Goal: Task Accomplishment & Management: Manage account settings

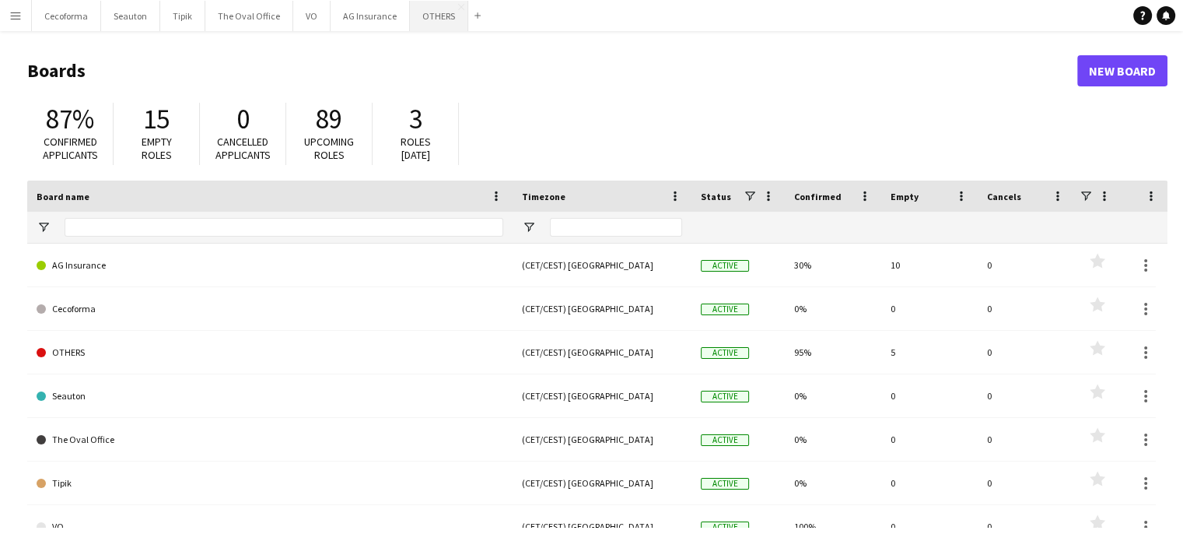
click at [422, 21] on button "OTHERS Close" at bounding box center [439, 16] width 58 height 30
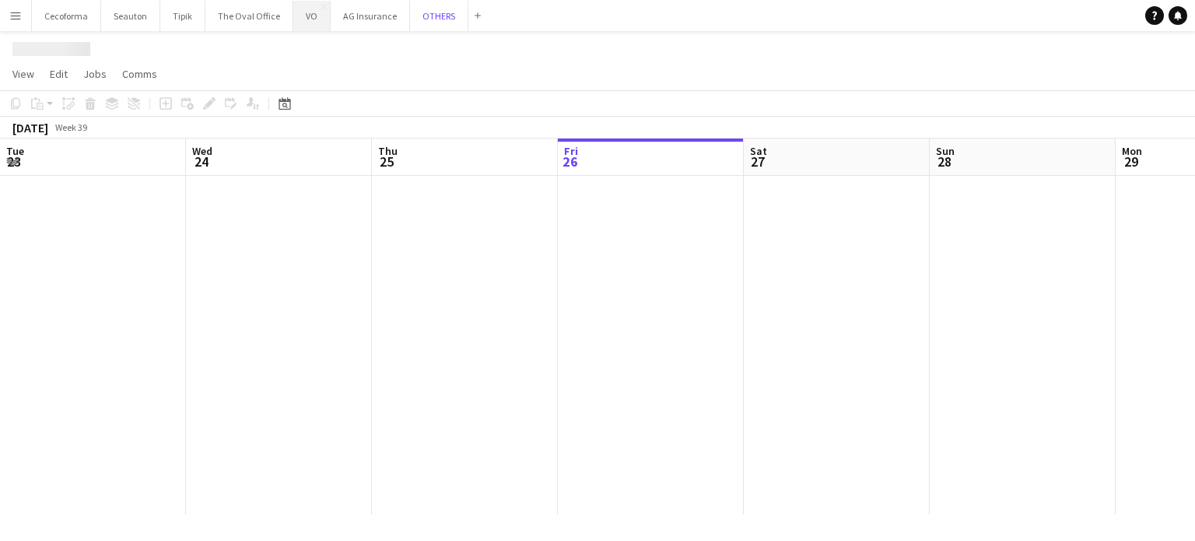
scroll to position [0, 372]
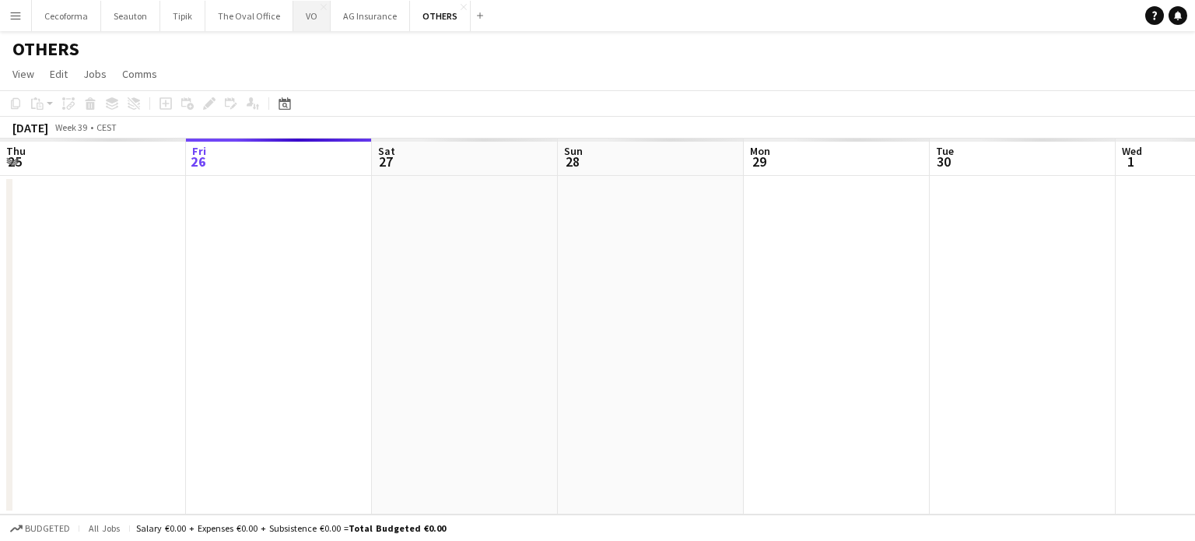
click at [302, 15] on button "VO Close" at bounding box center [311, 16] width 37 height 30
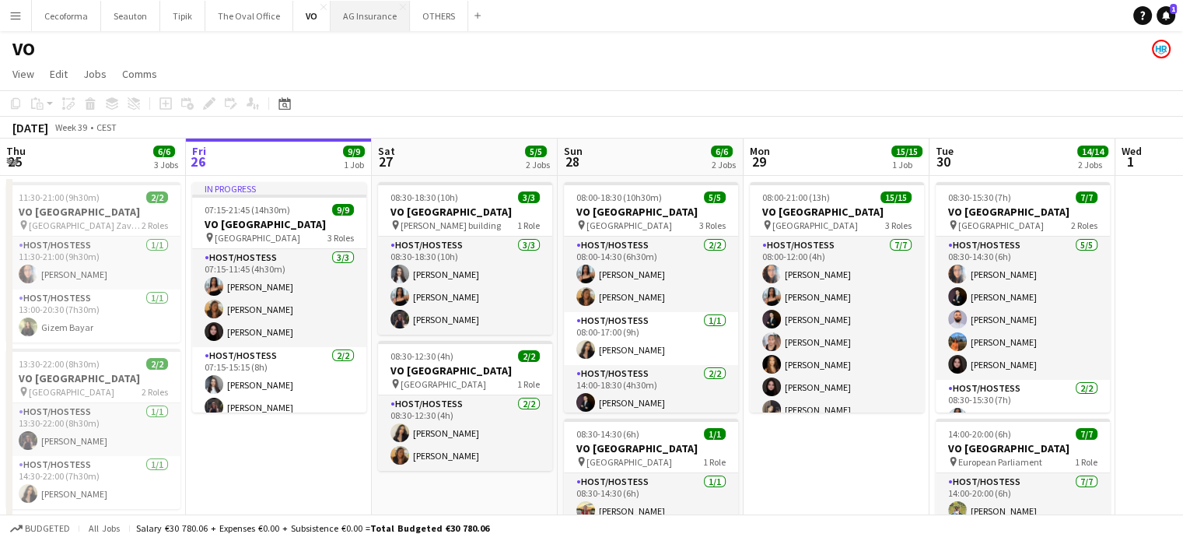
click at [359, 11] on button "AG Insurance Close" at bounding box center [370, 16] width 79 height 30
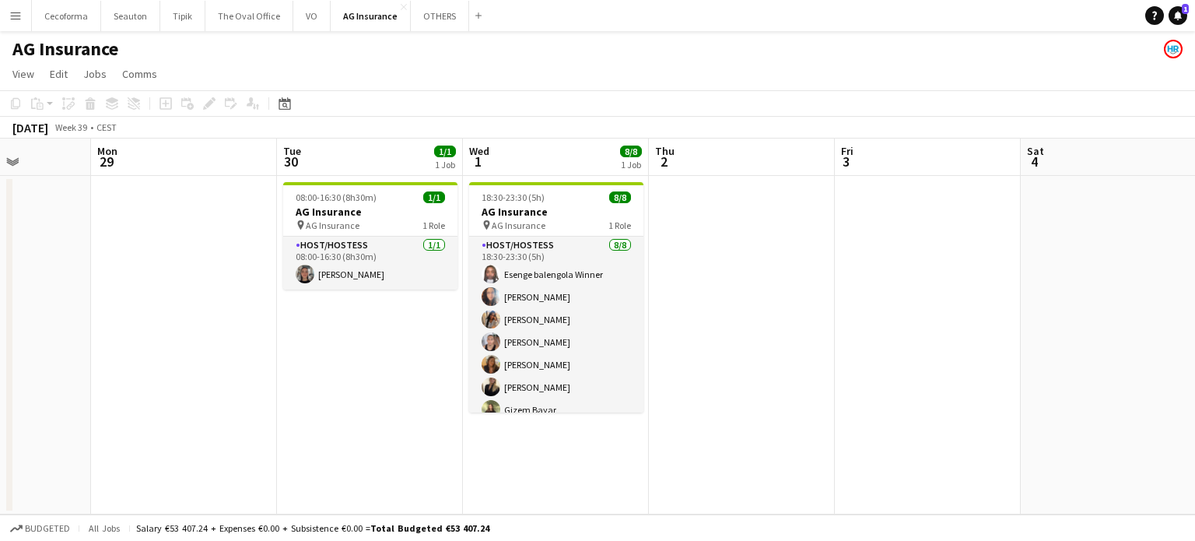
scroll to position [0, 548]
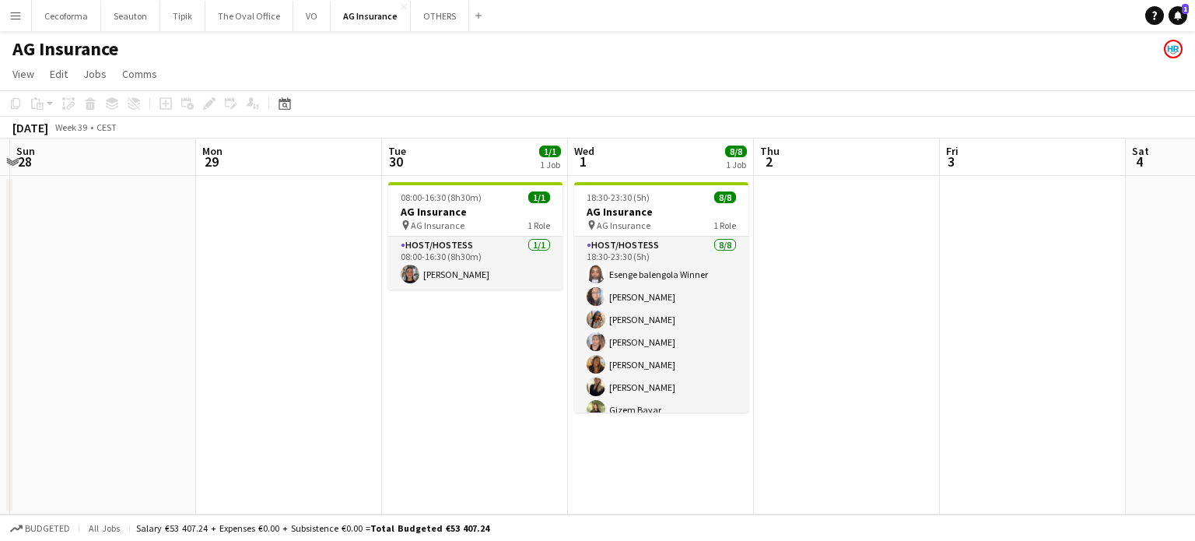
drag, startPoint x: 804, startPoint y: 404, endPoint x: 261, endPoint y: 259, distance: 562.0
click at [261, 259] on app-calendar-viewport "Thu 25 Fri 26 Sat 27 Sun 28 Mon 29 Tue 30 1/1 1 Job Wed 1 8/8 1 Job Thu 2 Fri 3…" at bounding box center [597, 326] width 1195 height 376
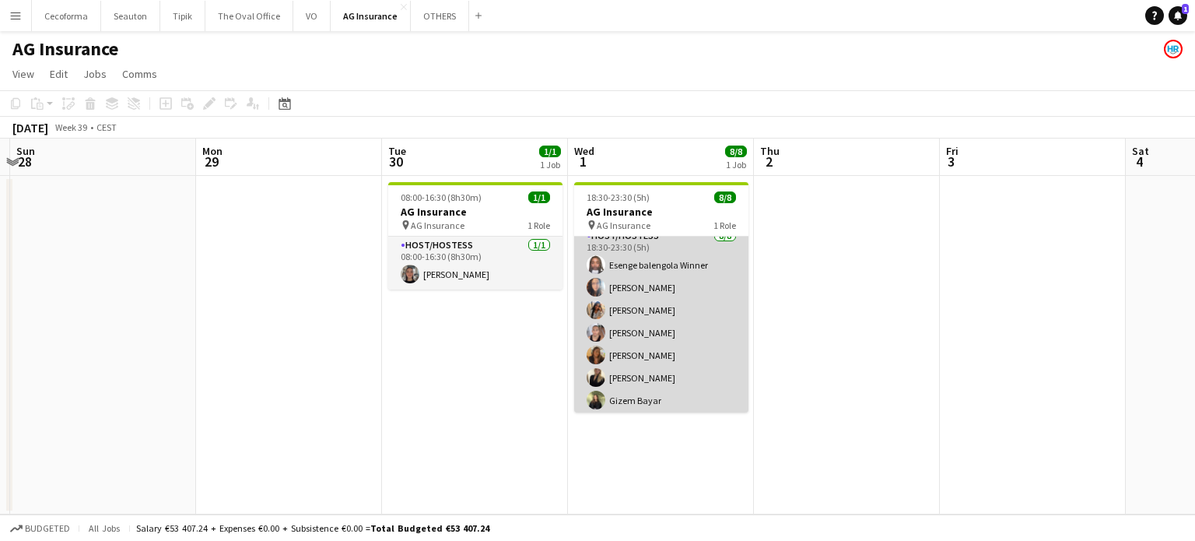
scroll to position [0, 0]
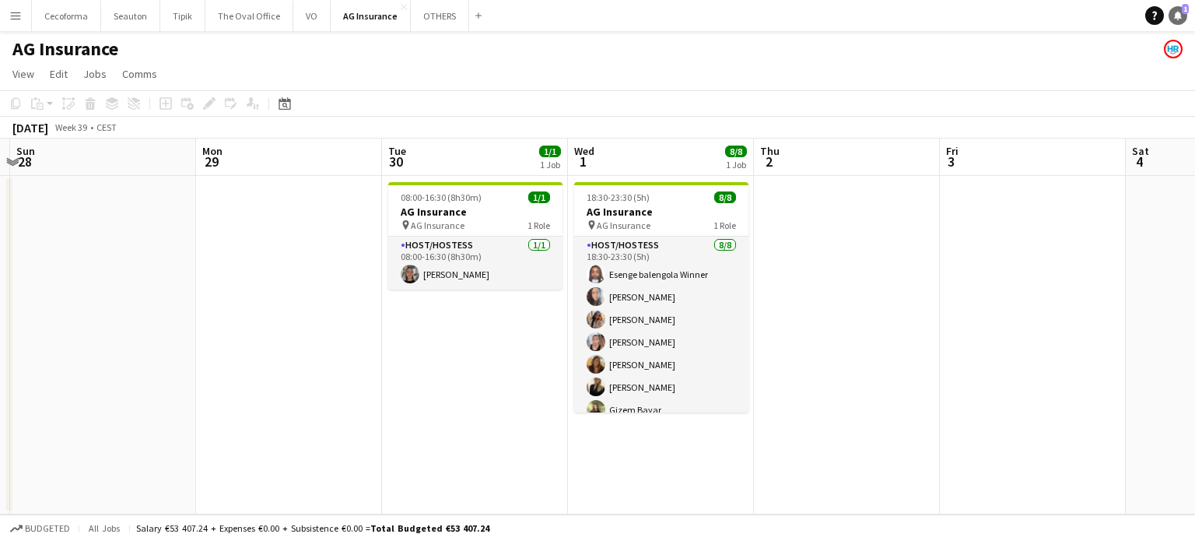
click at [1182, 15] on icon "Notifications" at bounding box center [1177, 15] width 9 height 9
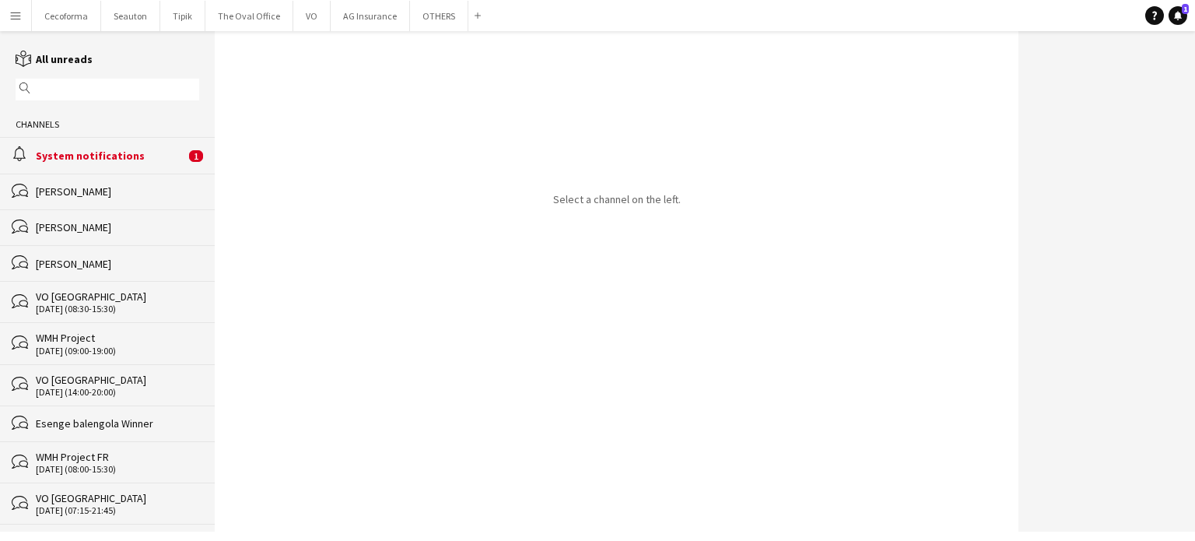
click at [105, 151] on div "System notifications" at bounding box center [110, 156] width 149 height 14
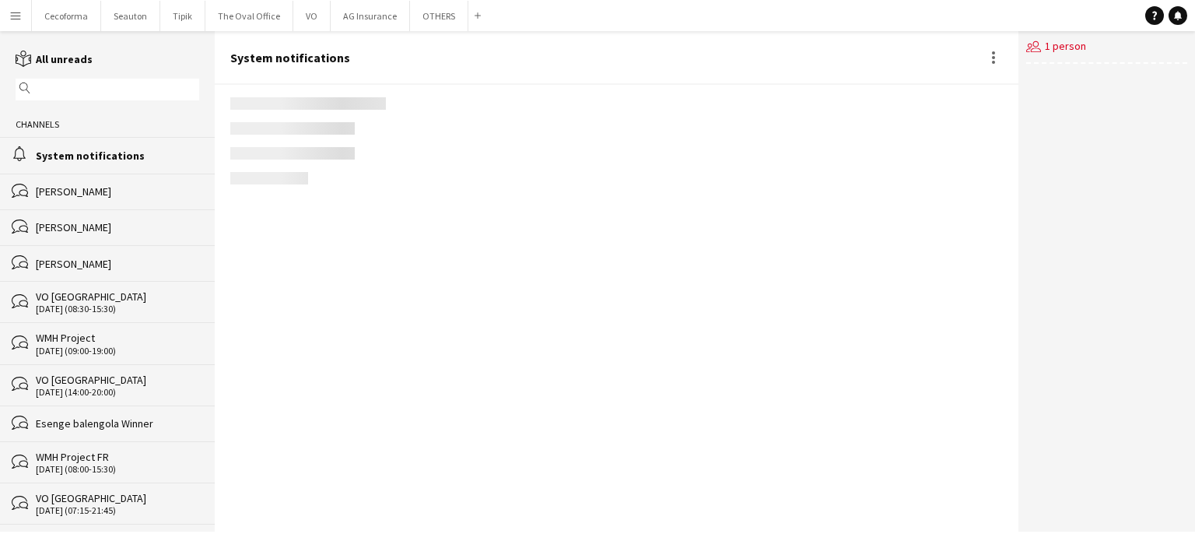
scroll to position [1974, 0]
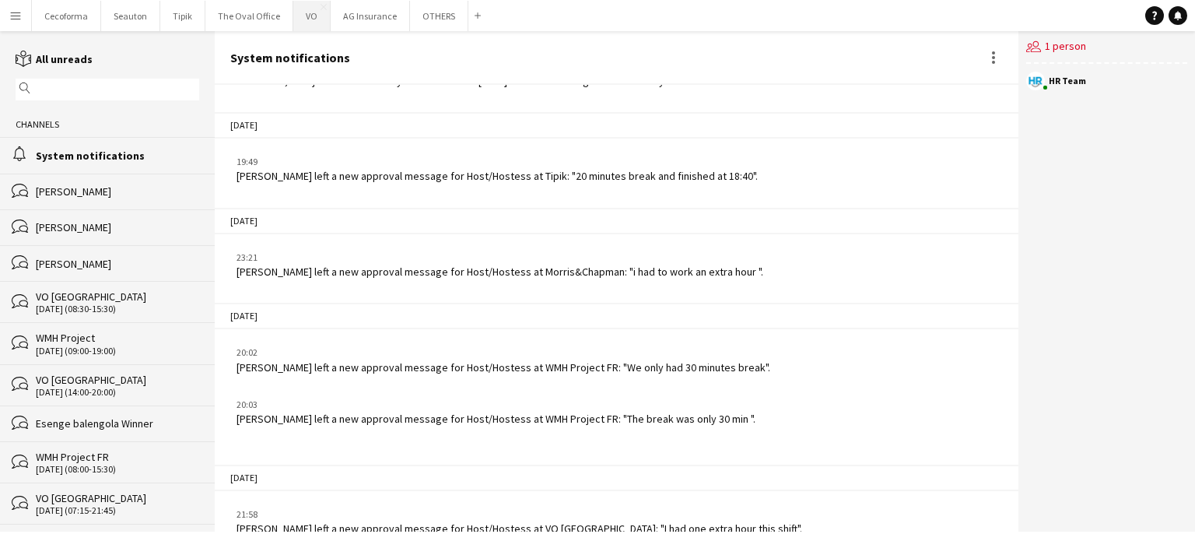
click at [301, 12] on button "VO Close" at bounding box center [311, 16] width 37 height 30
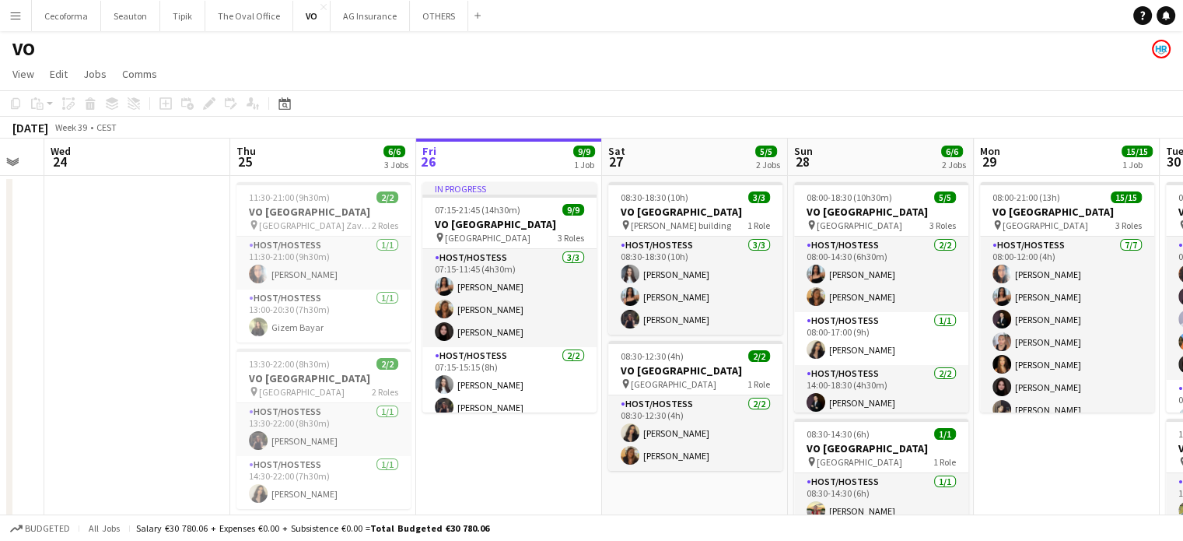
scroll to position [0, 481]
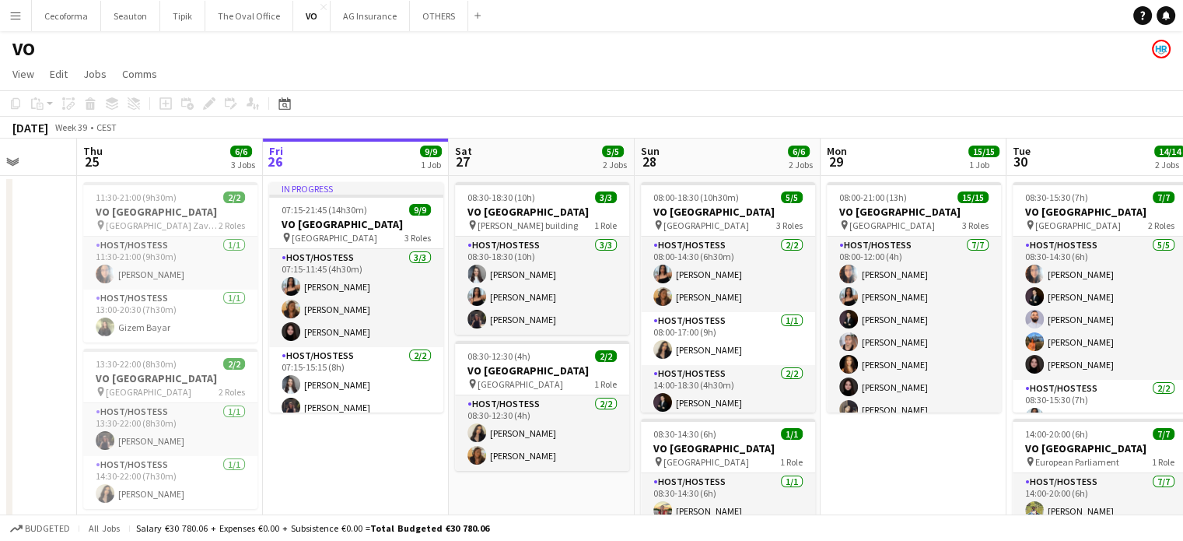
drag, startPoint x: 171, startPoint y: 317, endPoint x: 434, endPoint y: 382, distance: 270.8
click at [434, 382] on app-calendar-viewport "Mon 22 Tue 23 Wed 24 Thu 25 6/6 3 Jobs Fri 26 9/9 1 Job Sat 27 5/5 2 Jobs Sun 2…" at bounding box center [591, 424] width 1183 height 572
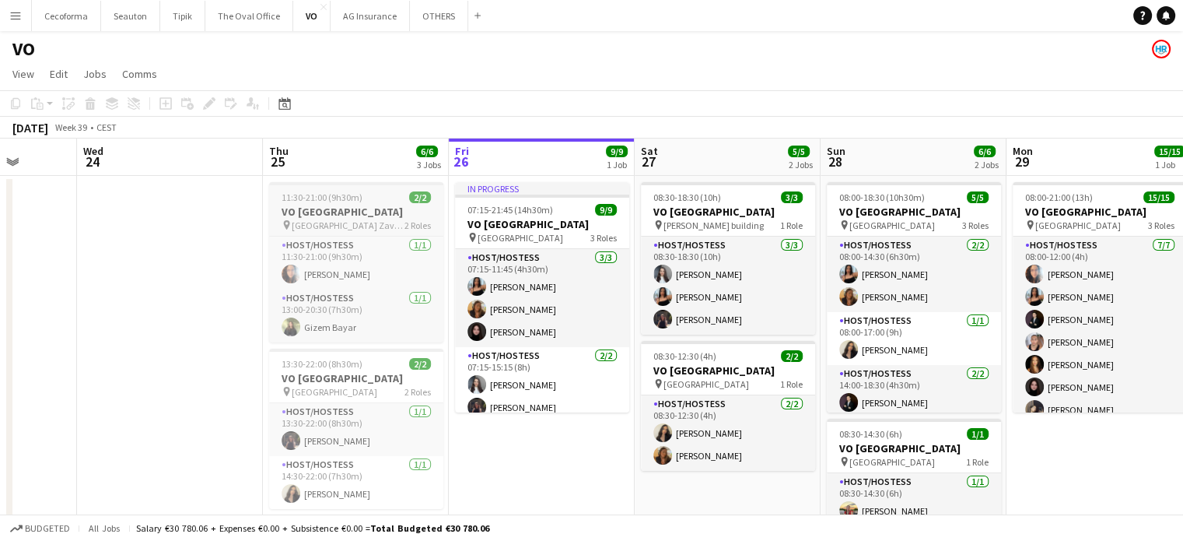
click at [322, 208] on h3 "VO [GEOGRAPHIC_DATA]" at bounding box center [356, 212] width 174 height 14
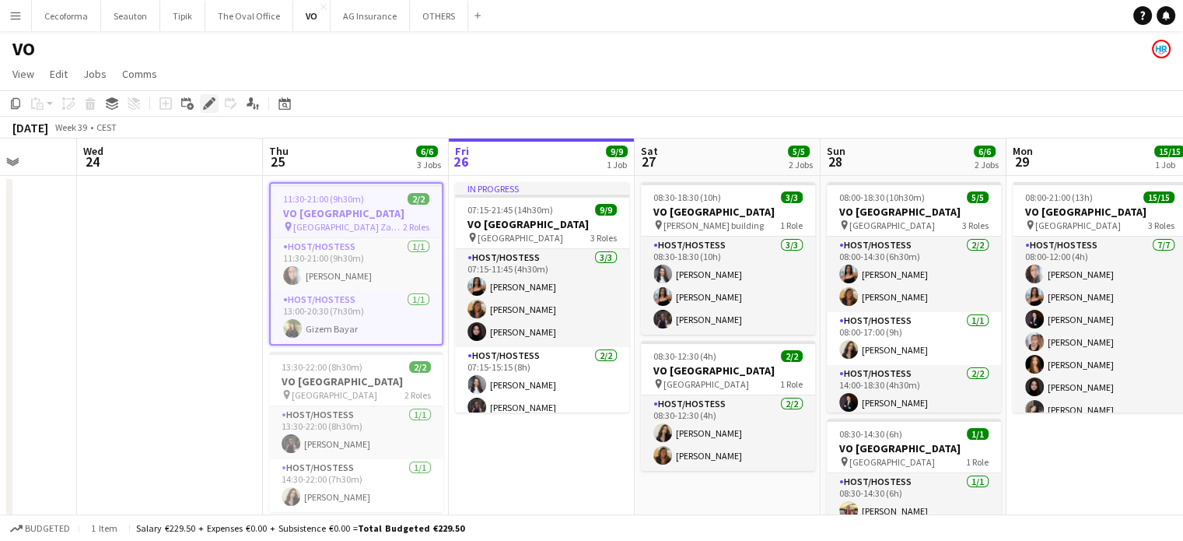
click at [212, 101] on icon at bounding box center [209, 104] width 9 height 9
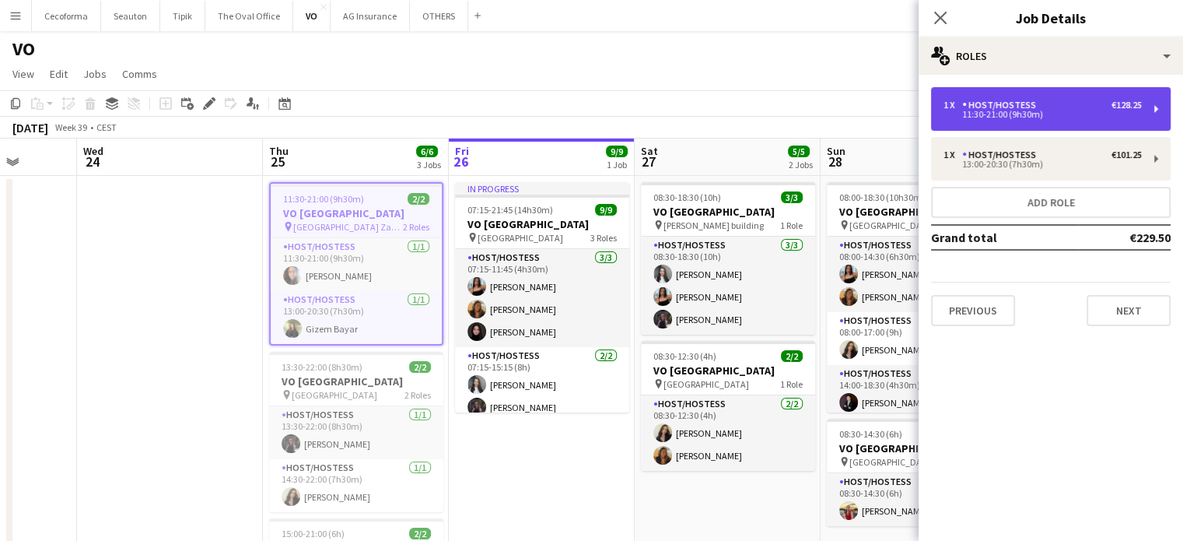
click at [1007, 108] on div "Host/Hostess" at bounding box center [1002, 105] width 80 height 11
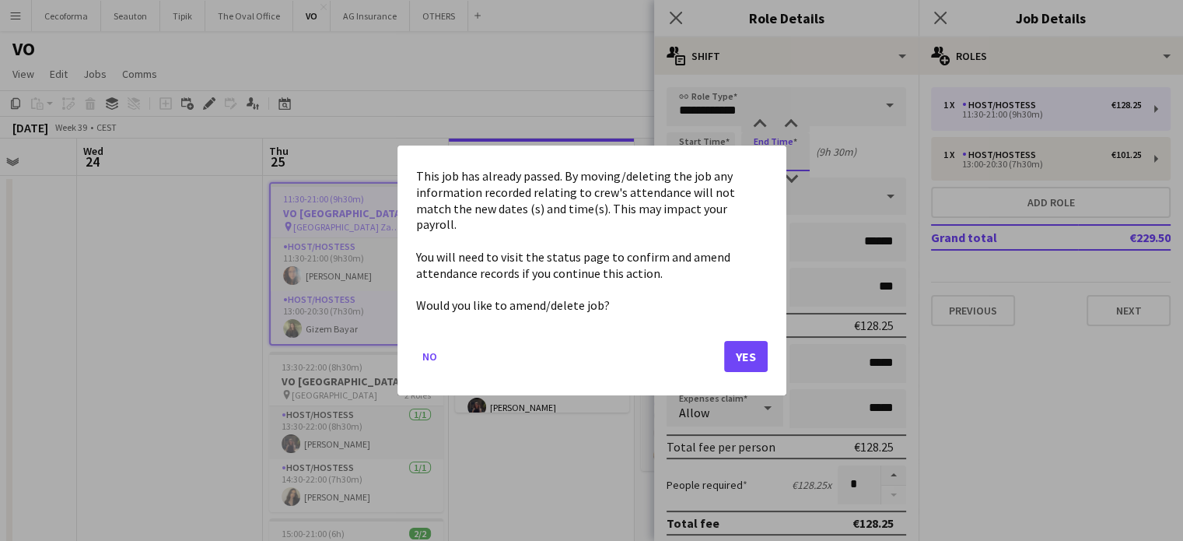
click at [765, 158] on body "Menu Boards Boards Boards All jobs Status Workforce Workforce My Workforce Recr…" at bounding box center [591, 368] width 1183 height 737
click at [747, 348] on button "Yes" at bounding box center [746, 356] width 44 height 31
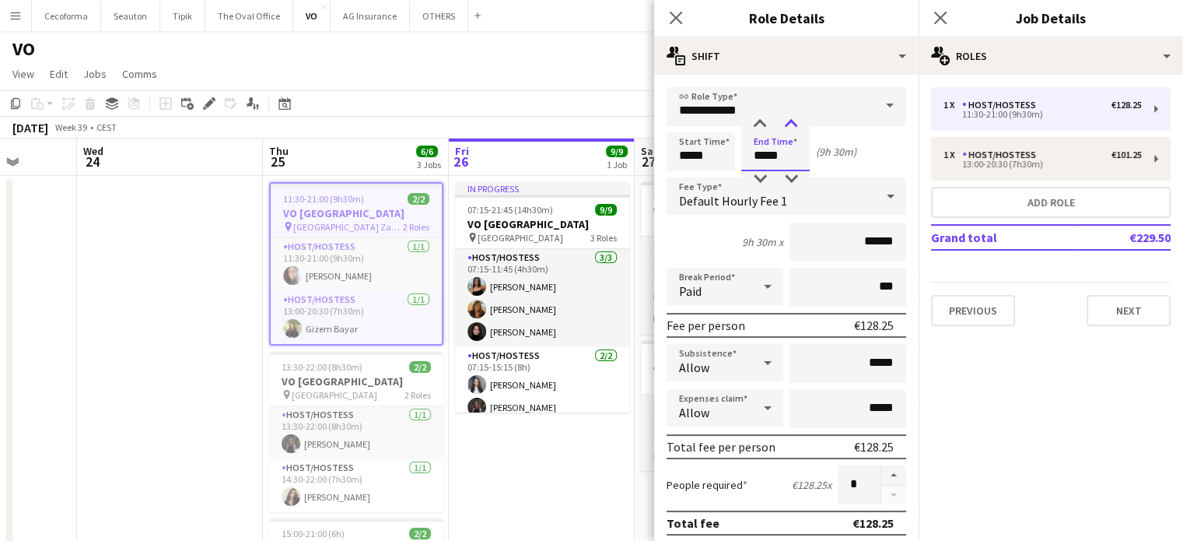
click at [791, 123] on div at bounding box center [791, 125] width 31 height 16
type input "*****"
click at [791, 123] on div at bounding box center [791, 125] width 31 height 16
click at [674, 14] on icon "Close pop-in" at bounding box center [676, 18] width 12 height 12
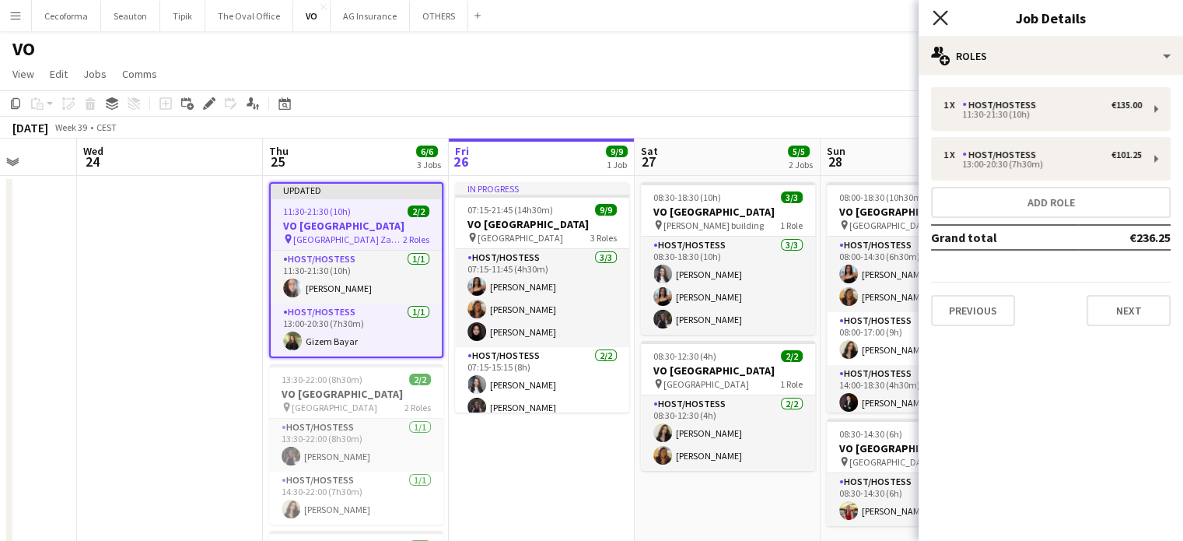
click at [941, 19] on icon at bounding box center [940, 17] width 15 height 15
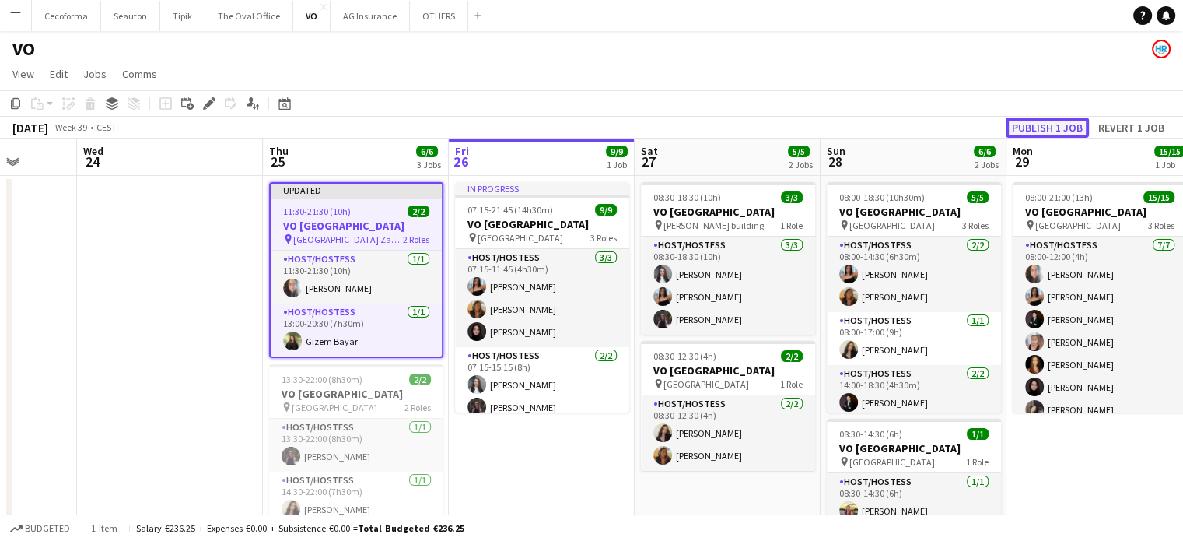
click at [1052, 124] on button "Publish 1 job" at bounding box center [1047, 127] width 83 height 20
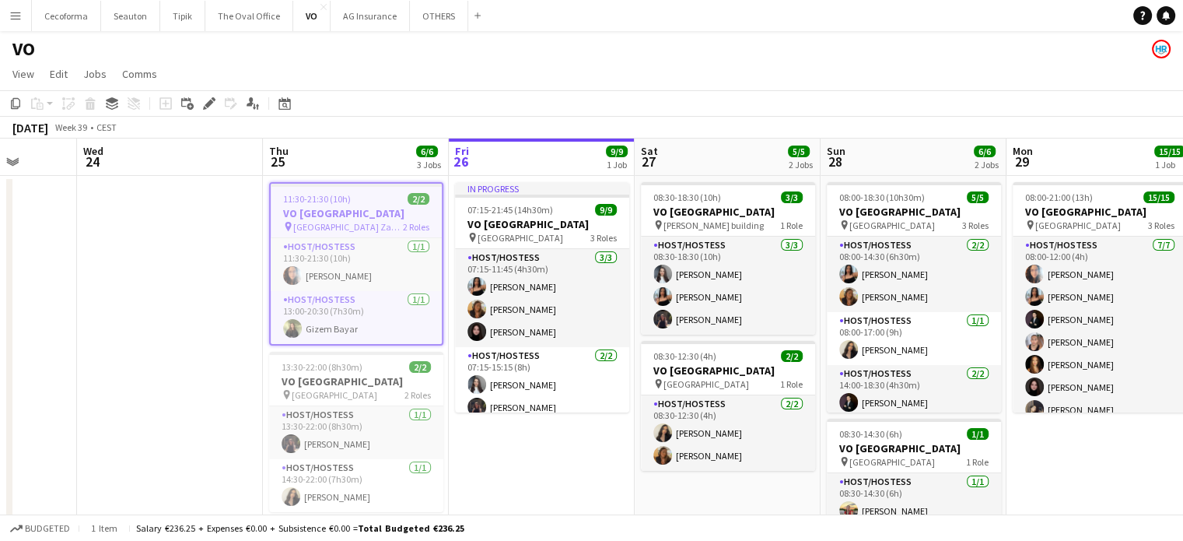
click at [194, 314] on app-date-cell at bounding box center [170, 449] width 186 height 547
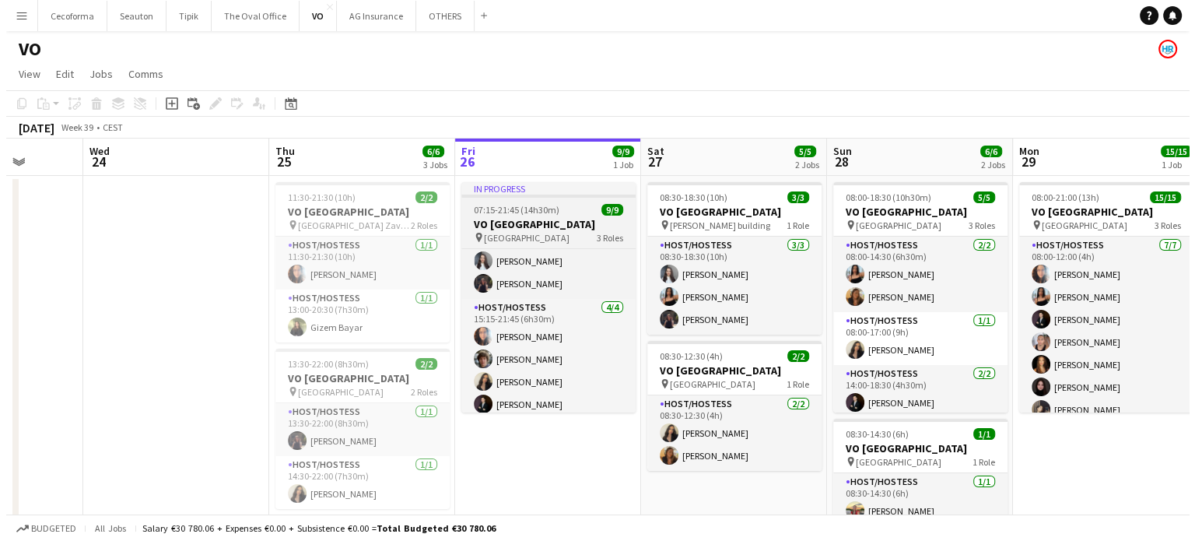
scroll to position [131, 0]
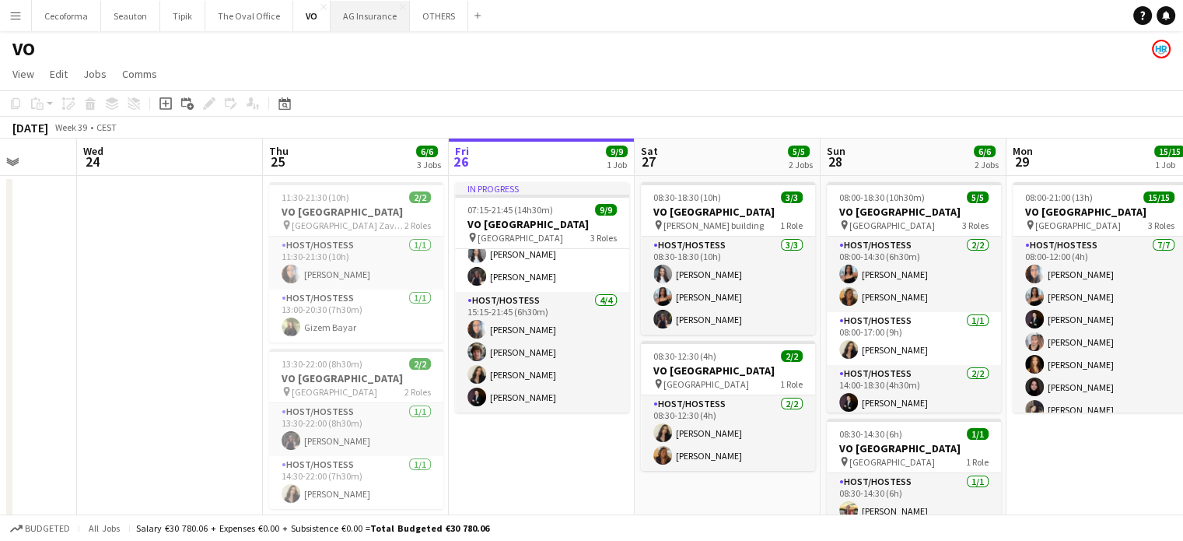
click at [359, 12] on button "AG Insurance Close" at bounding box center [370, 16] width 79 height 30
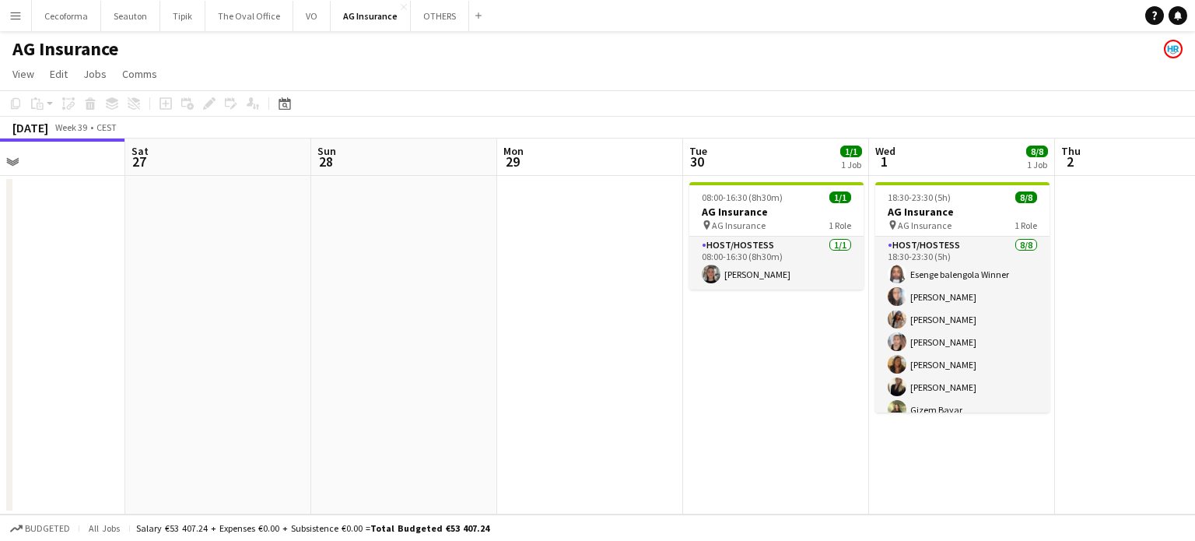
drag, startPoint x: 969, startPoint y: 400, endPoint x: 568, endPoint y: 343, distance: 404.6
click at [569, 342] on app-calendar-viewport "Tue 23 Wed 24 2/2 1 Job Thu 25 Fri 26 Sat 27 Sun 28 Mon 29 Tue 30 1/1 1 Job Wed…" at bounding box center [597, 326] width 1195 height 376
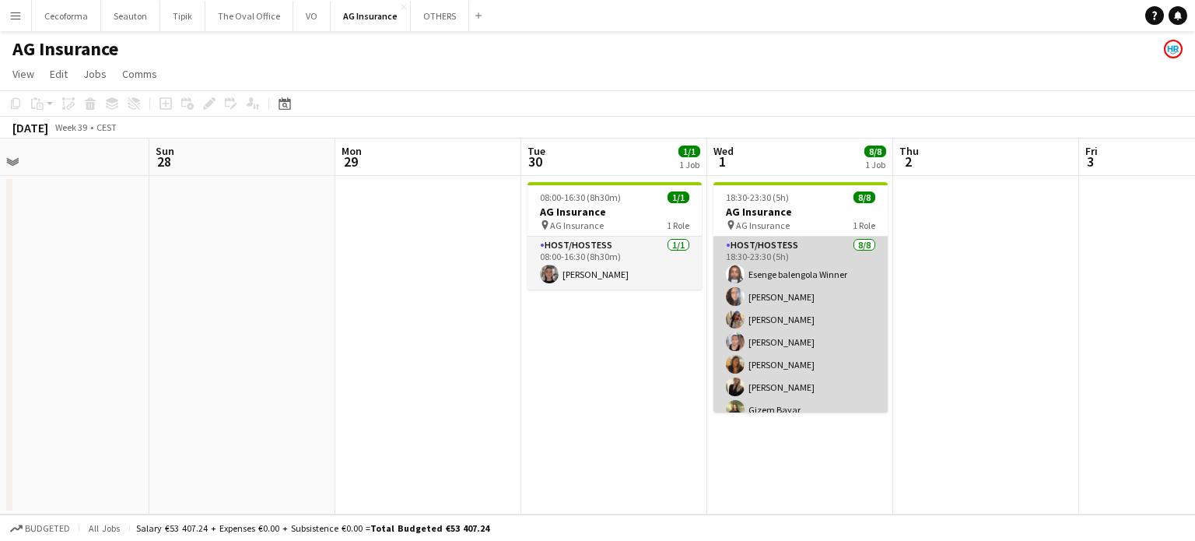
click at [801, 275] on app-card-role "Host/Hostess 8/8 18:30-23:30 (5h) Esenge balengola Winner Dalia Louissi Jankey …" at bounding box center [800, 341] width 174 height 211
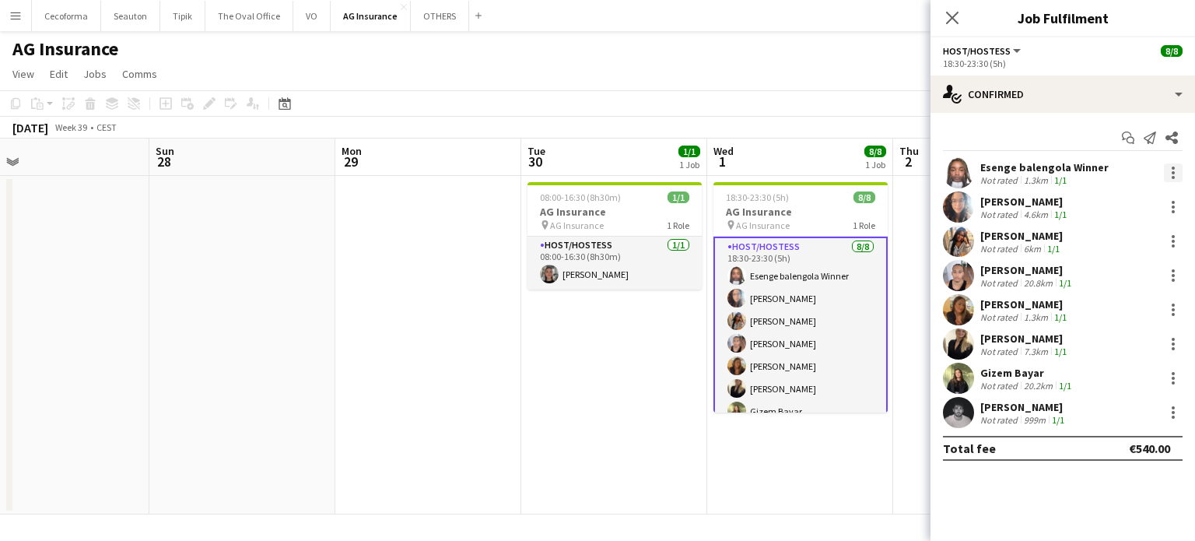
click at [1173, 171] on div at bounding box center [1173, 172] width 3 height 3
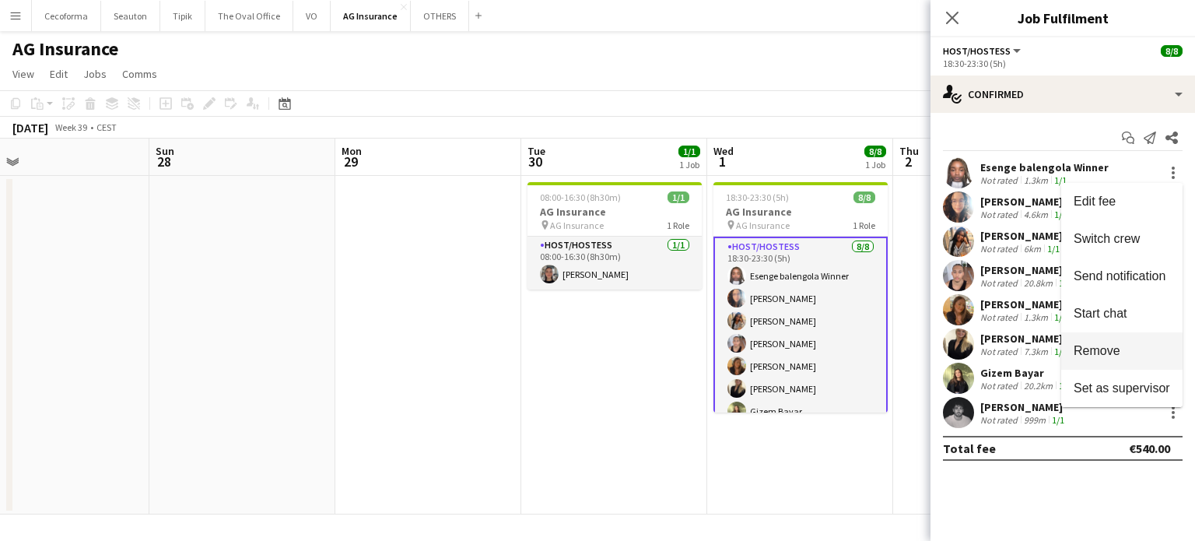
click at [1102, 351] on span "Remove" at bounding box center [1097, 350] width 47 height 13
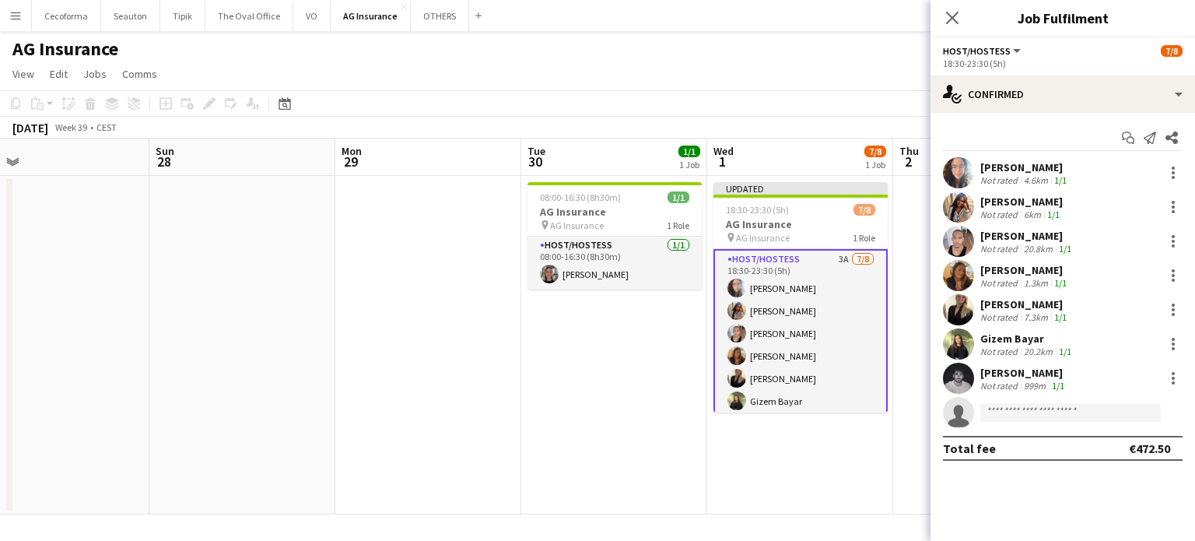
click at [590, 366] on app-date-cell "08:00-16:30 (8h30m) 1/1 AG Insurance pin AG Insurance 1 Role Host/Hostess 1/1 0…" at bounding box center [614, 345] width 186 height 338
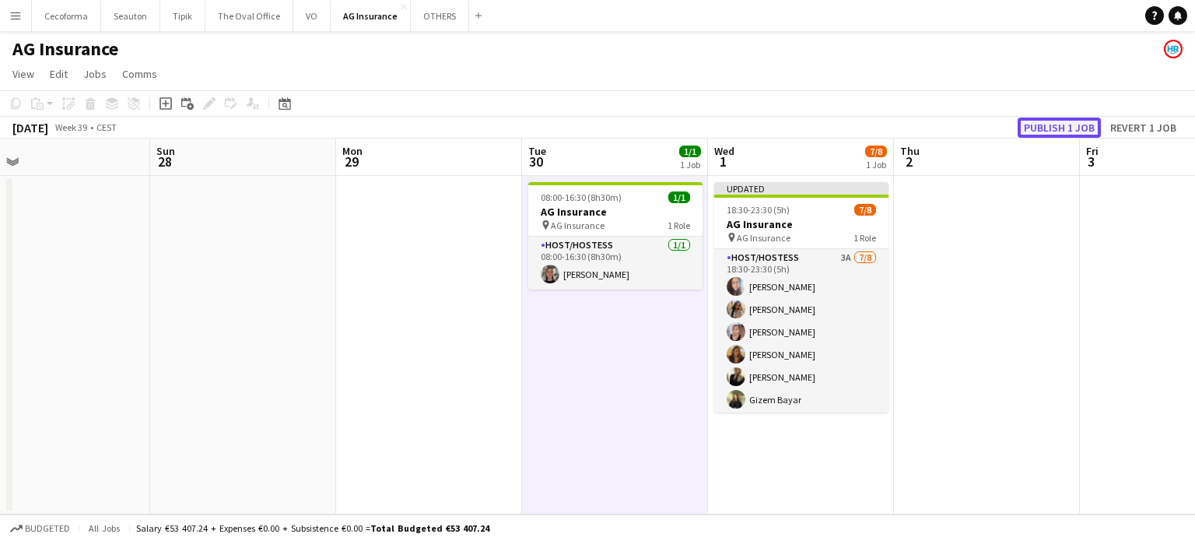
click at [1039, 122] on button "Publish 1 job" at bounding box center [1059, 127] width 83 height 20
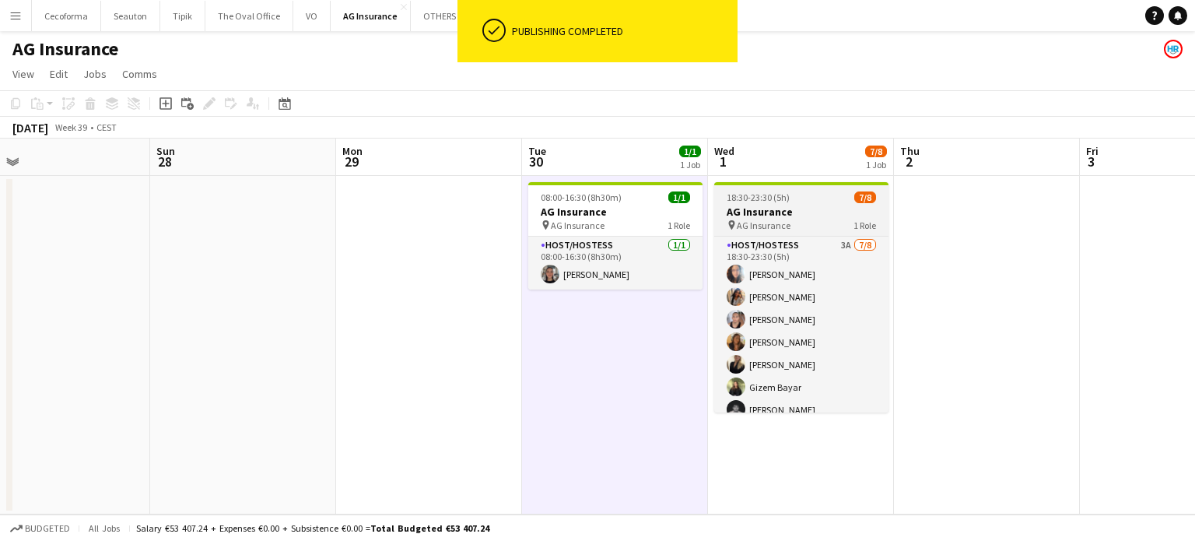
scroll to position [34, 0]
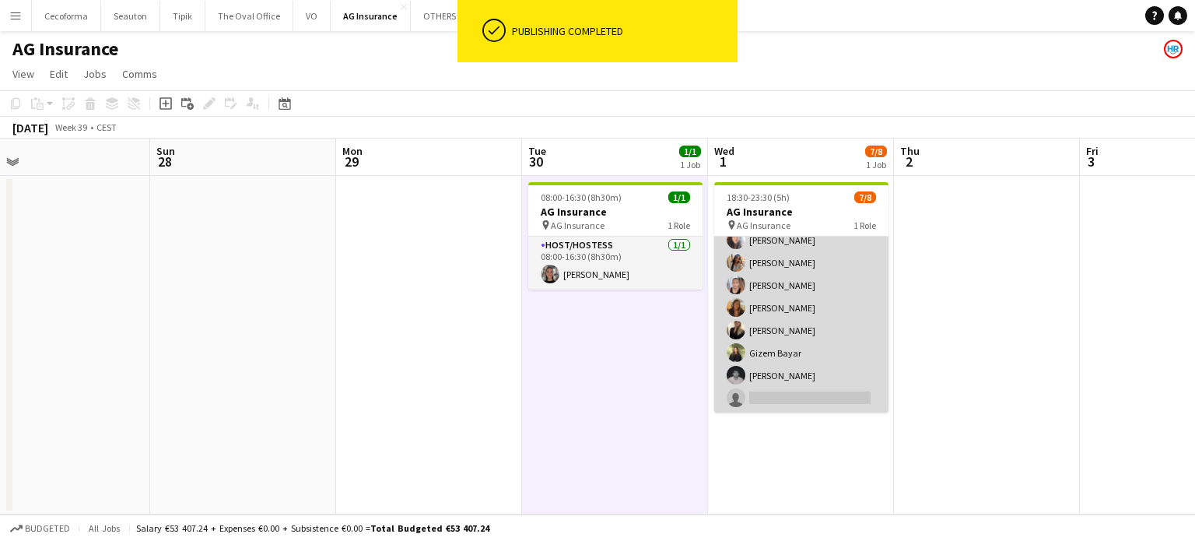
click at [797, 320] on app-card-role "Host/Hostess 3A 7/8 18:30-23:30 (5h) Dalia Louissi Jankey Secka Elikiah Kalenga…" at bounding box center [801, 307] width 174 height 211
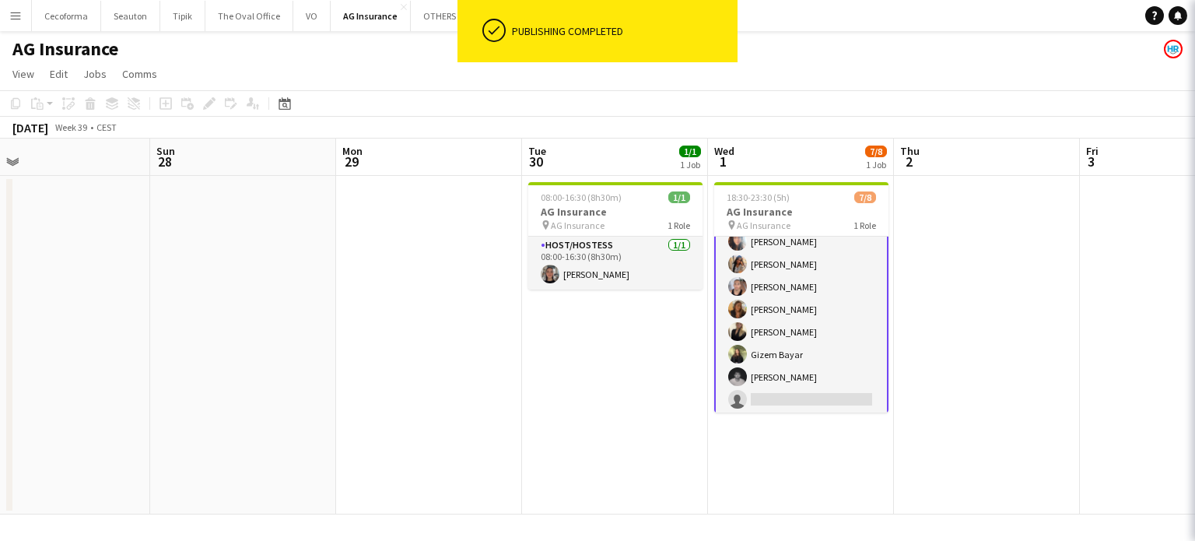
scroll to position [36, 0]
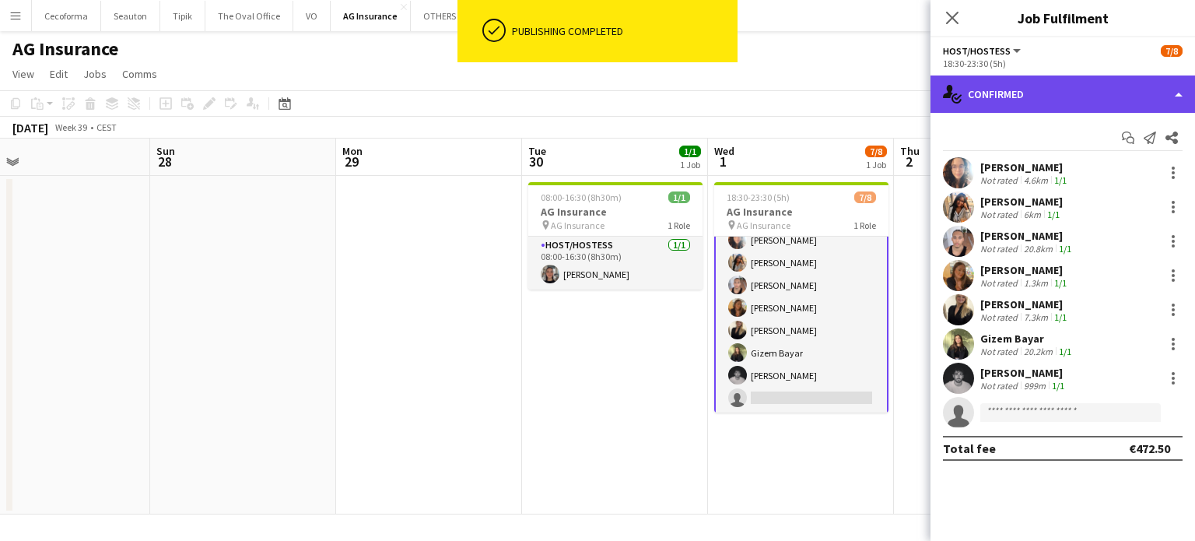
click at [1181, 92] on div "single-neutral-actions-check-2 Confirmed" at bounding box center [1062, 93] width 265 height 37
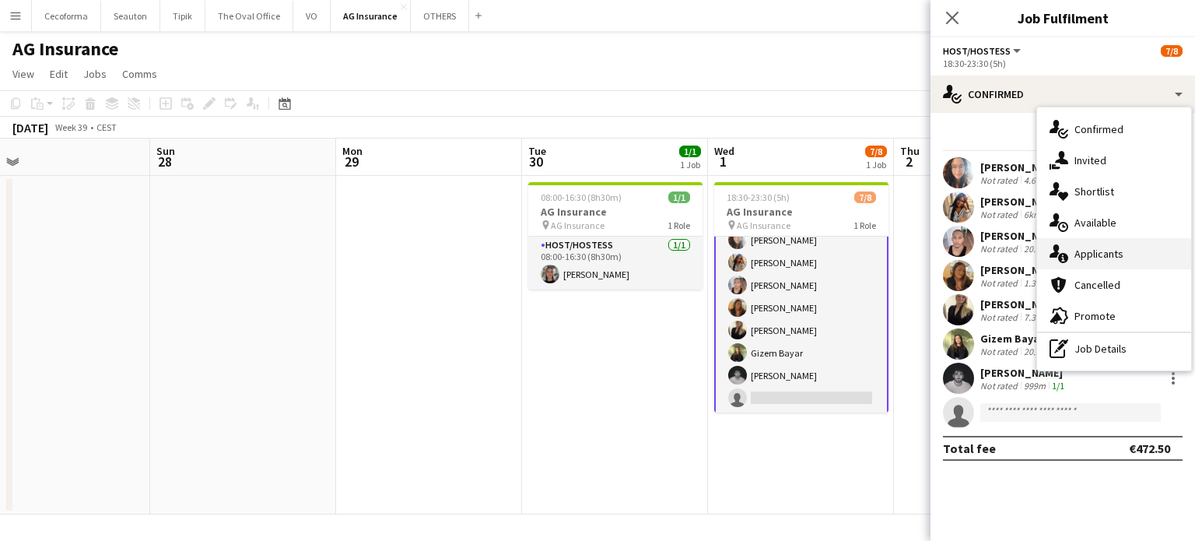
click at [1107, 252] on span "Applicants" at bounding box center [1098, 254] width 49 height 14
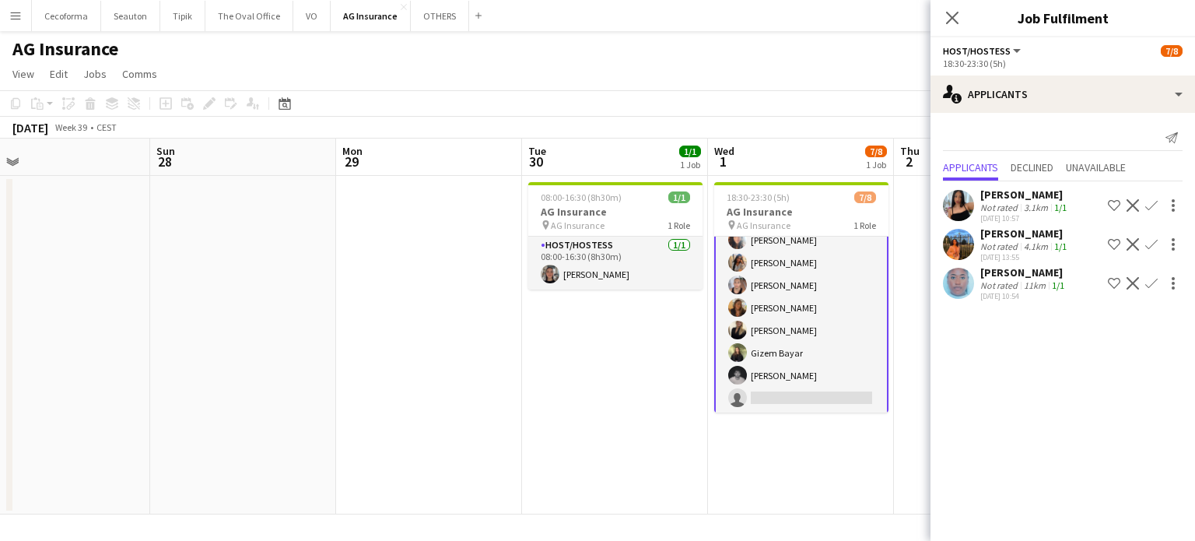
click at [1151, 246] on app-icon "Confirm" at bounding box center [1151, 244] width 12 height 12
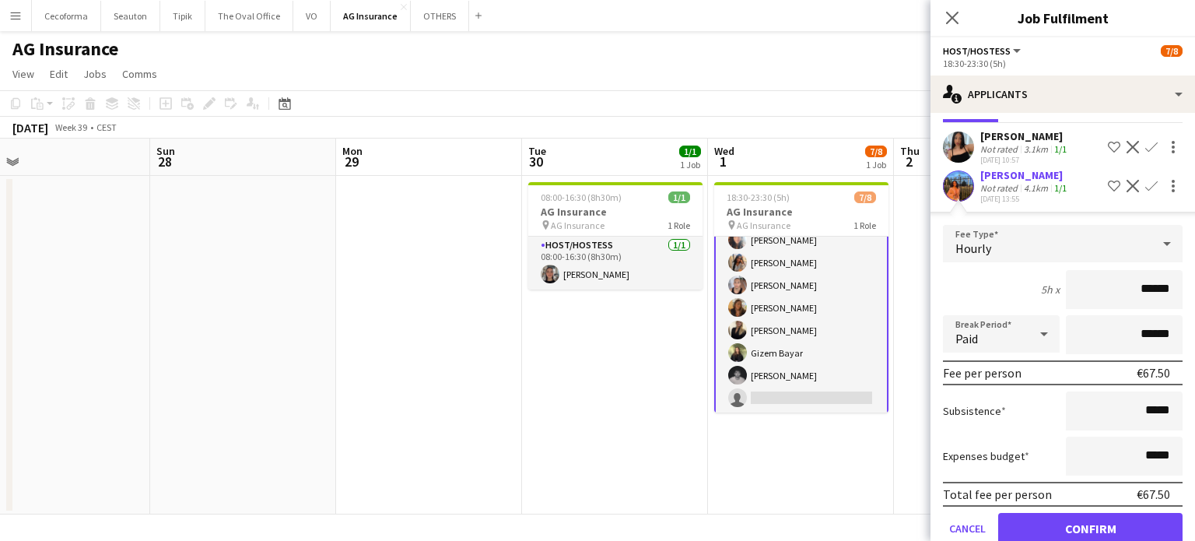
scroll to position [127, 0]
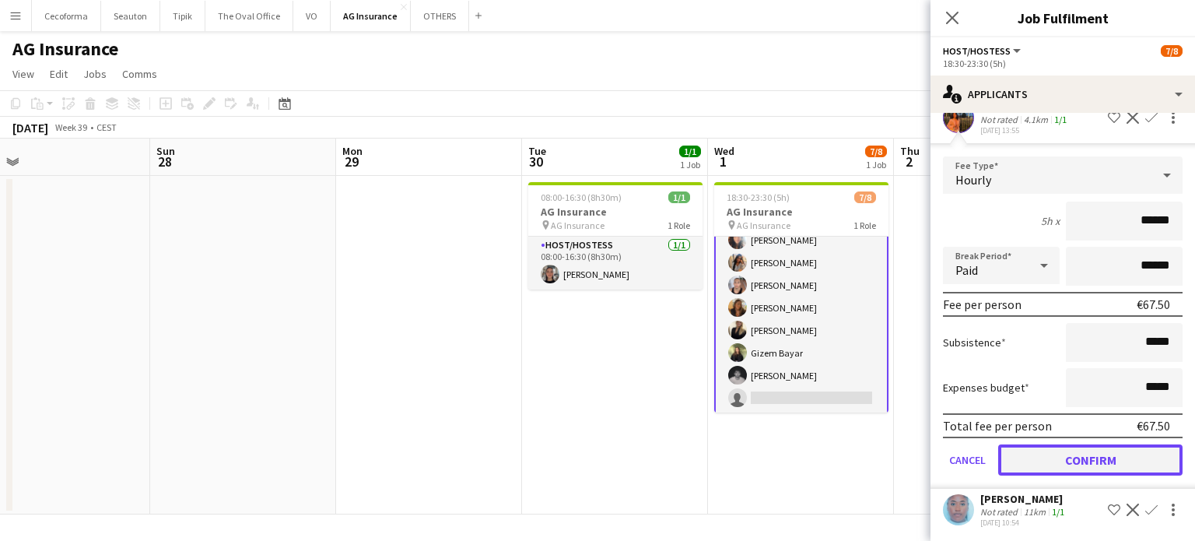
click at [1099, 457] on button "Confirm" at bounding box center [1090, 459] width 184 height 31
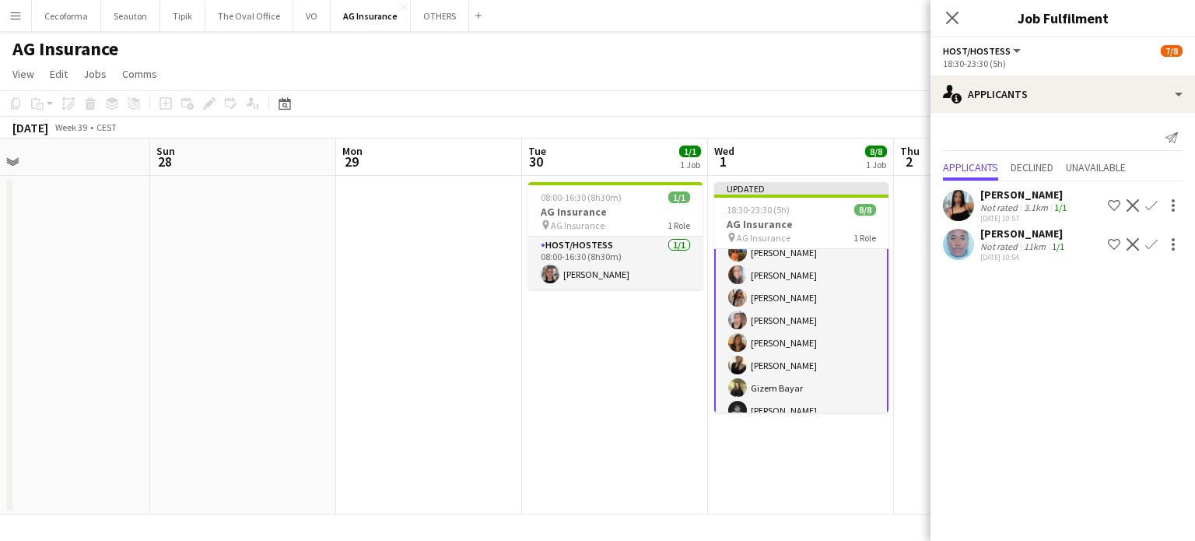
scroll to position [0, 0]
click at [800, 463] on app-date-cell "Updated 18:30-23:30 (5h) 8/8 AG Insurance pin AG Insurance 1 Role Host/Hostess …" at bounding box center [801, 345] width 186 height 338
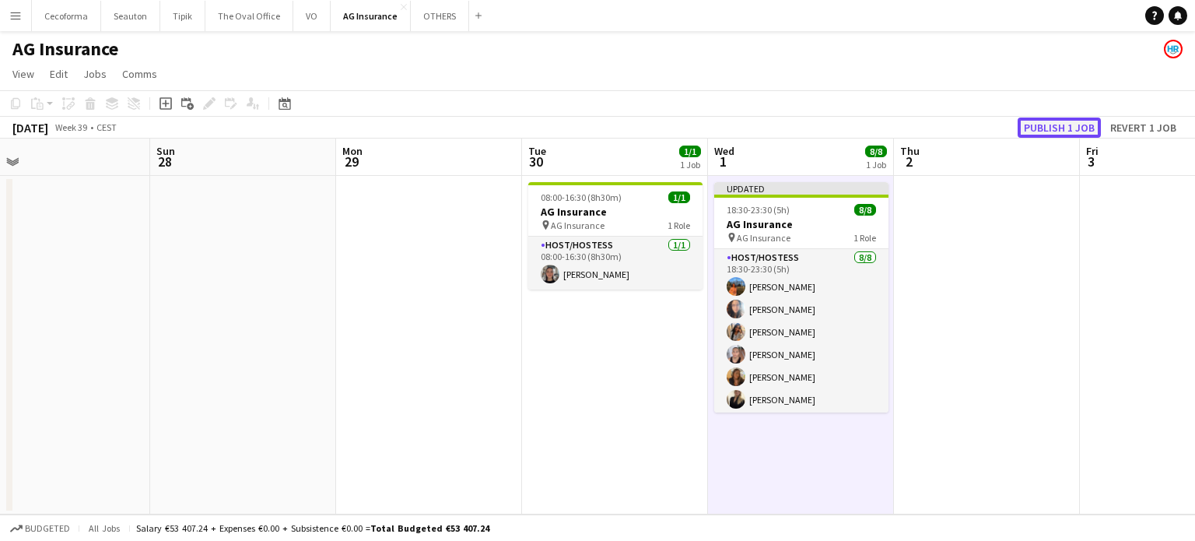
click at [1058, 132] on button "Publish 1 job" at bounding box center [1059, 127] width 83 height 20
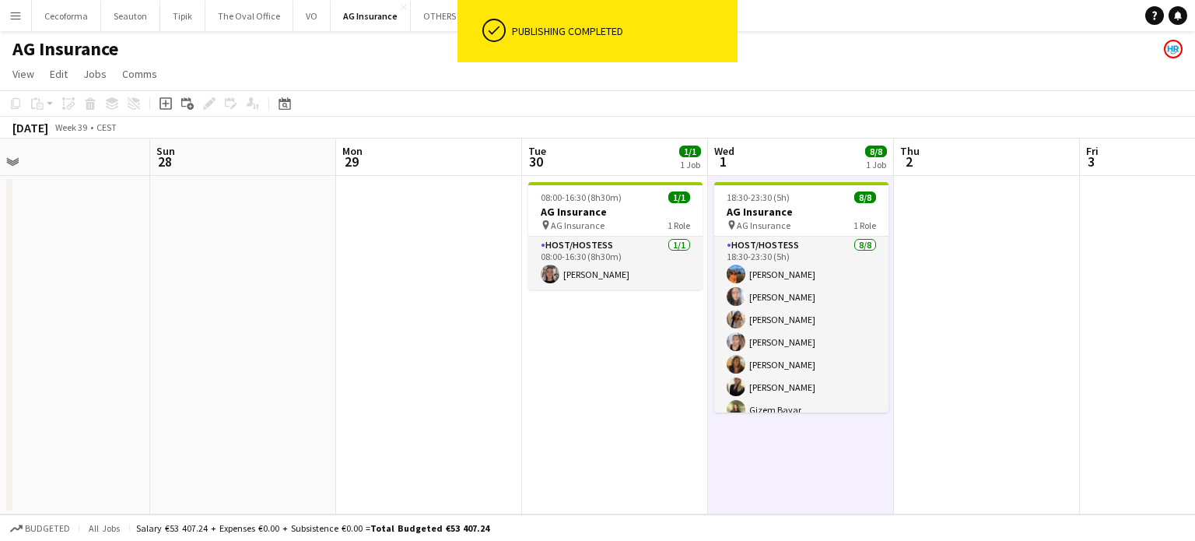
click at [644, 415] on app-date-cell "08:00-16:30 (8h30m) 1/1 AG Insurance pin AG Insurance 1 Role Host/Hostess 1/1 0…" at bounding box center [615, 345] width 186 height 338
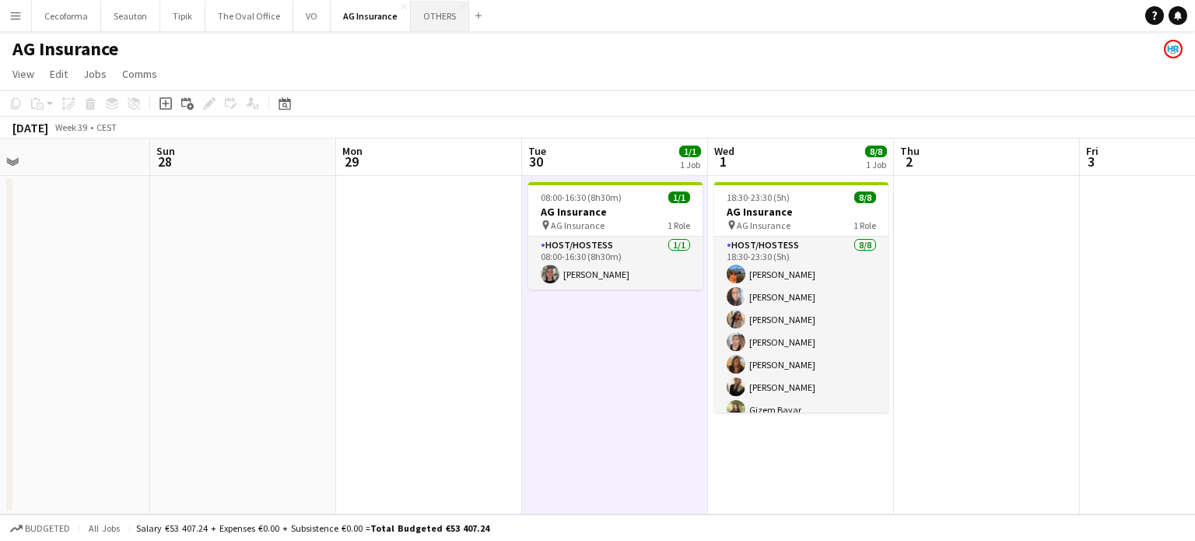
click at [423, 6] on button "OTHERS Close" at bounding box center [440, 16] width 58 height 30
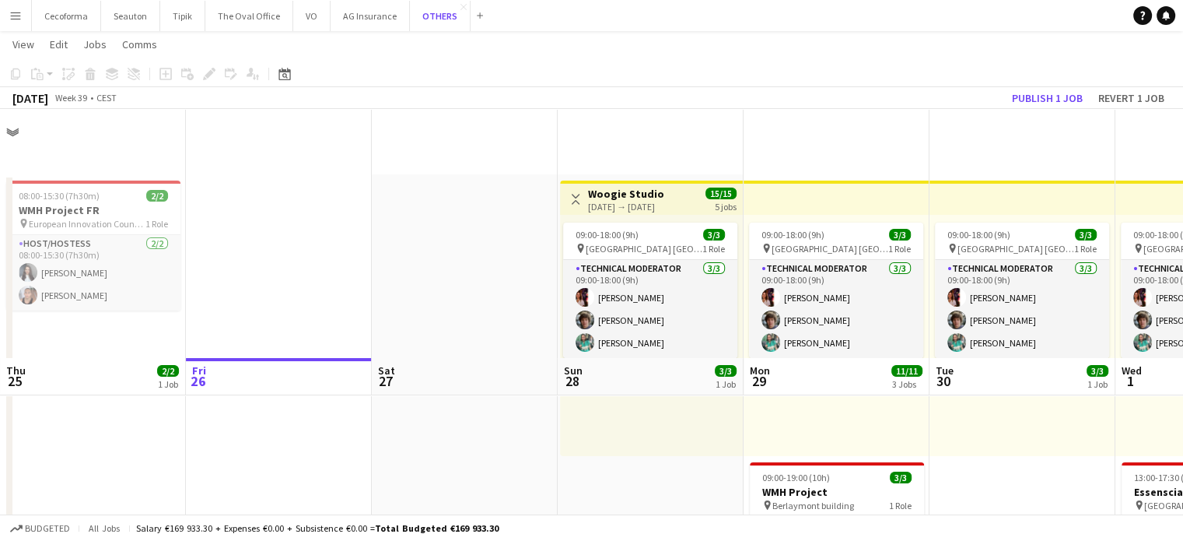
scroll to position [389, 0]
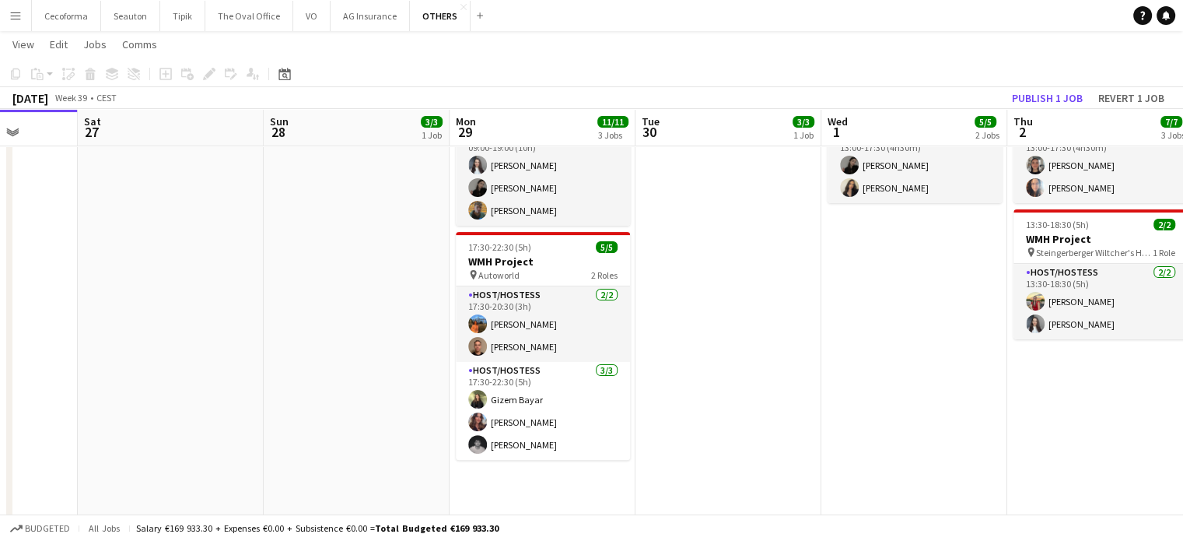
drag, startPoint x: 422, startPoint y: 294, endPoint x: 371, endPoint y: 280, distance: 52.5
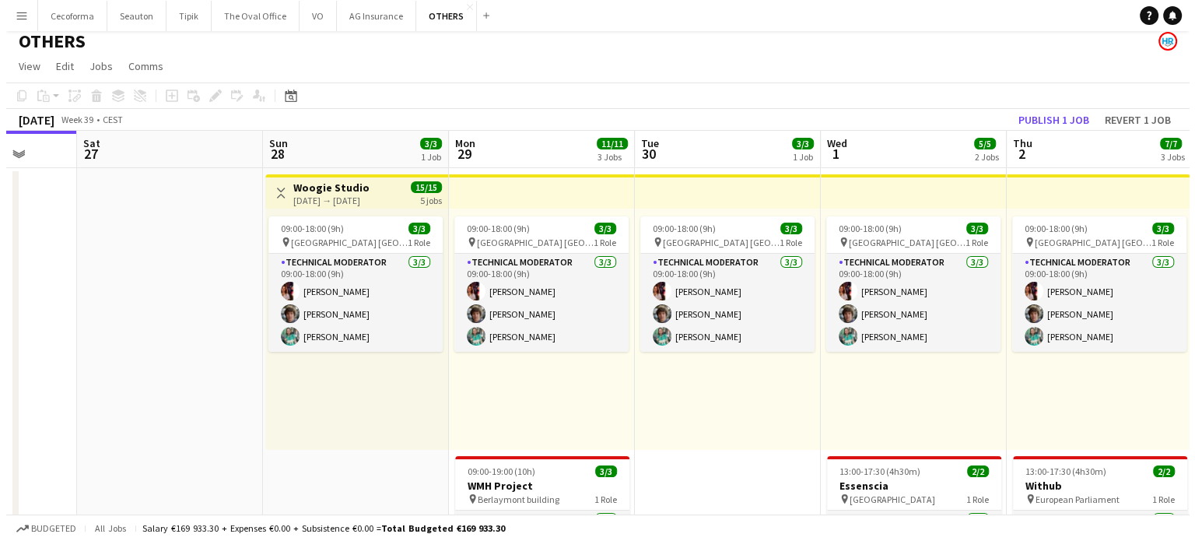
scroll to position [0, 0]
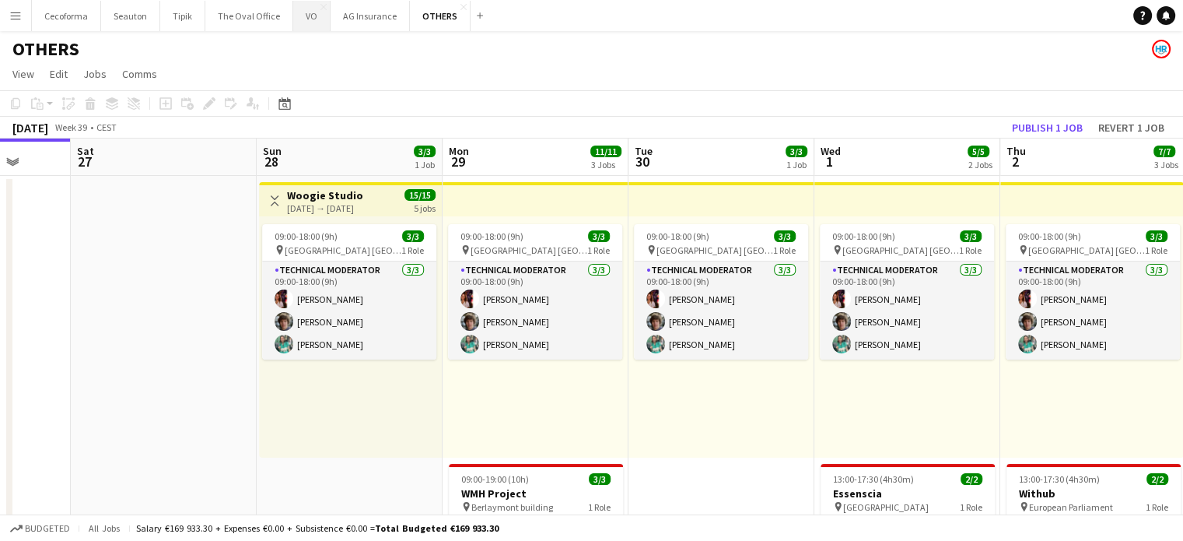
click at [301, 13] on button "VO Close" at bounding box center [311, 16] width 37 height 30
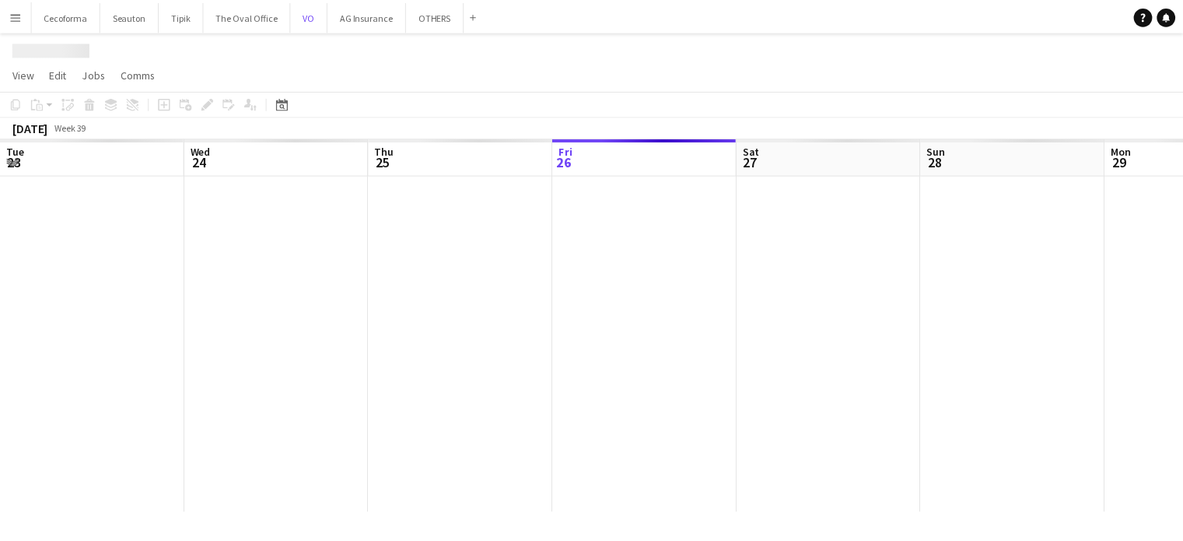
scroll to position [0, 372]
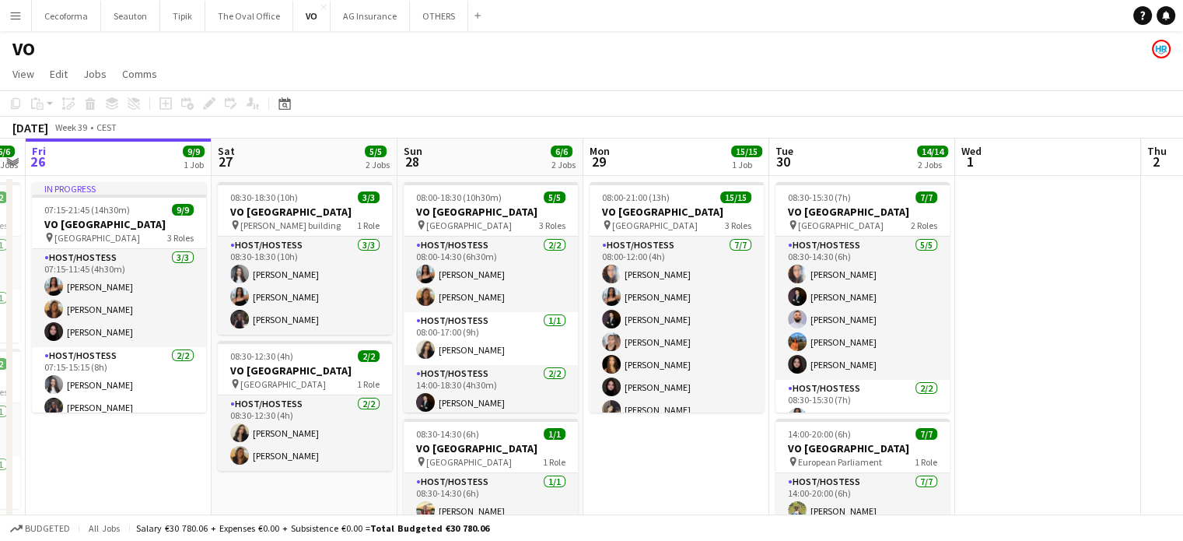
drag, startPoint x: 723, startPoint y: 441, endPoint x: 646, endPoint y: 427, distance: 77.5
click at [646, 427] on app-calendar-viewport "Tue 23 Wed 24 Thu 25 6/6 3 Jobs Fri 26 9/9 1 Job Sat 27 5/5 2 Jobs Sun 28 6/6 2…" at bounding box center [591, 424] width 1183 height 572
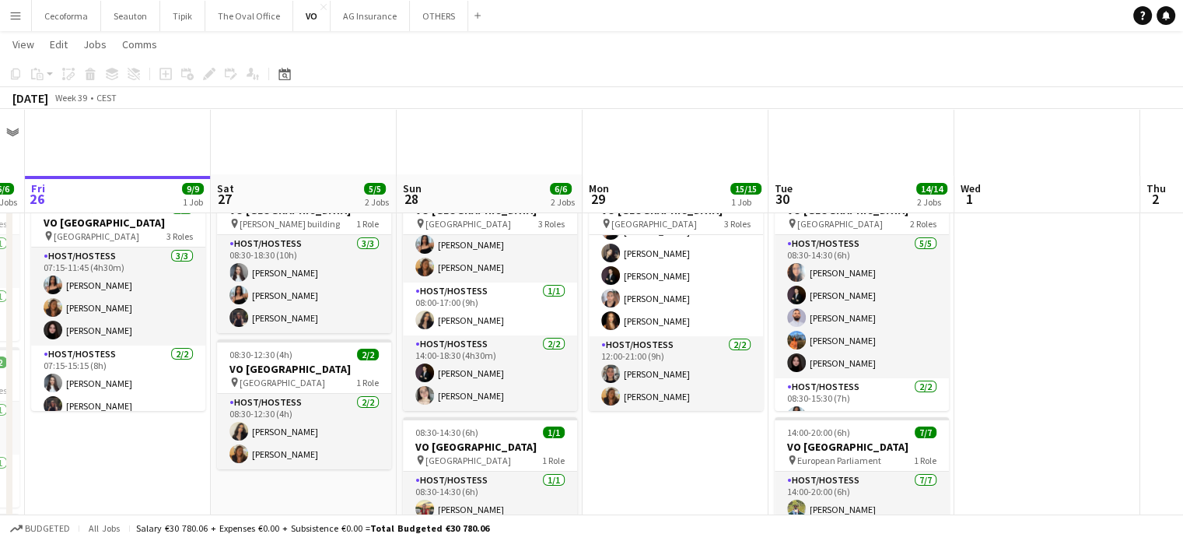
scroll to position [194, 0]
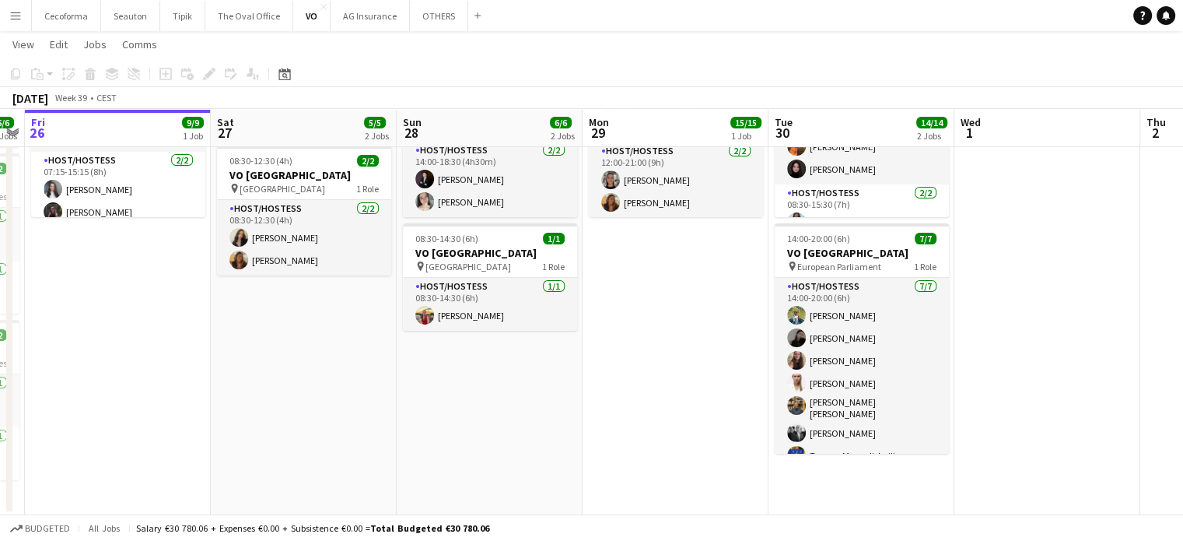
click at [464, 398] on app-date-cell "08:00-18:30 (10h30m) 5/5 VO Europe pin Thon EU Hotel 3 Roles Host/Hostess 2/2 0…" at bounding box center [490, 248] width 186 height 534
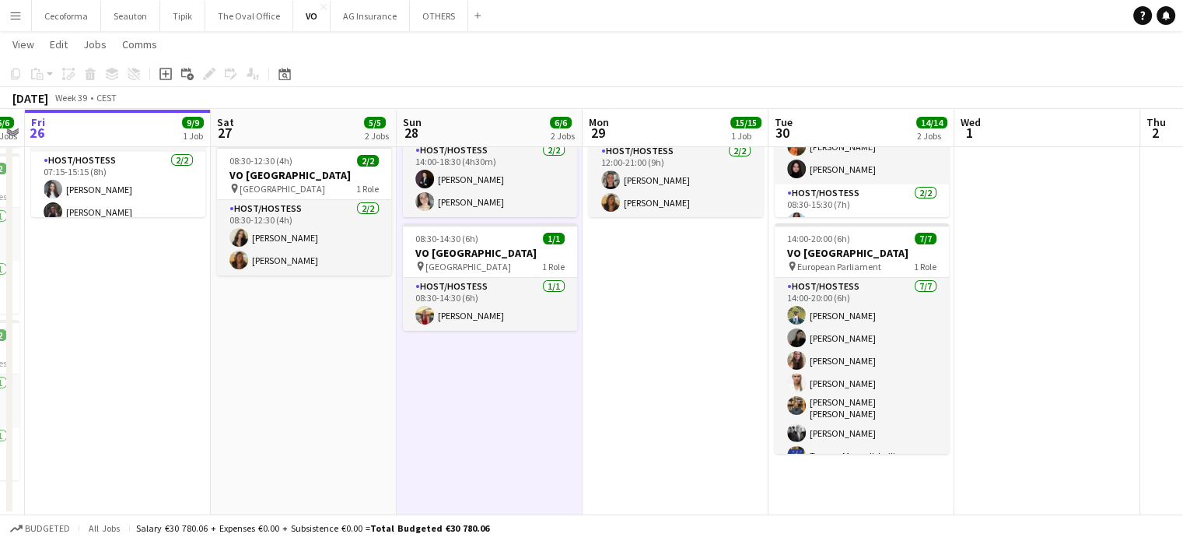
click at [299, 351] on app-date-cell "08:30-18:30 (10h) 3/3 VO Europe pin Charlemagne building 1 Role Host/Hostess 3/…" at bounding box center [304, 248] width 186 height 534
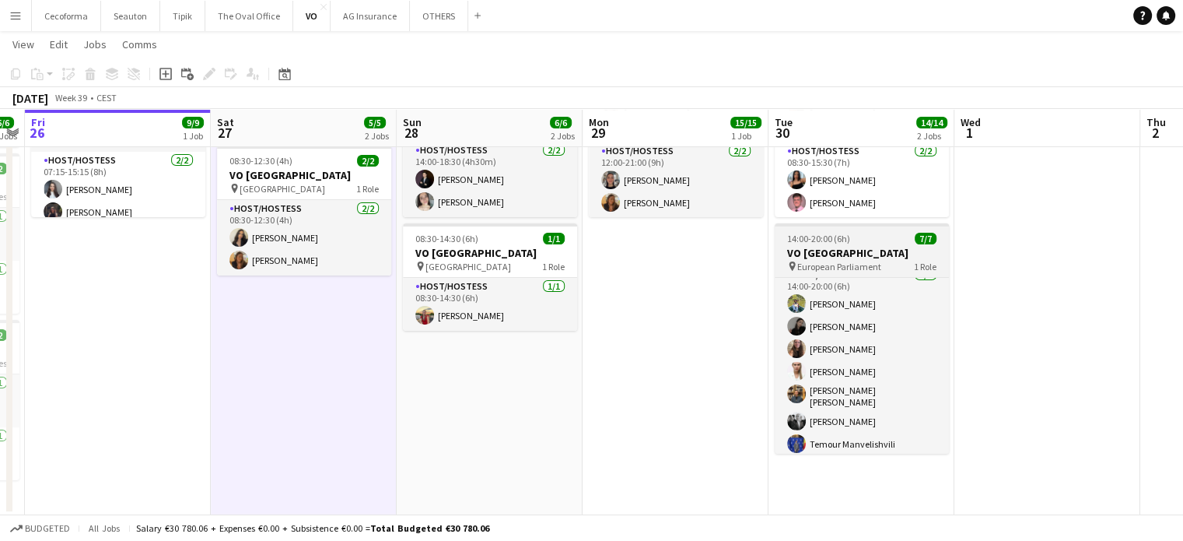
scroll to position [0, 0]
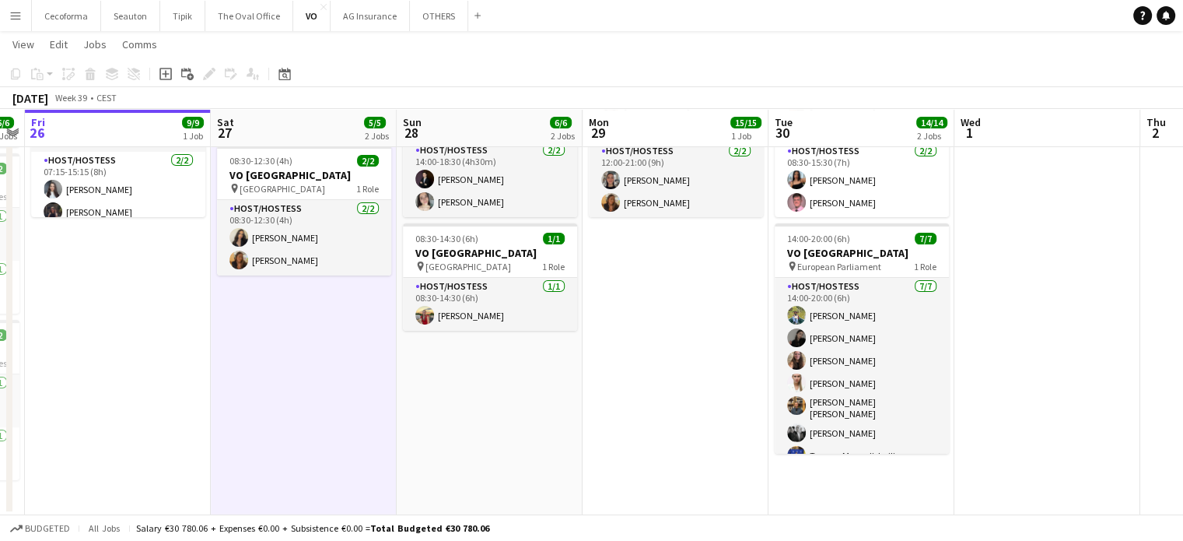
click at [1008, 309] on app-date-cell at bounding box center [1048, 248] width 186 height 534
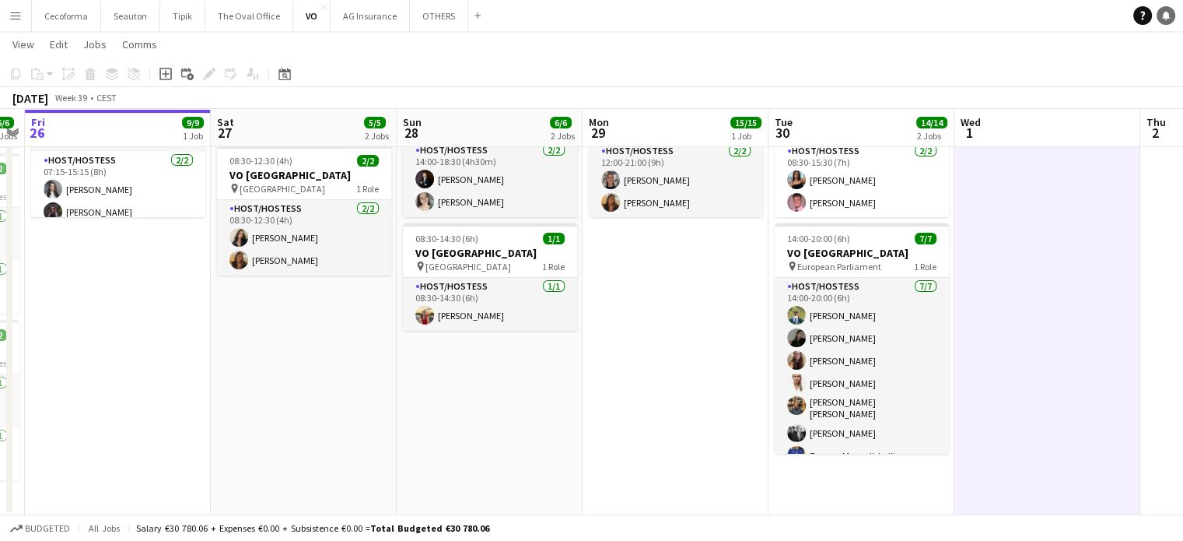
click at [1170, 10] on link "Notifications" at bounding box center [1166, 15] width 19 height 19
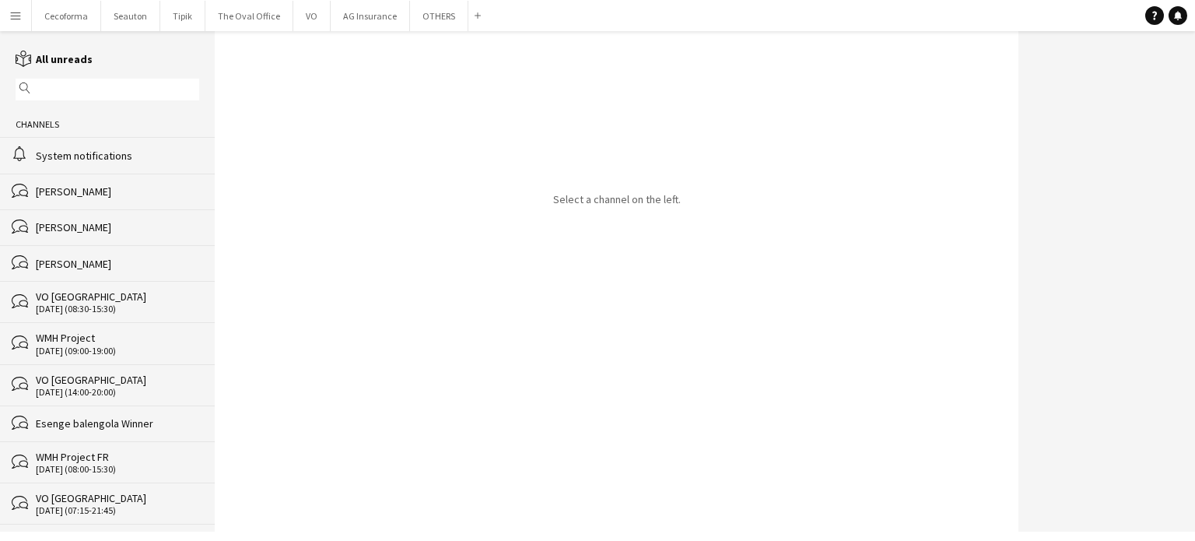
click at [83, 226] on div "[PERSON_NAME]" at bounding box center [117, 227] width 163 height 14
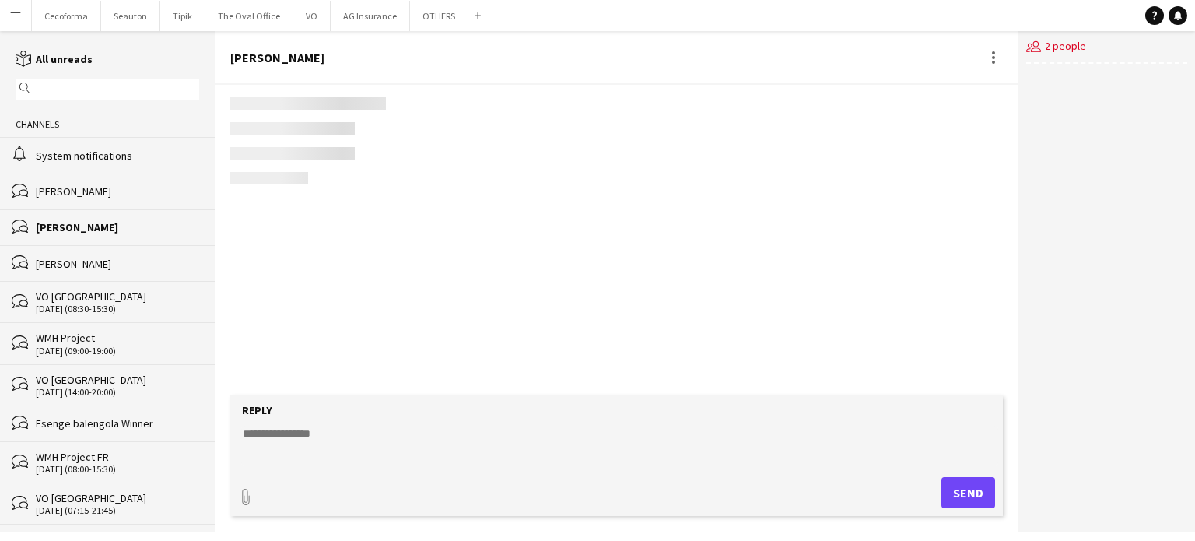
scroll to position [2178, 0]
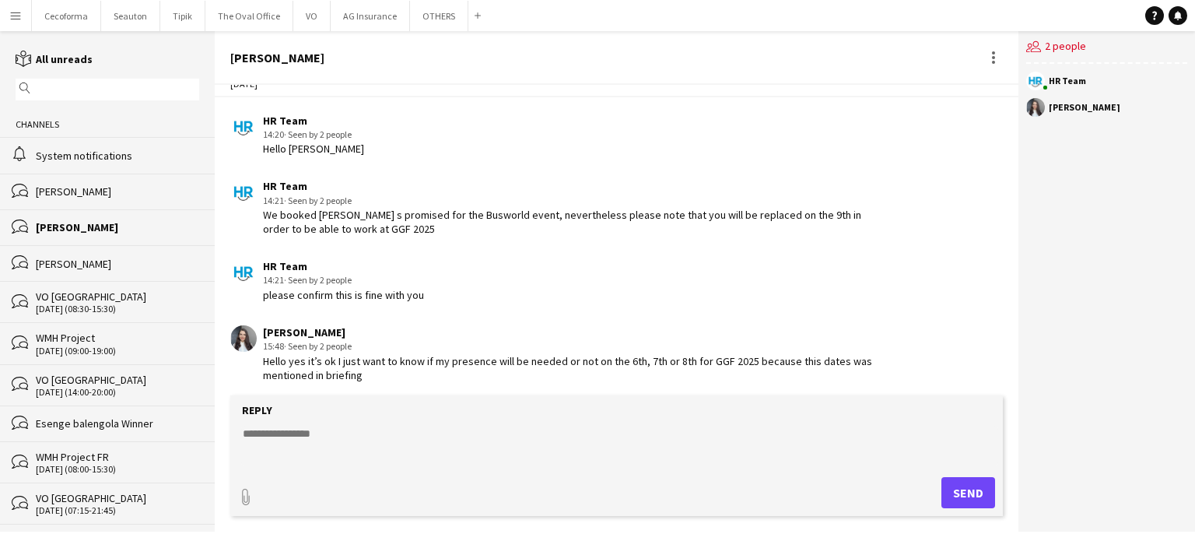
click at [63, 261] on div "[PERSON_NAME]" at bounding box center [117, 264] width 163 height 14
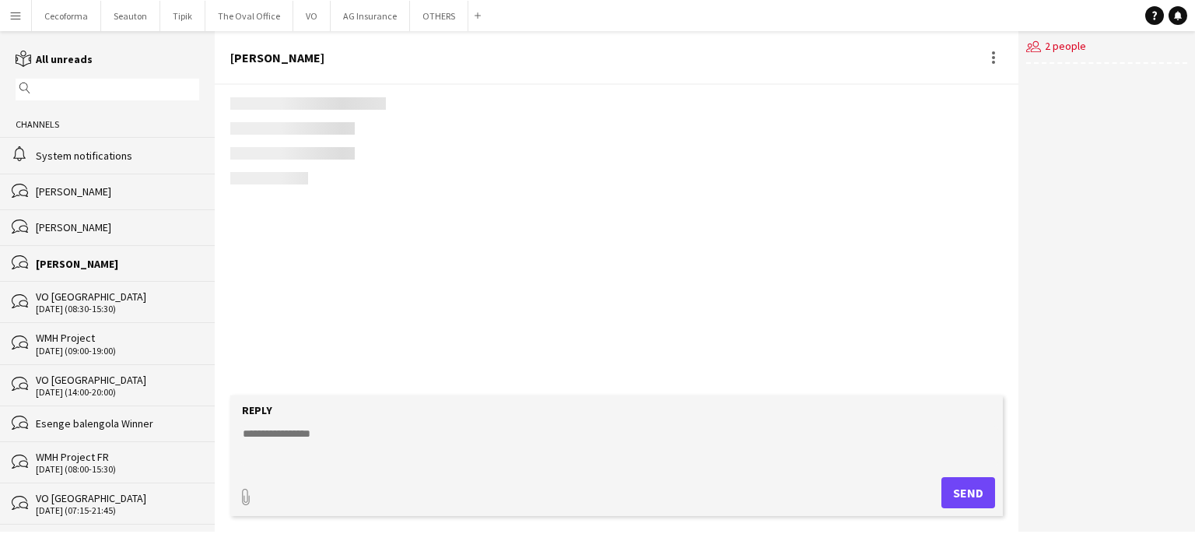
scroll to position [1953, 0]
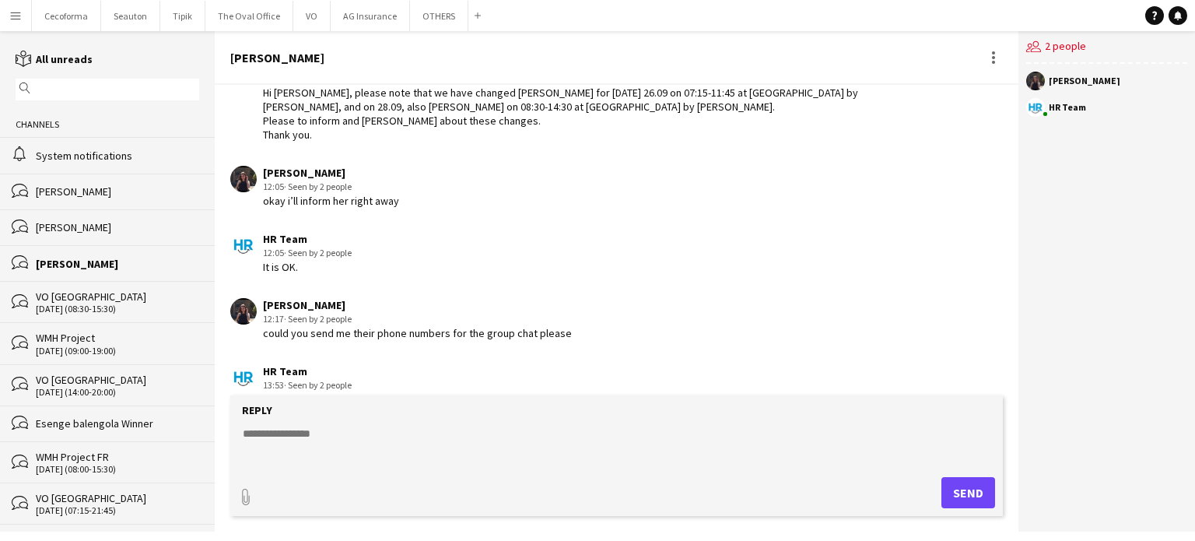
click at [72, 298] on div "VO [GEOGRAPHIC_DATA]" at bounding box center [117, 296] width 163 height 14
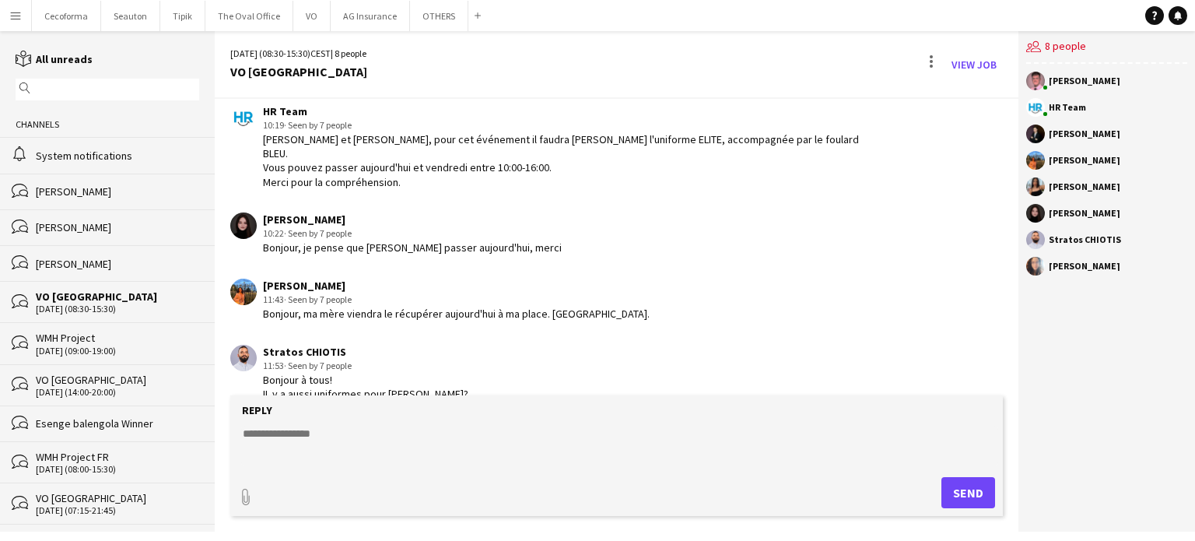
scroll to position [61, 0]
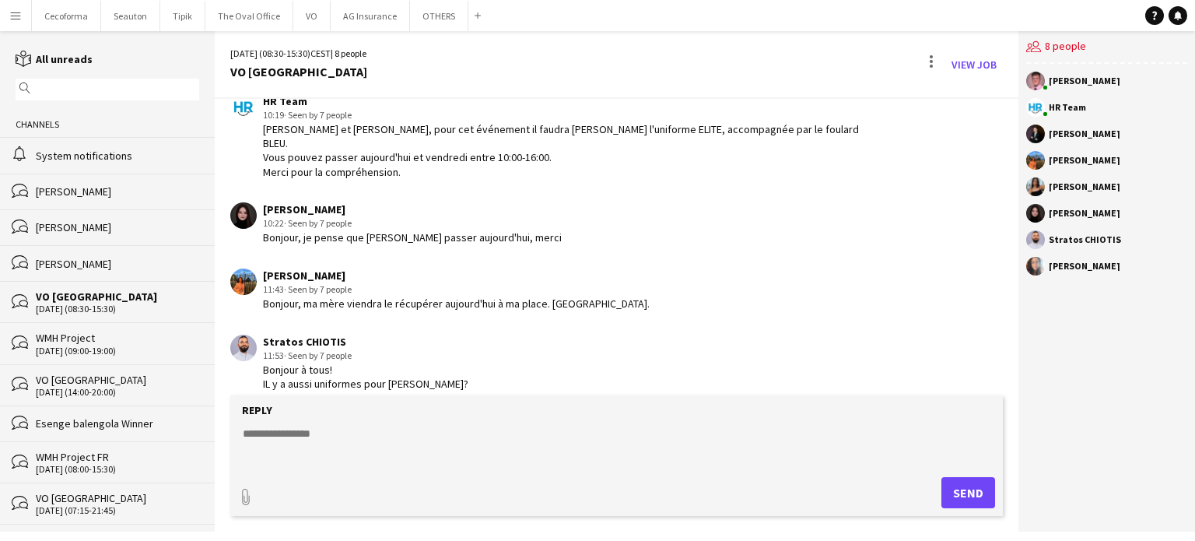
click at [72, 342] on div "WMH Project" at bounding box center [117, 338] width 163 height 14
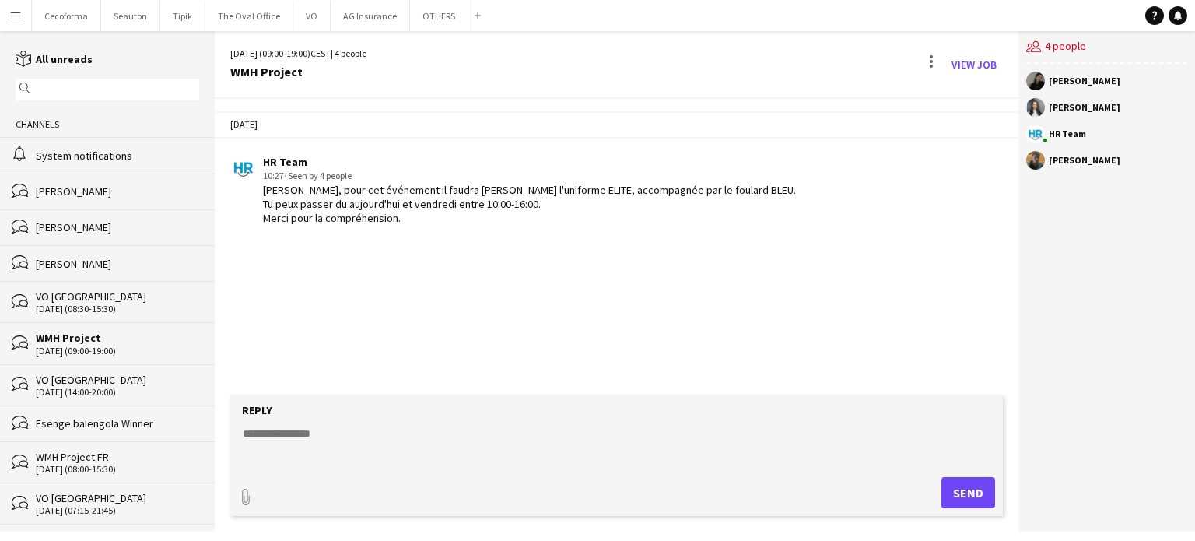
click at [75, 391] on div "[DATE] (14:00-20:00)" at bounding box center [117, 392] width 163 height 11
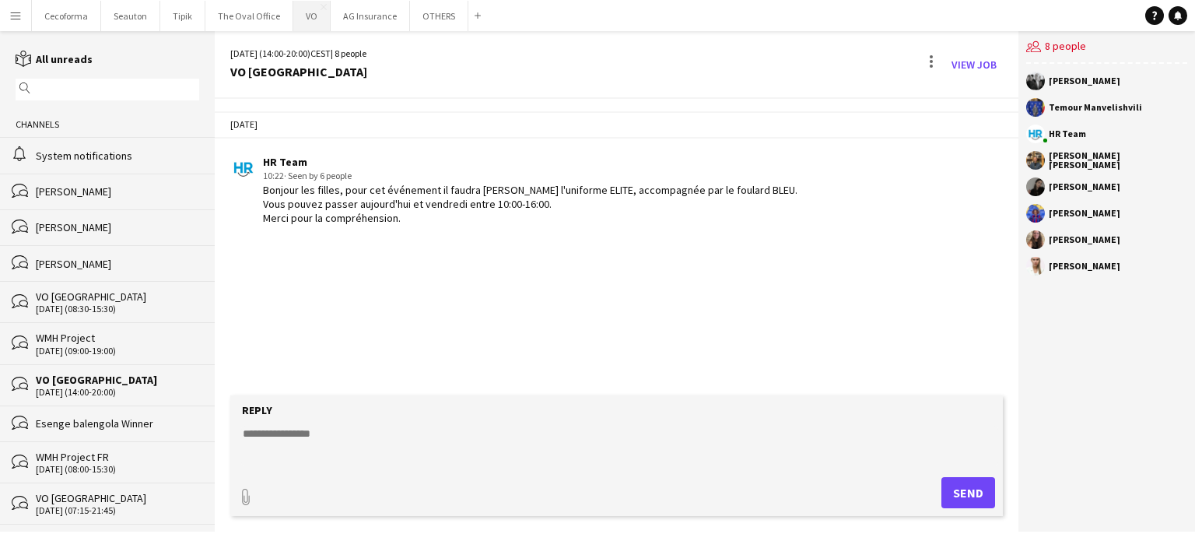
click at [304, 10] on button "VO Close" at bounding box center [311, 16] width 37 height 30
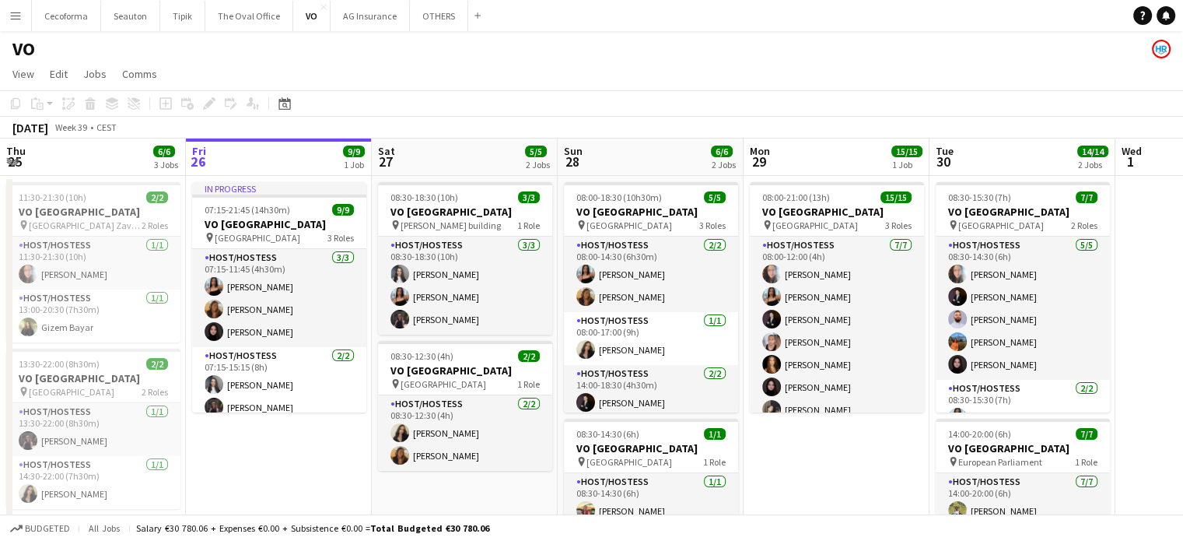
click at [19, 13] on app-icon "Menu" at bounding box center [15, 15] width 12 height 12
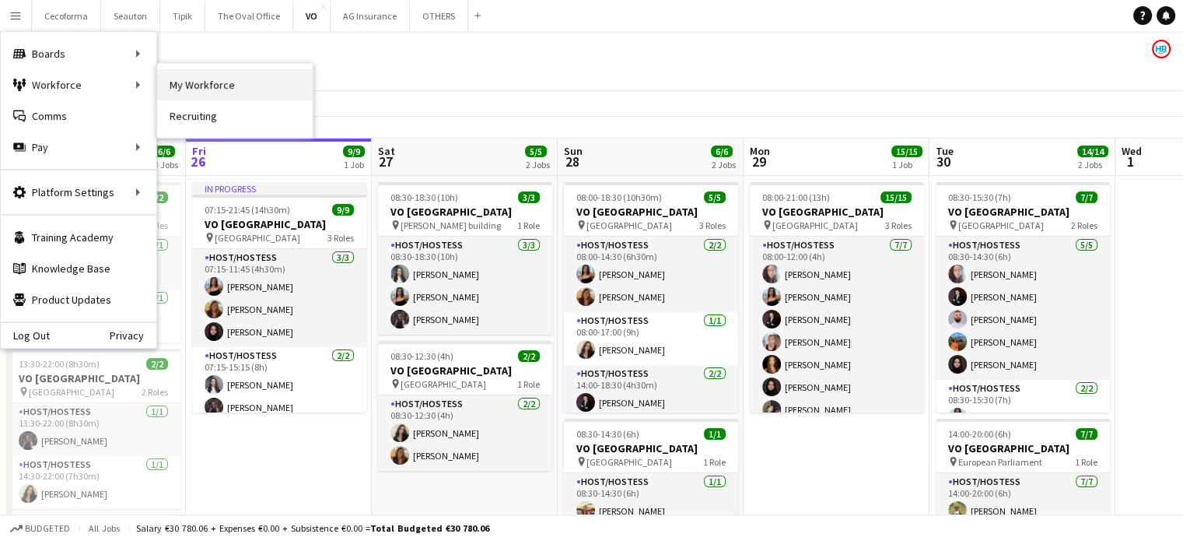
click at [211, 80] on link "My Workforce" at bounding box center [235, 84] width 156 height 31
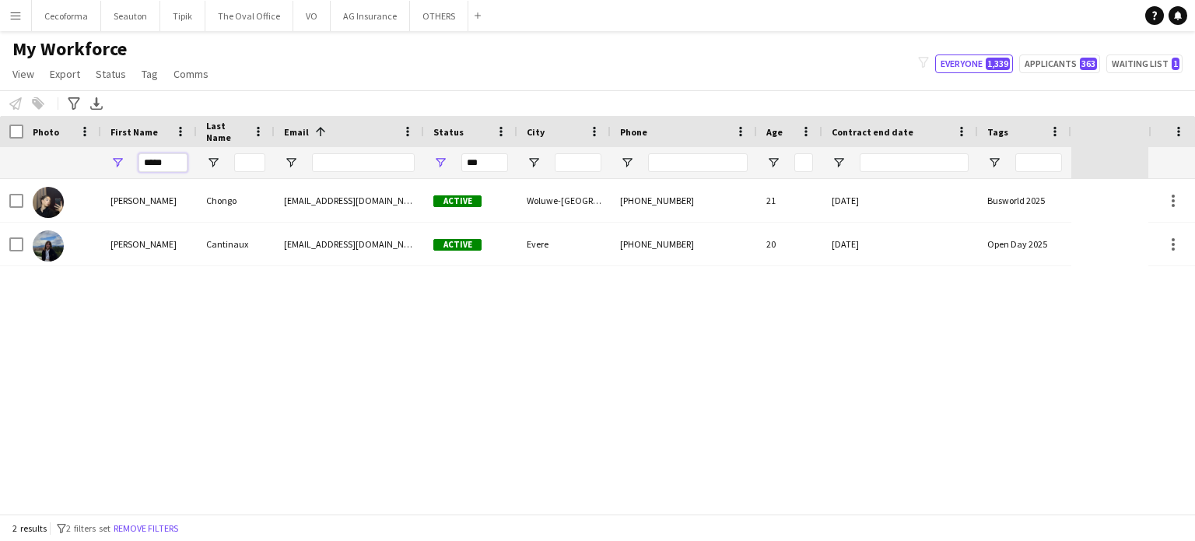
click at [171, 166] on input "*****" at bounding box center [162, 162] width 49 height 19
type input "*"
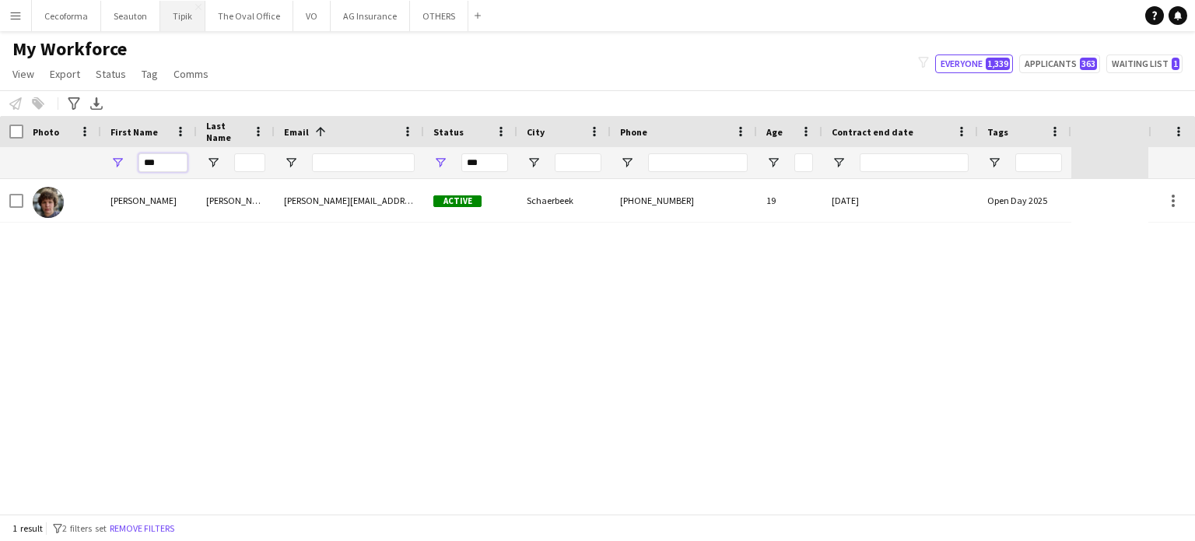
type input "***"
click at [305, 10] on button "VO Close" at bounding box center [311, 16] width 37 height 30
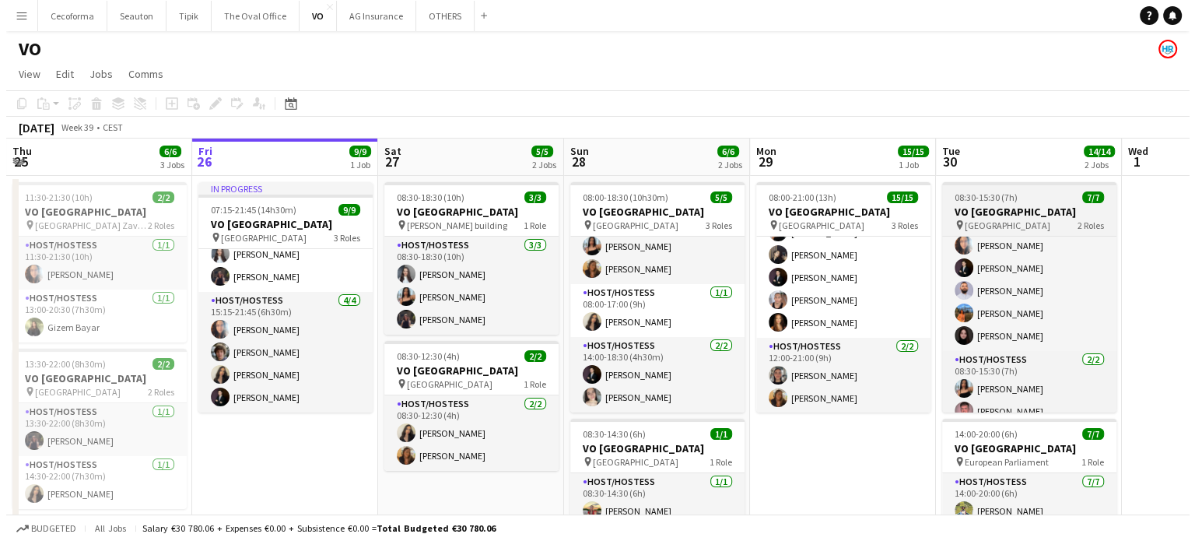
scroll to position [8, 0]
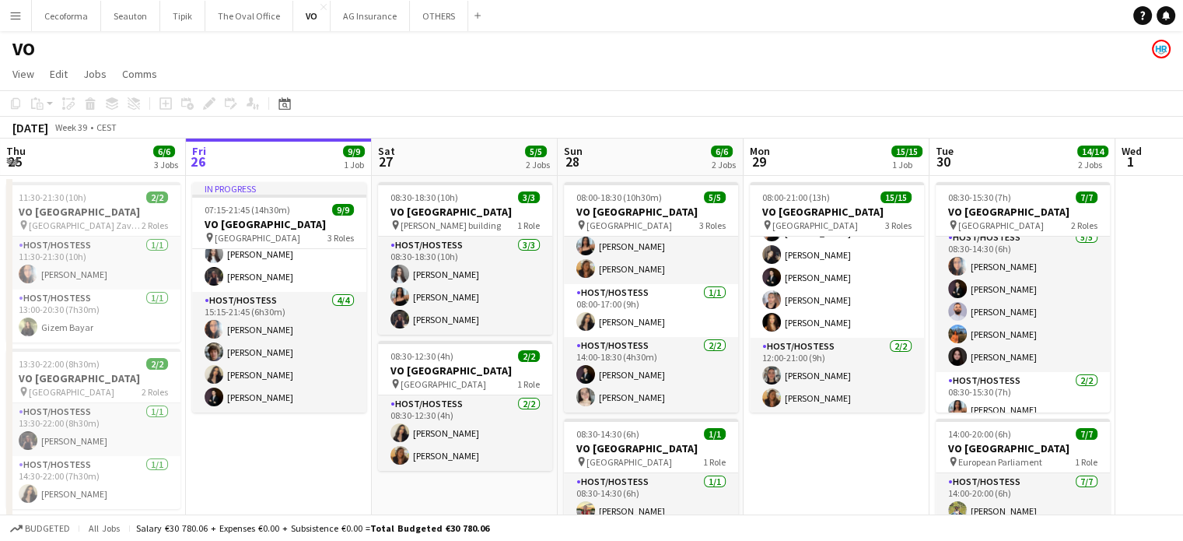
click at [14, 19] on app-icon "Menu" at bounding box center [15, 15] width 12 height 12
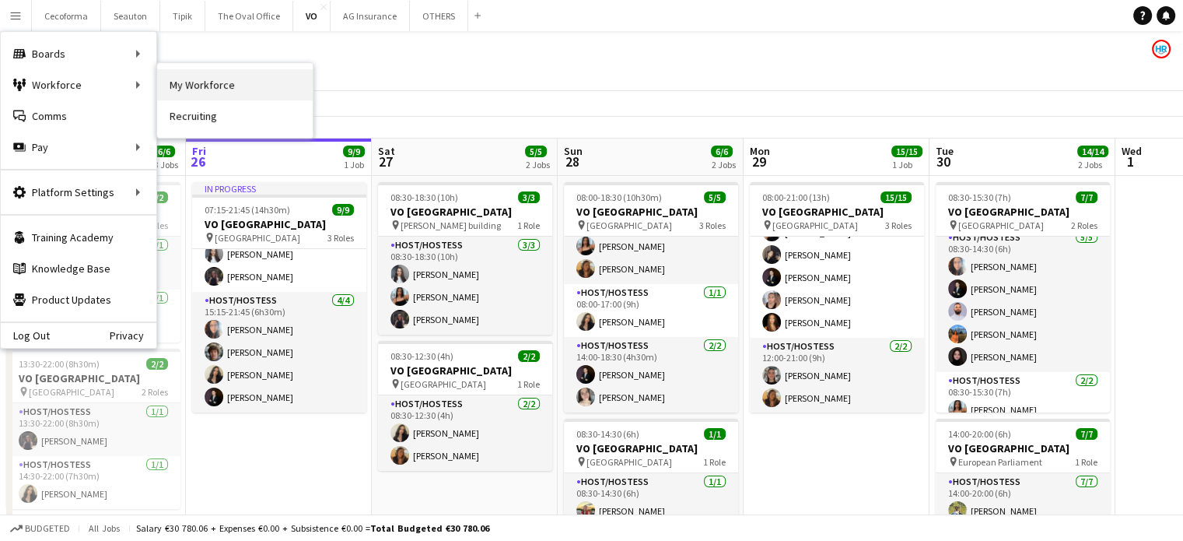
click at [208, 87] on link "My Workforce" at bounding box center [235, 84] width 156 height 31
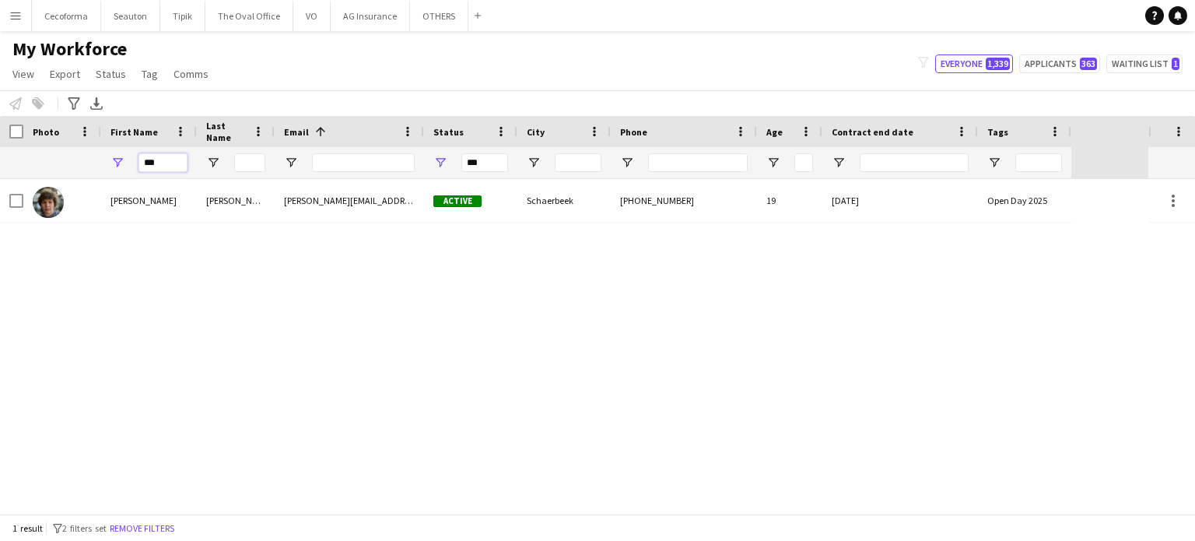
click at [169, 160] on input "***" at bounding box center [162, 162] width 49 height 19
type input "*"
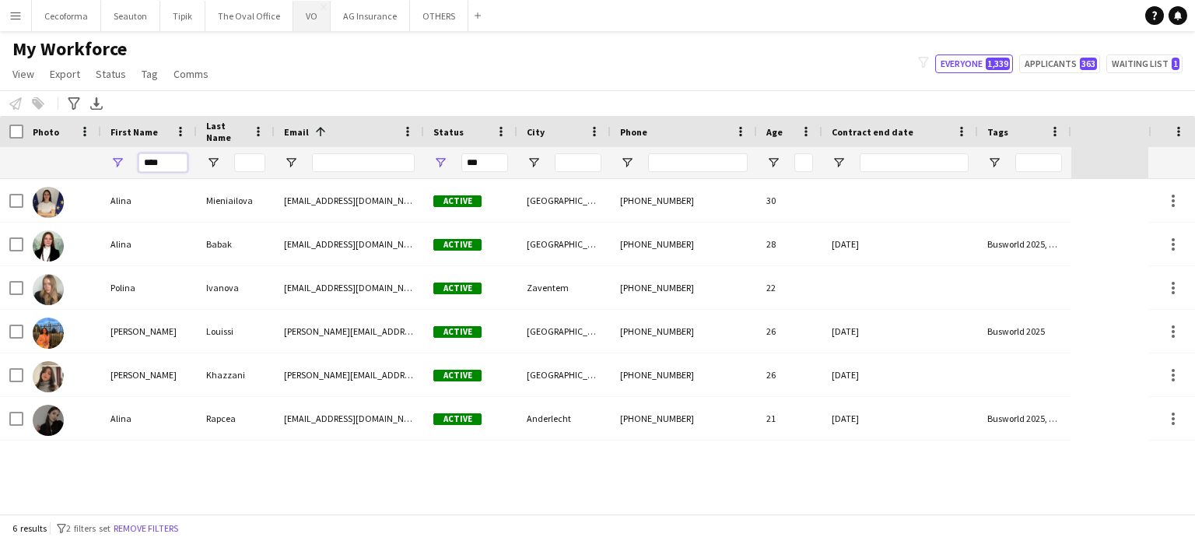
type input "****"
click at [308, 8] on button "VO Close" at bounding box center [311, 16] width 37 height 30
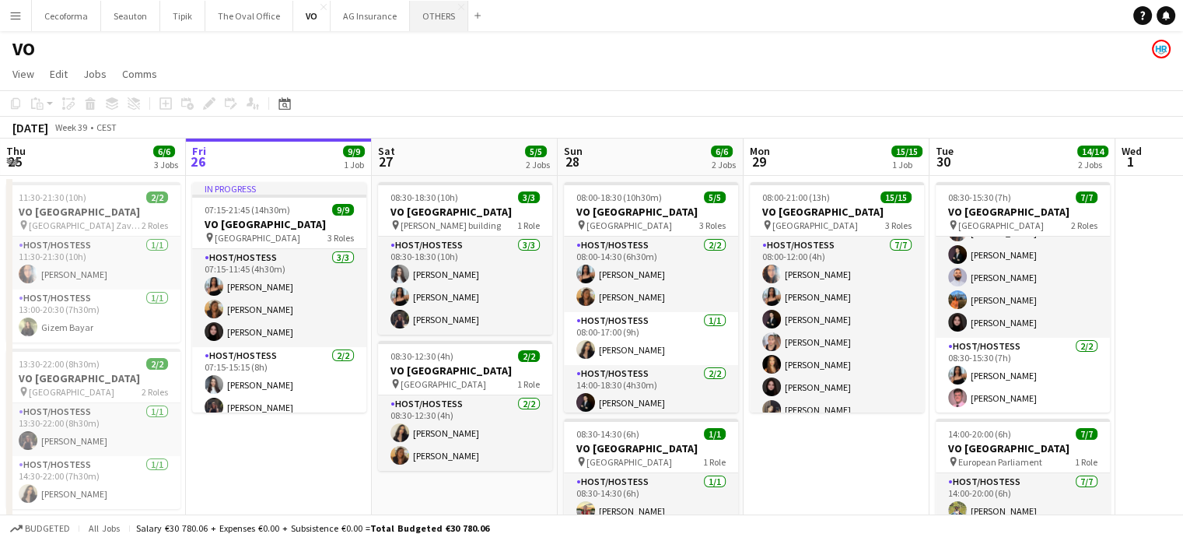
click at [434, 15] on button "OTHERS Close" at bounding box center [439, 16] width 58 height 30
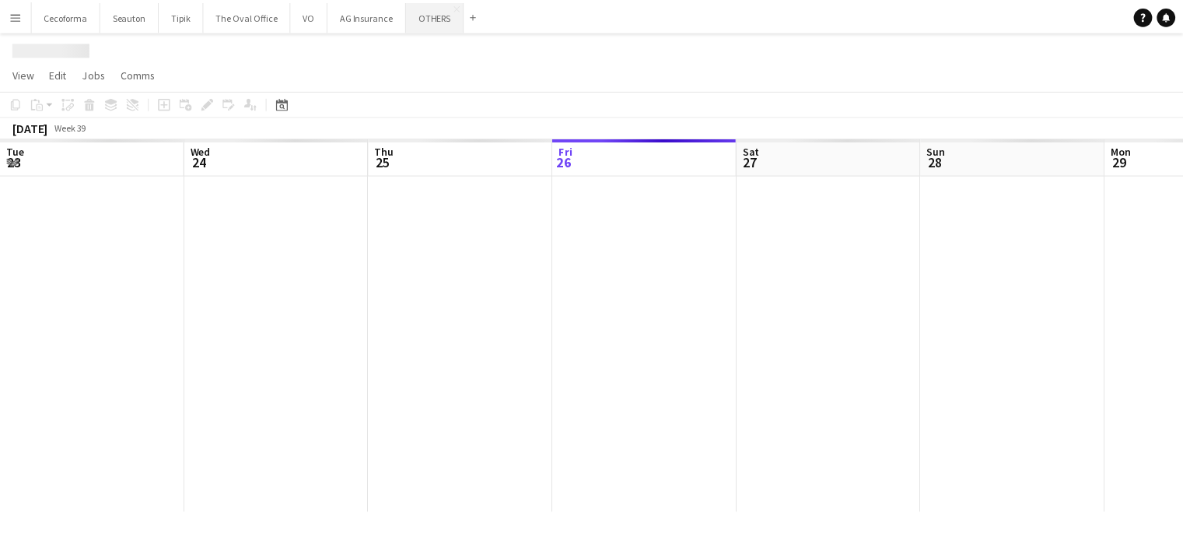
scroll to position [0, 372]
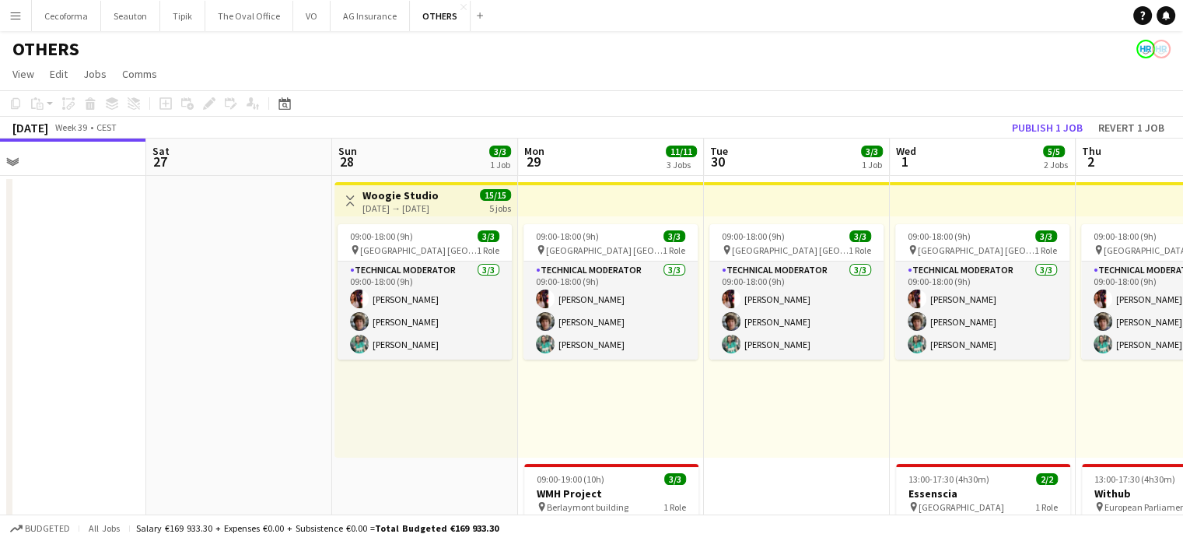
drag, startPoint x: 423, startPoint y: 269, endPoint x: 201, endPoint y: 218, distance: 228.3
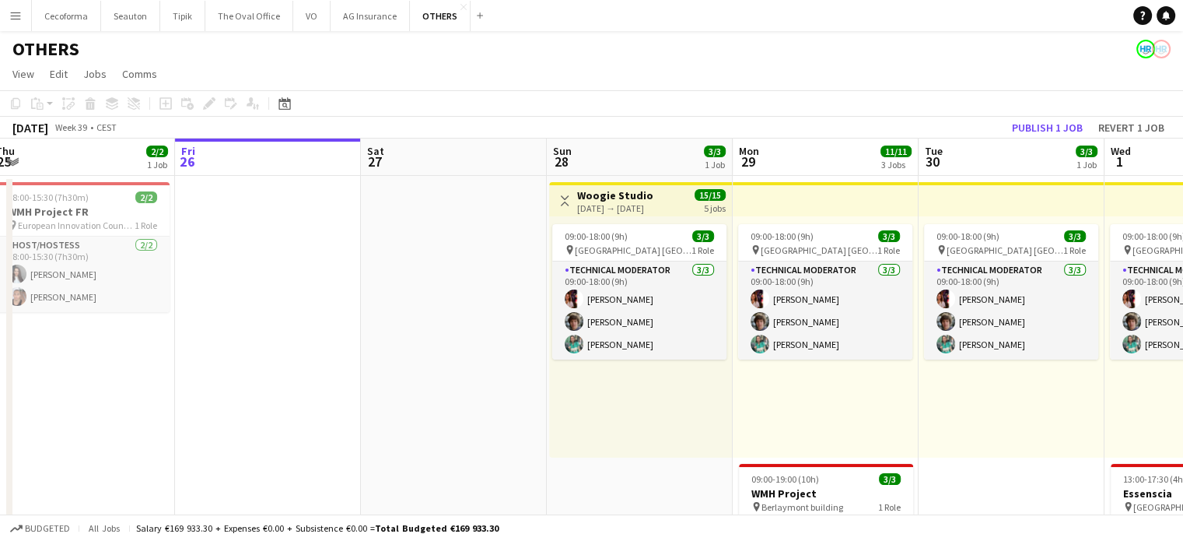
scroll to position [0, 437]
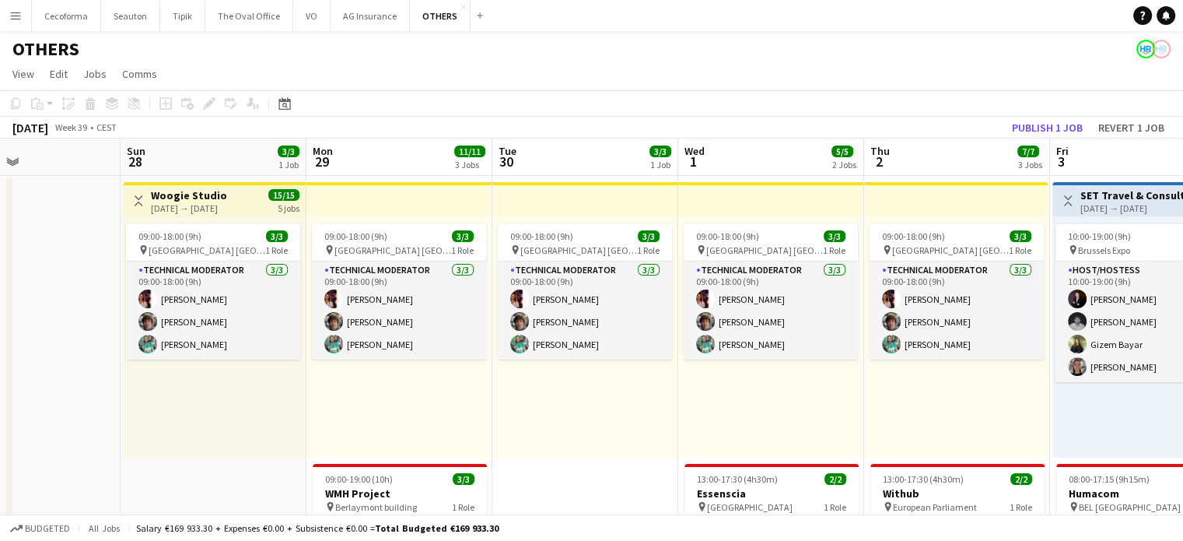
drag, startPoint x: 140, startPoint y: 354, endPoint x: 112, endPoint y: 300, distance: 61.2
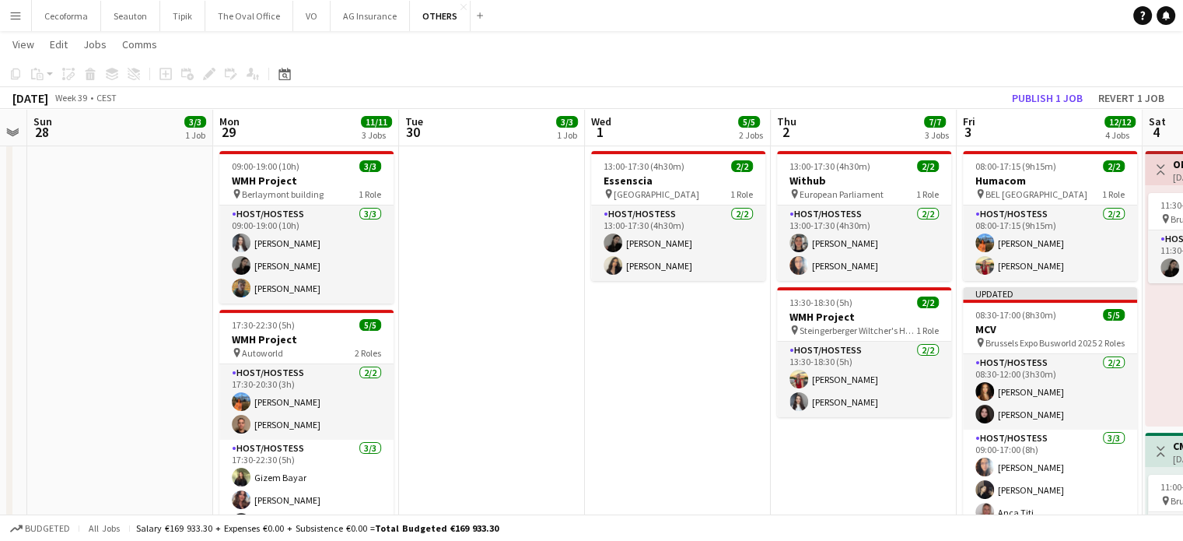
scroll to position [0, 674]
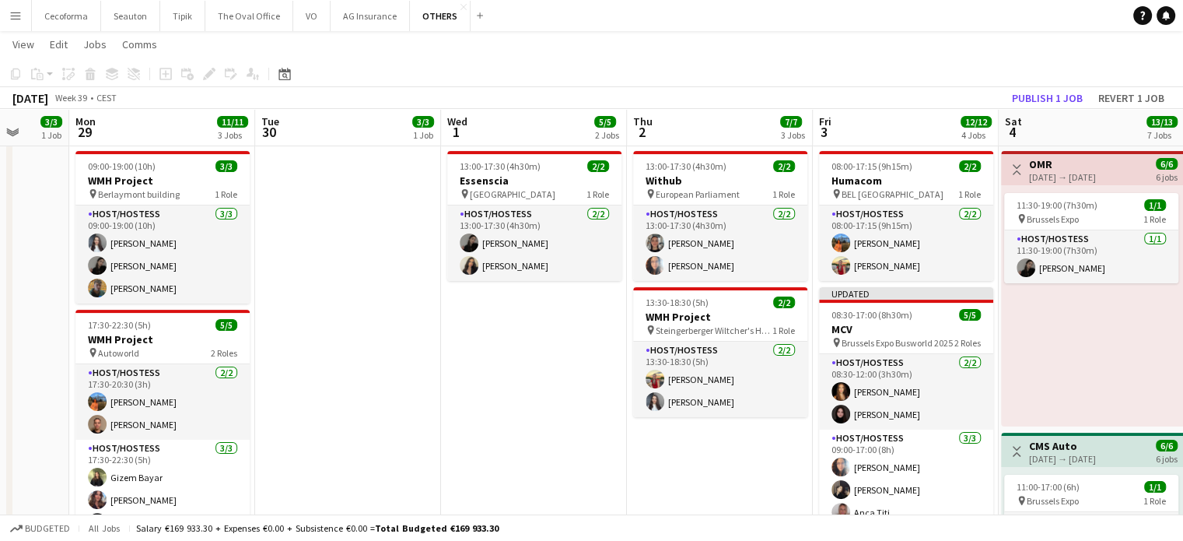
drag, startPoint x: 629, startPoint y: 410, endPoint x: 398, endPoint y: 358, distance: 236.9
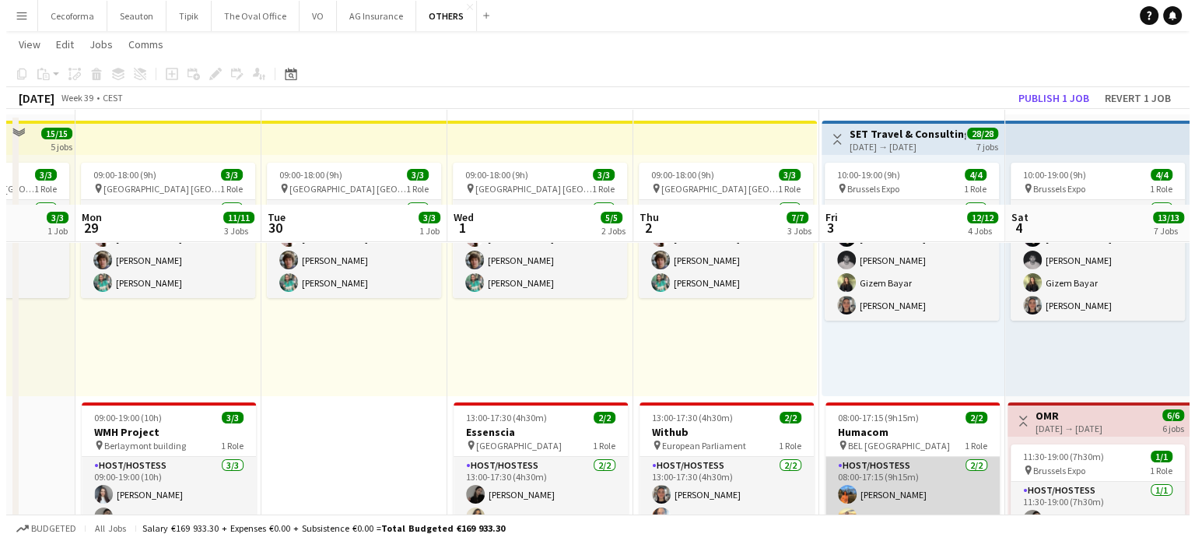
scroll to position [0, 0]
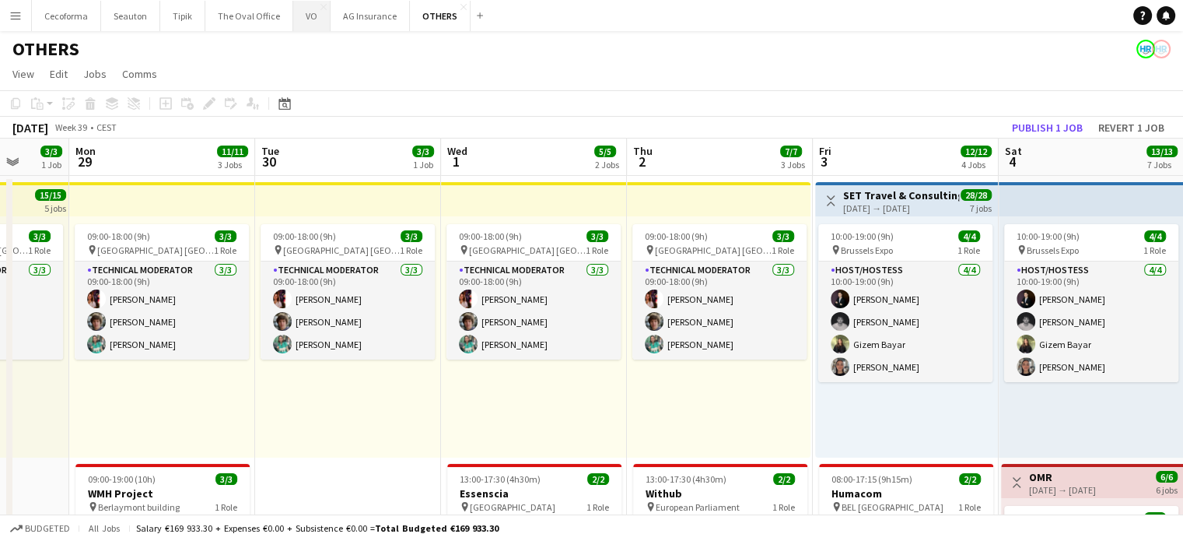
click at [303, 14] on button "VO Close" at bounding box center [311, 16] width 37 height 30
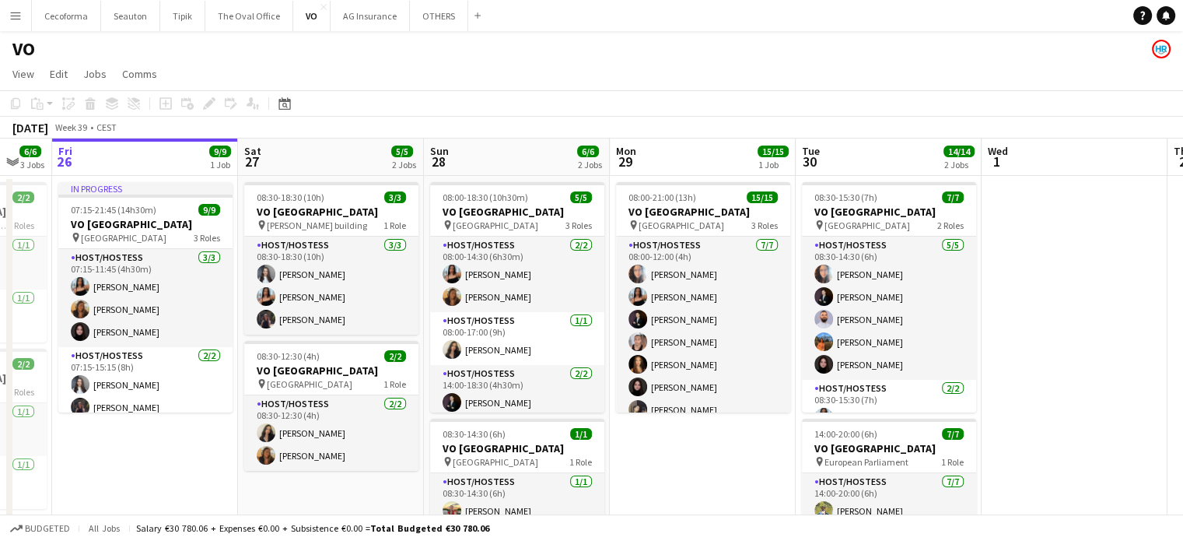
drag, startPoint x: 871, startPoint y: 446, endPoint x: 737, endPoint y: 432, distance: 134.5
click at [737, 432] on app-calendar-viewport "Tue 23 Wed 24 Thu 25 6/6 3 Jobs Fri 26 9/9 1 Job Sat 27 5/5 2 Jobs Sun 28 6/6 2…" at bounding box center [591, 424] width 1183 height 572
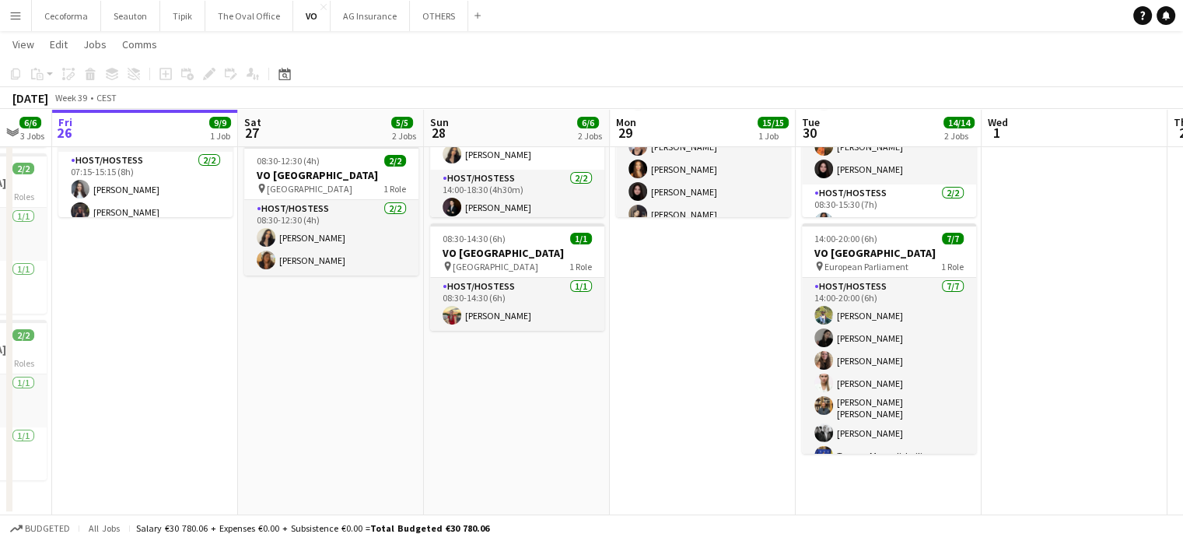
click at [1044, 398] on app-date-cell at bounding box center [1075, 248] width 186 height 534
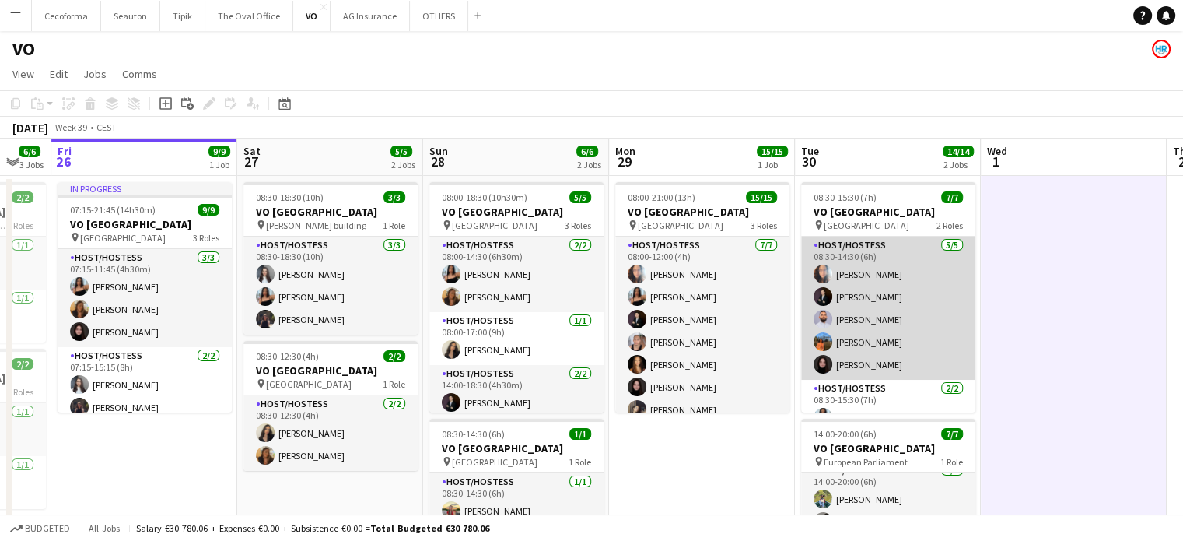
click at [885, 299] on app-card-role "Host/Hostess 5/5 08:30-14:30 (6h) Dalia Louissi Noah de Carvalho Efstratios Chi…" at bounding box center [888, 307] width 174 height 143
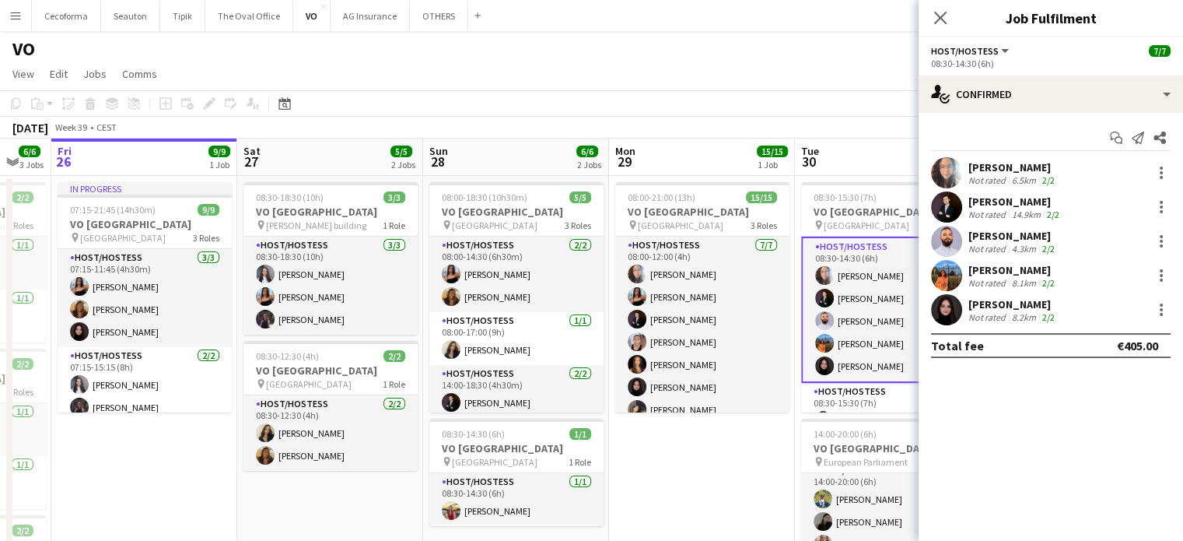
click at [753, 457] on app-date-cell "08:00-21:00 (13h) 15/15 VO Europe pin UR Square 3 Roles Host/Hostess [DATE] 08:…" at bounding box center [702, 443] width 186 height 534
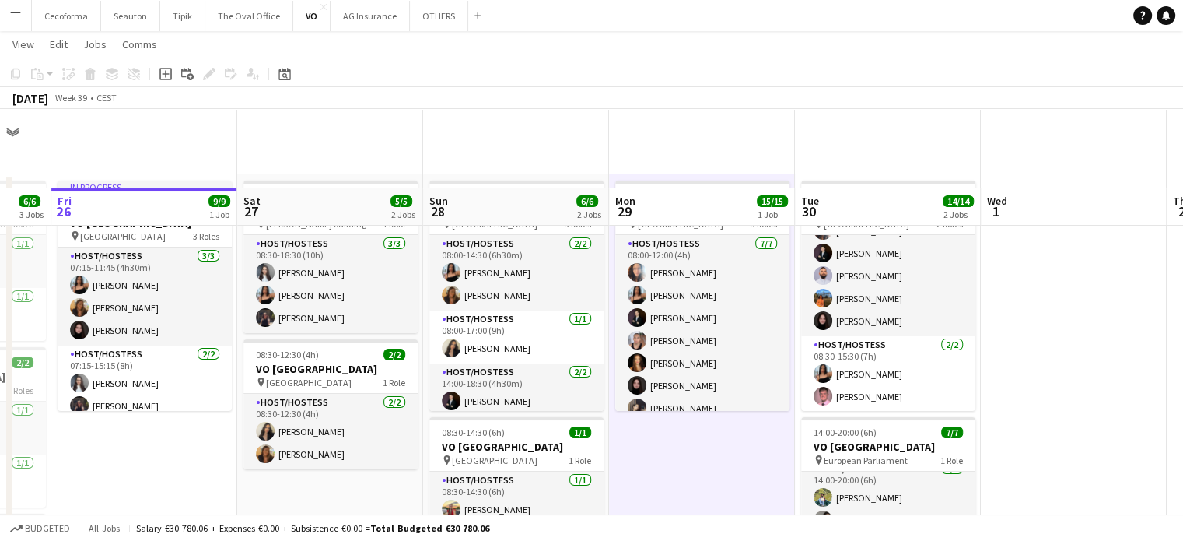
scroll to position [194, 0]
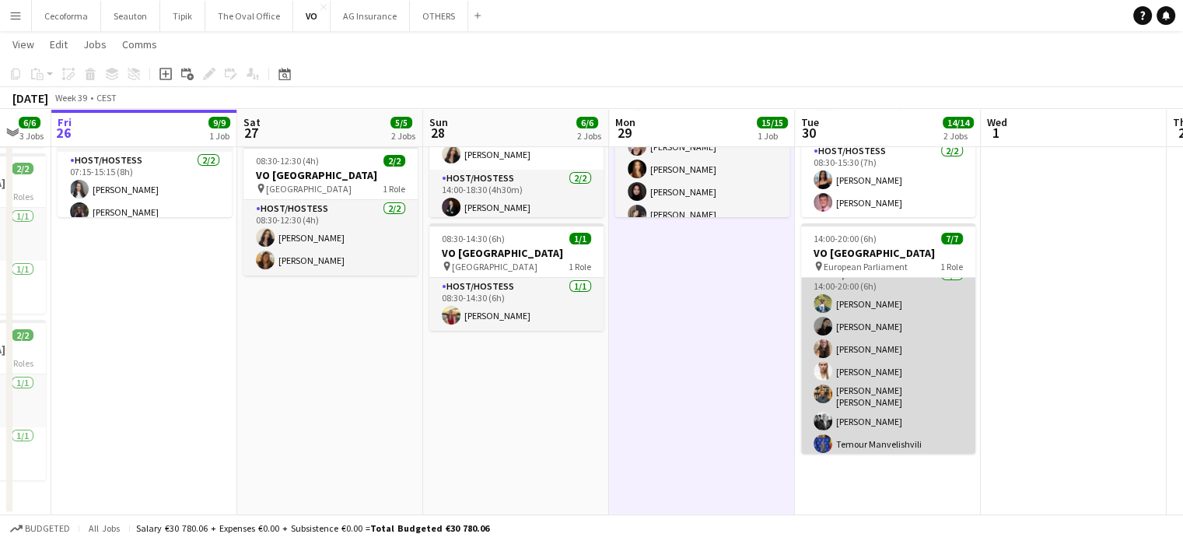
click at [872, 348] on app-card-role "Host/Hostess 7/7 14:00-20:00 (6h) Teresa Monteiro Alina Rapcea Maria Eduarda Ma…" at bounding box center [888, 362] width 174 height 193
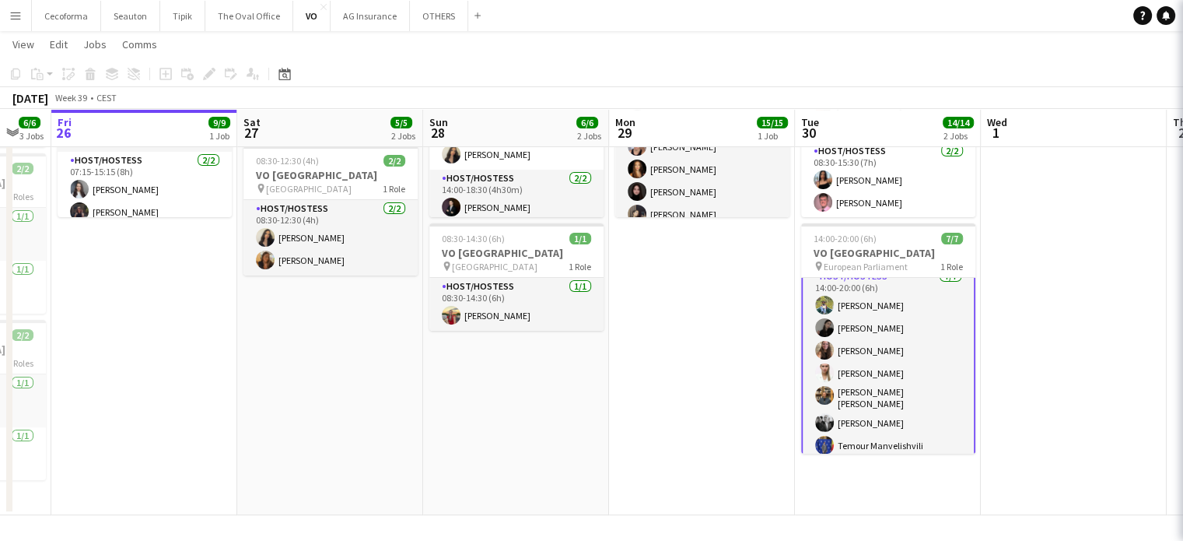
scroll to position [12, 0]
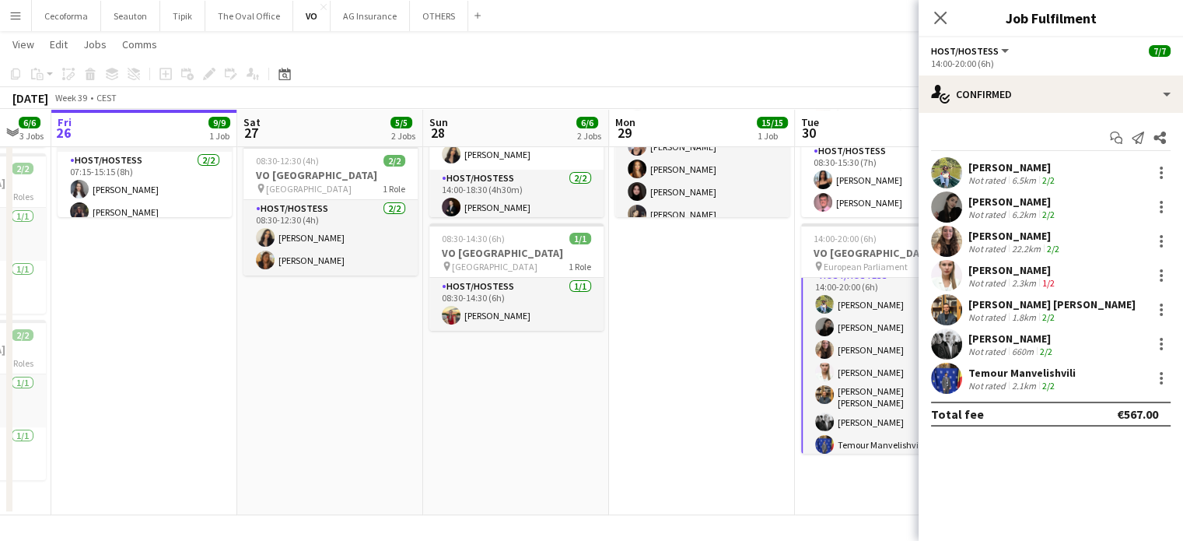
click at [1029, 243] on div "22.2km" at bounding box center [1026, 249] width 35 height 12
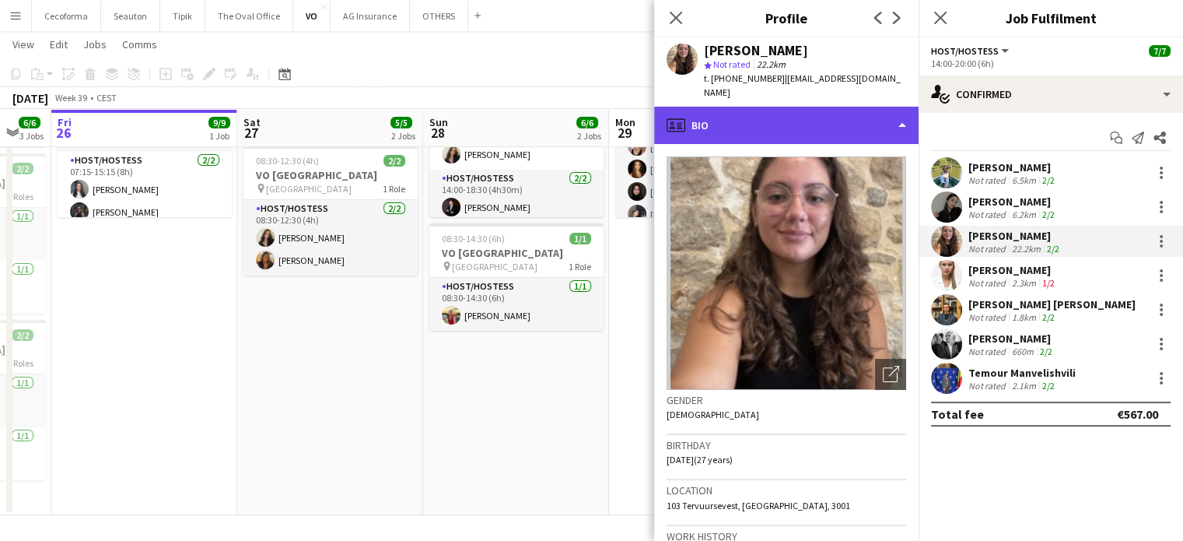
click at [902, 110] on div "profile Bio" at bounding box center [786, 125] width 265 height 37
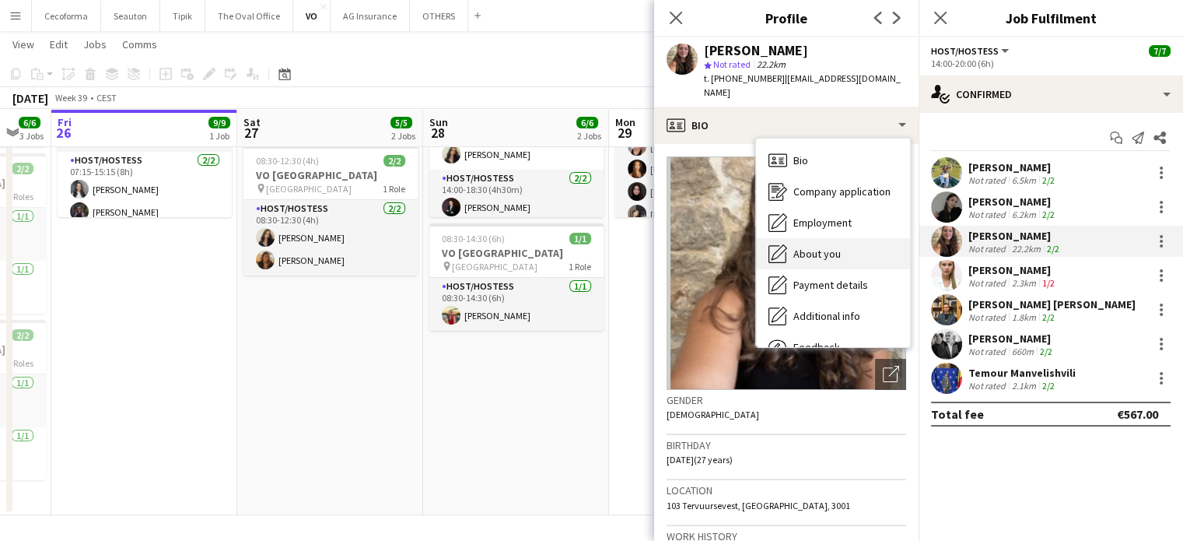
click at [822, 247] on span "About you" at bounding box center [817, 254] width 47 height 14
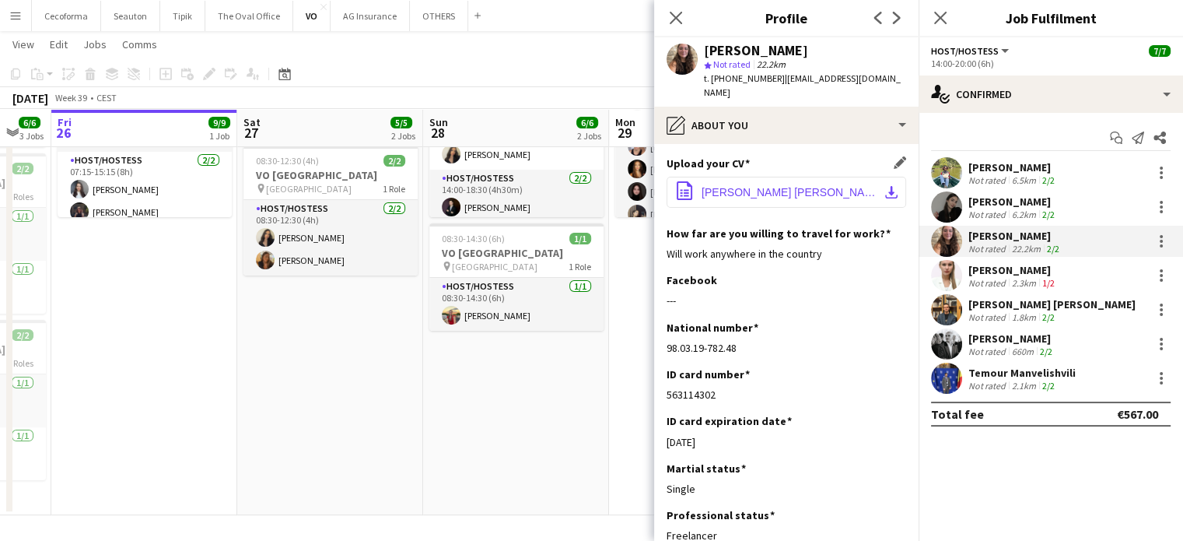
click at [790, 186] on span "Maria Eduarda Marcelino_Europass.pdf" at bounding box center [790, 192] width 176 height 12
click at [1016, 233] on div "[PERSON_NAME]" at bounding box center [1016, 236] width 94 height 14
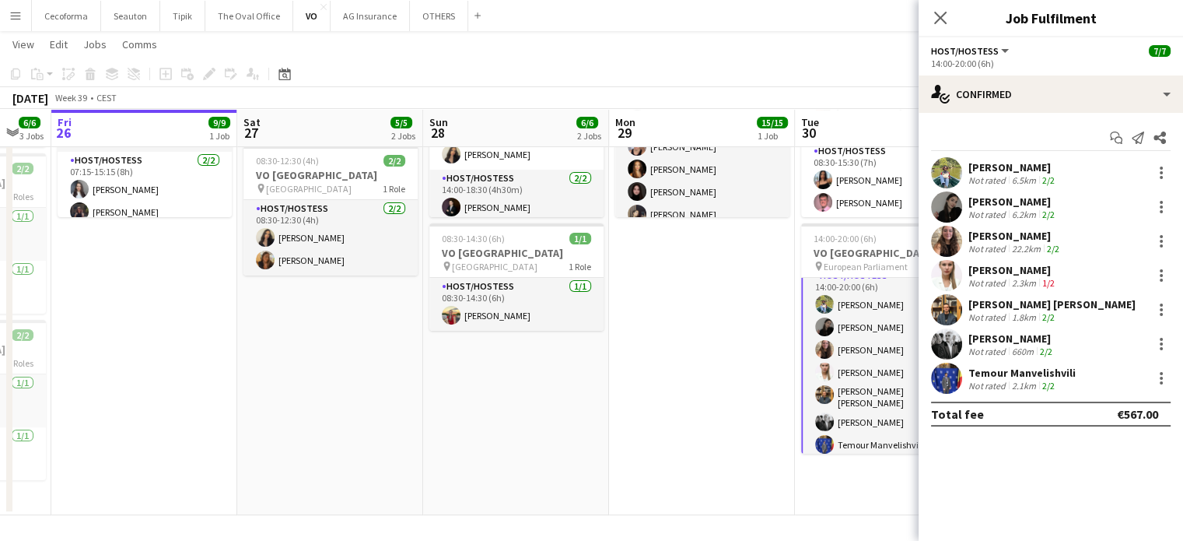
click at [1011, 236] on div "[PERSON_NAME]" at bounding box center [1016, 236] width 94 height 14
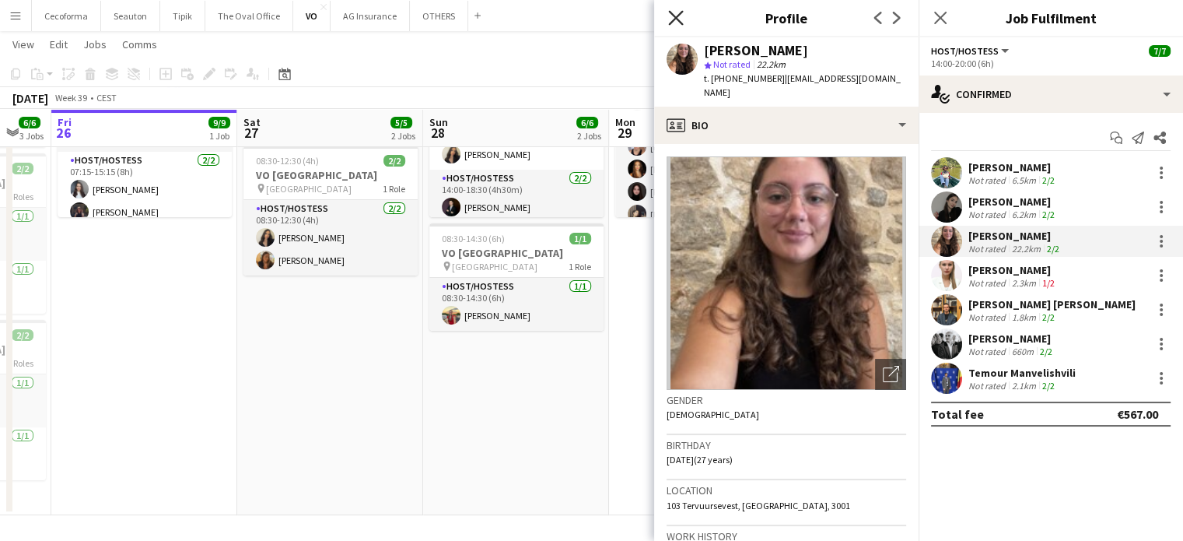
click at [672, 16] on icon "Close pop-in" at bounding box center [675, 17] width 15 height 15
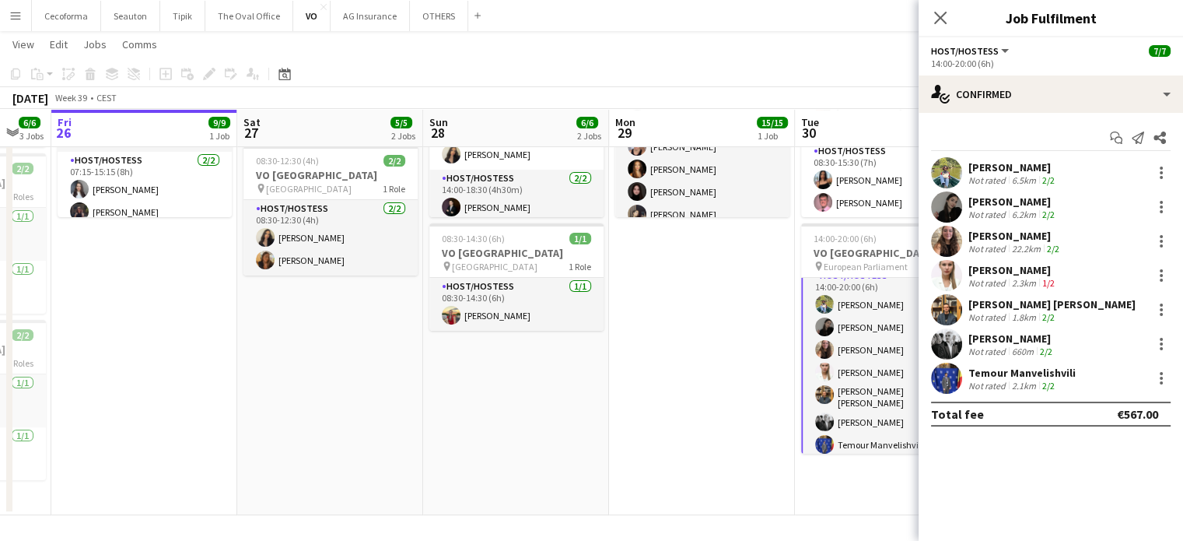
click at [720, 402] on app-date-cell "08:00-21:00 (13h) 15/15 VO Europe pin UR Square 3 Roles Host/Hostess [DATE] 08:…" at bounding box center [702, 248] width 186 height 534
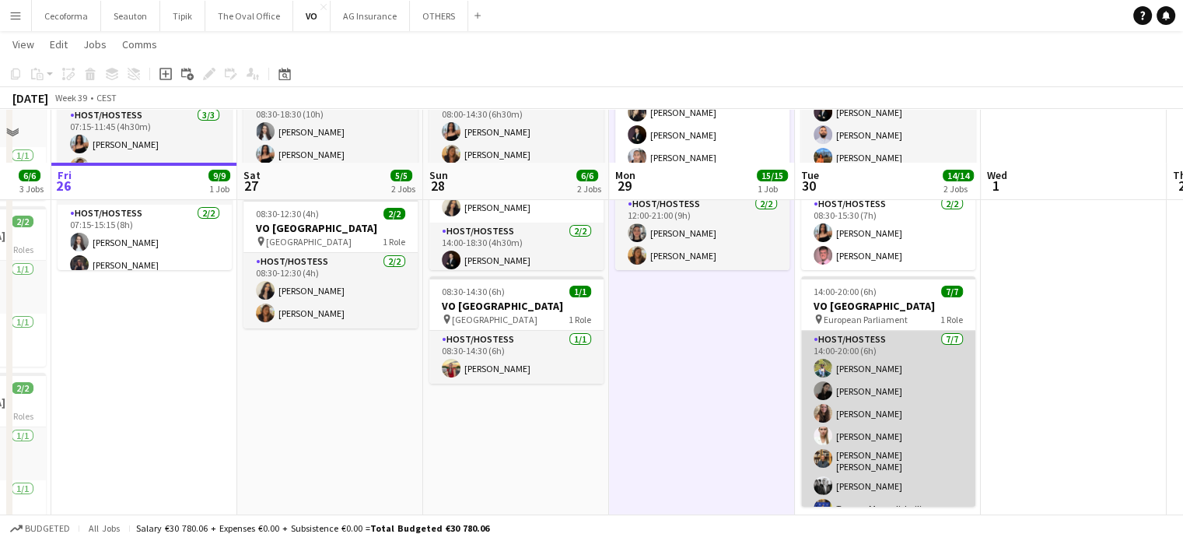
scroll to position [194, 0]
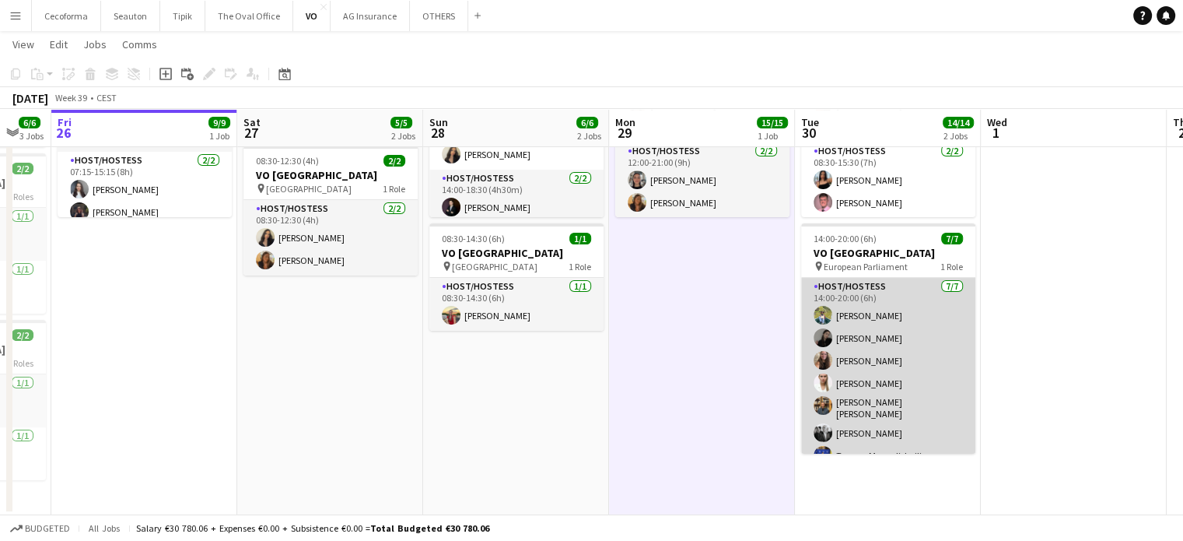
click at [846, 357] on app-card-role "Host/Hostess 7/7 14:00-20:00 (6h) Teresa Monteiro Alina Rapcea Maria Eduarda Ma…" at bounding box center [888, 374] width 174 height 193
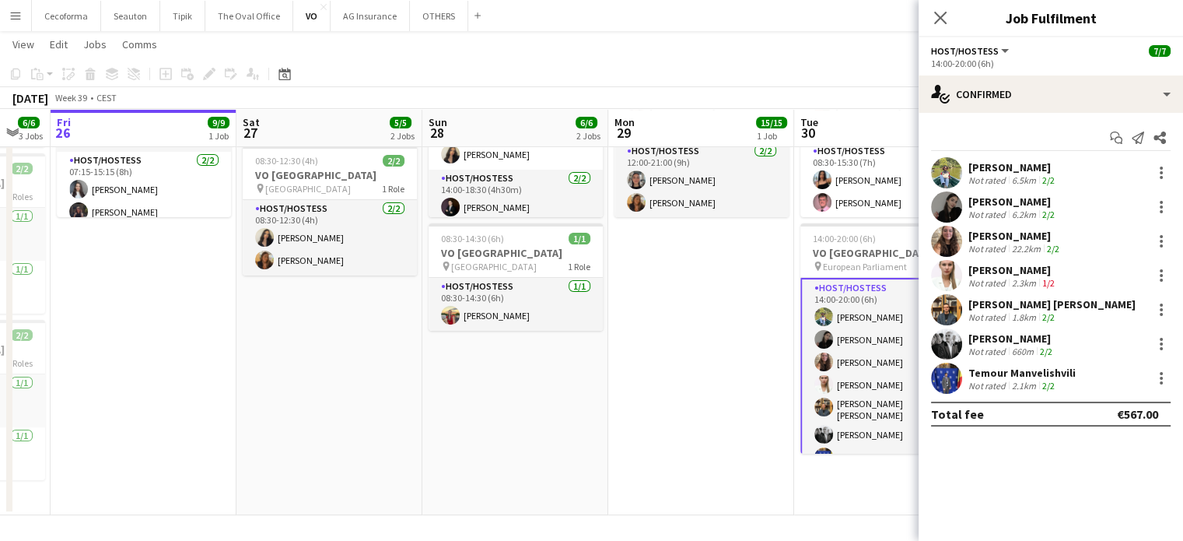
click at [993, 239] on div "[PERSON_NAME]" at bounding box center [1016, 236] width 94 height 14
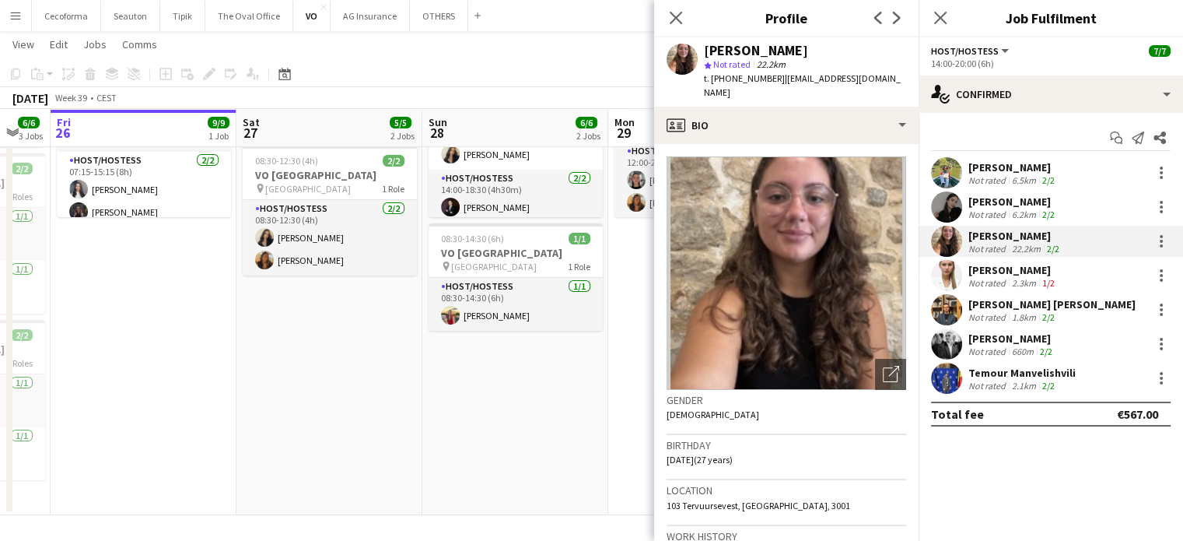
click at [737, 79] on span "t. +32490216218" at bounding box center [744, 78] width 81 height 12
click at [676, 17] on icon at bounding box center [675, 17] width 15 height 15
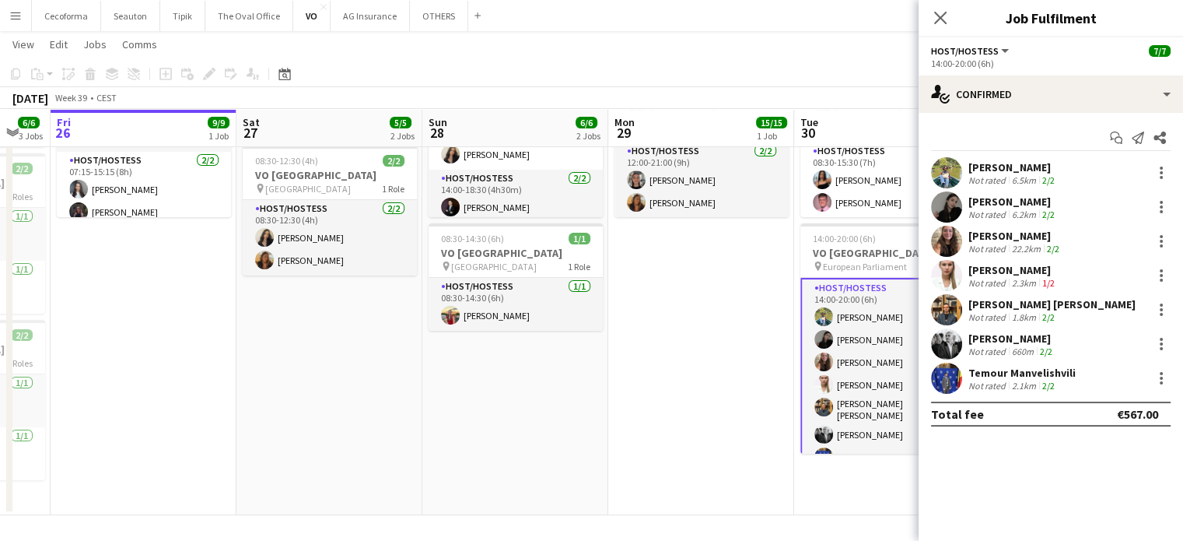
click at [726, 408] on app-date-cell "08:00-21:00 (13h) 15/15 VO Europe pin UR Square 3 Roles Host/Hostess [DATE] 08:…" at bounding box center [701, 248] width 186 height 534
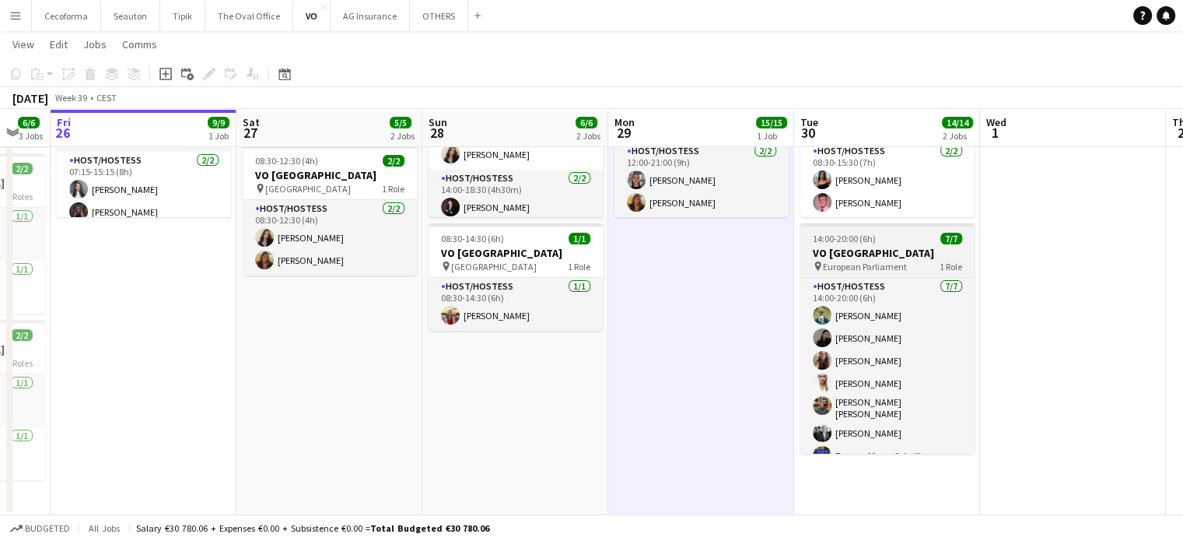
click at [857, 253] on h3 "VO [GEOGRAPHIC_DATA]" at bounding box center [888, 253] width 174 height 14
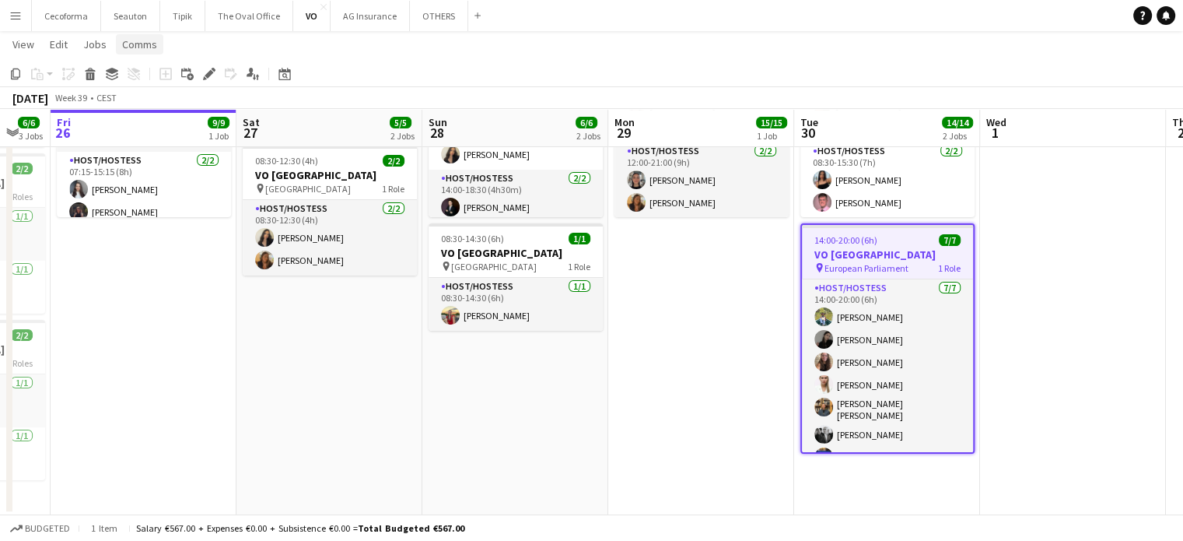
click at [140, 46] on span "Comms" at bounding box center [139, 44] width 35 height 14
click at [143, 109] on span "Create chat" at bounding box center [155, 110] width 54 height 14
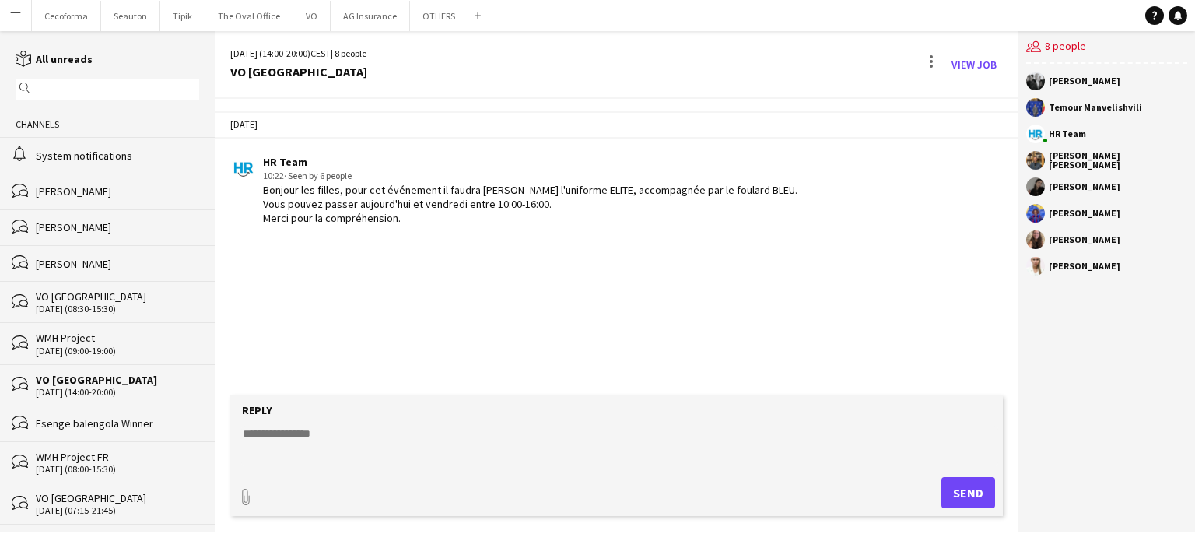
click at [278, 433] on textarea at bounding box center [619, 446] width 757 height 40
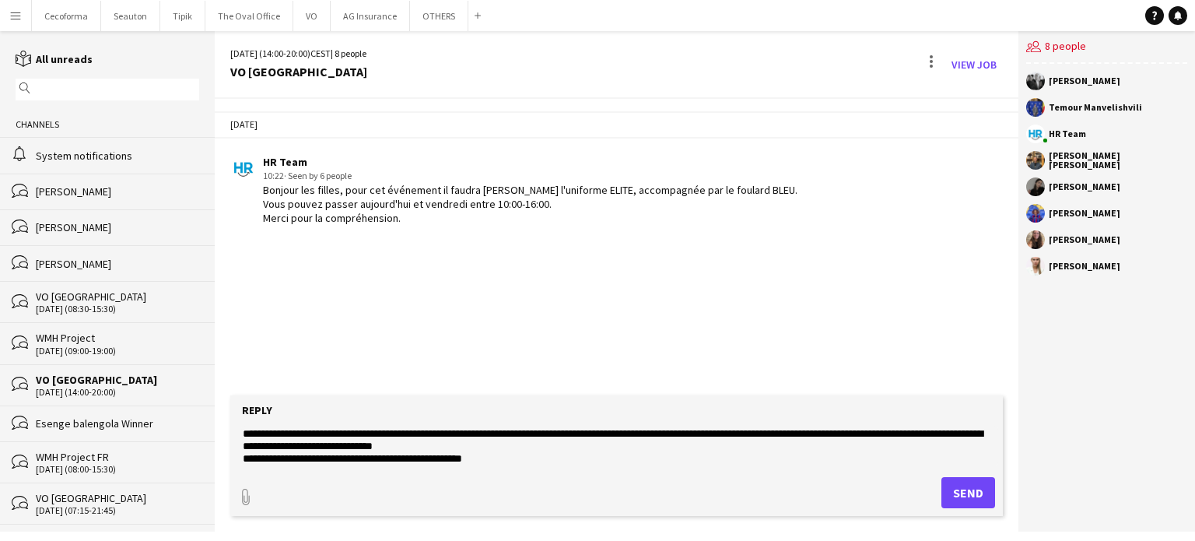
scroll to position [12, 0]
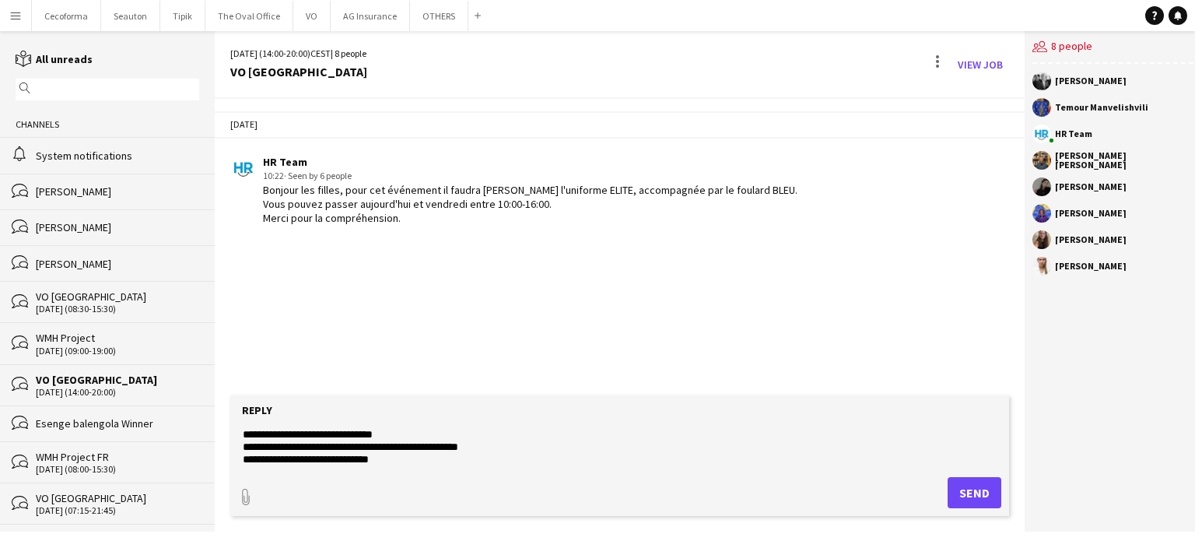
click at [260, 457] on textarea "**********" at bounding box center [619, 446] width 757 height 40
type textarea "**********"
click at [959, 496] on button "Send" at bounding box center [975, 492] width 54 height 31
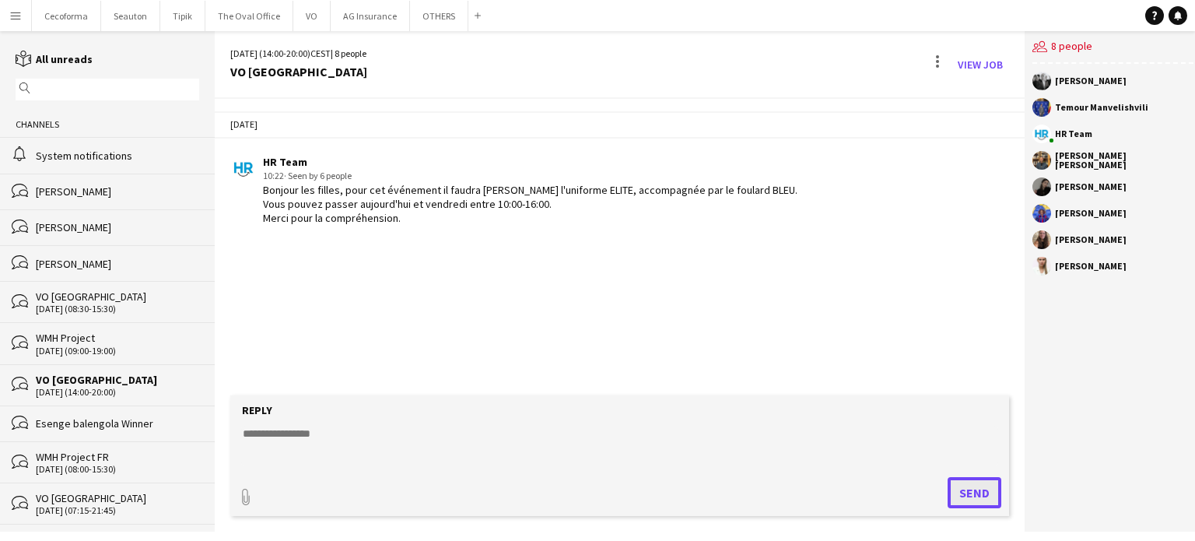
scroll to position [0, 0]
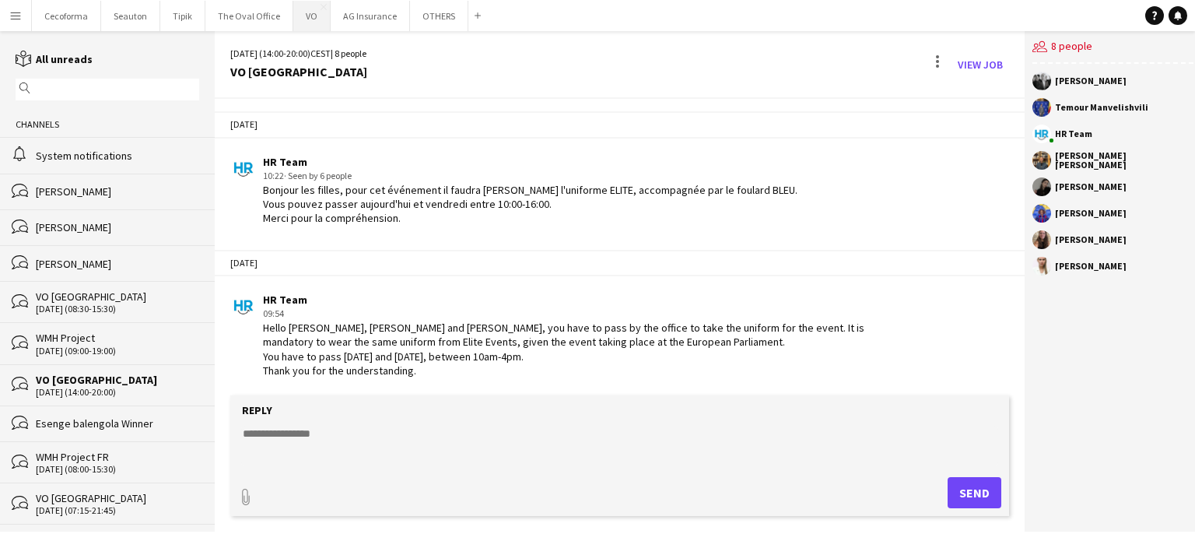
click at [309, 16] on button "VO Close" at bounding box center [311, 16] width 37 height 30
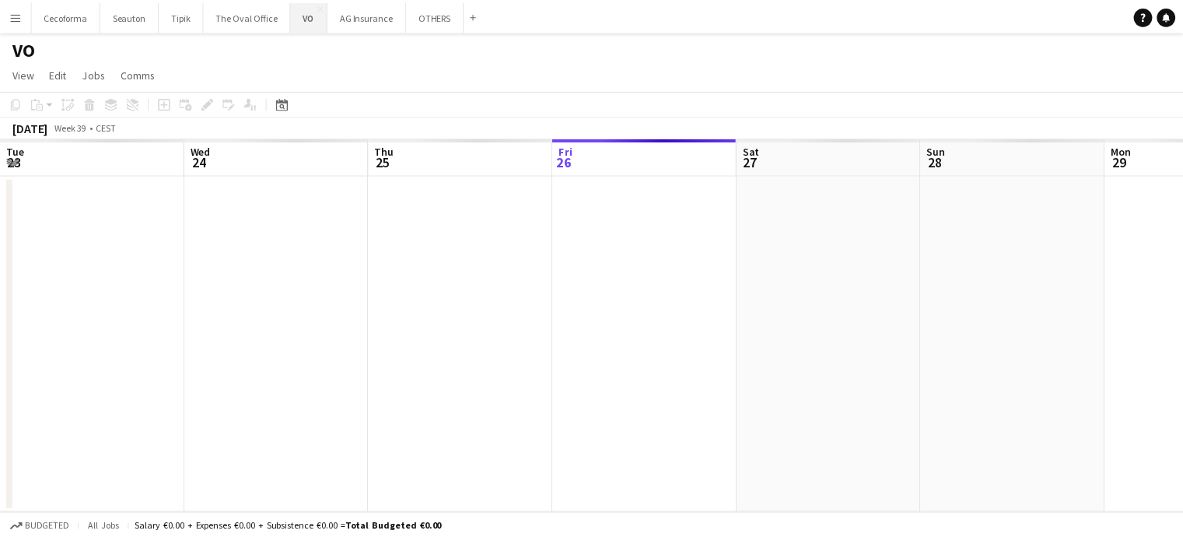
scroll to position [0, 372]
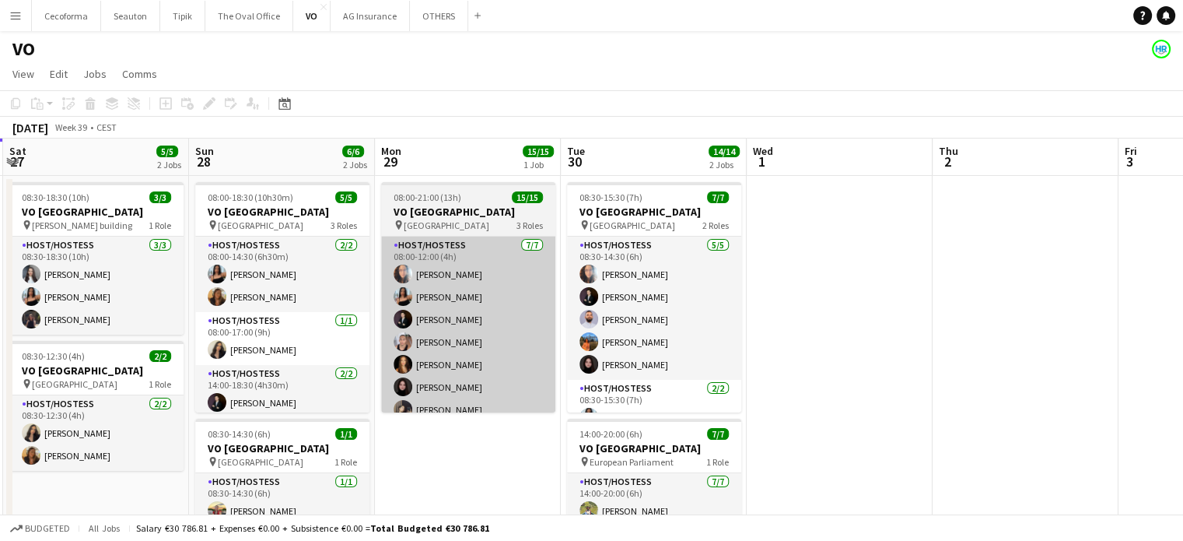
drag, startPoint x: 862, startPoint y: 460, endPoint x: 468, endPoint y: 353, distance: 408.6
click at [498, 363] on app-calendar-viewport "Tue 23 Wed 24 Thu 25 6/6 3 Jobs Fri 26 9/9 1 Job Sat 27 5/5 2 Jobs Sun 28 6/6 2…" at bounding box center [591, 424] width 1183 height 572
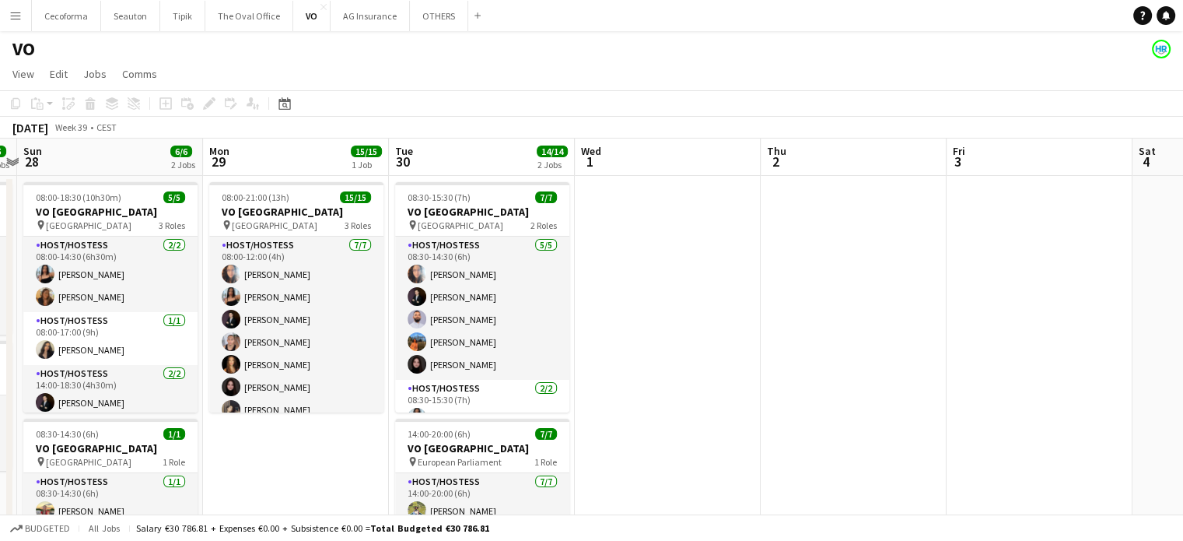
drag, startPoint x: 778, startPoint y: 336, endPoint x: 401, endPoint y: 229, distance: 391.3
click at [387, 226] on app-calendar-viewport "Thu 25 6/6 3 Jobs Fri 26 9/9 1 Job Sat 27 5/5 2 Jobs Sun 28 6/6 2 Jobs Mon 29 1…" at bounding box center [591, 424] width 1183 height 572
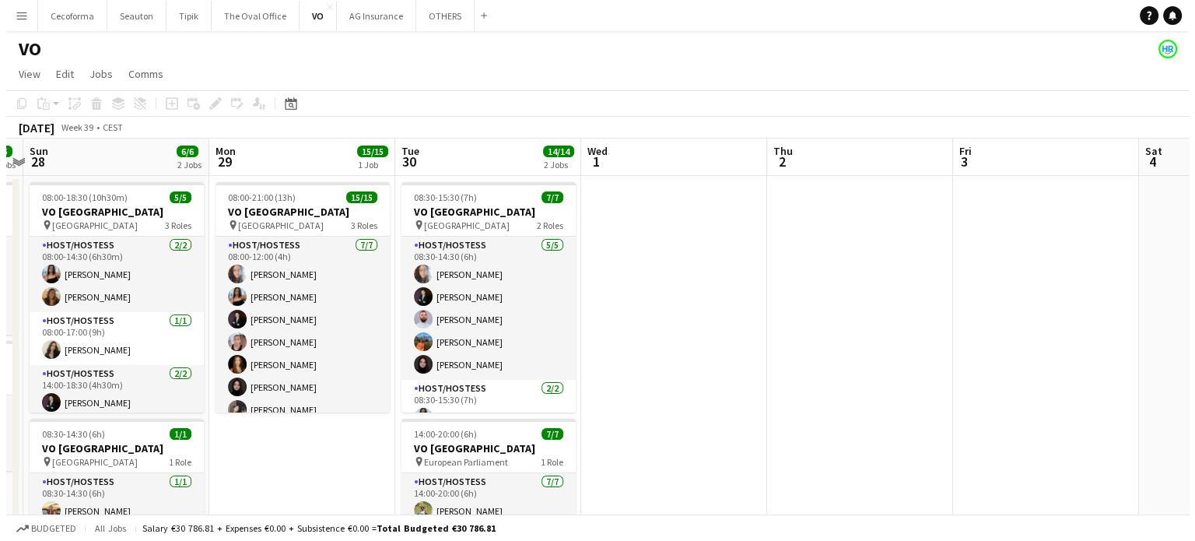
scroll to position [0, 635]
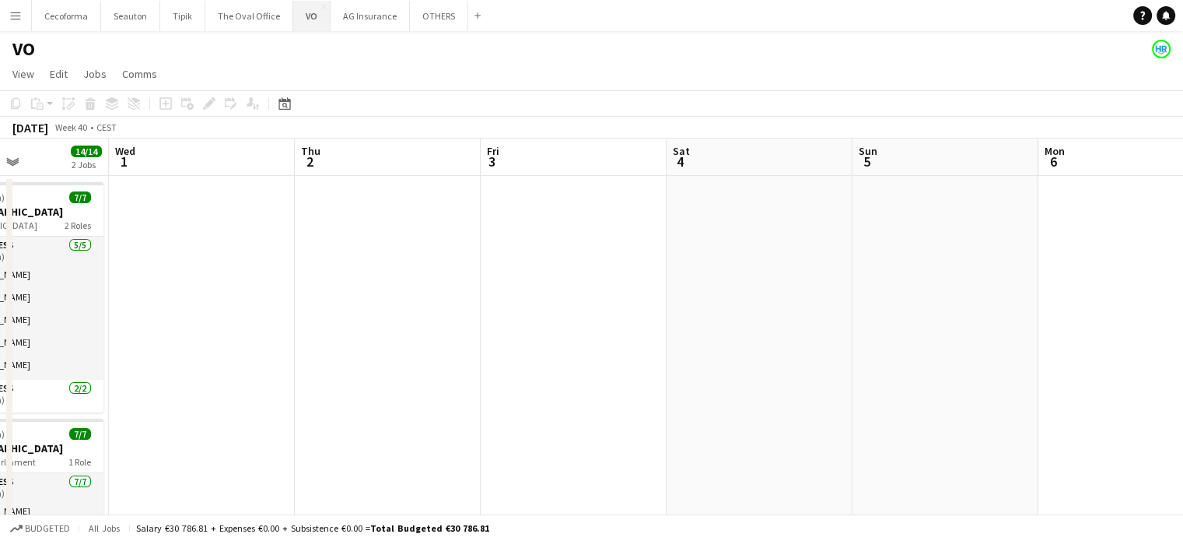
click at [306, 18] on button "VO Close" at bounding box center [311, 16] width 37 height 30
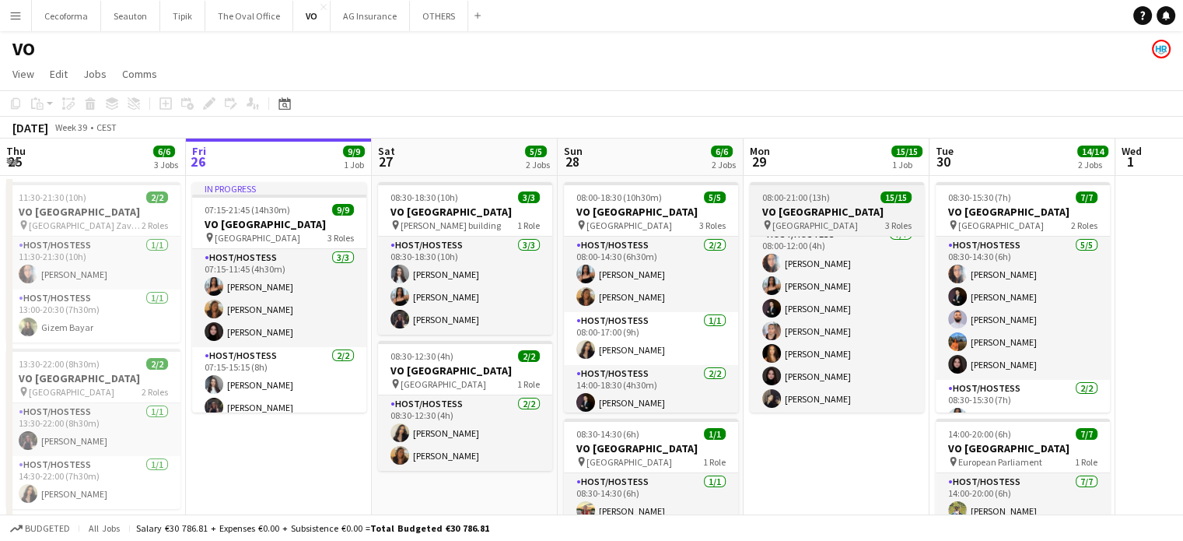
scroll to position [0, 0]
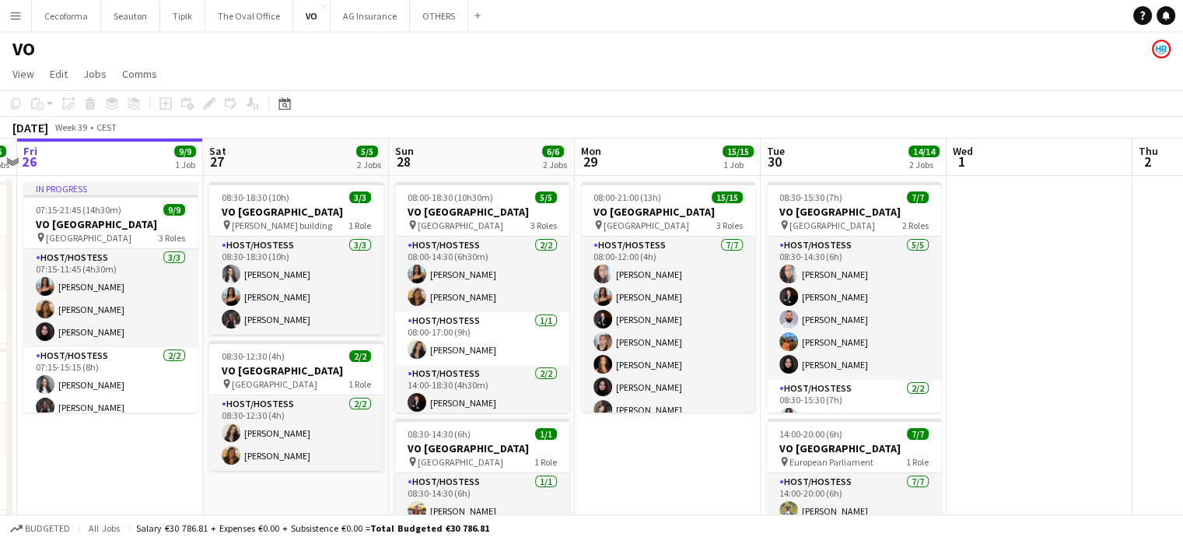
drag, startPoint x: 797, startPoint y: 457, endPoint x: 616, endPoint y: 405, distance: 187.9
click at [616, 405] on app-calendar-viewport "Tue 23 Wed 24 Thu 25 6/6 3 Jobs Fri 26 9/9 1 Job Sat 27 5/5 2 Jobs Sun 28 6/6 2…" at bounding box center [591, 424] width 1183 height 572
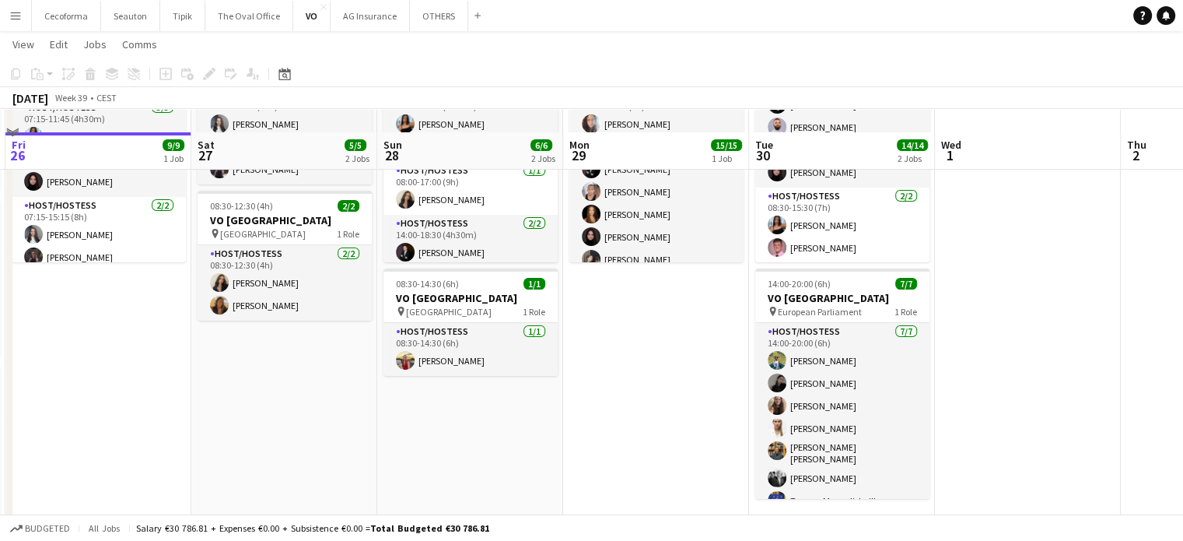
scroll to position [194, 0]
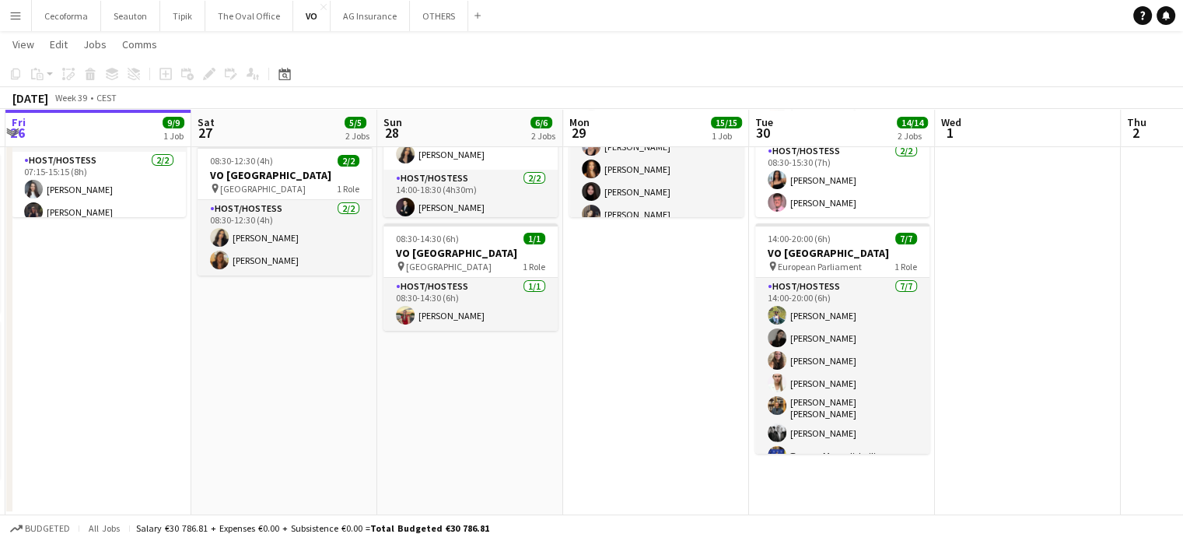
click at [997, 373] on app-date-cell at bounding box center [1028, 248] width 186 height 534
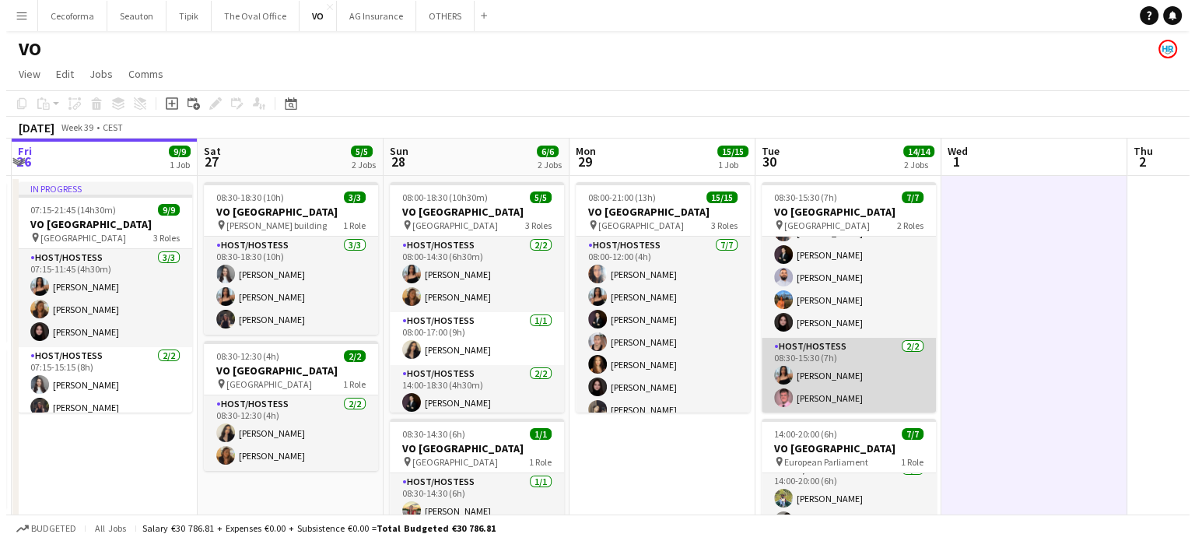
scroll to position [0, 0]
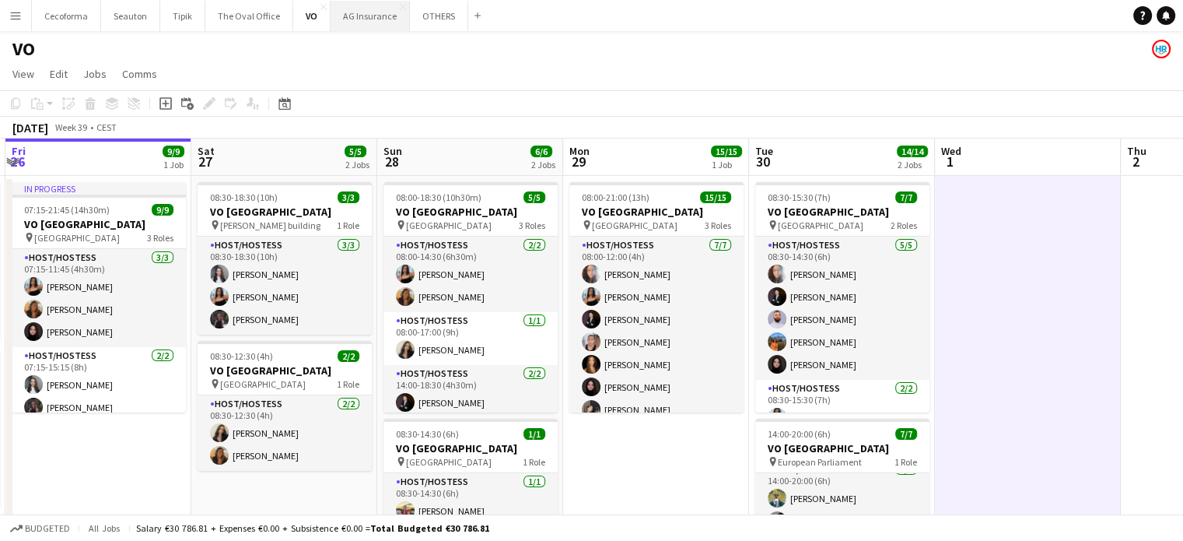
click at [366, 16] on button "AG Insurance Close" at bounding box center [370, 16] width 79 height 30
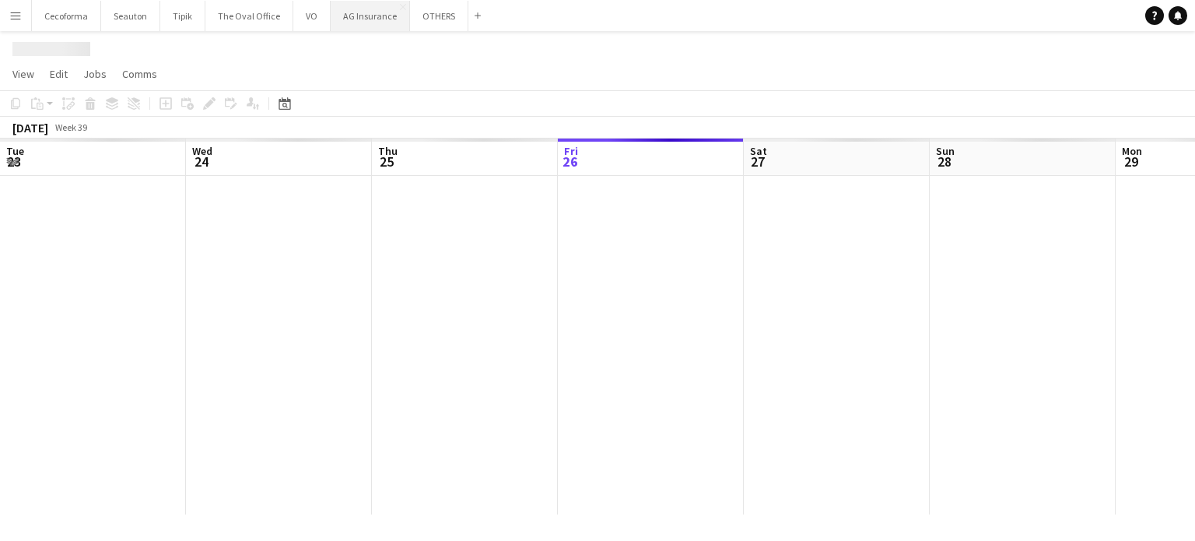
scroll to position [0, 372]
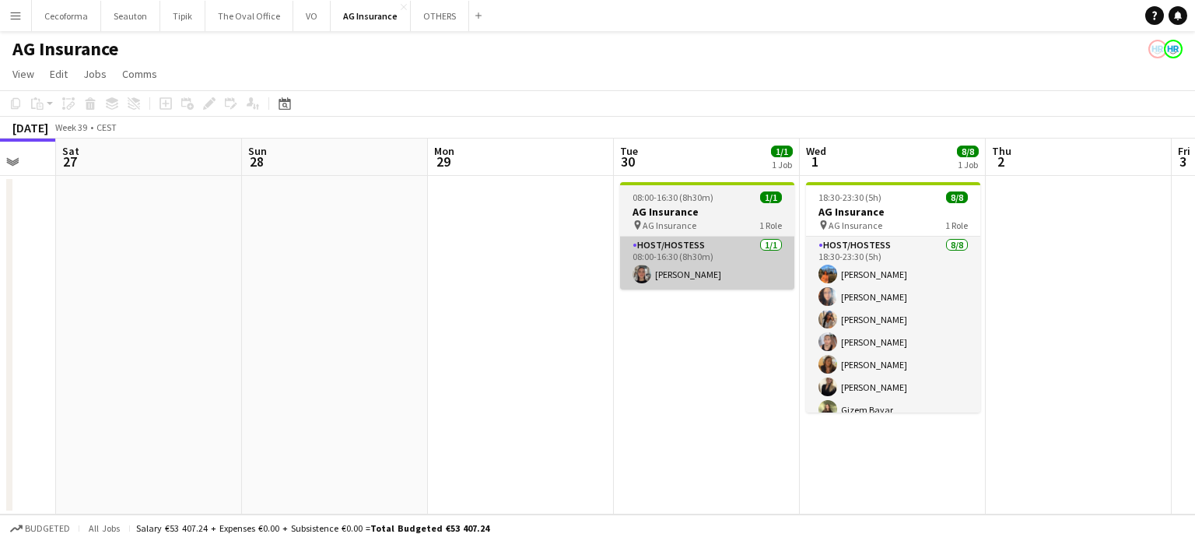
drag, startPoint x: 745, startPoint y: 358, endPoint x: 236, endPoint y: 269, distance: 516.5
click at [0, 201] on app-calendar-viewport "Tue 23 Wed 24 2/2 1 Job Thu 25 Fri 26 Sat 27 Sun 28 Mon 29 Tue 30 1/1 1 Job Wed…" at bounding box center [597, 326] width 1195 height 376
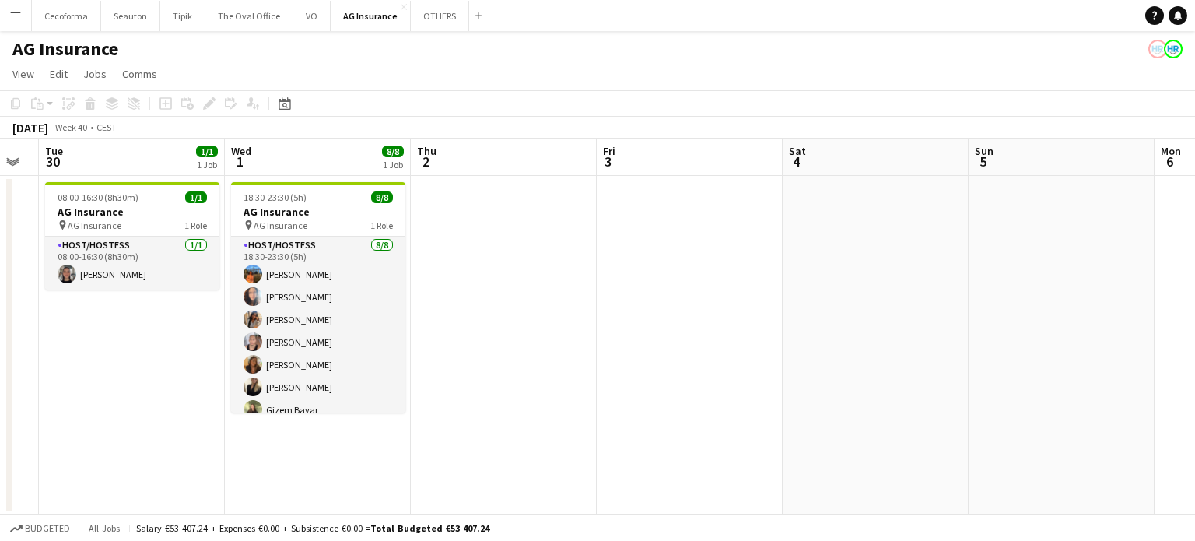
drag, startPoint x: 492, startPoint y: 290, endPoint x: 807, endPoint y: 368, distance: 324.5
click at [251, 229] on app-calendar-viewport "Sat 27 Sun 28 Mon 29 Tue 30 1/1 1 Job Wed 1 8/8 1 Job Thu 2 Fri 3 Sat 4 Sun 5 M…" at bounding box center [597, 326] width 1195 height 376
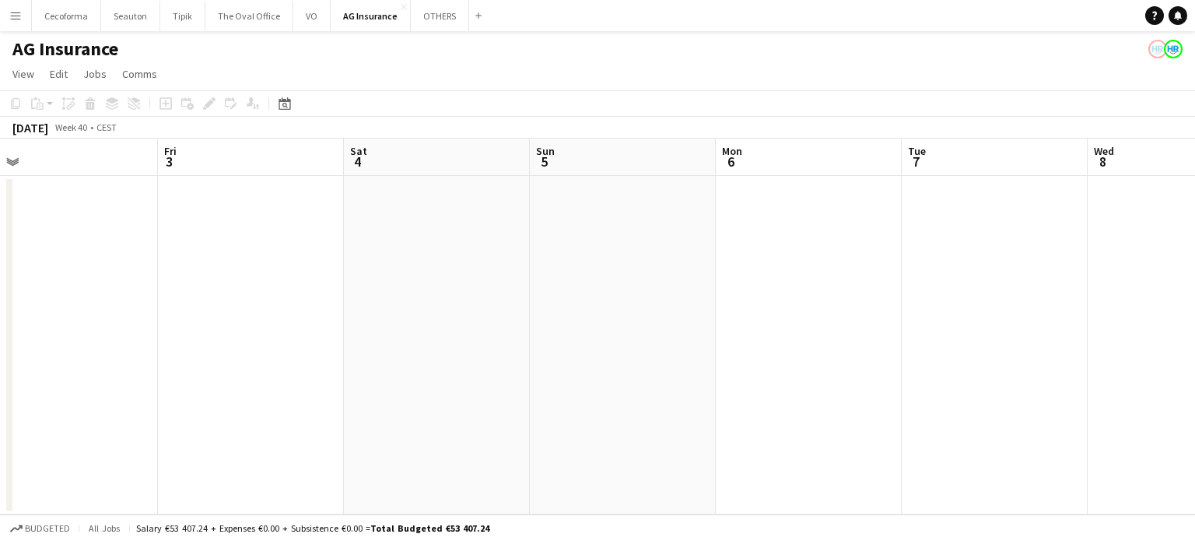
drag, startPoint x: 432, startPoint y: 259, endPoint x: 629, endPoint y: 288, distance: 198.9
click at [208, 195] on app-calendar-viewport "Mon 29 Tue 30 1/1 1 Job Wed 1 8/8 1 Job Thu 2 Fri 3 Sat 4 Sun 5 Mon 6 Tue 7 Wed…" at bounding box center [597, 326] width 1195 height 376
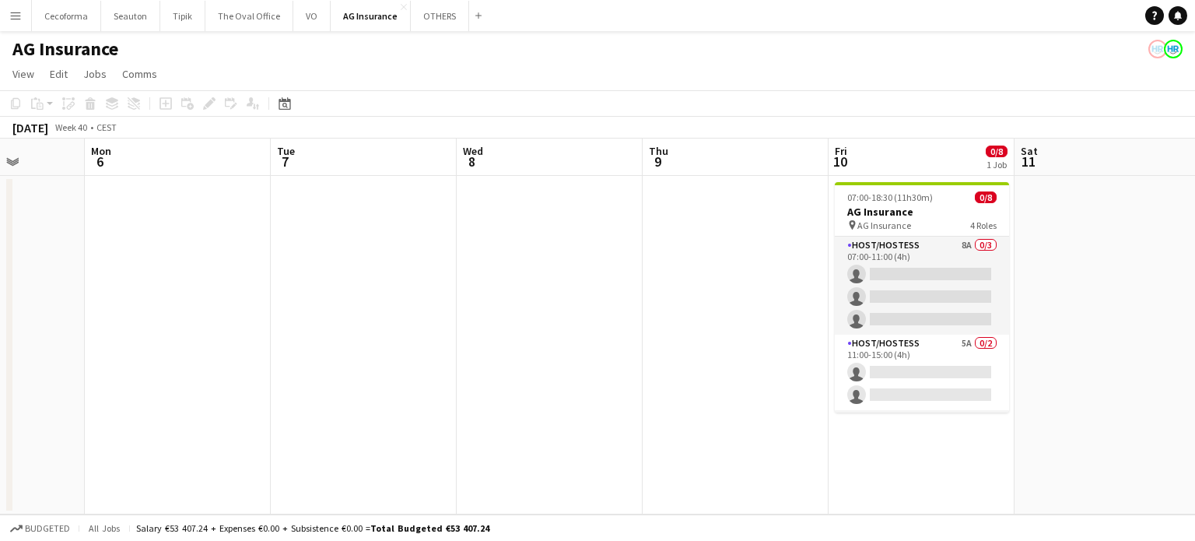
drag, startPoint x: 138, startPoint y: 164, endPoint x: 25, endPoint y: 145, distance: 114.5
click at [19, 141] on app-calendar-viewport "Fri 3 Sat 4 Sun 5 Mon 6 Tue 7 Wed 8 Thu 9 Fri 10 0/8 1 Job Sat 11 Sun 12 Mon 13…" at bounding box center [597, 326] width 1195 height 376
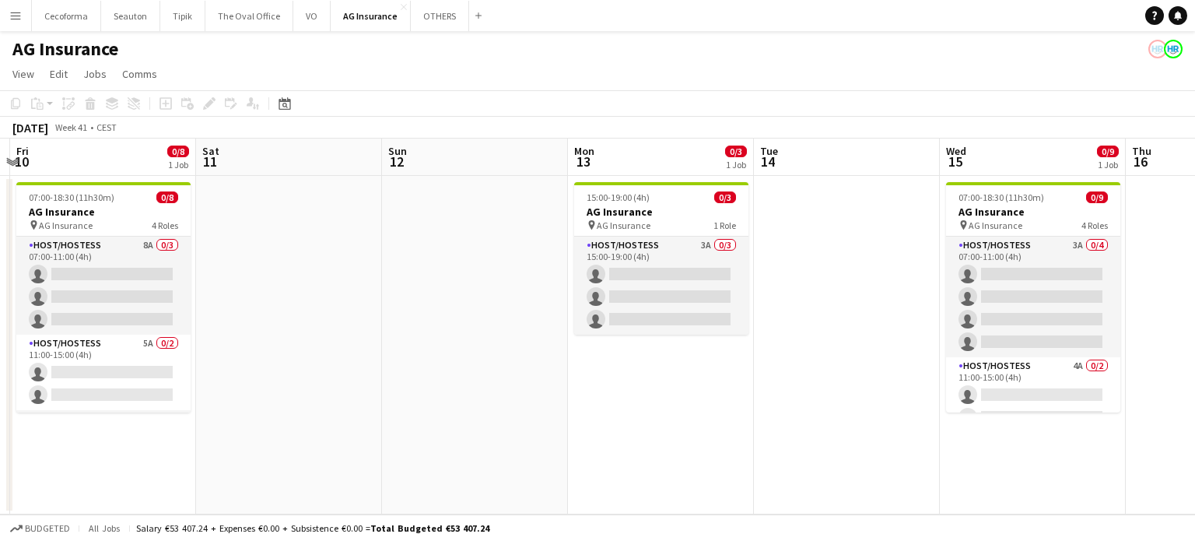
drag, startPoint x: 900, startPoint y: 426, endPoint x: 181, endPoint y: 261, distance: 737.5
click at [210, 267] on app-calendar-viewport "Tue 7 Wed 8 Thu 9 Fri 10 0/8 1 Job Sat 11 Sun 12 Mon 13 0/3 1 Job Tue 14 Wed 15…" at bounding box center [597, 326] width 1195 height 376
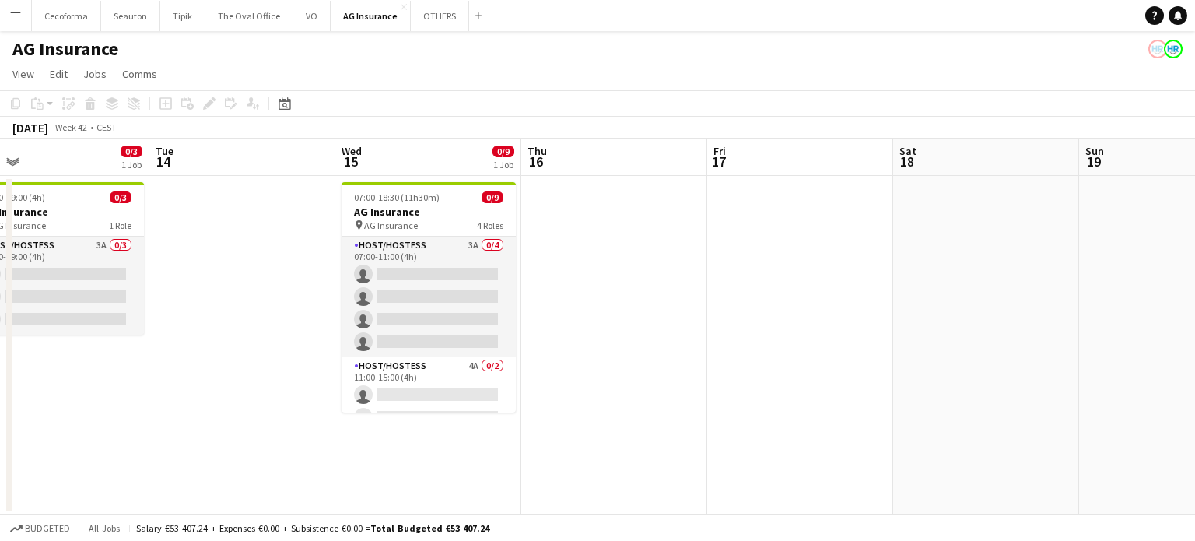
drag, startPoint x: 640, startPoint y: 369, endPoint x: 447, endPoint y: 304, distance: 204.2
click at [407, 296] on app-calendar-viewport "Sat 11 Sun 12 Mon 13 0/3 1 Job Tue 14 Wed 15 0/9 1 Job Thu 16 Fri 17 Sat 18 Sun…" at bounding box center [597, 326] width 1195 height 376
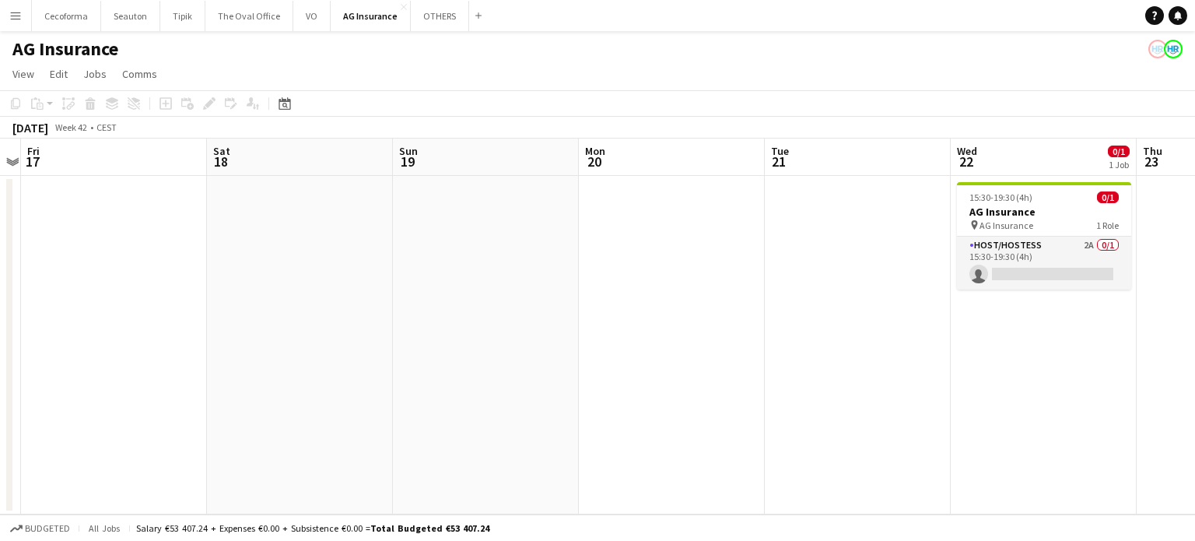
drag, startPoint x: 777, startPoint y: 319, endPoint x: 408, endPoint y: 245, distance: 376.8
click at [408, 245] on app-calendar-viewport "Mon 13 0/3 1 Job Tue 14 Wed 15 0/9 1 Job Thu 16 Fri 17 Sat 18 Sun 19 Mon 20 Tue…" at bounding box center [597, 326] width 1195 height 376
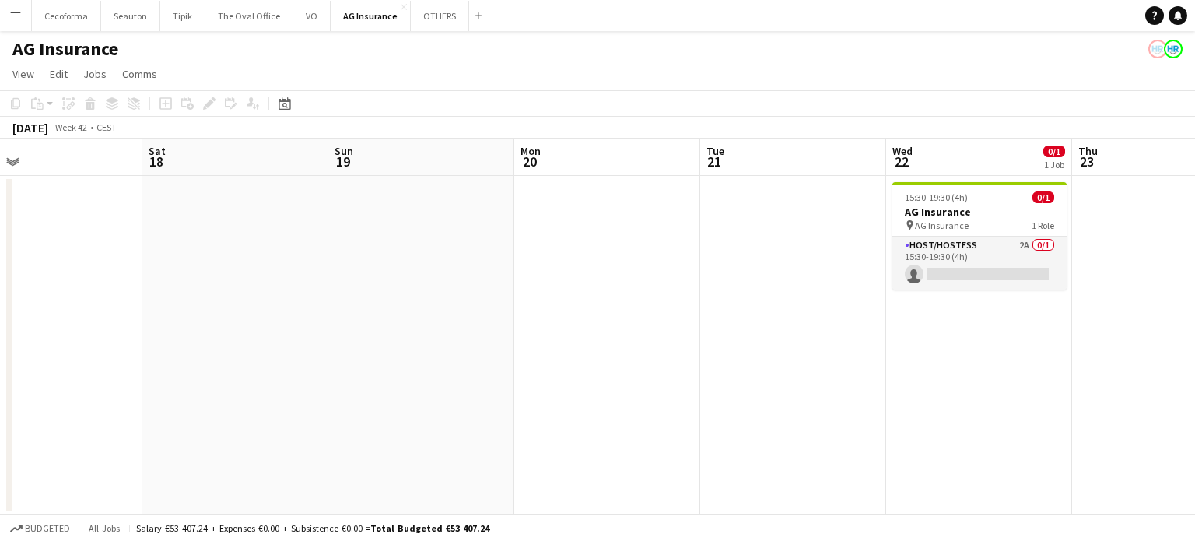
click at [751, 244] on app-date-cell at bounding box center [793, 345] width 186 height 338
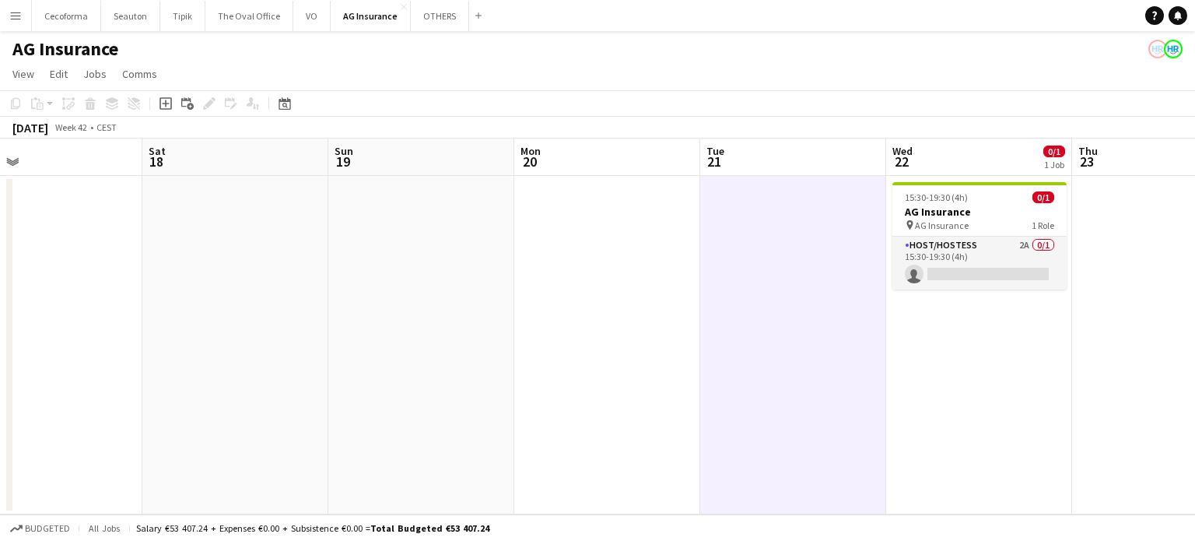
click at [769, 224] on app-date-cell at bounding box center [793, 345] width 186 height 338
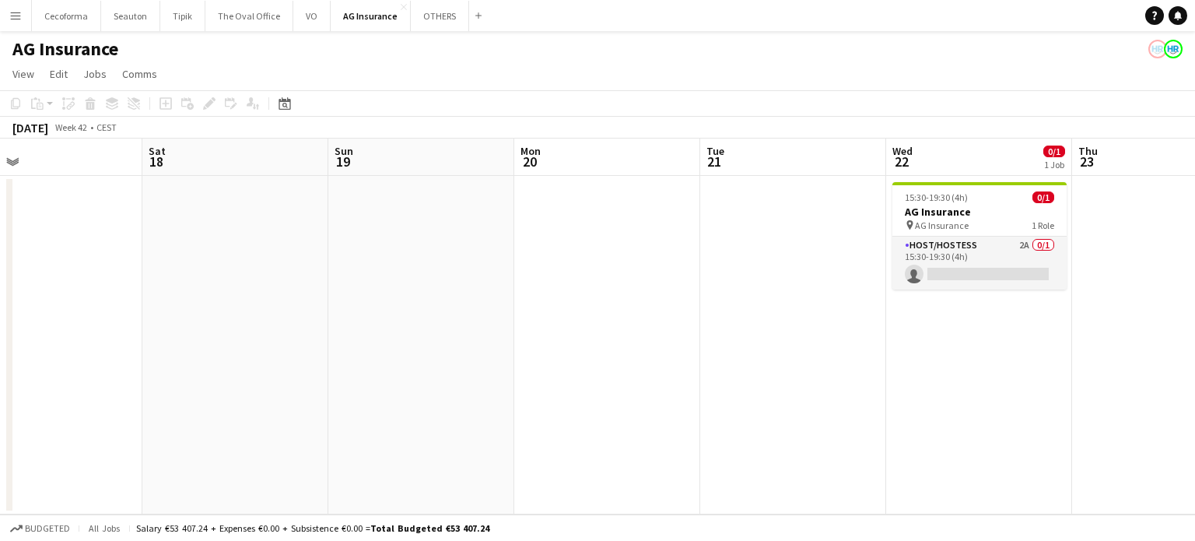
click at [769, 224] on app-date-cell at bounding box center [793, 345] width 186 height 338
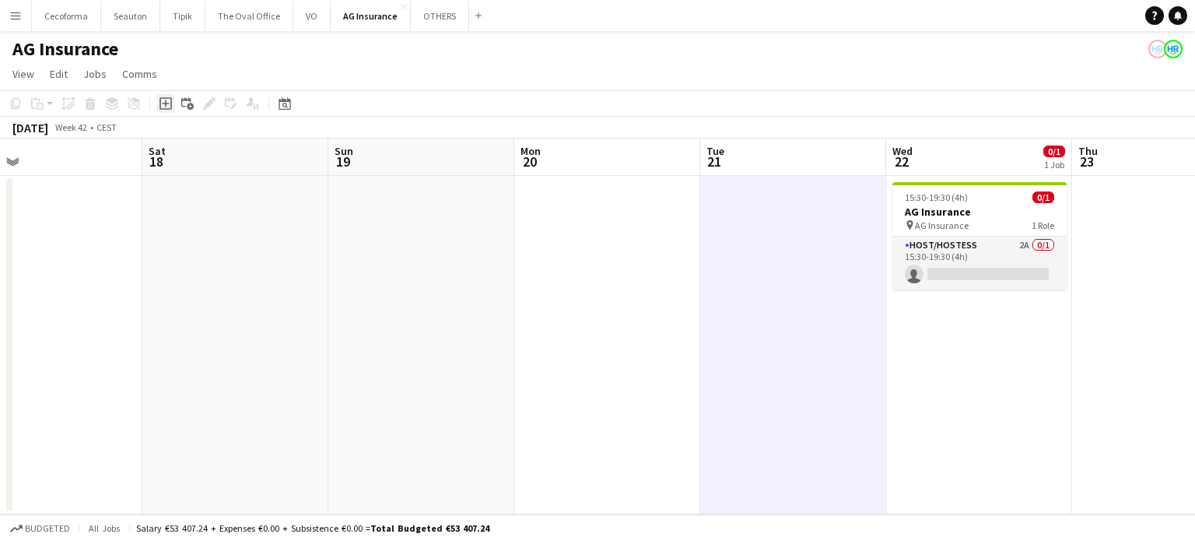
click at [162, 103] on icon "Add job" at bounding box center [165, 103] width 12 height 12
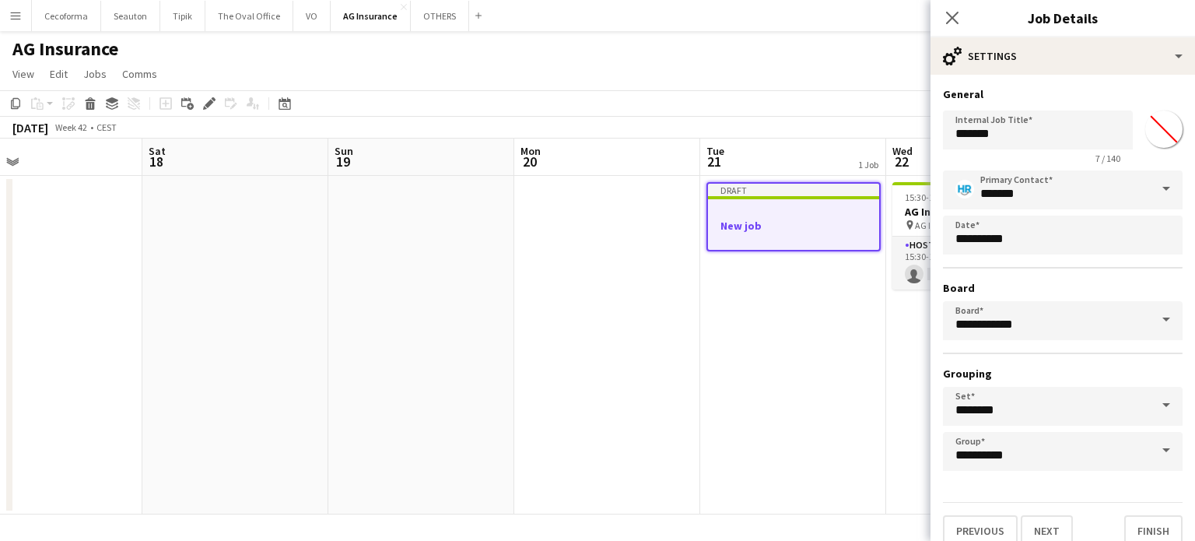
click at [593, 398] on app-date-cell at bounding box center [607, 345] width 186 height 338
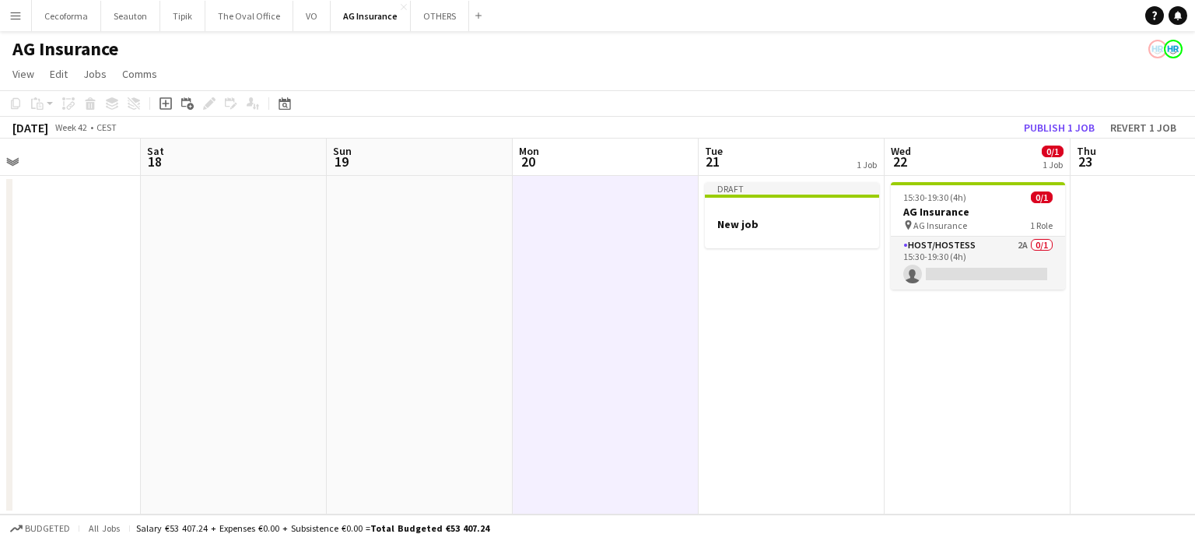
click at [5, 9] on button "Menu" at bounding box center [15, 15] width 31 height 31
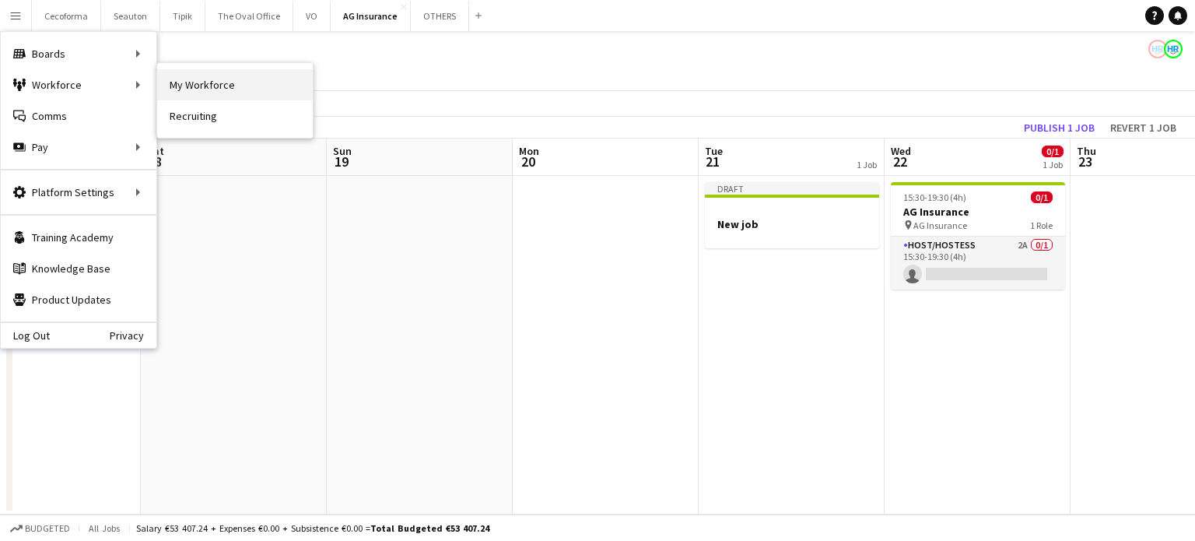
click at [234, 82] on link "My Workforce" at bounding box center [235, 84] width 156 height 31
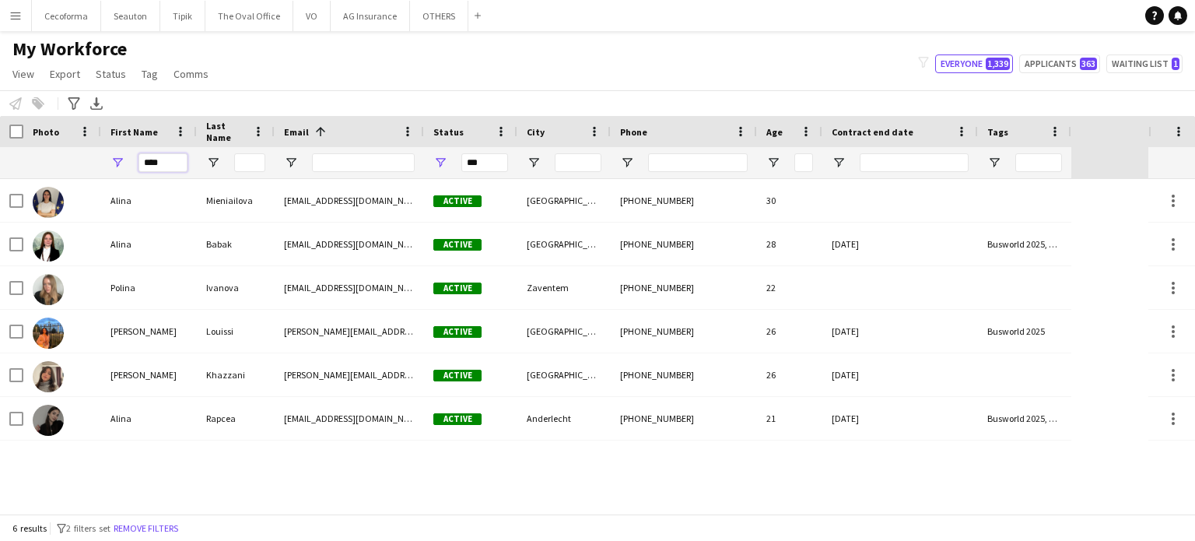
click at [170, 161] on input "****" at bounding box center [162, 162] width 49 height 19
type input "*"
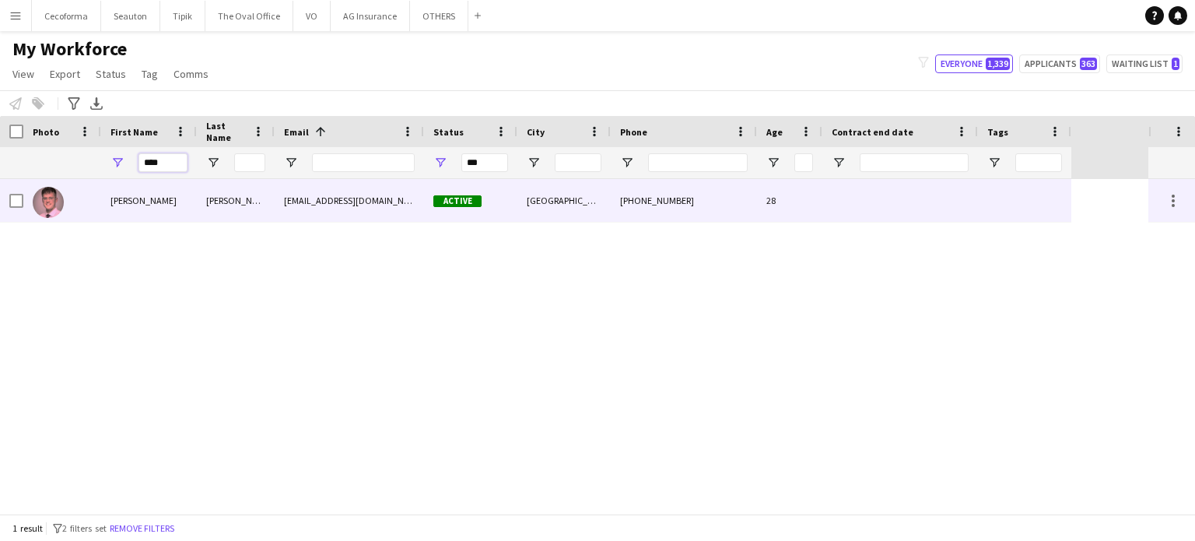
type input "****"
click at [892, 208] on div at bounding box center [900, 200] width 156 height 43
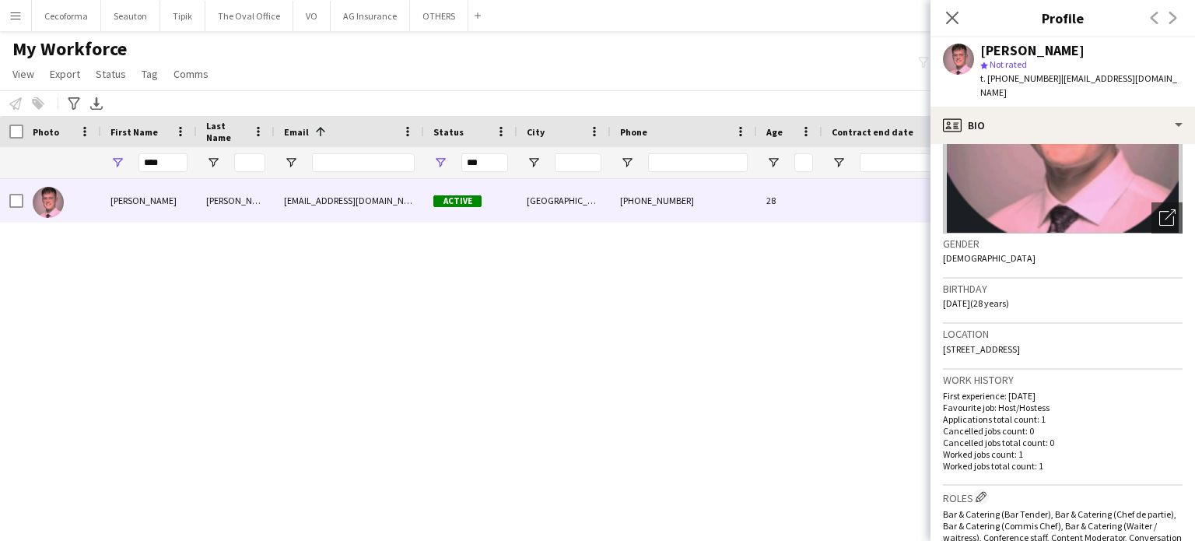
scroll to position [233, 0]
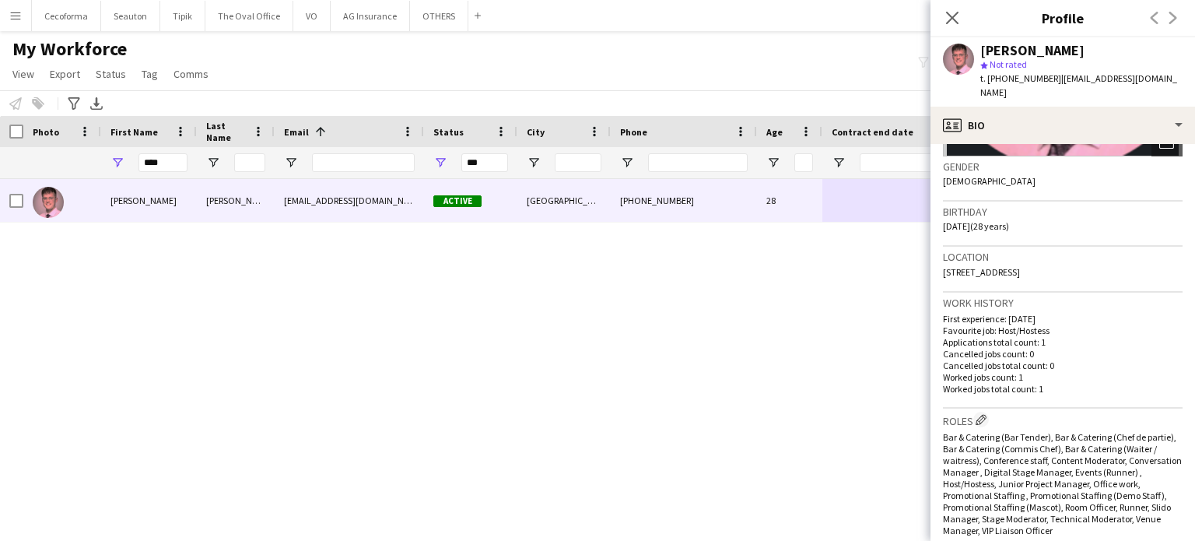
drag, startPoint x: 943, startPoint y: 257, endPoint x: 1071, endPoint y: 254, distance: 128.4
click at [1071, 254] on div "Location 17 Rue de Spa, Bruxelles, 1000" at bounding box center [1063, 269] width 240 height 45
copy span "17 Rue de Spa, Bruxelles, 1000"
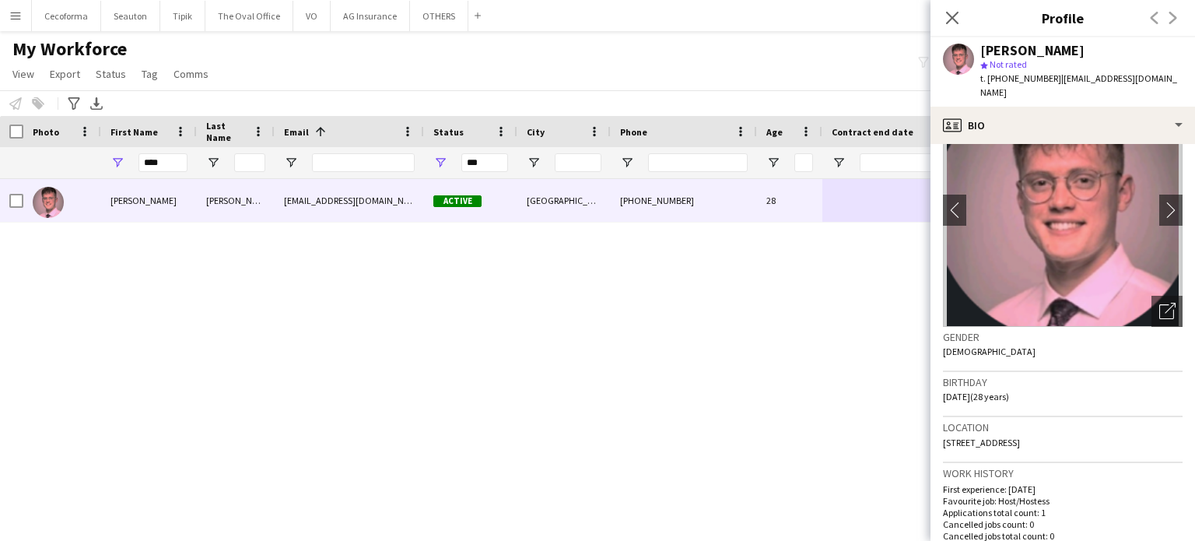
scroll to position [0, 0]
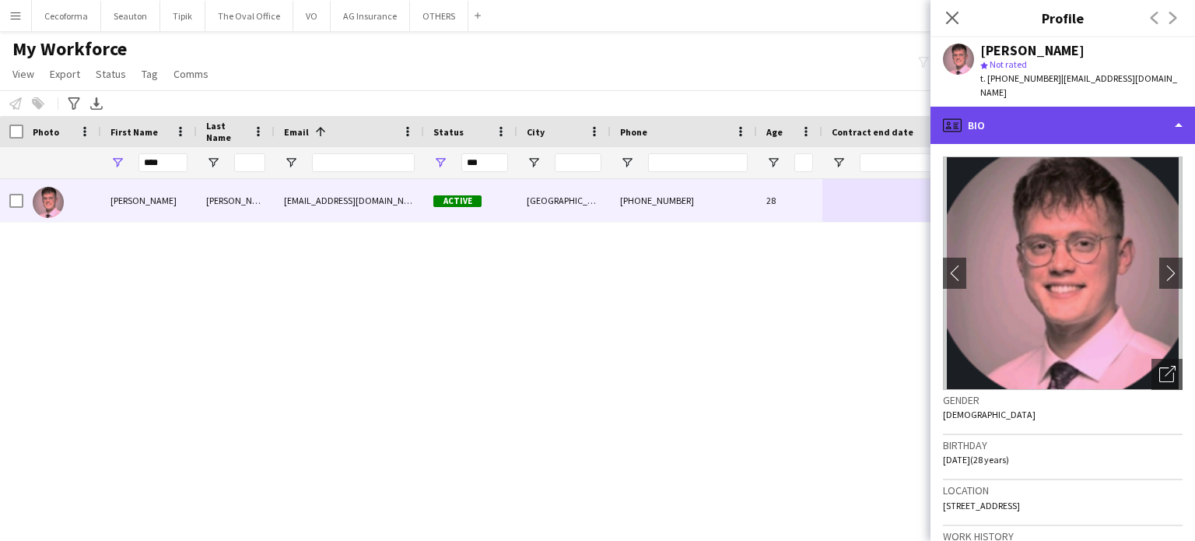
click at [1179, 114] on div "profile Bio" at bounding box center [1062, 125] width 265 height 37
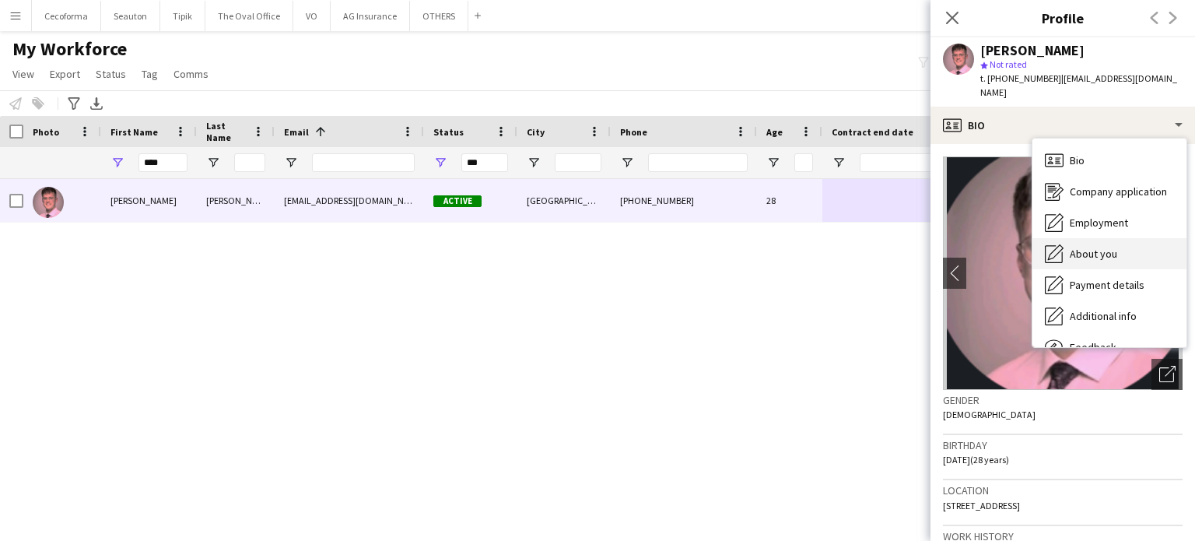
click at [1102, 247] on span "About you" at bounding box center [1093, 254] width 47 height 14
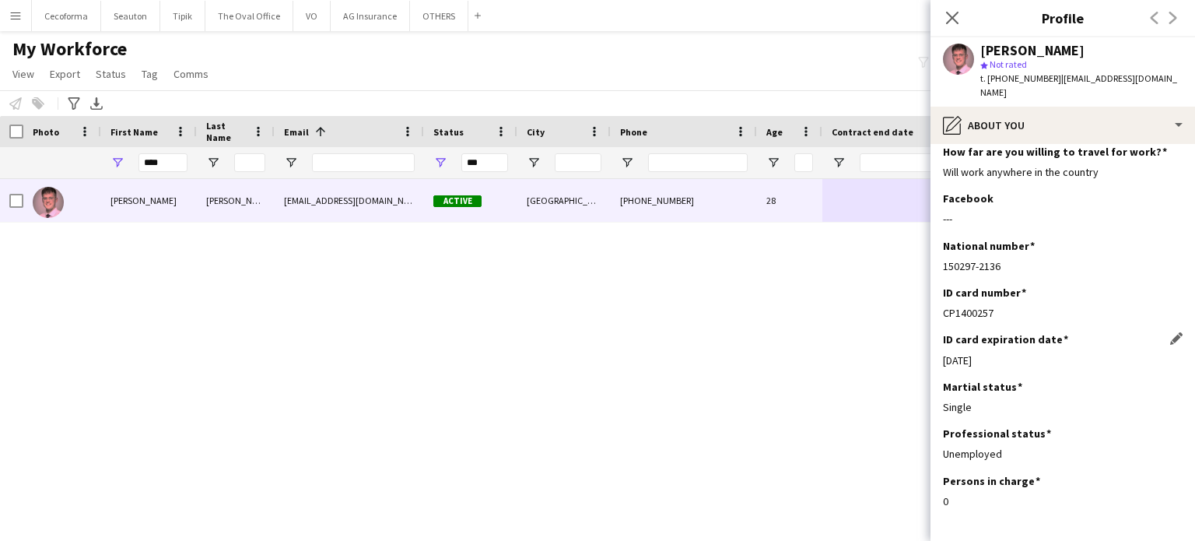
scroll to position [134, 0]
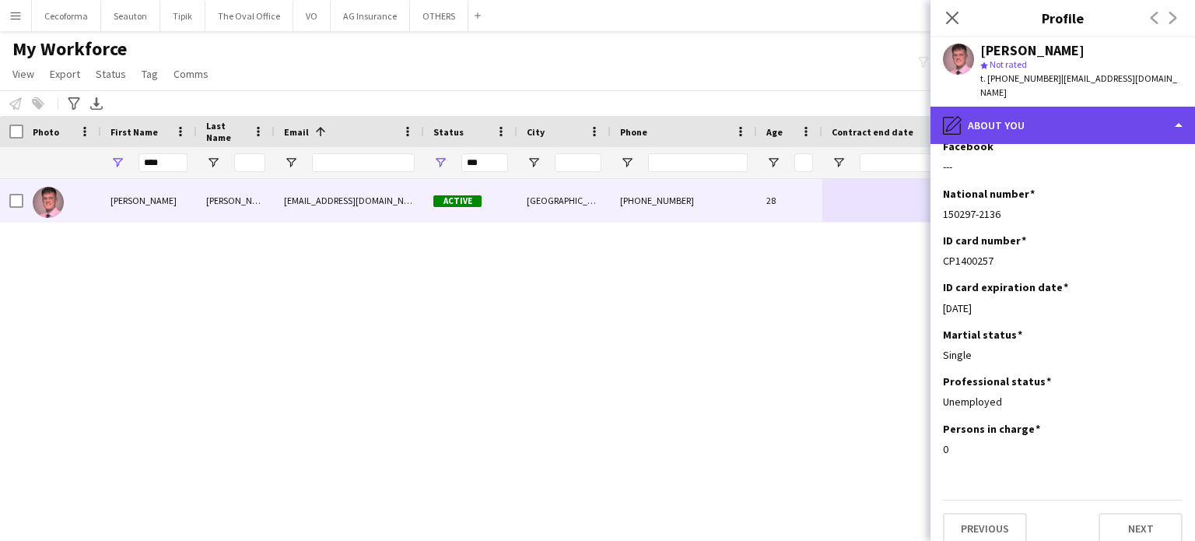
click at [1178, 114] on div "pencil4 About you" at bounding box center [1062, 125] width 265 height 37
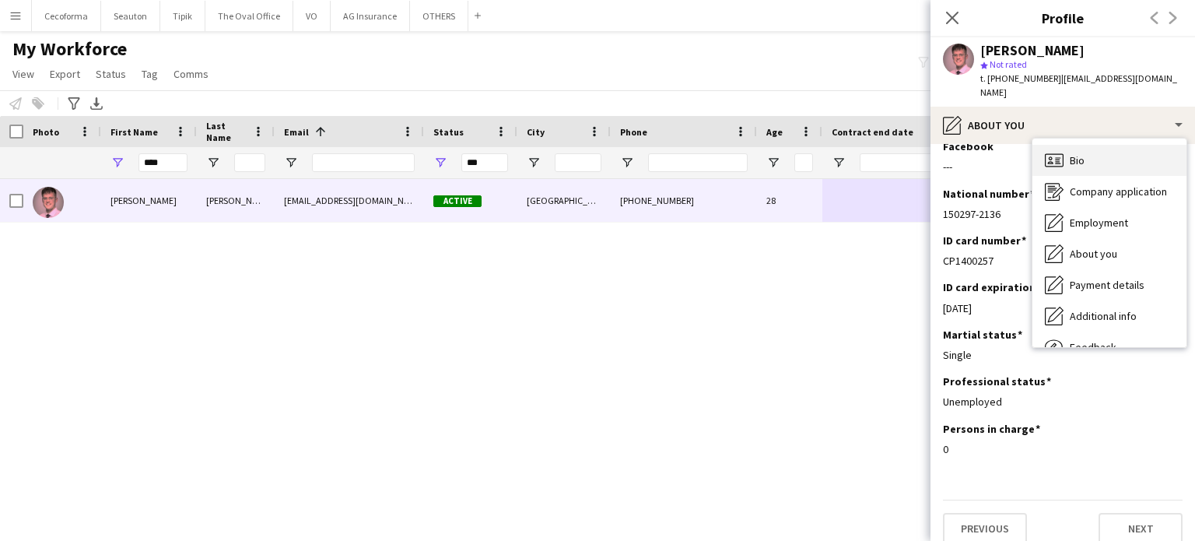
click at [1077, 153] on span "Bio" at bounding box center [1077, 160] width 15 height 14
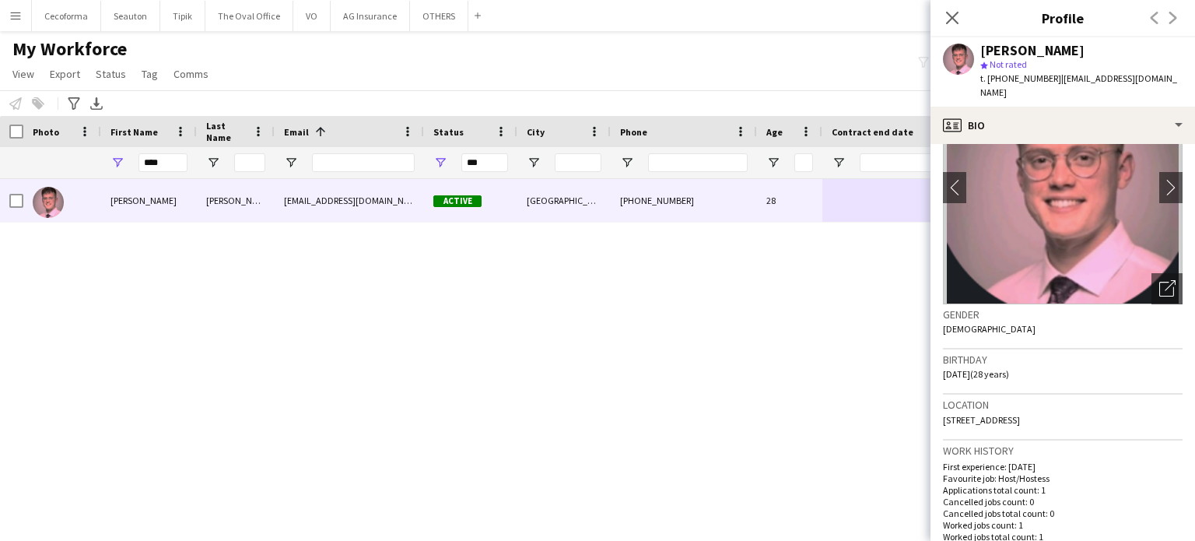
scroll to position [233, 0]
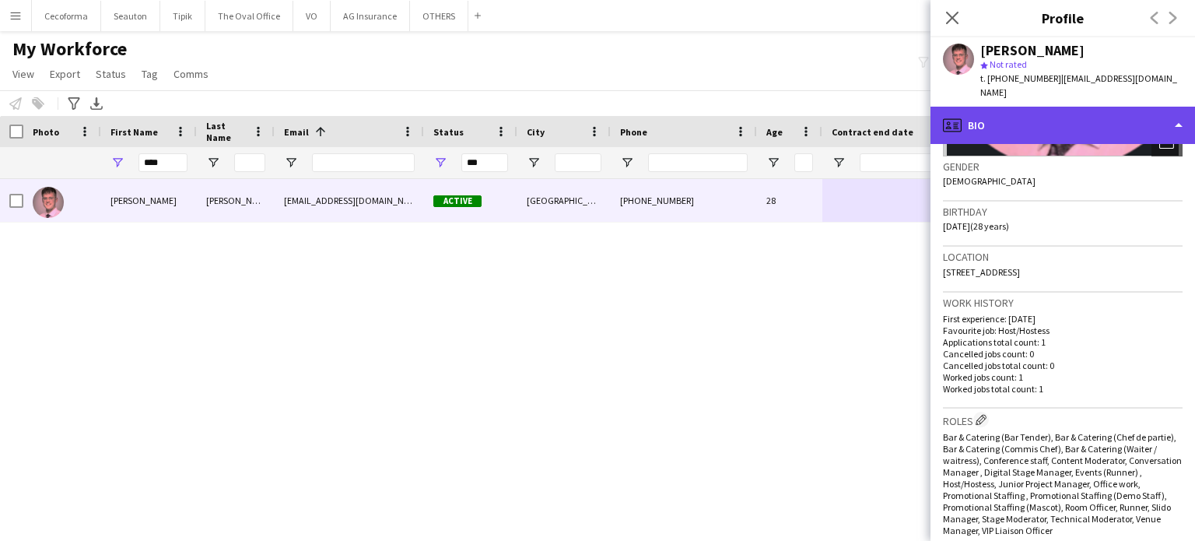
click at [1176, 107] on div "profile Bio" at bounding box center [1062, 125] width 265 height 37
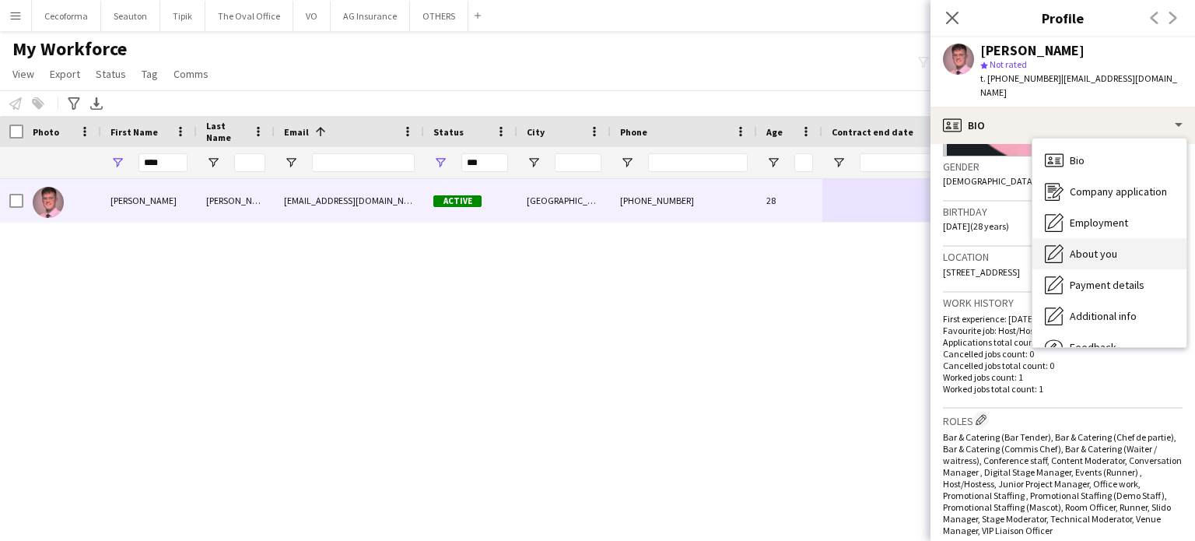
click at [1101, 247] on span "About you" at bounding box center [1093, 254] width 47 height 14
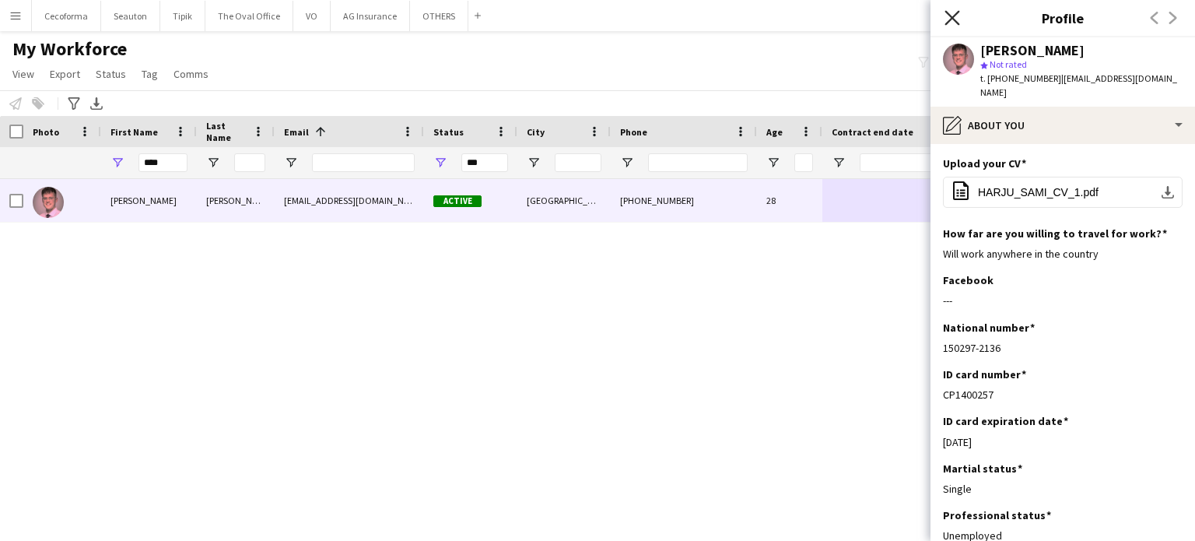
click at [952, 18] on icon at bounding box center [951, 17] width 15 height 15
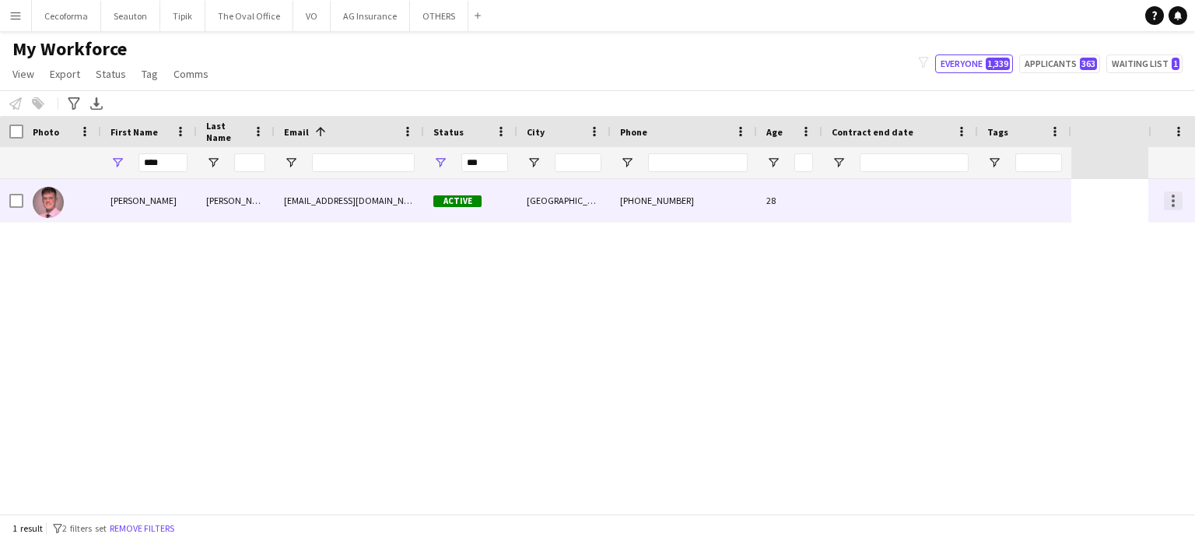
click at [1172, 206] on div at bounding box center [1173, 205] width 3 height 3
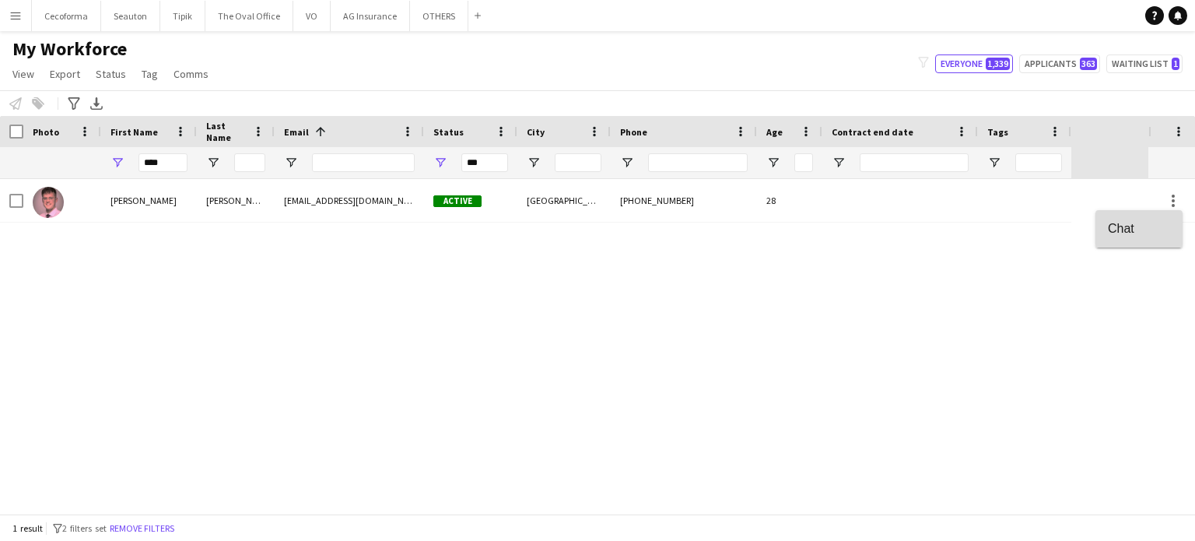
click at [1122, 226] on span "Chat" at bounding box center [1139, 228] width 62 height 14
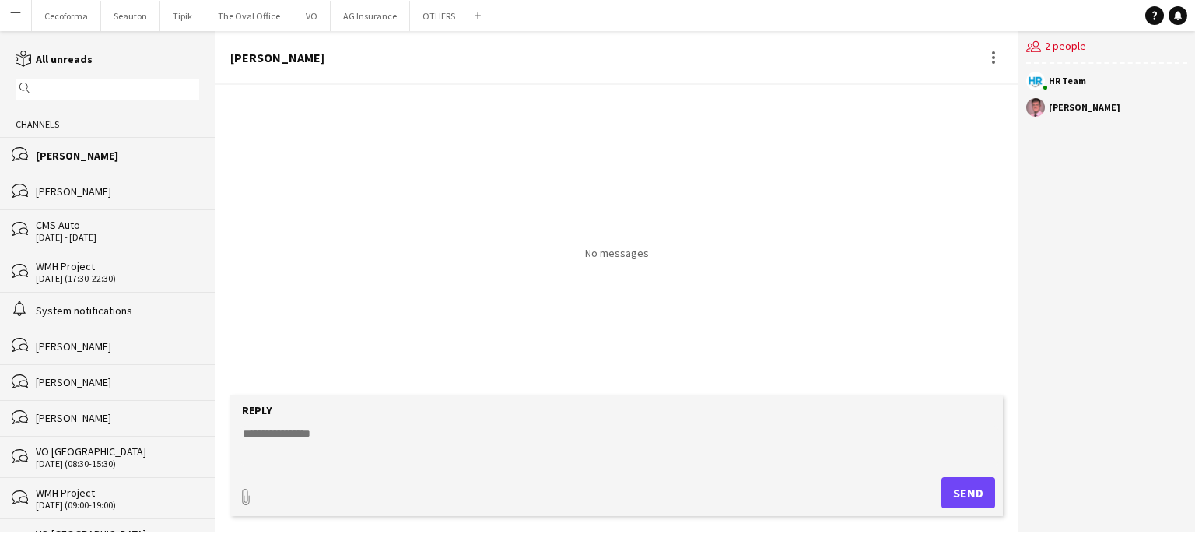
click at [268, 438] on textarea at bounding box center [619, 446] width 757 height 40
type textarea "**********"
click at [967, 485] on button "Send" at bounding box center [968, 492] width 54 height 31
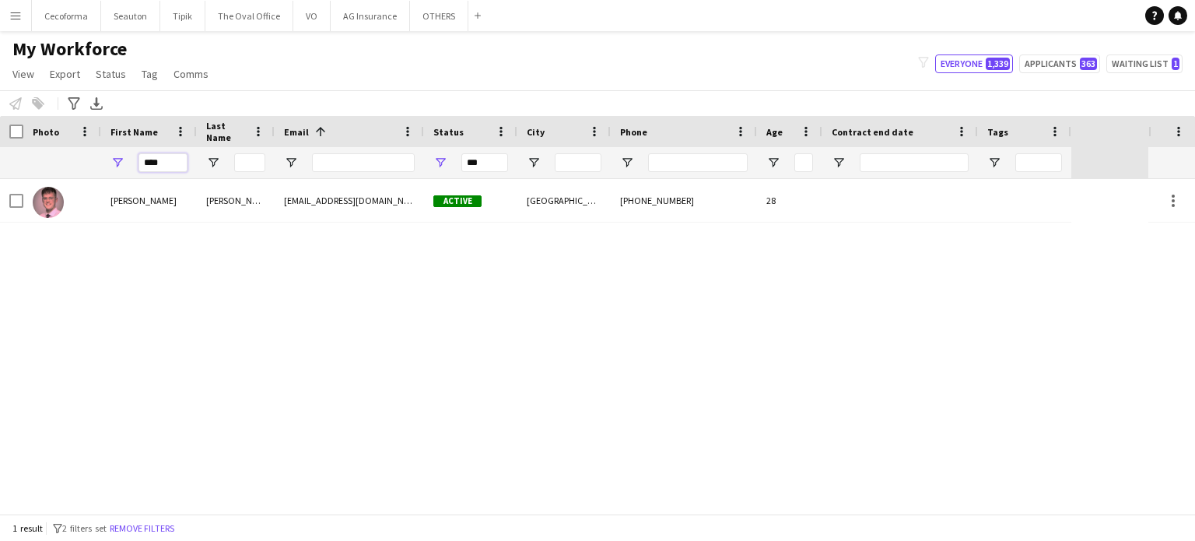
click at [172, 164] on input "****" at bounding box center [162, 162] width 49 height 19
type input "*"
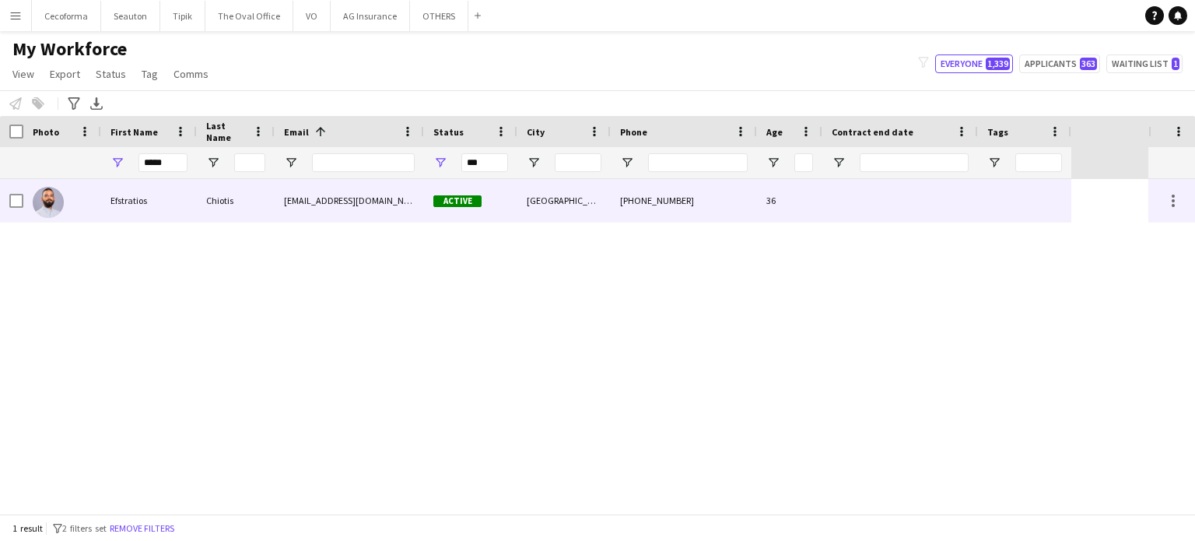
click at [967, 208] on div at bounding box center [900, 200] width 156 height 43
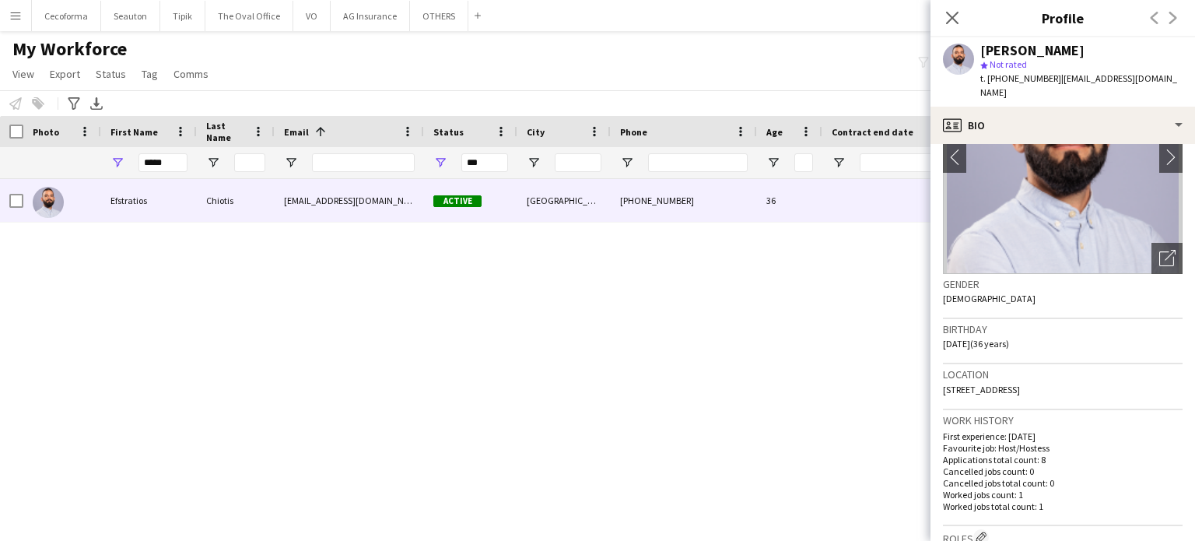
scroll to position [311, 0]
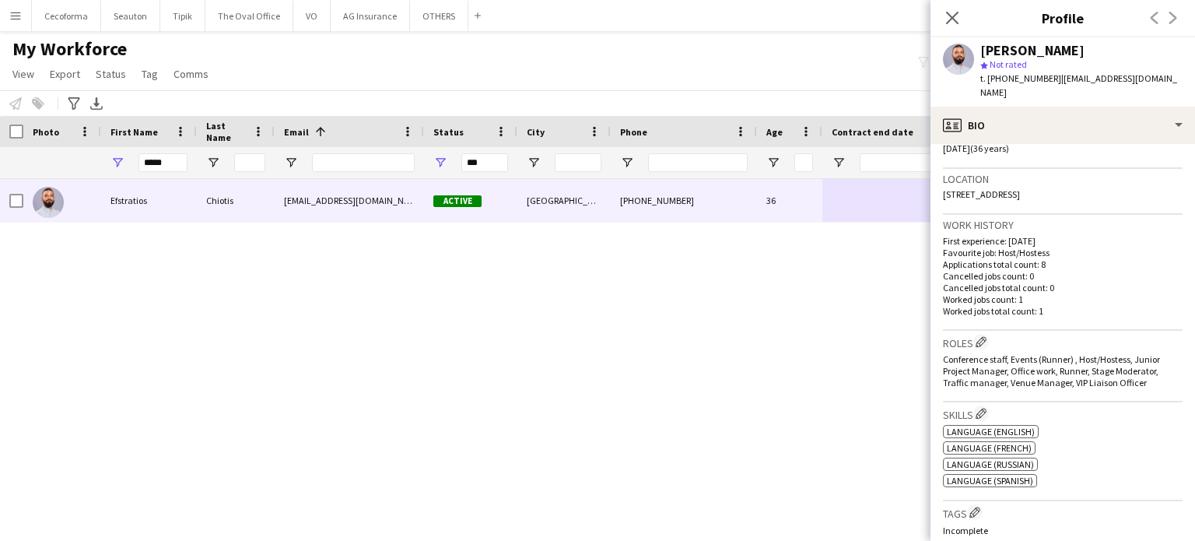
drag, startPoint x: 943, startPoint y: 182, endPoint x: 1114, endPoint y: 186, distance: 171.2
click at [1114, 186] on div "Location 84 Rue de Laeken, Bruxelles, 1000" at bounding box center [1063, 191] width 240 height 45
copy span "84 Rue de Laeken, Bruxelles, 1000"
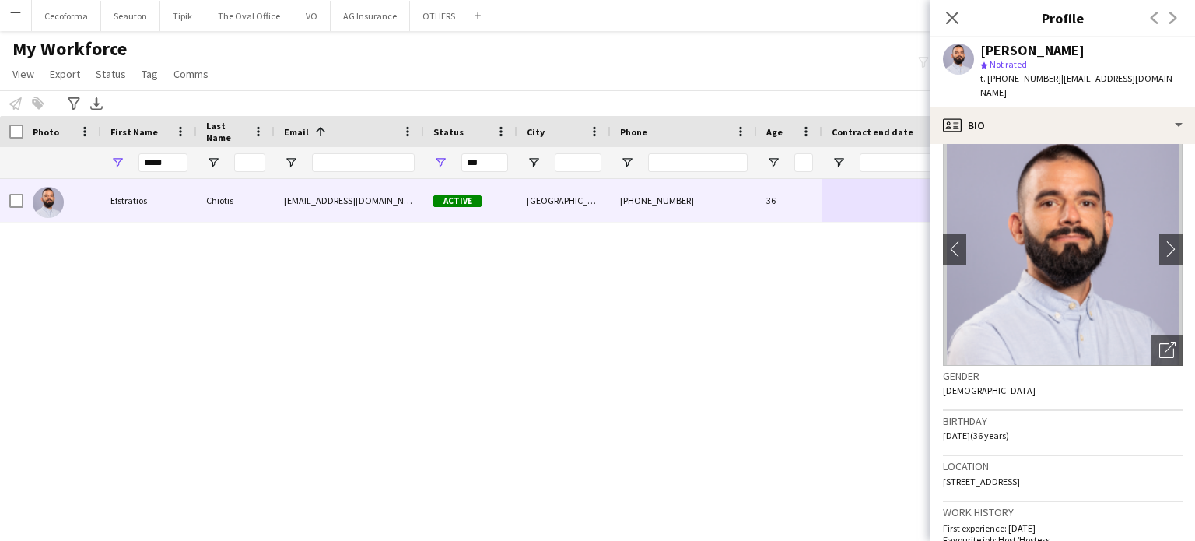
scroll to position [0, 0]
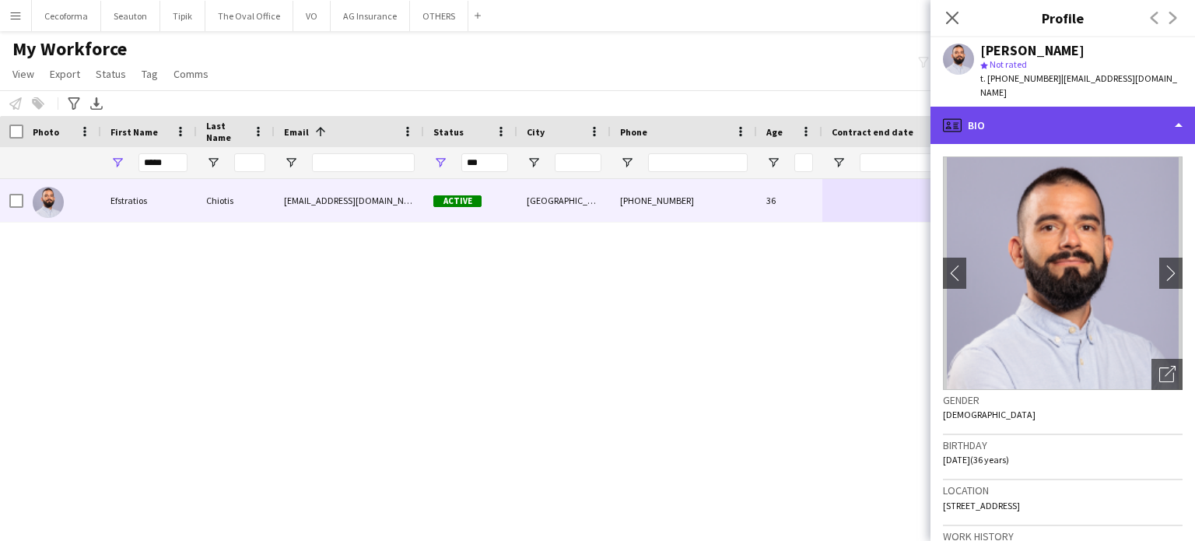
click at [1176, 109] on div "profile Bio" at bounding box center [1062, 125] width 265 height 37
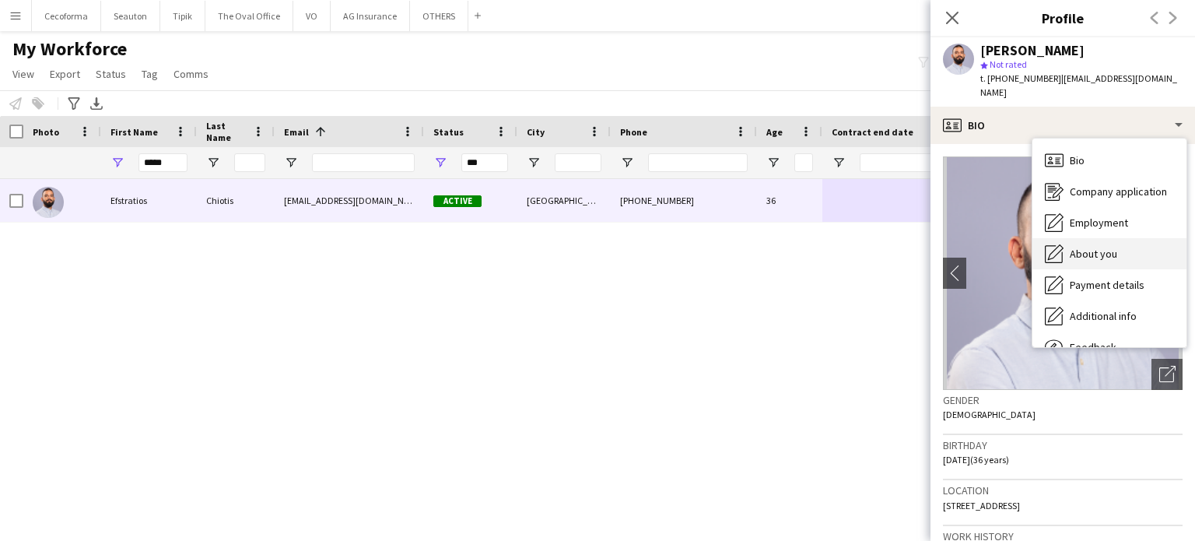
click at [1095, 247] on span "About you" at bounding box center [1093, 254] width 47 height 14
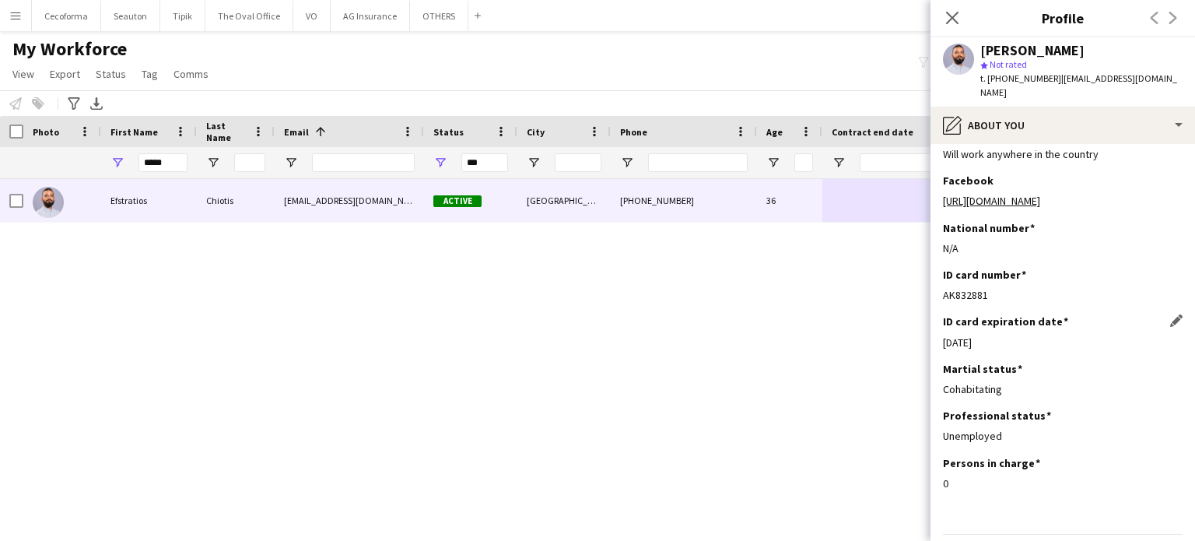
scroll to position [134, 0]
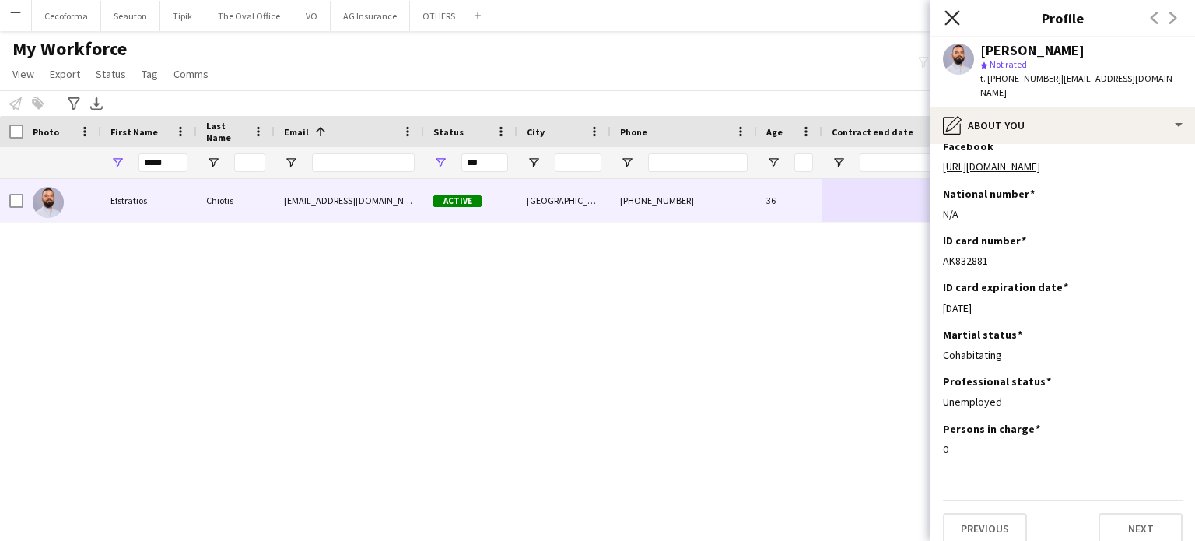
click at [951, 22] on icon "Close pop-in" at bounding box center [951, 17] width 15 height 15
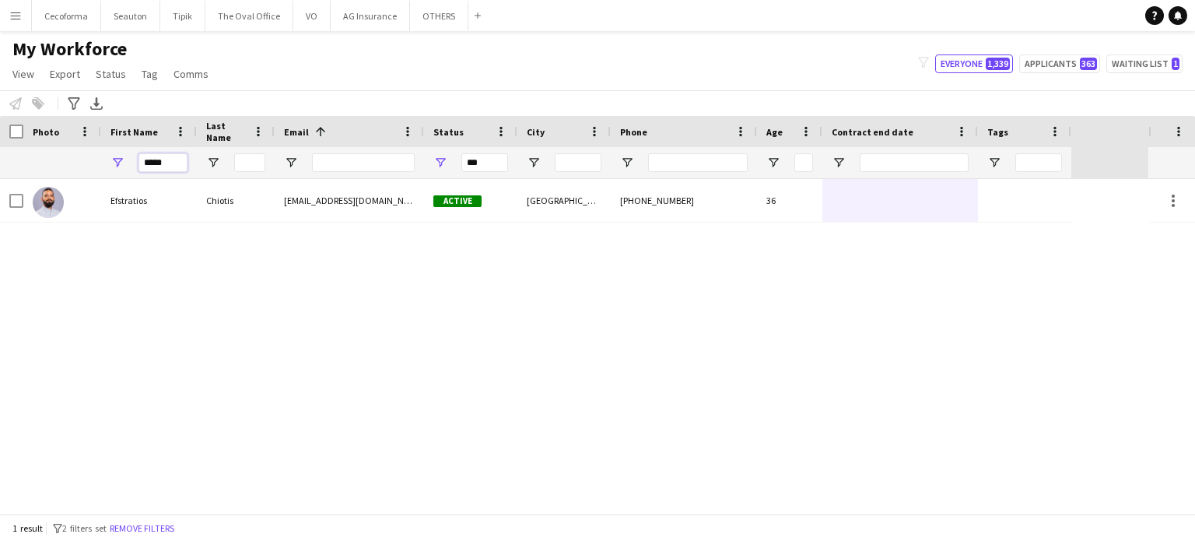
click at [170, 163] on input "*****" at bounding box center [162, 162] width 49 height 19
type input "*"
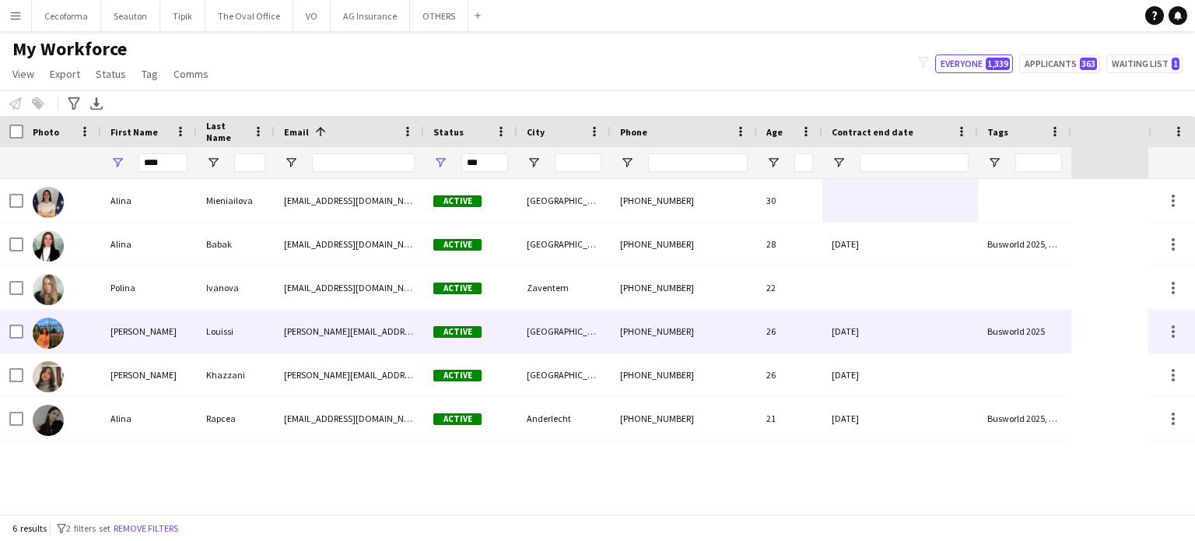
click at [960, 345] on div "30-06-2025" at bounding box center [900, 331] width 156 height 43
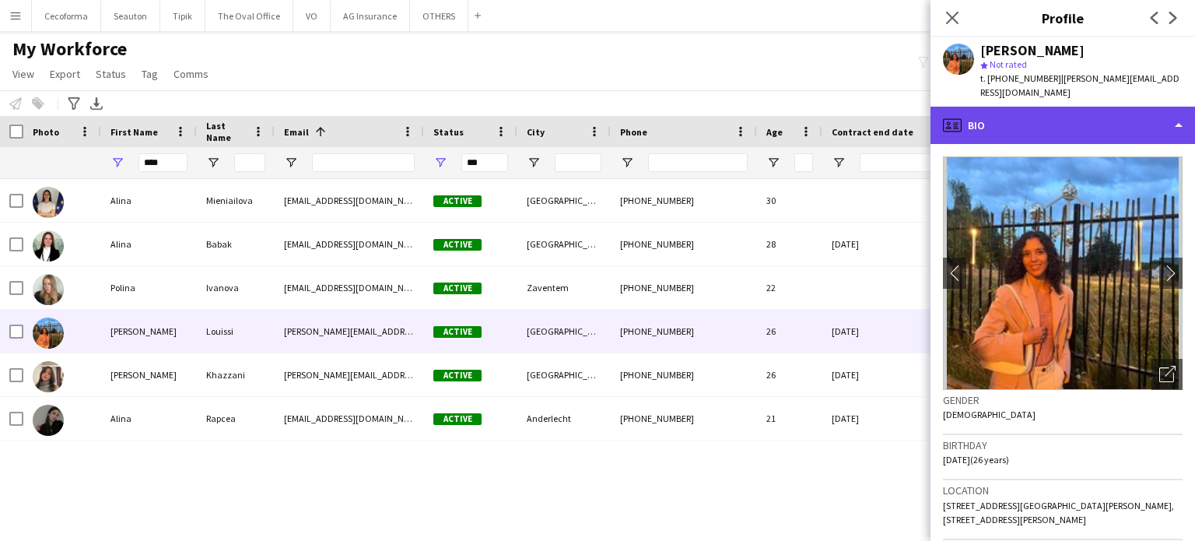
click at [1176, 110] on div "profile Bio" at bounding box center [1062, 125] width 265 height 37
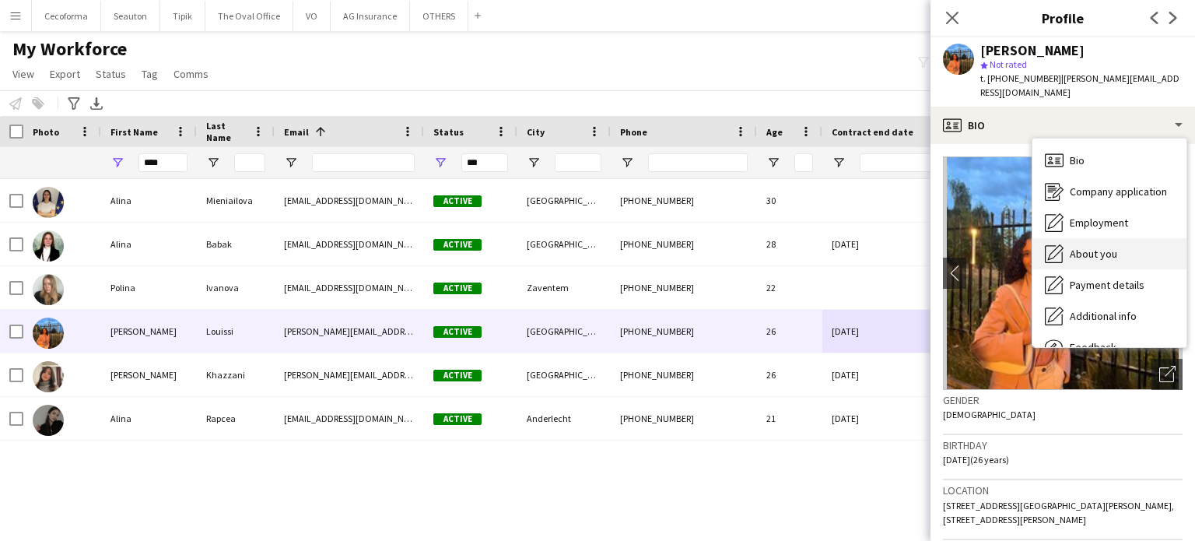
click at [1105, 247] on span "About you" at bounding box center [1093, 254] width 47 height 14
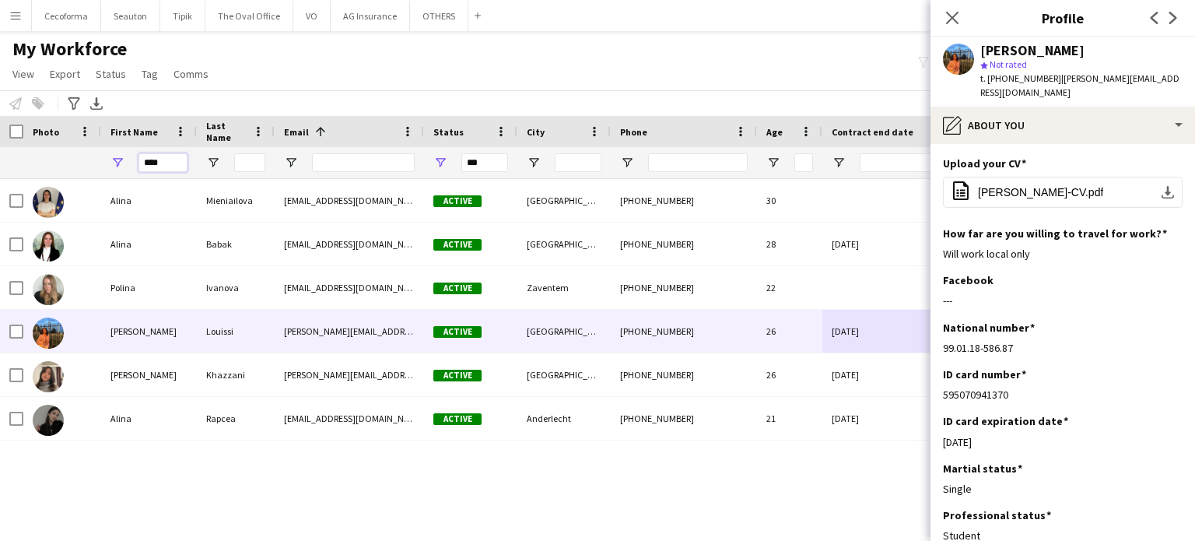
click at [168, 168] on input "****" at bounding box center [162, 162] width 49 height 19
type input "*"
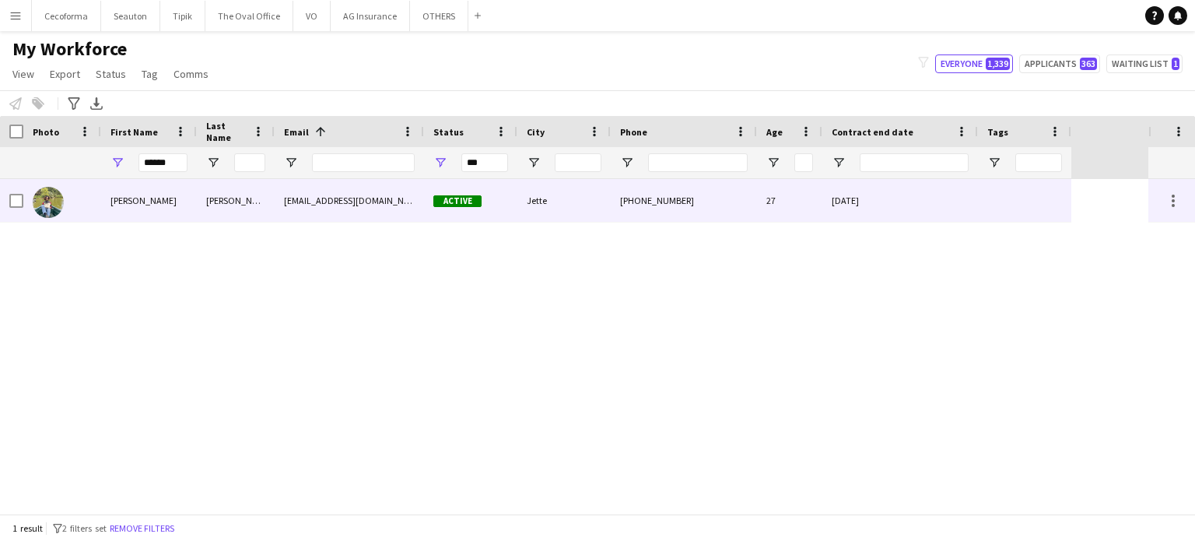
click at [996, 202] on div at bounding box center [1024, 200] width 93 height 43
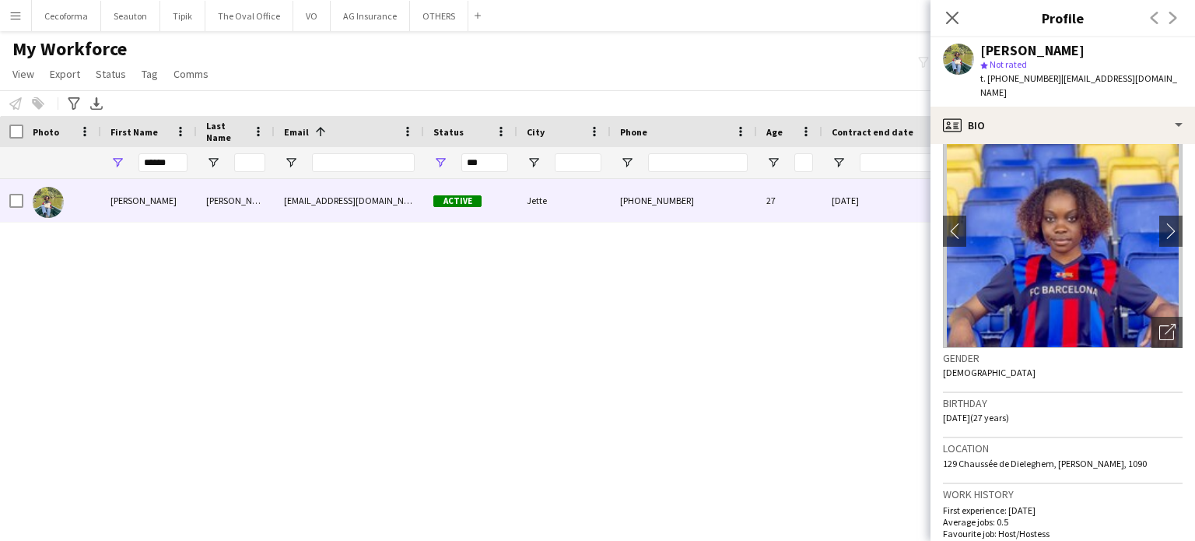
scroll to position [0, 0]
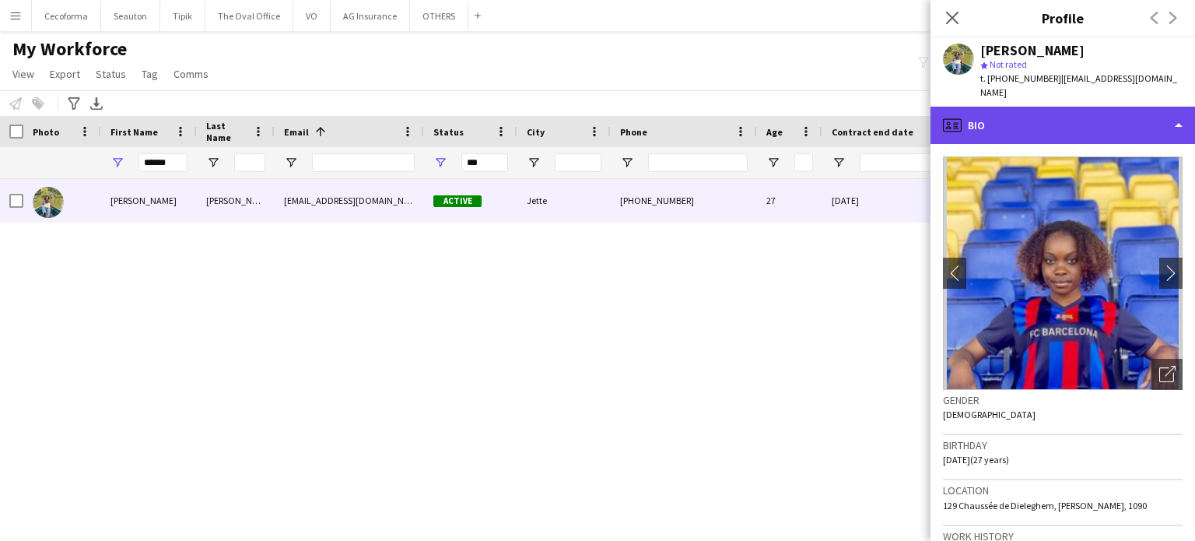
click at [1178, 113] on div "profile Bio" at bounding box center [1062, 125] width 265 height 37
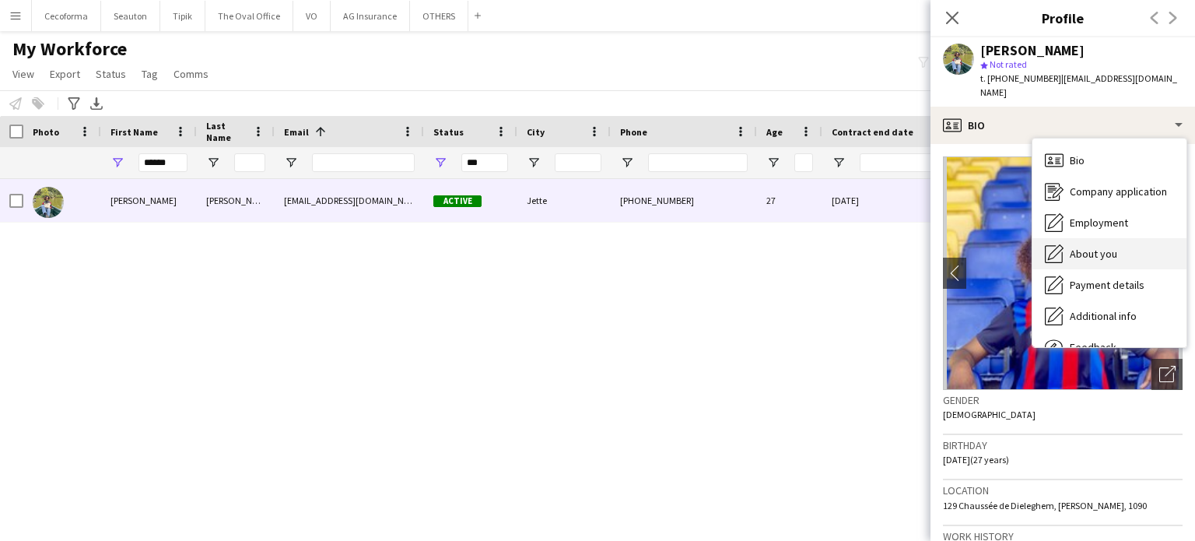
click at [1092, 247] on span "About you" at bounding box center [1093, 254] width 47 height 14
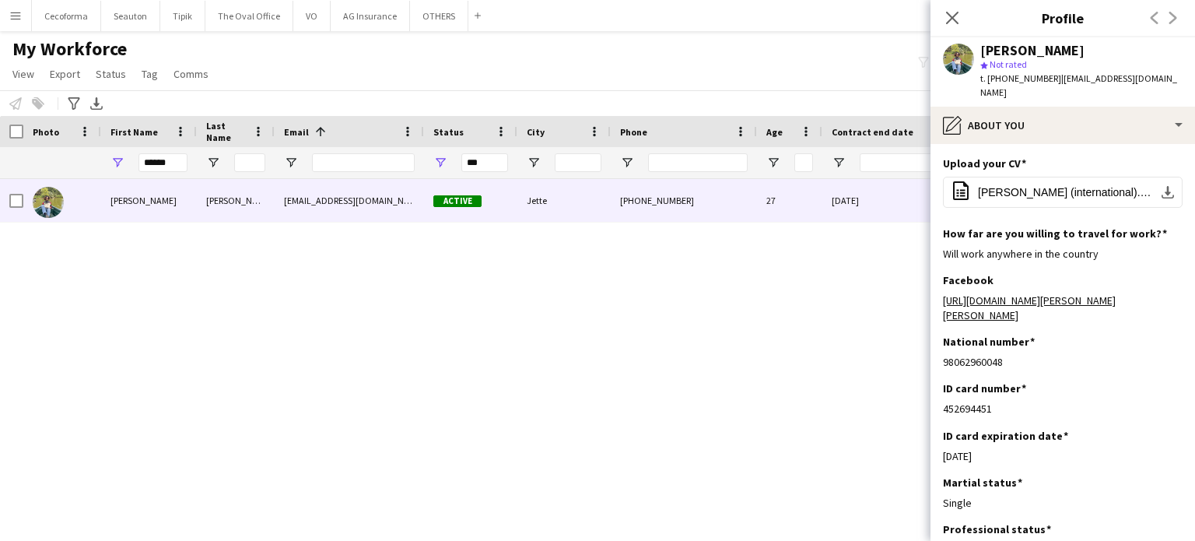
click at [662, 328] on div "Teresa Monteiro g_isa.13@hotmail.com Active Jette +32492442166 27 30-11-2024" at bounding box center [574, 346] width 1148 height 335
click at [955, 12] on icon "Close pop-in" at bounding box center [951, 17] width 15 height 15
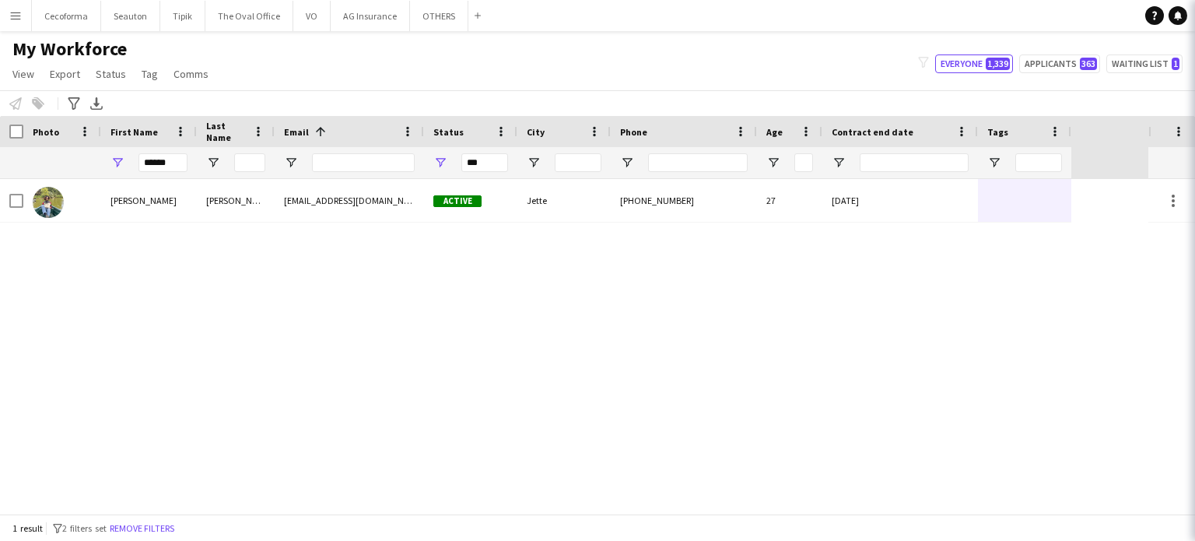
click at [781, 354] on div "Teresa Monteiro g_isa.13@hotmail.com Active Jette +32492442166 27 30-11-2024" at bounding box center [574, 346] width 1148 height 335
click at [895, 391] on div "Teresa Monteiro g_isa.13@hotmail.com Active Jette +32492442166 27 30-11-2024" at bounding box center [574, 346] width 1148 height 335
click at [185, 159] on input "******" at bounding box center [162, 162] width 49 height 19
type input "*"
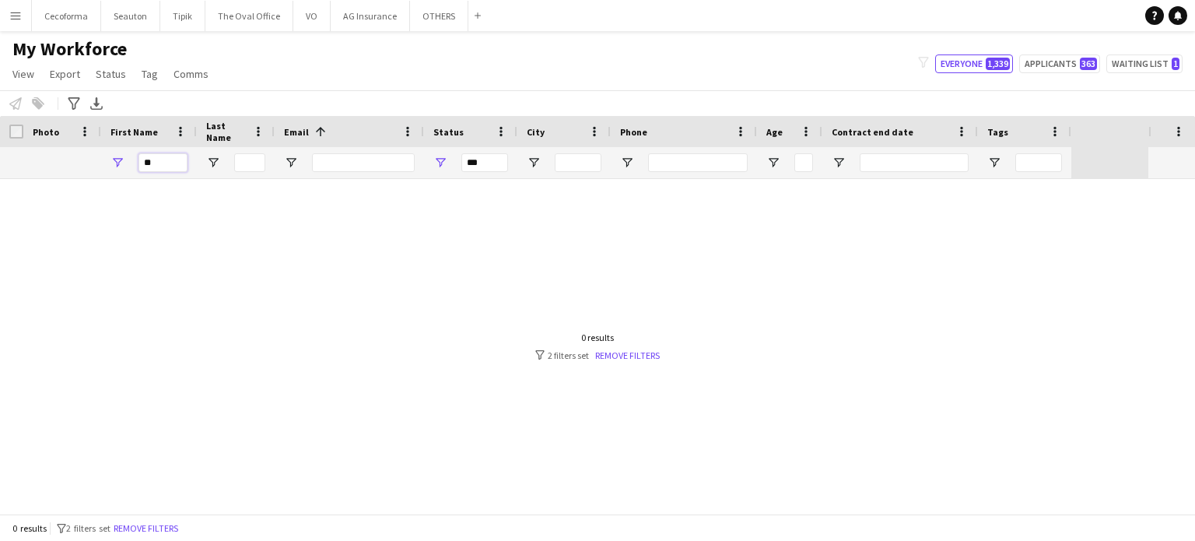
type input "*"
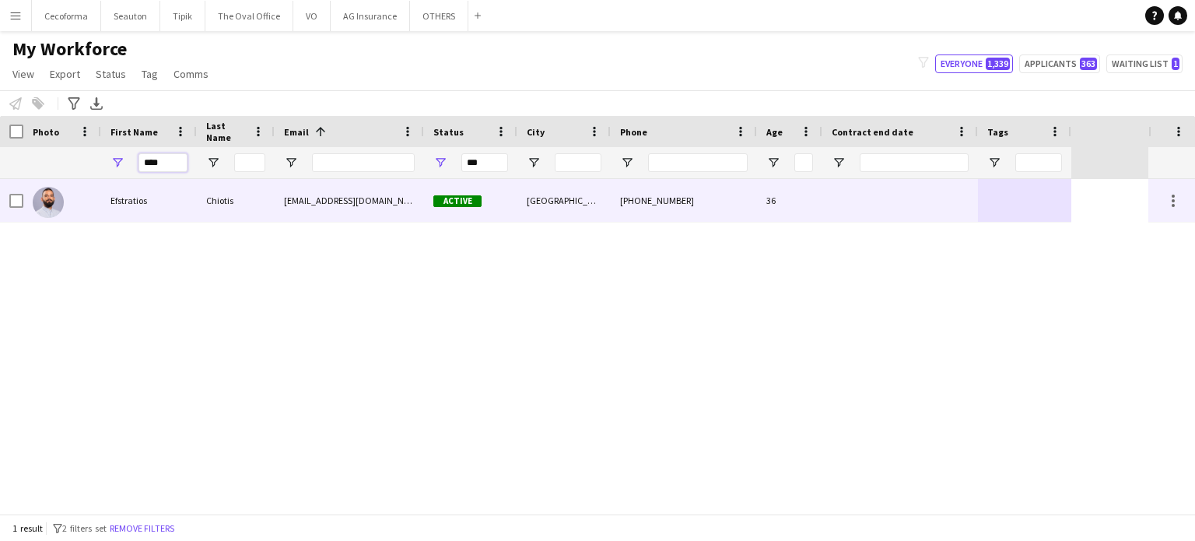
type input "****"
click at [871, 205] on div at bounding box center [900, 200] width 156 height 43
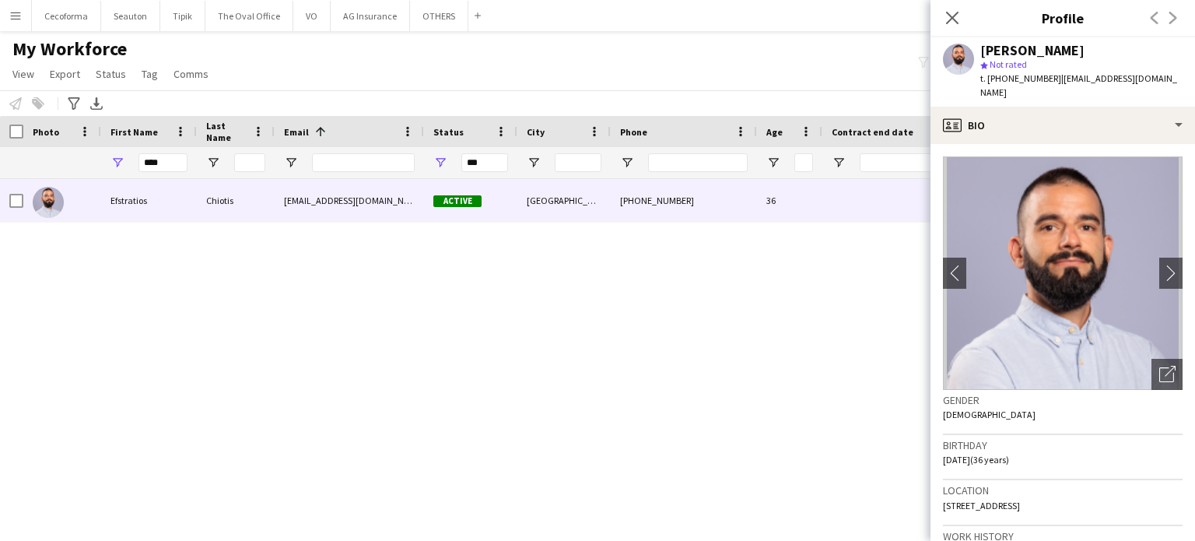
click at [944, 5] on div "Close pop-in" at bounding box center [952, 18] width 44 height 36
click at [950, 14] on icon "Close pop-in" at bounding box center [951, 17] width 15 height 15
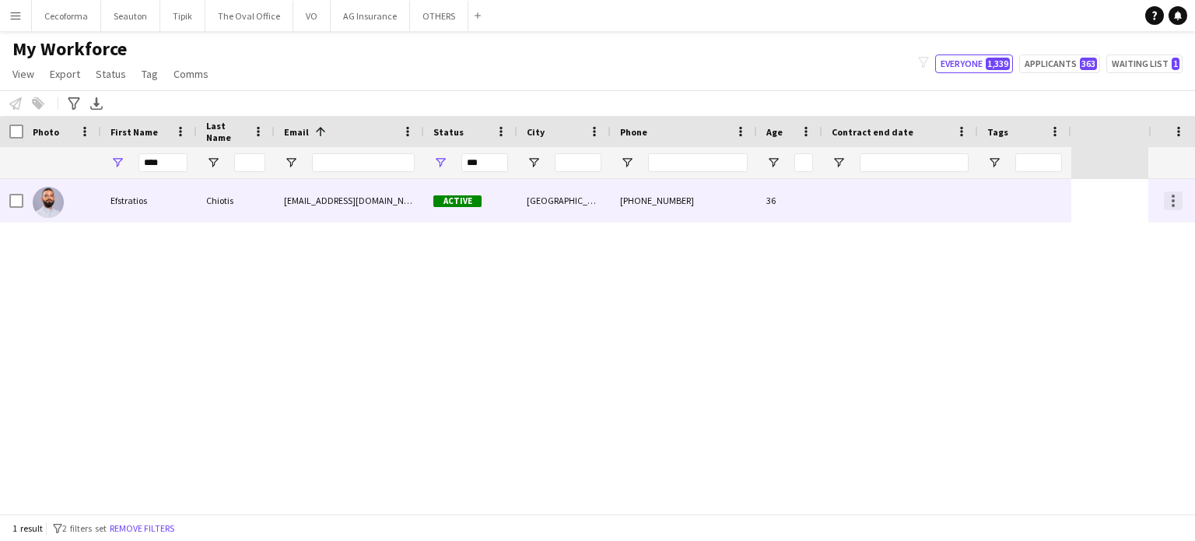
click at [1174, 203] on div at bounding box center [1173, 200] width 19 height 19
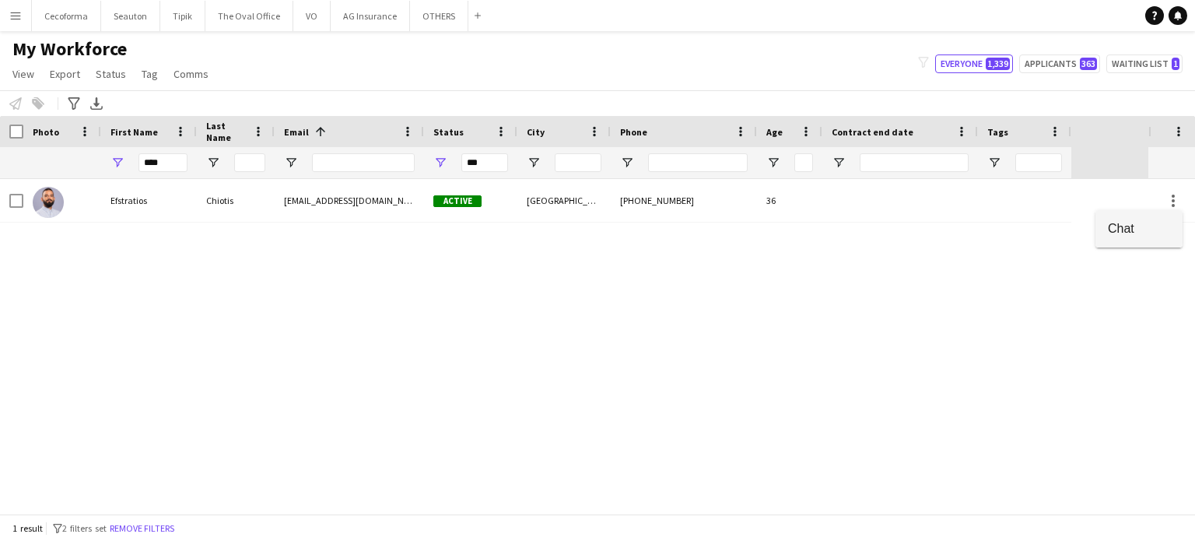
click at [1137, 236] on button "Chat" at bounding box center [1138, 228] width 87 height 37
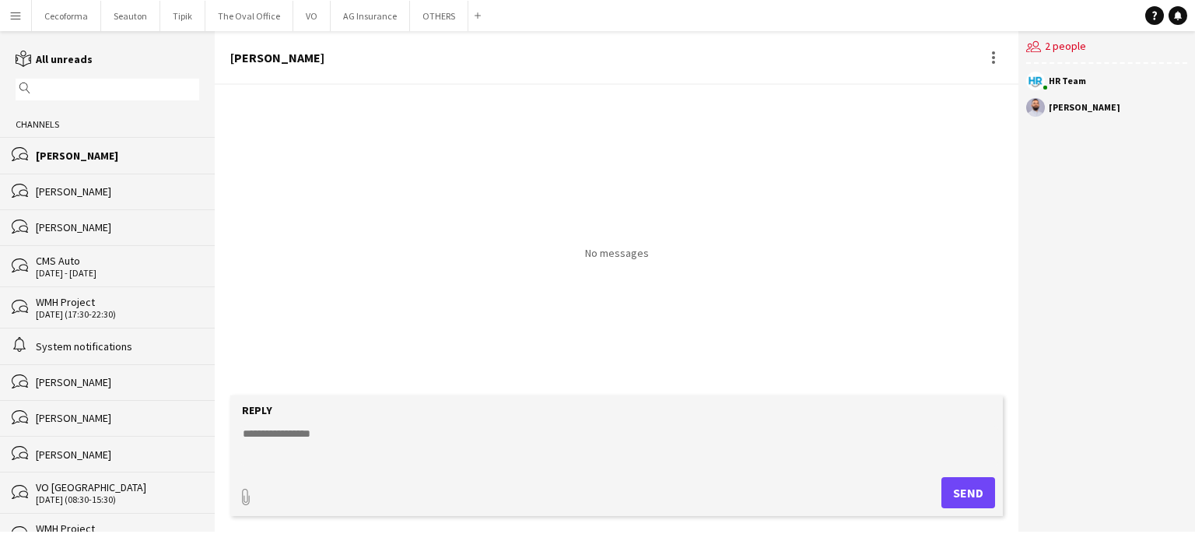
click at [304, 433] on textarea at bounding box center [619, 446] width 757 height 40
type textarea "*"
type textarea "**********"
click at [969, 491] on button "Send" at bounding box center [968, 492] width 54 height 31
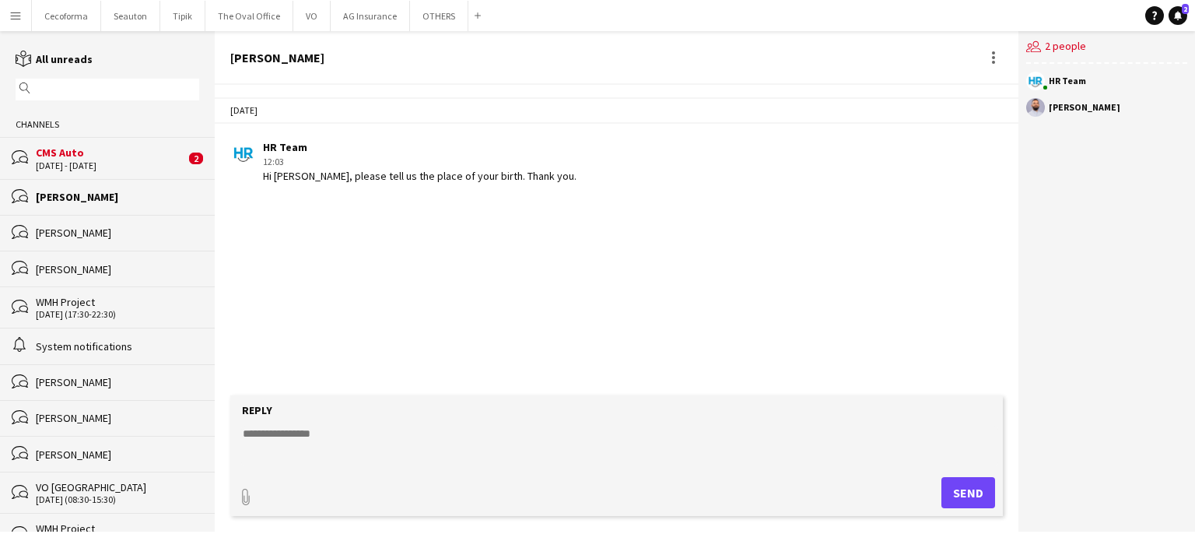
click at [68, 161] on div "4 - 9 Oct 2025" at bounding box center [110, 165] width 149 height 11
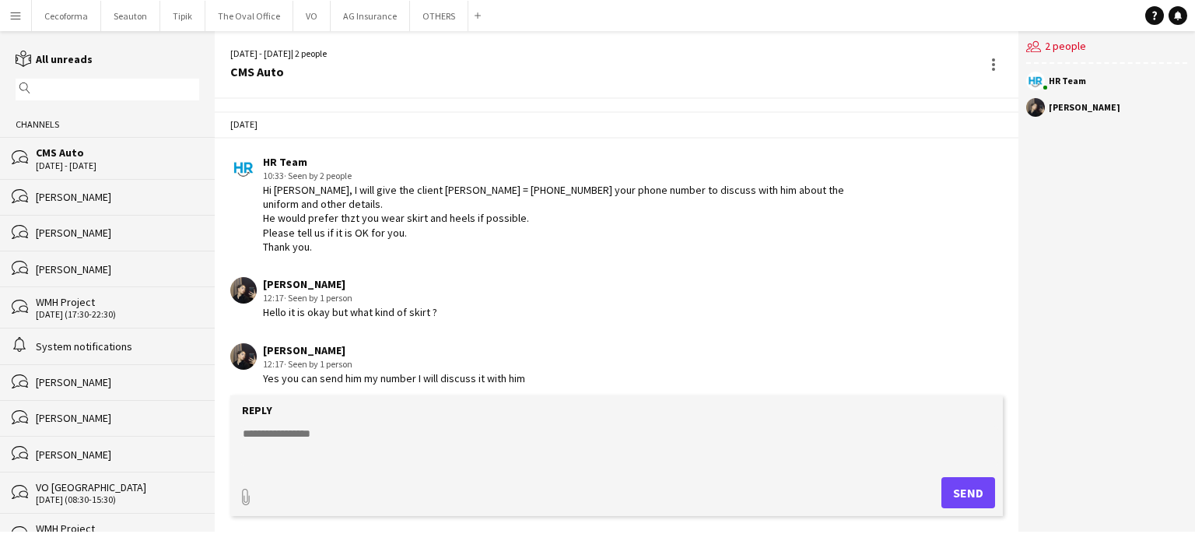
click at [300, 431] on textarea at bounding box center [619, 446] width 757 height 40
type textarea "**********"
click at [439, 422] on form "**********" at bounding box center [616, 455] width 773 height 121
click at [972, 492] on button "Send" at bounding box center [968, 492] width 54 height 31
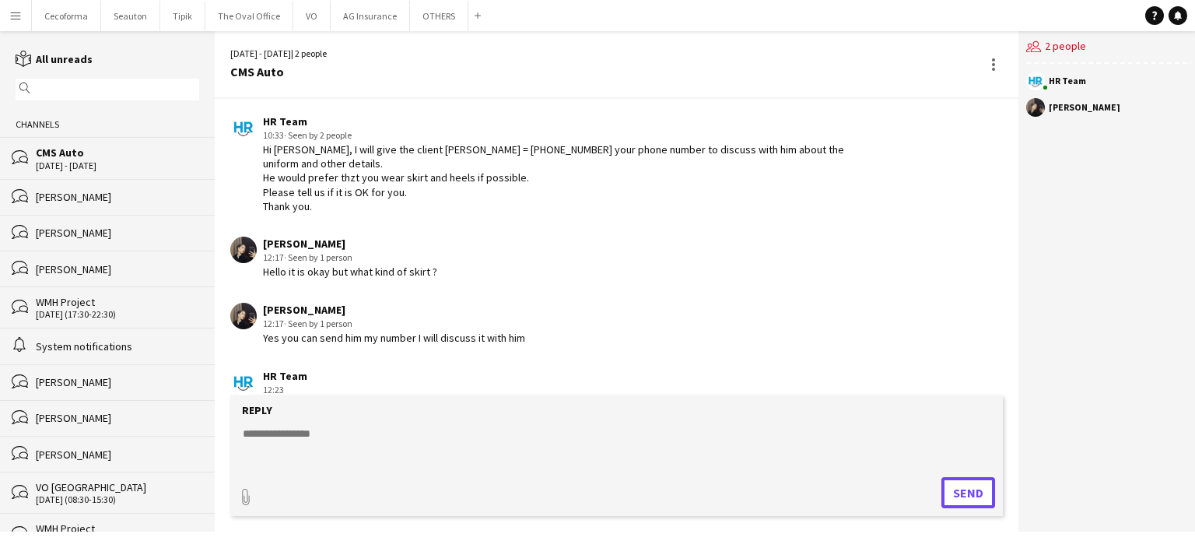
scroll to position [61, 0]
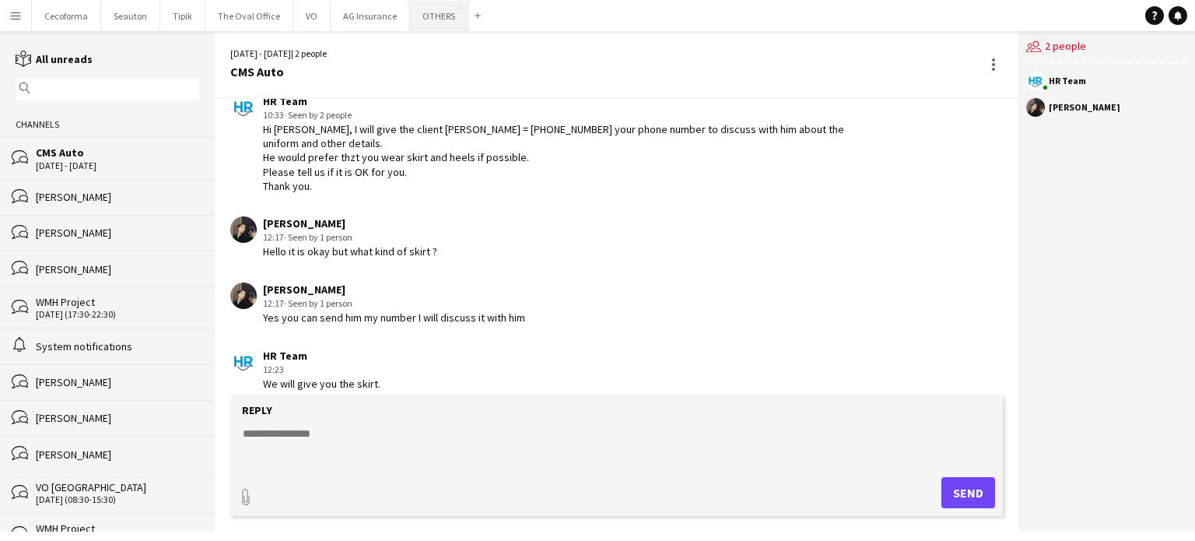
click at [434, 12] on button "OTHERS Close" at bounding box center [439, 16] width 58 height 30
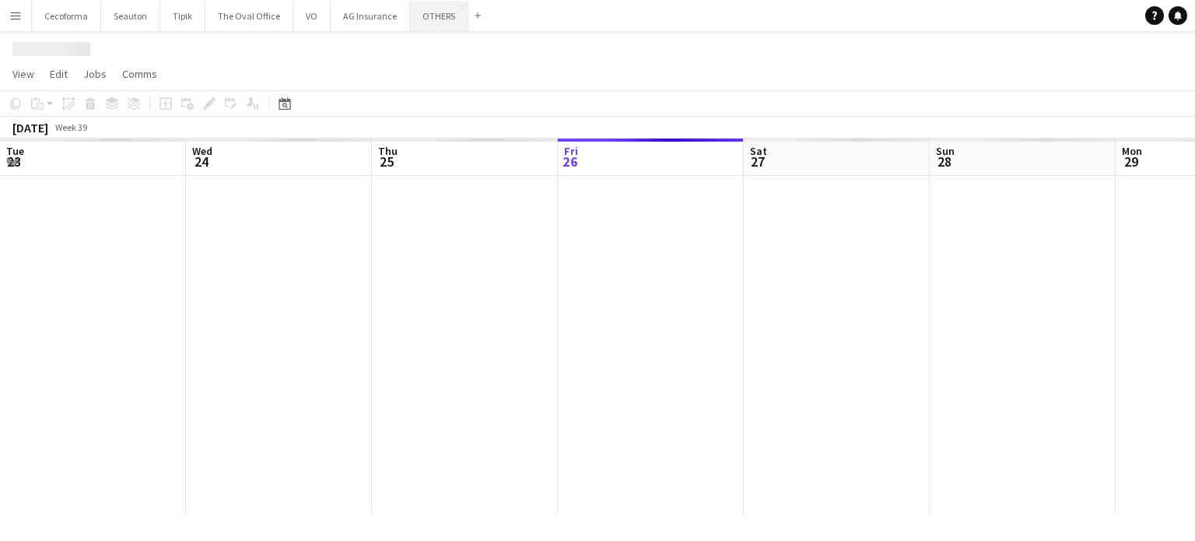
scroll to position [0, 372]
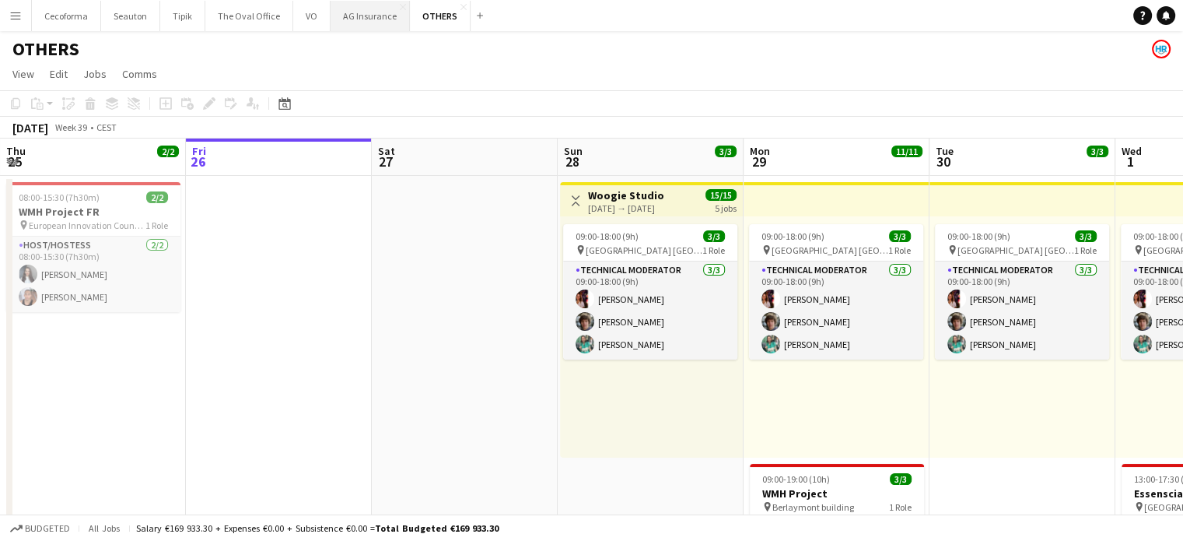
click at [356, 21] on button "AG Insurance Close" at bounding box center [370, 16] width 79 height 30
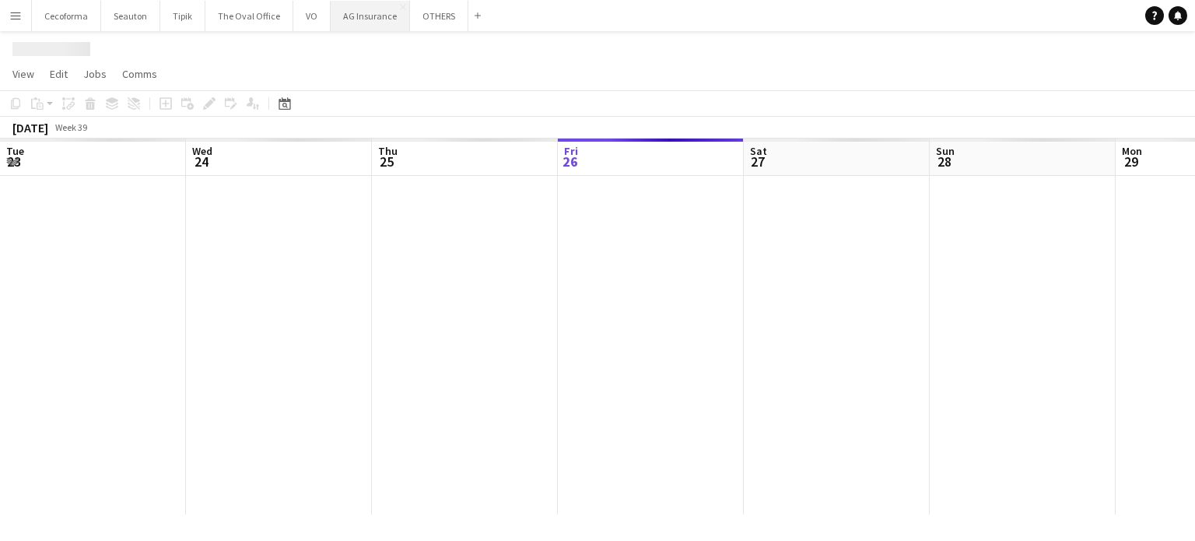
scroll to position [0, 372]
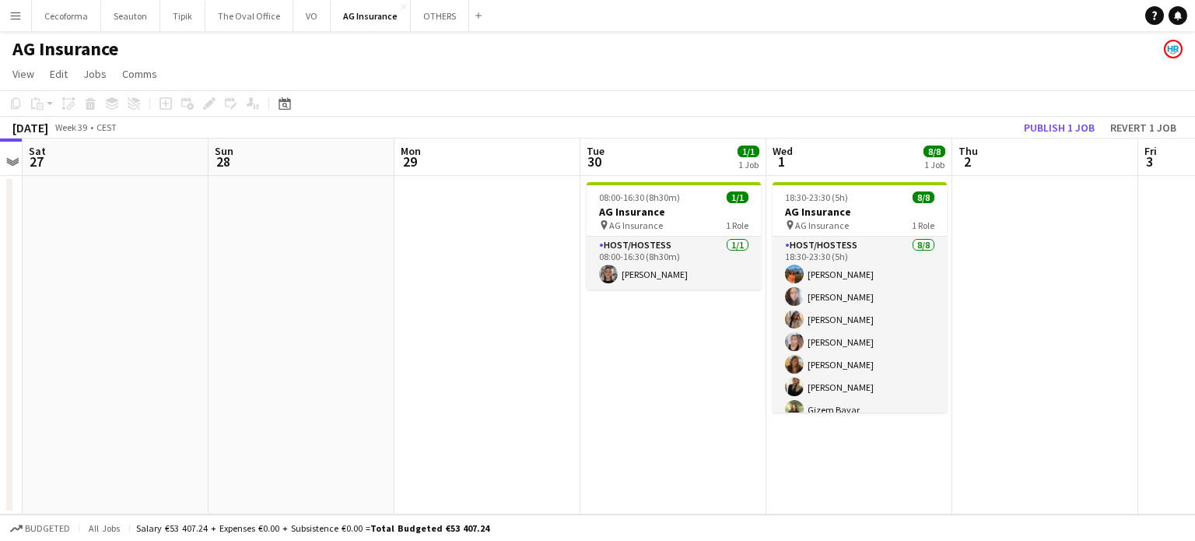
drag, startPoint x: 856, startPoint y: 422, endPoint x: 429, endPoint y: 340, distance: 434.2
click at [440, 339] on app-calendar-viewport "Tue 23 Wed 24 2/2 1 Job Thu 25 Fri 26 Sat 27 Sun 28 Mon 29 Tue 30 1/1 1 Job Wed…" at bounding box center [597, 326] width 1195 height 376
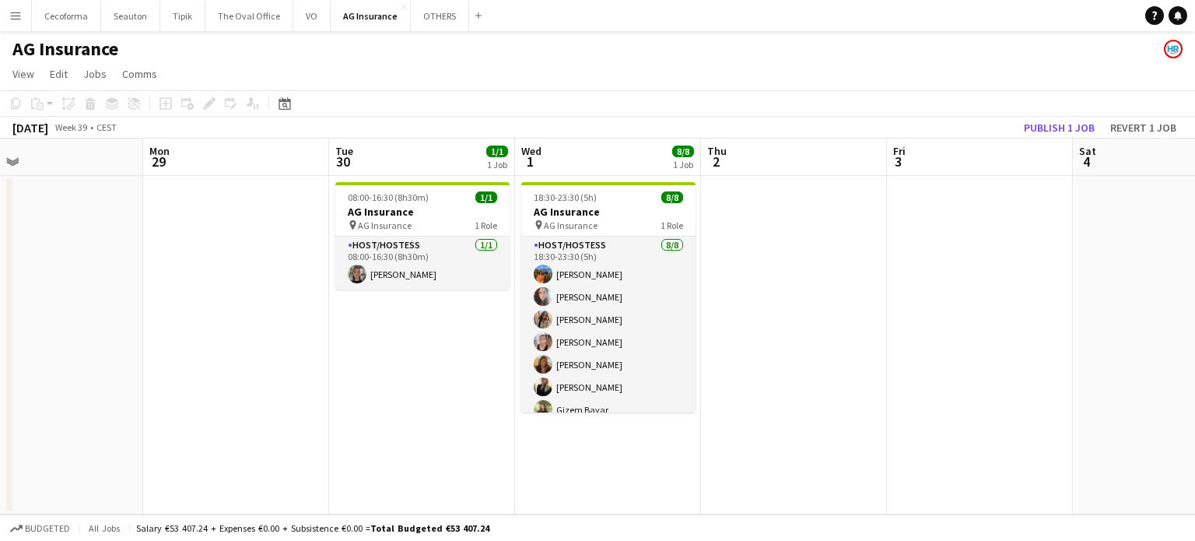
drag, startPoint x: 969, startPoint y: 377, endPoint x: 696, endPoint y: 328, distance: 276.5
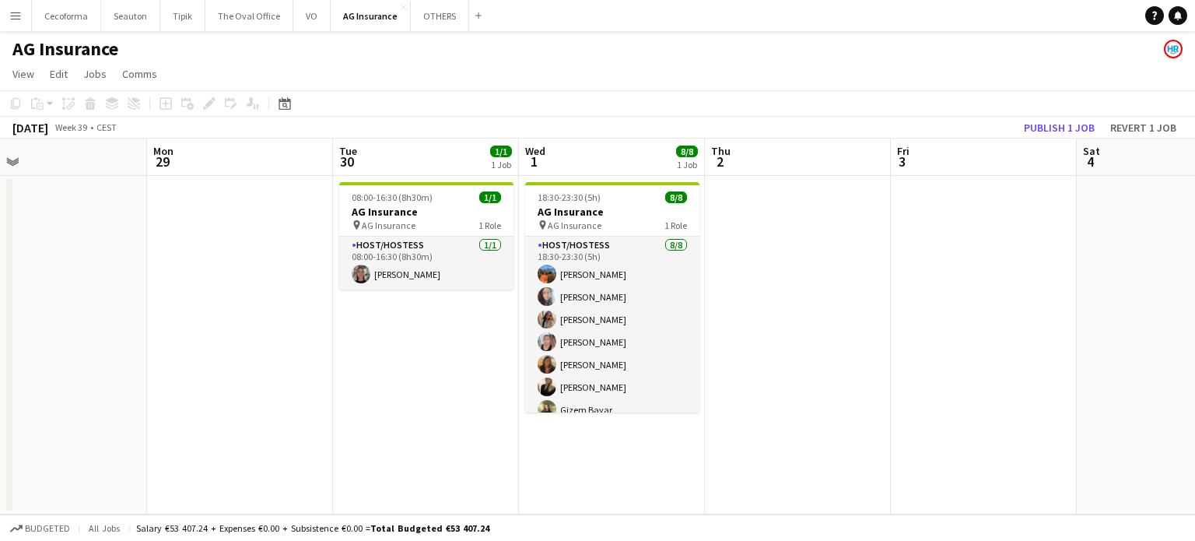
click at [605, 314] on app-calendar-viewport "Thu 25 Fri 26 Sat 27 Sun 28 Mon 29 Tue 30 1/1 1 Job Wed 1 8/8 1 Job Thu 2 Fri 3…" at bounding box center [597, 326] width 1195 height 376
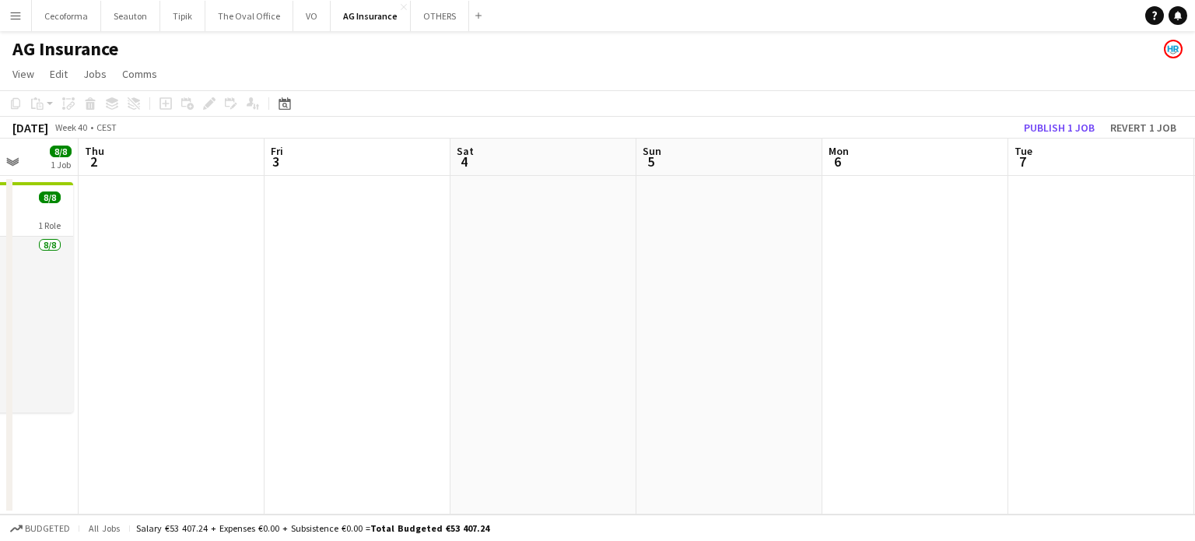
drag, startPoint x: 713, startPoint y: 313, endPoint x: 454, endPoint y: 254, distance: 265.5
click at [408, 237] on app-calendar-viewport "Mon 29 Tue 30 1/1 1 Job Wed 1 8/8 1 Job Thu 2 Fri 3 Sat 4 Sun 5 Mon 6 Tue 7 Wed…" at bounding box center [597, 326] width 1195 height 376
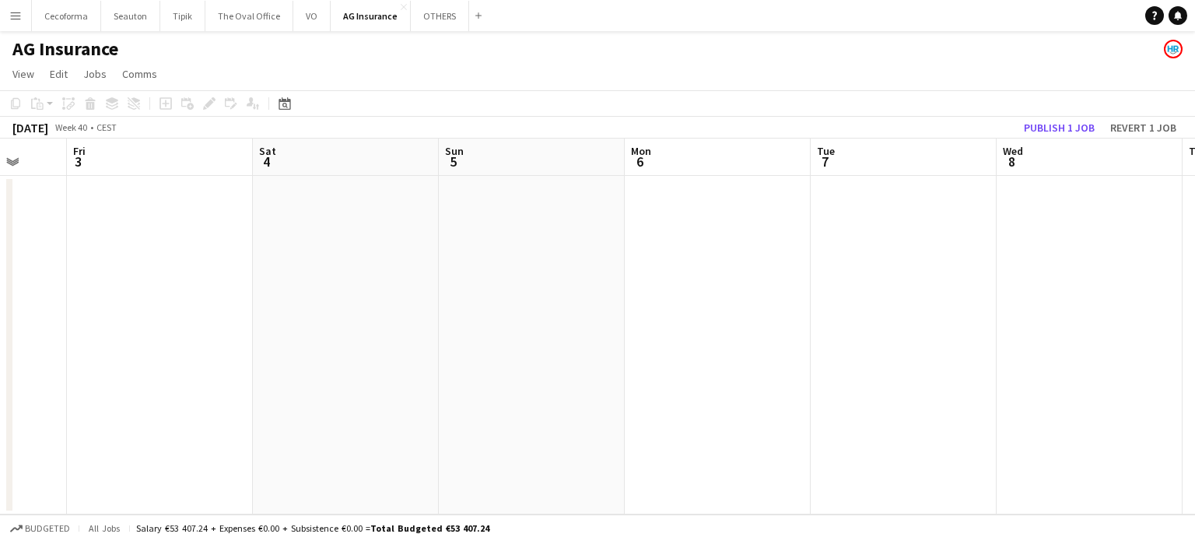
drag, startPoint x: 615, startPoint y: 302, endPoint x: 439, endPoint y: 264, distance: 179.9
click at [439, 264] on app-calendar-viewport "Mon 29 Tue 30 1/1 1 Job Wed 1 8/8 1 Job Thu 2 Fri 3 Sat 4 Sun 5 Mon 6 Tue 7 Wed…" at bounding box center [597, 326] width 1195 height 376
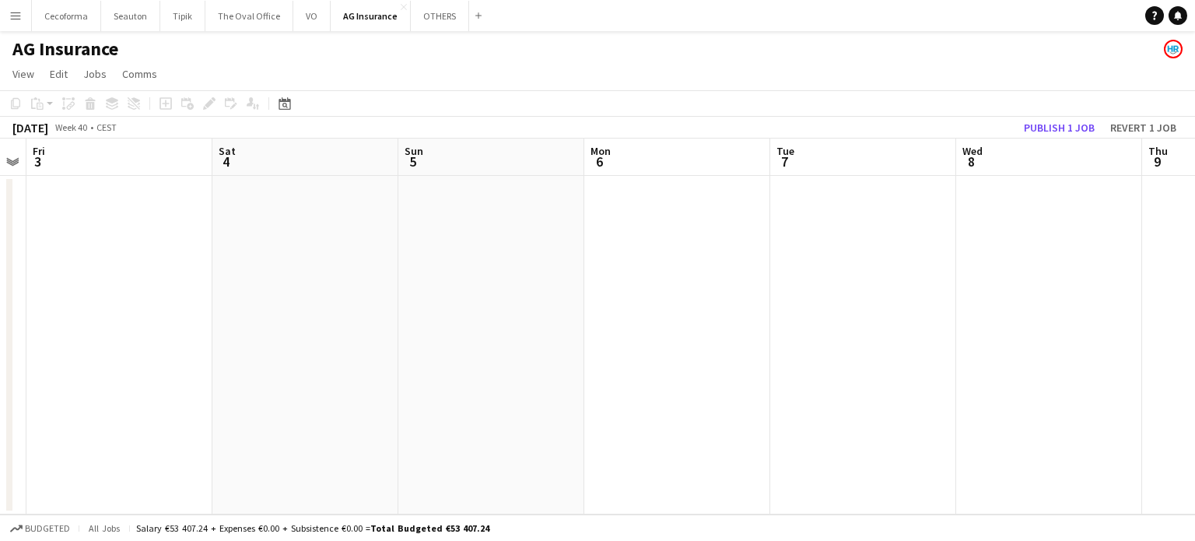
click at [468, 303] on app-calendar-viewport "Mon 29 Tue 30 1/1 1 Job Wed 1 8/8 1 Job Thu 2 Fri 3 Sat 4 Sun 5 Mon 6 Tue 7 Wed…" at bounding box center [597, 326] width 1195 height 376
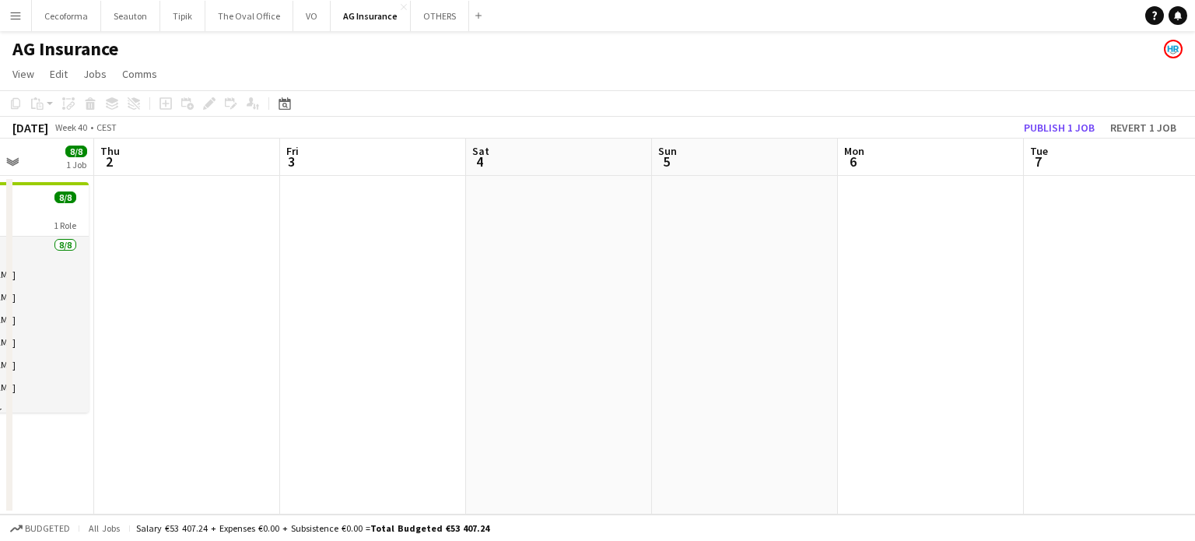
click at [243, 289] on app-calendar-viewport "Mon 29 Tue 30 1/1 1 Job Wed 1 8/8 1 Job Thu 2 Fri 3 Sat 4 Sun 5 Mon 6 Tue 7 Wed…" at bounding box center [597, 326] width 1195 height 376
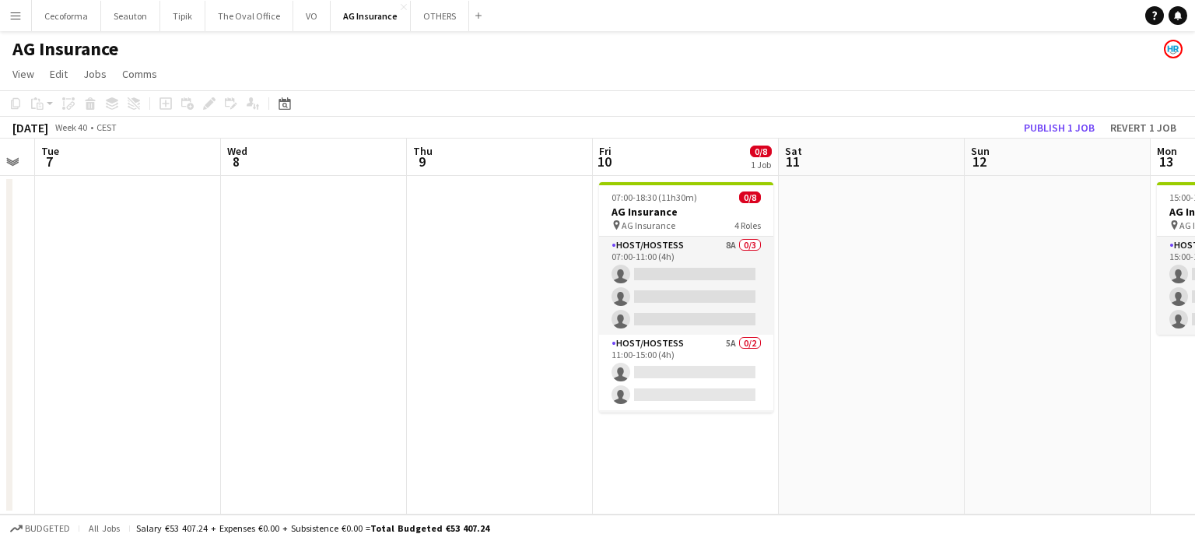
click at [427, 323] on app-calendar-viewport "Sat 4 Sun 5 Mon 6 Tue 7 Wed 8 Thu 9 Fri 10 0/8 1 Job Sat 11 Sun 12 Mon 13 0/3 1…" at bounding box center [597, 326] width 1195 height 376
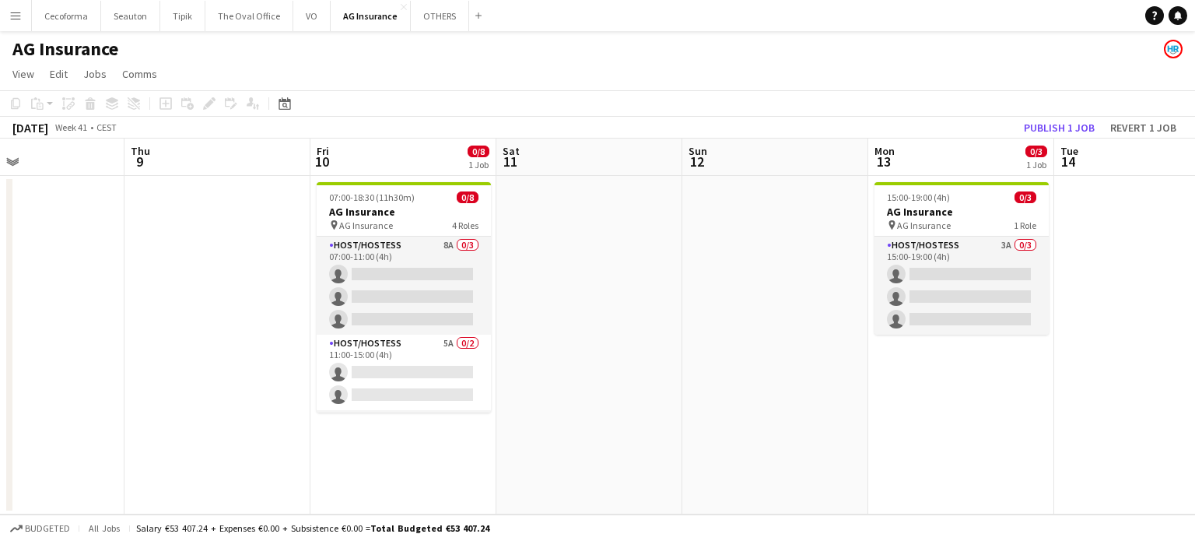
drag, startPoint x: 859, startPoint y: 376, endPoint x: 713, endPoint y: 370, distance: 146.4
click at [728, 368] on app-calendar-viewport "Sun 5 Mon 6 Tue 7 Wed 8 Thu 9 Fri 10 0/8 1 Job Sat 11 Sun 12 Mon 13 0/3 1 Job T…" at bounding box center [597, 326] width 1195 height 376
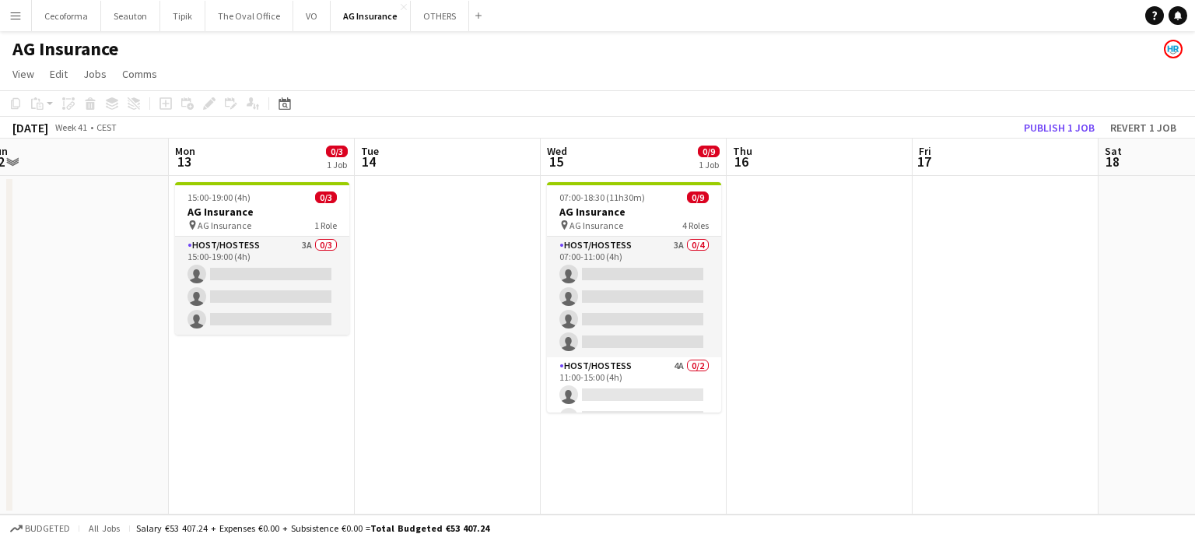
drag, startPoint x: 963, startPoint y: 384, endPoint x: 939, endPoint y: 392, distance: 25.6
click at [803, 361] on app-calendar-viewport "Thu 9 Fri 10 0/8 1 Job Sat 11 Sun 12 Mon 13 0/3 1 Job Tue 14 Wed 15 0/9 1 Job T…" at bounding box center [597, 326] width 1195 height 376
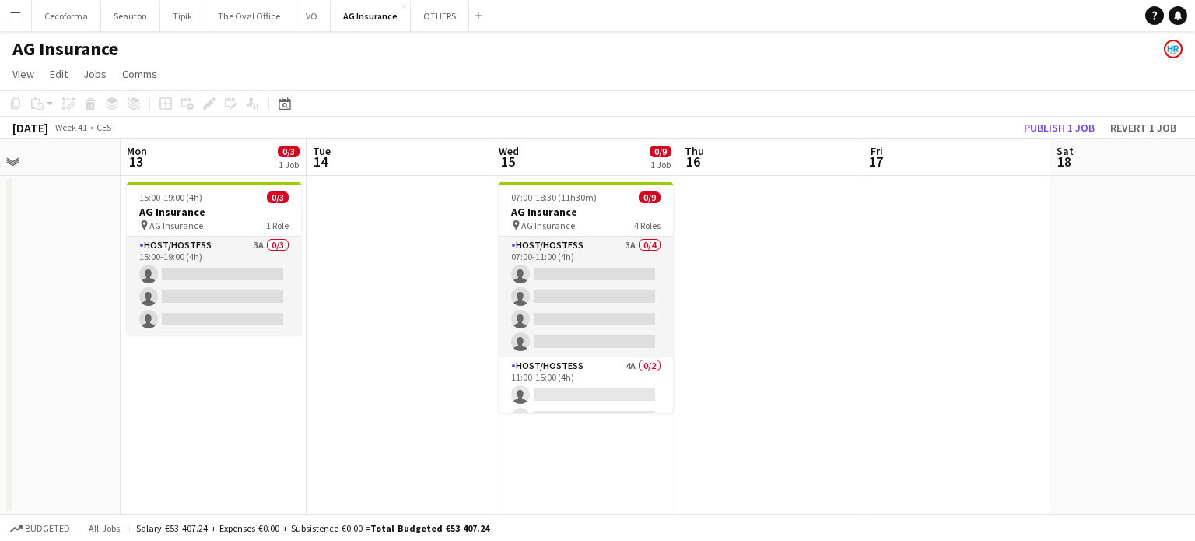
drag, startPoint x: 948, startPoint y: 391, endPoint x: 464, endPoint y: 289, distance: 494.5
click at [469, 289] on app-calendar-viewport "Thu 9 Fri 10 0/8 1 Job Sat 11 Sun 12 Mon 13 0/3 1 Job Tue 14 Wed 15 0/9 1 Job T…" at bounding box center [597, 326] width 1195 height 376
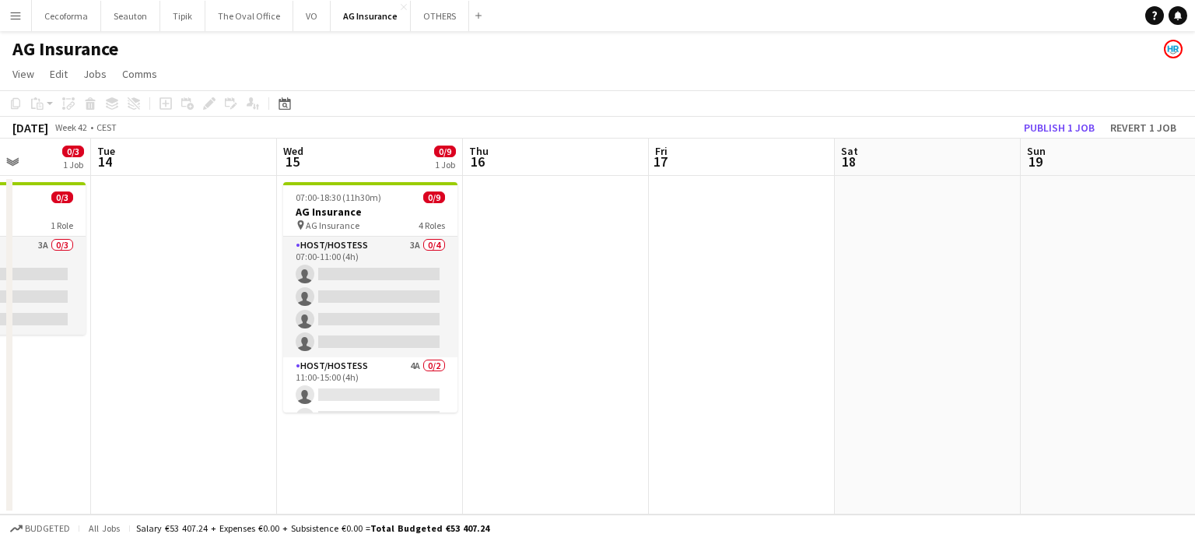
drag, startPoint x: 752, startPoint y: 328, endPoint x: 280, endPoint y: 215, distance: 485.7
click at [296, 215] on app-calendar-viewport "Sat 11 Sun 12 Mon 13 0/3 1 Job Tue 14 Wed 15 0/9 1 Job Thu 16 Fri 17 Sat 18 Sun…" at bounding box center [597, 326] width 1195 height 376
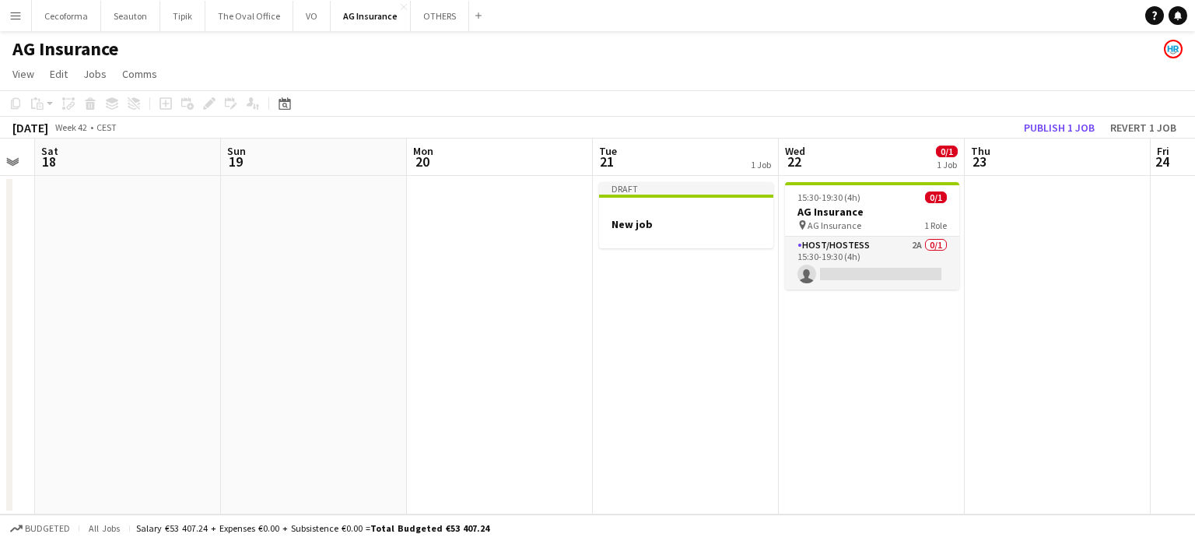
click at [644, 327] on app-date-cell "Draft New job" at bounding box center [686, 345] width 186 height 338
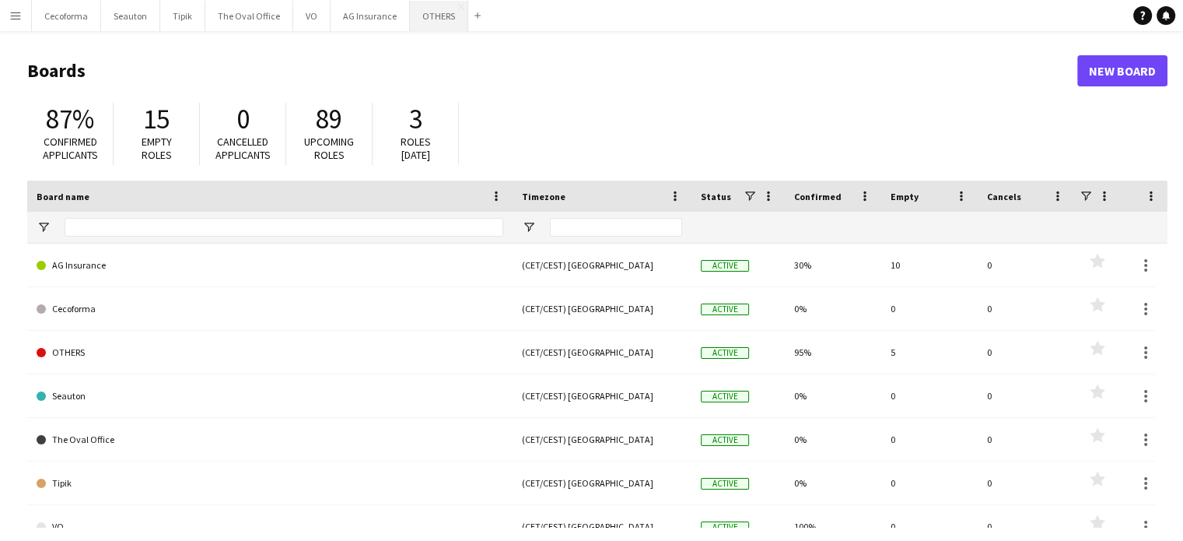
click at [447, 14] on button "OTHERS Close" at bounding box center [439, 16] width 58 height 30
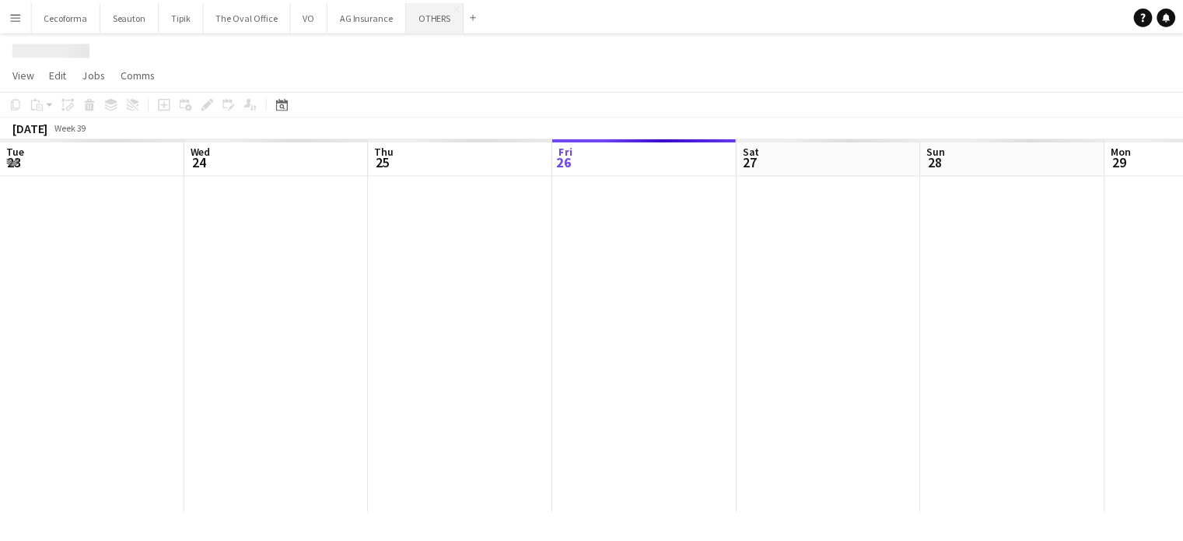
scroll to position [0, 372]
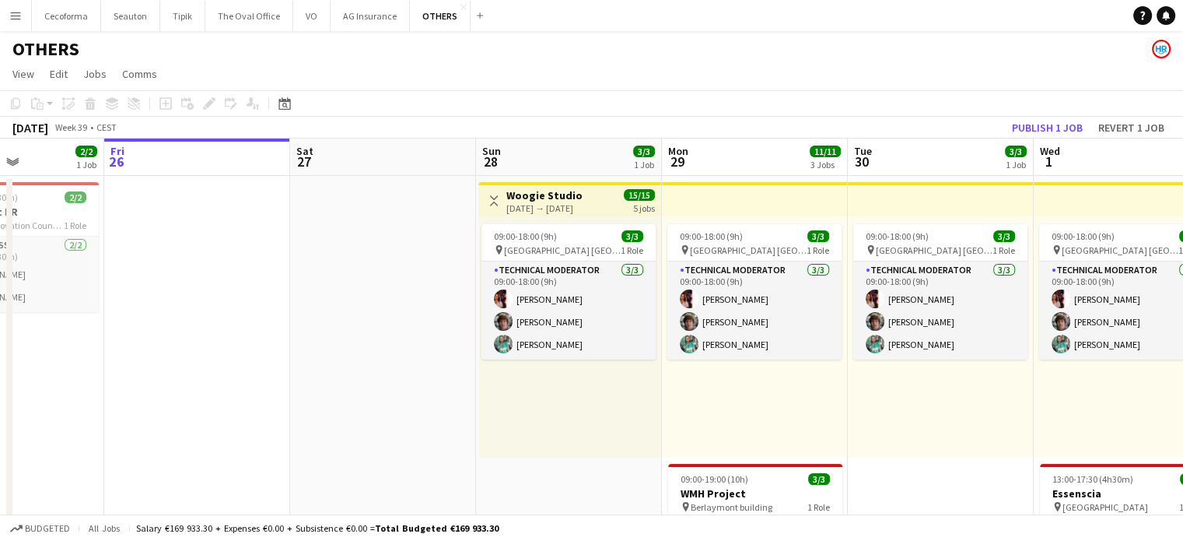
drag, startPoint x: 379, startPoint y: 325, endPoint x: 282, endPoint y: 294, distance: 102.1
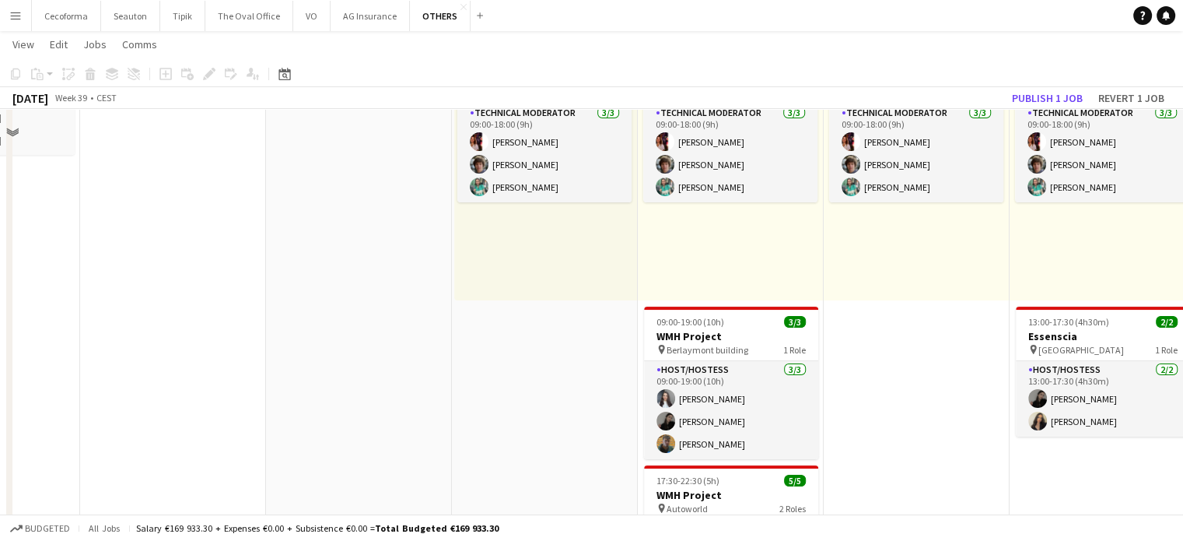
scroll to position [0, 0]
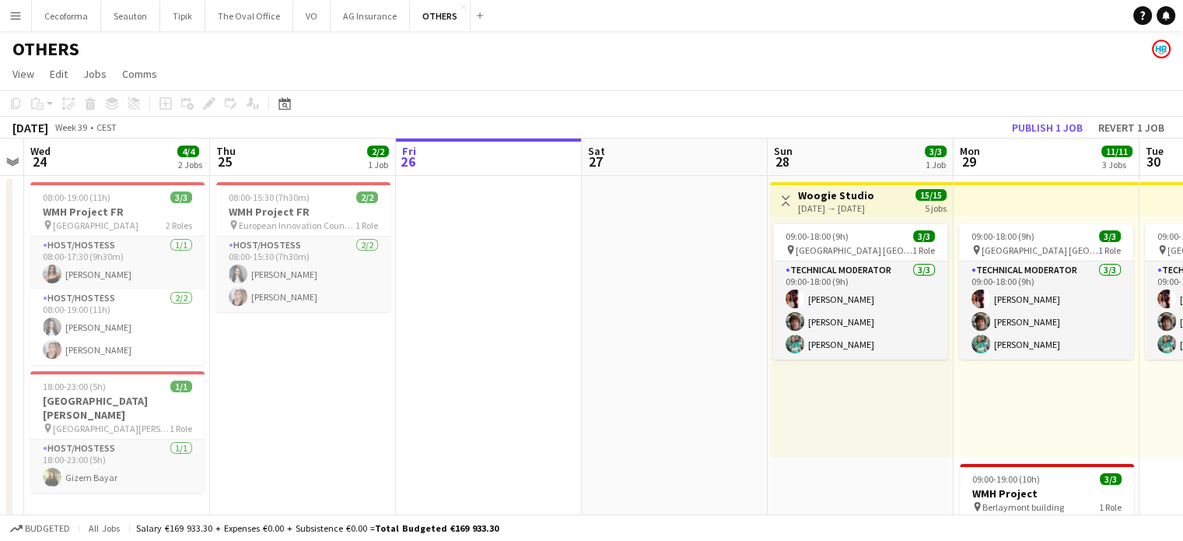
drag, startPoint x: 208, startPoint y: 310, endPoint x: 524, endPoint y: 307, distance: 315.9
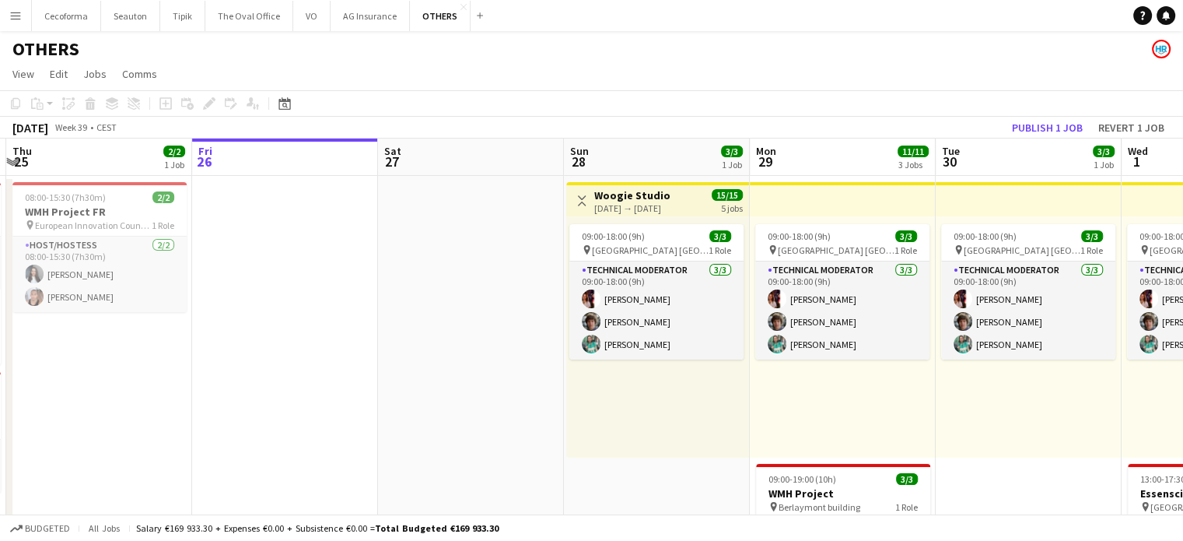
drag, startPoint x: 589, startPoint y: 306, endPoint x: 187, endPoint y: 208, distance: 414.0
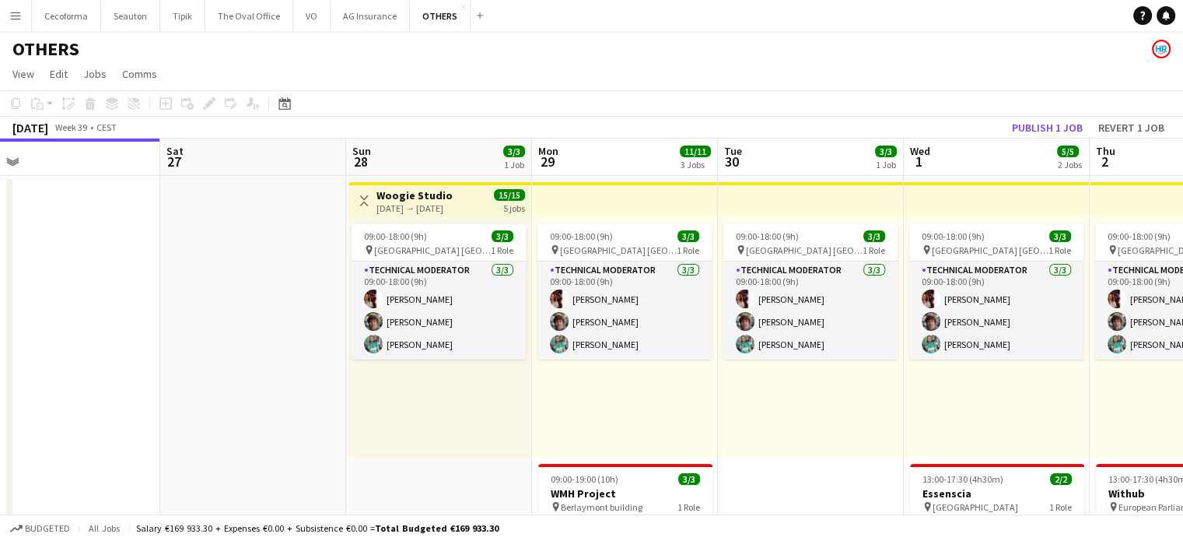
scroll to position [0, 495]
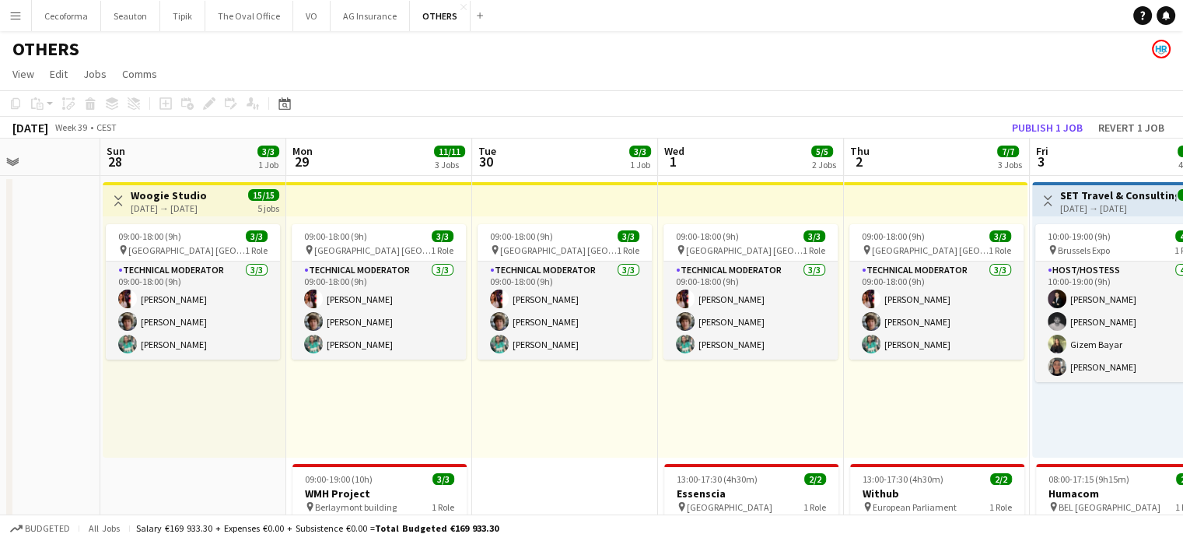
scroll to position [0, 473]
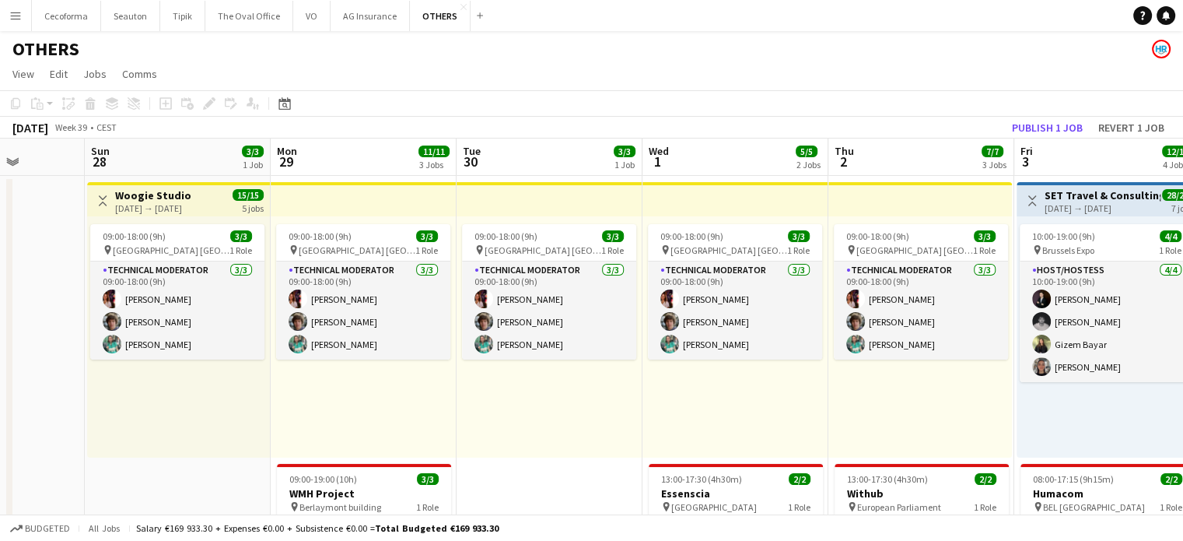
drag, startPoint x: 349, startPoint y: 460, endPoint x: 19, endPoint y: 320, distance: 359.1
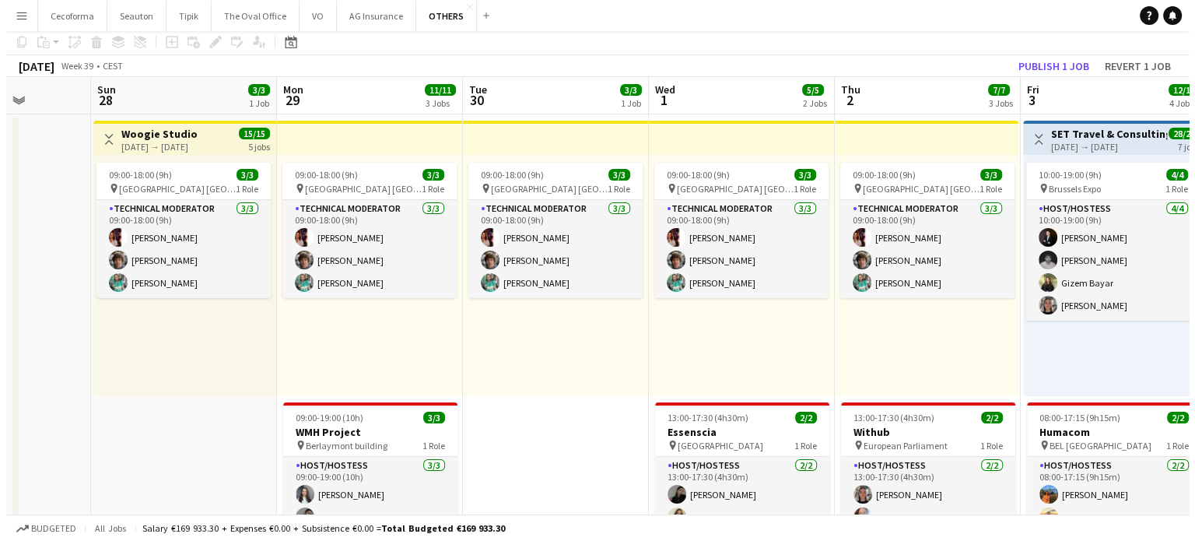
scroll to position [0, 0]
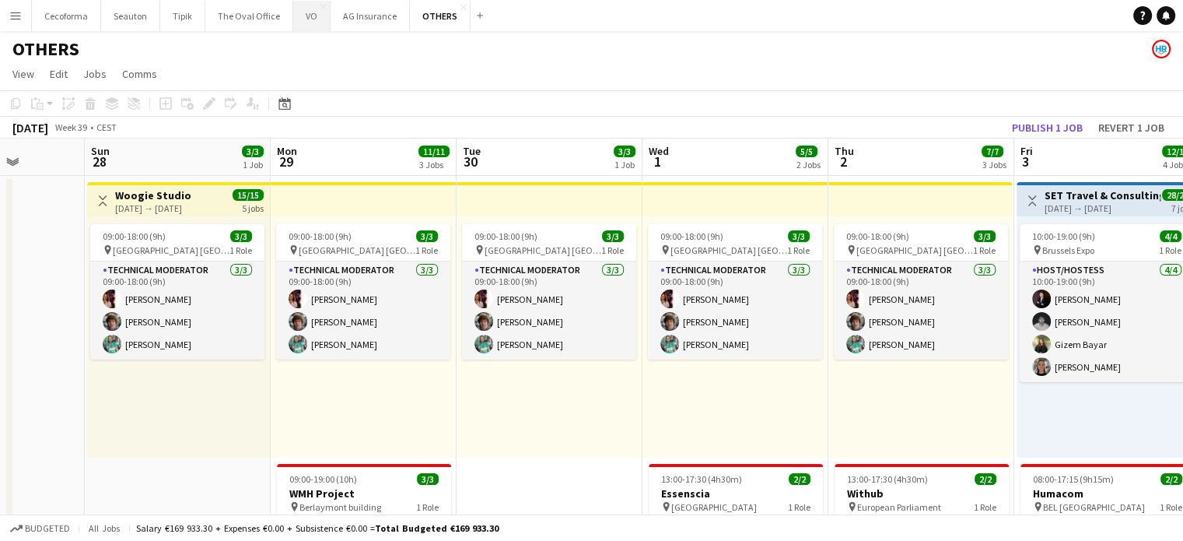
click at [302, 16] on button "VO Close" at bounding box center [311, 16] width 37 height 30
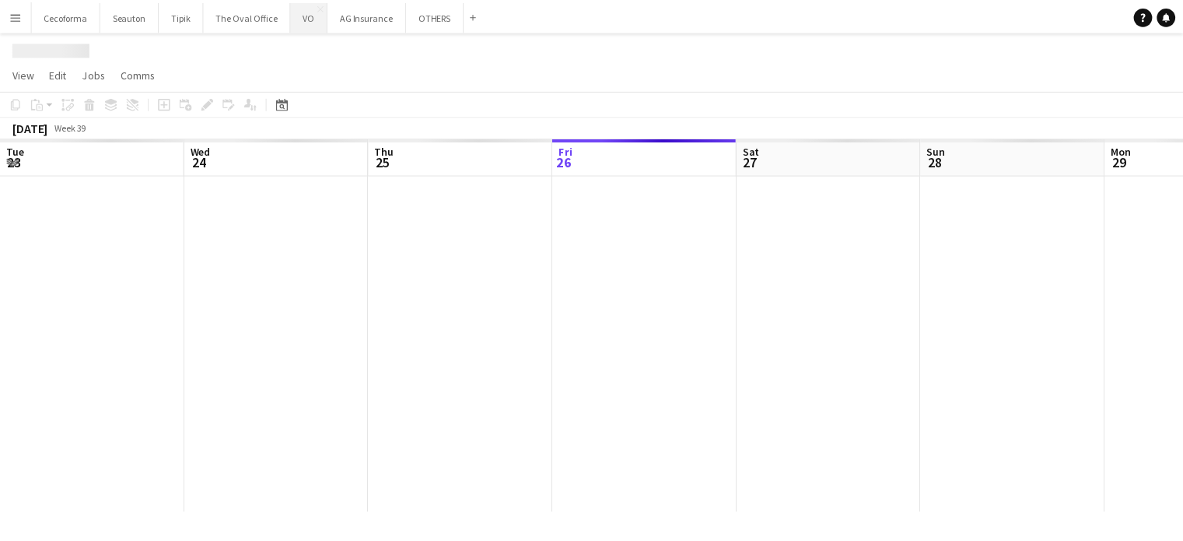
scroll to position [0, 372]
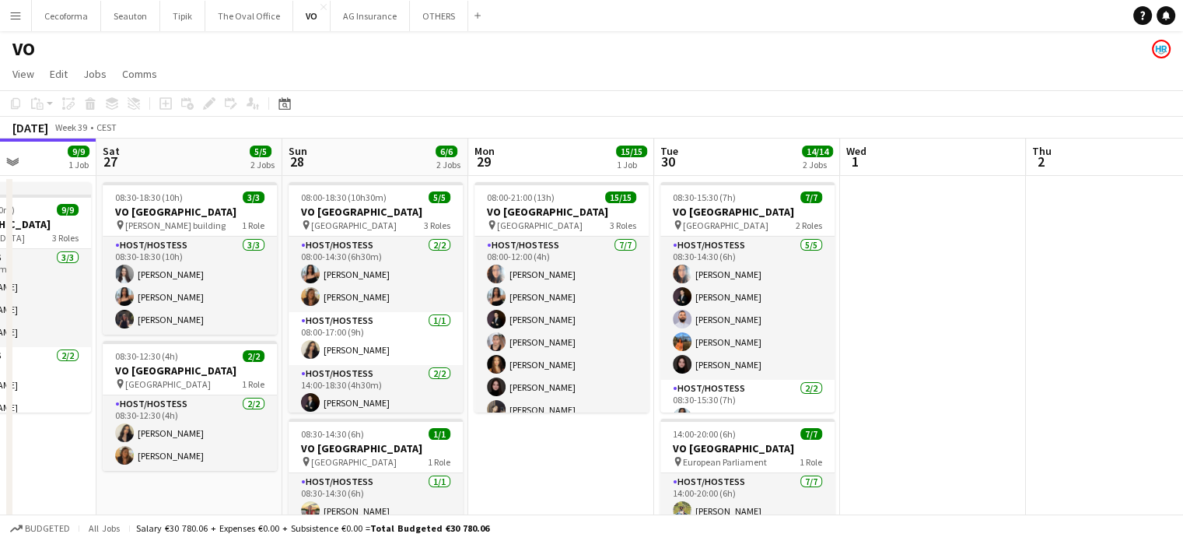
drag, startPoint x: 853, startPoint y: 462, endPoint x: 574, endPoint y: 412, distance: 282.9
click at [574, 412] on app-calendar-viewport "Tue 23 Wed 24 Thu 25 6/6 3 Jobs Fri 26 9/9 1 Job Sat 27 5/5 2 Jobs Sun 28 6/6 2…" at bounding box center [591, 424] width 1183 height 572
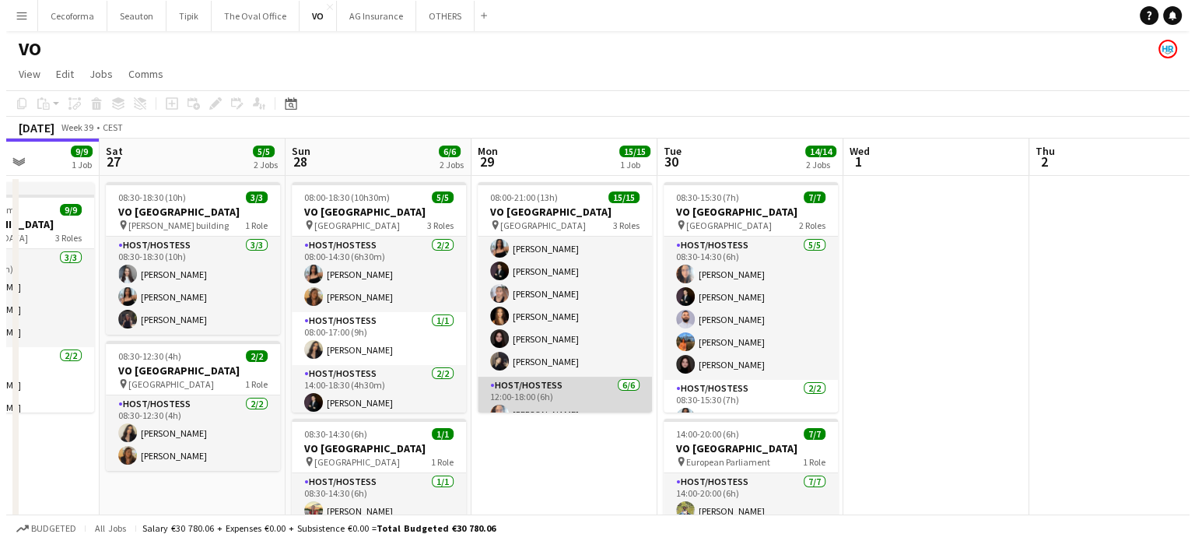
scroll to position [0, 0]
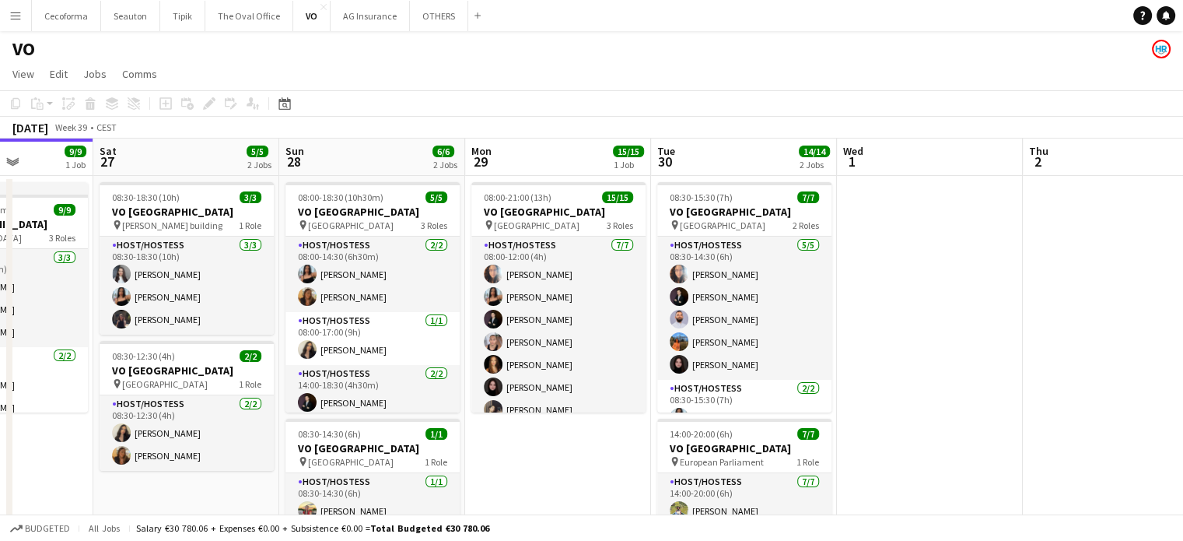
click at [9, 10] on app-icon "Menu" at bounding box center [15, 15] width 12 height 12
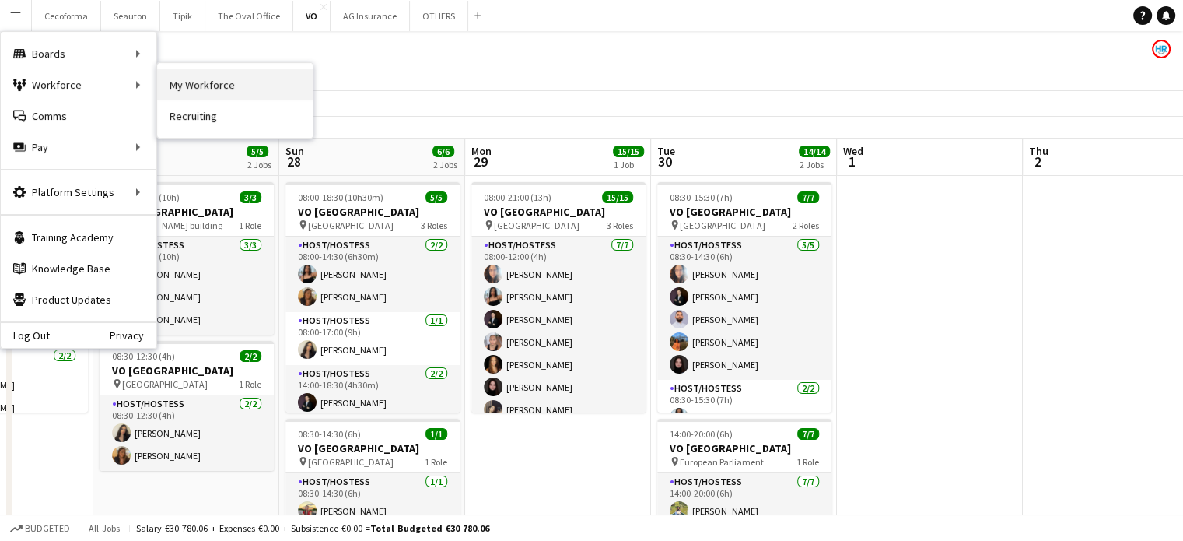
click at [226, 92] on link "My Workforce" at bounding box center [235, 84] width 156 height 31
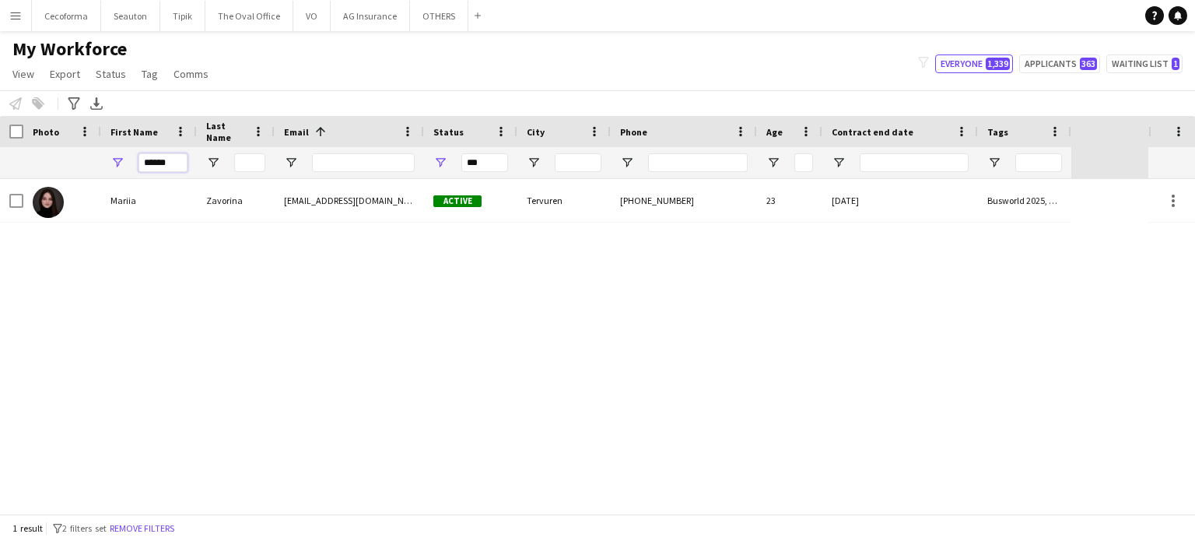
click at [183, 158] on input "******" at bounding box center [162, 162] width 49 height 19
type input "*"
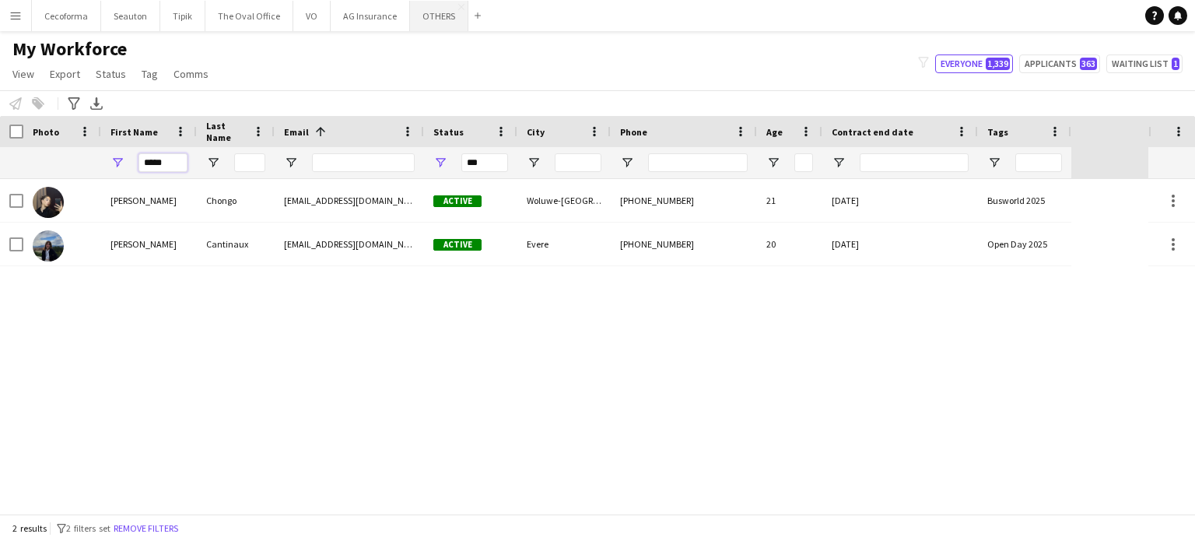
type input "*****"
click at [418, 11] on button "OTHERS Close" at bounding box center [439, 16] width 58 height 30
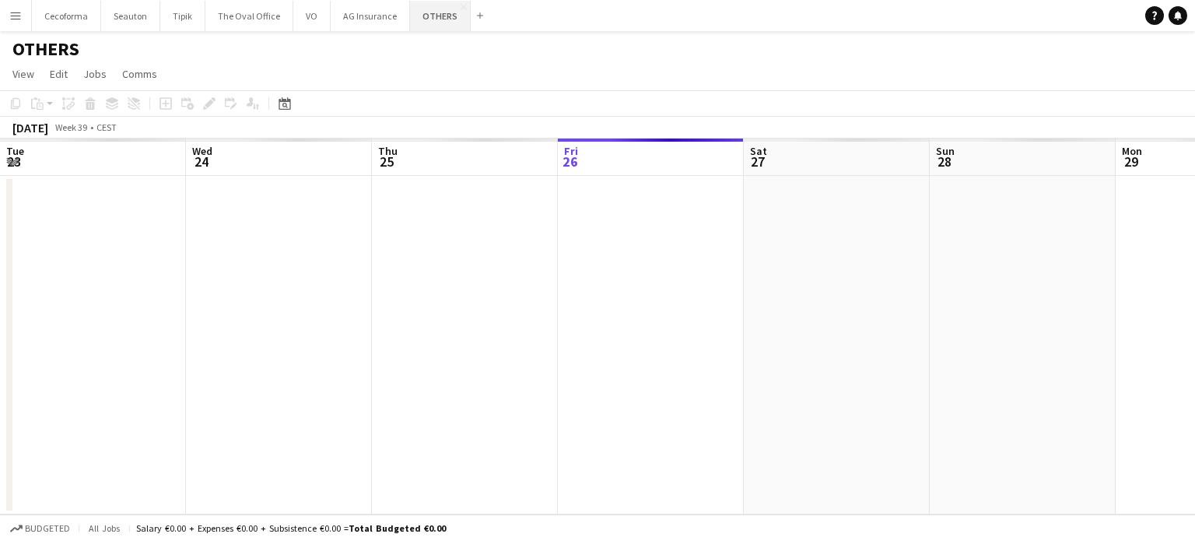
scroll to position [0, 372]
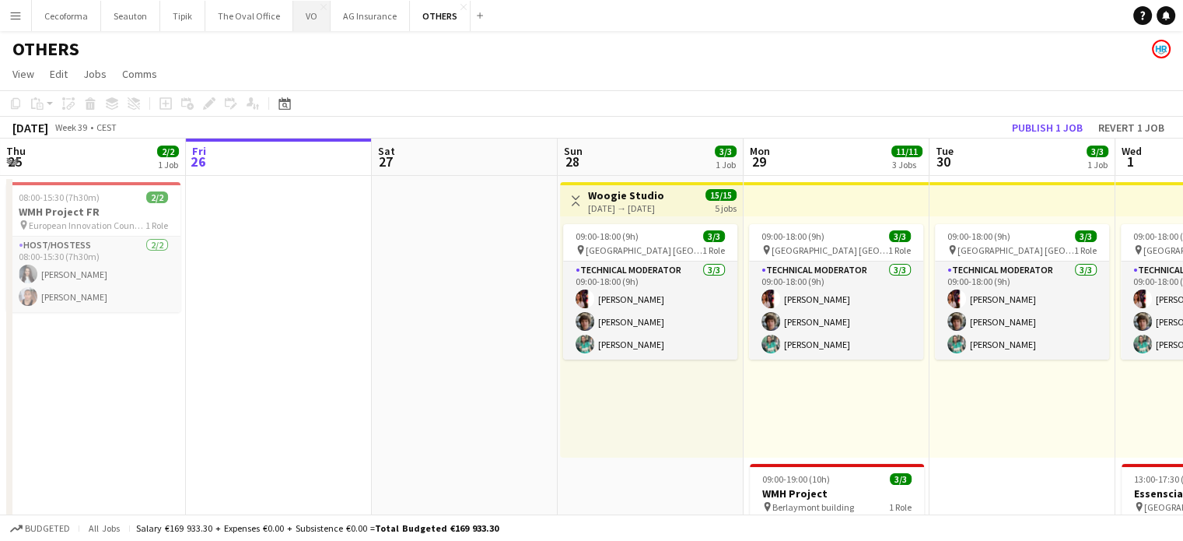
click at [302, 14] on button "VO Close" at bounding box center [311, 16] width 37 height 30
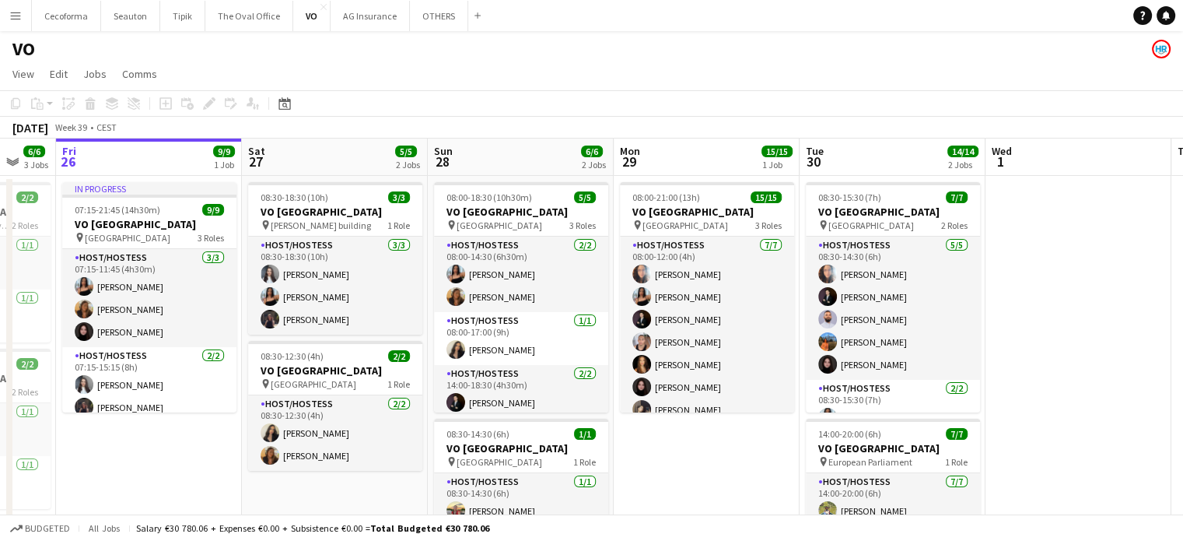
scroll to position [0, 640]
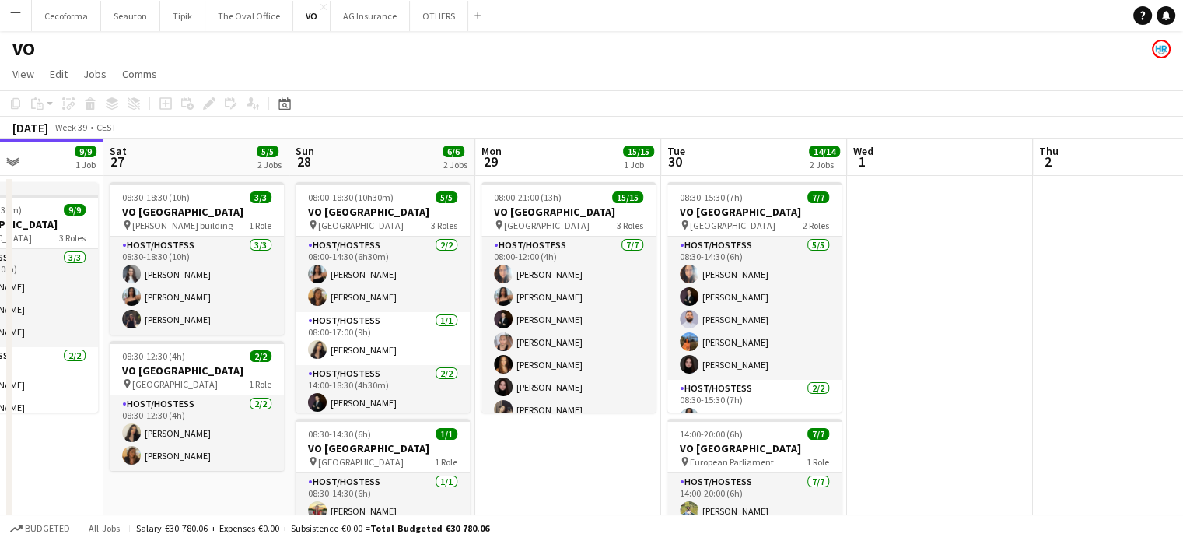
drag, startPoint x: 849, startPoint y: 477, endPoint x: 609, endPoint y: 467, distance: 239.8
click at [609, 467] on app-calendar-viewport "Tue 23 Wed 24 Thu 25 6/6 3 Jobs Fri 26 9/9 1 Job Sat 27 5/5 2 Jobs Sun 28 6/6 2…" at bounding box center [591, 424] width 1183 height 572
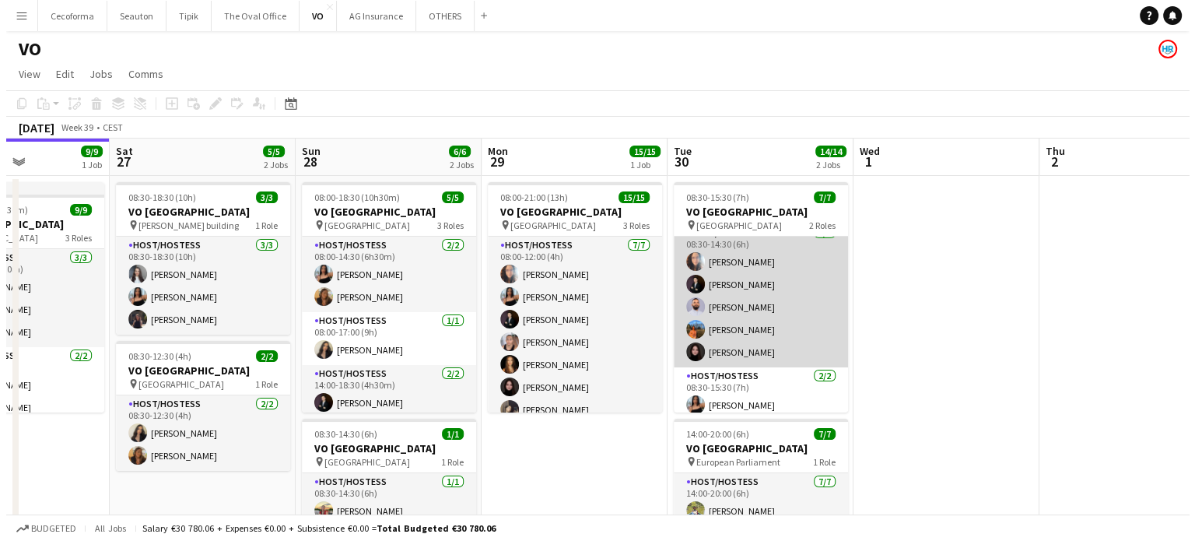
scroll to position [0, 0]
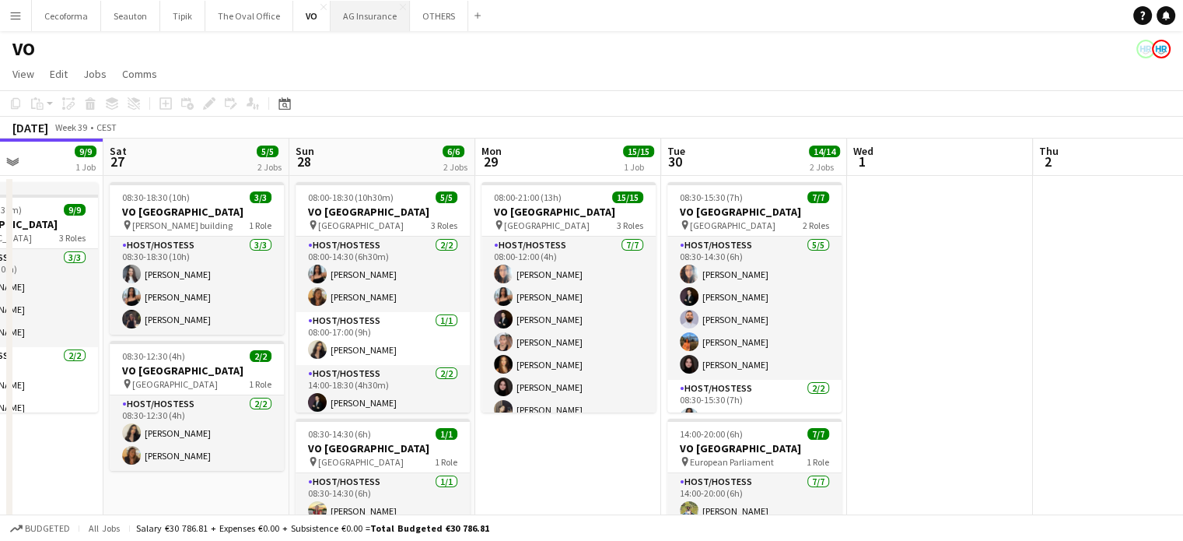
click at [364, 12] on button "AG Insurance Close" at bounding box center [370, 16] width 79 height 30
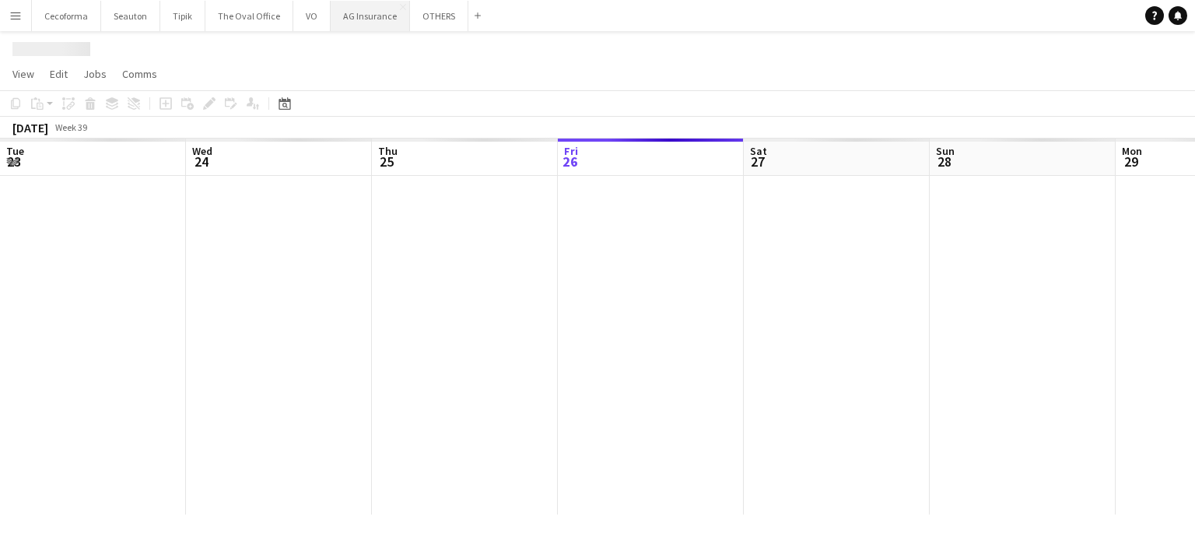
scroll to position [0, 372]
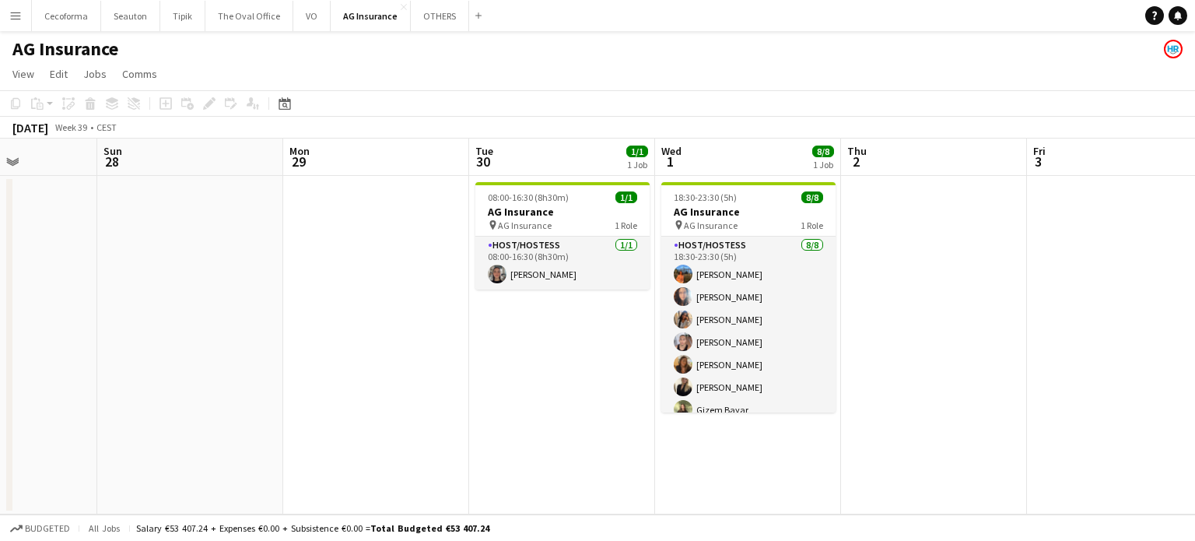
drag, startPoint x: 339, startPoint y: 222, endPoint x: 291, endPoint y: 226, distance: 48.4
click at [235, 198] on app-calendar-viewport "Thu 25 Fri 26 Sat 27 Sun 28 Mon 29 Tue 30 1/1 1 Job Wed 1 8/8 1 Job Thu 2 Fri 3…" at bounding box center [597, 326] width 1195 height 376
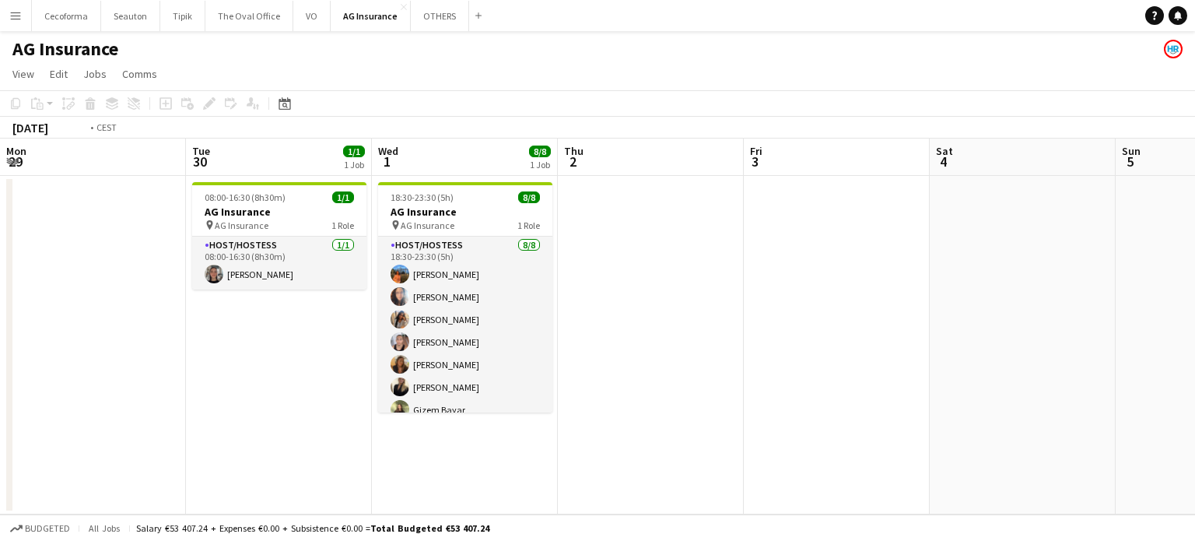
drag, startPoint x: 942, startPoint y: 310, endPoint x: 317, endPoint y: 247, distance: 627.9
click at [208, 192] on app-calendar-viewport "Thu 25 Fri 26 Sat 27 Sun 28 Mon 29 Tue 30 1/1 1 Job Wed 1 8/8 1 Job Thu 2 Fri 3…" at bounding box center [597, 326] width 1195 height 376
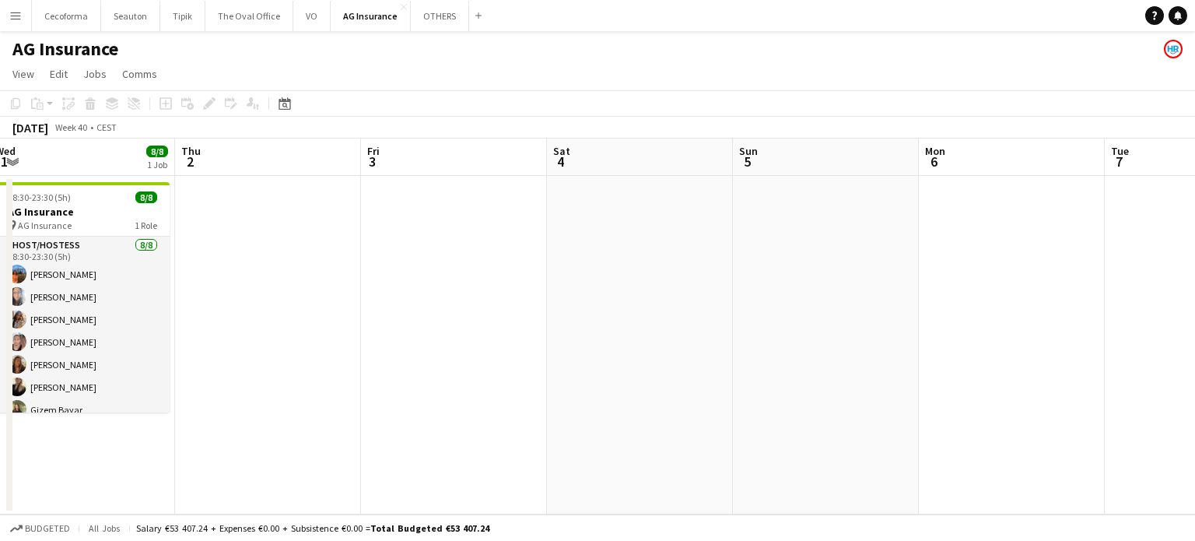
drag, startPoint x: 762, startPoint y: 322, endPoint x: 1238, endPoint y: 356, distance: 477.3
click at [1194, 356] on html "Menu Boards Boards Boards All jobs Status Workforce Workforce My Workforce Recr…" at bounding box center [597, 270] width 1195 height 541
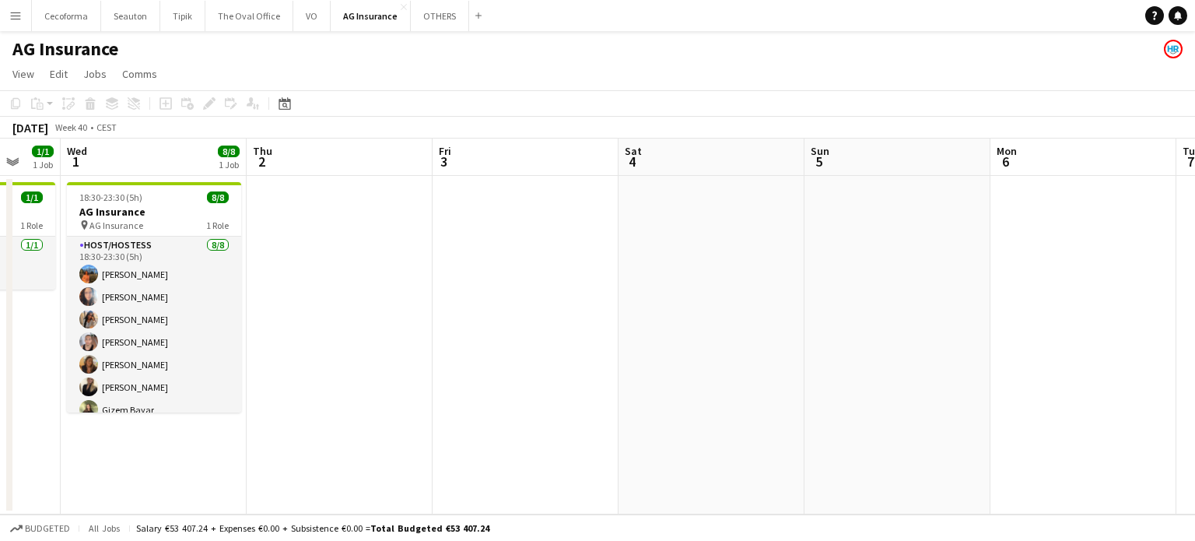
click at [736, 365] on app-calendar-viewport "Sun 28 Mon 29 Tue 30 1/1 1 Job Wed 1 8/8 1 Job Thu 2 Fri 3 Sat 4 Sun 5 Mon 6 Tu…" at bounding box center [597, 326] width 1195 height 376
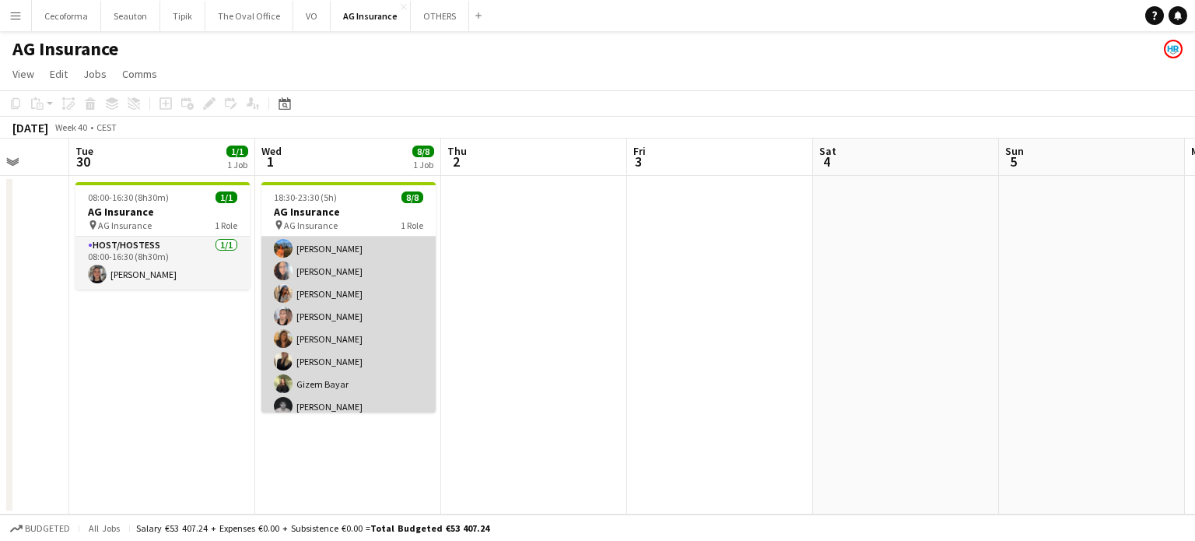
scroll to position [34, 0]
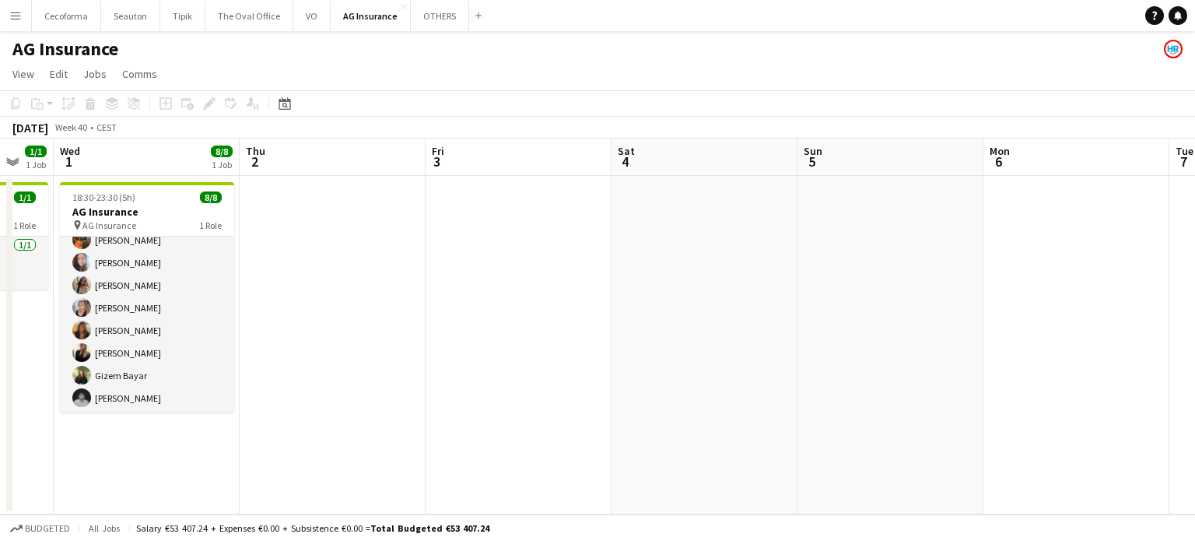
drag, startPoint x: 799, startPoint y: 346, endPoint x: 226, endPoint y: 282, distance: 576.2
click at [212, 278] on app-calendar-viewport "Sat 27 Sun 28 Mon 29 Tue 30 1/1 1 Job Wed 1 8/8 1 Job Thu 2 Fri 3 Sat 4 Sun 5 M…" at bounding box center [597, 326] width 1195 height 376
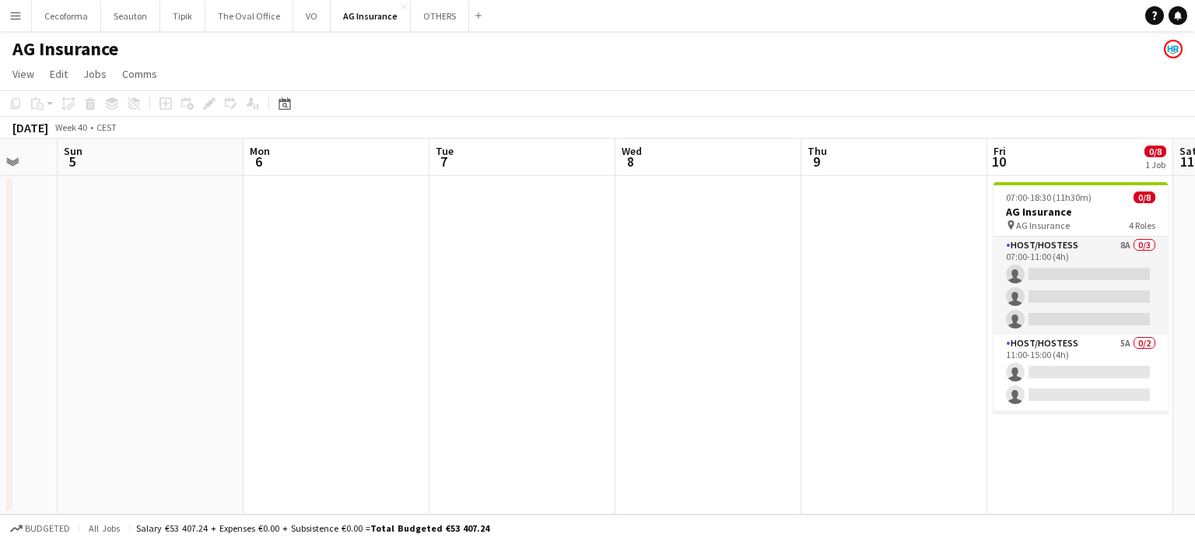
drag, startPoint x: 444, startPoint y: 322, endPoint x: 90, endPoint y: 275, distance: 357.1
click at [86, 271] on app-calendar-viewport "Wed 1 8/8 1 Job Thu 2 Fri 3 Sat 4 Sun 5 Mon 6 Tue 7 Wed 8 Thu 9 Fri 10 0/8 1 Jo…" at bounding box center [597, 326] width 1195 height 376
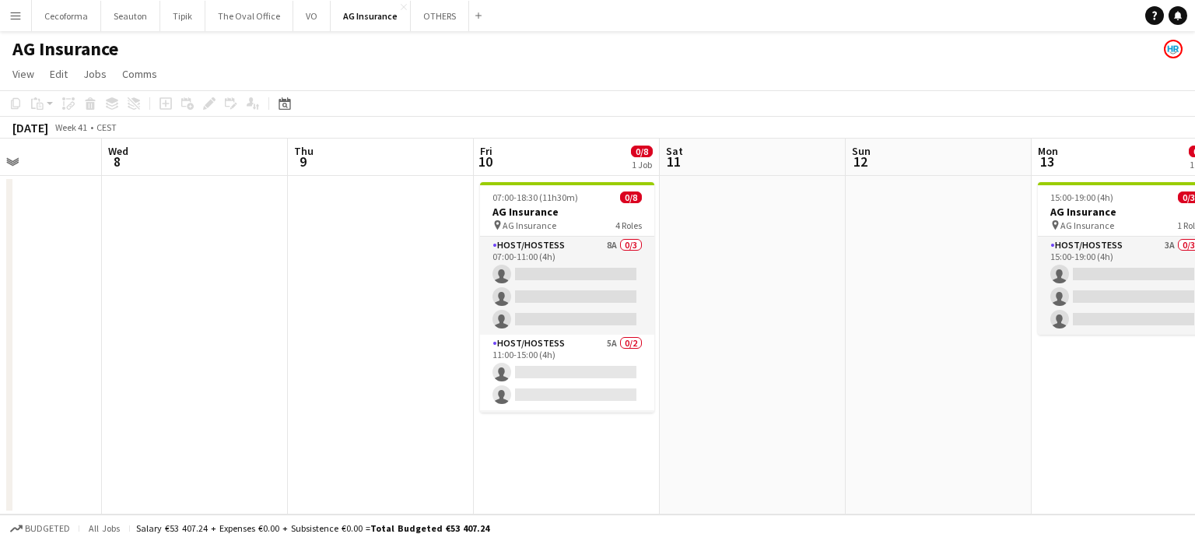
drag, startPoint x: 788, startPoint y: 394, endPoint x: 552, endPoint y: 360, distance: 238.2
click at [318, 314] on app-calendar-viewport "Sat 4 Sun 5 Mon 6 Tue 7 Wed 8 Thu 9 Fri 10 0/8 1 Job Sat 11 Sun 12 Mon 13 0/3 1…" at bounding box center [597, 326] width 1195 height 376
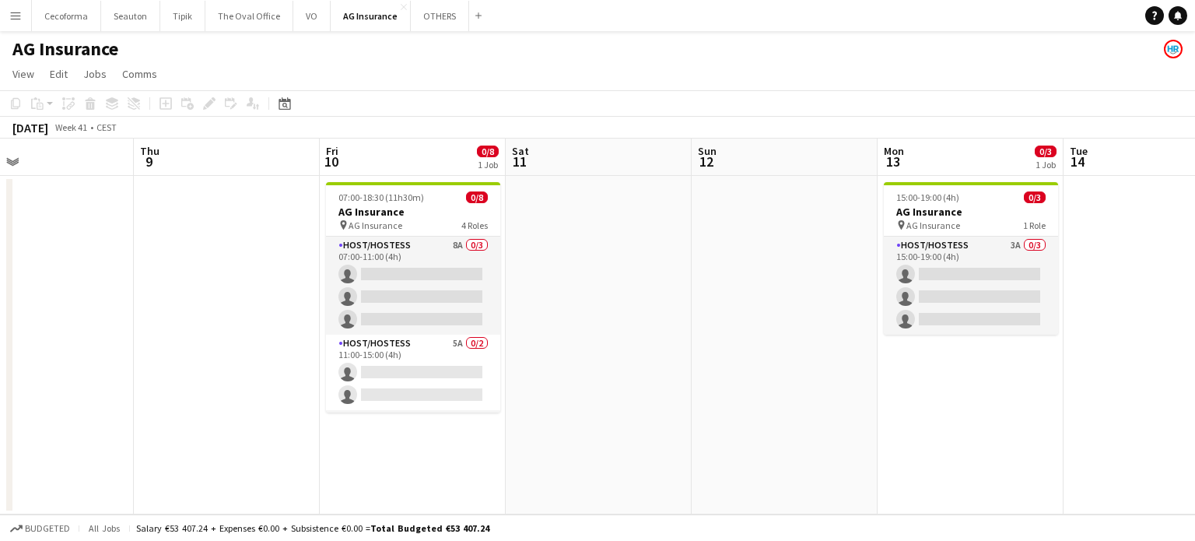
drag, startPoint x: 263, startPoint y: 302, endPoint x: 204, endPoint y: 297, distance: 59.3
click at [194, 293] on app-calendar-viewport "Mon 6 Tue 7 Wed 8 Thu 9 Fri 10 0/8 1 Job Sat 11 Sun 12 Mon 13 0/3 1 Job Tue 14 …" at bounding box center [597, 326] width 1195 height 376
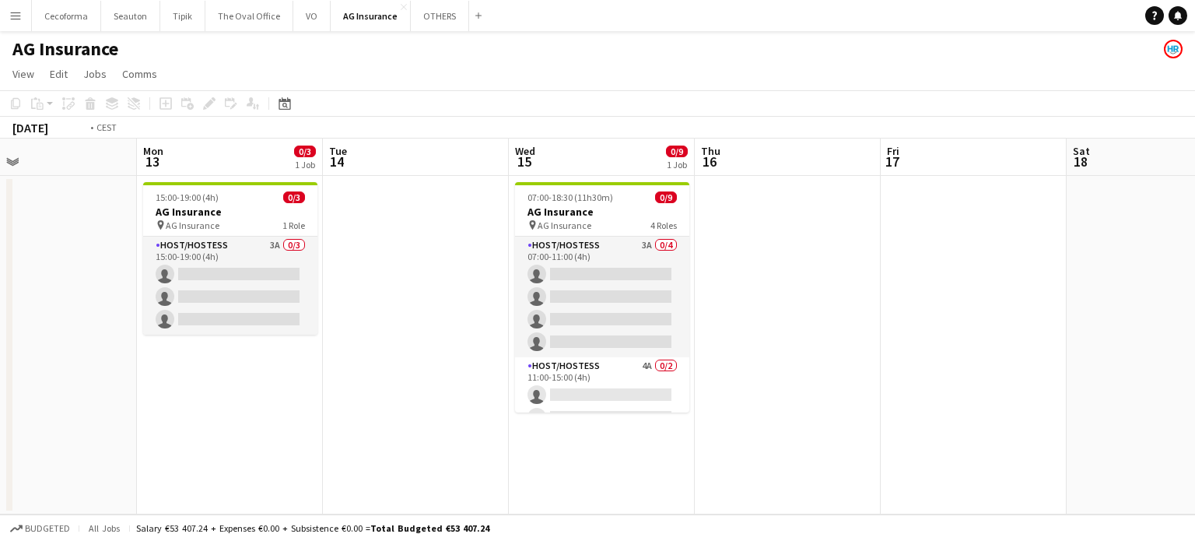
drag, startPoint x: 806, startPoint y: 354, endPoint x: 103, endPoint y: 219, distance: 715.4
click at [103, 219] on app-calendar-viewport "Fri 10 0/8 1 Job Sat 11 Sun 12 Mon 13 0/3 1 Job Tue 14 Wed 15 0/9 1 Job Thu 16 …" at bounding box center [597, 326] width 1195 height 376
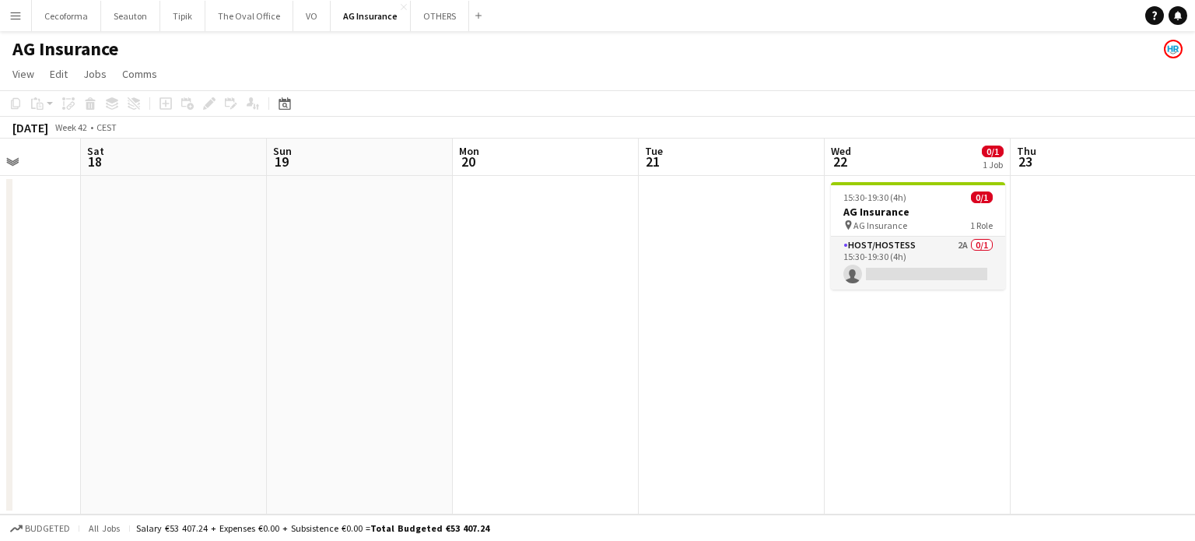
drag, startPoint x: 573, startPoint y: 296, endPoint x: 202, endPoint y: 223, distance: 377.5
click at [202, 223] on app-calendar-viewport "Tue 14 Wed 15 0/9 1 Job Thu 16 Fri 17 Sat 18 Sun 19 Mon 20 Tue 21 Wed 22 0/1 1 …" at bounding box center [597, 326] width 1195 height 376
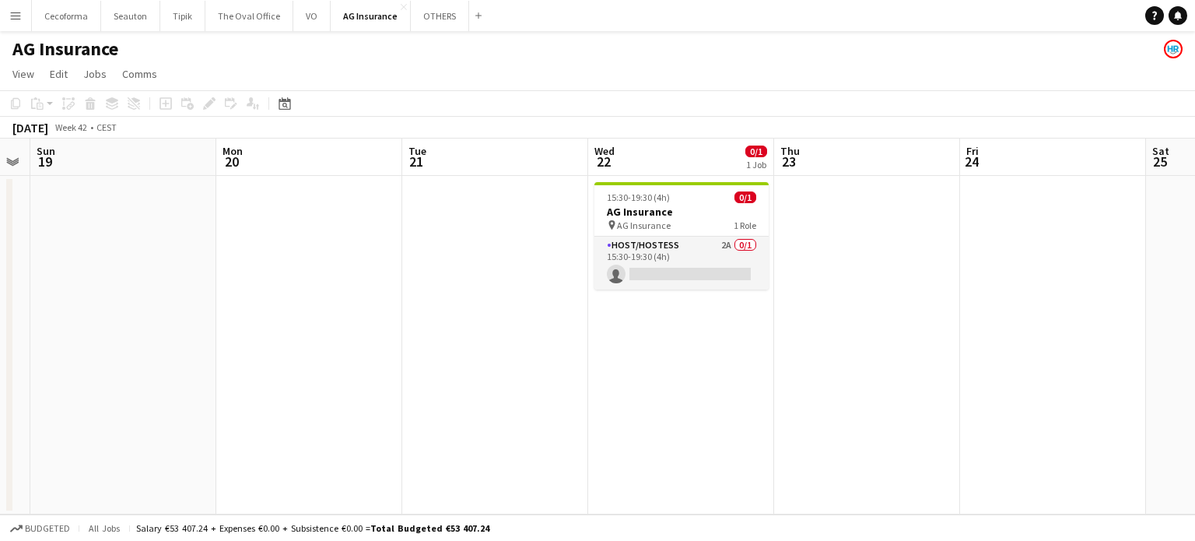
click at [492, 229] on app-date-cell at bounding box center [495, 345] width 186 height 338
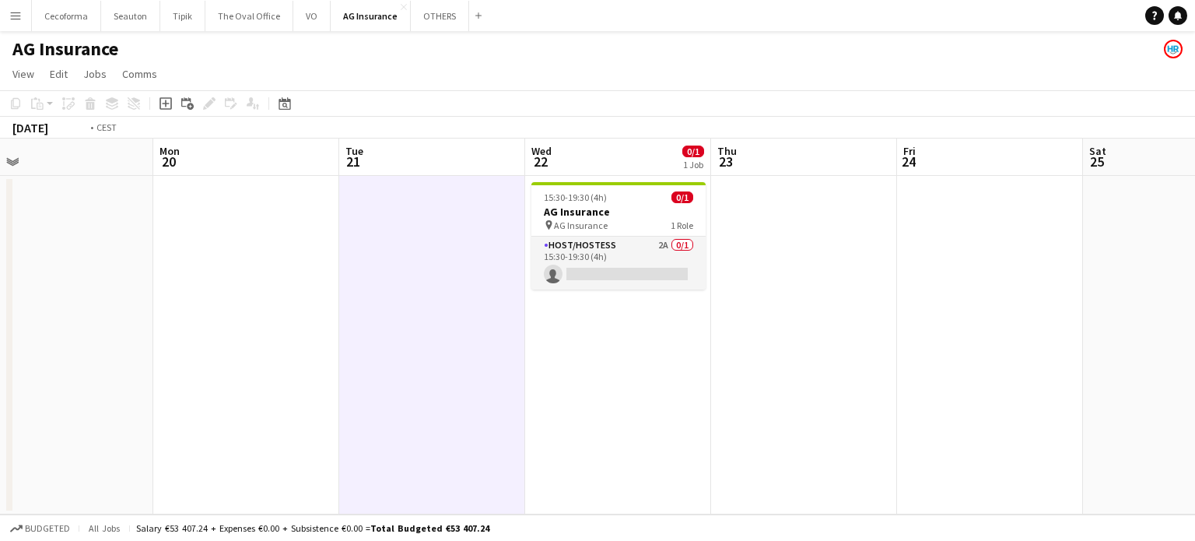
drag, startPoint x: 925, startPoint y: 365, endPoint x: 490, endPoint y: 252, distance: 449.3
click at [491, 252] on app-calendar-viewport "Fri 17 Sat 18 Sun 19 Mon 20 Tue 21 Wed 22 0/1 1 Job Thu 23 Fri 24 Sat 25 Sun 26…" at bounding box center [597, 326] width 1195 height 376
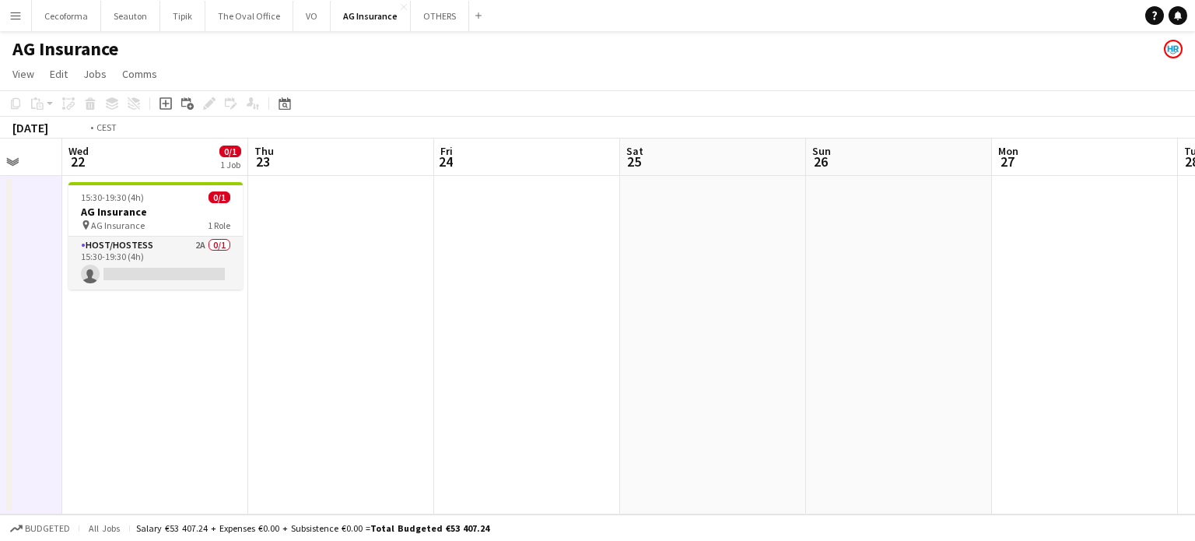
drag, startPoint x: 419, startPoint y: 247, endPoint x: 1232, endPoint y: 282, distance: 814.5
click at [1194, 282] on html "Menu Boards Boards Boards All jobs Status Workforce Workforce My Workforce Recr…" at bounding box center [597, 270] width 1195 height 541
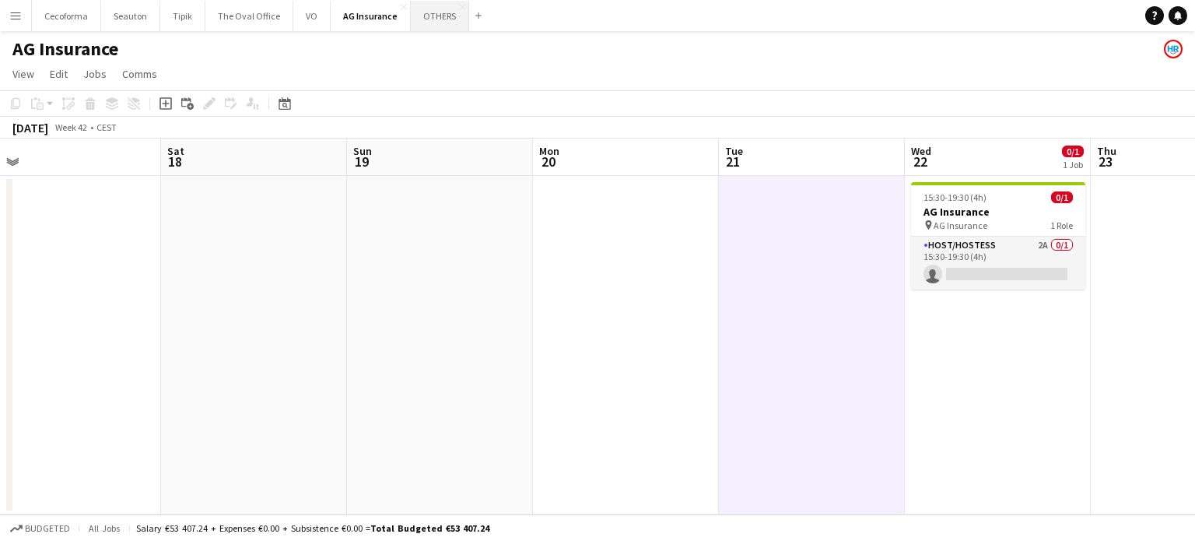
click at [434, 15] on button "OTHERS Close" at bounding box center [440, 16] width 58 height 30
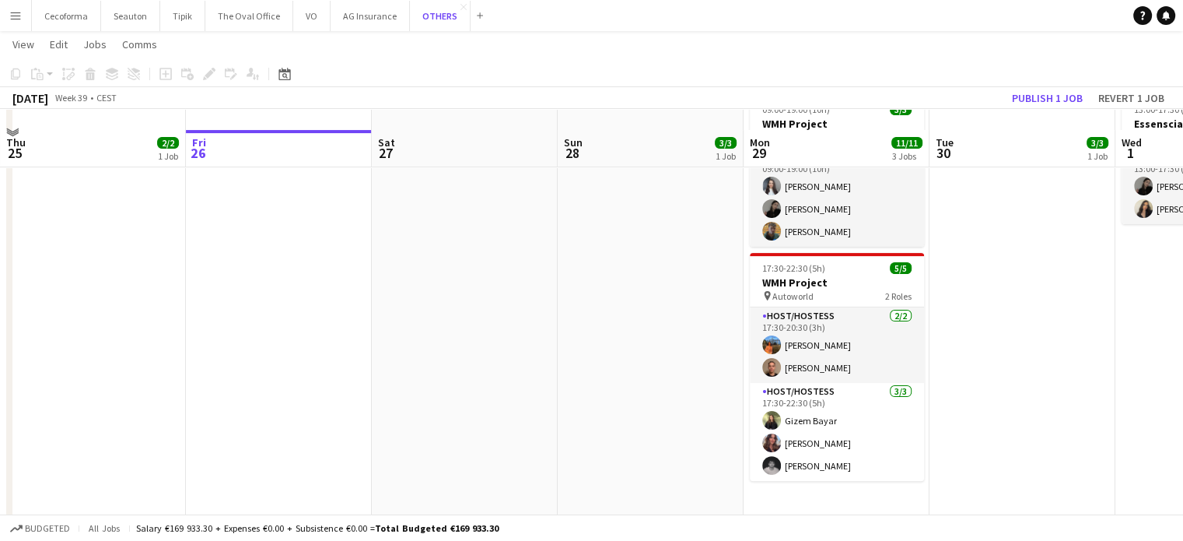
scroll to position [389, 0]
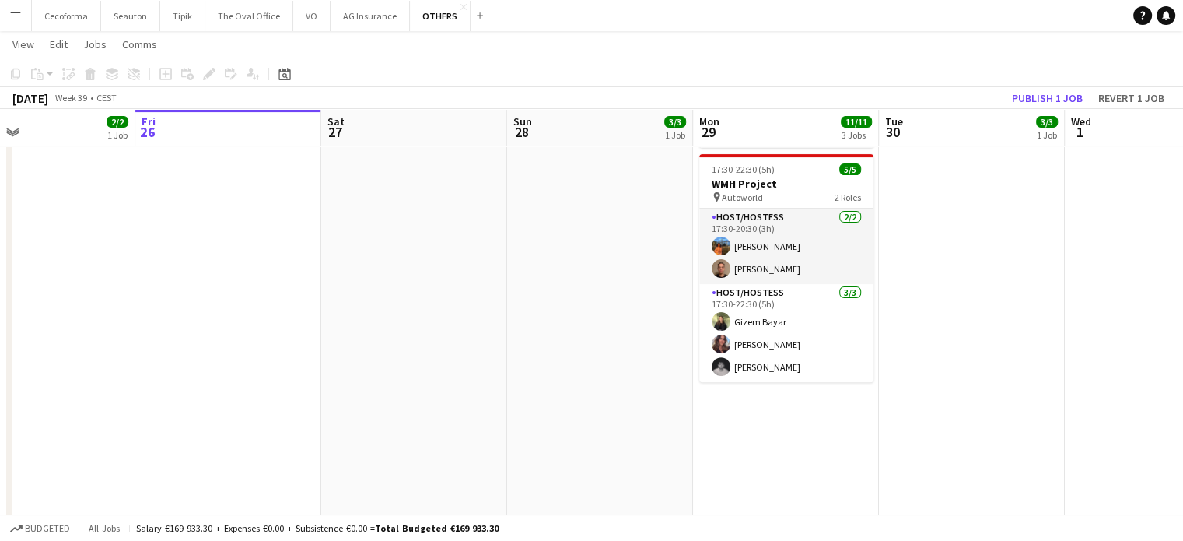
scroll to position [0, 423]
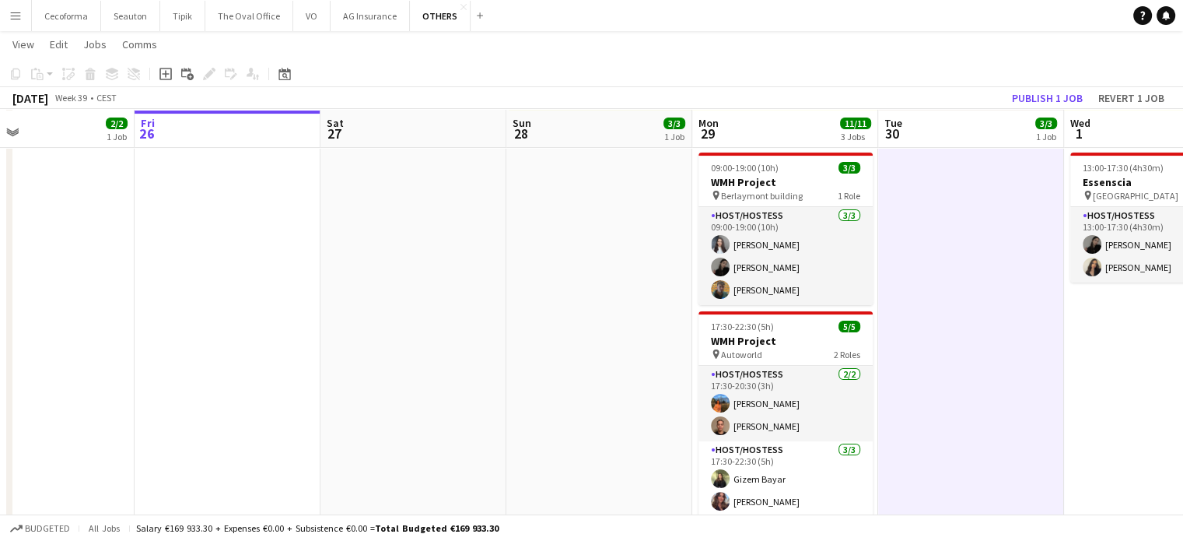
scroll to position [311, 0]
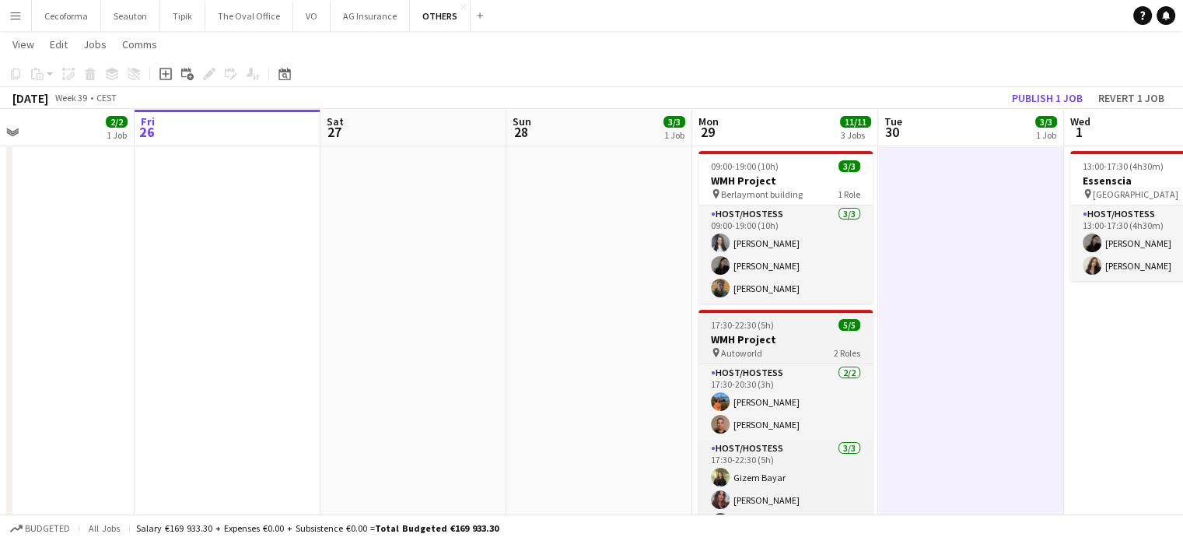
click at [728, 328] on span "17:30-22:30 (5h)" at bounding box center [742, 325] width 63 height 12
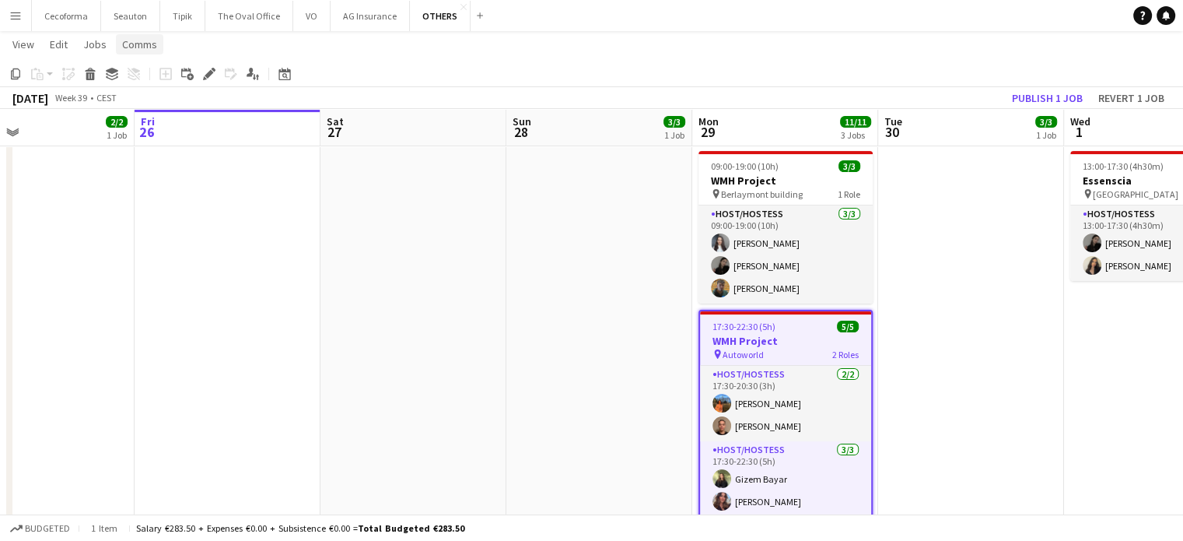
click at [142, 44] on span "Comms" at bounding box center [139, 44] width 35 height 14
click at [156, 105] on span "Create chat" at bounding box center [155, 110] width 54 height 14
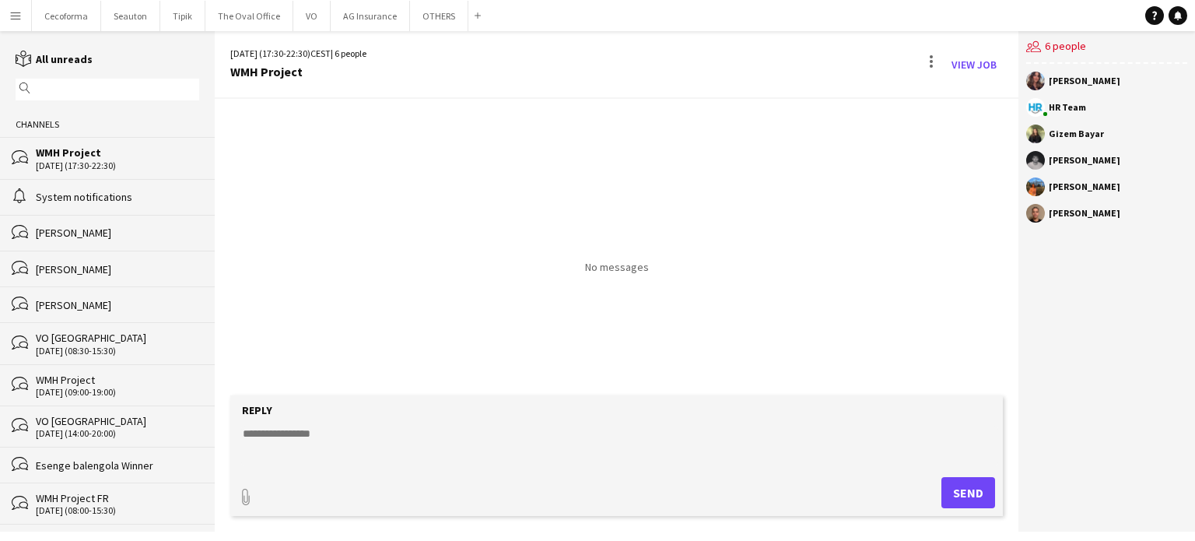
click at [1056, 215] on div "[PERSON_NAME]" at bounding box center [1085, 212] width 72 height 9
click at [1067, 206] on div "[PERSON_NAME]" at bounding box center [1106, 213] width 161 height 19
click at [417, 16] on button "OTHERS Close" at bounding box center [439, 16] width 58 height 30
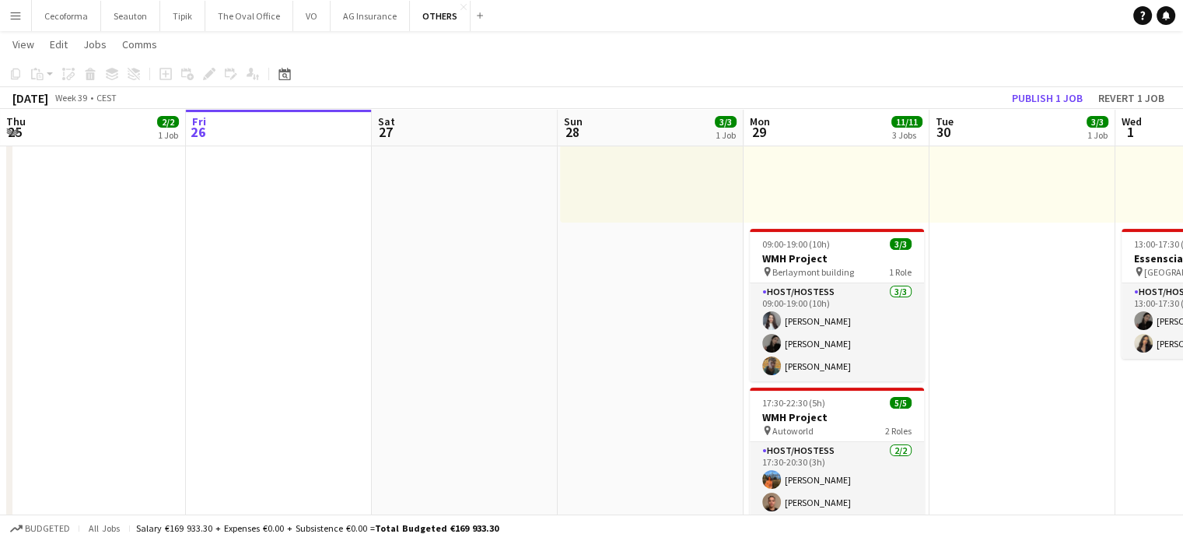
scroll to position [0, 520]
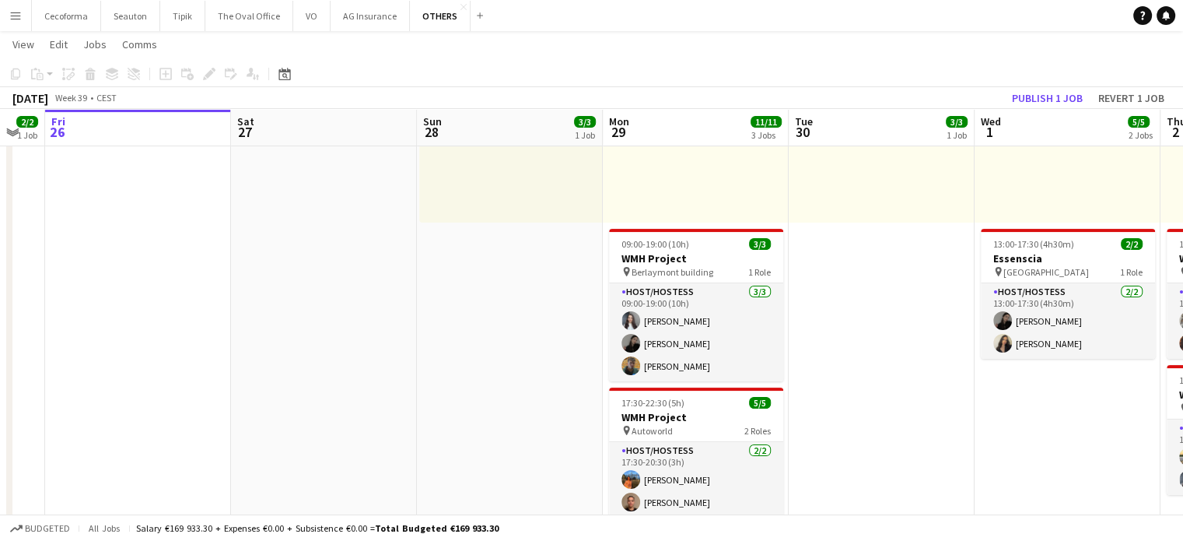
drag, startPoint x: 595, startPoint y: 384, endPoint x: 455, endPoint y: 338, distance: 147.4
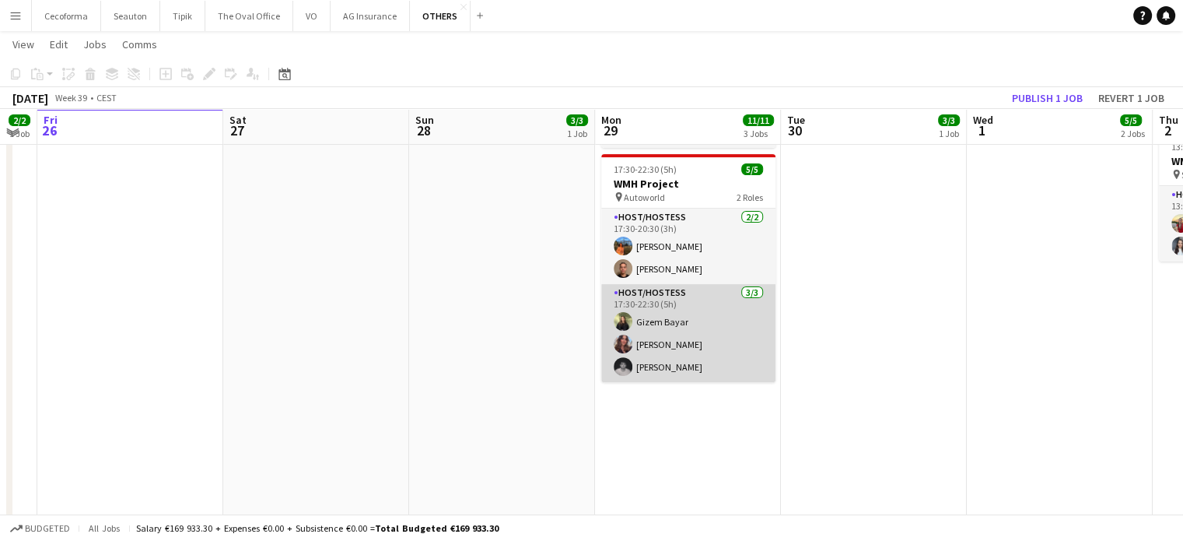
scroll to position [389, 0]
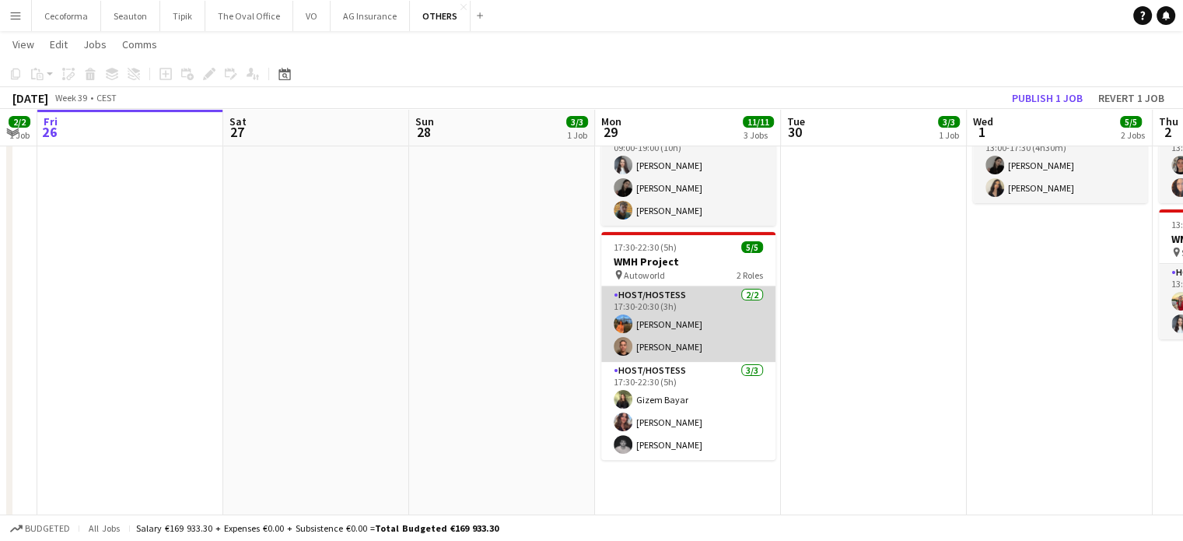
click at [667, 335] on app-card-role "Host/Hostess 2/2 17:30-20:30 (3h) Lina Louissi Joachim Bondekwe" at bounding box center [688, 323] width 174 height 75
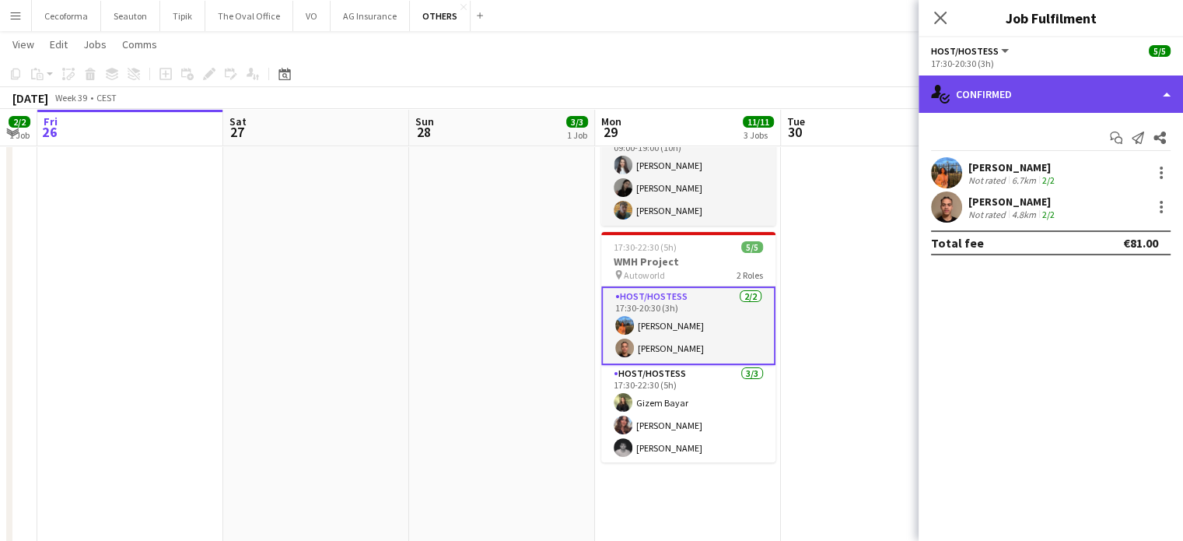
click at [1163, 91] on div "single-neutral-actions-check-2 Confirmed" at bounding box center [1051, 93] width 265 height 37
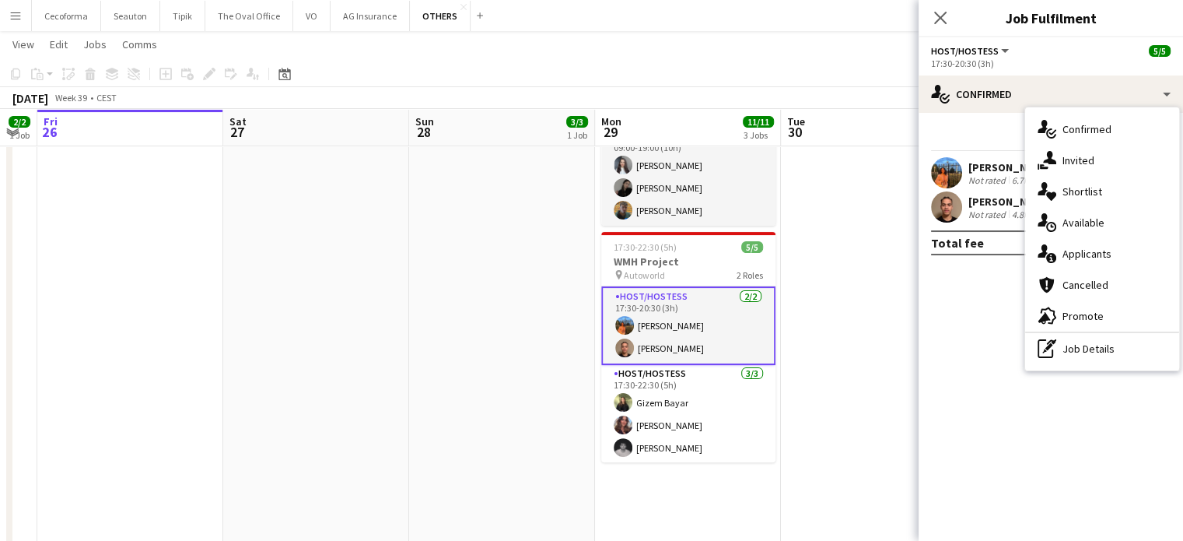
click at [1000, 204] on div "[PERSON_NAME]" at bounding box center [1013, 201] width 89 height 14
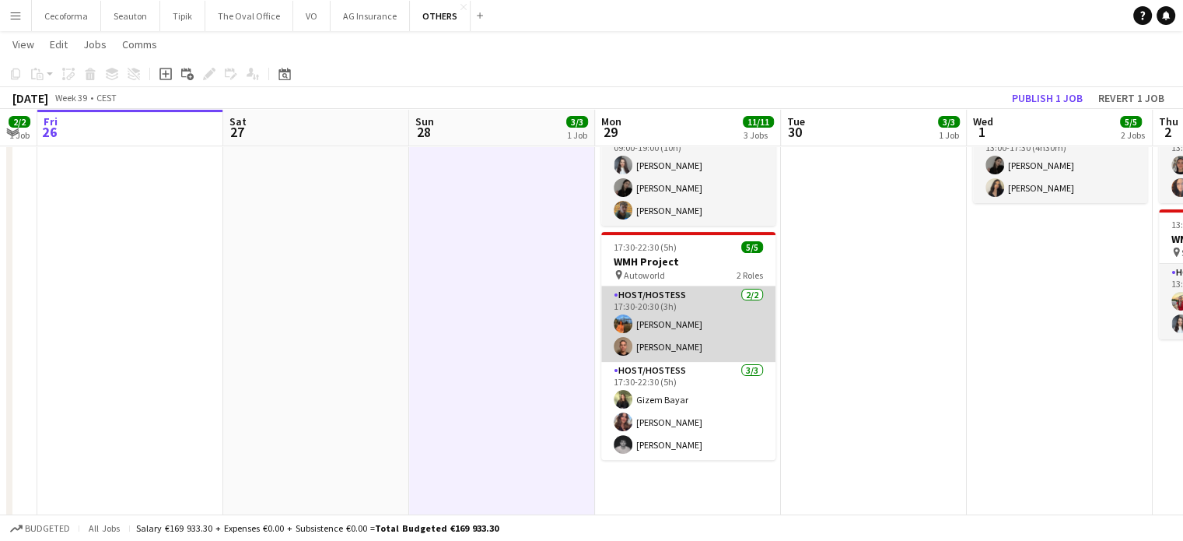
click at [653, 326] on app-card-role "Host/Hostess 2/2 17:30-20:30 (3h) Lina Louissi Joachim Bondekwe" at bounding box center [688, 323] width 174 height 75
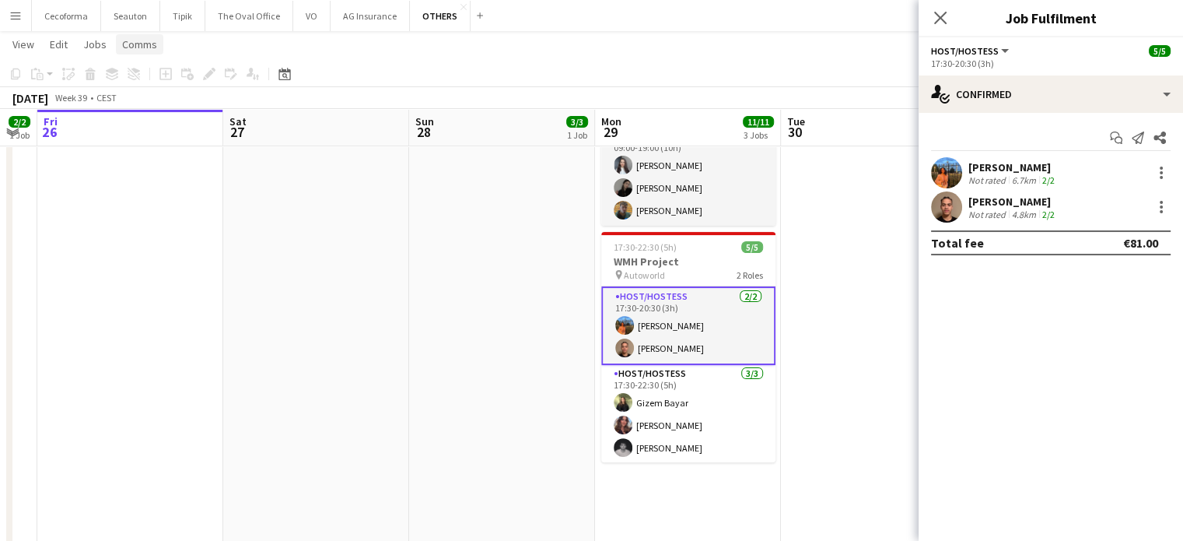
click at [145, 44] on span "Comms" at bounding box center [139, 44] width 35 height 14
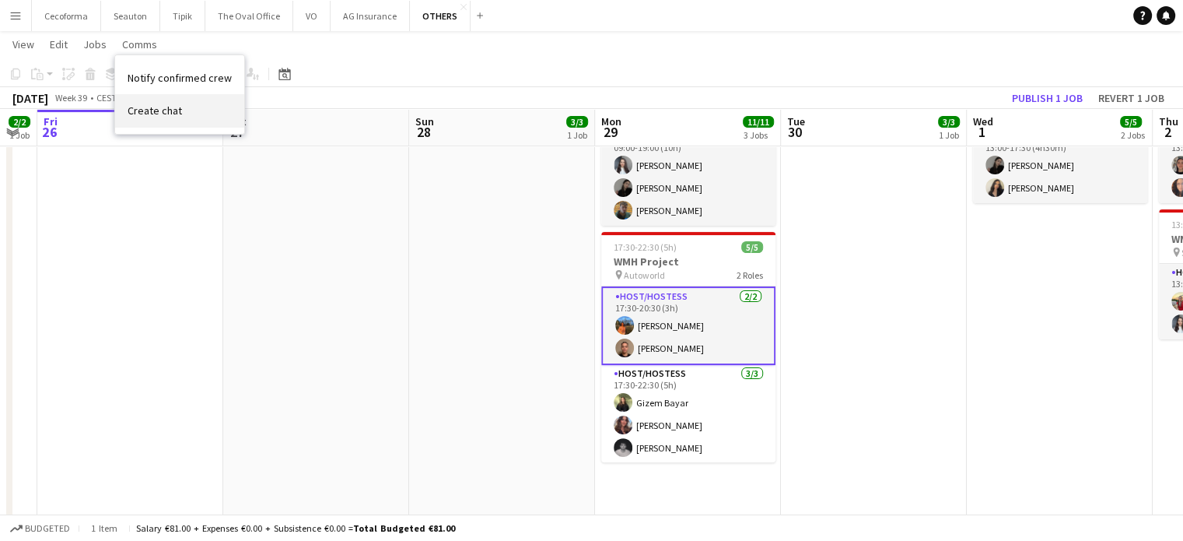
click at [157, 111] on span "Create chat" at bounding box center [155, 110] width 54 height 14
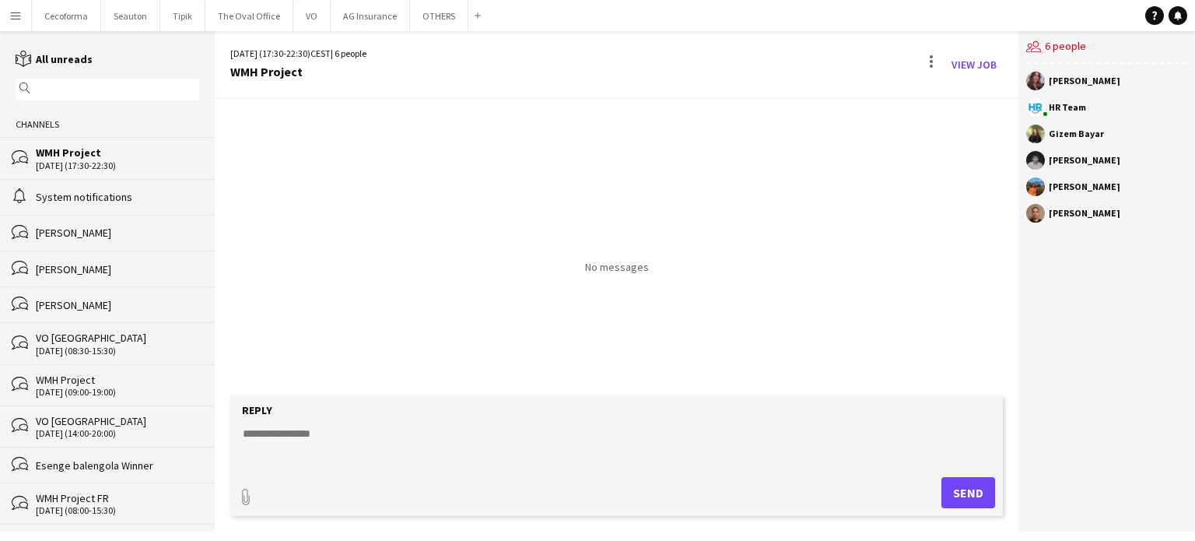
click at [342, 425] on form "Reply paperclip Send" at bounding box center [616, 455] width 773 height 121
click at [323, 431] on textarea at bounding box center [619, 446] width 757 height 40
click at [330, 446] on textarea "**********" at bounding box center [619, 446] width 757 height 40
click at [470, 447] on textarea "**********" at bounding box center [619, 446] width 757 height 40
click at [526, 450] on textarea "**********" at bounding box center [619, 446] width 757 height 40
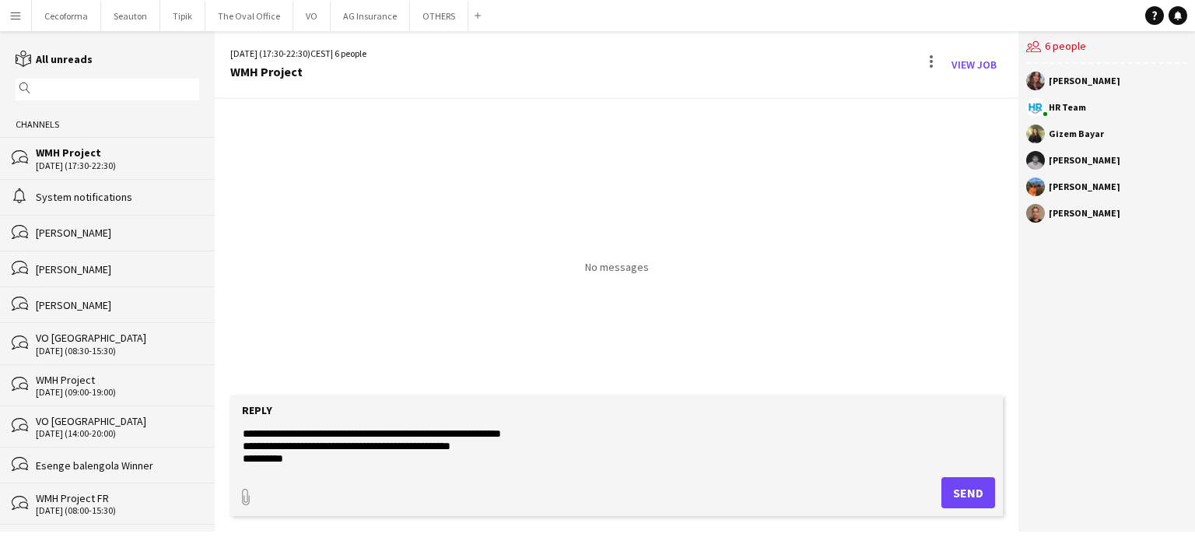
type textarea "**********"
click at [975, 496] on button "Send" at bounding box center [968, 492] width 54 height 31
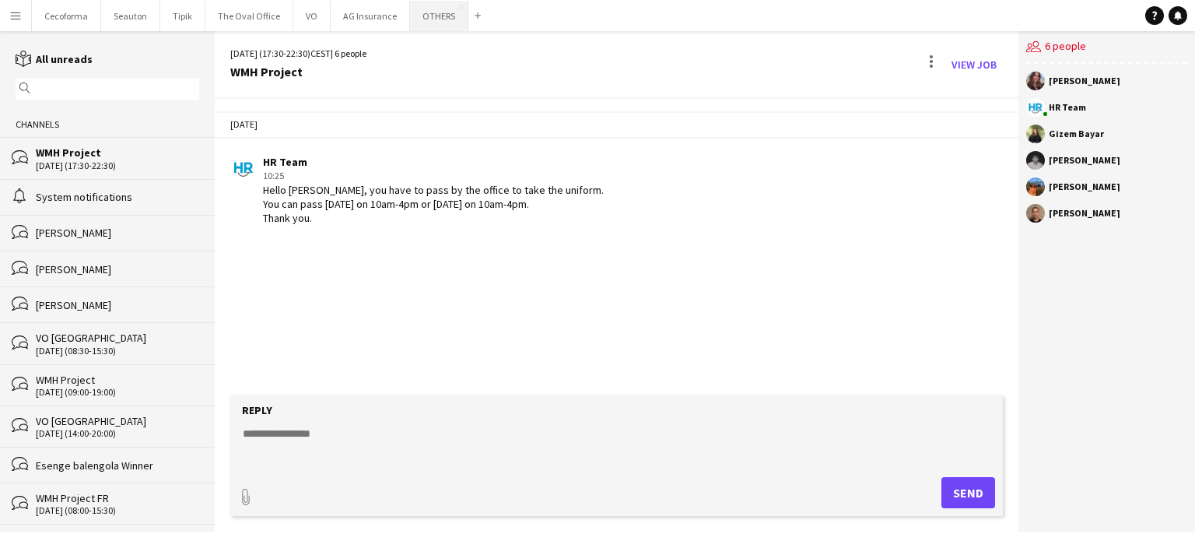
click at [433, 16] on button "OTHERS Close" at bounding box center [439, 16] width 58 height 30
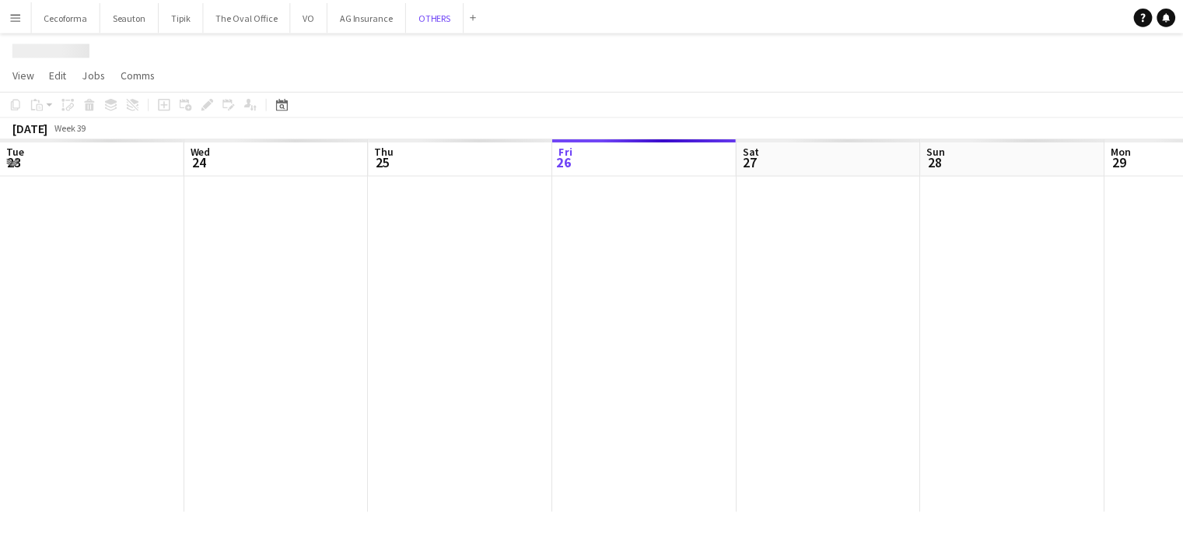
scroll to position [0, 372]
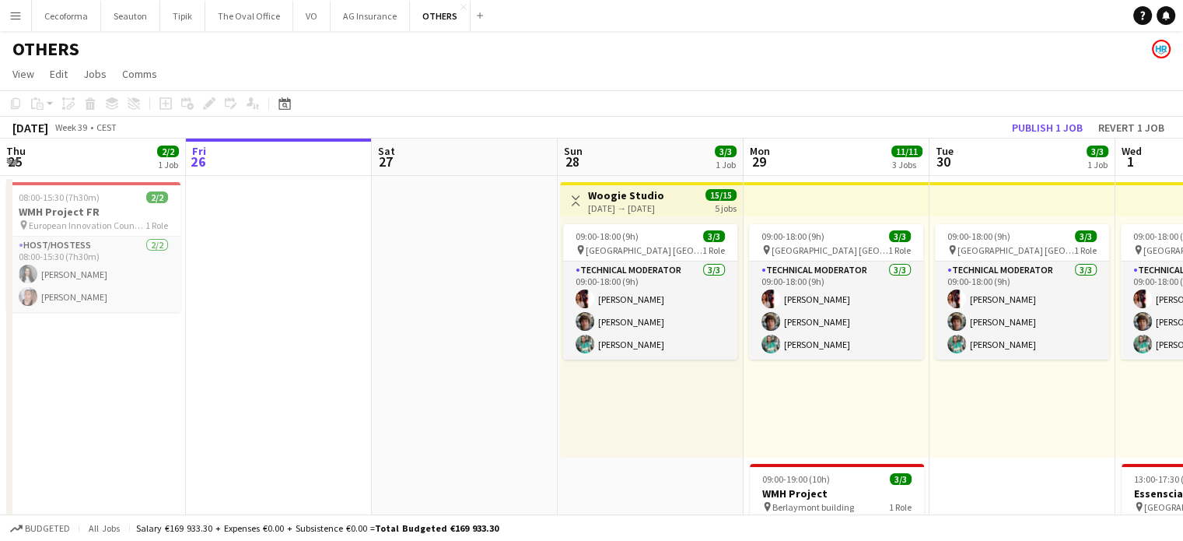
click at [995, 429] on div "09:00-18:00 (9h) 3/3 pin Vilnius Lithuania 1 Role Technical Moderator 3/3 09:00…" at bounding box center [1023, 336] width 186 height 241
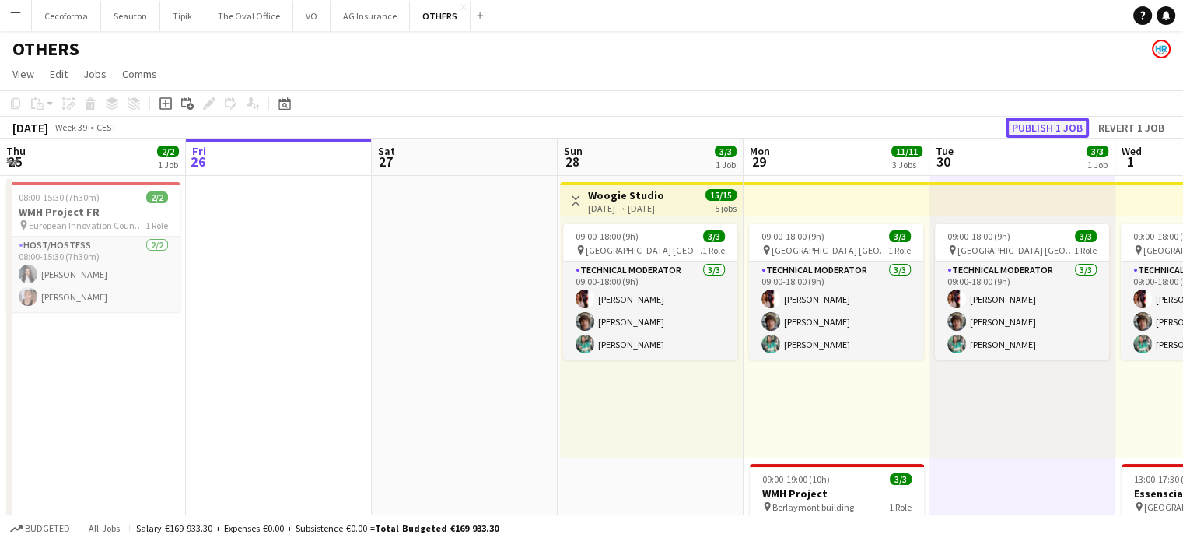
click at [1039, 124] on button "Publish 1 job" at bounding box center [1047, 127] width 83 height 20
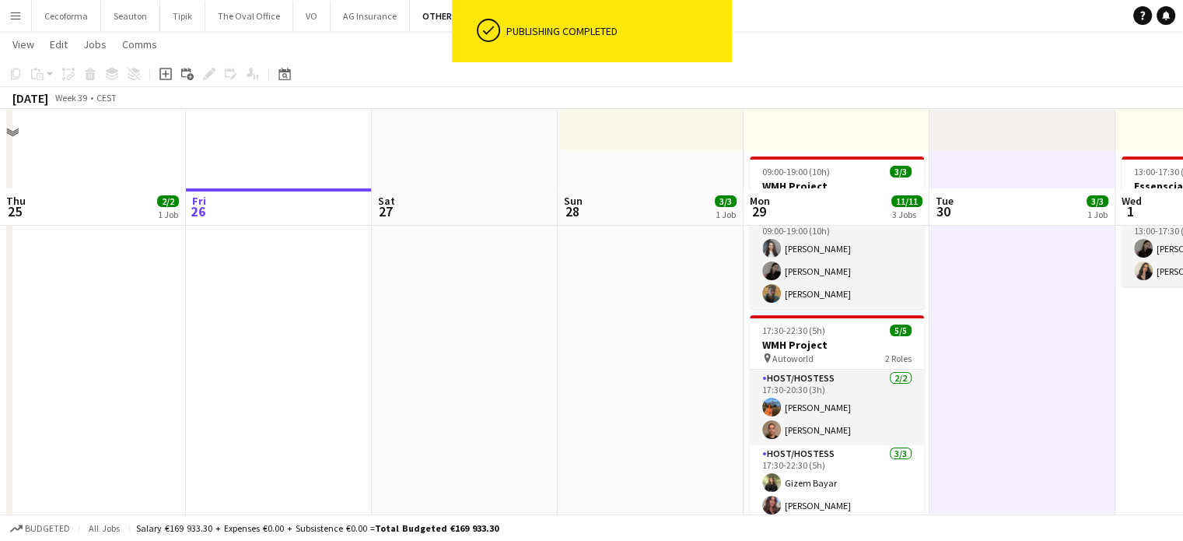
scroll to position [467, 0]
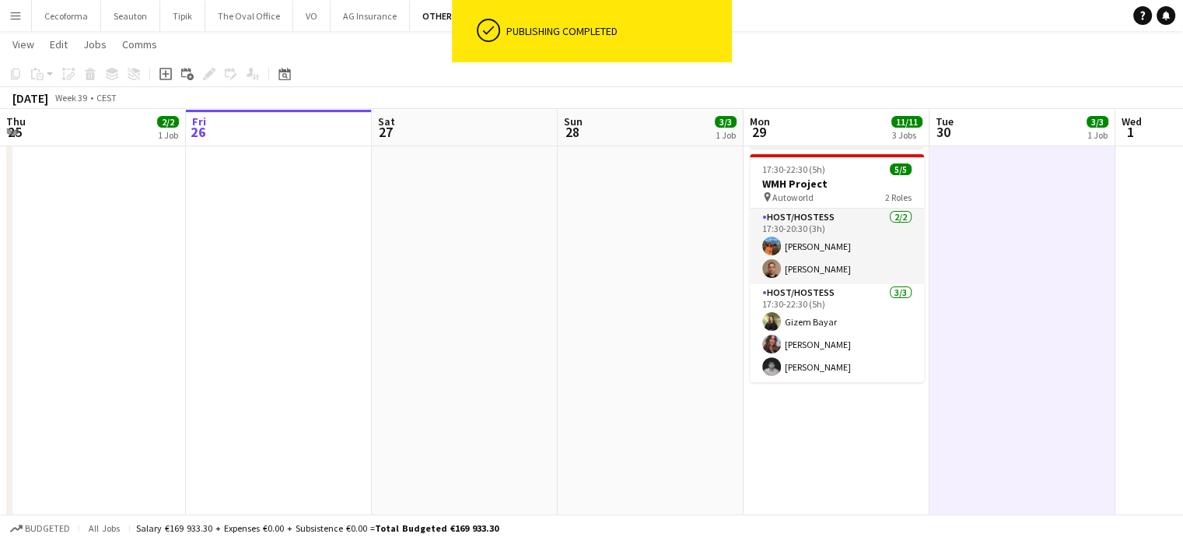
drag, startPoint x: 470, startPoint y: 363, endPoint x: 363, endPoint y: 356, distance: 106.8
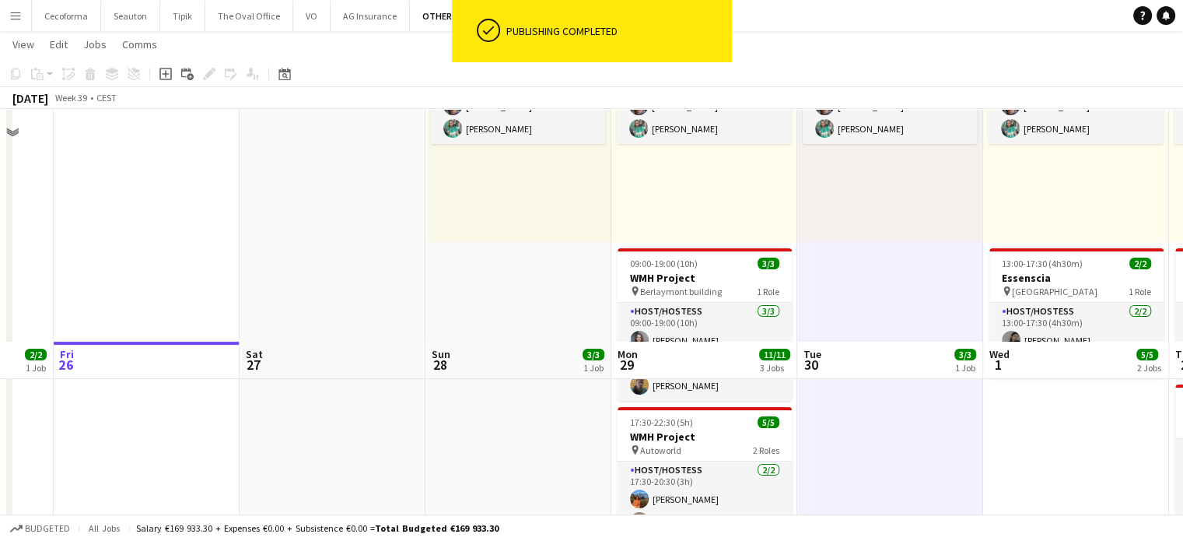
scroll to position [78, 0]
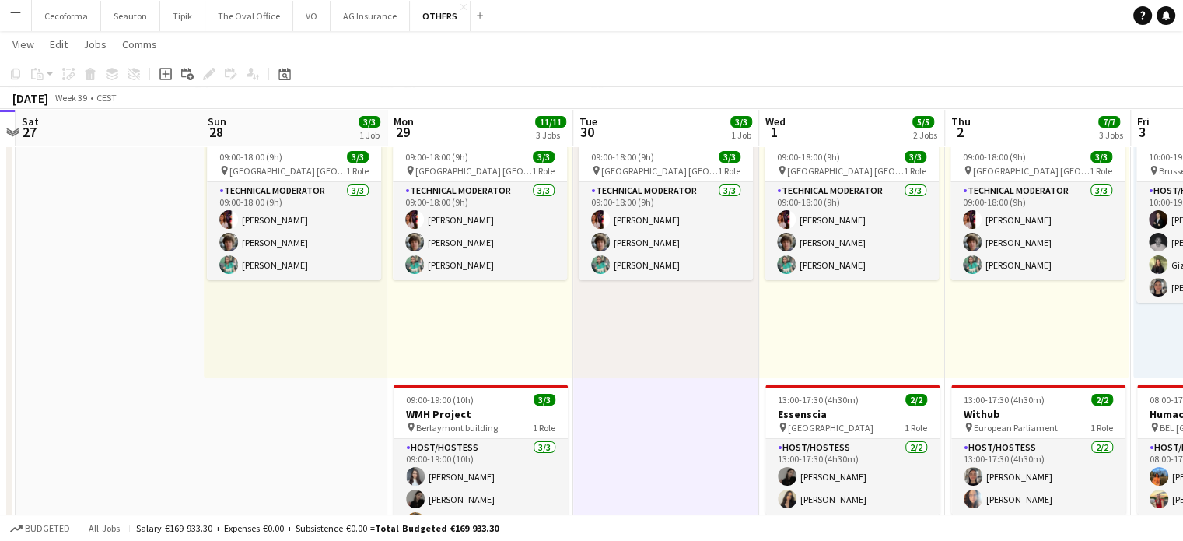
drag, startPoint x: 891, startPoint y: 448, endPoint x: 695, endPoint y: 441, distance: 196.2
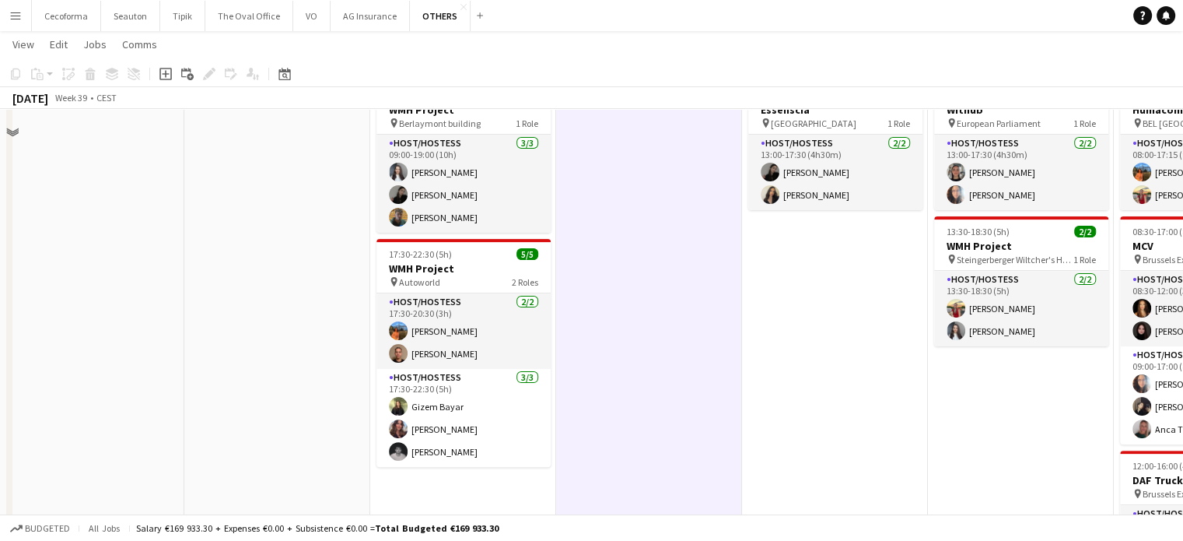
scroll to position [389, 0]
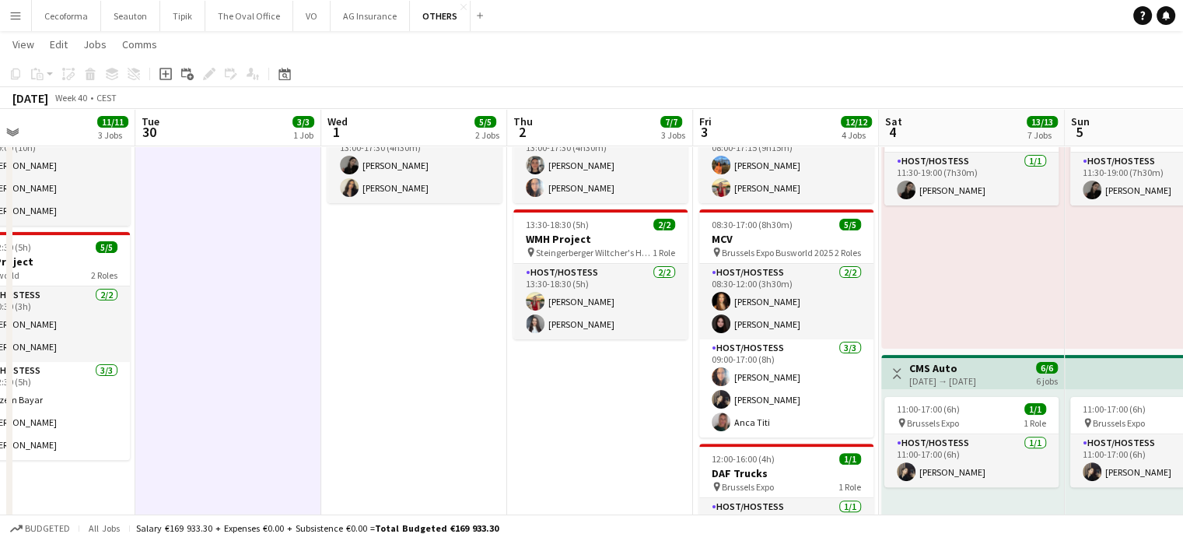
drag, startPoint x: 599, startPoint y: 388, endPoint x: 34, endPoint y: 289, distance: 573.4
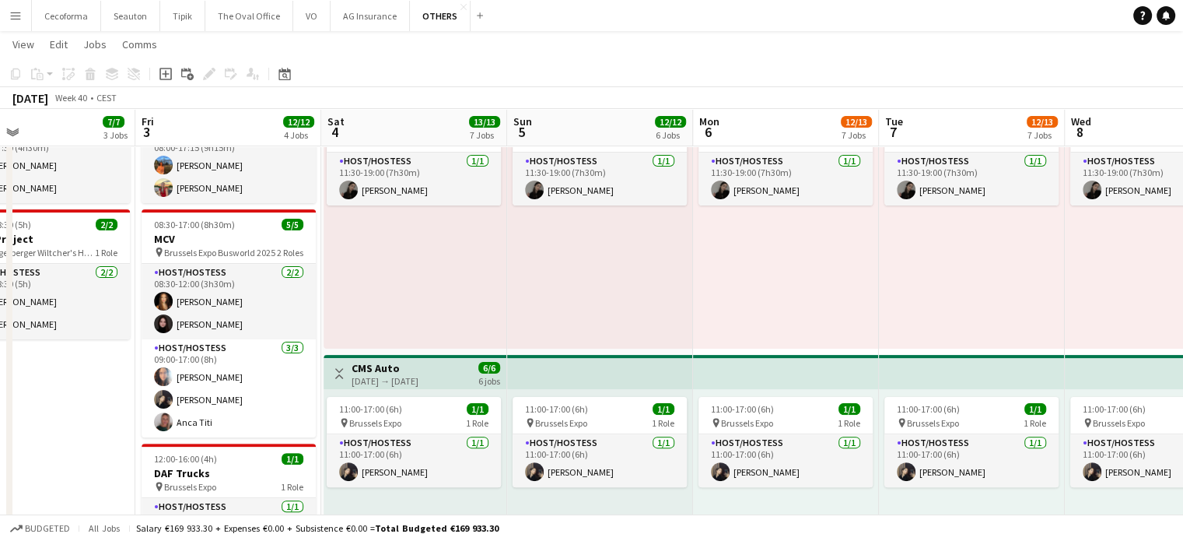
scroll to position [0, 618]
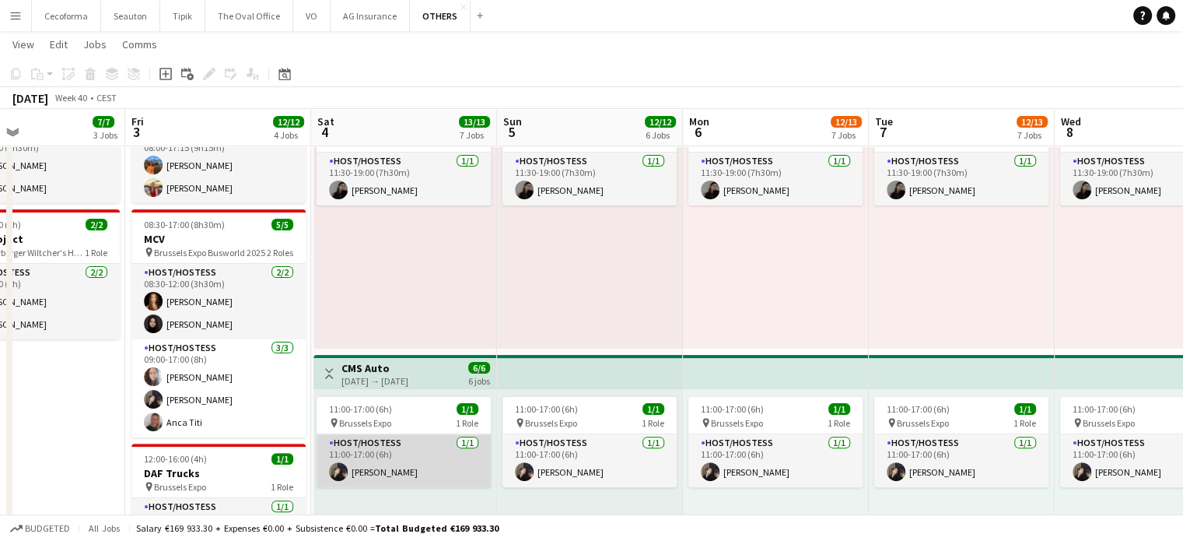
click at [384, 470] on app-card-role "Host/Hostess 1/1 11:00-17:00 (6h) Clara Chongo" at bounding box center [404, 460] width 174 height 53
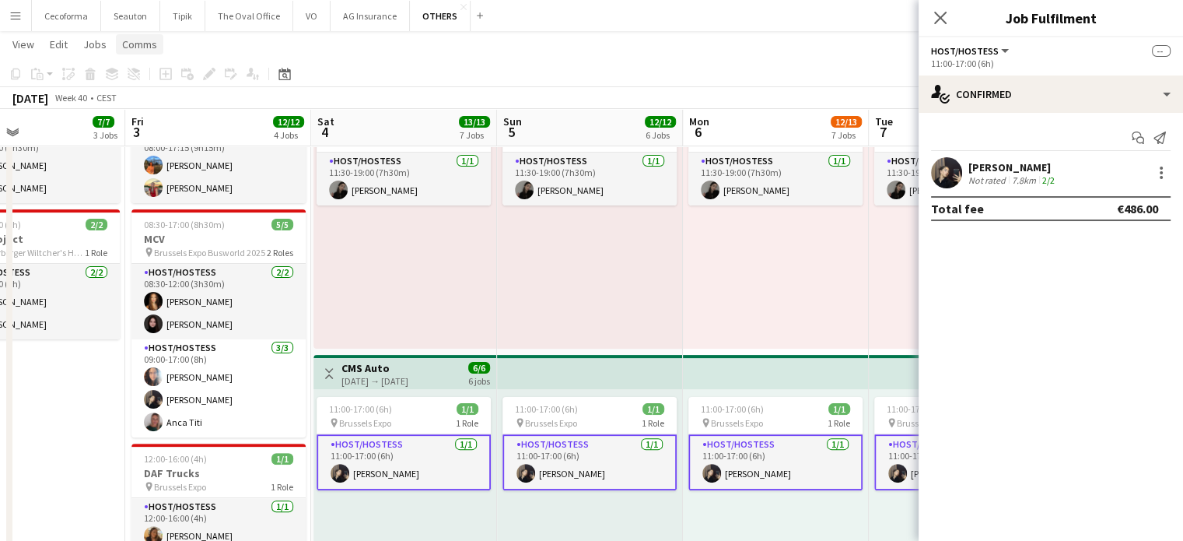
click at [141, 37] on span "Comms" at bounding box center [139, 44] width 35 height 14
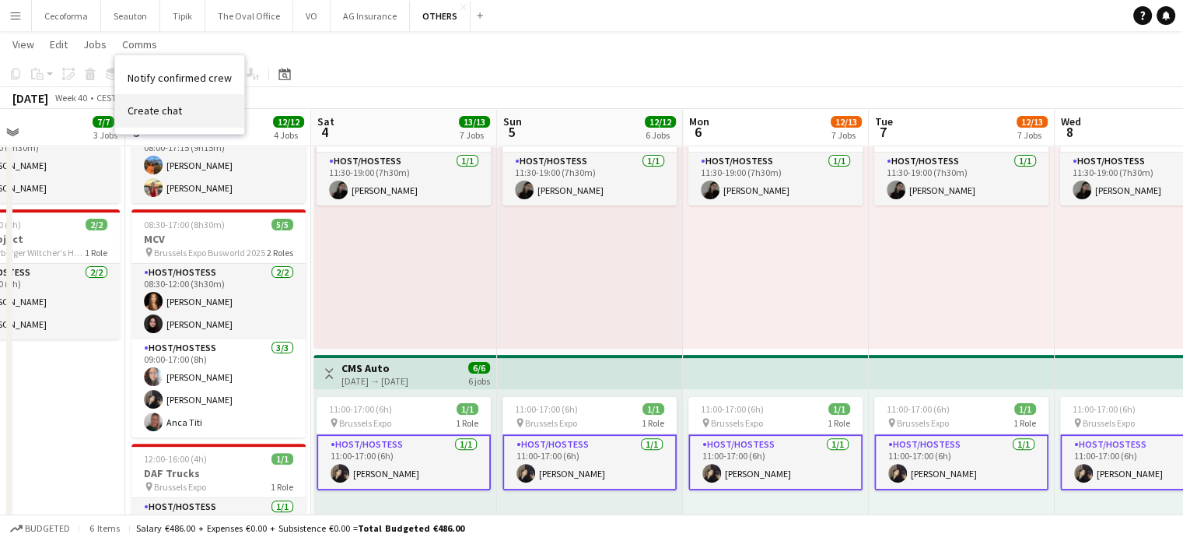
click at [159, 113] on span "Create chat" at bounding box center [155, 110] width 54 height 14
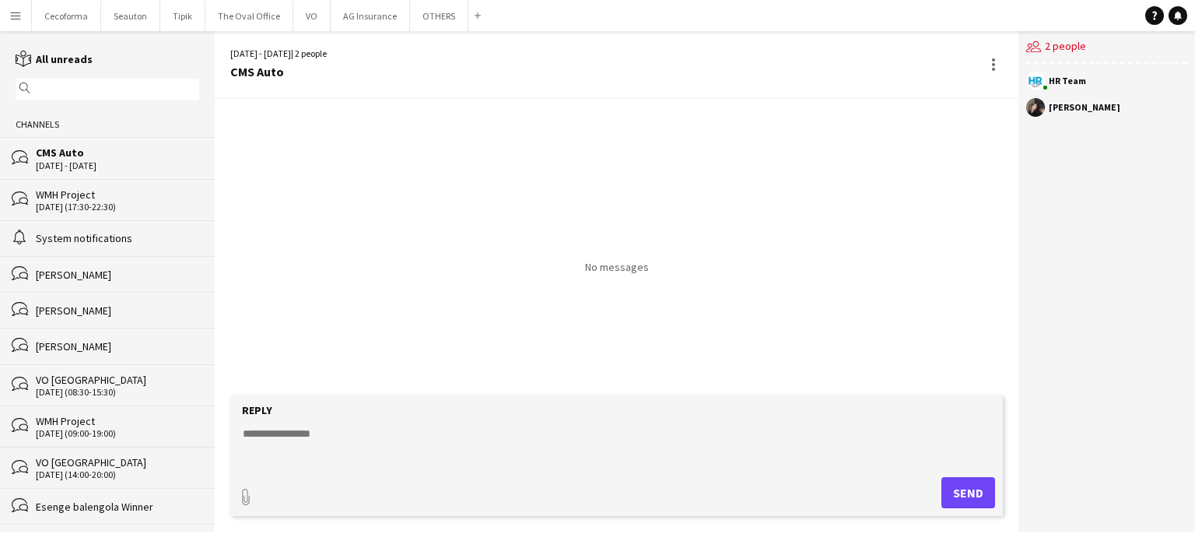
click at [310, 430] on textarea at bounding box center [619, 446] width 757 height 40
click at [425, 431] on textarea "**********" at bounding box center [619, 446] width 757 height 40
click at [461, 432] on textarea "**********" at bounding box center [619, 446] width 757 height 40
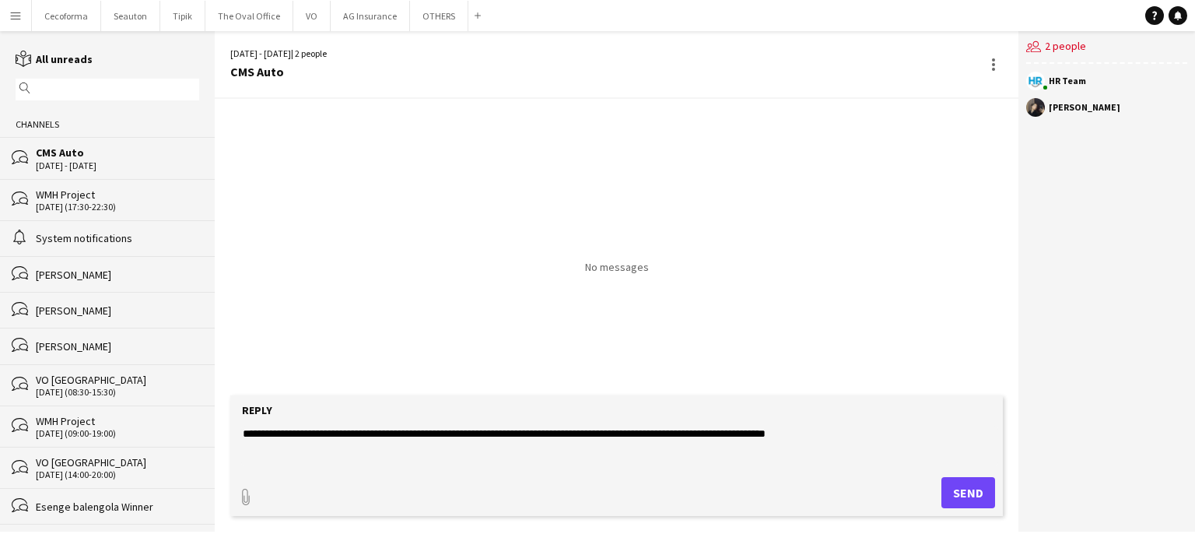
click at [824, 433] on textarea "**********" at bounding box center [619, 446] width 757 height 40
click at [843, 439] on textarea "**********" at bounding box center [619, 446] width 757 height 40
paste textarea "**********"
click at [255, 446] on textarea "**********" at bounding box center [619, 446] width 757 height 40
click at [319, 443] on textarea "**********" at bounding box center [619, 446] width 757 height 40
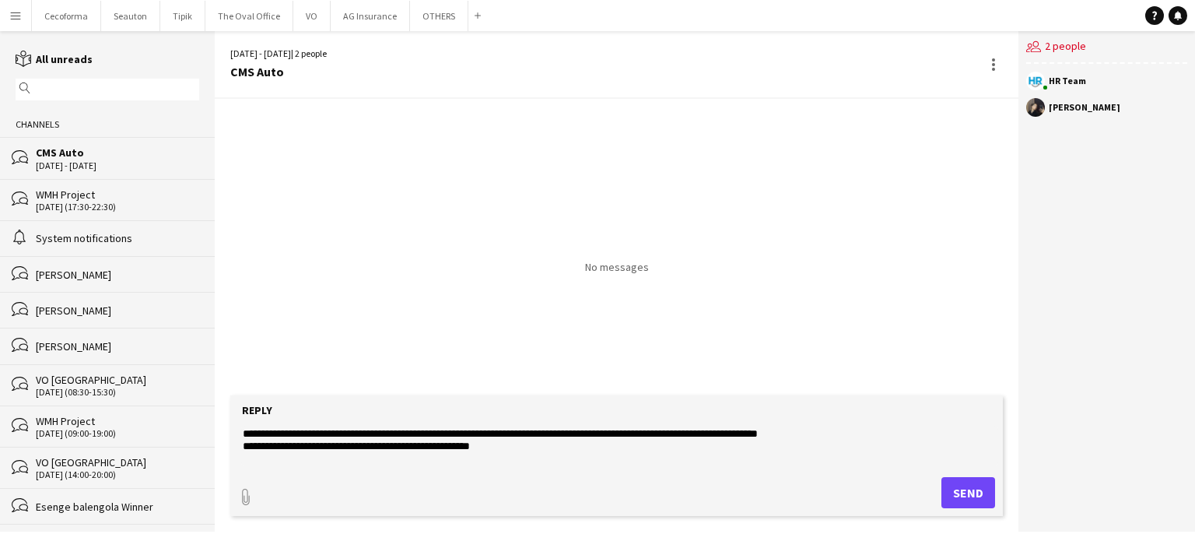
click at [511, 450] on textarea "**********" at bounding box center [619, 446] width 757 height 40
type textarea "**********"
click at [967, 499] on button "Send" at bounding box center [975, 492] width 54 height 31
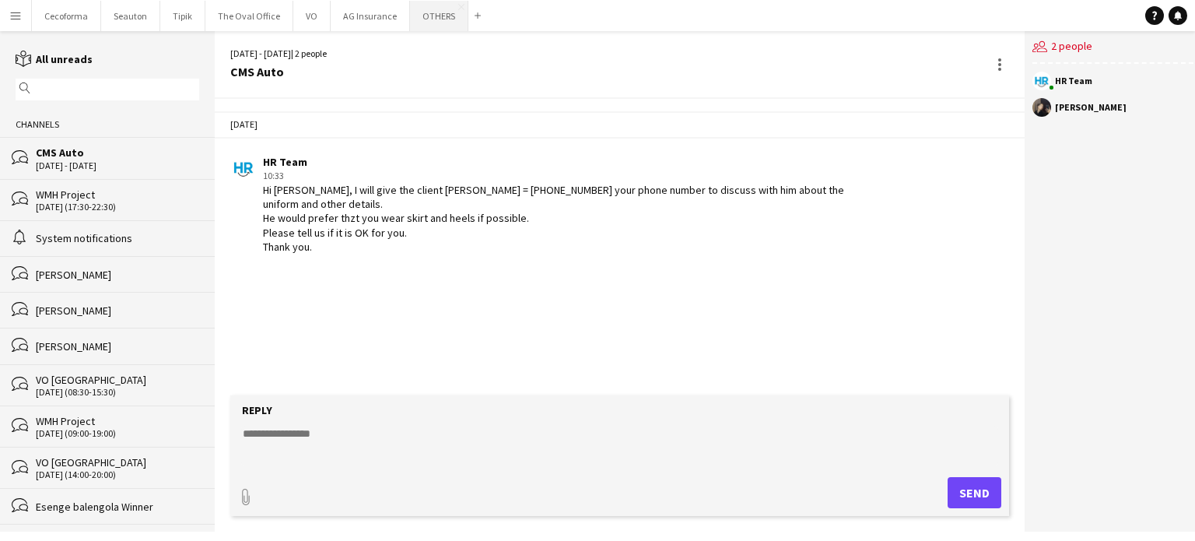
click at [419, 19] on button "OTHERS Close" at bounding box center [439, 16] width 58 height 30
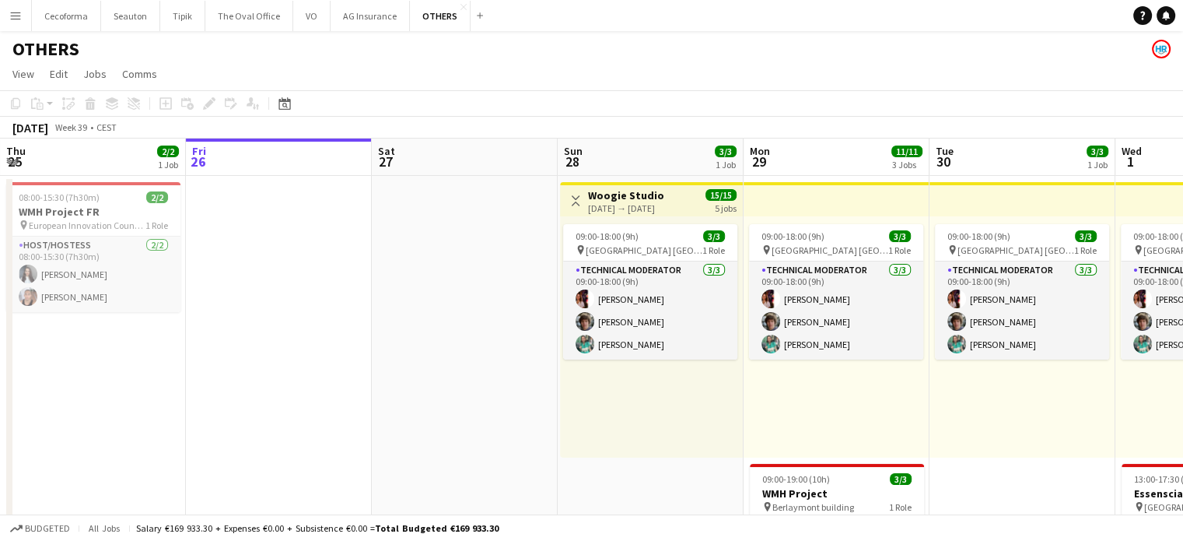
scroll to position [0, 576]
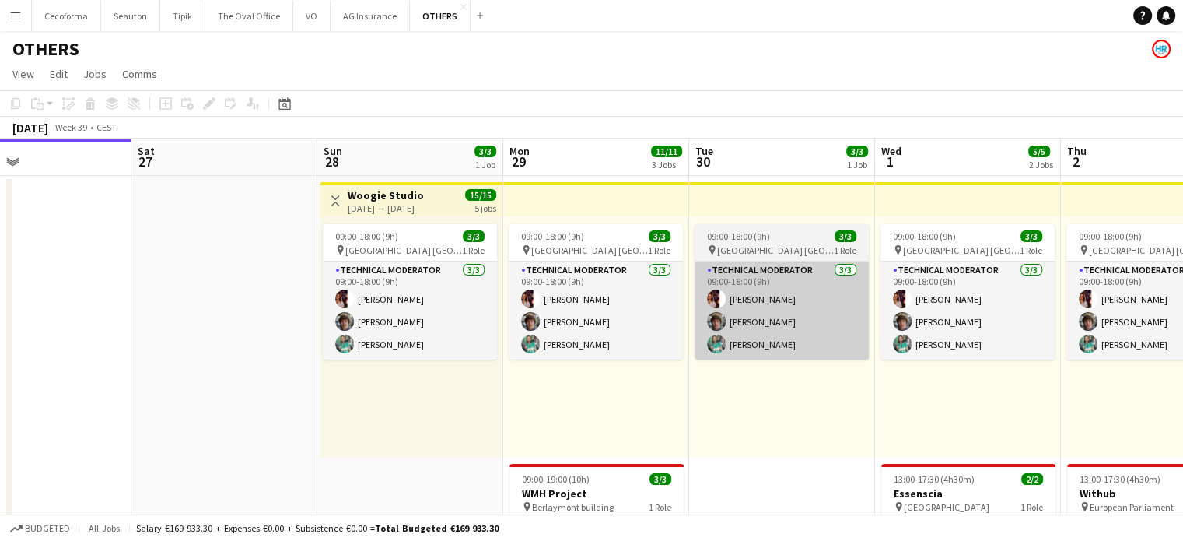
drag, startPoint x: 681, startPoint y: 338, endPoint x: 202, endPoint y: 261, distance: 485.4
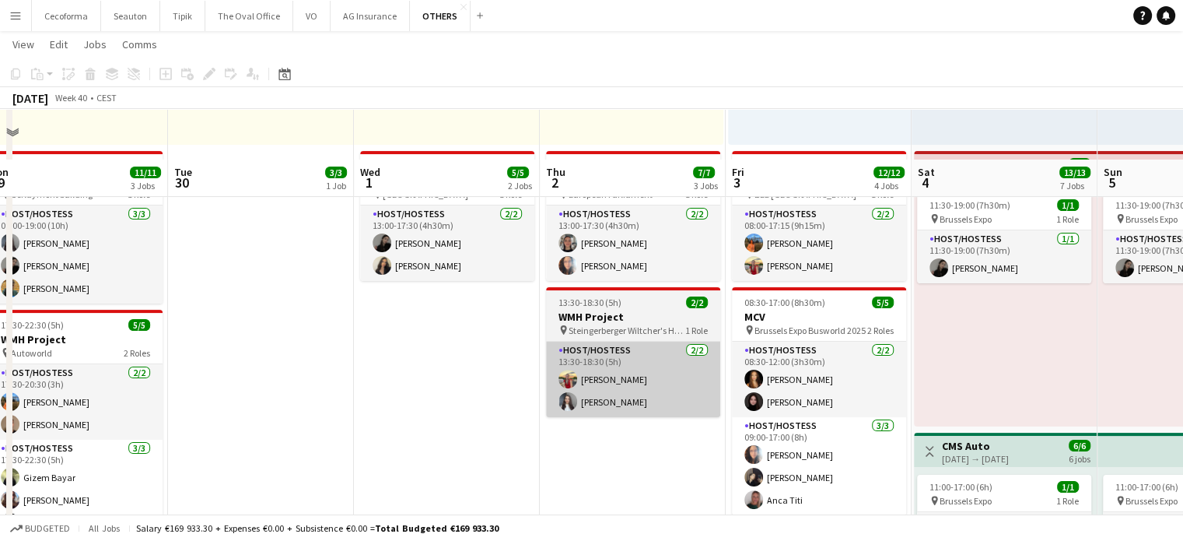
scroll to position [467, 0]
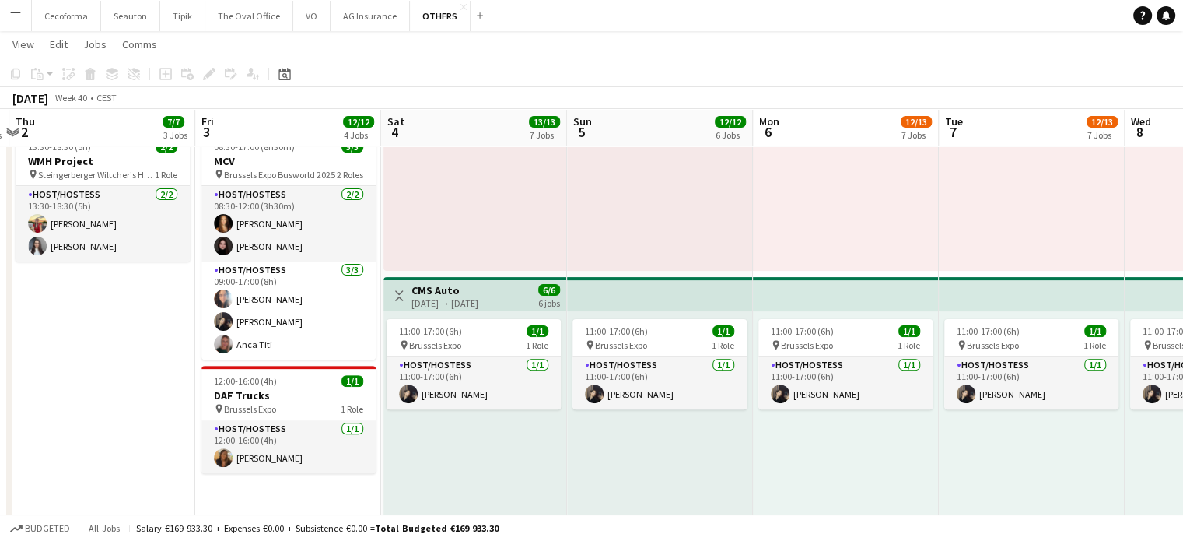
drag, startPoint x: 875, startPoint y: 463, endPoint x: 711, endPoint y: 444, distance: 165.2
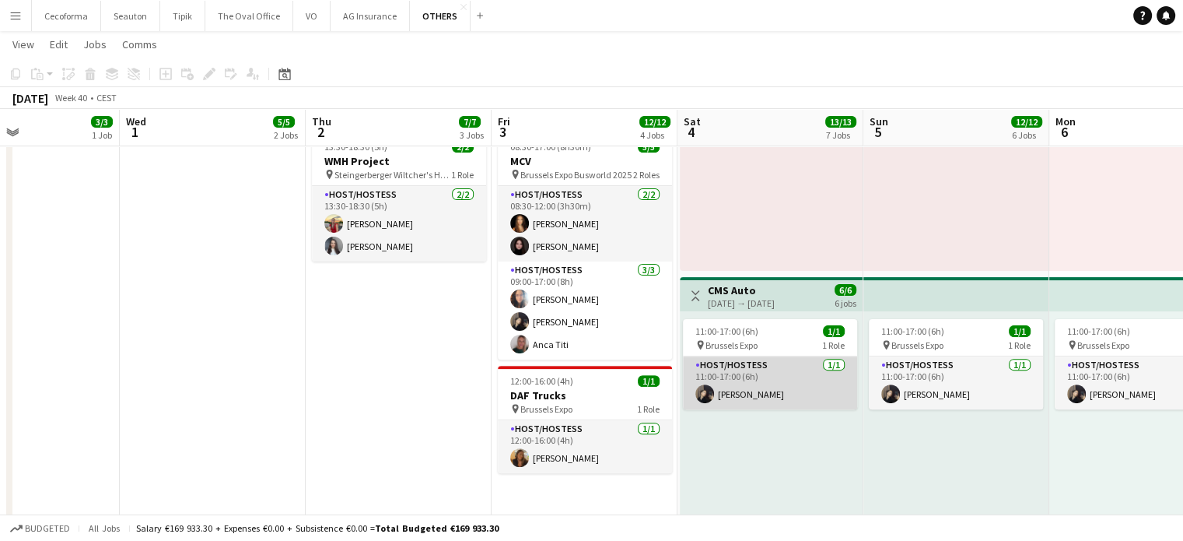
scroll to position [0, 439]
click at [759, 385] on app-card-role "Host/Hostess 1/1 11:00-17:00 (6h) Clara Chongo" at bounding box center [769, 382] width 174 height 53
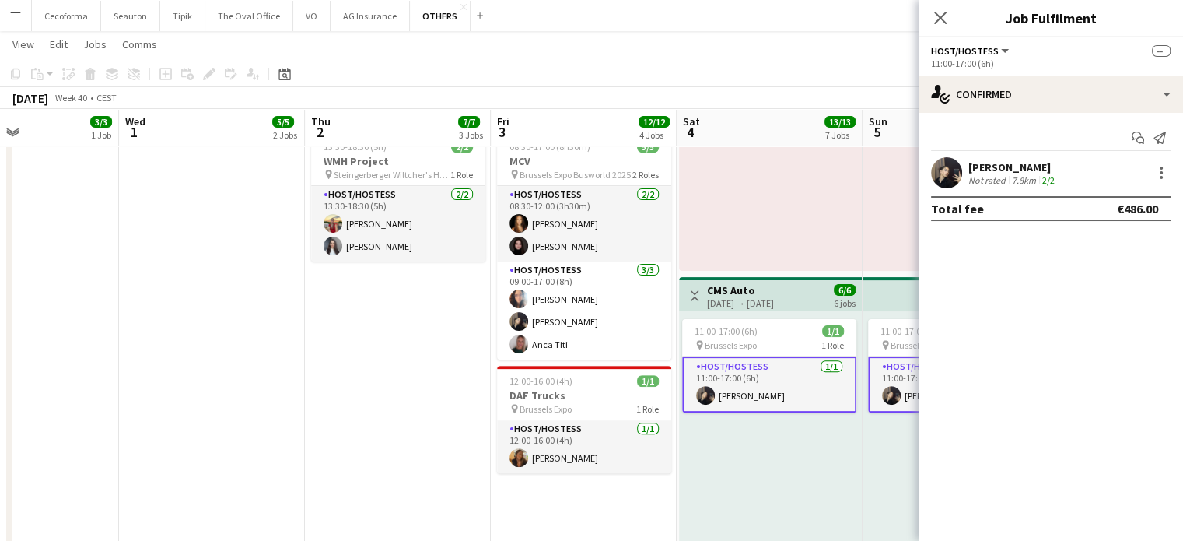
click at [997, 170] on div "[PERSON_NAME]" at bounding box center [1013, 167] width 89 height 14
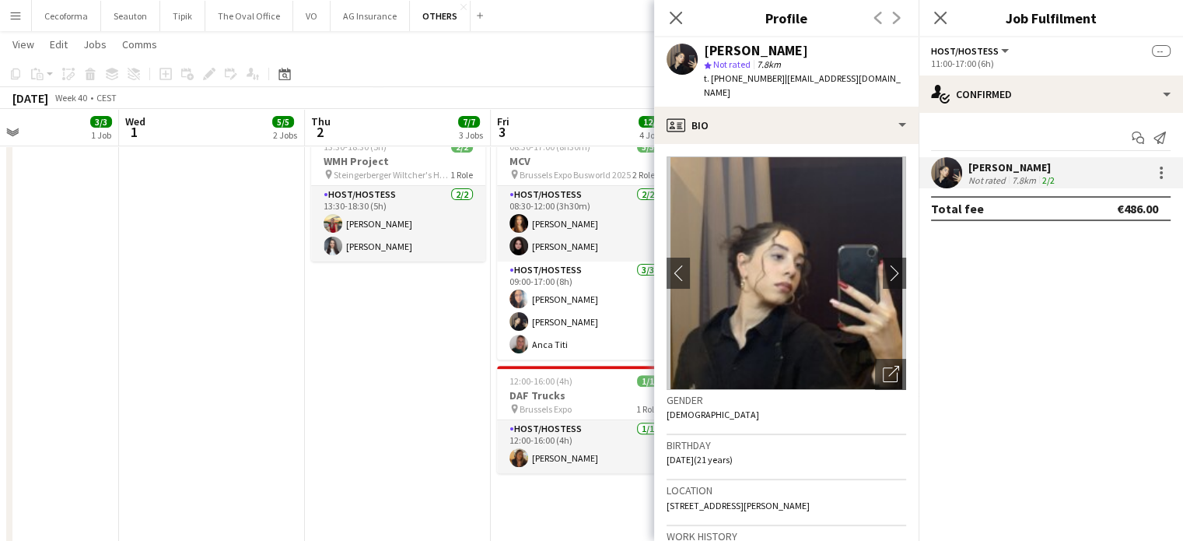
click at [724, 79] on span "t. +32492393983" at bounding box center [744, 78] width 81 height 12
click at [673, 17] on icon "Close pop-in" at bounding box center [675, 17] width 15 height 15
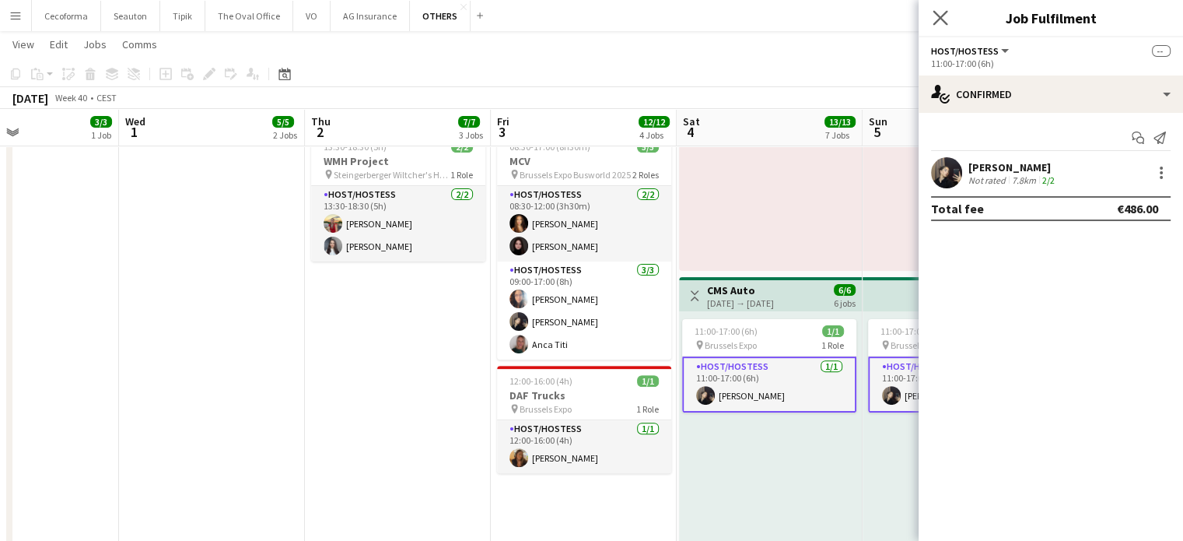
click at [933, 9] on app-icon "Close pop-in" at bounding box center [941, 18] width 23 height 23
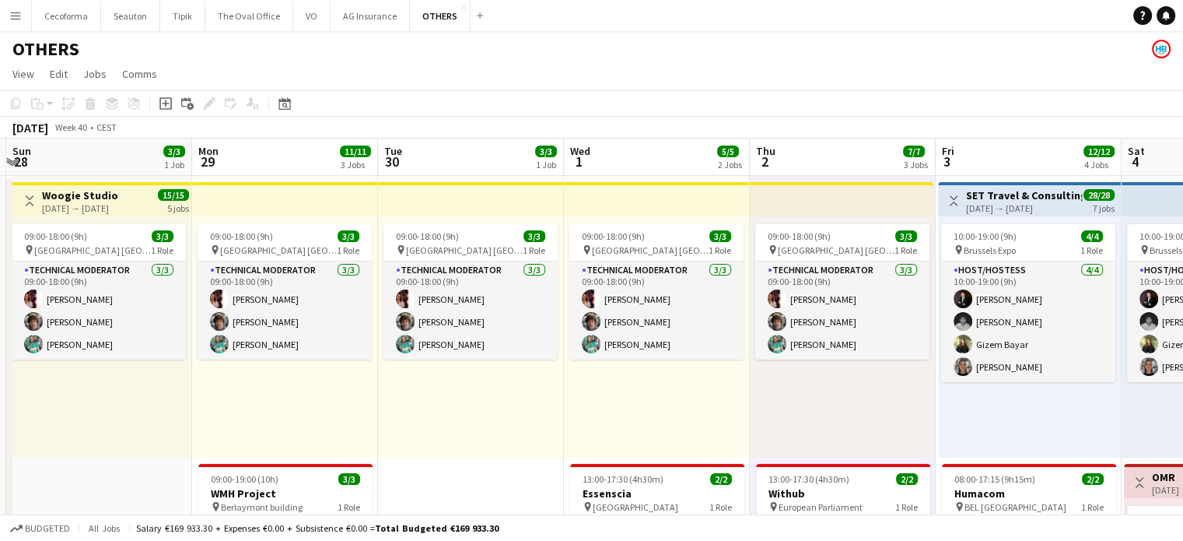
scroll to position [0, 363]
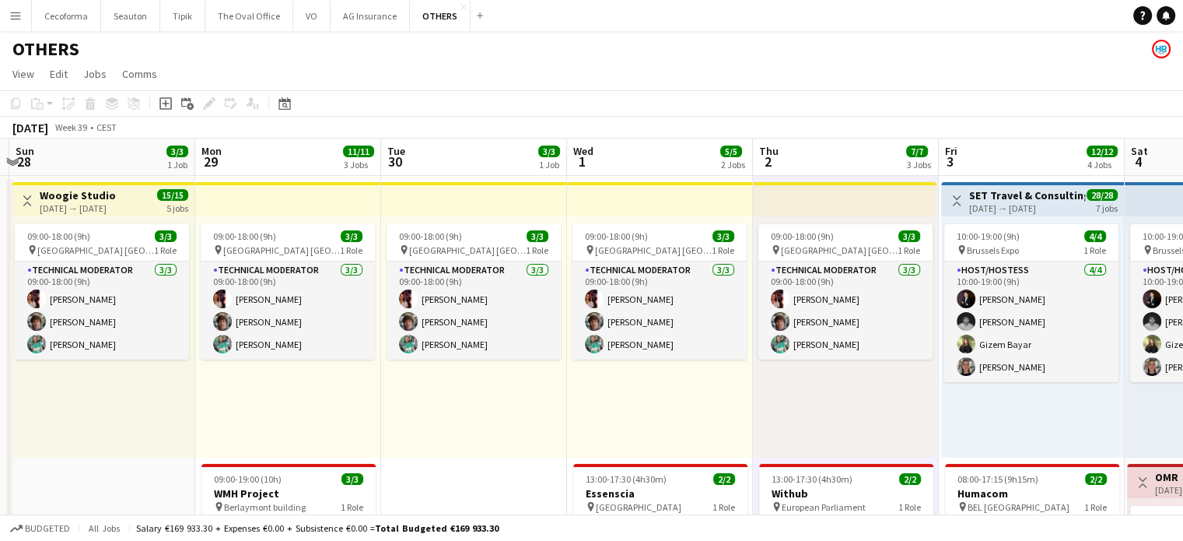
drag, startPoint x: 85, startPoint y: 407, endPoint x: 530, endPoint y: 405, distance: 445.0
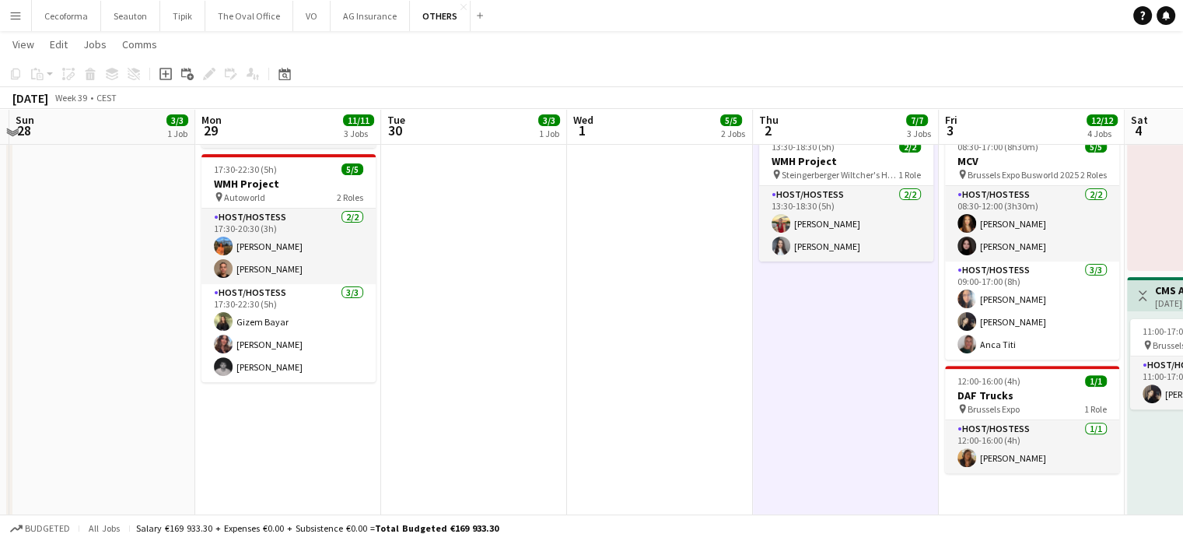
scroll to position [389, 0]
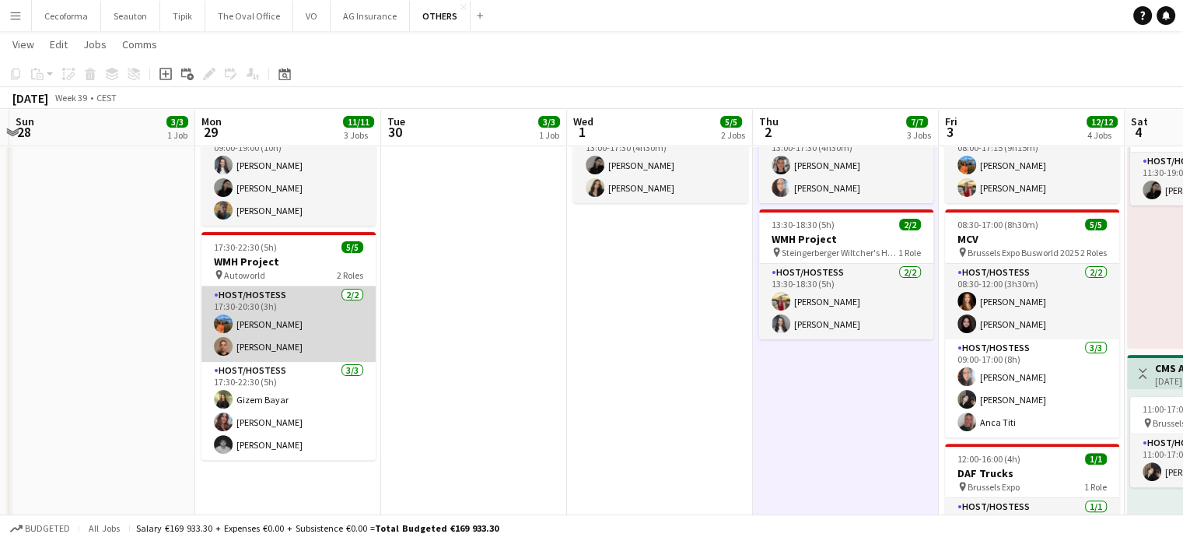
click at [261, 324] on app-card-role "Host/Hostess 2/2 17:30-20:30 (3h) Lina Louissi Joachim Bondekwe" at bounding box center [288, 323] width 174 height 75
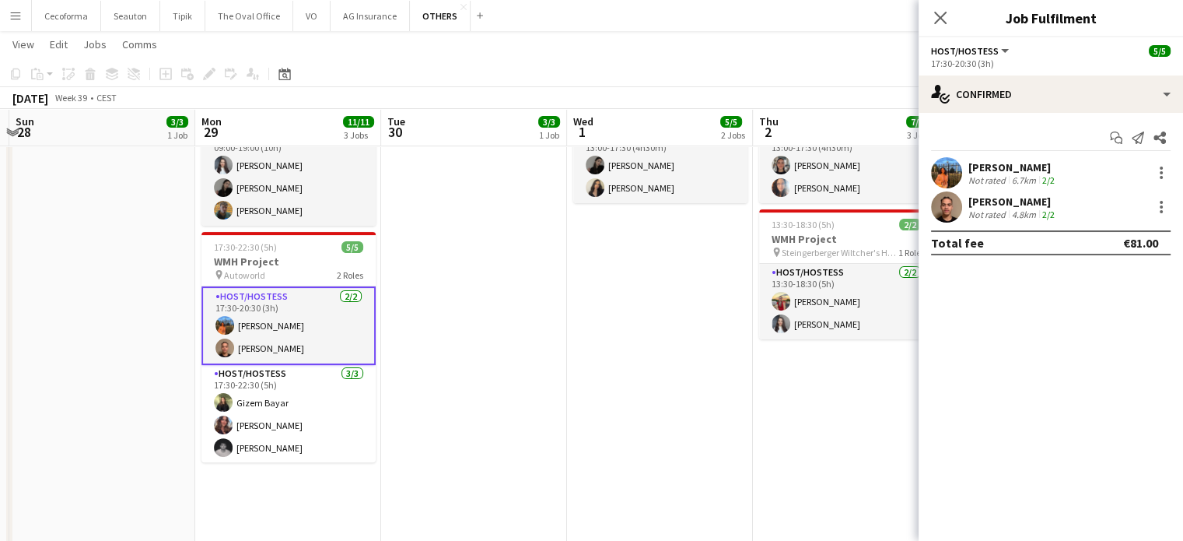
click at [997, 174] on div "Not rated" at bounding box center [989, 180] width 40 height 12
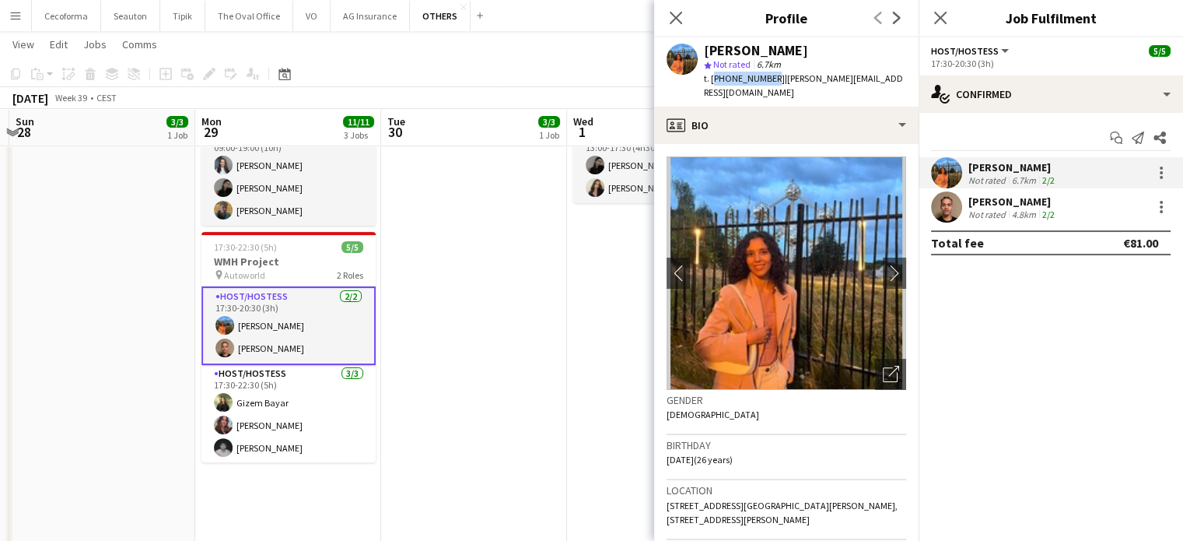
drag, startPoint x: 710, startPoint y: 79, endPoint x: 766, endPoint y: 74, distance: 55.4
click at [766, 74] on span "t. +32487882863" at bounding box center [744, 78] width 81 height 12
copy span "+32487882863"
click at [996, 199] on div "[PERSON_NAME]" at bounding box center [1013, 201] width 89 height 14
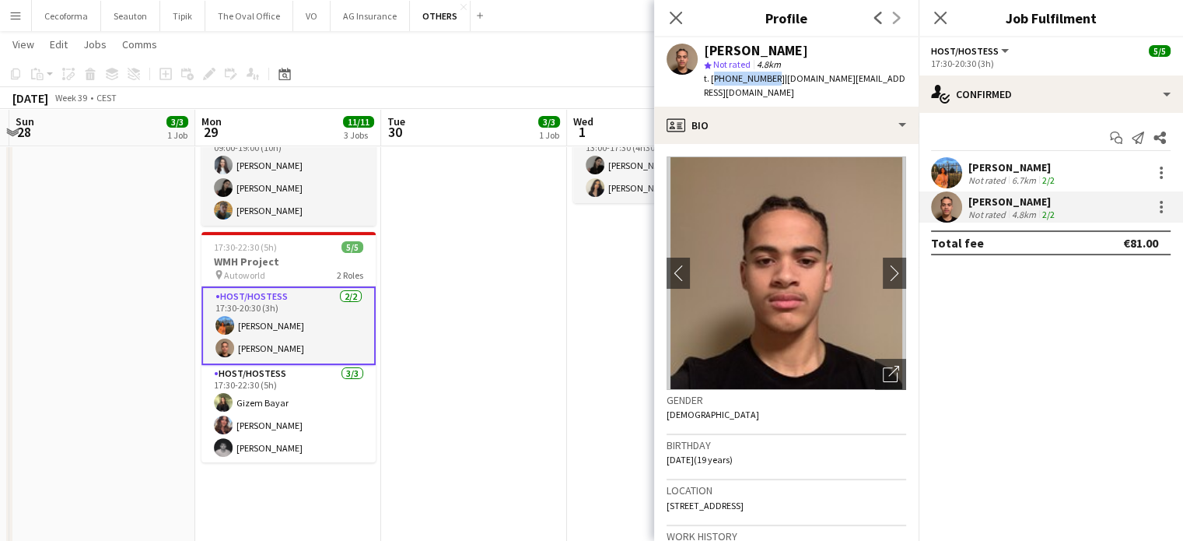
drag, startPoint x: 710, startPoint y: 79, endPoint x: 767, endPoint y: 78, distance: 56.8
click at [767, 78] on span "t. +32494860673" at bounding box center [744, 78] width 81 height 12
copy span "+32494860673"
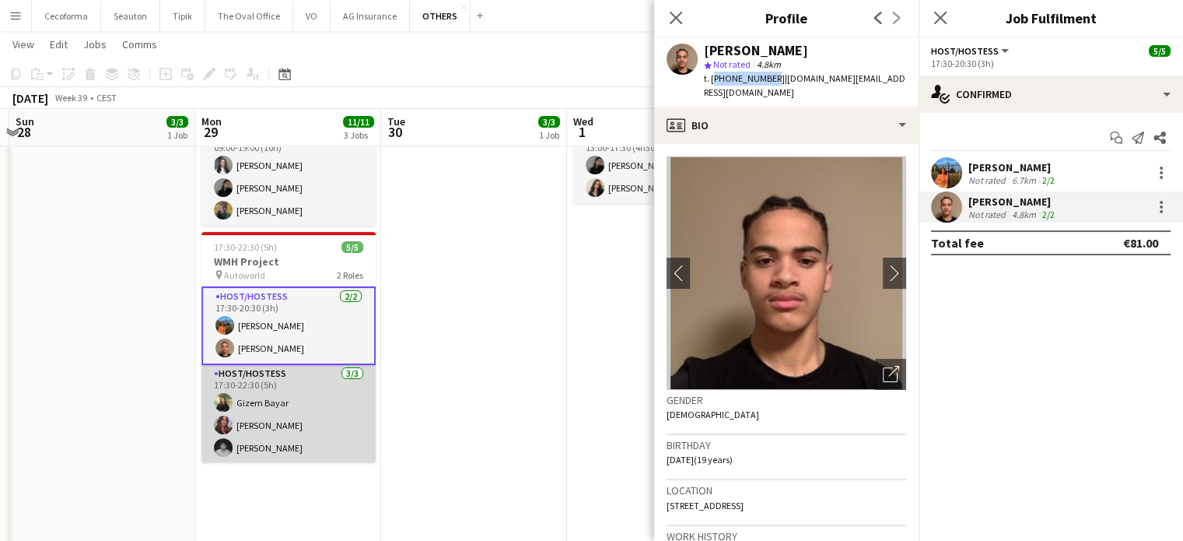
click at [252, 405] on app-card-role "Host/Hostess 3/3 17:30-22:30 (5h) Gizem Bayar Arina Hutu Nicolas Pardo" at bounding box center [288, 414] width 174 height 98
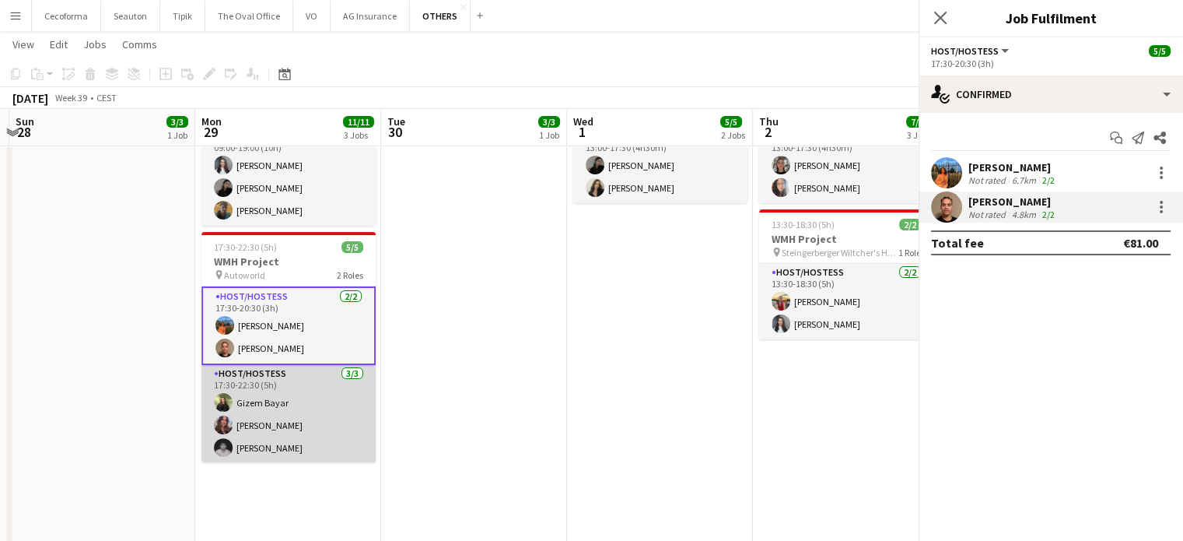
scroll to position [0, 361]
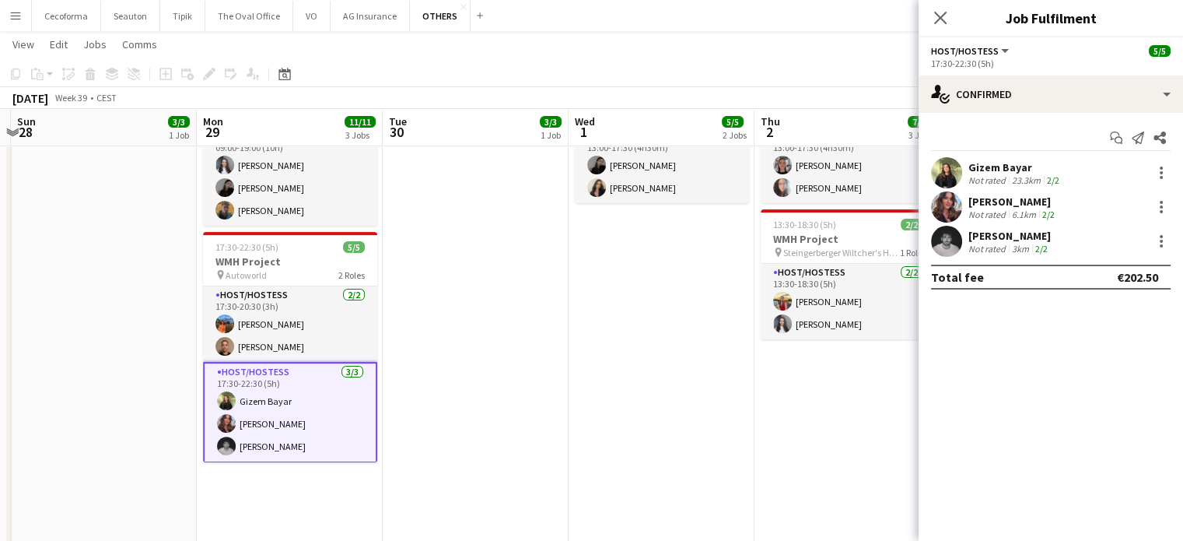
click at [996, 171] on div "Gizem Bayar" at bounding box center [1016, 167] width 94 height 14
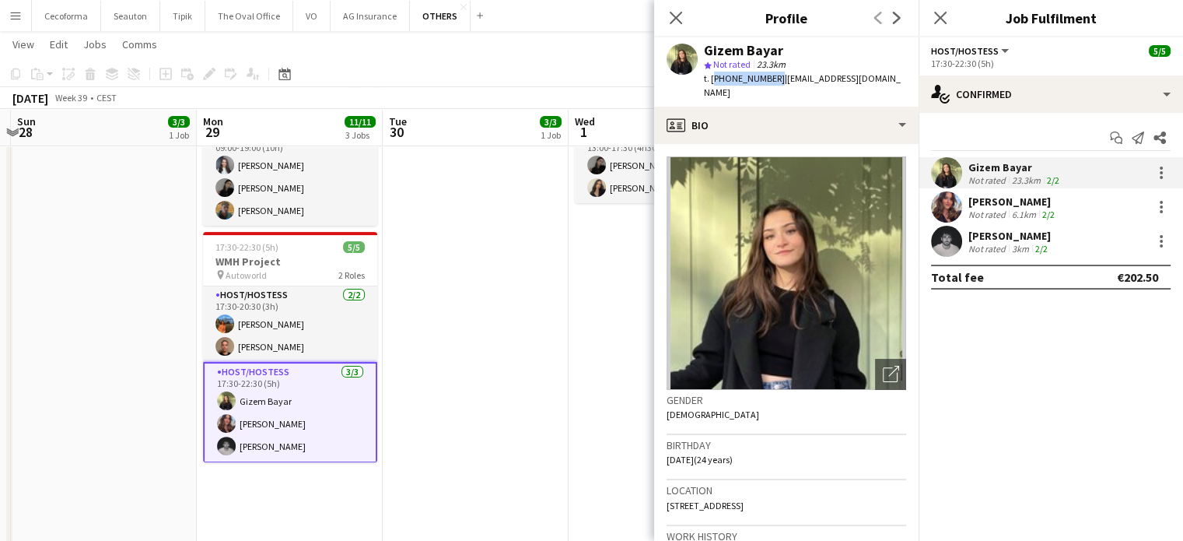
drag, startPoint x: 710, startPoint y: 81, endPoint x: 768, endPoint y: 77, distance: 57.7
click at [768, 77] on span "t. +32487267272" at bounding box center [744, 78] width 81 height 12
copy span "+32487267272"
click at [992, 206] on div "Arina Hutu Not rated 6.1km 2/2" at bounding box center [1013, 207] width 89 height 26
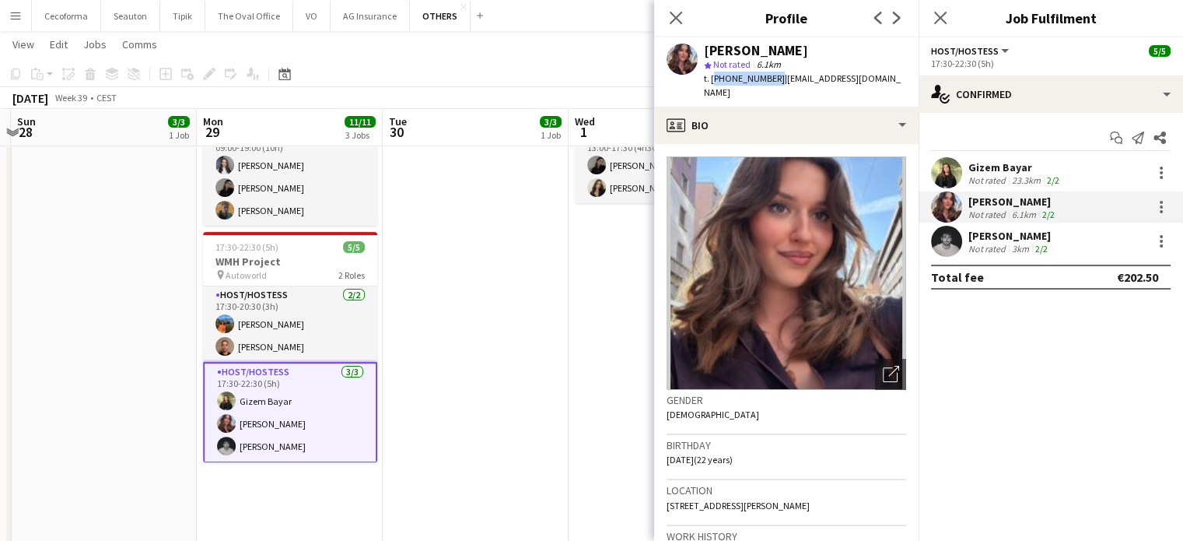
drag, startPoint x: 711, startPoint y: 80, endPoint x: 769, endPoint y: 72, distance: 58.9
click at [769, 72] on span "t. +320489735966" at bounding box center [744, 78] width 81 height 12
copy span "+320489735966"
click at [990, 239] on div "[PERSON_NAME]" at bounding box center [1010, 236] width 82 height 14
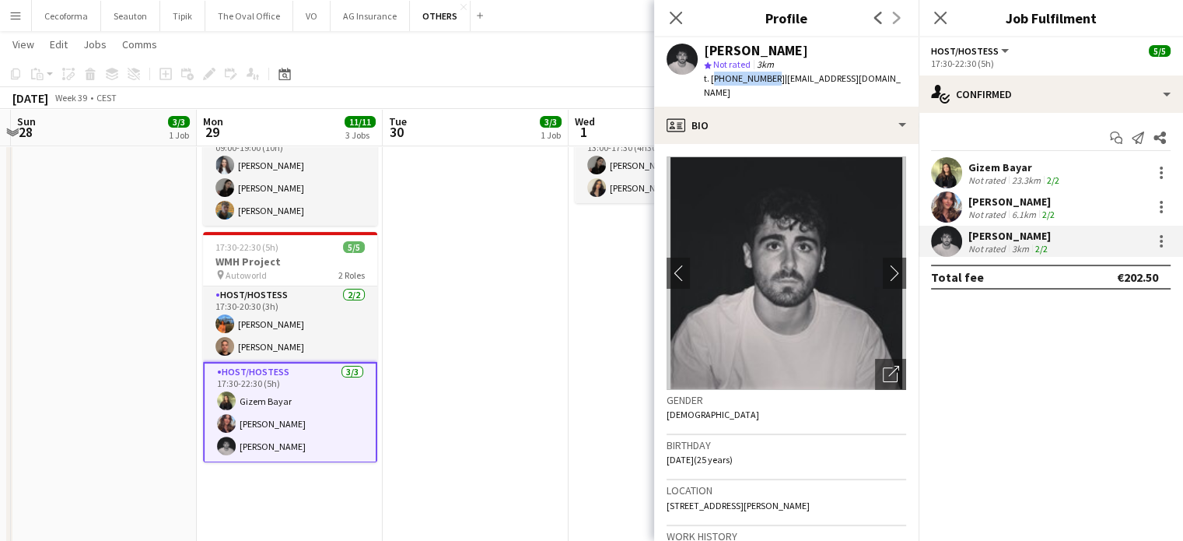
drag, startPoint x: 711, startPoint y: 75, endPoint x: 766, endPoint y: 76, distance: 54.5
click at [766, 76] on span "t. +32483363134" at bounding box center [744, 78] width 81 height 12
copy span "+32483363134"
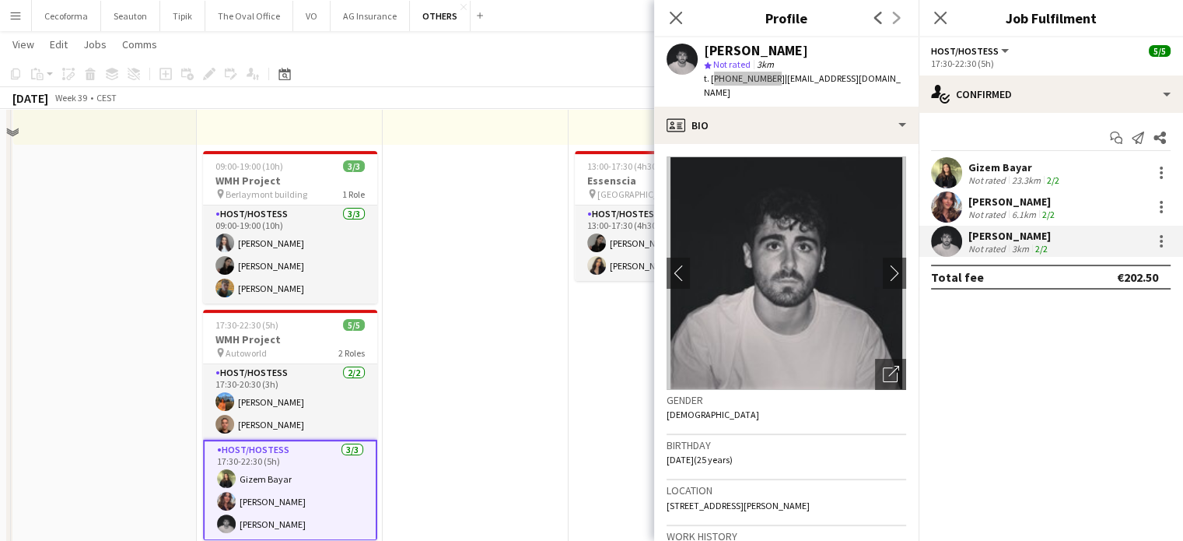
scroll to position [0, 0]
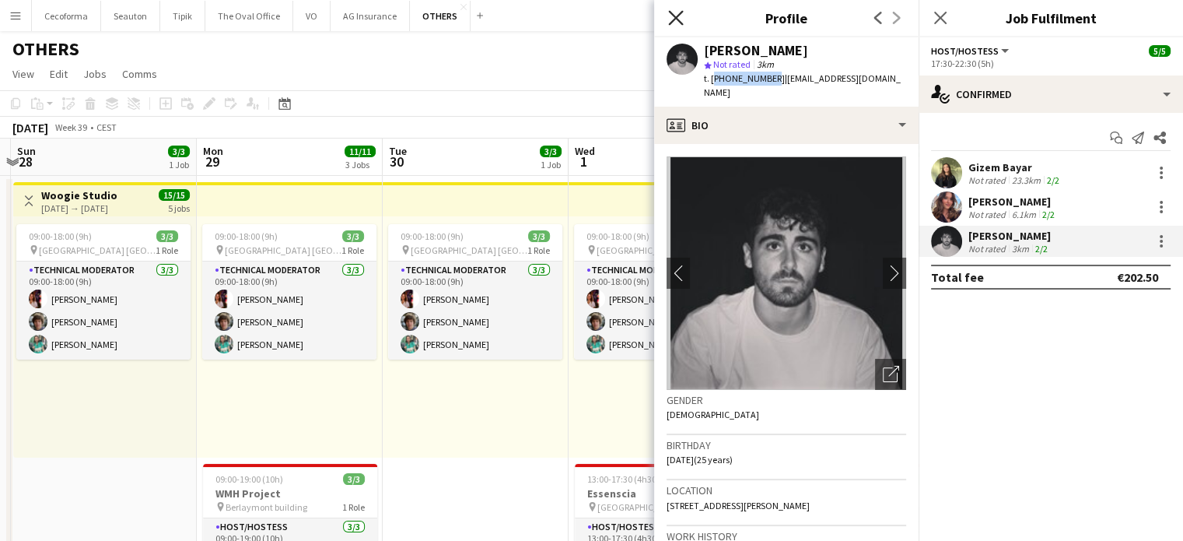
click at [675, 18] on icon at bounding box center [675, 17] width 15 height 15
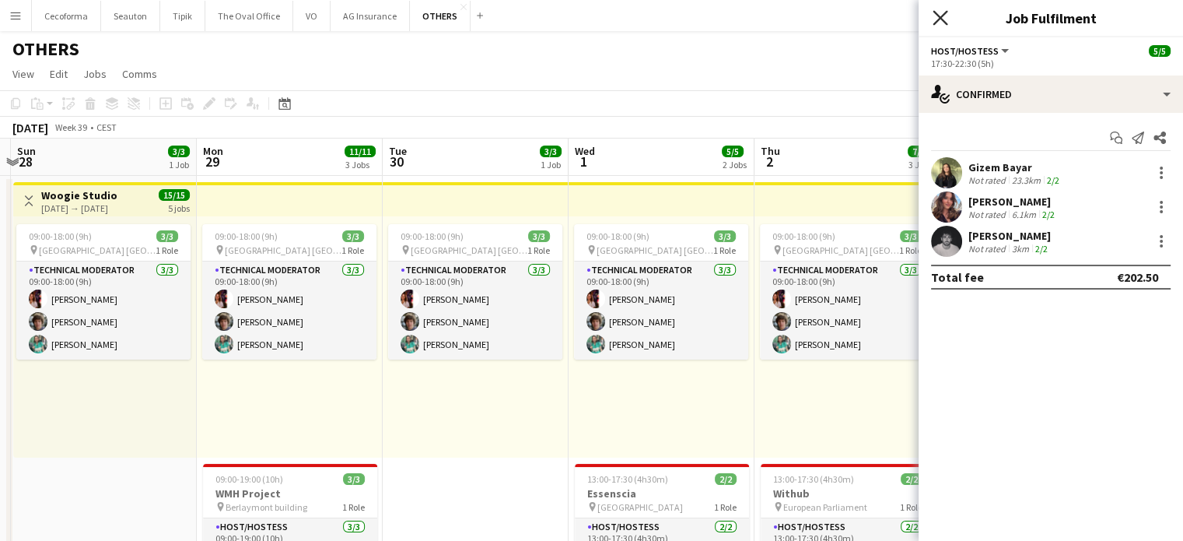
click at [940, 13] on icon "Close pop-in" at bounding box center [940, 17] width 15 height 15
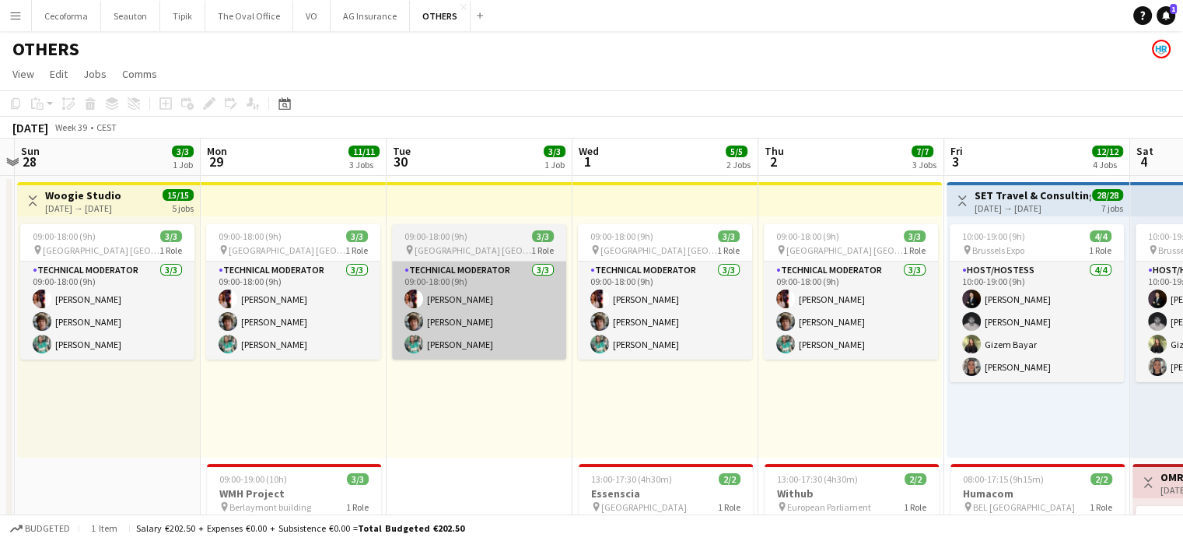
drag, startPoint x: 461, startPoint y: 422, endPoint x: 882, endPoint y: 350, distance: 427.8
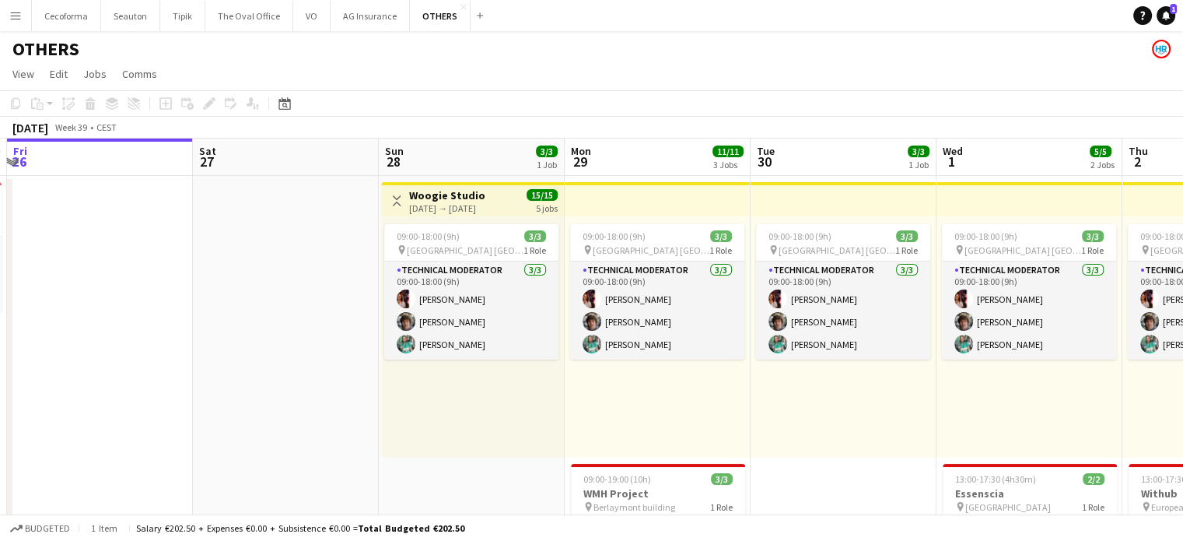
scroll to position [0, 618]
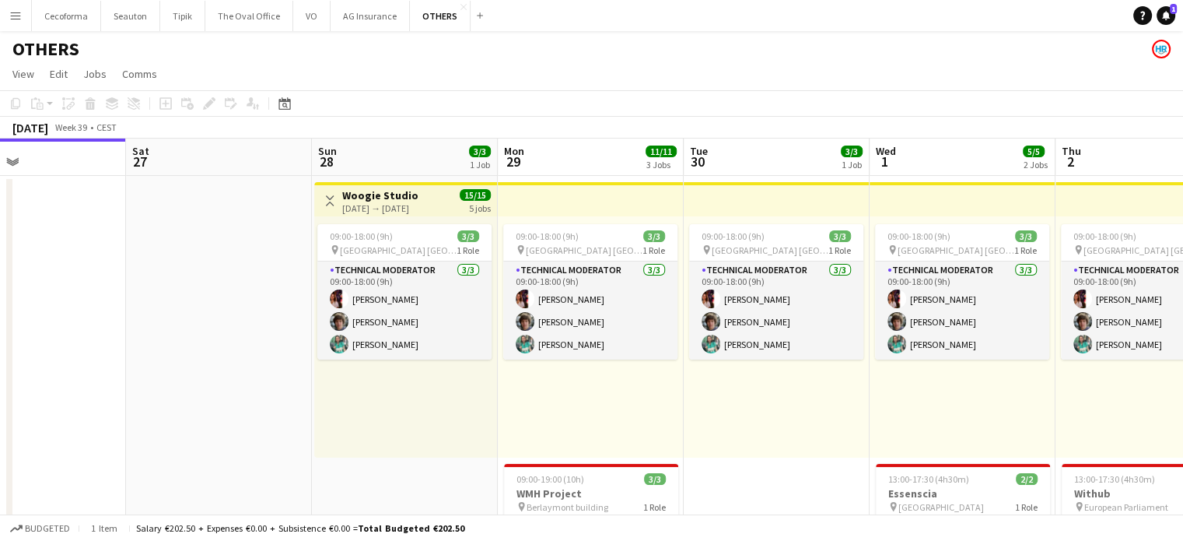
drag, startPoint x: 446, startPoint y: 429, endPoint x: 296, endPoint y: 386, distance: 156.3
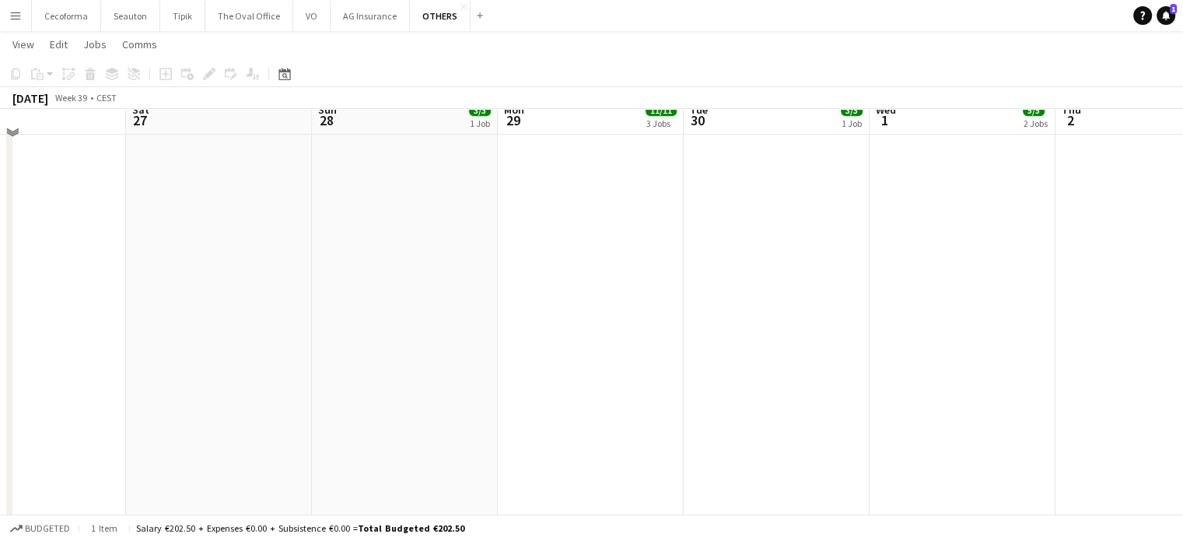
scroll to position [467, 0]
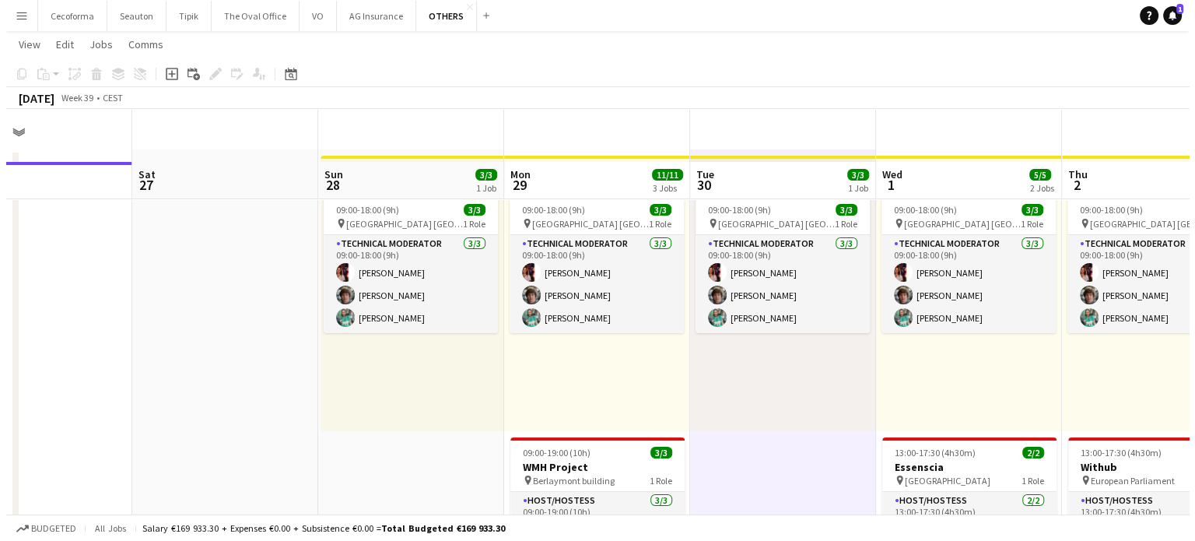
scroll to position [0, 0]
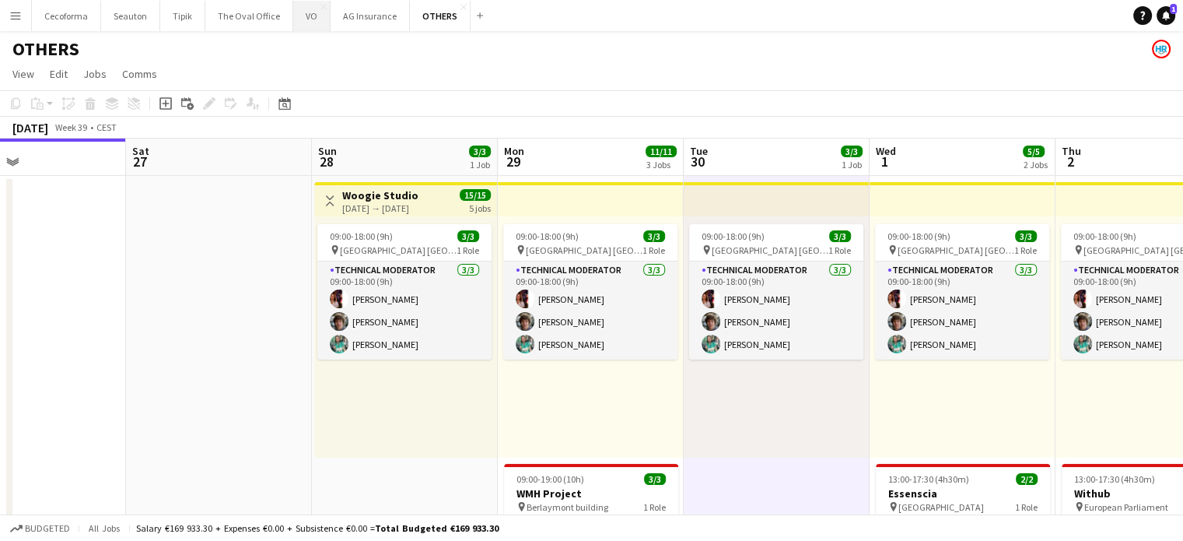
click at [305, 15] on button "VO Close" at bounding box center [311, 16] width 37 height 30
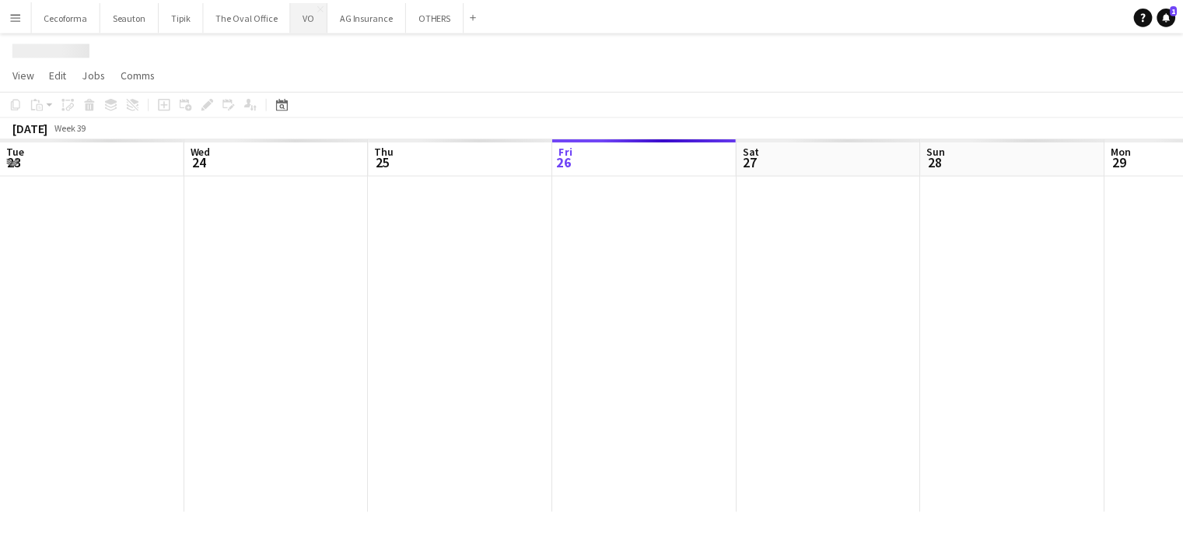
scroll to position [0, 372]
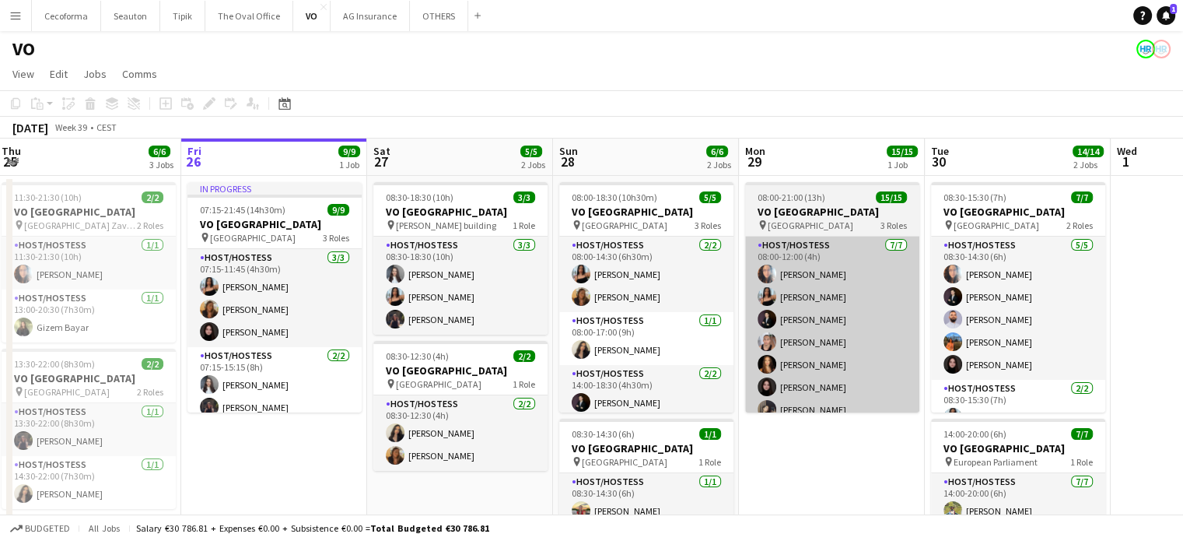
drag, startPoint x: 861, startPoint y: 435, endPoint x: 497, endPoint y: 376, distance: 368.8
click at [482, 375] on app-calendar-viewport "Tue 23 Wed 24 Thu 25 6/6 3 Jobs Fri 26 9/9 1 Job Sat 27 5/5 2 Jobs Sun 28 6/6 2…" at bounding box center [591, 424] width 1183 height 572
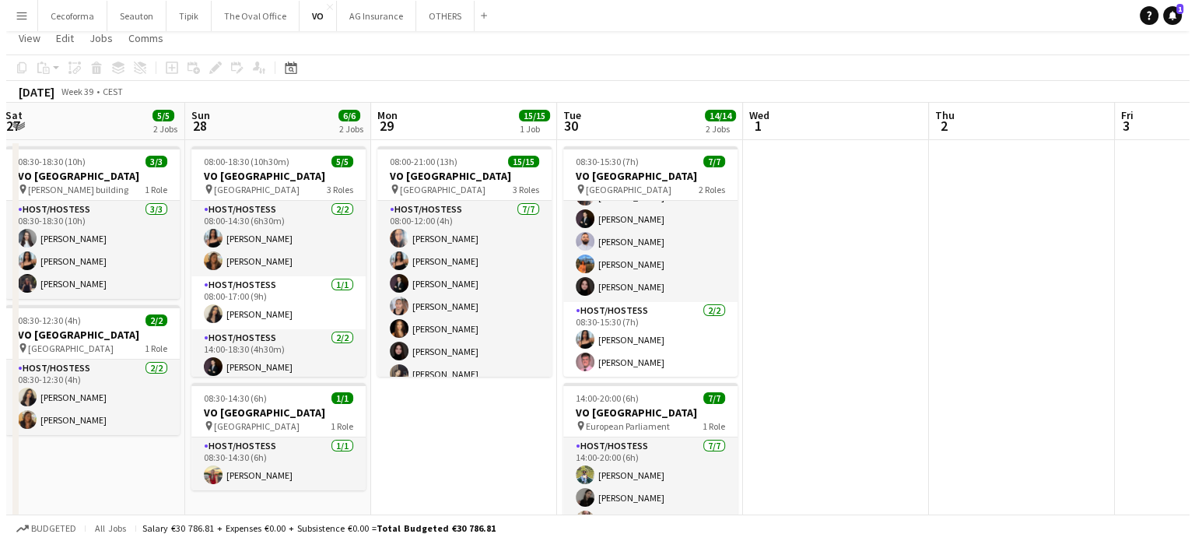
scroll to position [0, 0]
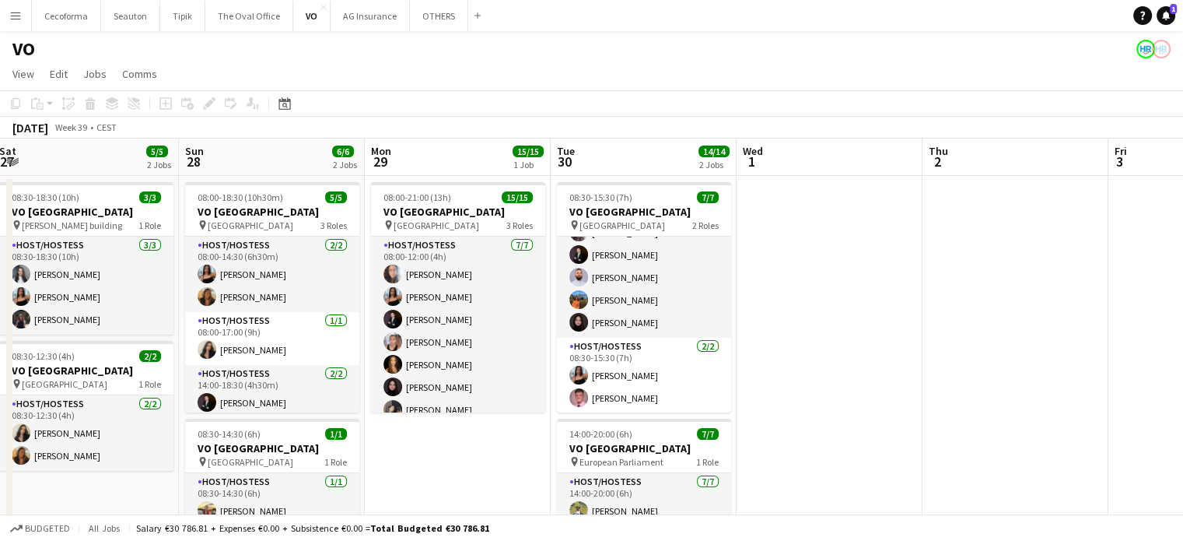
click at [1165, 16] on icon at bounding box center [1166, 15] width 8 height 8
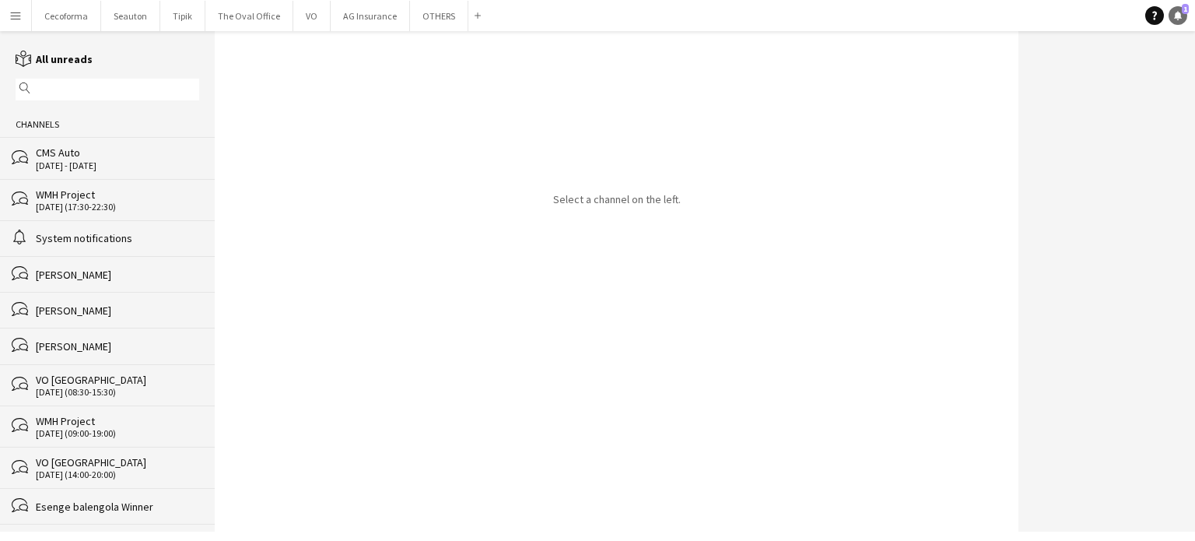
click at [1176, 14] on icon at bounding box center [1178, 15] width 8 height 8
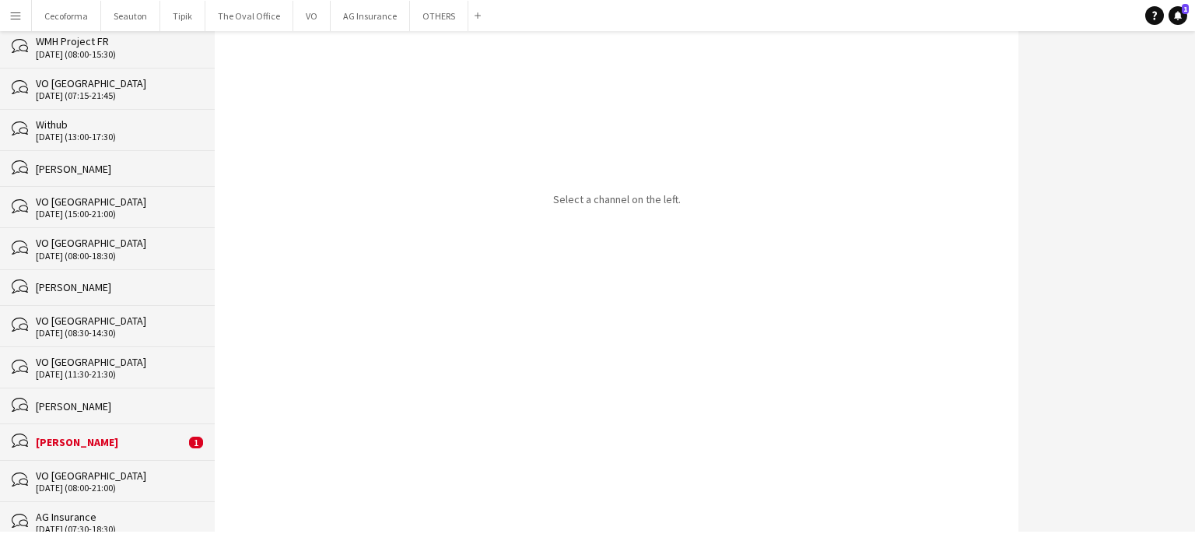
scroll to position [778, 0]
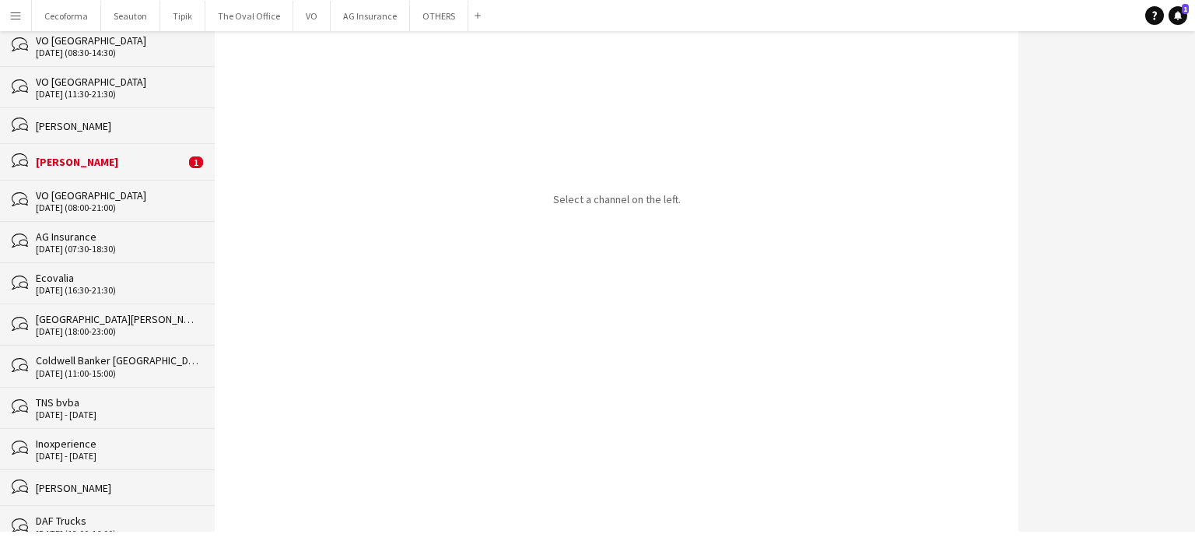
click at [65, 159] on div "[PERSON_NAME]" at bounding box center [110, 162] width 149 height 14
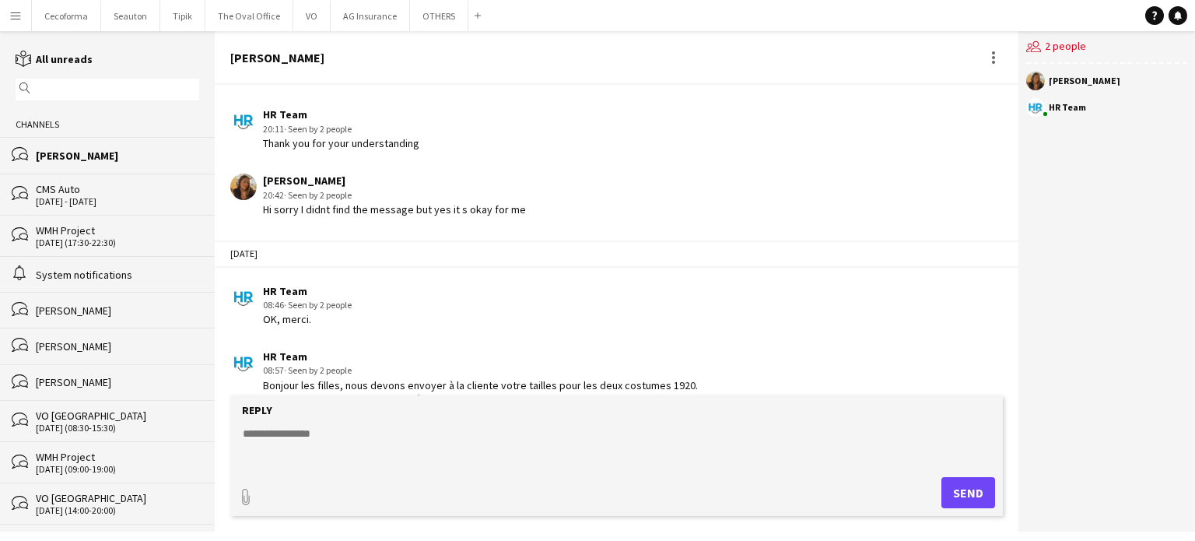
scroll to position [2288, 0]
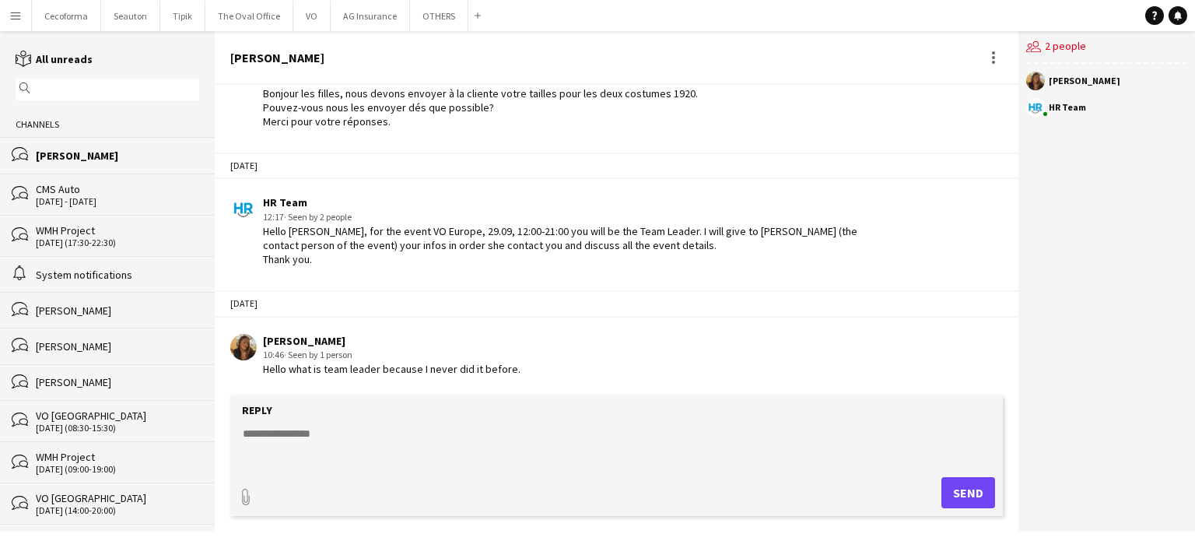
click at [305, 426] on textarea at bounding box center [619, 446] width 757 height 40
click at [526, 432] on textarea "**********" at bounding box center [619, 446] width 757 height 40
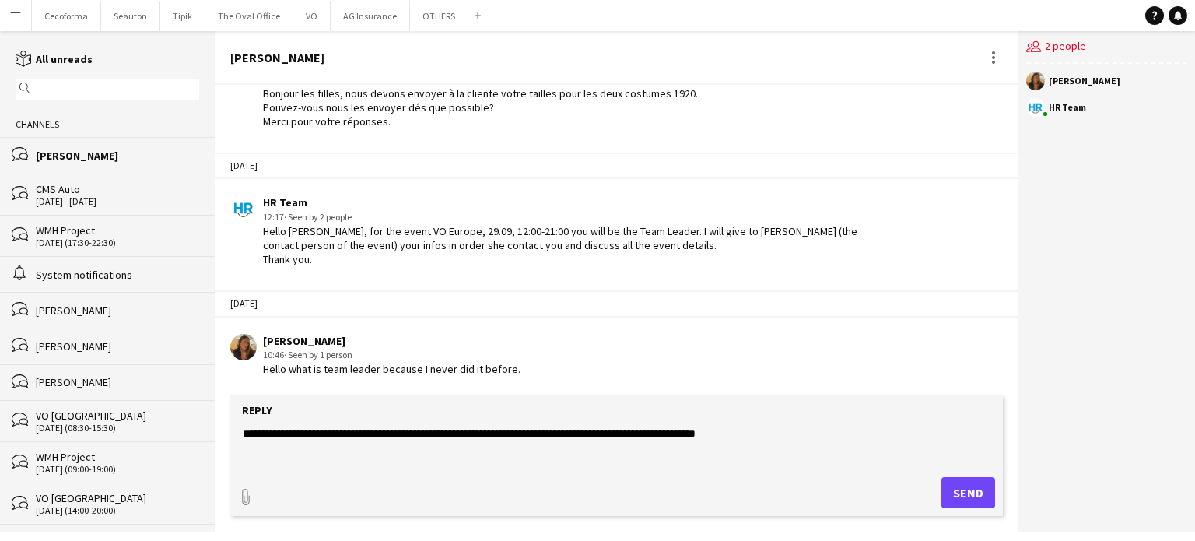
click at [759, 436] on textarea "**********" at bounding box center [619, 446] width 757 height 40
type textarea "**********"
click at [968, 485] on button "Send" at bounding box center [968, 492] width 54 height 31
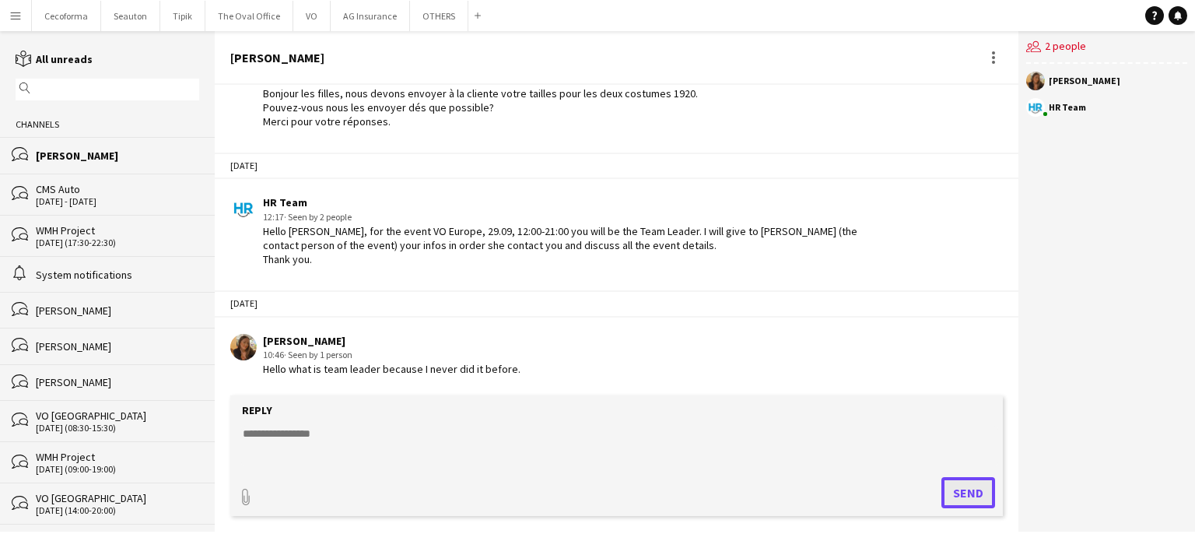
scroll to position [2354, 0]
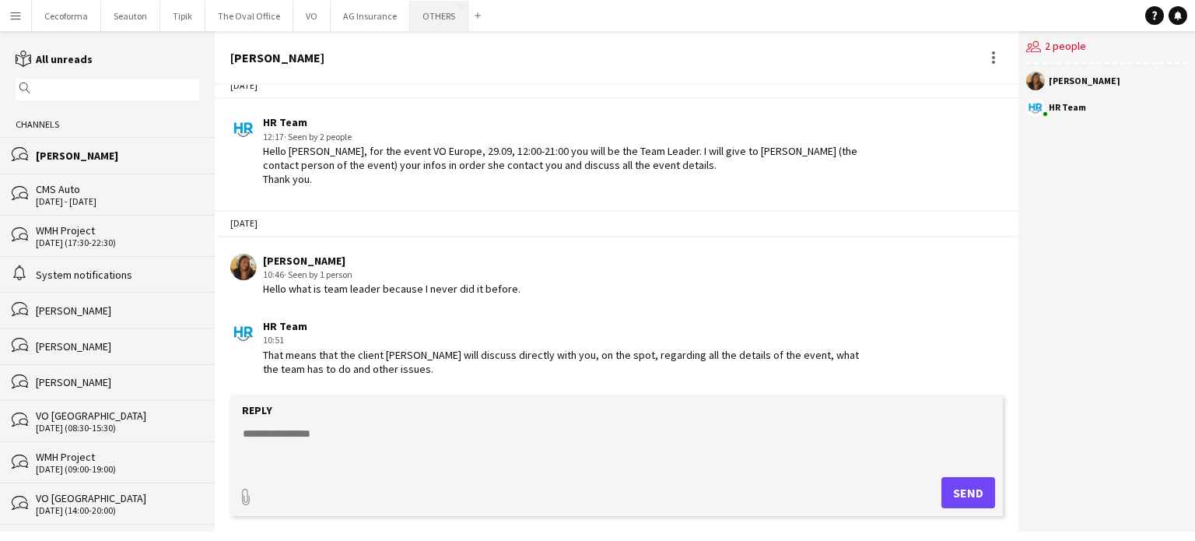
click at [426, 15] on button "OTHERS Close" at bounding box center [439, 16] width 58 height 30
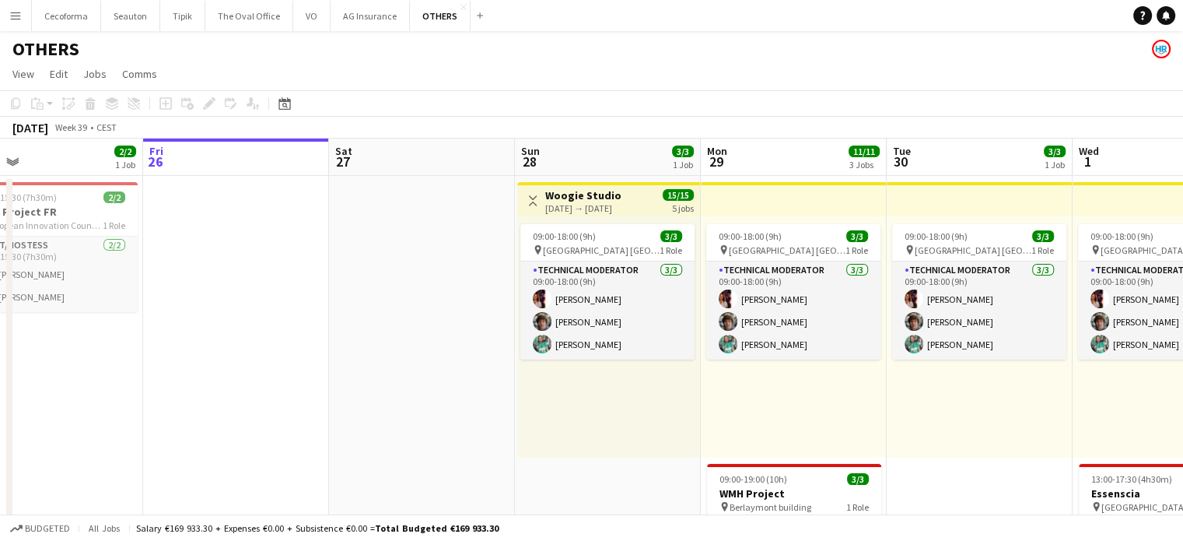
scroll to position [0, 510]
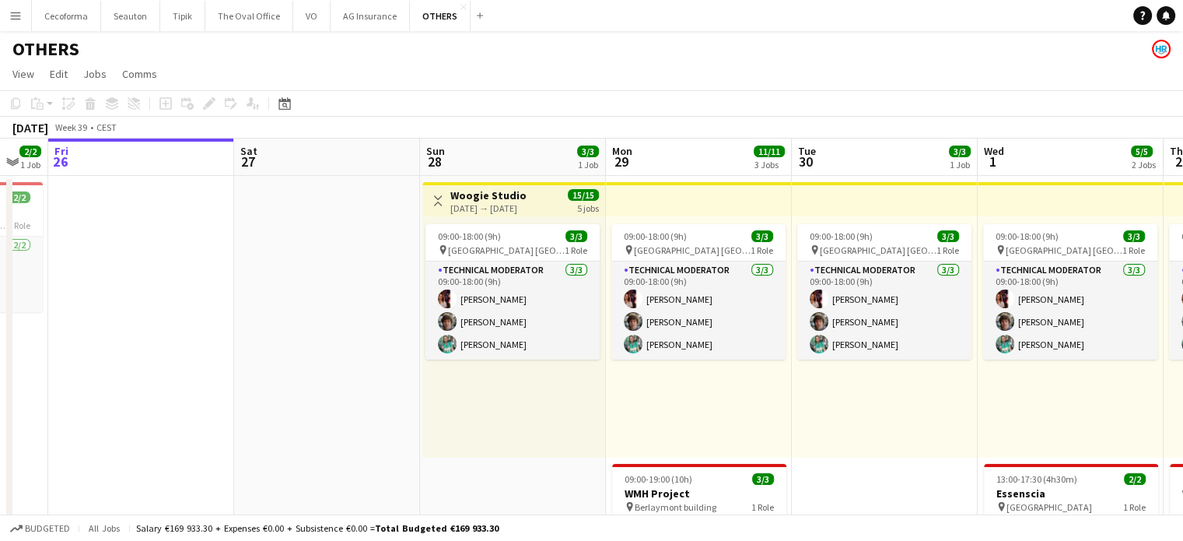
drag, startPoint x: 446, startPoint y: 323, endPoint x: 309, endPoint y: 307, distance: 137.8
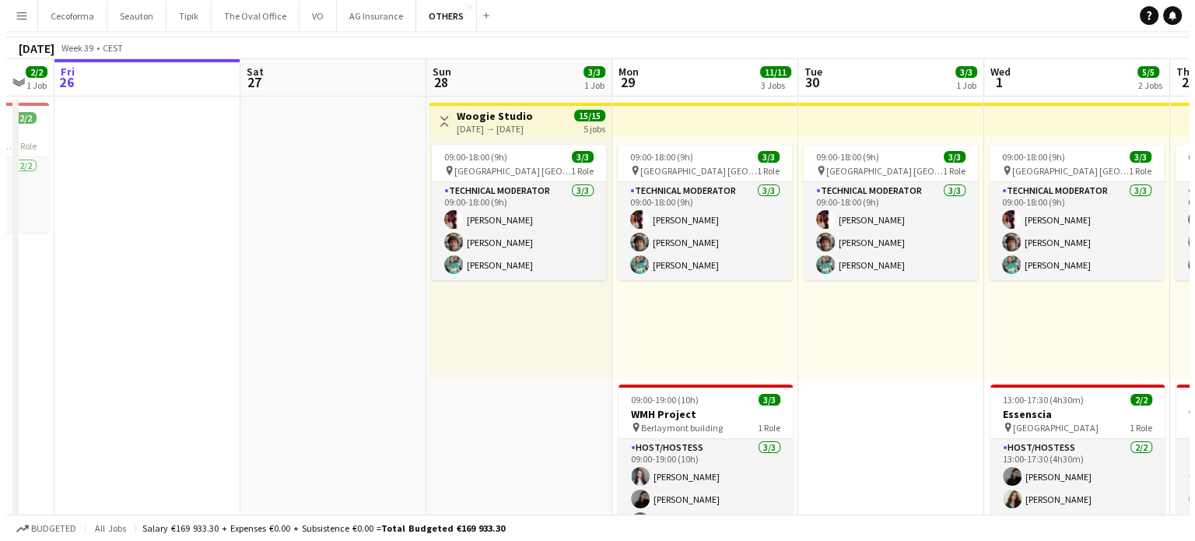
scroll to position [0, 0]
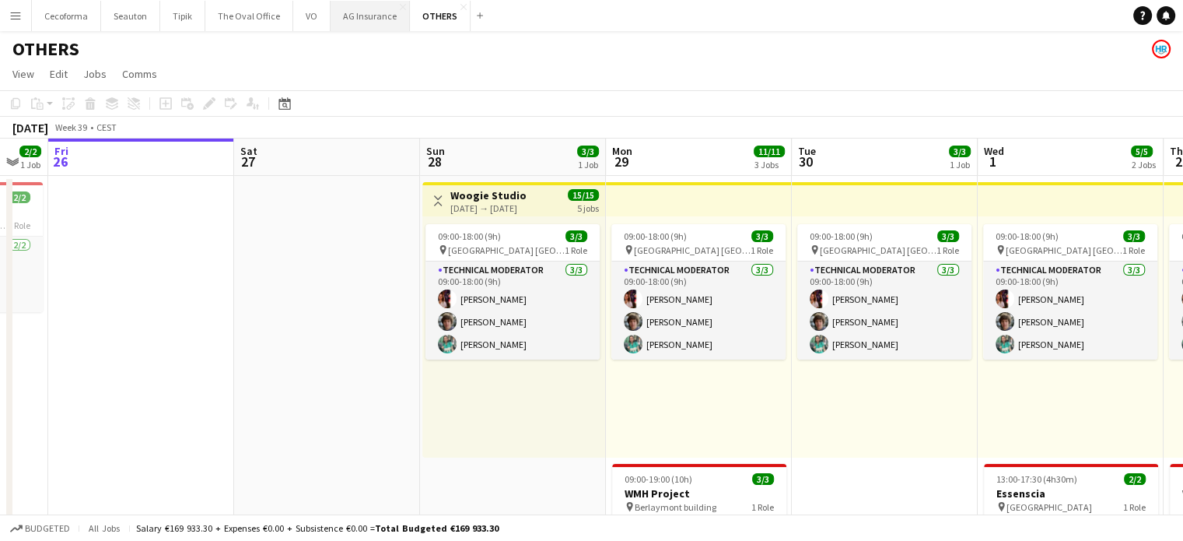
click at [377, 13] on button "AG Insurance Close" at bounding box center [370, 16] width 79 height 30
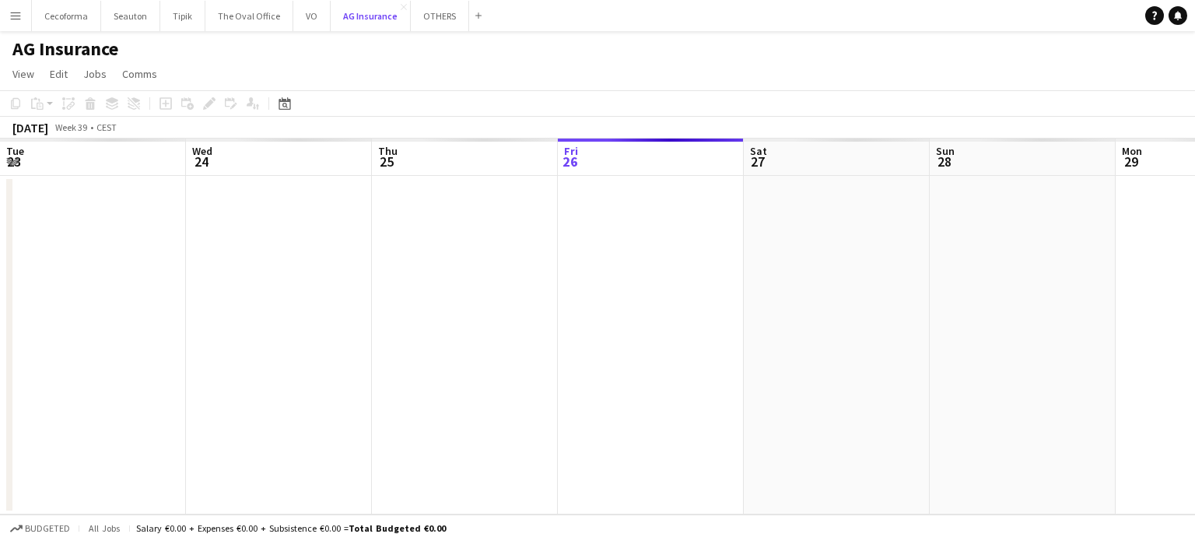
scroll to position [0, 372]
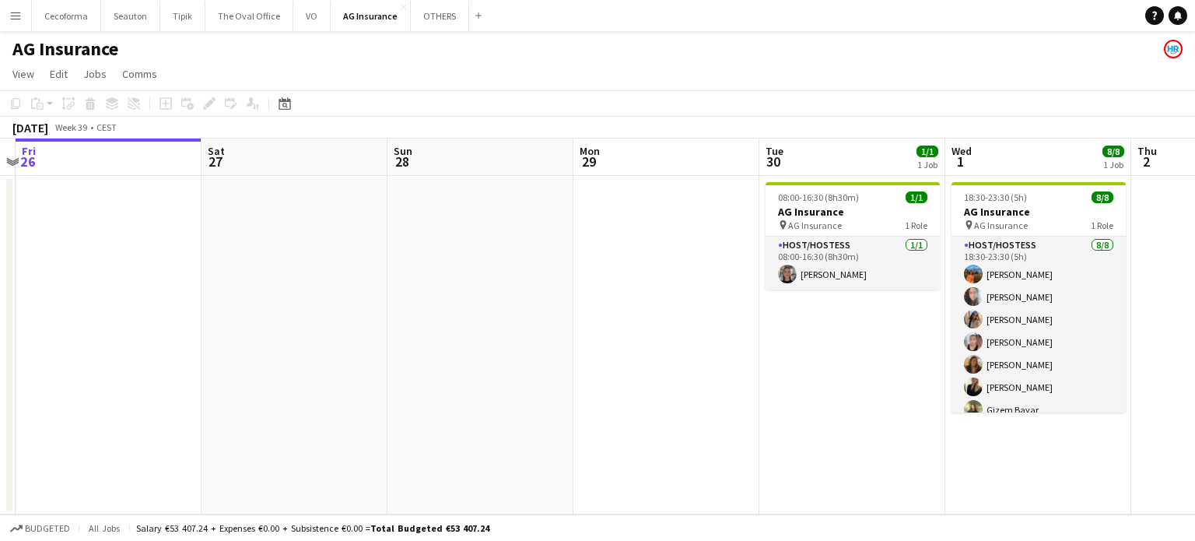
drag, startPoint x: 850, startPoint y: 382, endPoint x: 436, endPoint y: 365, distance: 413.4
click at [438, 366] on app-calendar-viewport "Tue 23 Wed 24 2/2 1 Job Thu 25 Fri 26 Sat 27 Sun 28 Mon 29 Tue 30 1/1 1 Job Wed…" at bounding box center [597, 326] width 1195 height 376
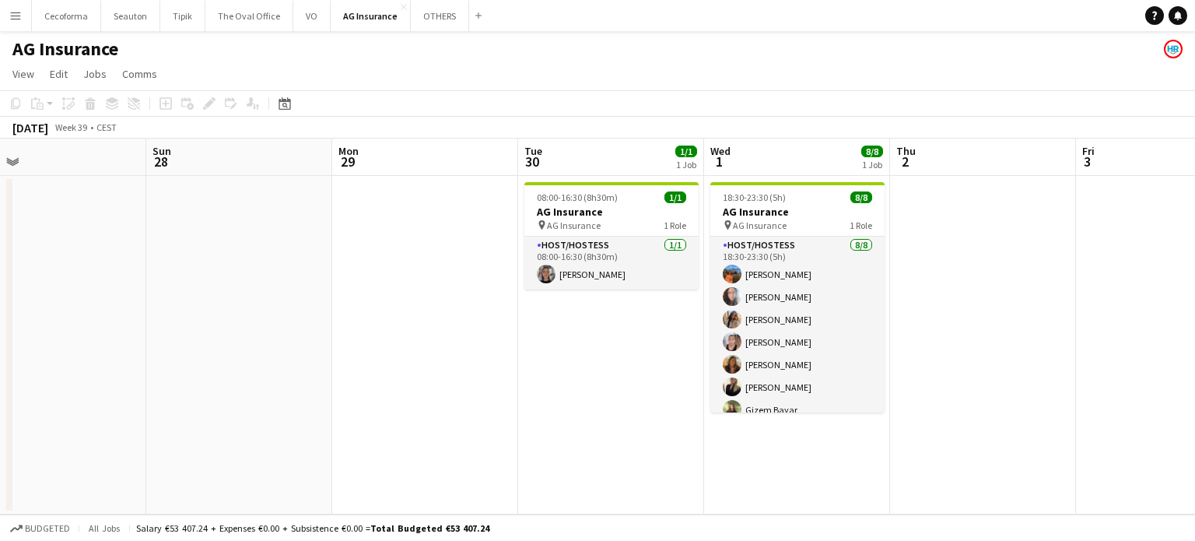
click at [1002, 398] on app-date-cell at bounding box center [983, 345] width 186 height 338
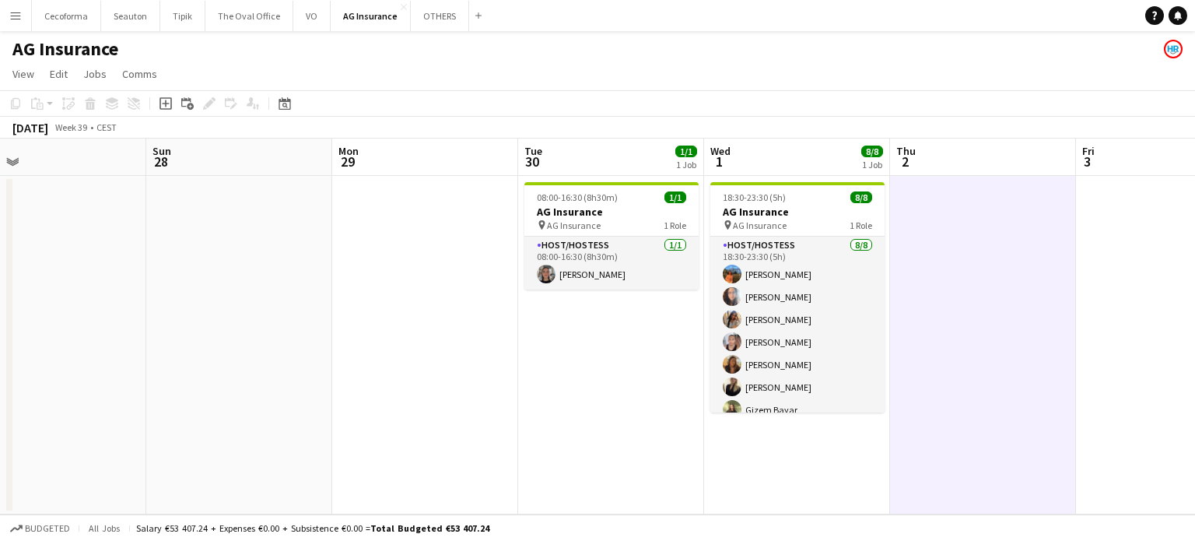
click at [282, 325] on app-date-cell at bounding box center [239, 345] width 186 height 338
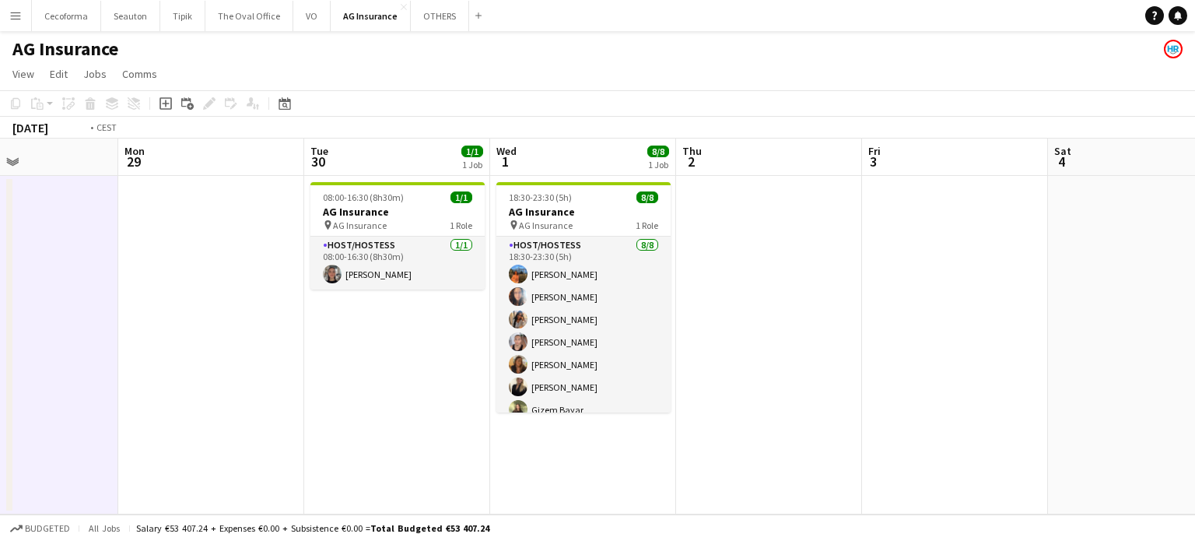
drag, startPoint x: 1011, startPoint y: 332, endPoint x: 171, endPoint y: 248, distance: 844.4
click at [170, 248] on app-calendar-viewport "Thu 25 Fri 26 Sat 27 Sun 28 Mon 29 Tue 30 1/1 1 Job Wed 1 8/8 1 Job Thu 2 Fri 3…" at bounding box center [597, 326] width 1195 height 376
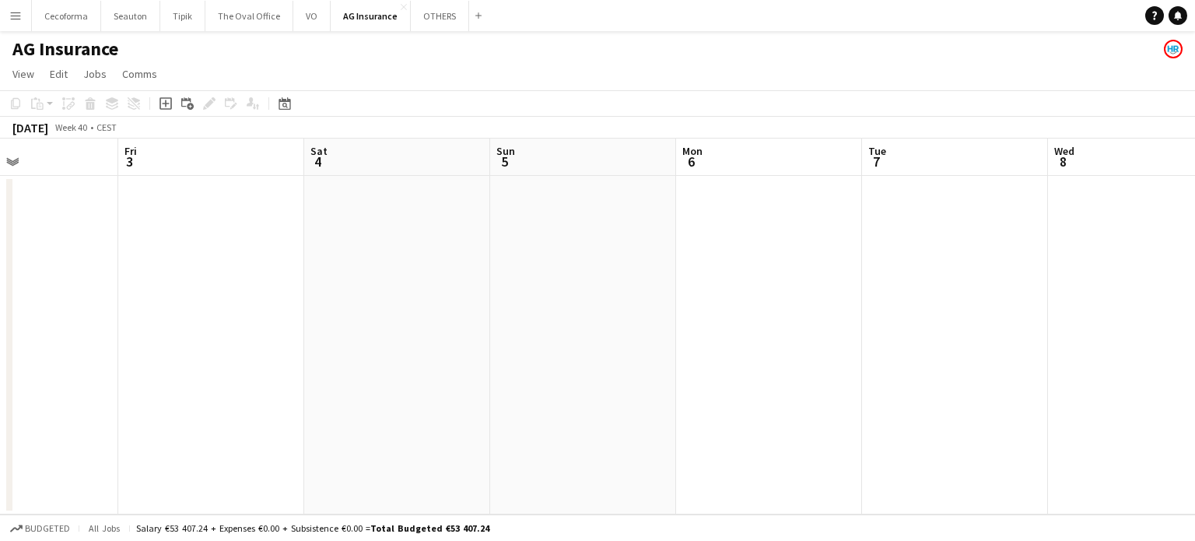
scroll to position [0, 509]
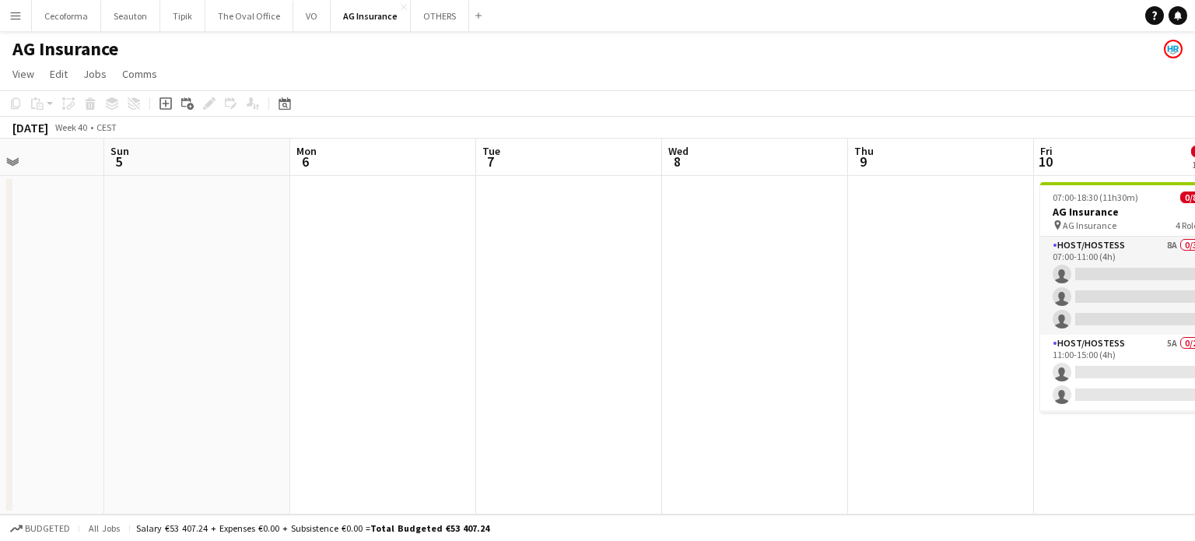
drag, startPoint x: 680, startPoint y: 260, endPoint x: 325, endPoint y: 232, distance: 355.8
click at [71, 220] on app-calendar-viewport "Wed 1 8/8 1 Job Thu 2 Fri 3 Sat 4 Sun 5 Mon 6 Tue 7 Wed 8 Thu 9 Fri 10 0/8 1 Jo…" at bounding box center [597, 326] width 1195 height 376
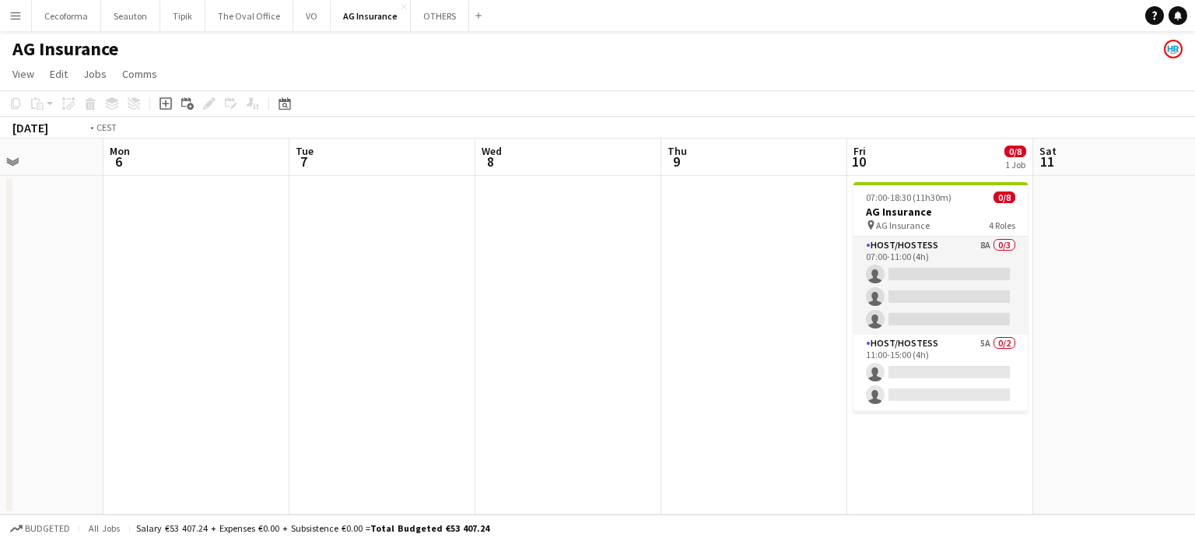
scroll to position [0, 415]
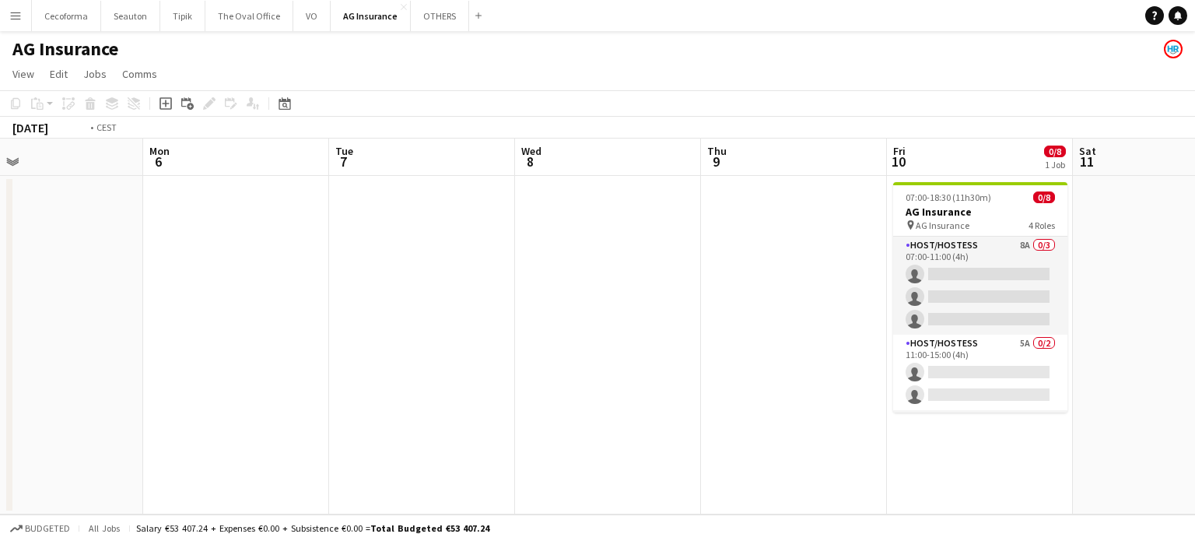
drag, startPoint x: 596, startPoint y: 272, endPoint x: 200, endPoint y: 179, distance: 406.7
click at [0, 128] on app-calendar "Copy Paste Paste Ctrl+V Paste with crew Ctrl+Shift+V Paste linked Job Delete Gr…" at bounding box center [597, 302] width 1195 height 424
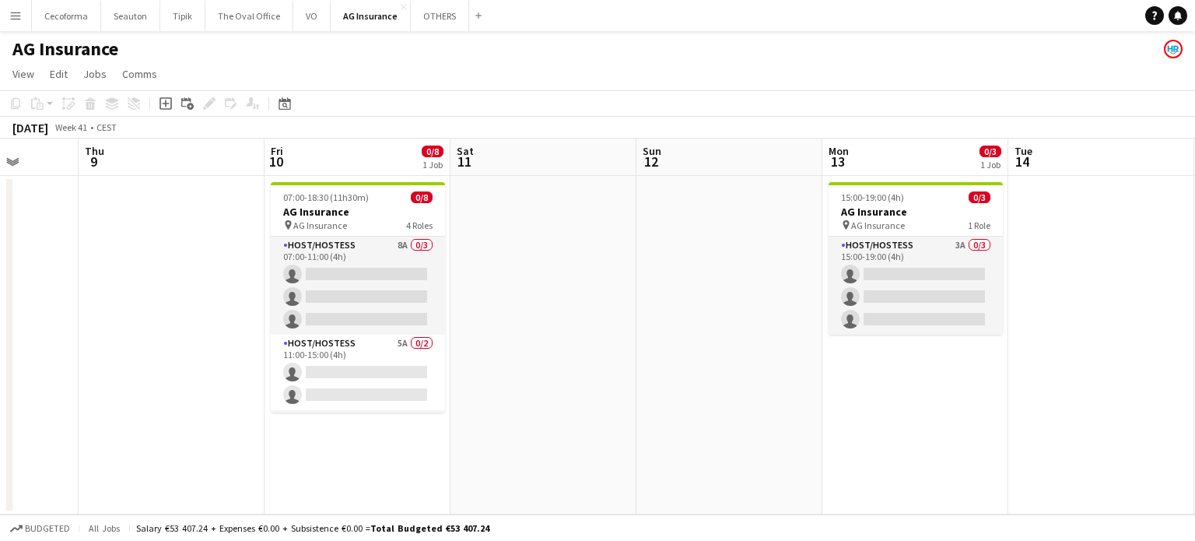
drag, startPoint x: 1019, startPoint y: 359, endPoint x: 296, endPoint y: 250, distance: 731.8
click at [296, 250] on app-calendar-viewport "Mon 6 Tue 7 Wed 8 Thu 9 Fri 10 0/8 1 Job Sat 11 Sun 12 Mon 13 0/3 1 Job Tue 14 …" at bounding box center [597, 326] width 1195 height 376
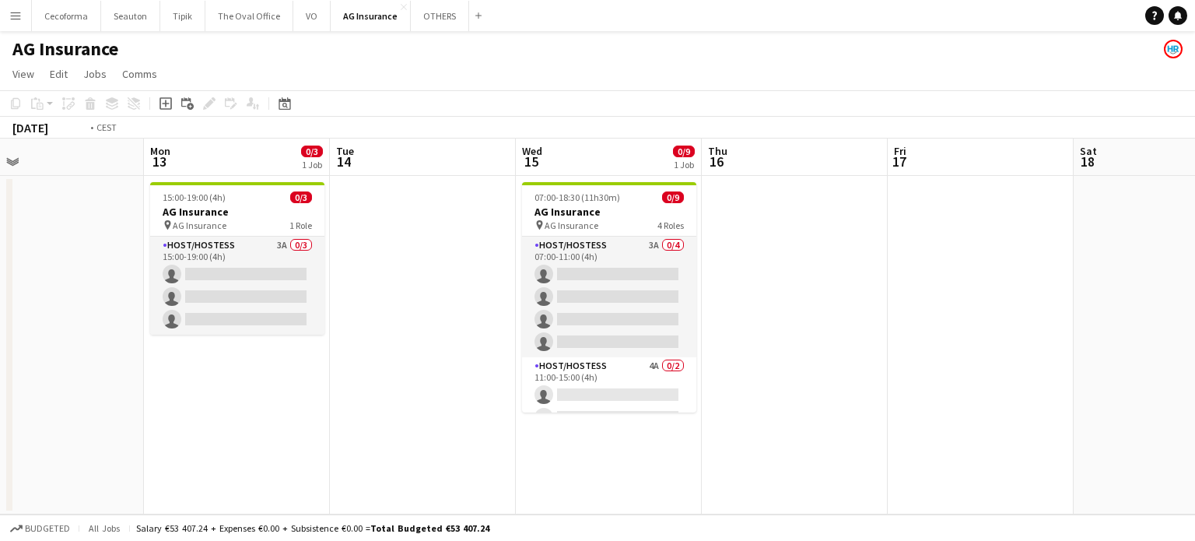
drag, startPoint x: 722, startPoint y: 273, endPoint x: 478, endPoint y: 237, distance: 246.1
click at [533, 242] on app-calendar-viewport "Thu 9 Fri 10 0/8 1 Job Sat 11 Sun 12 Mon 13 0/3 1 Job Tue 14 Wed 15 0/9 1 Job T…" at bounding box center [597, 326] width 1195 height 376
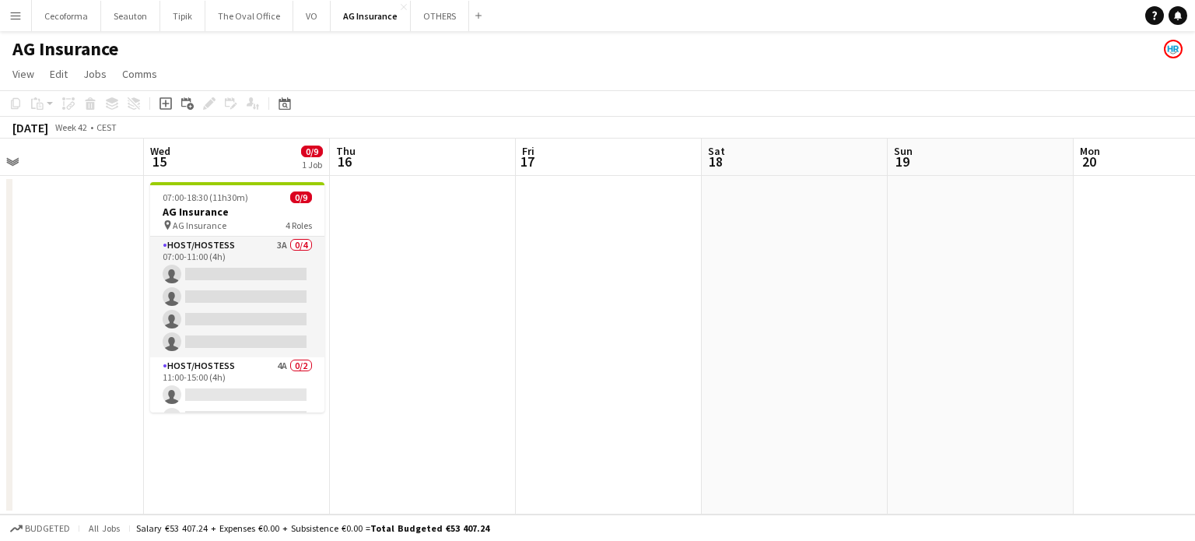
scroll to position [0, 640]
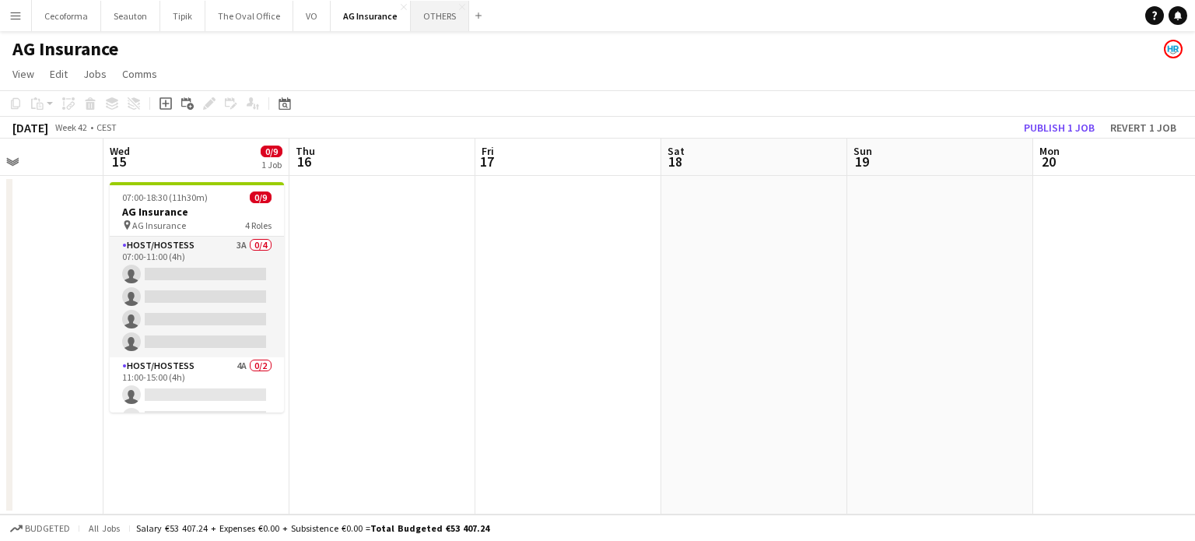
click at [425, 12] on button "OTHERS Close" at bounding box center [440, 16] width 58 height 30
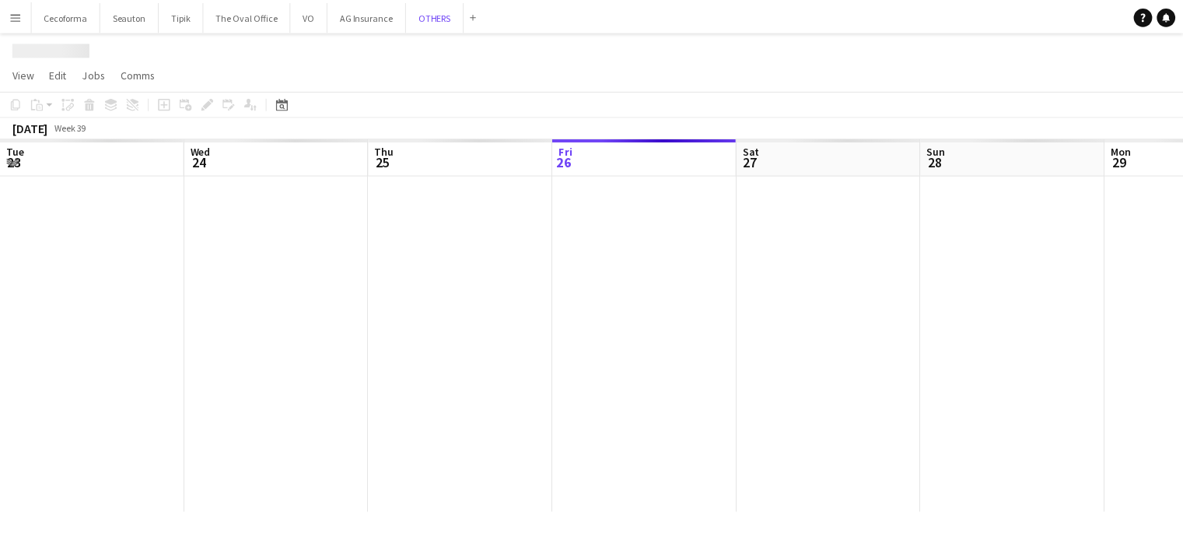
scroll to position [0, 372]
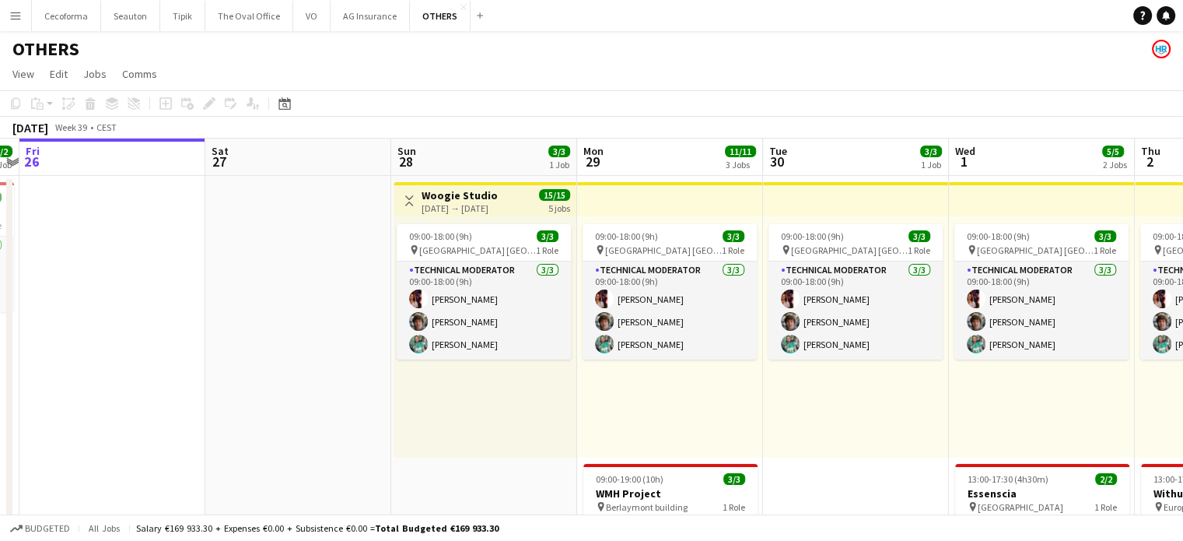
drag, startPoint x: 990, startPoint y: 401, endPoint x: 445, endPoint y: 292, distance: 555.5
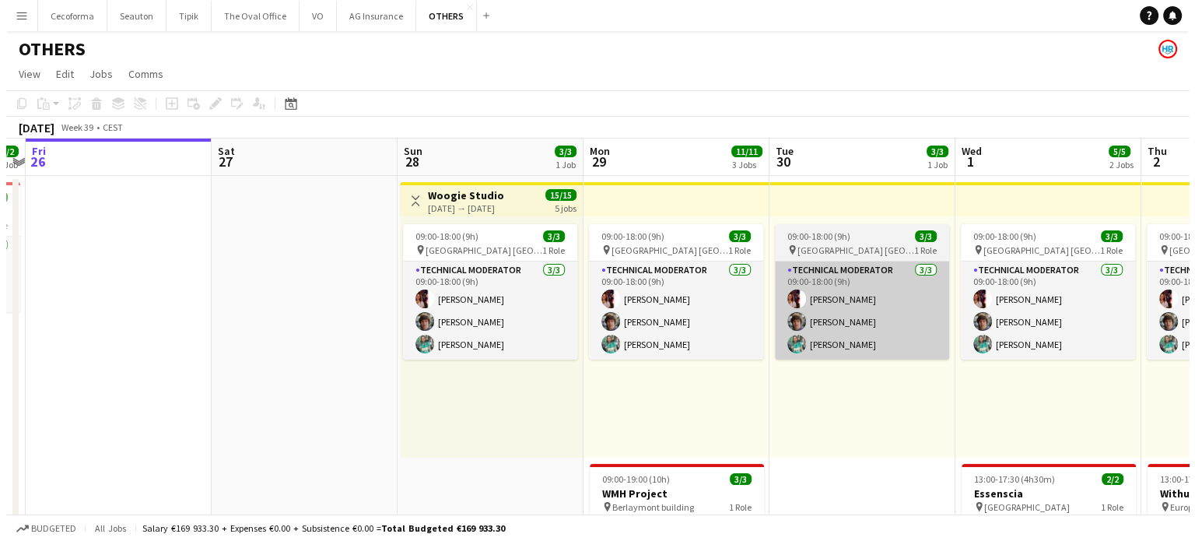
scroll to position [0, 544]
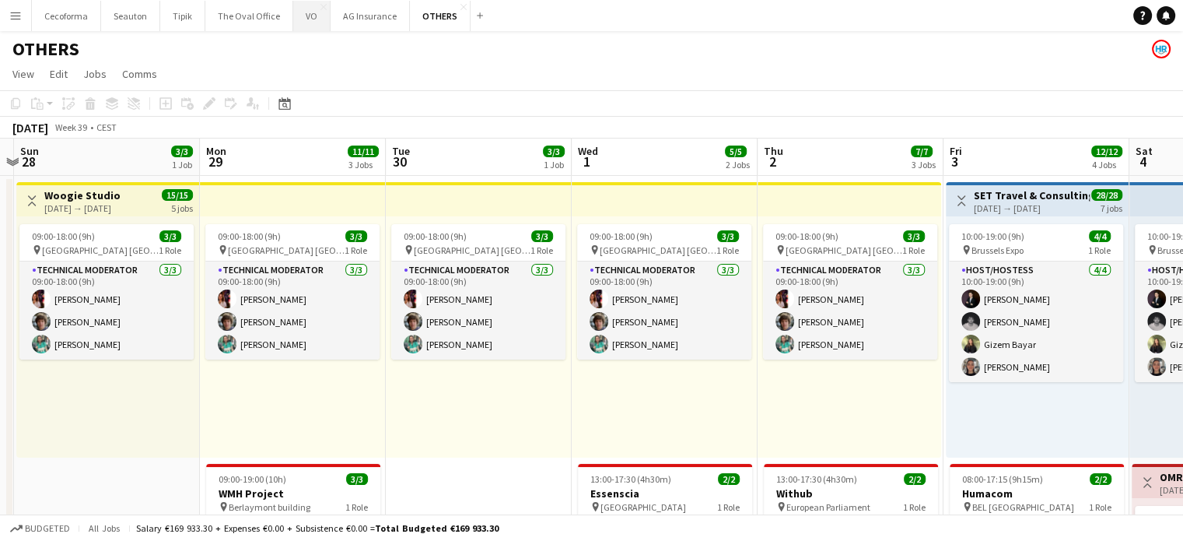
click at [301, 12] on button "VO Close" at bounding box center [311, 16] width 37 height 30
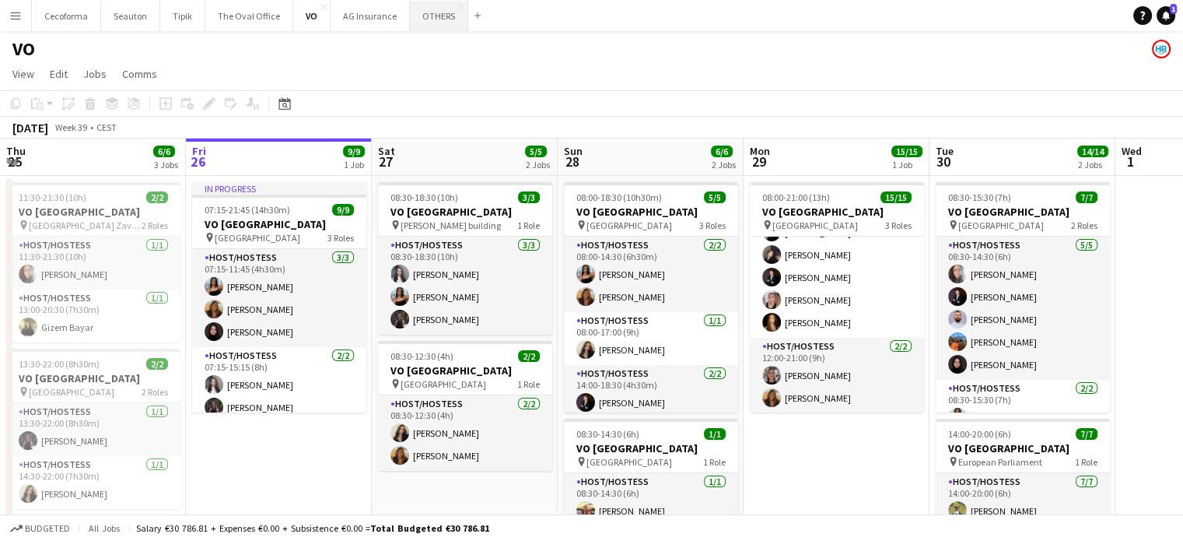
click at [439, 19] on button "OTHERS Close" at bounding box center [439, 16] width 58 height 30
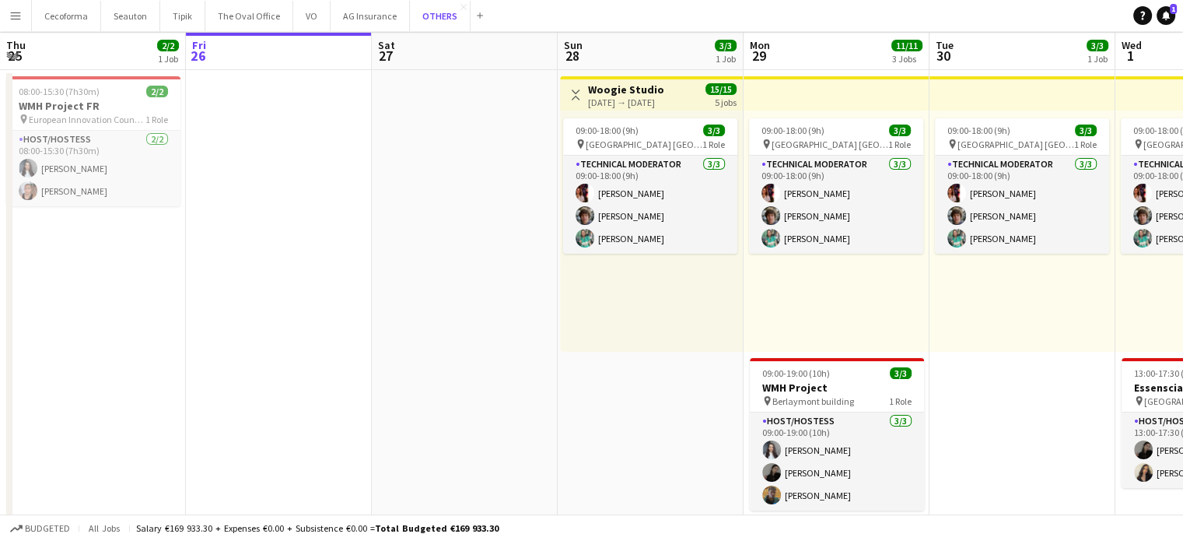
scroll to position [233, 0]
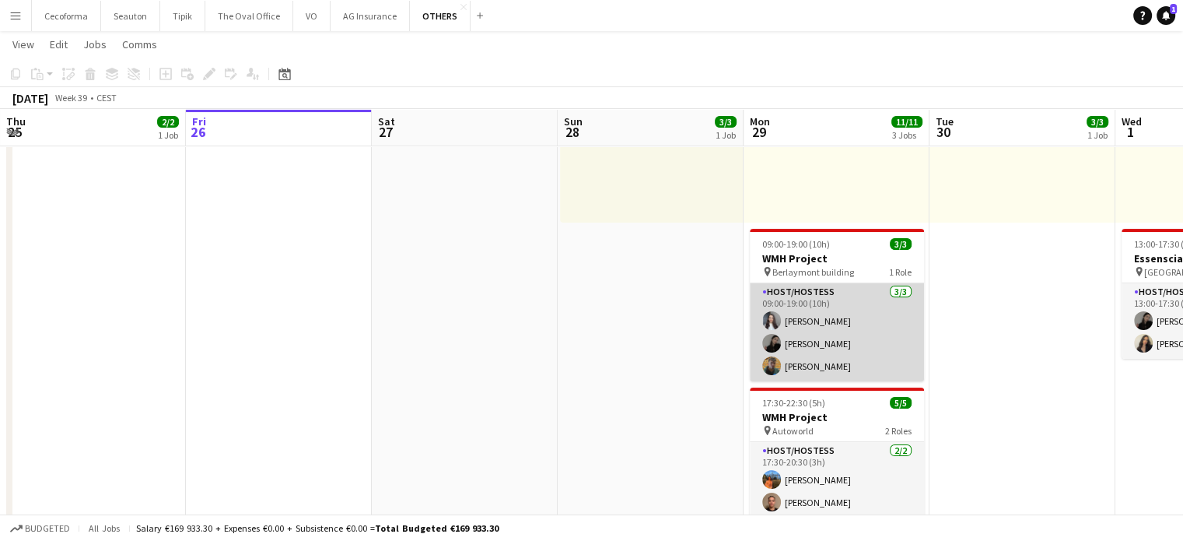
click at [804, 346] on app-card-role "Host/Hostess 3/3 09:00-19:00 (10h) Eliza Kharkovaia Alina Rapcea Orian Minne" at bounding box center [837, 332] width 174 height 98
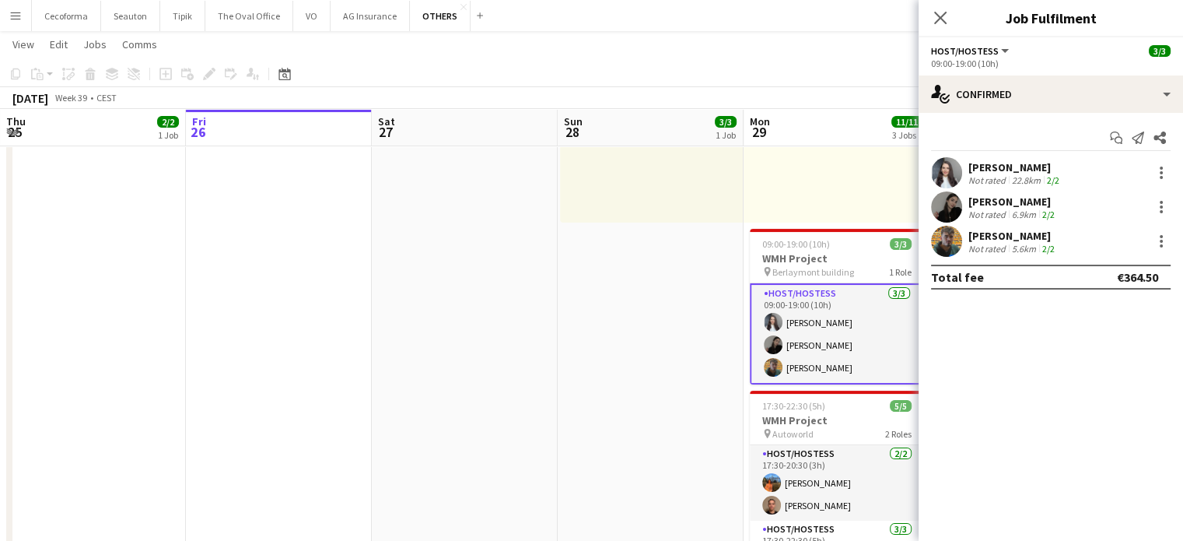
click at [990, 201] on div "[PERSON_NAME]" at bounding box center [1013, 201] width 89 height 14
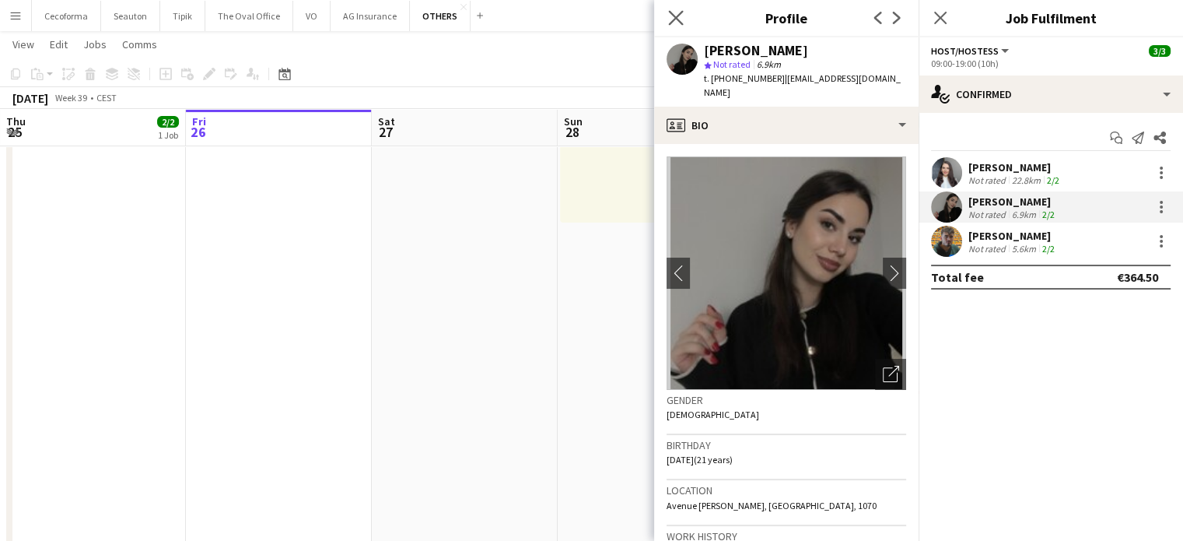
click at [683, 21] on app-icon "Close pop-in" at bounding box center [676, 18] width 23 height 23
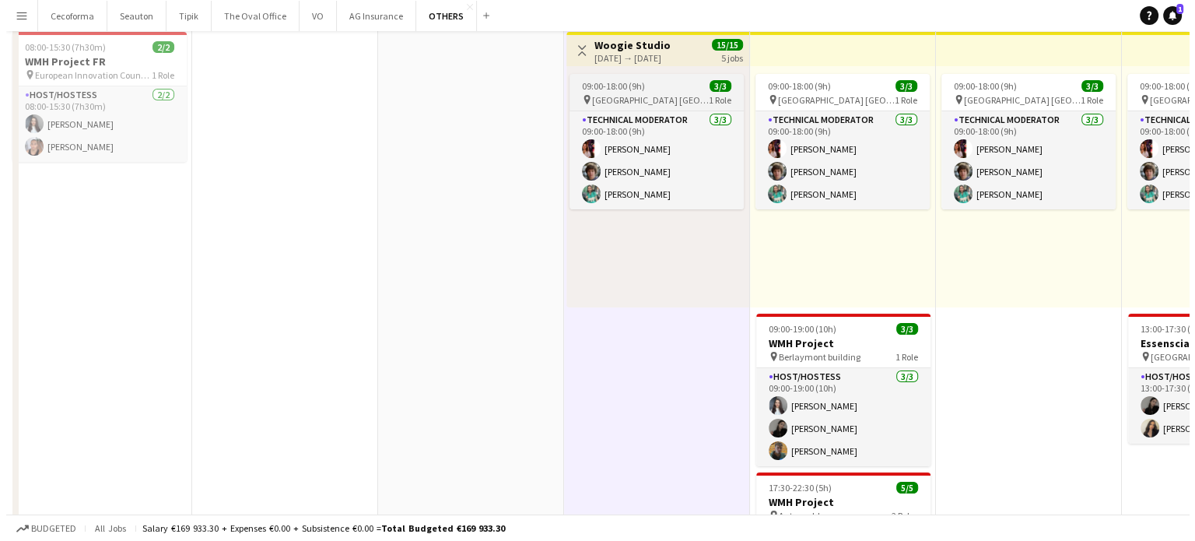
scroll to position [0, 0]
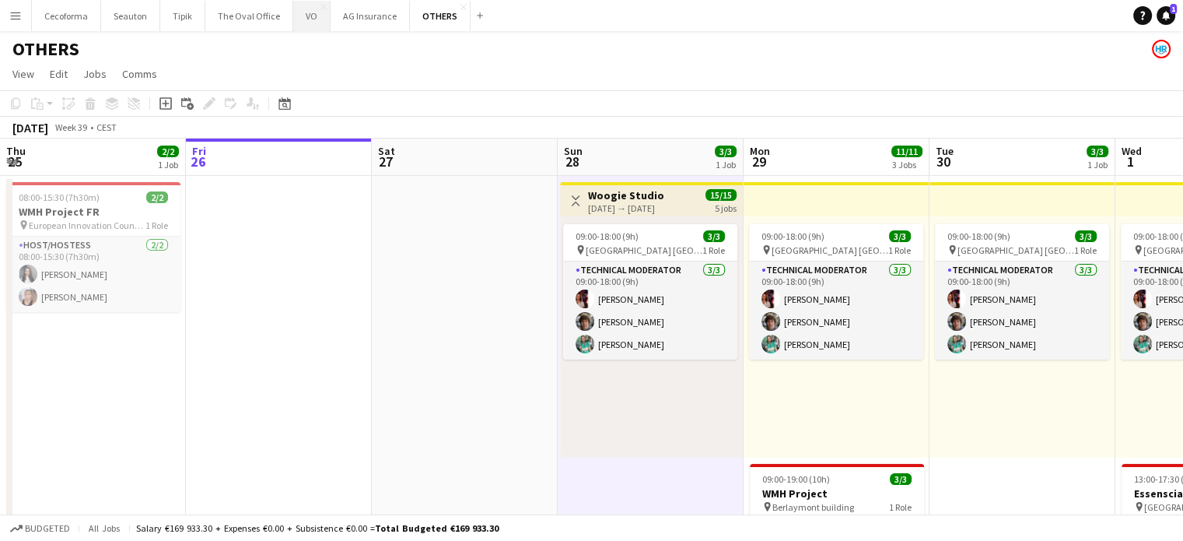
click at [303, 17] on button "VO Close" at bounding box center [311, 16] width 37 height 30
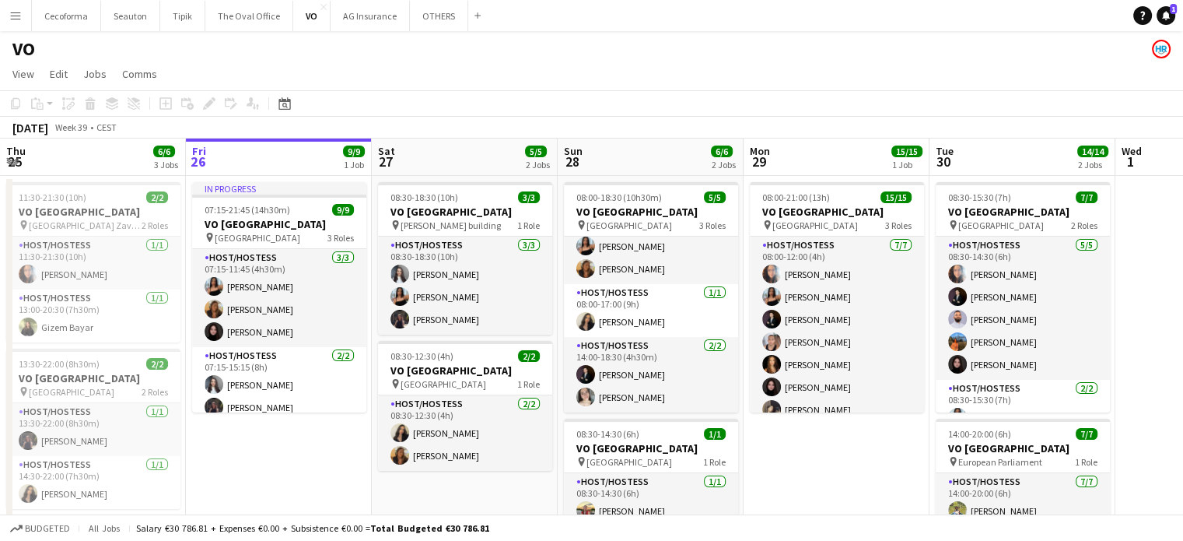
click at [853, 468] on app-date-cell "08:00-21:00 (13h) 15/15 VO Europe pin UR Square 3 Roles Host/Hostess 7/7 08:00-…" at bounding box center [837, 443] width 186 height 534
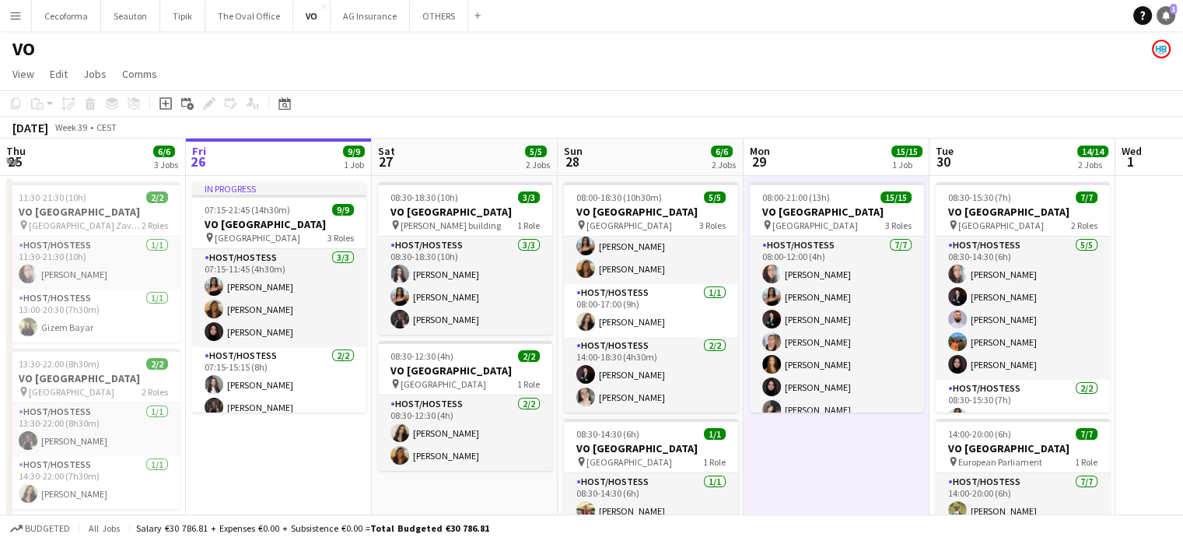
click at [1167, 15] on icon at bounding box center [1166, 15] width 8 height 8
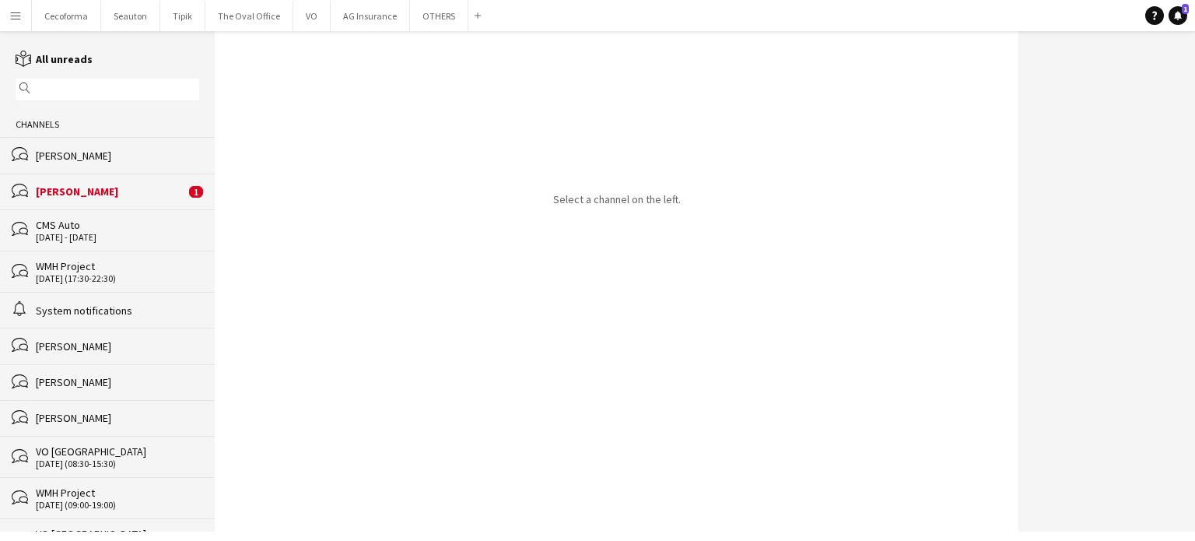
click at [72, 186] on div "[PERSON_NAME]" at bounding box center [110, 191] width 149 height 14
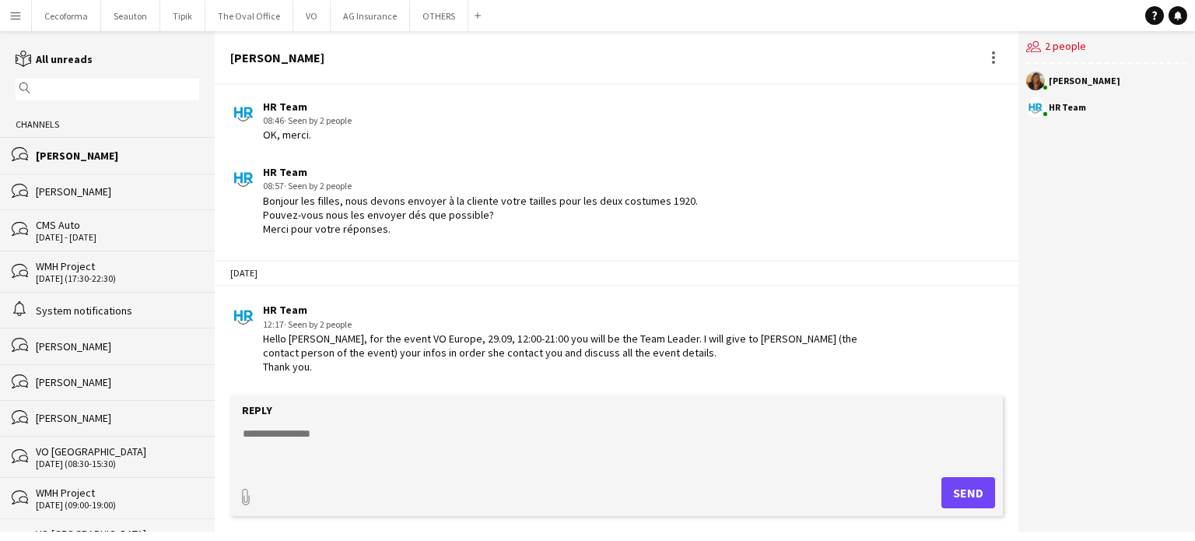
scroll to position [2123, 0]
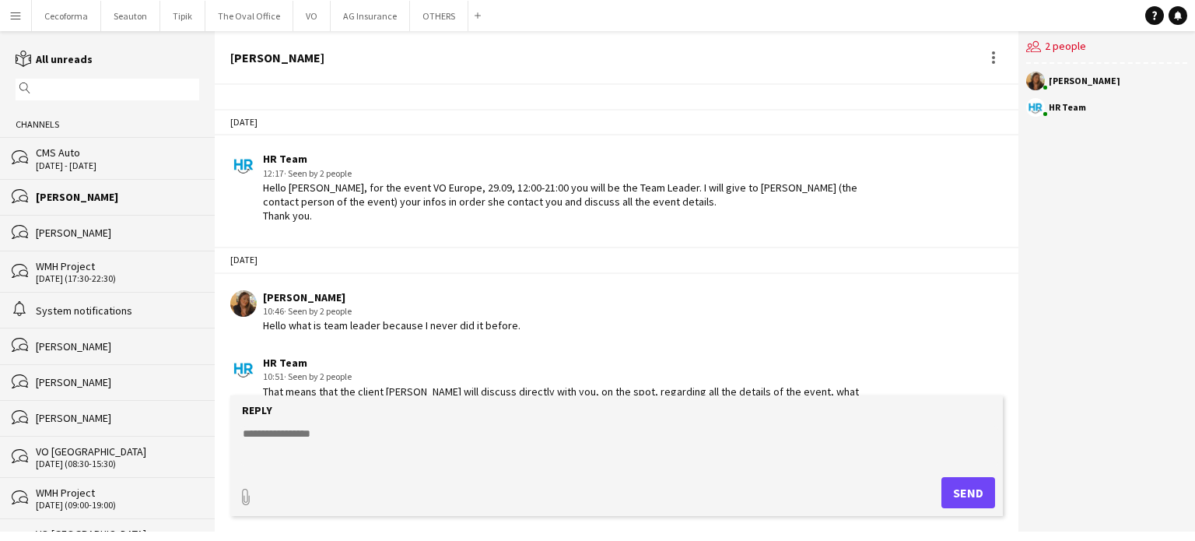
scroll to position [2434, 0]
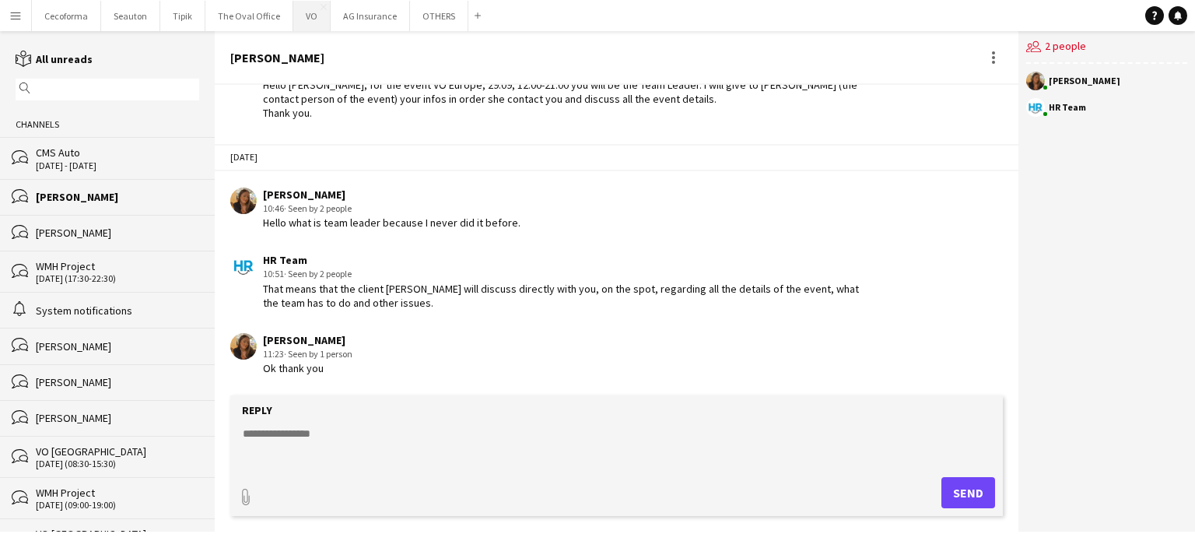
click at [307, 16] on button "VO Close" at bounding box center [311, 16] width 37 height 30
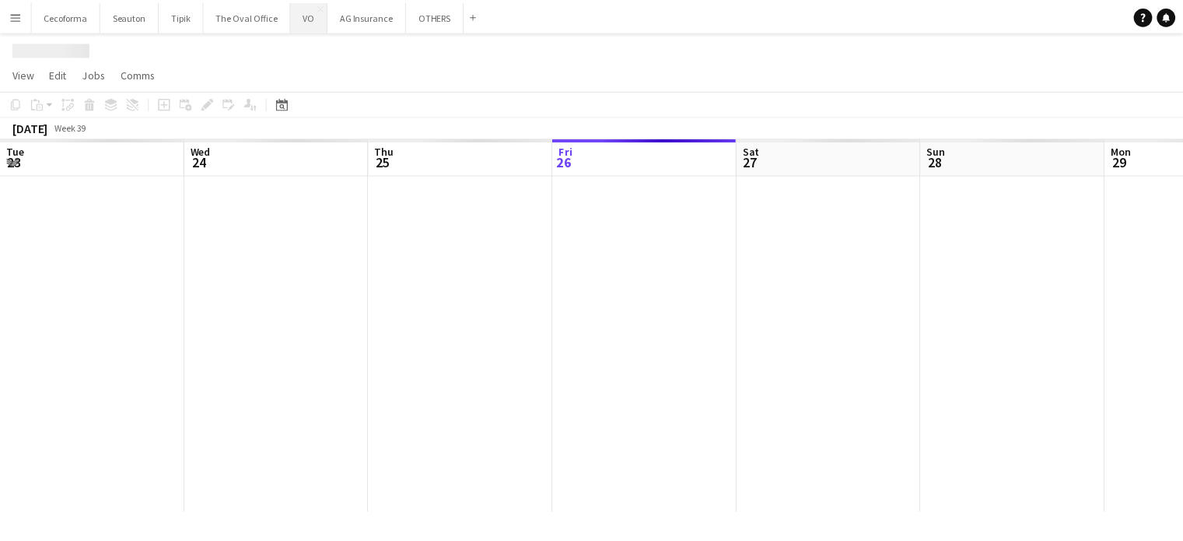
scroll to position [0, 372]
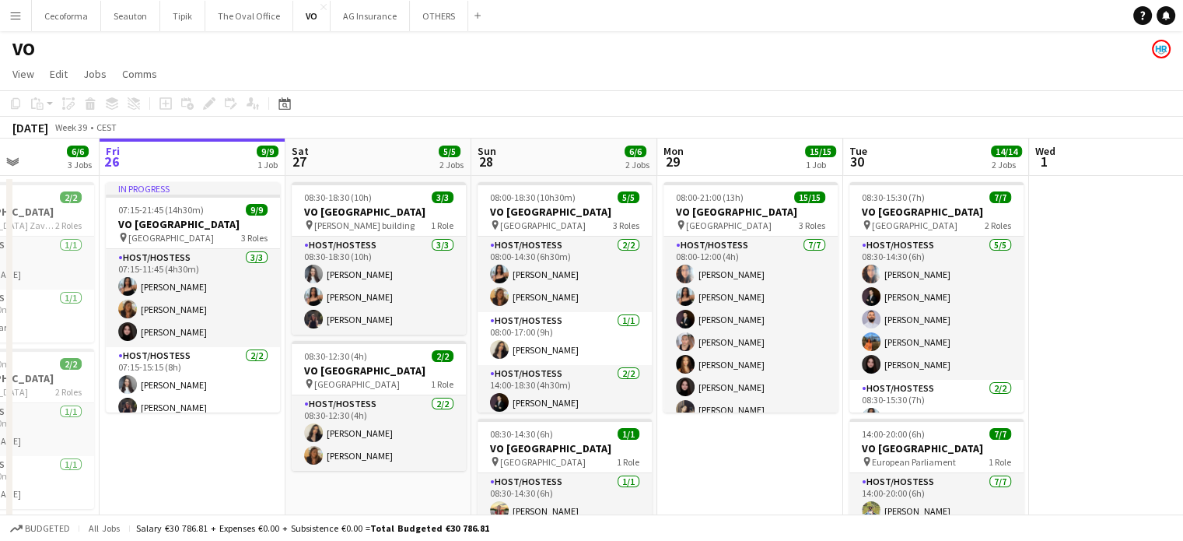
drag, startPoint x: 875, startPoint y: 454, endPoint x: 776, endPoint y: 433, distance: 101.0
click at [776, 433] on app-calendar-viewport "Tue 23 Wed 24 Thu 25 6/6 3 Jobs Fri 26 9/9 1 Job Sat 27 5/5 2 Jobs Sun 28 6/6 2…" at bounding box center [591, 424] width 1183 height 572
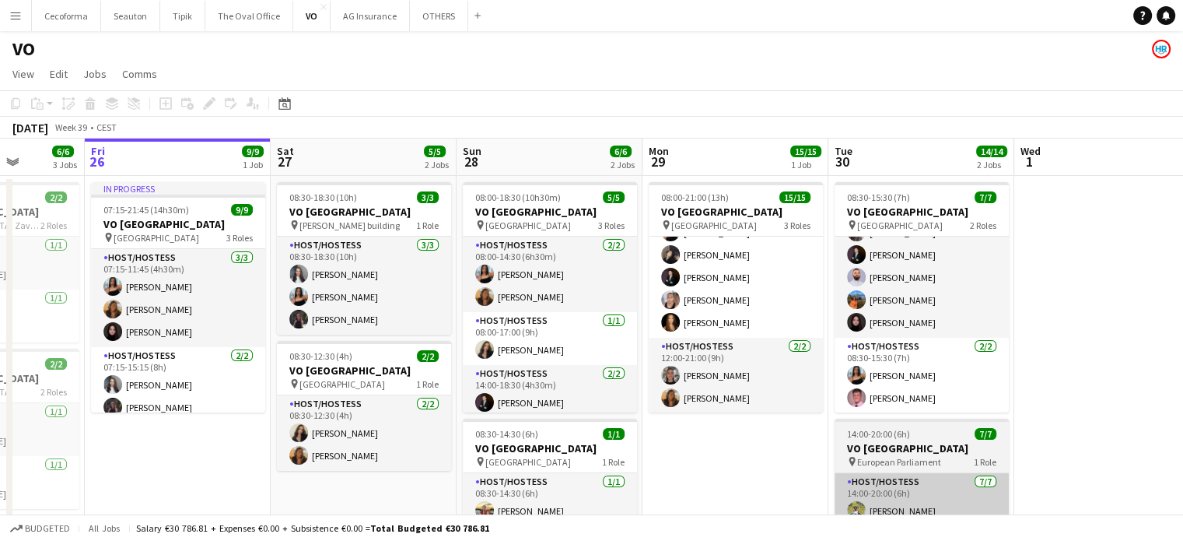
scroll to position [194, 0]
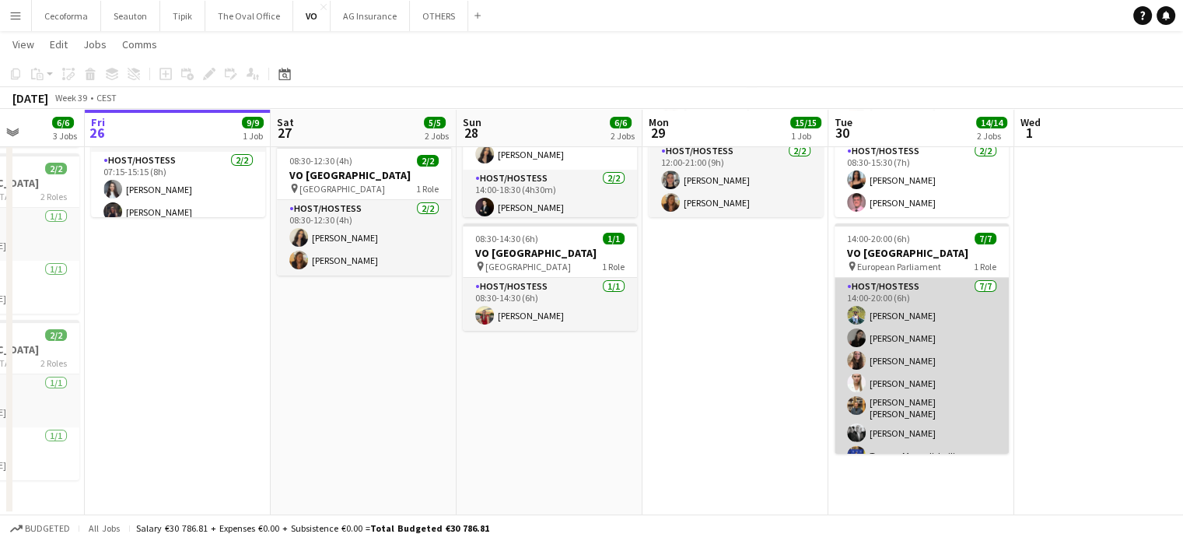
click at [906, 363] on app-card-role "Host/Hostess [DATE] 14:00-20:00 (6h) [PERSON_NAME] [PERSON_NAME] Rapcea [PERSON…" at bounding box center [922, 374] width 174 height 193
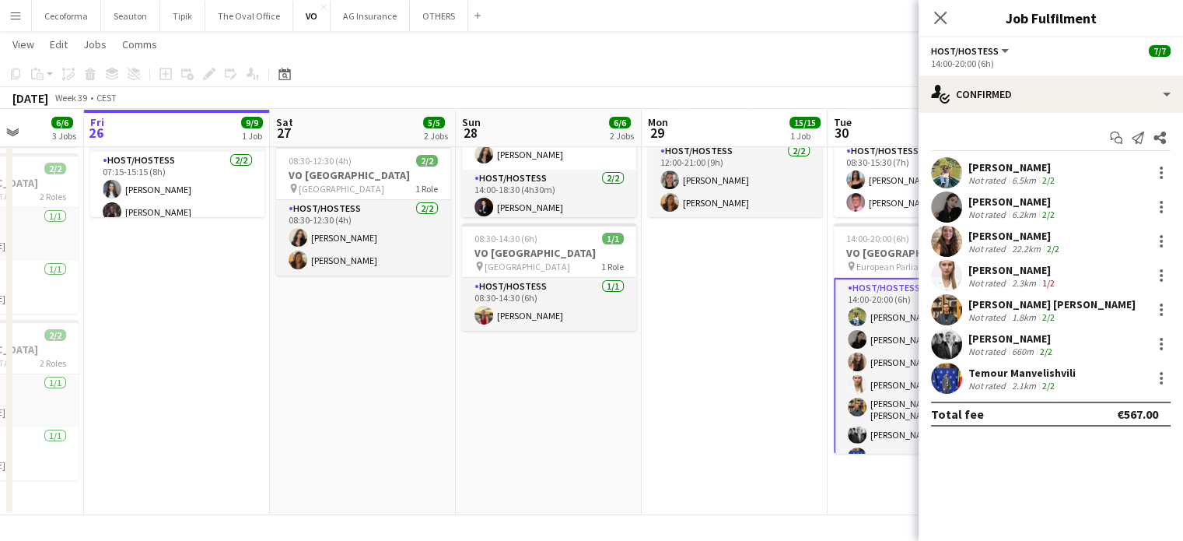
click at [1000, 236] on div "[PERSON_NAME]" at bounding box center [1016, 236] width 94 height 14
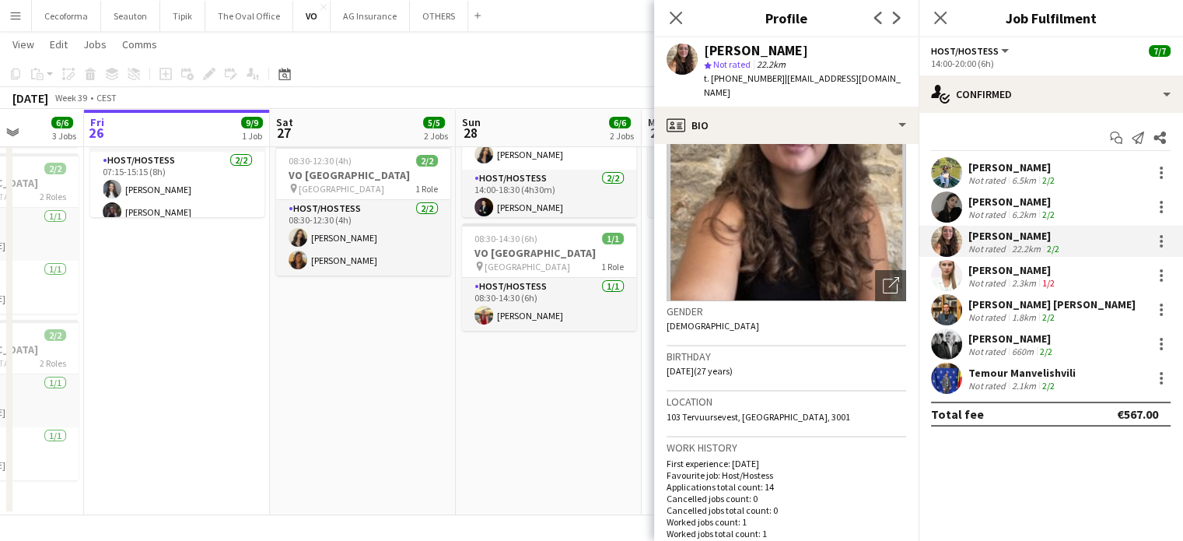
scroll to position [156, 0]
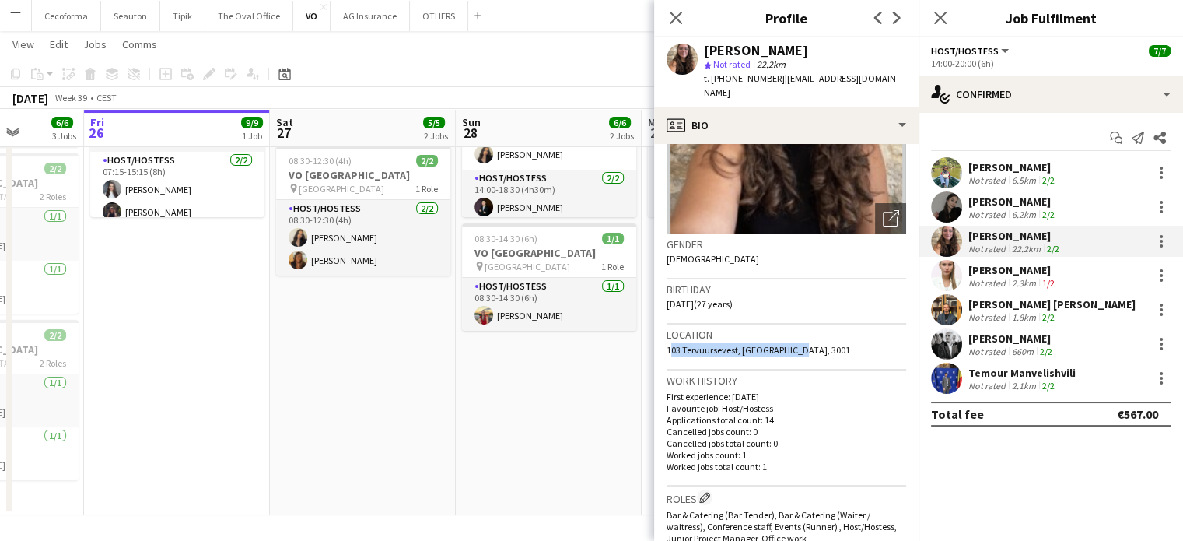
drag, startPoint x: 667, startPoint y: 335, endPoint x: 810, endPoint y: 337, distance: 142.4
click at [810, 337] on div "Location 103 Tervuursevest, Leuven, 3001" at bounding box center [787, 346] width 240 height 45
copy span "103 Tervuursevest, Leuven, 3001"
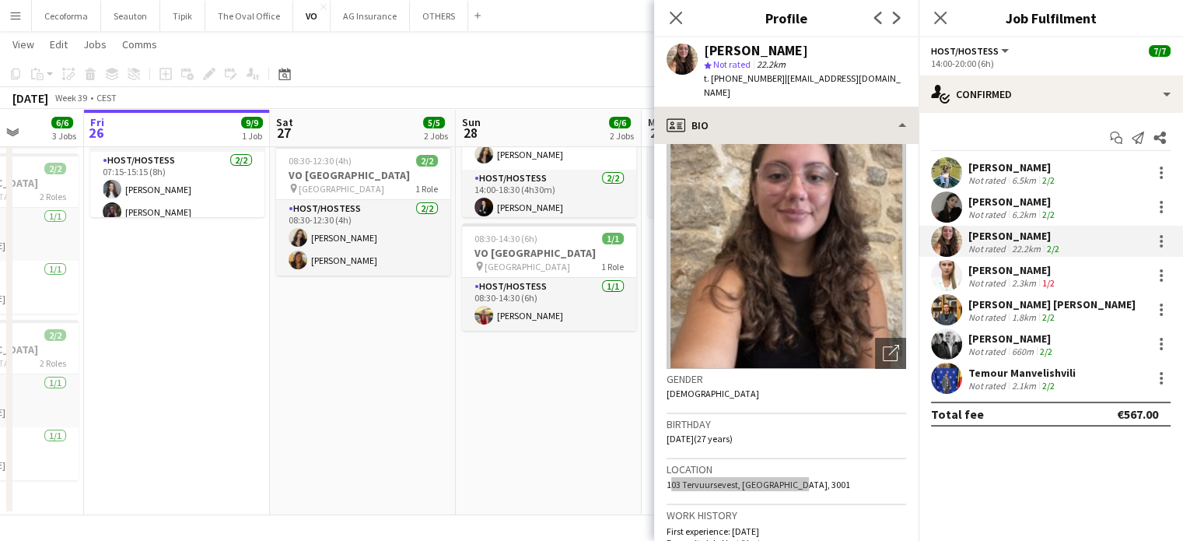
scroll to position [0, 0]
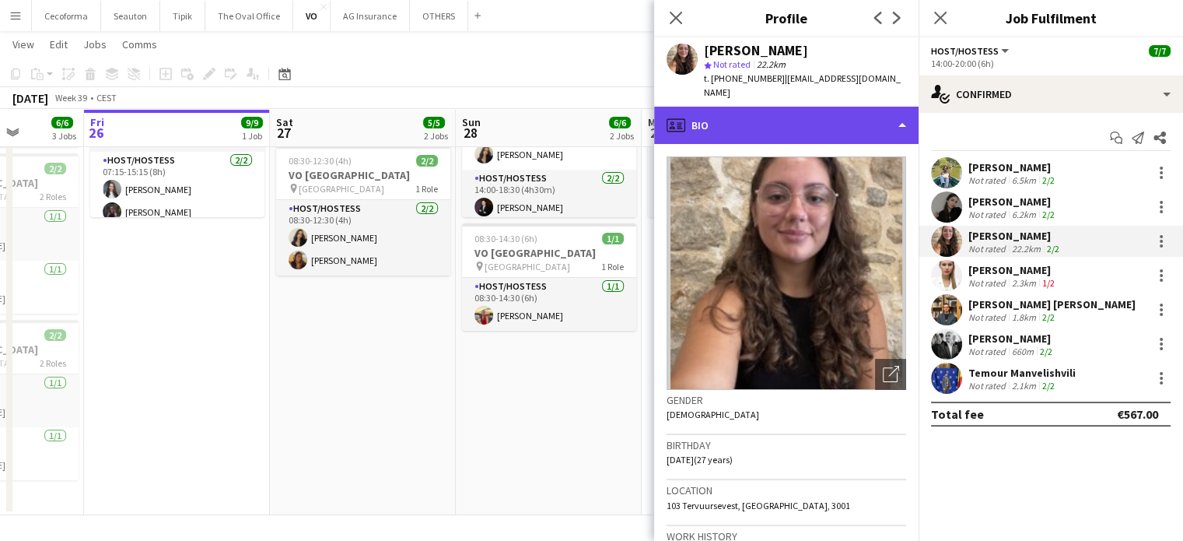
click at [906, 110] on div "profile Bio" at bounding box center [786, 125] width 265 height 37
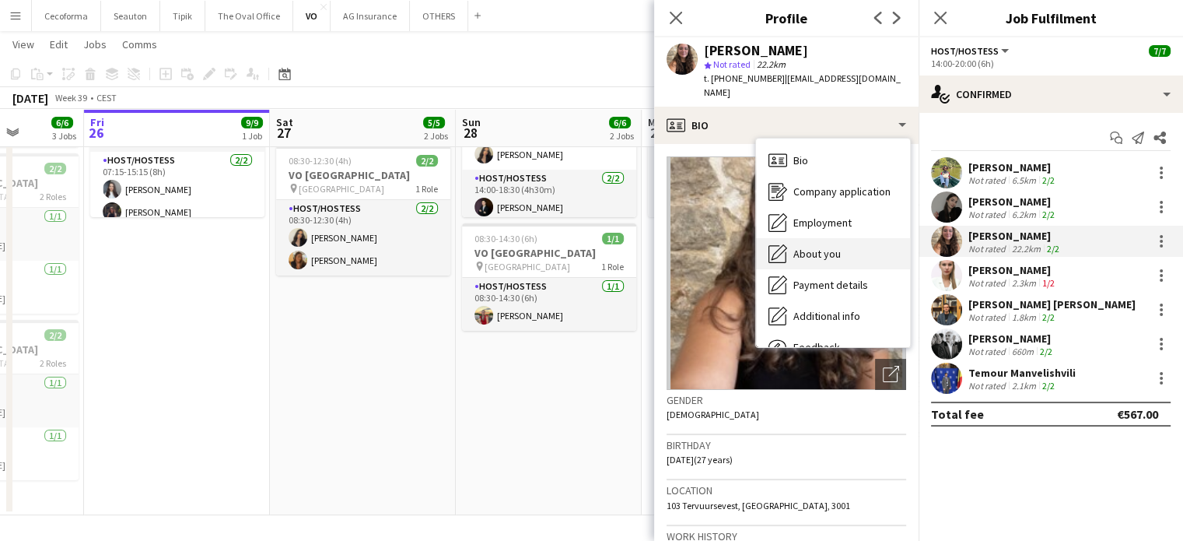
click at [829, 247] on span "About you" at bounding box center [817, 254] width 47 height 14
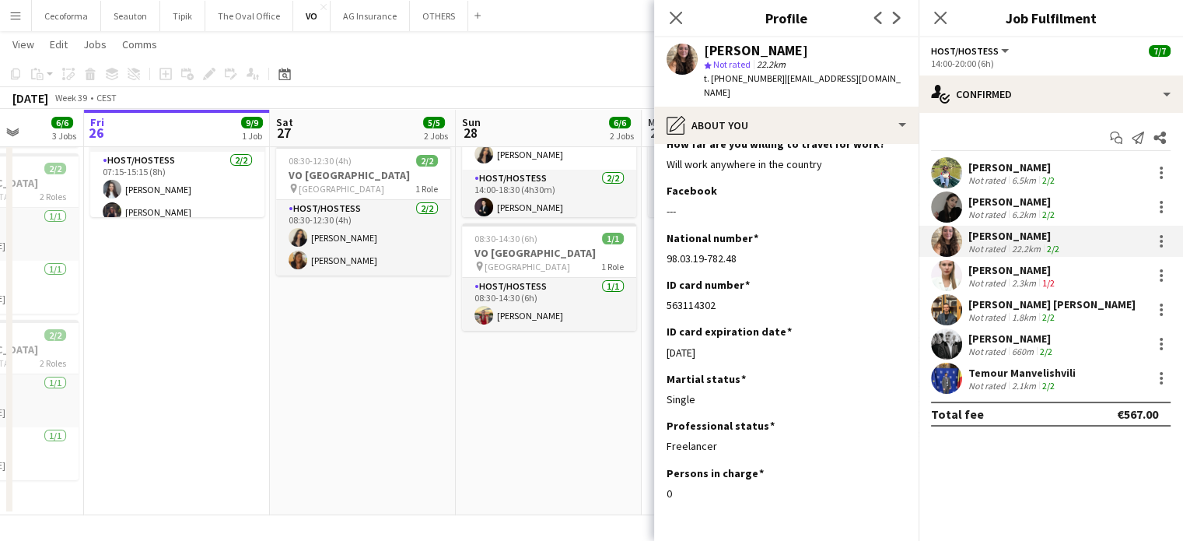
scroll to position [134, 0]
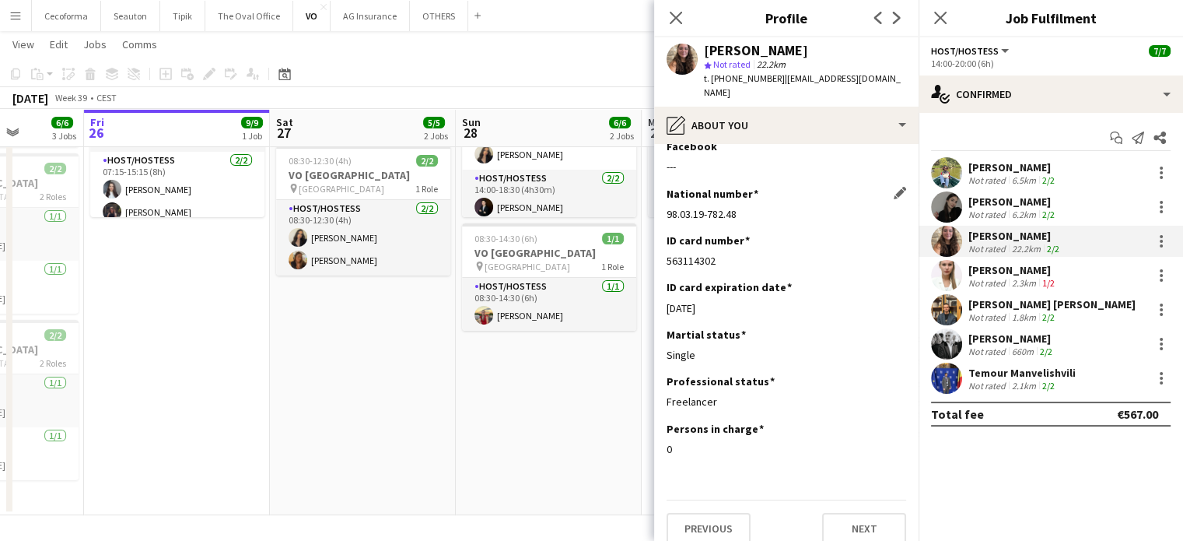
drag, startPoint x: 666, startPoint y: 199, endPoint x: 755, endPoint y: 198, distance: 89.5
click at [755, 207] on div "98.03.19-782.48" at bounding box center [787, 214] width 240 height 14
copy div "98.03.19-782.48"
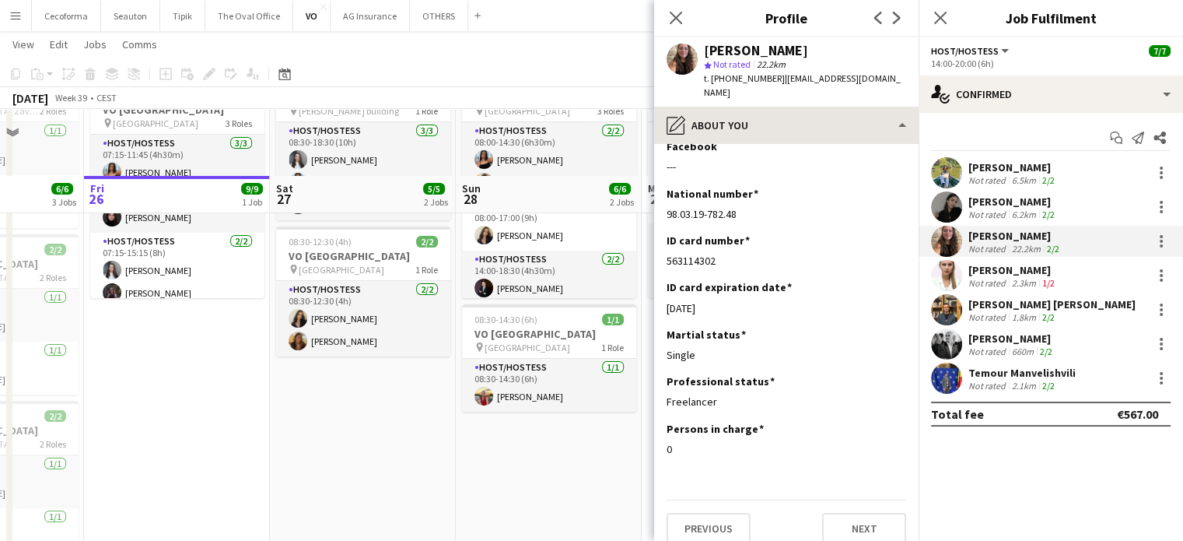
scroll to position [0, 0]
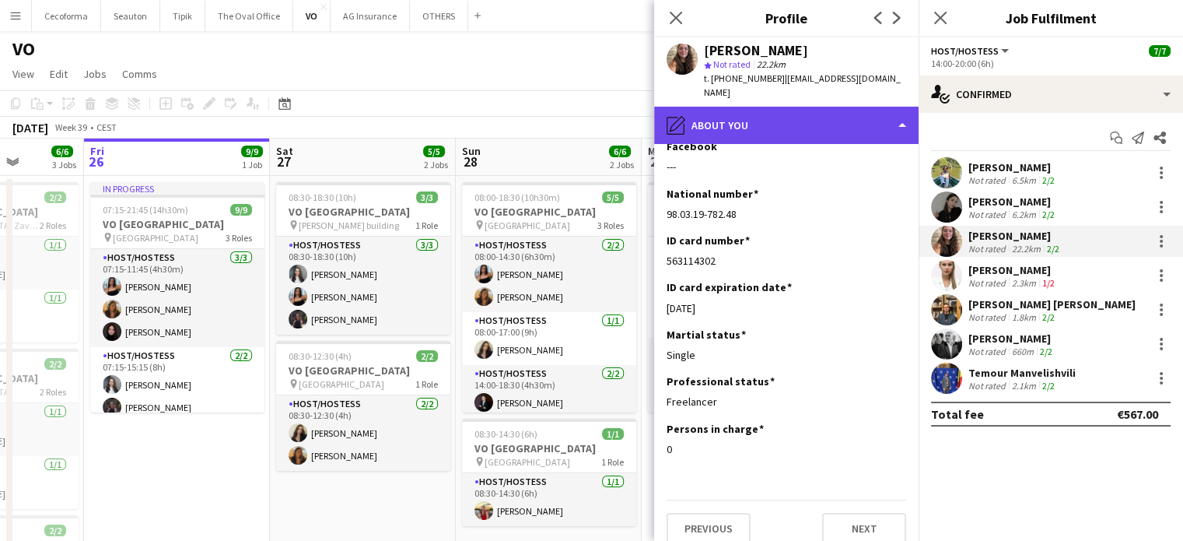
click at [898, 110] on div "pencil4 About you" at bounding box center [786, 125] width 265 height 37
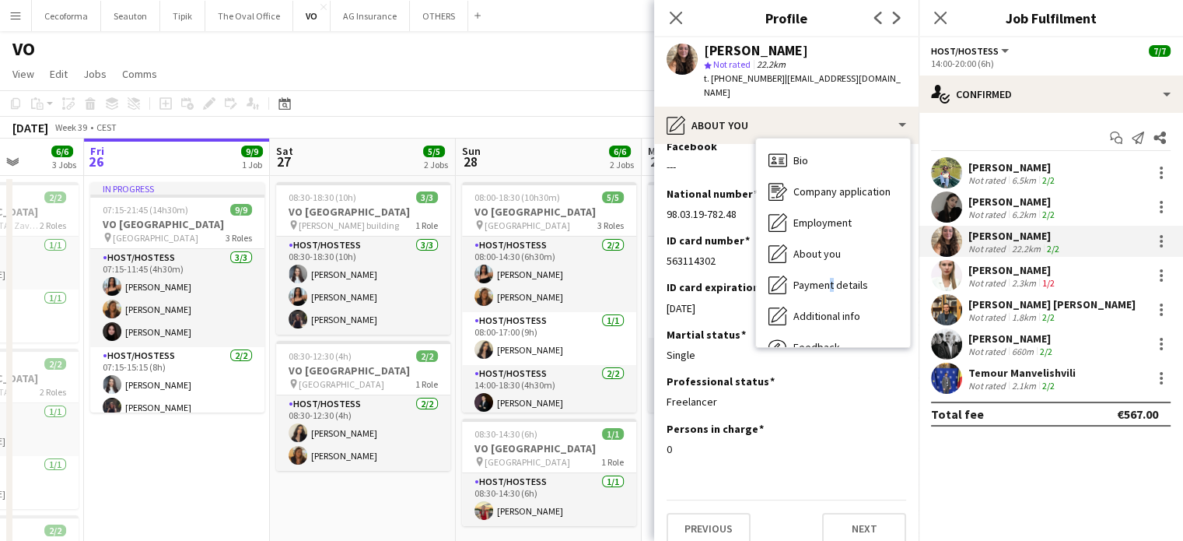
click at [826, 278] on span "Payment details" at bounding box center [831, 285] width 75 height 14
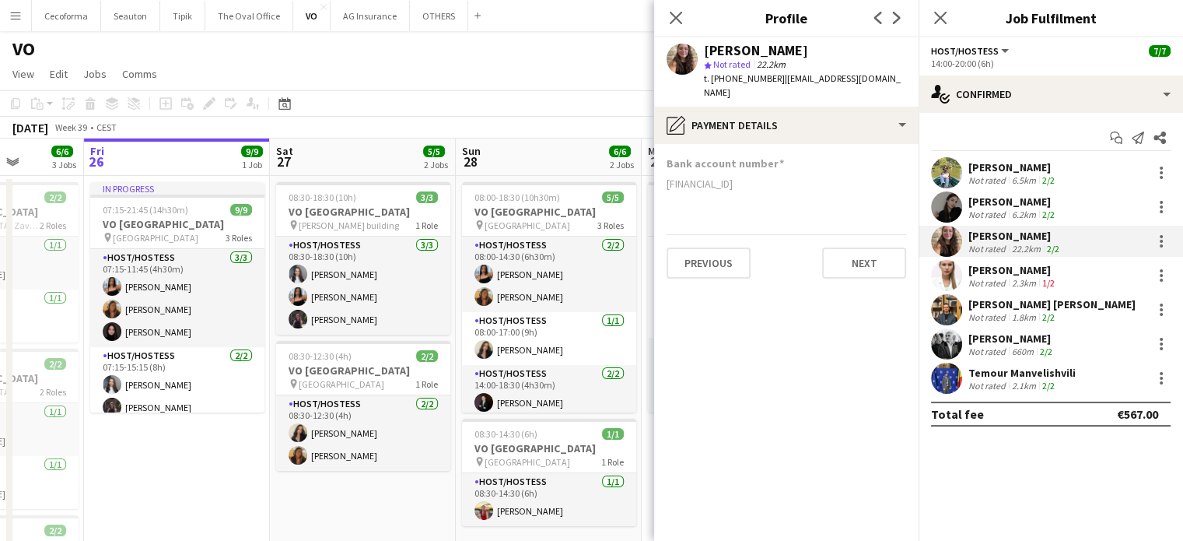
drag, startPoint x: 667, startPoint y: 170, endPoint x: 772, endPoint y: 172, distance: 105.0
click at [772, 177] on div "BE40967727344863" at bounding box center [787, 184] width 240 height 14
copy div "BE40967727344863"
click at [680, 16] on icon "Close pop-in" at bounding box center [675, 17] width 15 height 15
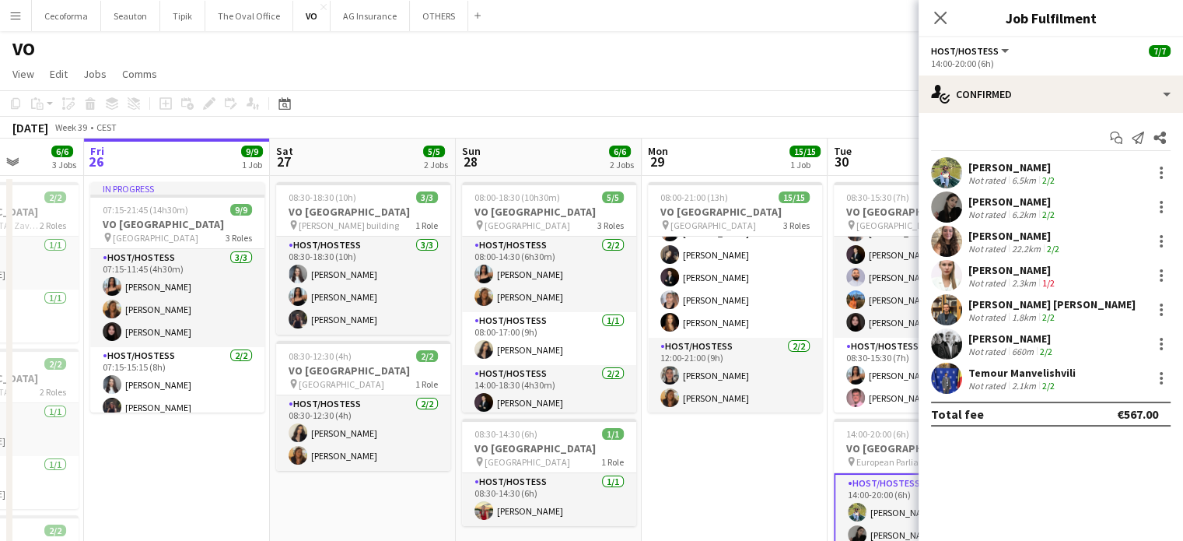
click at [734, 463] on app-date-cell "08:00-21:00 (13h) 15/15 VO Europe pin UR Square 3 Roles Host/Hostess 7/7 08:00-…" at bounding box center [735, 443] width 186 height 534
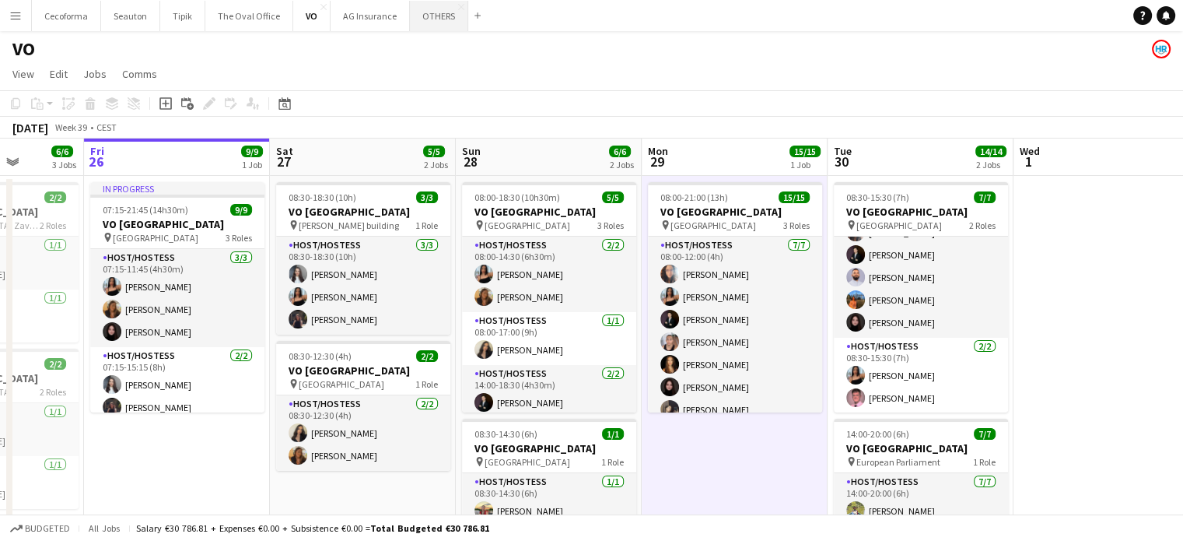
click at [426, 15] on button "OTHERS Close" at bounding box center [439, 16] width 58 height 30
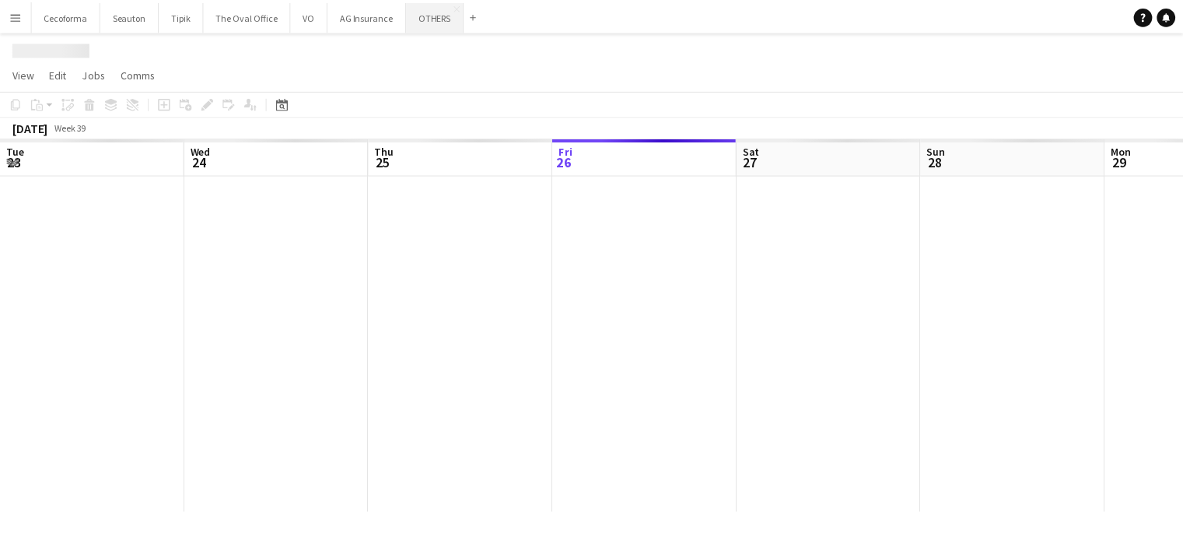
scroll to position [0, 372]
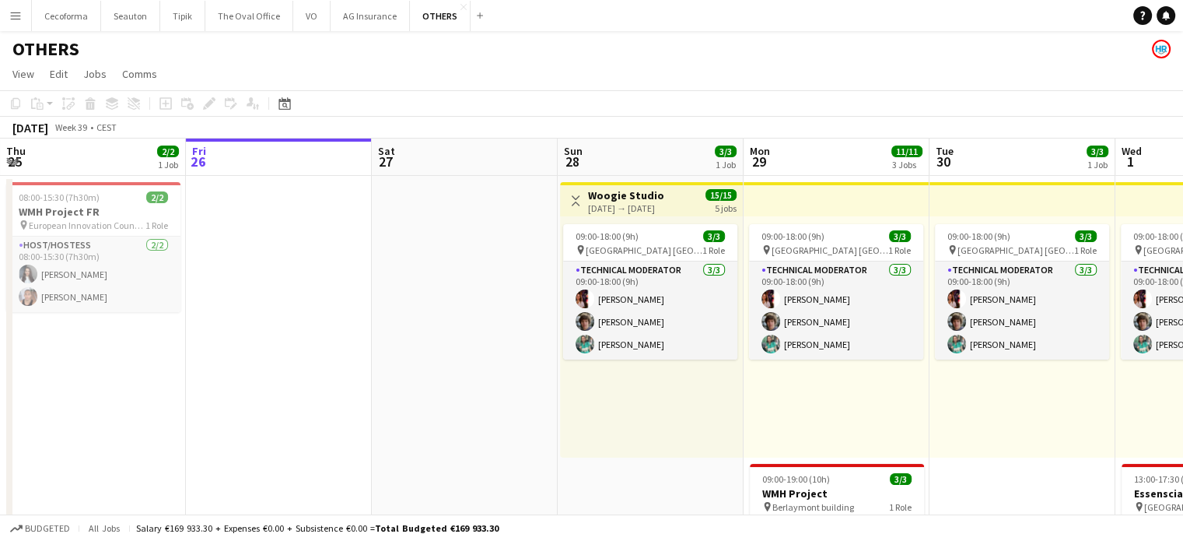
drag, startPoint x: 384, startPoint y: 248, endPoint x: 191, endPoint y: 231, distance: 192.9
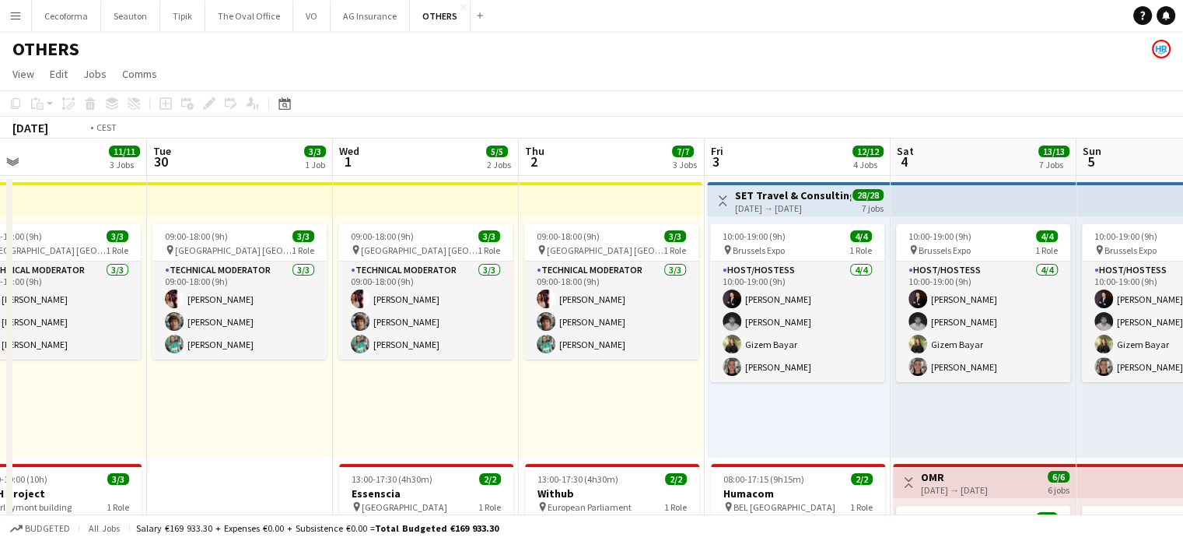
drag, startPoint x: 594, startPoint y: 362, endPoint x: 417, endPoint y: 333, distance: 179.7
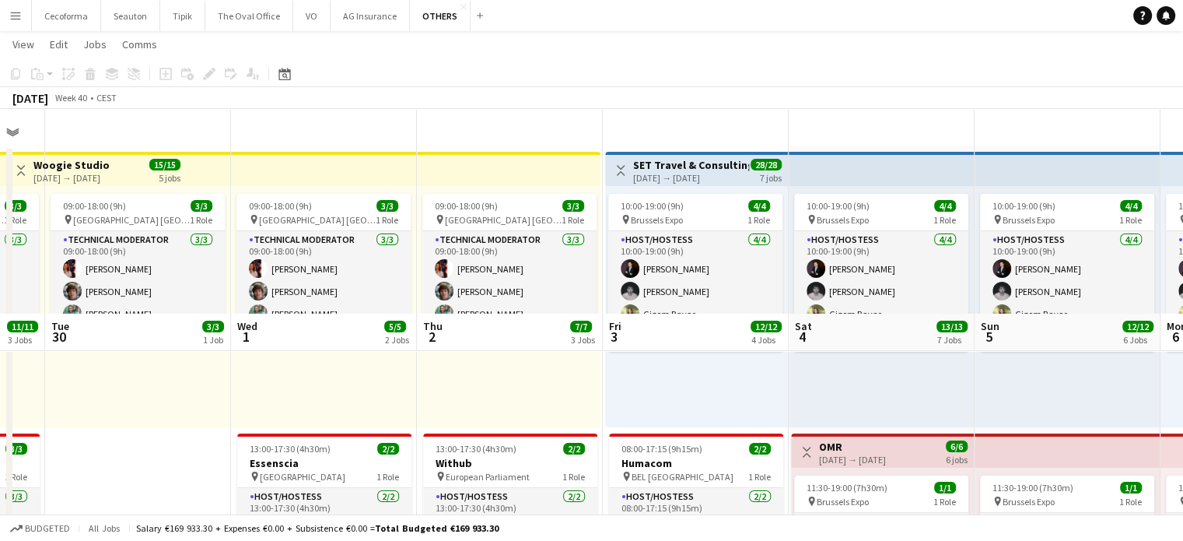
scroll to position [0, 0]
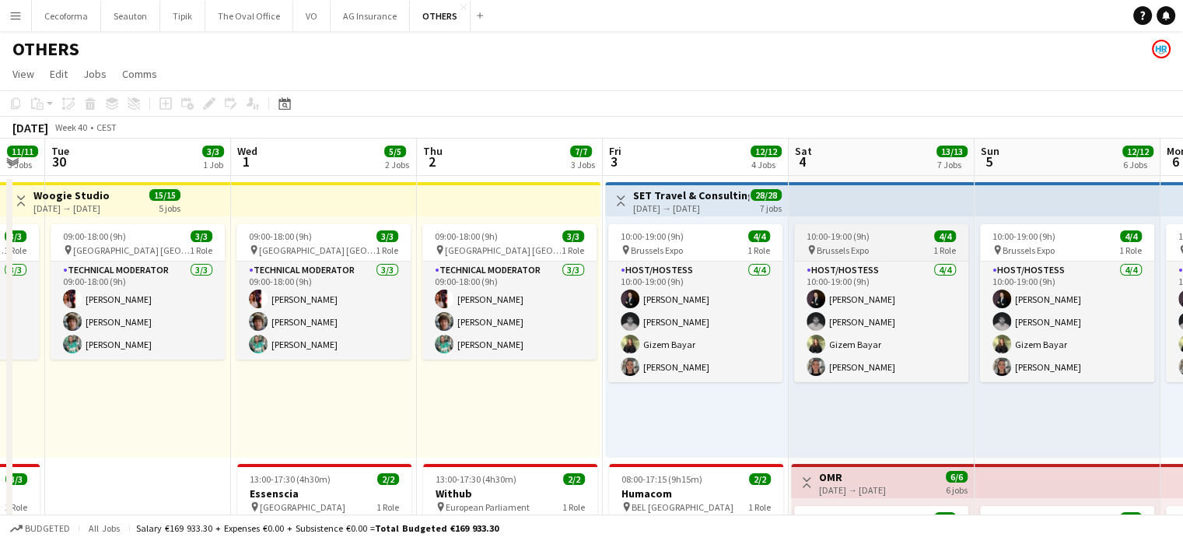
drag, startPoint x: 686, startPoint y: 345, endPoint x: 845, endPoint y: 245, distance: 187.8
click at [686, 345] on app-card-role "Host/Hostess 4/4 10:00-19:00 (9h) Noah de Carvalho Nicolas Pardo Gizem Bayar Yu…" at bounding box center [695, 321] width 174 height 121
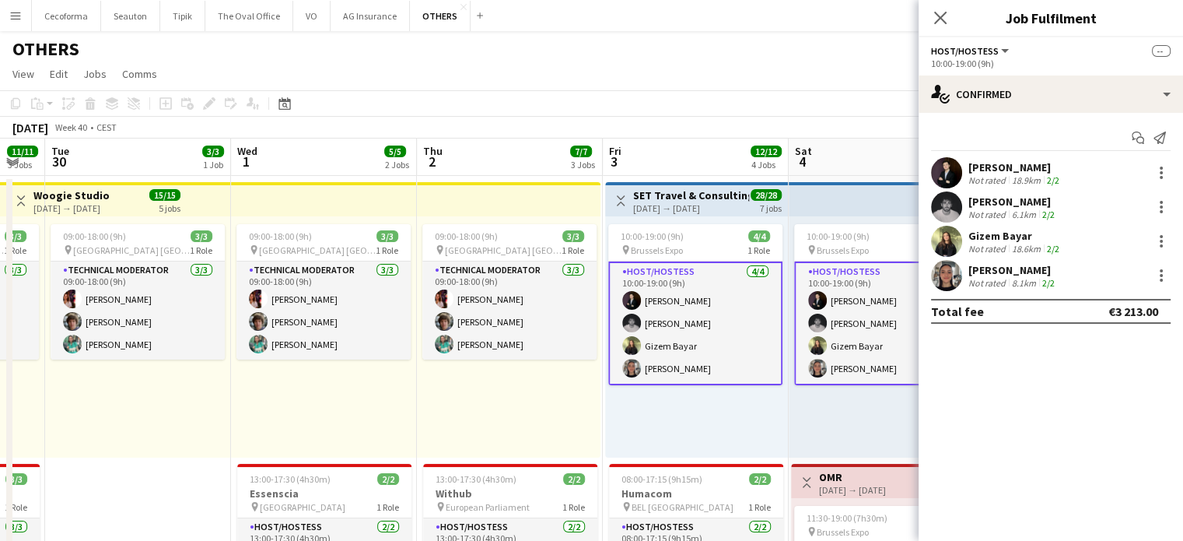
click at [993, 239] on div "Gizem Bayar" at bounding box center [1016, 236] width 94 height 14
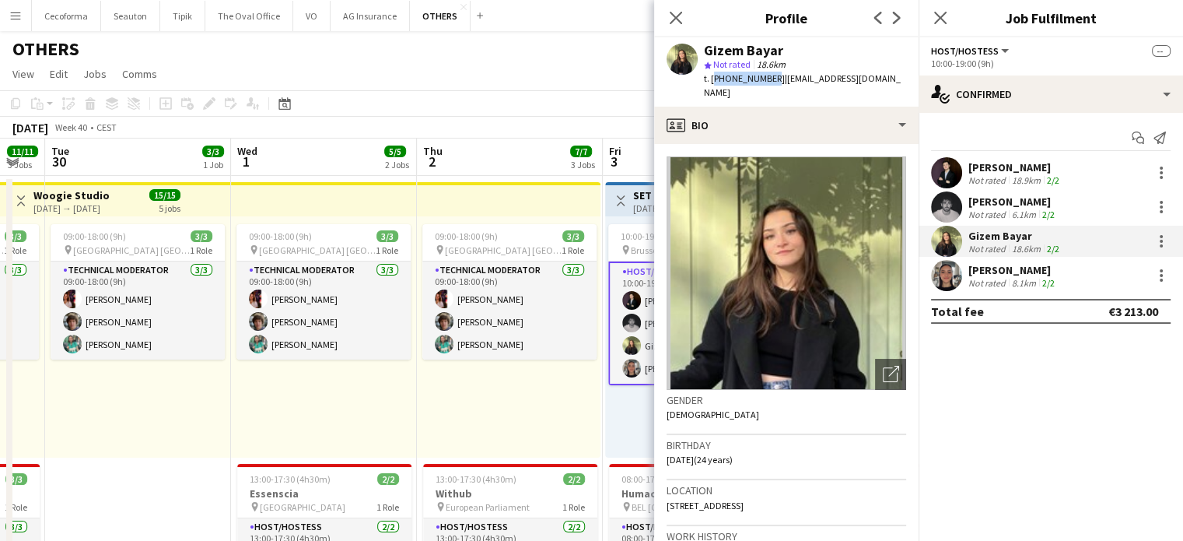
drag, startPoint x: 710, startPoint y: 77, endPoint x: 766, endPoint y: 71, distance: 55.6
click at [766, 72] on div "t. +32487267272 | gzmaylin@hotmail.com" at bounding box center [805, 86] width 202 height 28
copy span "+32487267272"
drag, startPoint x: 773, startPoint y: 80, endPoint x: 873, endPoint y: 79, distance: 99.6
click at [873, 79] on div "Gizem Bayar star Not rated 18.6km t. +32487267272 | gzmaylin@hotmail.com" at bounding box center [786, 71] width 265 height 69
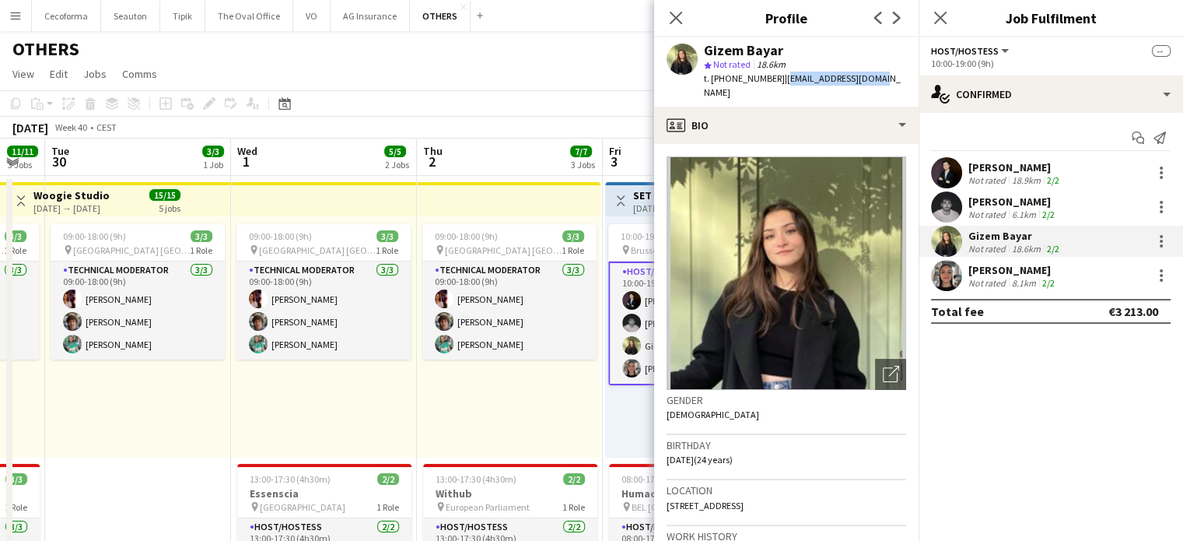
copy span "gzmaylin@hotmail.com"
click at [1011, 277] on div "8.1km" at bounding box center [1024, 283] width 30 height 12
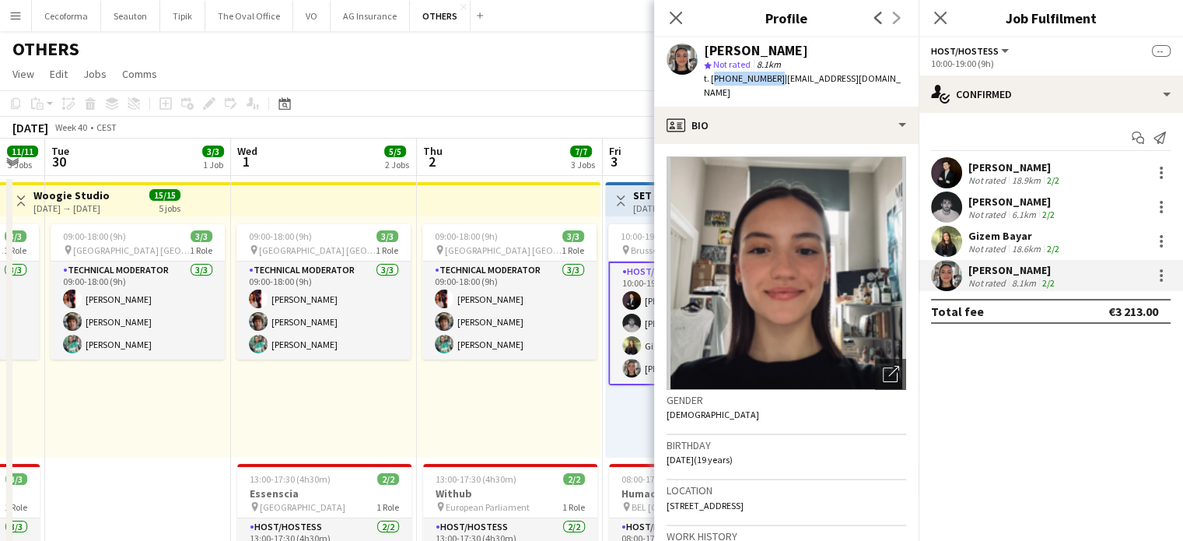
drag, startPoint x: 711, startPoint y: 79, endPoint x: 769, endPoint y: 80, distance: 57.6
click at [769, 80] on div "t. +32485047421 | yuliahevko@gmail.com" at bounding box center [805, 86] width 202 height 28
copy span "+32485047421"
drag, startPoint x: 773, startPoint y: 79, endPoint x: 874, endPoint y: 79, distance: 101.9
click at [874, 79] on div "Yuliya Hevko star Not rated 8.1km t. +32485047421 | yuliahevko@gmail.com" at bounding box center [786, 71] width 265 height 69
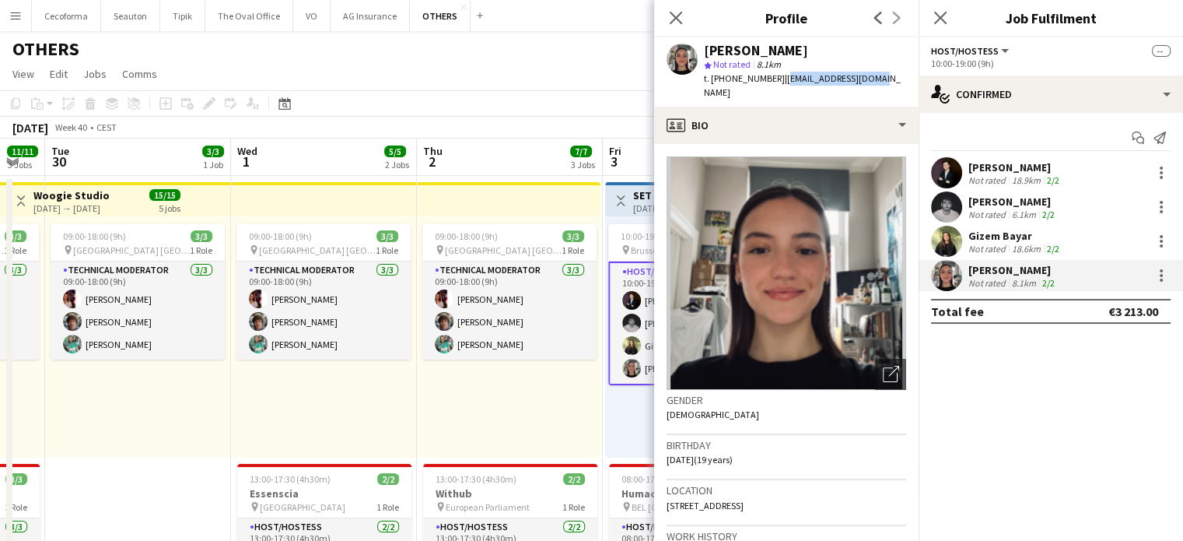
copy span "yuliahevko@gmail.com"
click at [671, 16] on icon "Close pop-in" at bounding box center [675, 17] width 15 height 15
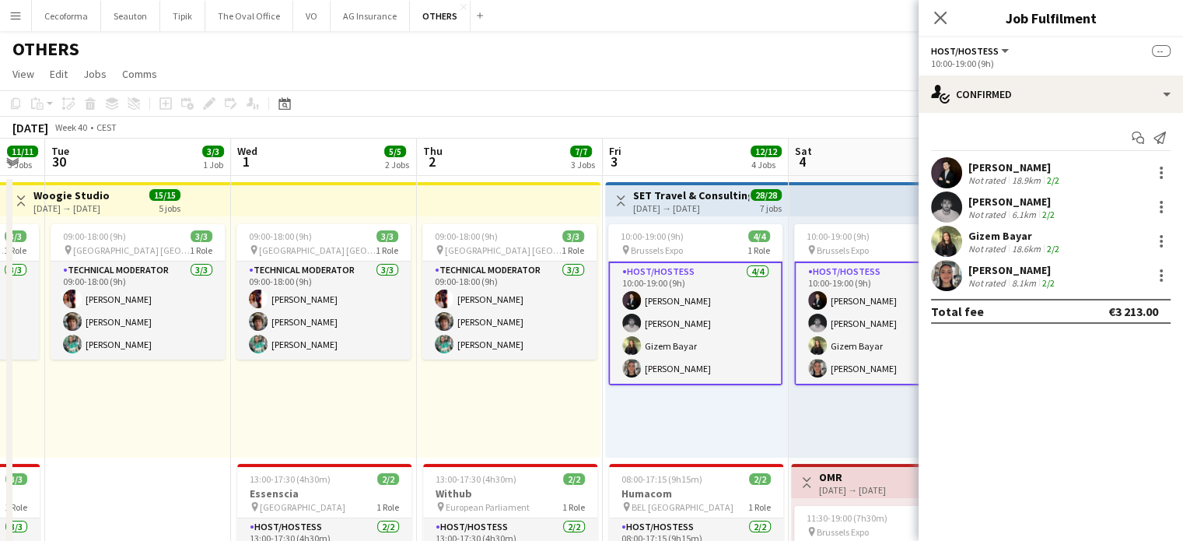
click at [1013, 174] on div "18.9km" at bounding box center [1026, 180] width 35 height 12
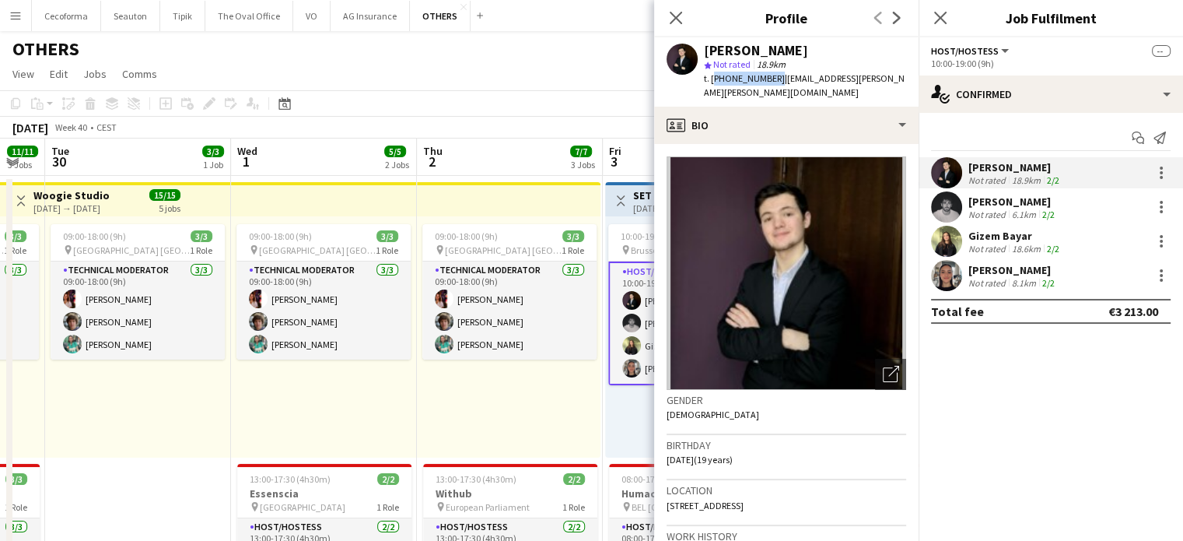
drag, startPoint x: 712, startPoint y: 77, endPoint x: 770, endPoint y: 77, distance: 58.3
click at [770, 77] on span "t. +320483113905" at bounding box center [744, 78] width 81 height 12
copy span "+320483113905"
drag, startPoint x: 780, startPoint y: 77, endPoint x: 905, endPoint y: 89, distance: 125.1
click at [905, 89] on div "t. +320483113905 | de.carvalho.noah.2006@gmail.com" at bounding box center [805, 86] width 202 height 28
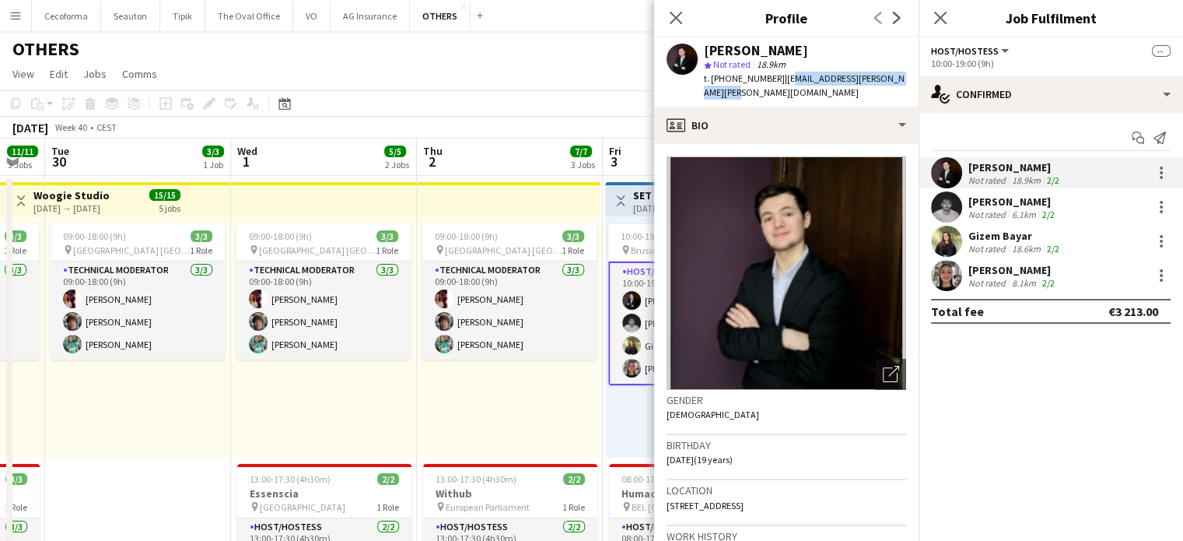
copy span "e.carvalho.noah.2006@gmail.com"
click at [990, 208] on div "Not rated" at bounding box center [989, 214] width 40 height 12
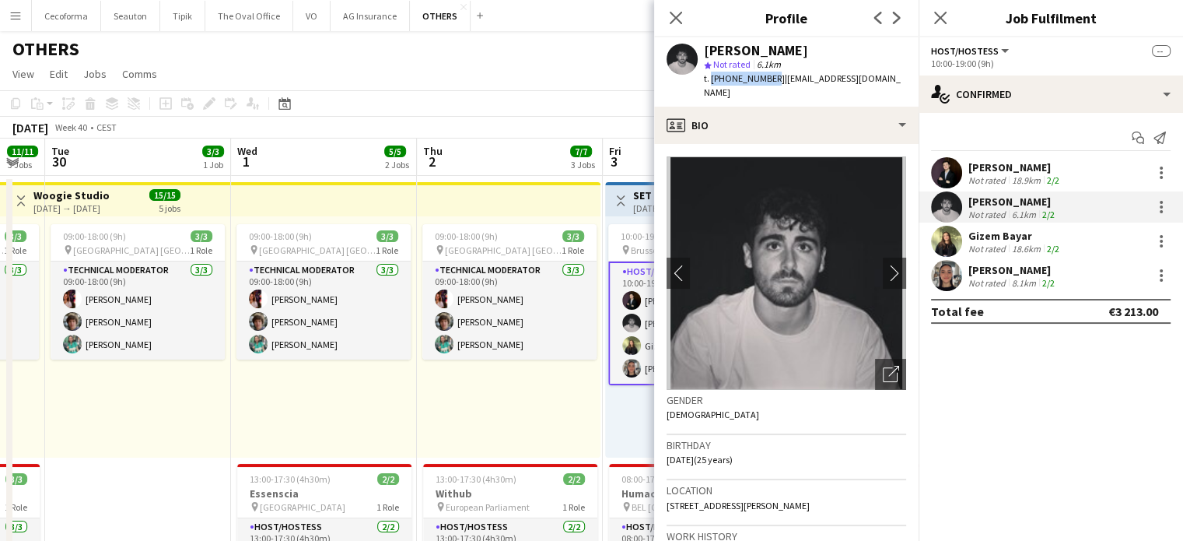
drag, startPoint x: 709, startPoint y: 74, endPoint x: 765, endPoint y: 74, distance: 56.0
click at [765, 74] on span "t. +32483363134" at bounding box center [744, 78] width 81 height 12
copy span "+32483363134"
drag, startPoint x: 772, startPoint y: 78, endPoint x: 841, endPoint y: 71, distance: 69.6
click at [912, 86] on app-profile-header "Nicolas Pardo star Not rated 6.1km t. +32483363134 | nicolaslgpardo@outlook.com" at bounding box center [786, 71] width 265 height 69
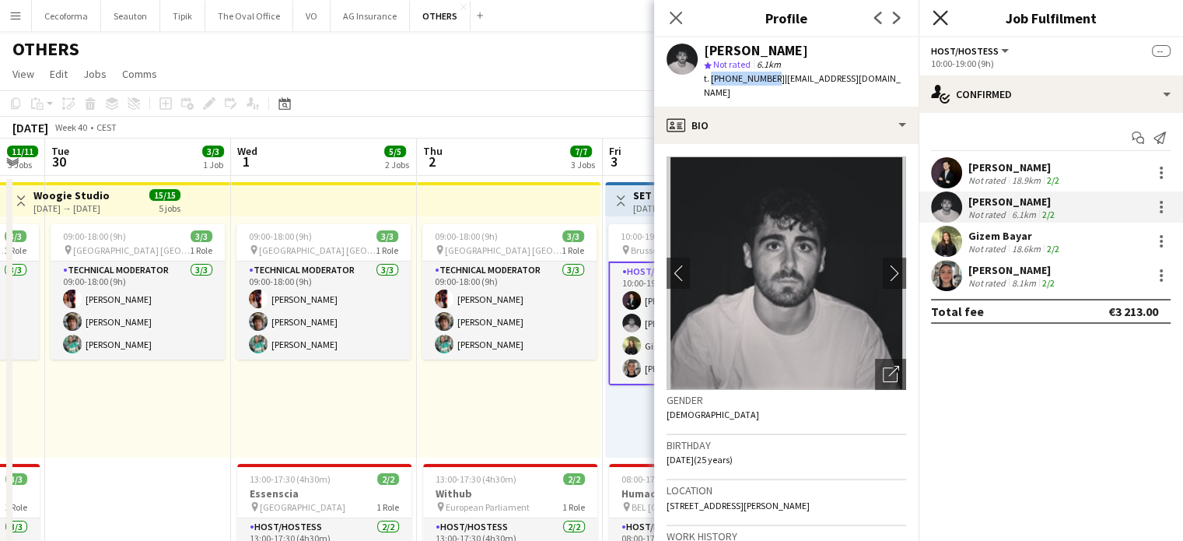
drag, startPoint x: 675, startPoint y: 19, endPoint x: 941, endPoint y: 18, distance: 265.3
click at [675, 19] on icon at bounding box center [676, 18] width 12 height 12
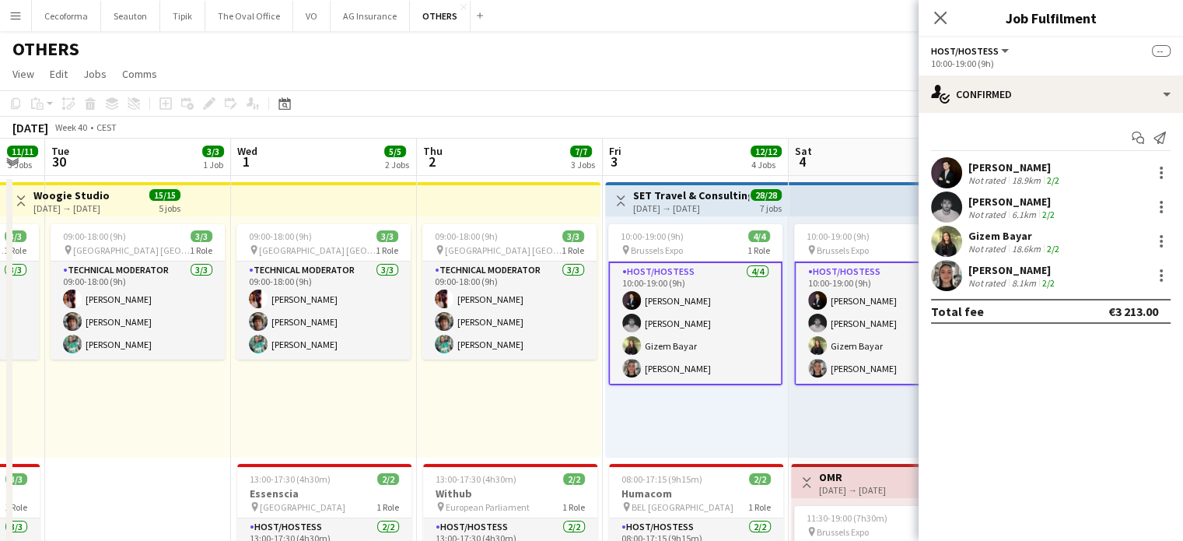
drag, startPoint x: 941, startPoint y: 18, endPoint x: 941, endPoint y: 28, distance: 10.1
click at [941, 18] on icon at bounding box center [940, 18] width 12 height 12
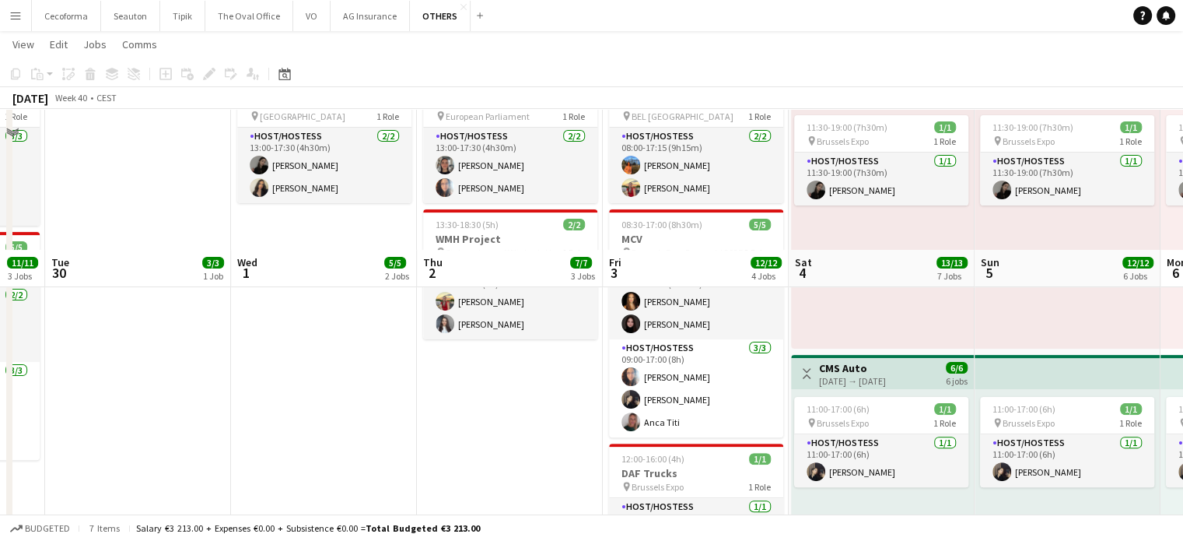
scroll to position [700, 0]
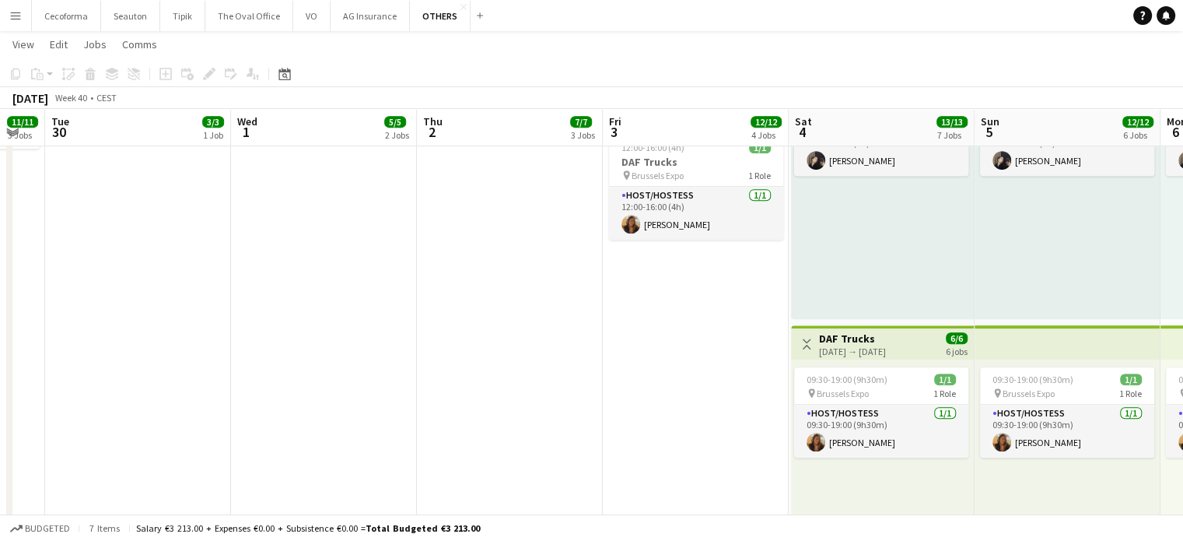
drag, startPoint x: 698, startPoint y: 349, endPoint x: 555, endPoint y: 321, distance: 145.1
click at [555, 321] on app-calendar-viewport "Fri 26 Sat 27 Sun 28 3/3 1 Job Mon 29 11/11 3 Jobs Tue 30 3/3 1 Job Wed 1 5/5 2…" at bounding box center [591, 476] width 1183 height 2231
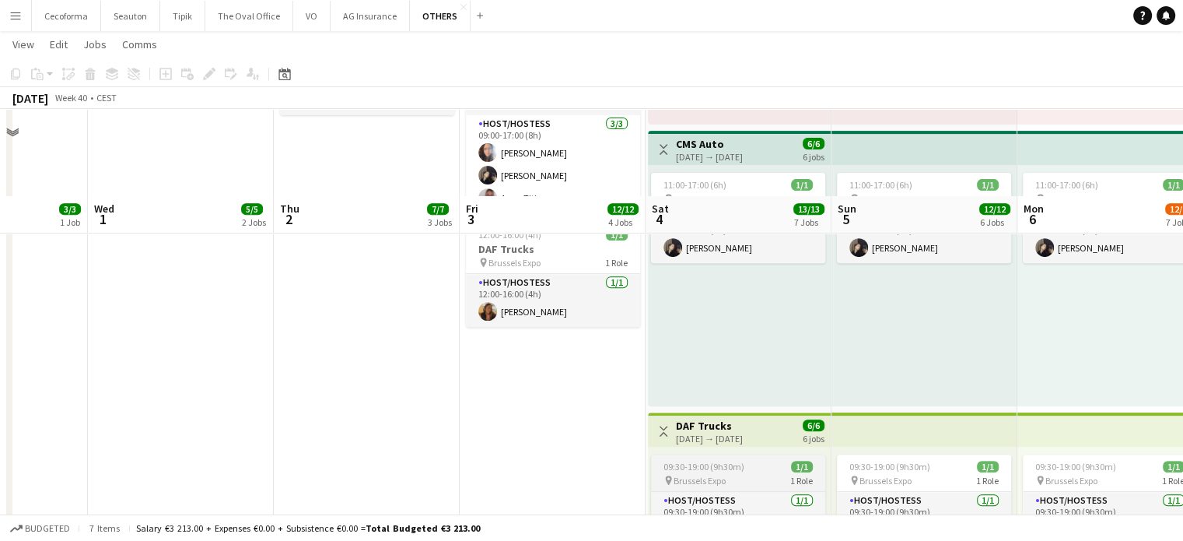
scroll to position [467, 0]
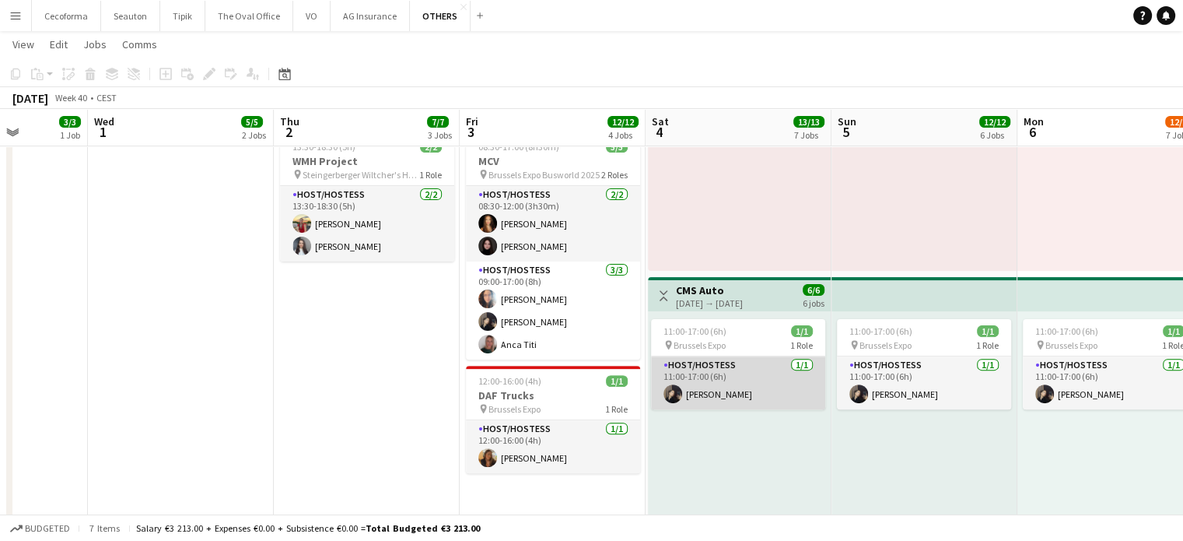
click at [731, 394] on app-card-role "Host/Hostess 1/1 11:00-17:00 (6h) Clara Chongo" at bounding box center [738, 382] width 174 height 53
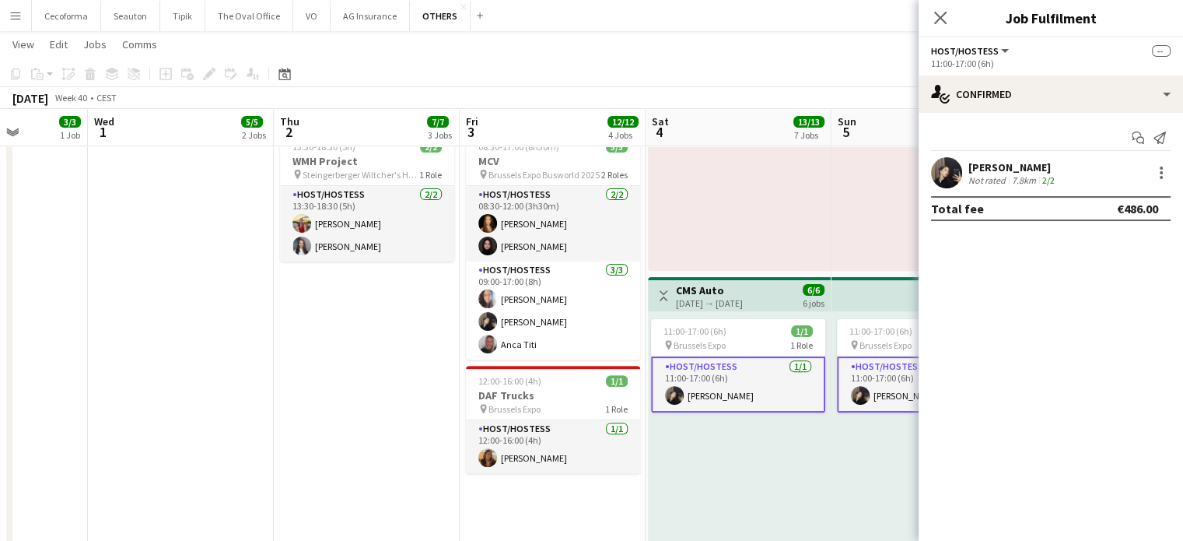
click at [1014, 170] on div "[PERSON_NAME]" at bounding box center [1013, 167] width 89 height 14
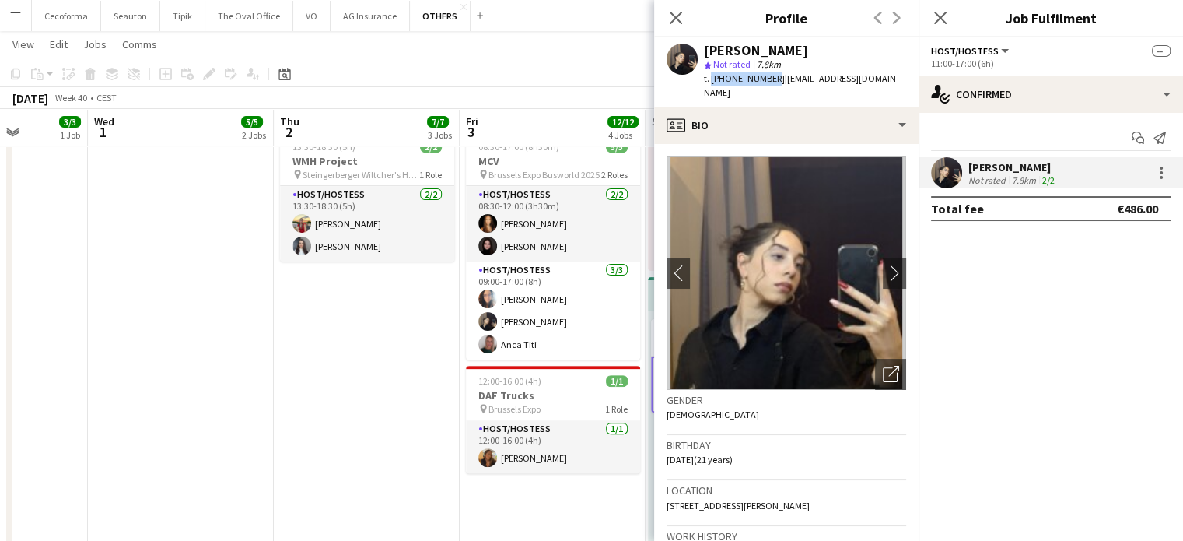
drag, startPoint x: 709, startPoint y: 79, endPoint x: 765, endPoint y: 77, distance: 55.3
click at [765, 77] on span "t. +32492393983" at bounding box center [744, 78] width 81 height 12
drag, startPoint x: 772, startPoint y: 77, endPoint x: 880, endPoint y: 89, distance: 108.8
click at [880, 89] on div "Clara Chongo star Not rated 7.8km t. +32492393983 | chongoclara@gmail.com" at bounding box center [786, 71] width 265 height 69
click at [972, 302] on mat-expansion-panel "check Confirmed Start chat Send notification Clara Chongo Not rated 7.8km 2/2 T…" at bounding box center [1051, 327] width 265 height 428
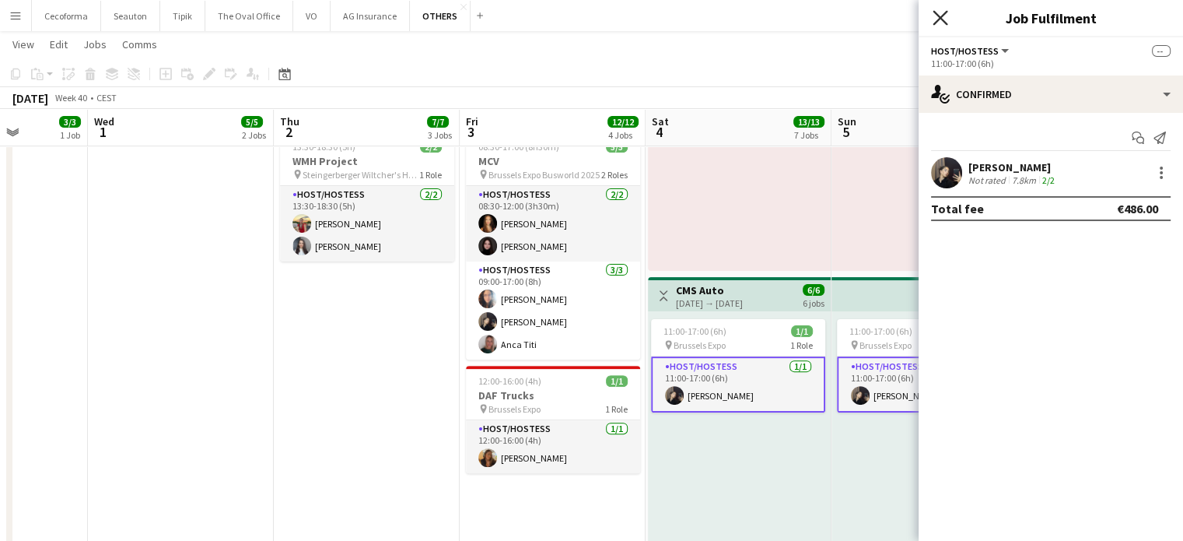
click at [946, 20] on icon "Close pop-in" at bounding box center [940, 17] width 15 height 15
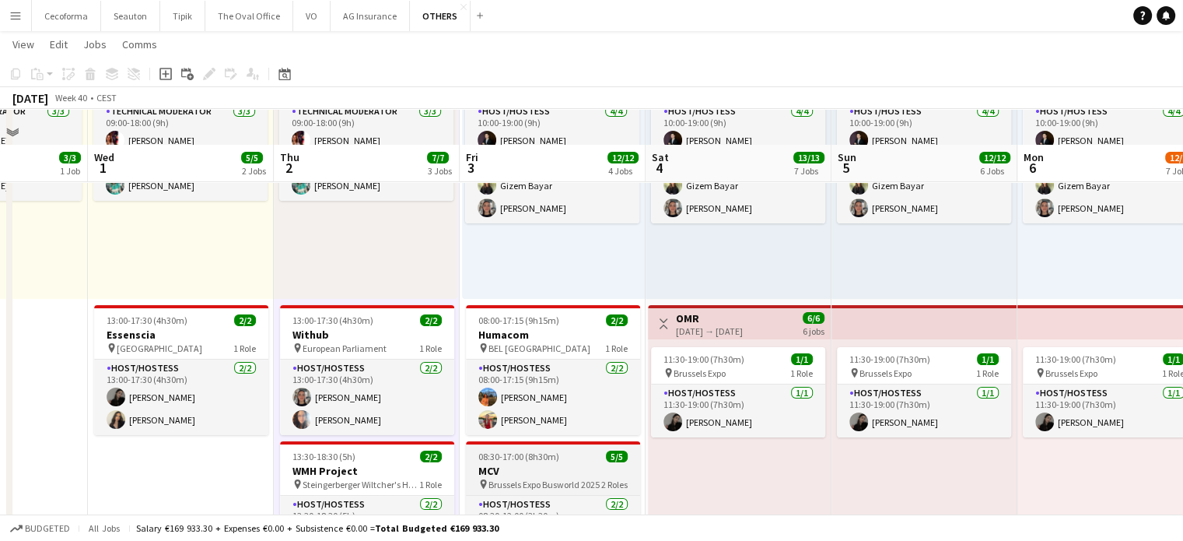
scroll to position [156, 0]
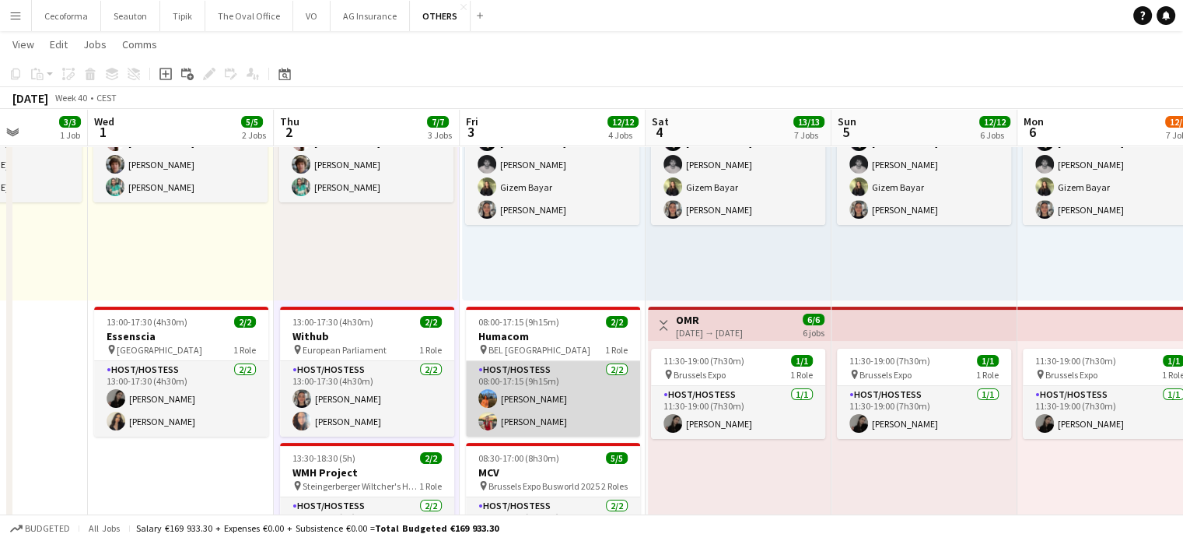
click at [515, 384] on app-card-role "Host/Hostess 2/2 08:00-17:15 (9h15m) Lina Louissi Valeria Sîli" at bounding box center [553, 398] width 174 height 75
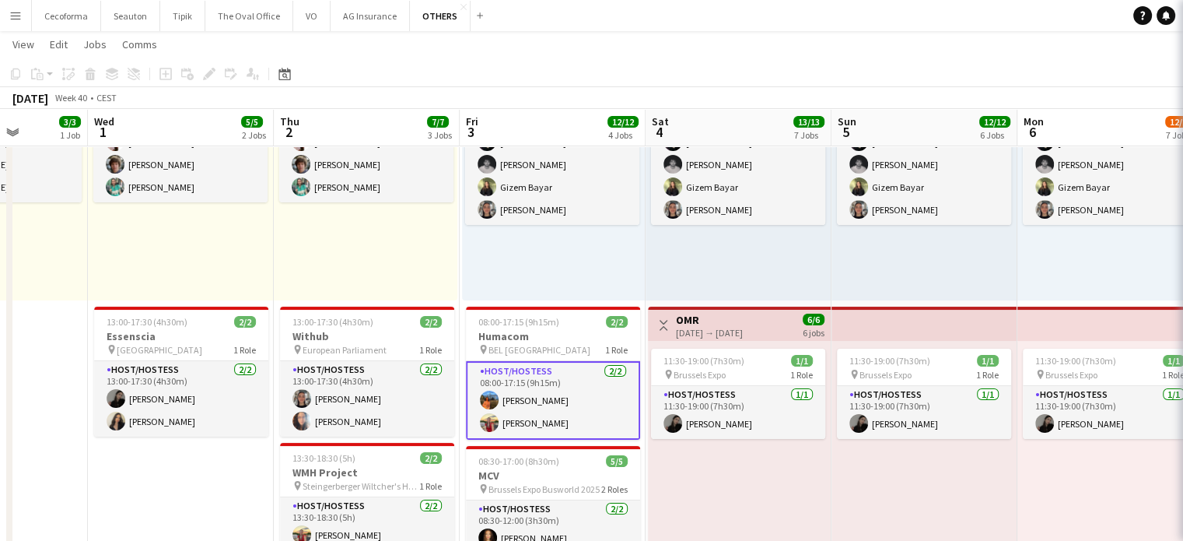
scroll to position [0, 469]
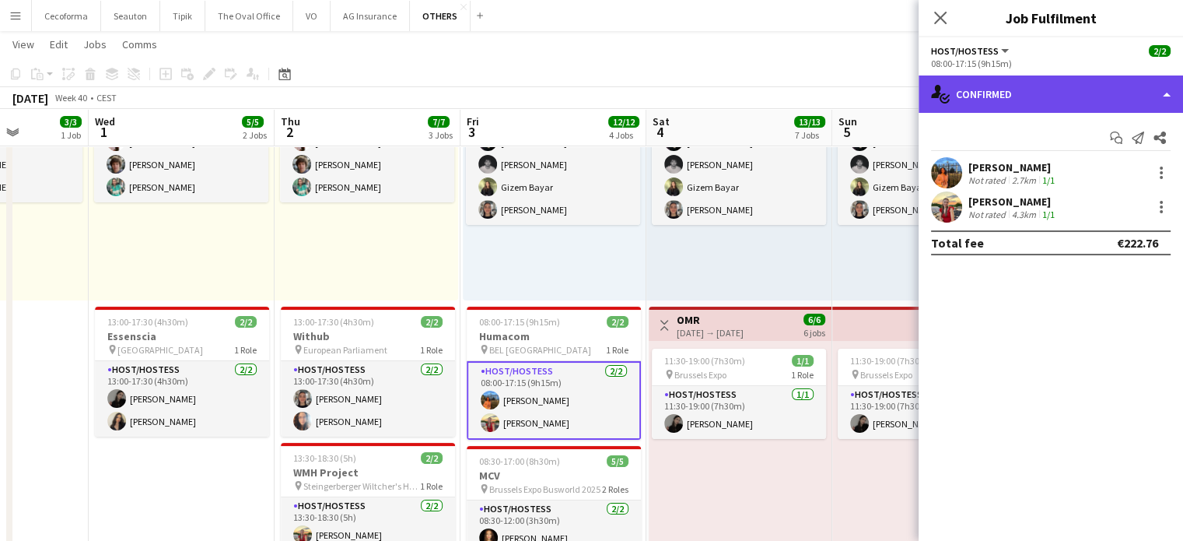
click at [1166, 98] on div "single-neutral-actions-check-2 Confirmed" at bounding box center [1051, 93] width 265 height 37
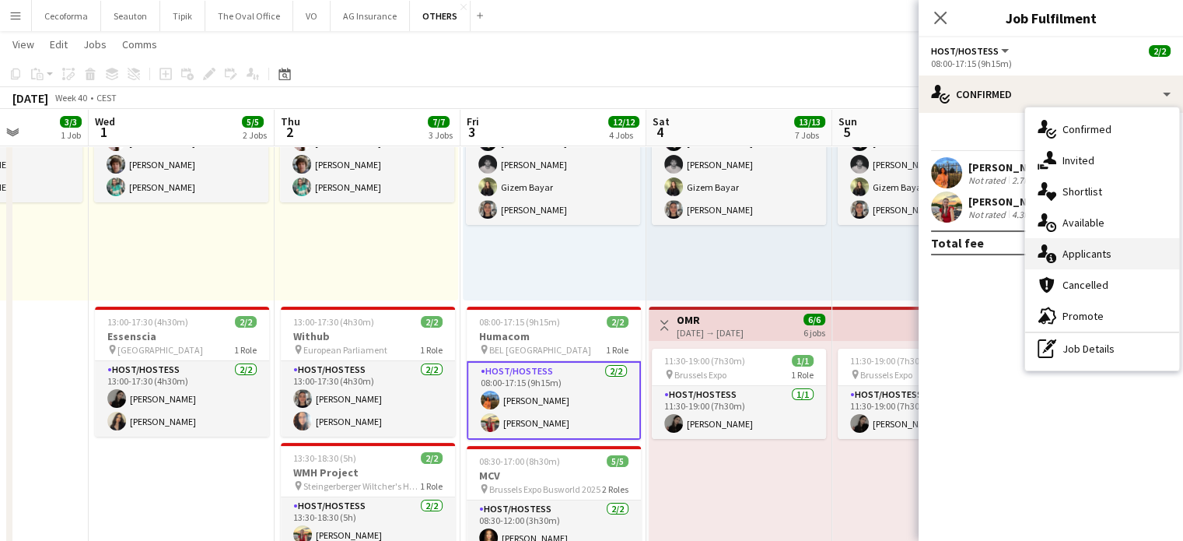
click at [1087, 254] on span "Applicants" at bounding box center [1087, 254] width 49 height 14
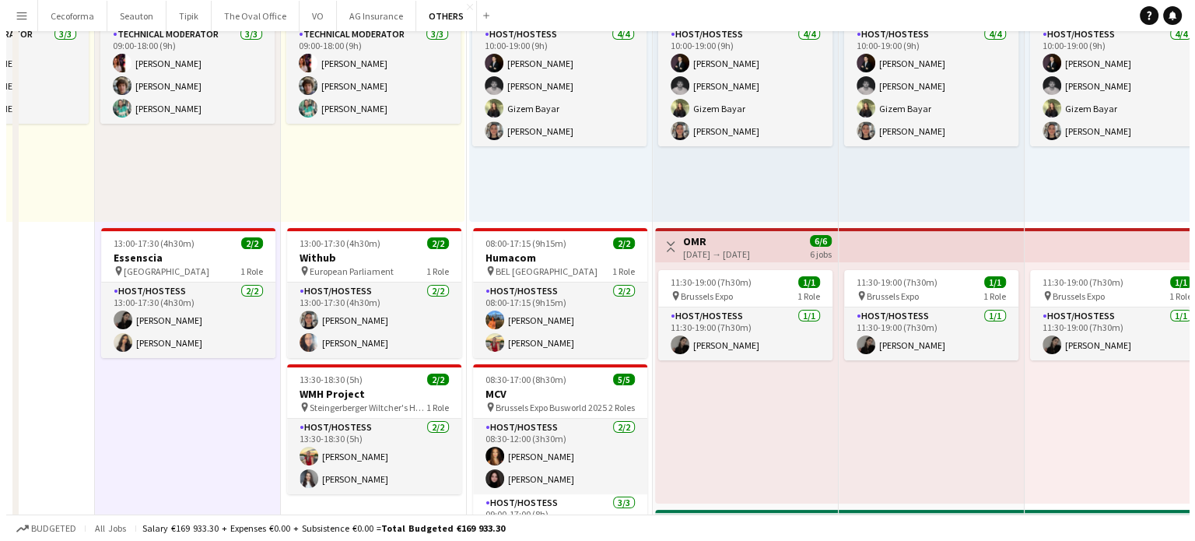
scroll to position [0, 0]
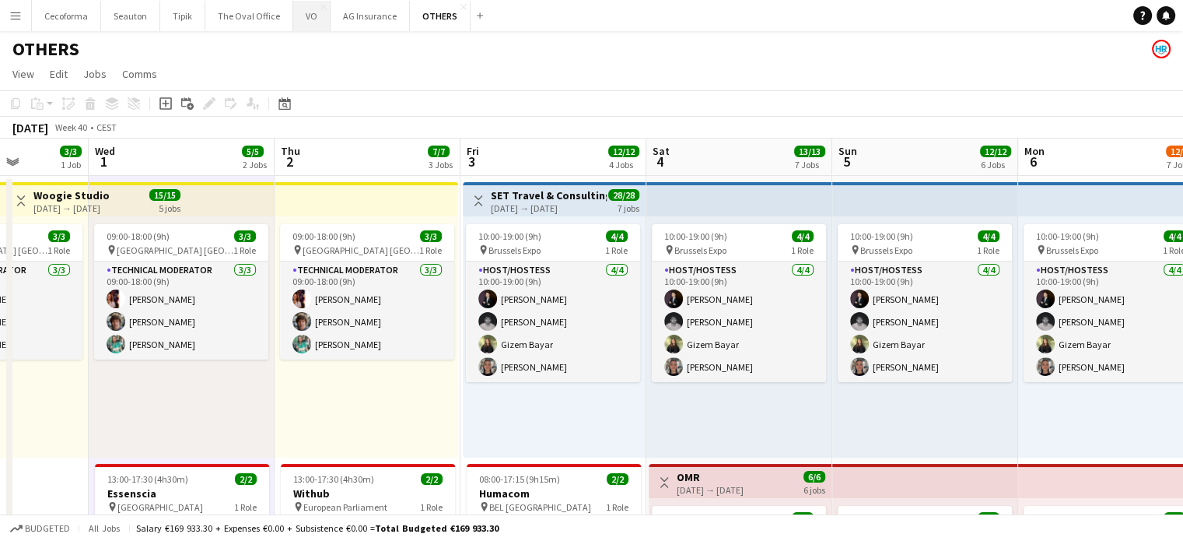
click at [297, 12] on button "VO Close" at bounding box center [311, 16] width 37 height 30
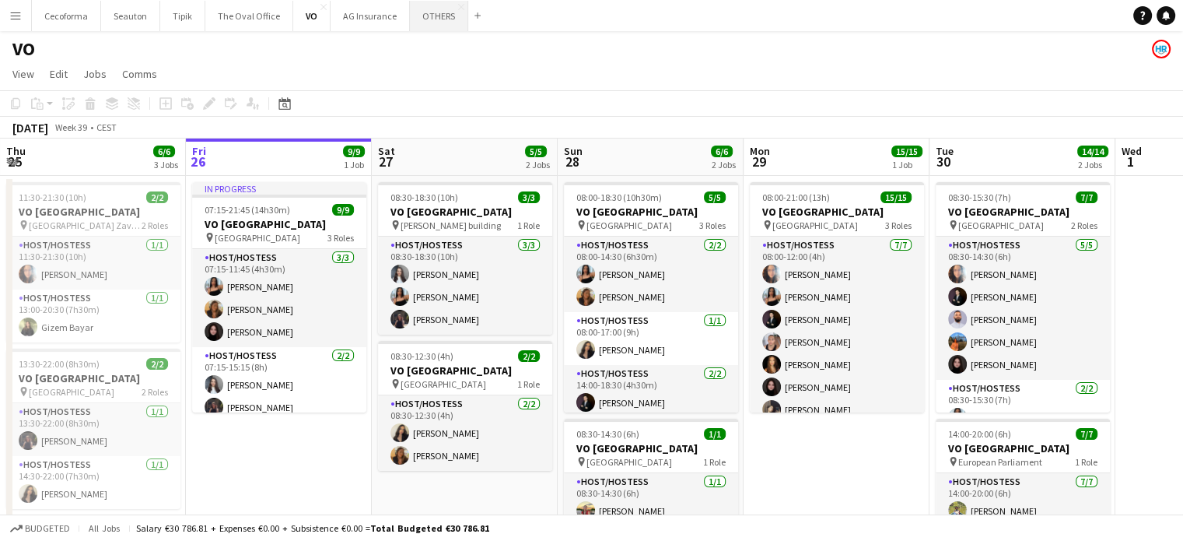
click at [424, 16] on button "OTHERS Close" at bounding box center [439, 16] width 58 height 30
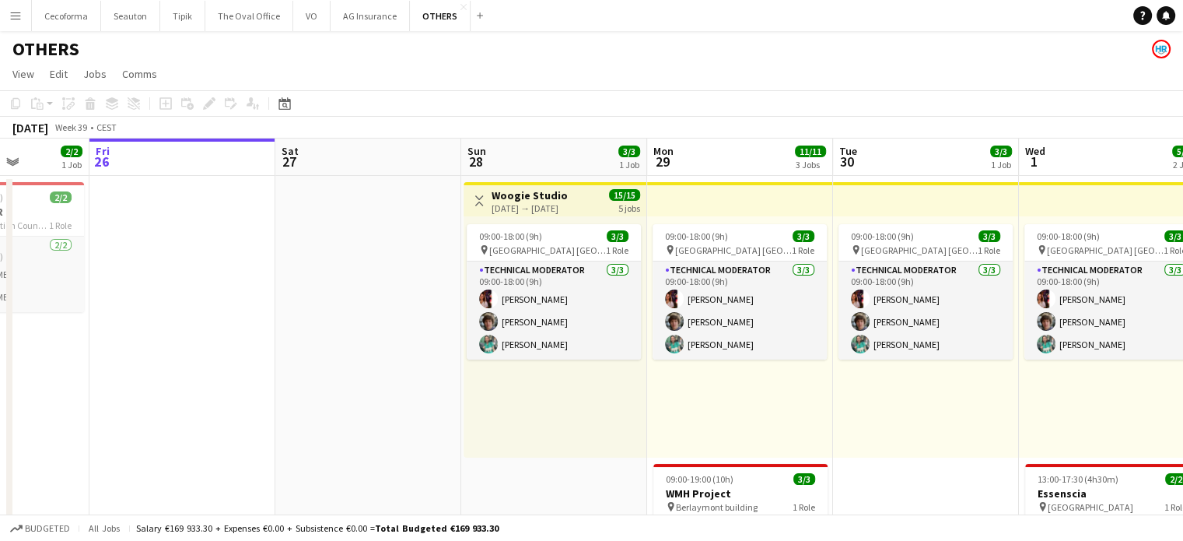
scroll to position [0, 531]
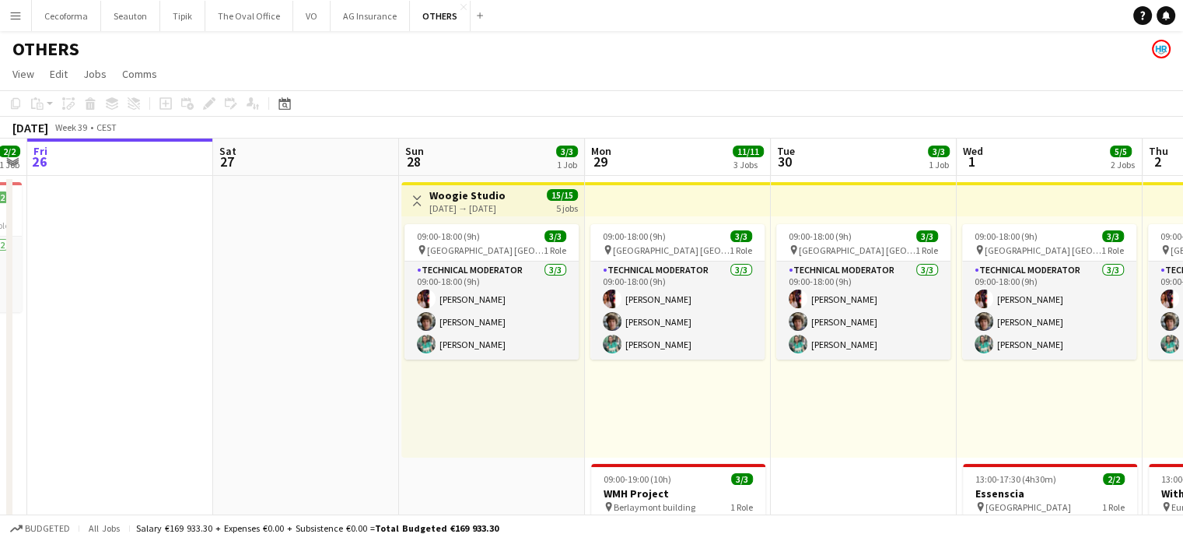
drag, startPoint x: 345, startPoint y: 249, endPoint x: 262, endPoint y: 228, distance: 85.8
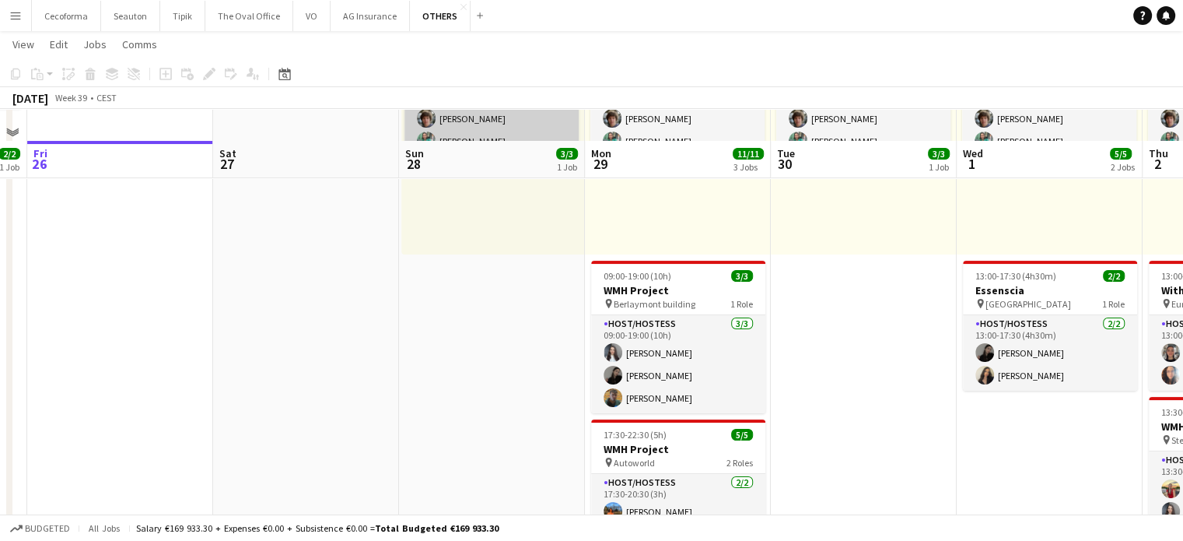
scroll to position [0, 0]
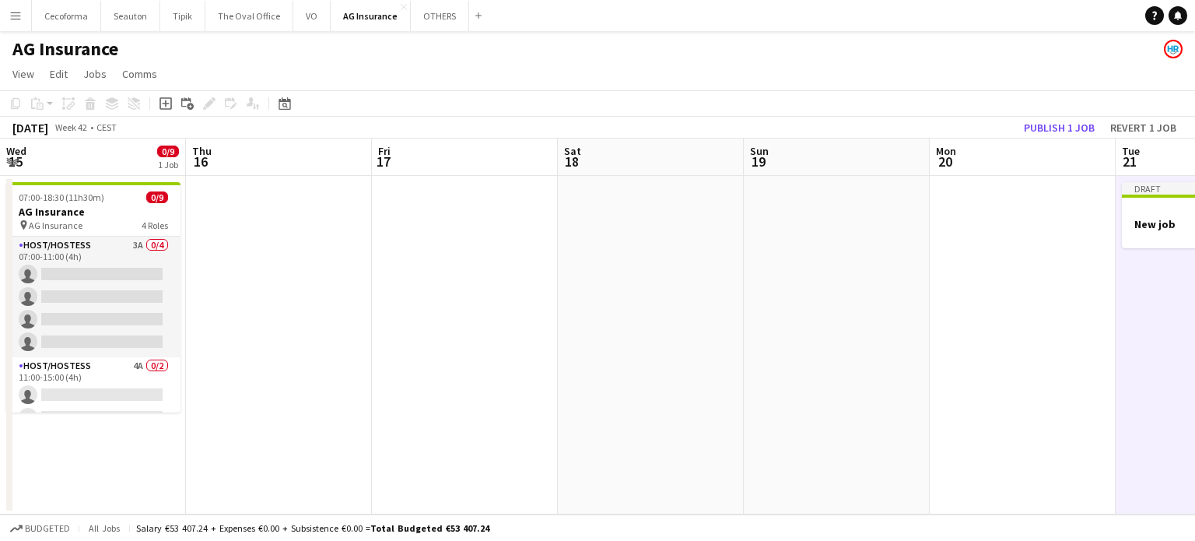
scroll to position [0, 526]
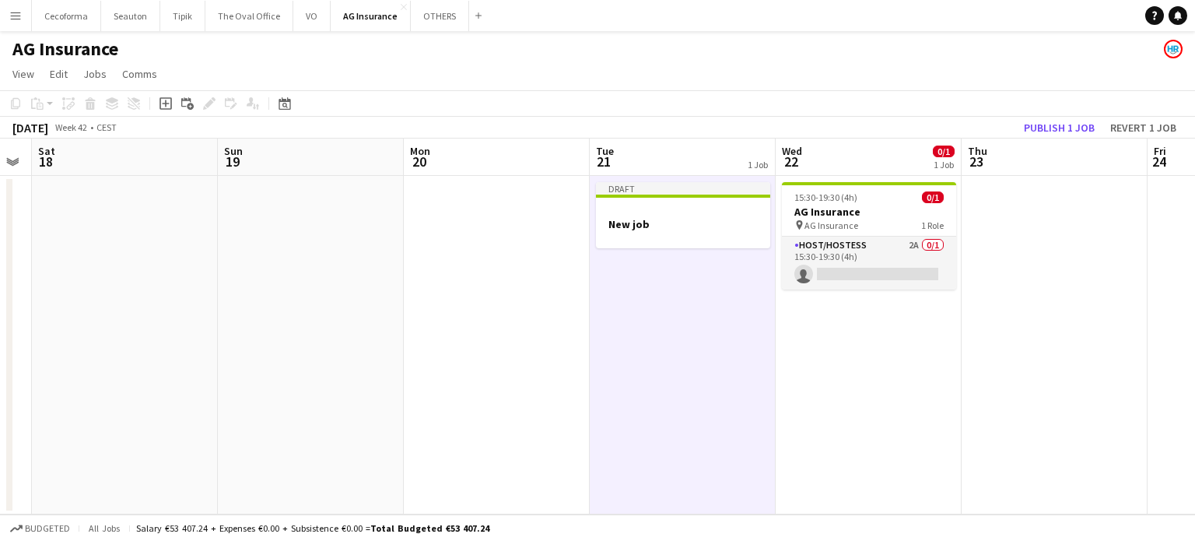
click at [19, 18] on app-icon "Menu" at bounding box center [15, 15] width 12 height 12
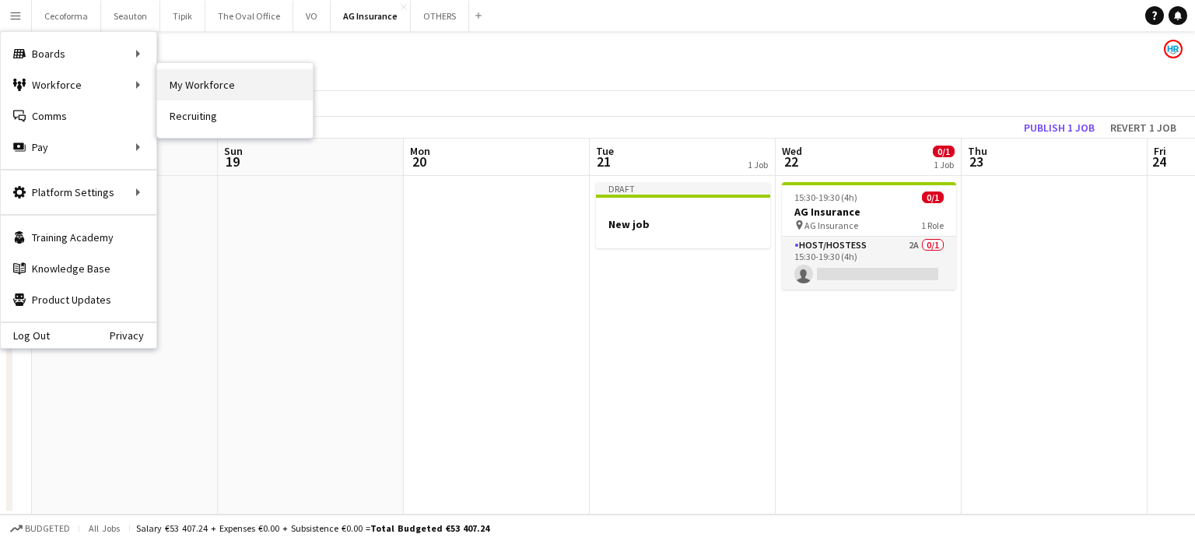
click at [170, 75] on link "My Workforce" at bounding box center [235, 84] width 156 height 31
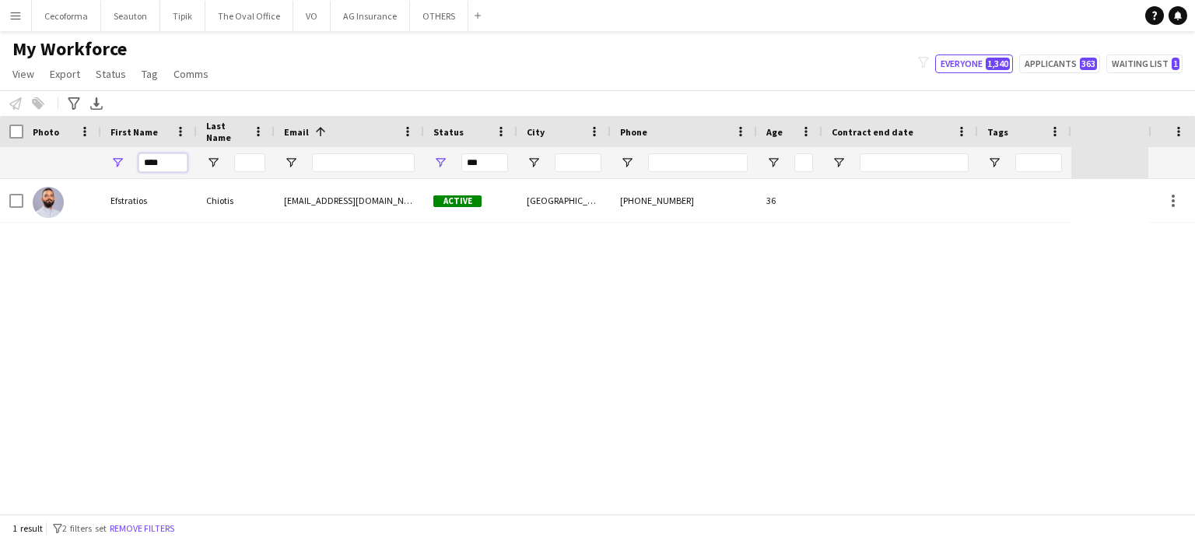
click at [163, 161] on input "****" at bounding box center [162, 162] width 49 height 19
type input "*"
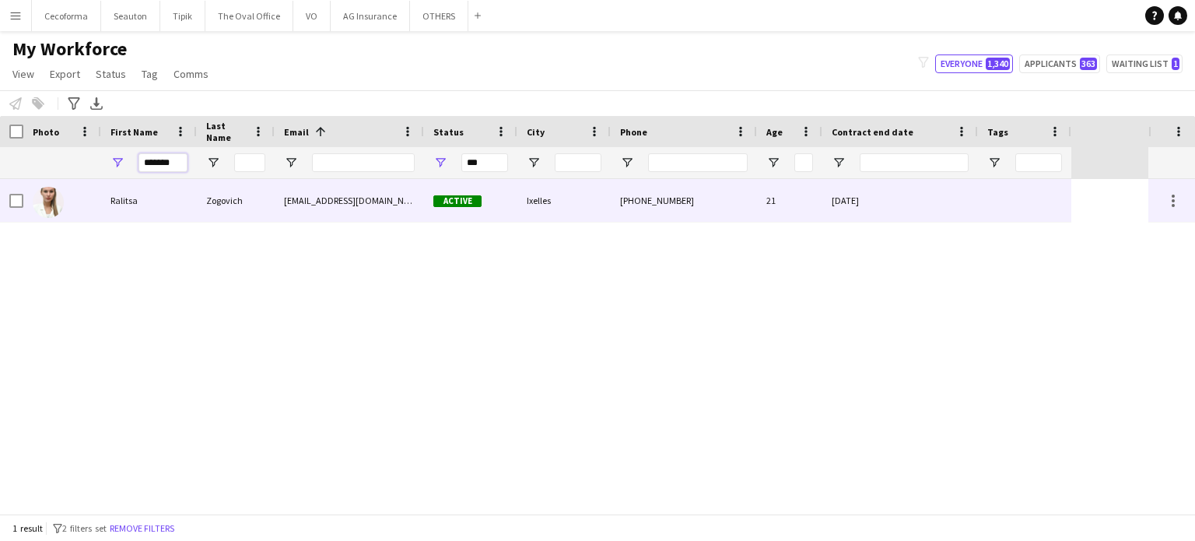
type input "*******"
click at [941, 208] on div "[DATE]" at bounding box center [900, 200] width 156 height 43
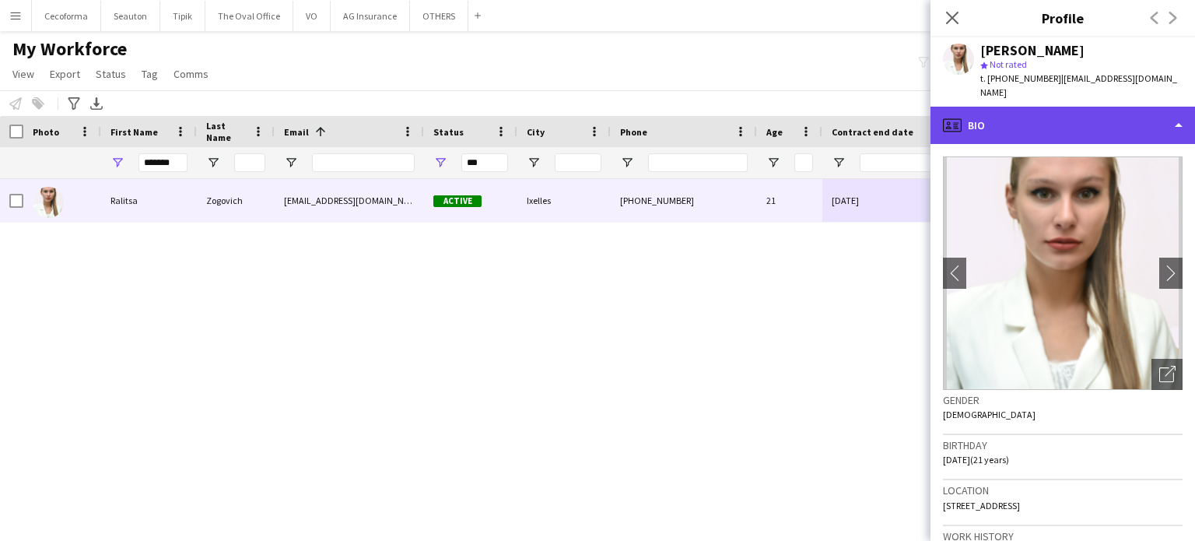
click at [1177, 112] on div "profile Bio" at bounding box center [1062, 125] width 265 height 37
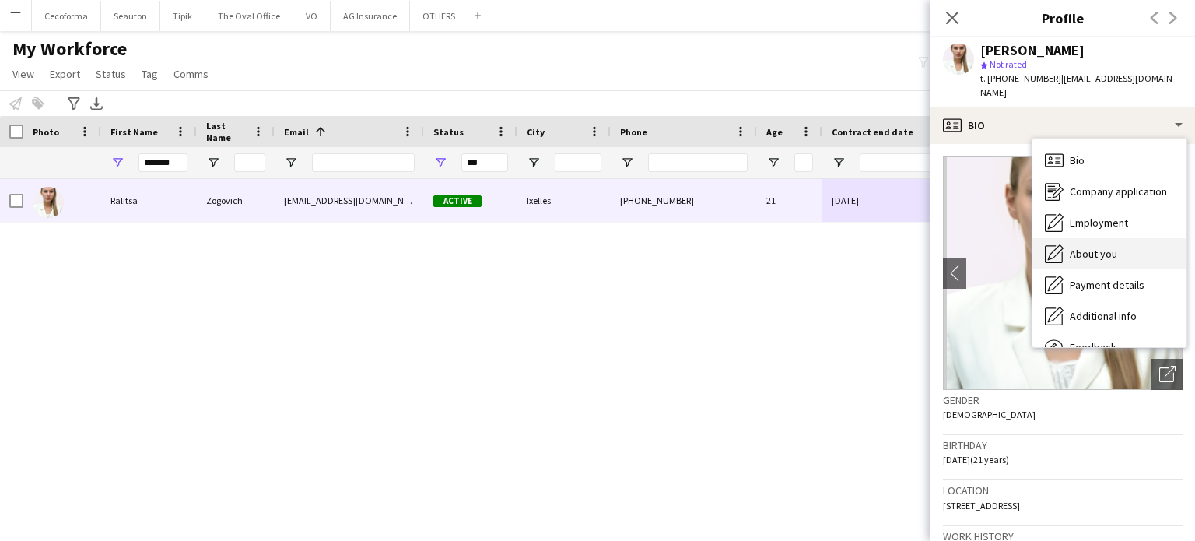
click at [1099, 247] on span "About you" at bounding box center [1093, 254] width 47 height 14
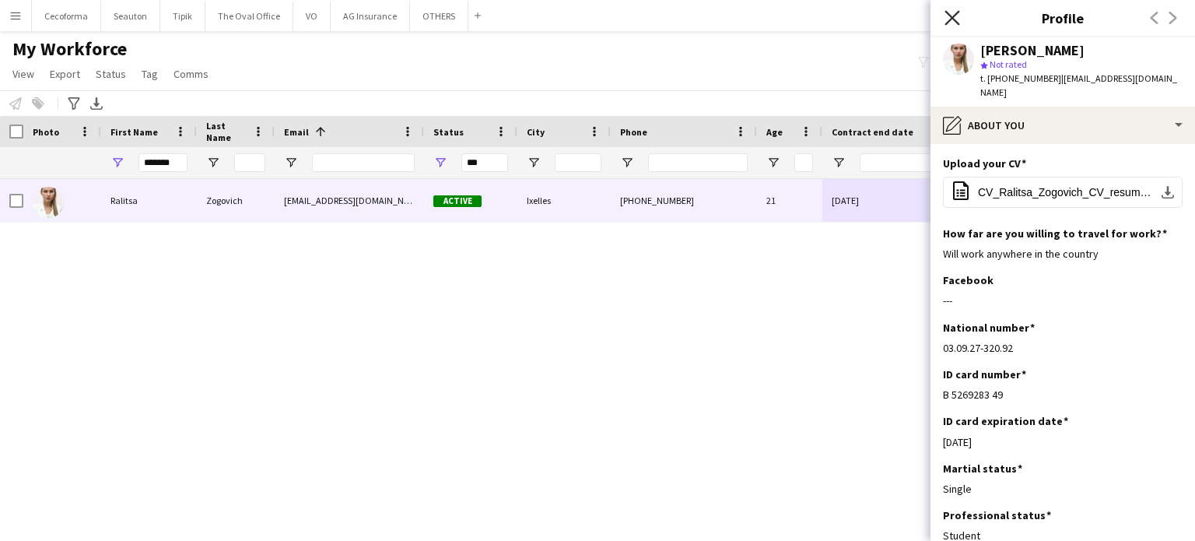
click at [951, 17] on icon at bounding box center [951, 17] width 15 height 15
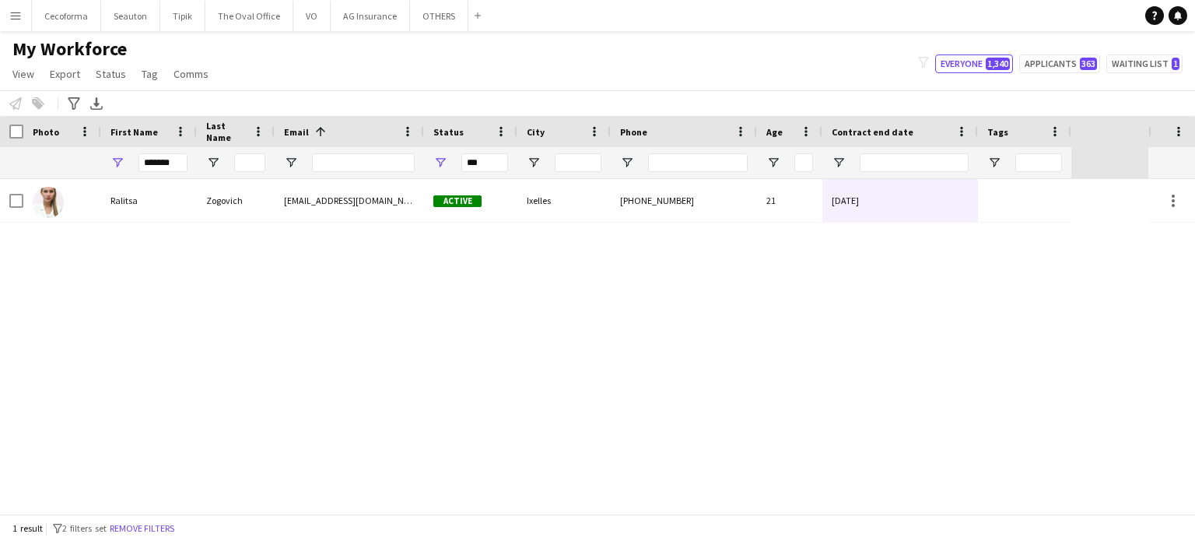
click at [807, 377] on div "Ralitsa Zogovich ralitsazogovich@gmail.com Active Ixelles +32493374375 21 30-06…" at bounding box center [574, 346] width 1148 height 335
click at [838, 387] on div "[PERSON_NAME] [EMAIL_ADDRESS][DOMAIN_NAME] Active Ixelles [PHONE_NUMBER] [PHONE…" at bounding box center [574, 346] width 1148 height 335
click at [1179, 12] on icon at bounding box center [1178, 15] width 8 height 8
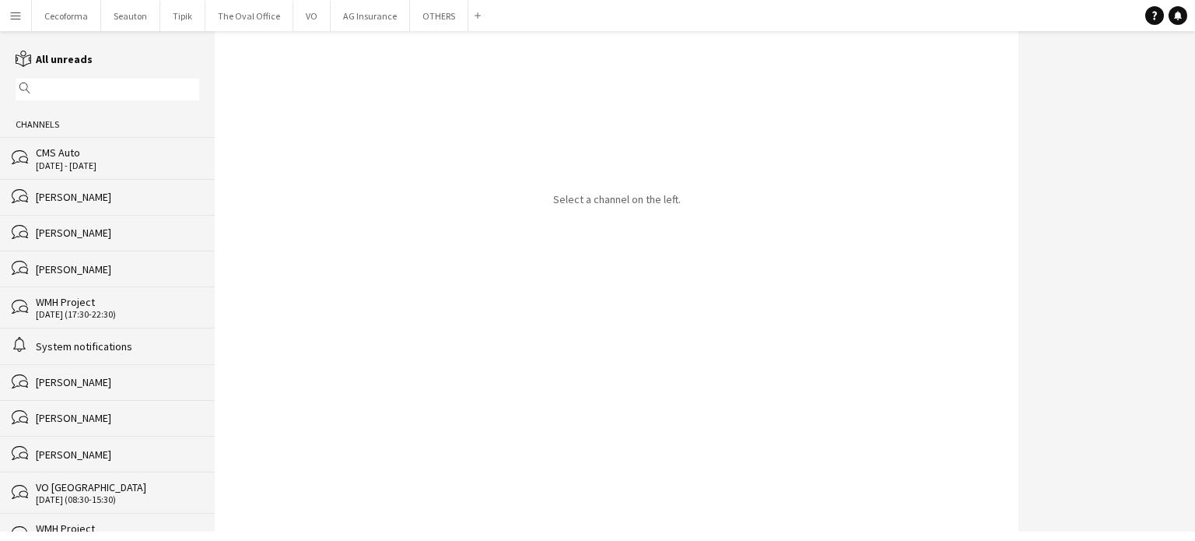
click at [65, 191] on div "[PERSON_NAME]" at bounding box center [117, 197] width 163 height 14
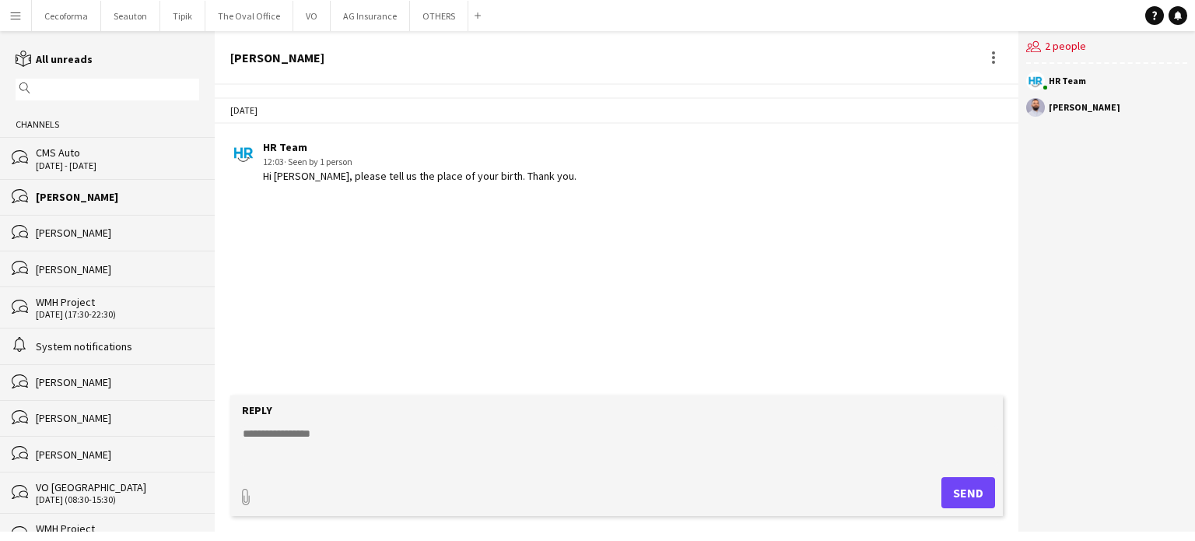
click at [467, 182] on app-chat-message "HR Team 12:03 · Seen by 1 person Hi [PERSON_NAME], please tell us the place of …" at bounding box center [617, 161] width 804 height 58
click at [573, 177] on div "HR Team 12:03 · Seen by 1 person Hi [PERSON_NAME], please tell us the place of …" at bounding box center [551, 161] width 643 height 43
click at [348, 12] on button "AG Insurance Close" at bounding box center [370, 16] width 79 height 30
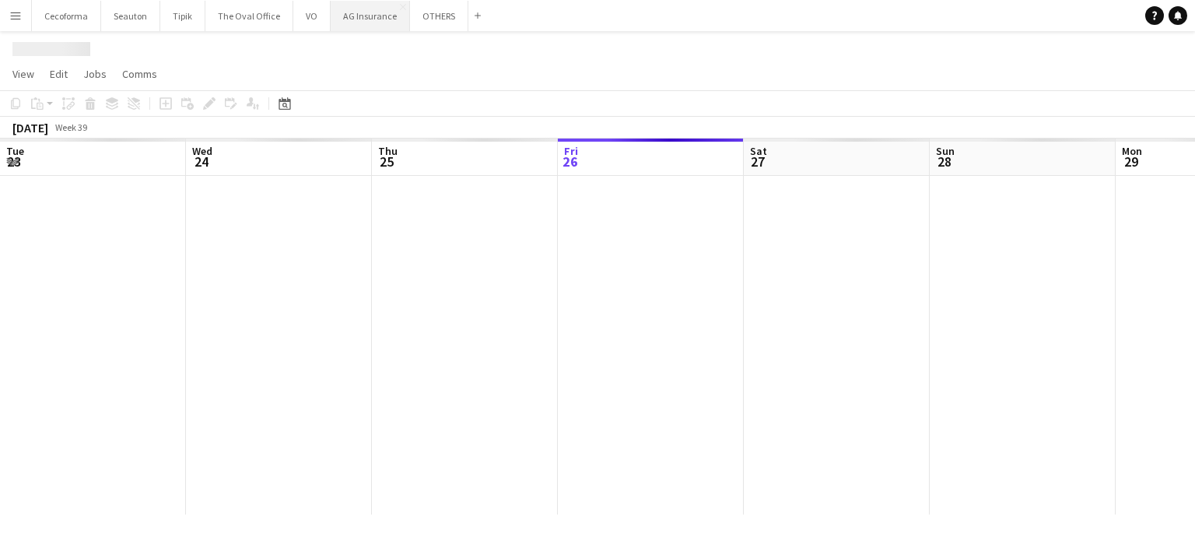
scroll to position [0, 372]
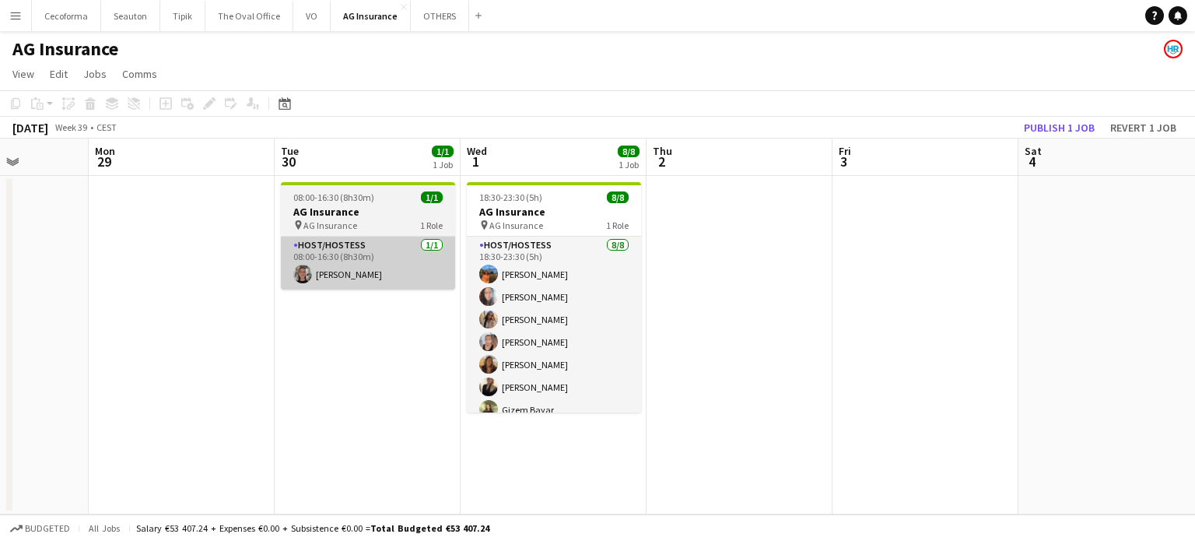
drag, startPoint x: 370, startPoint y: 247, endPoint x: 397, endPoint y: 265, distance: 32.4
click at [157, 221] on app-calendar-viewport "Fri 26 Sat 27 Sun 28 Mon 29 Tue 30 1/1 1 Job Wed 1 8/8 1 Job Thu 2 Fri 3 Sat 4 …" at bounding box center [597, 326] width 1195 height 376
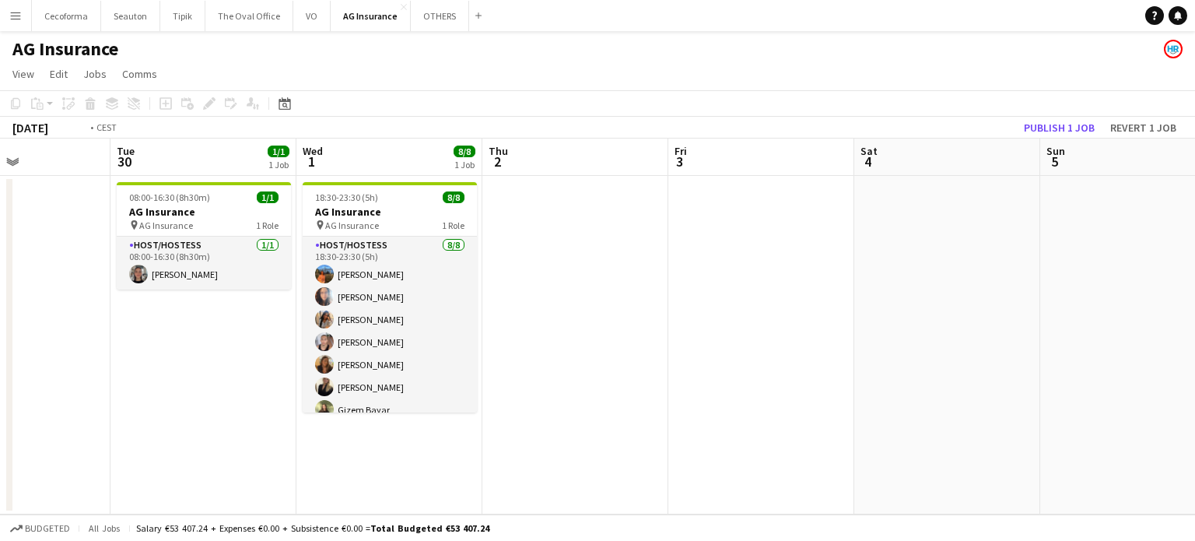
drag, startPoint x: 955, startPoint y: 380, endPoint x: 561, endPoint y: 297, distance: 402.9
click at [167, 233] on app-calendar-viewport "Fri 26 Sat 27 Sun 28 Mon 29 Tue 30 1/1 1 Job Wed 1 8/8 1 Job Thu 2 Fri 3 Sat 4 …" at bounding box center [597, 326] width 1195 height 376
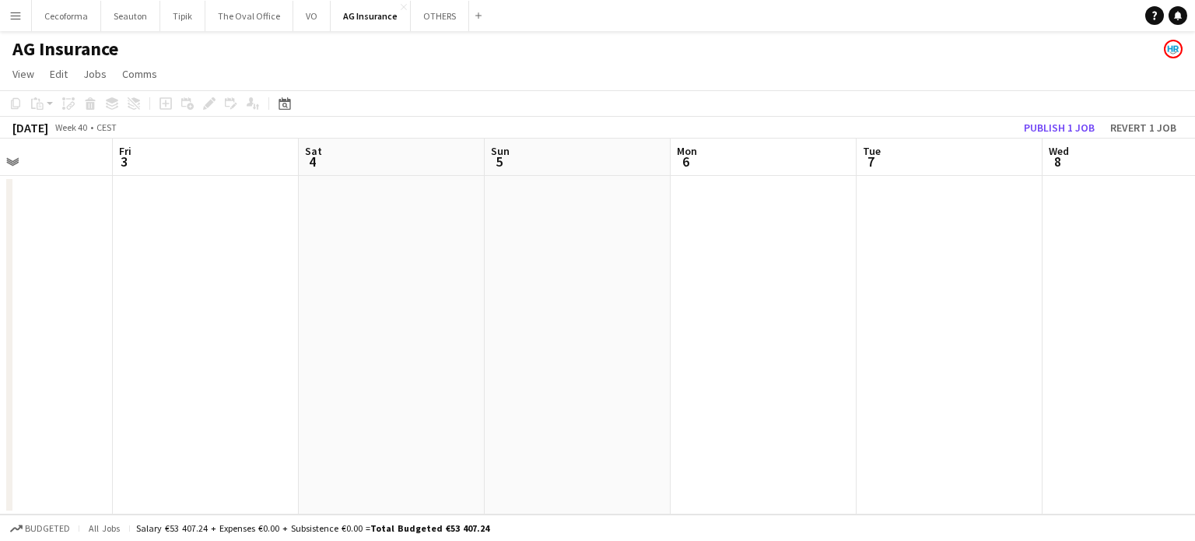
drag, startPoint x: 511, startPoint y: 307, endPoint x: 270, endPoint y: 264, distance: 245.1
click at [250, 264] on app-calendar-viewport "Tue 30 1/1 1 Job Wed 1 8/8 1 Job Thu 2 Fri 3 Sat 4 Sun 5 Mon 6 Tue 7 Wed 8 Thu …" at bounding box center [597, 326] width 1195 height 376
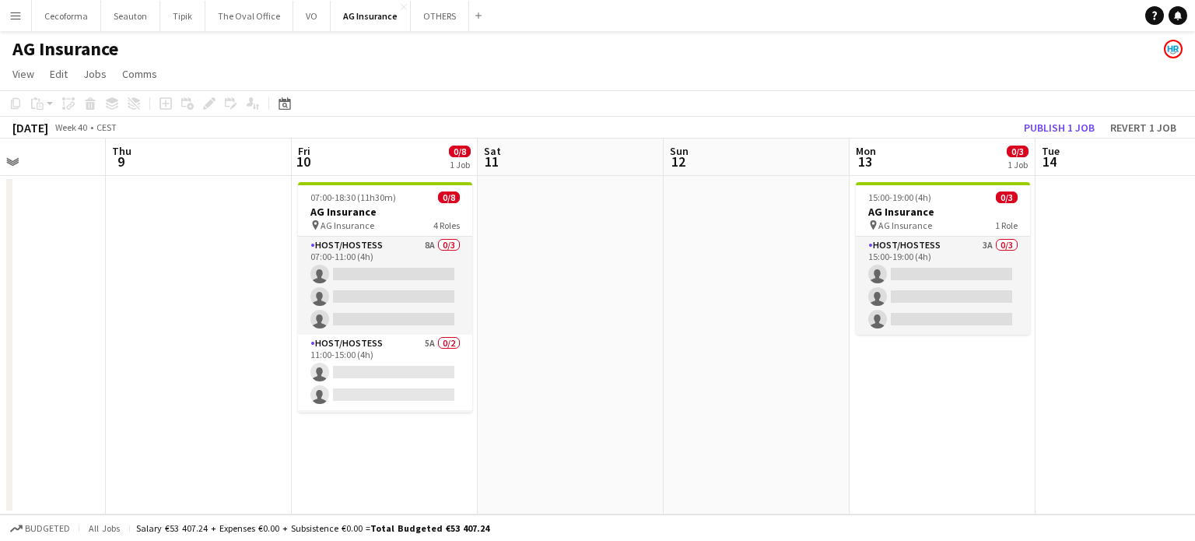
drag, startPoint x: 758, startPoint y: 318, endPoint x: 278, endPoint y: 236, distance: 487.0
click at [217, 229] on app-calendar-viewport "Mon 6 Tue 7 Wed 8 Thu 9 Fri 10 0/8 1 Job Sat 11 Sun 12 Mon 13 0/3 1 Job Tue 14 …" at bounding box center [597, 326] width 1195 height 376
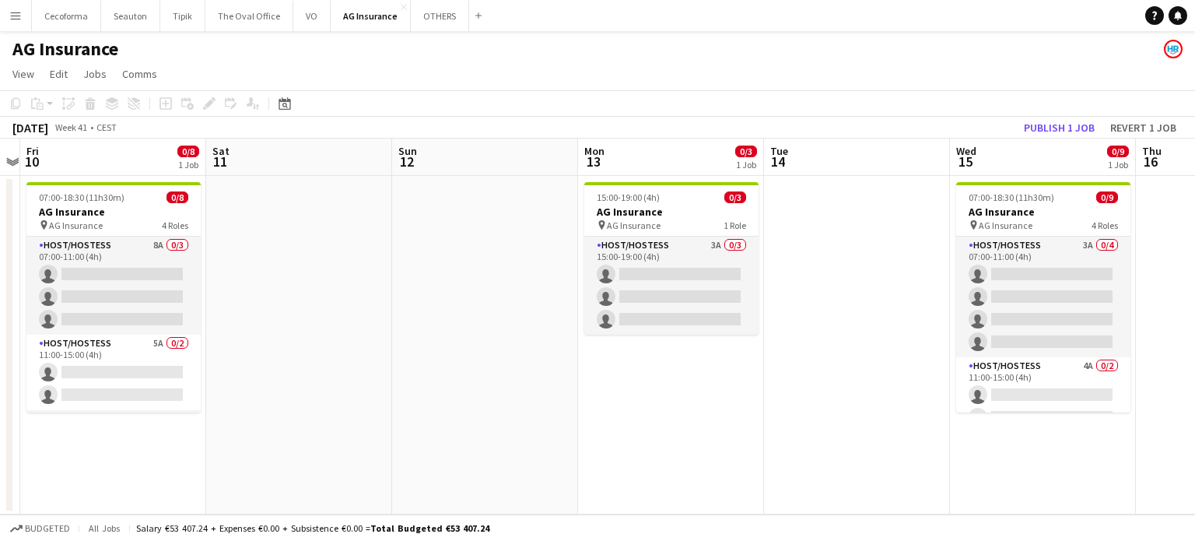
drag, startPoint x: 896, startPoint y: 288, endPoint x: 199, endPoint y: 184, distance: 704.7
click at [199, 184] on app-calendar-viewport "Mon 6 Tue 7 Wed 8 Thu 9 Fri 10 0/8 1 Job Sat 11 Sun 12 Mon 13 0/3 1 Job Tue 14 …" at bounding box center [597, 326] width 1195 height 376
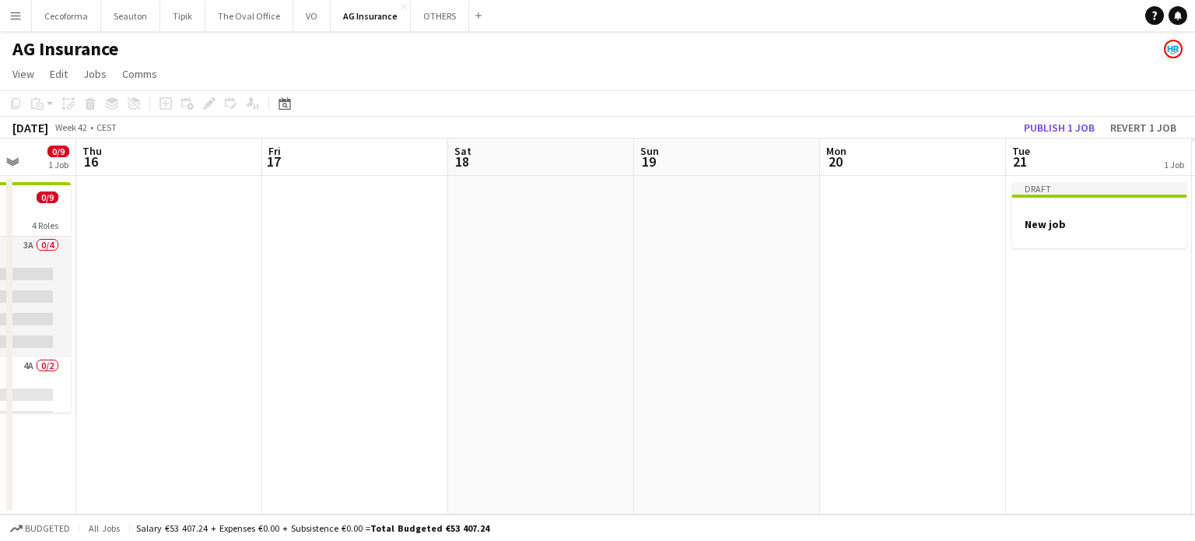
drag, startPoint x: 850, startPoint y: 320, endPoint x: 212, endPoint y: 202, distance: 647.9
click at [218, 203] on app-calendar-viewport "Sun 12 Mon 13 0/3 1 Job Tue 14 Wed 15 0/9 1 Job Thu 16 Fri 17 Sat 18 Sun 19 Mon…" at bounding box center [597, 326] width 1195 height 376
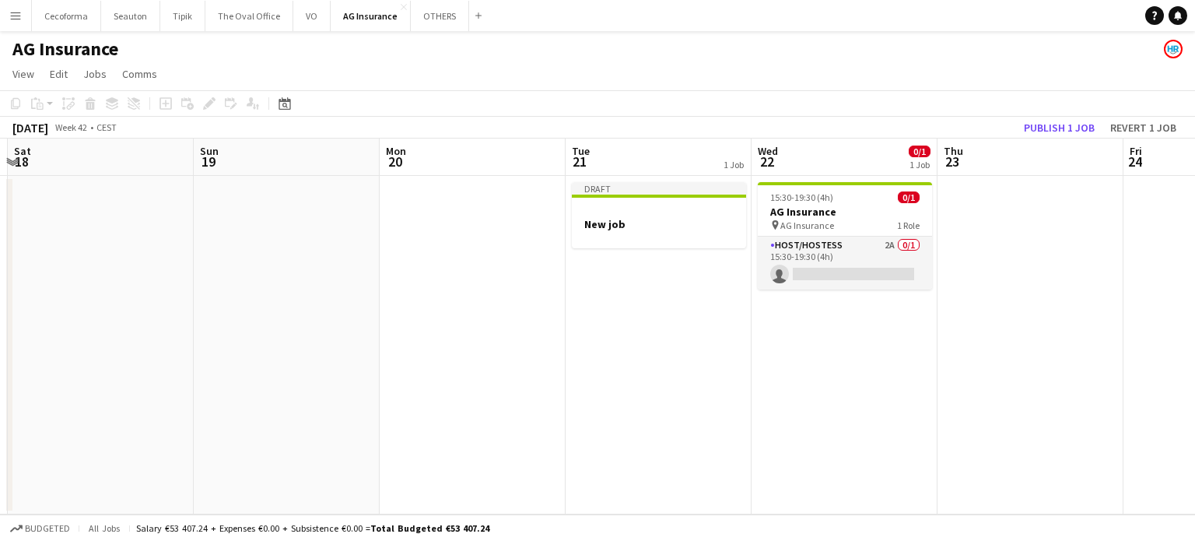
drag, startPoint x: 613, startPoint y: 286, endPoint x: 443, endPoint y: 268, distance: 171.2
click at [443, 268] on app-calendar-viewport "Tue 14 Wed 15 0/9 1 Job Thu 16 Fri 17 Sat 18 Sun 19 Mon 20 Tue 21 1 Job Wed 22 …" at bounding box center [597, 326] width 1195 height 376
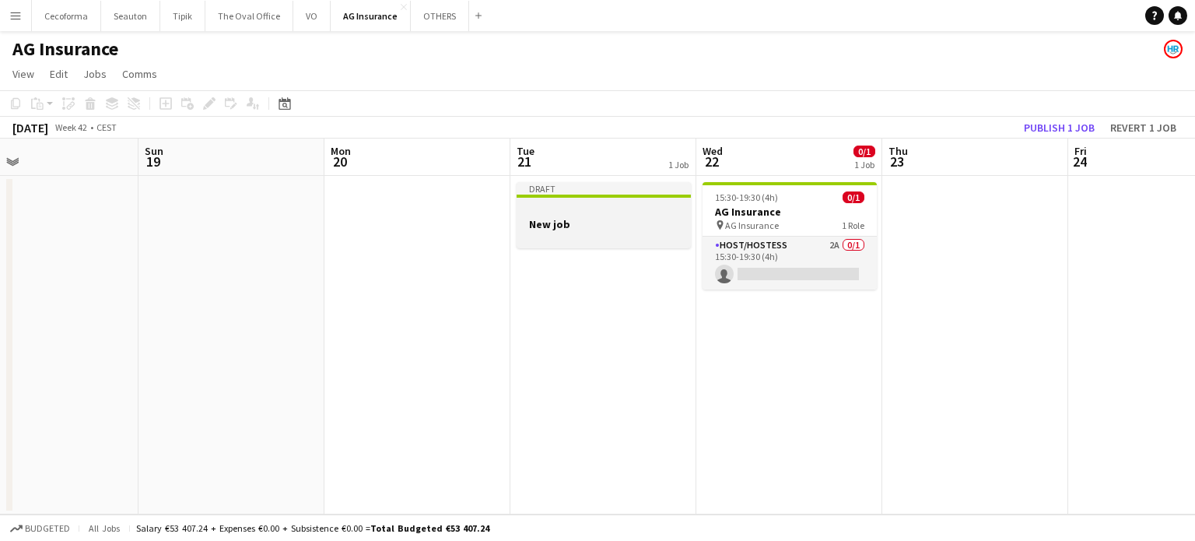
click at [555, 215] on div at bounding box center [604, 210] width 174 height 12
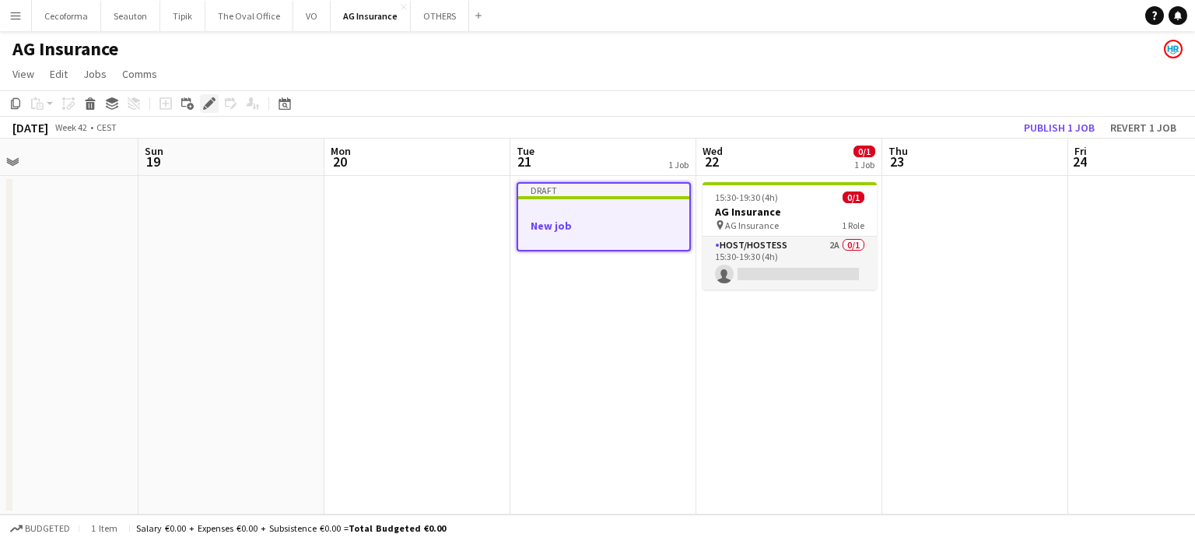
click at [208, 100] on icon "Edit" at bounding box center [209, 103] width 12 height 12
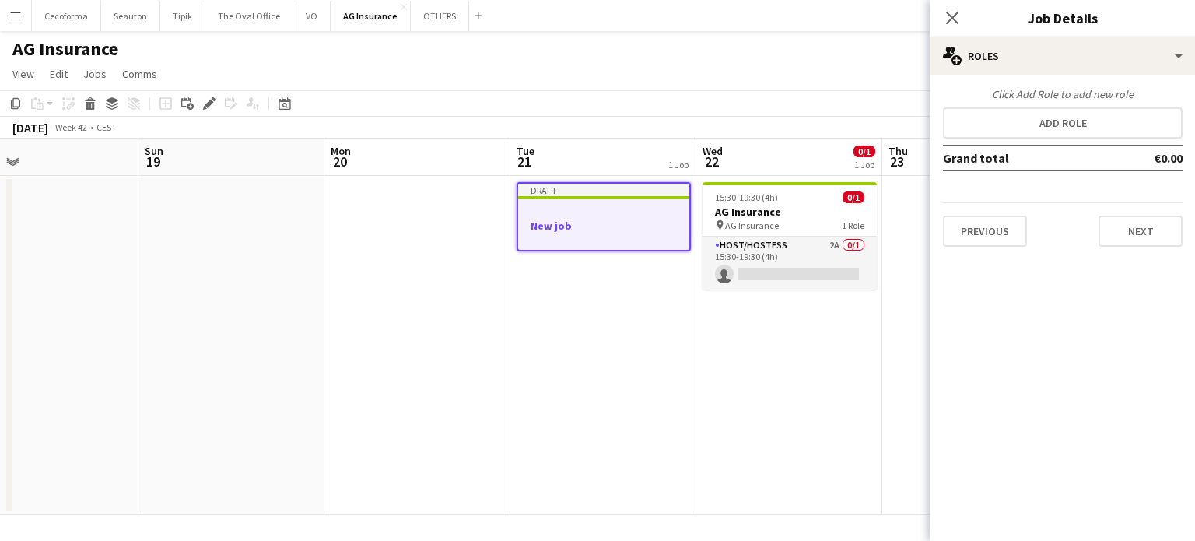
click at [554, 225] on h3 "New job" at bounding box center [603, 226] width 171 height 14
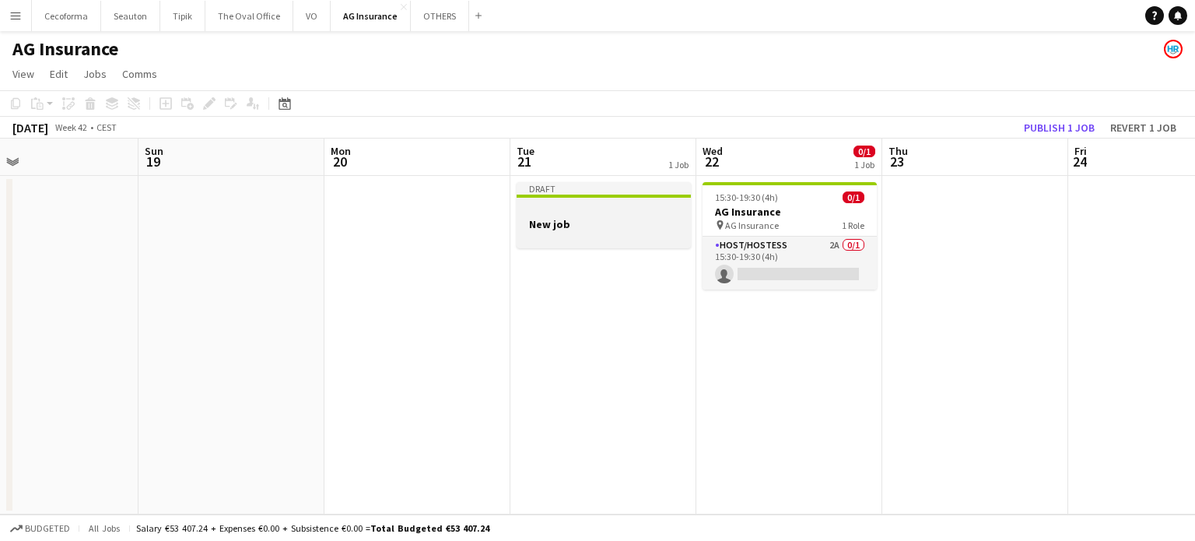
click at [557, 218] on h3 "New job" at bounding box center [604, 224] width 174 height 14
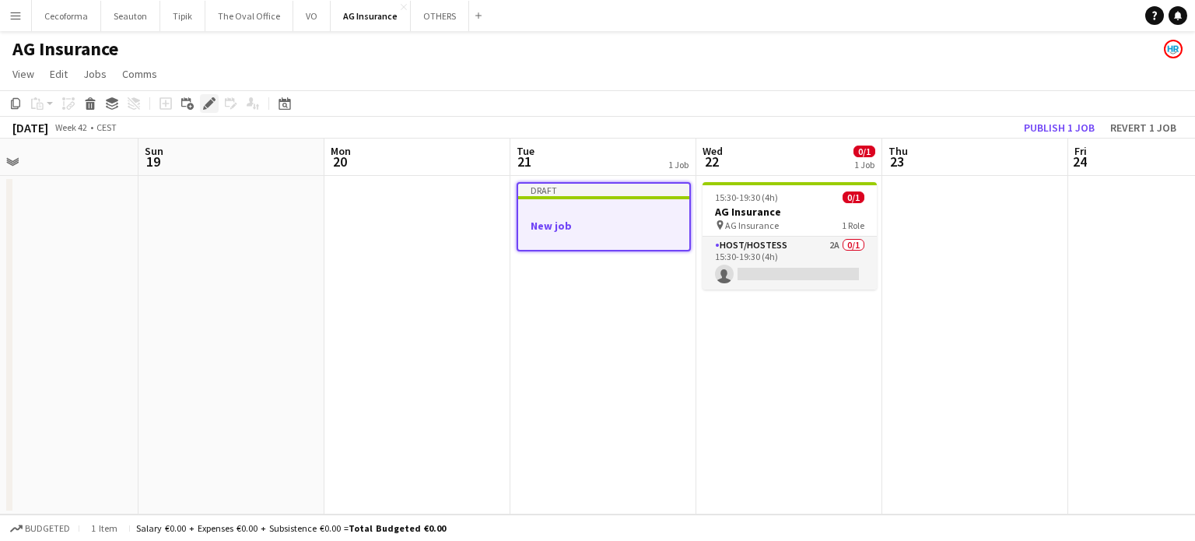
click at [208, 102] on icon at bounding box center [209, 104] width 9 height 9
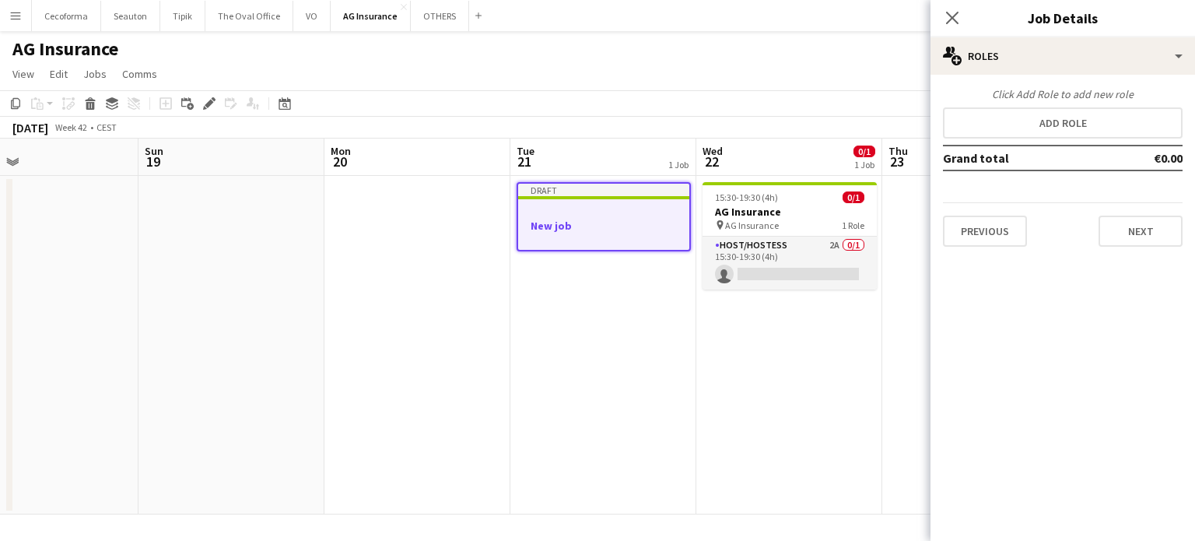
click at [247, 241] on app-date-cell at bounding box center [231, 345] width 186 height 338
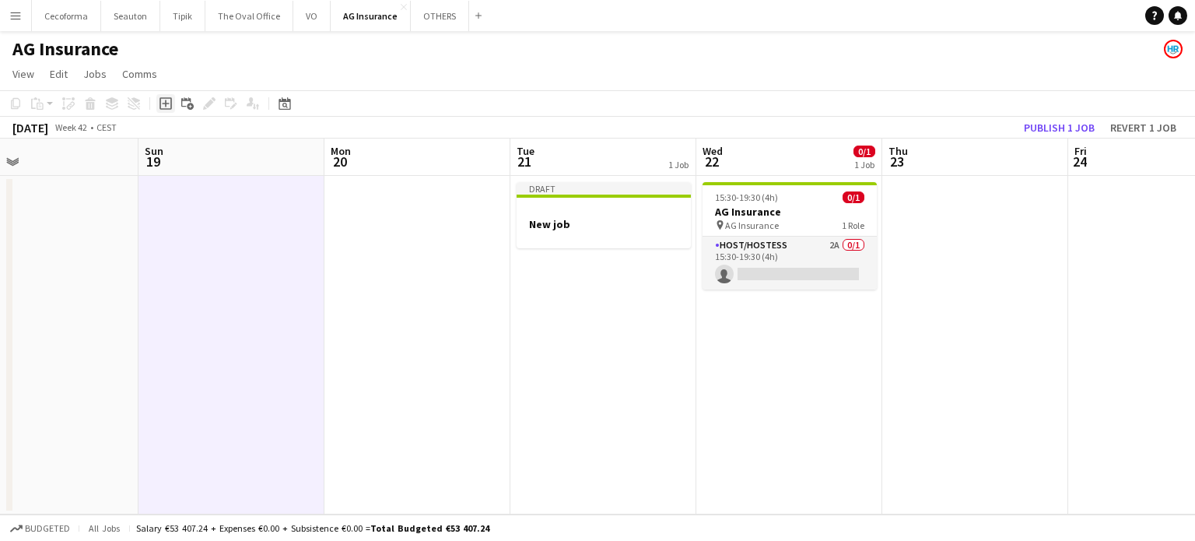
click at [167, 103] on icon at bounding box center [165, 103] width 7 height 7
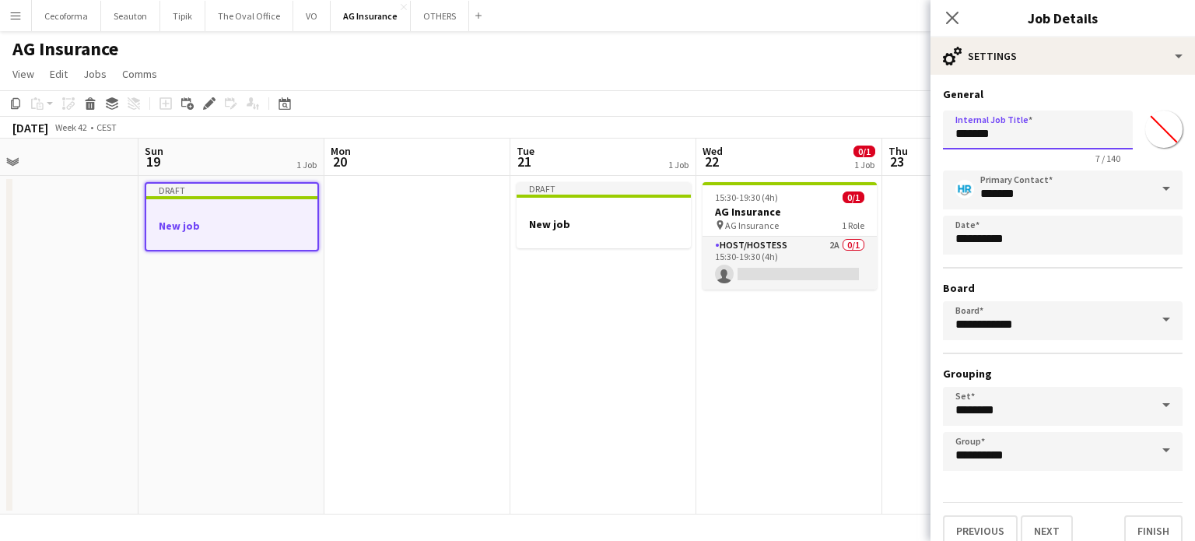
click at [1000, 137] on input "*******" at bounding box center [1038, 129] width 190 height 39
type input "*"
type input "**********"
click at [1140, 524] on button "Finish" at bounding box center [1153, 530] width 58 height 31
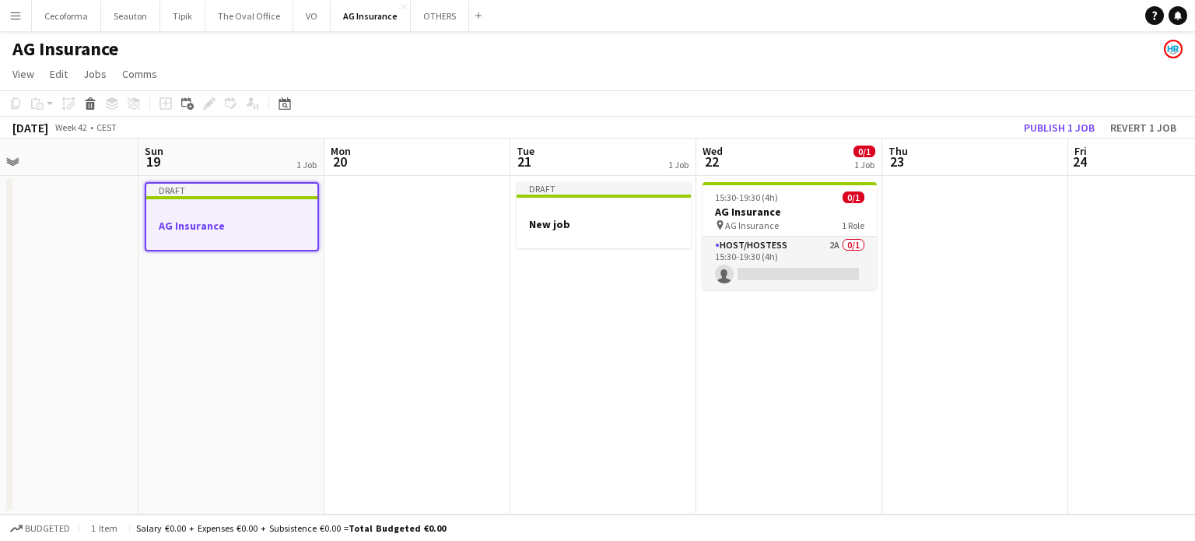
click at [942, 450] on app-date-cell at bounding box center [975, 345] width 186 height 338
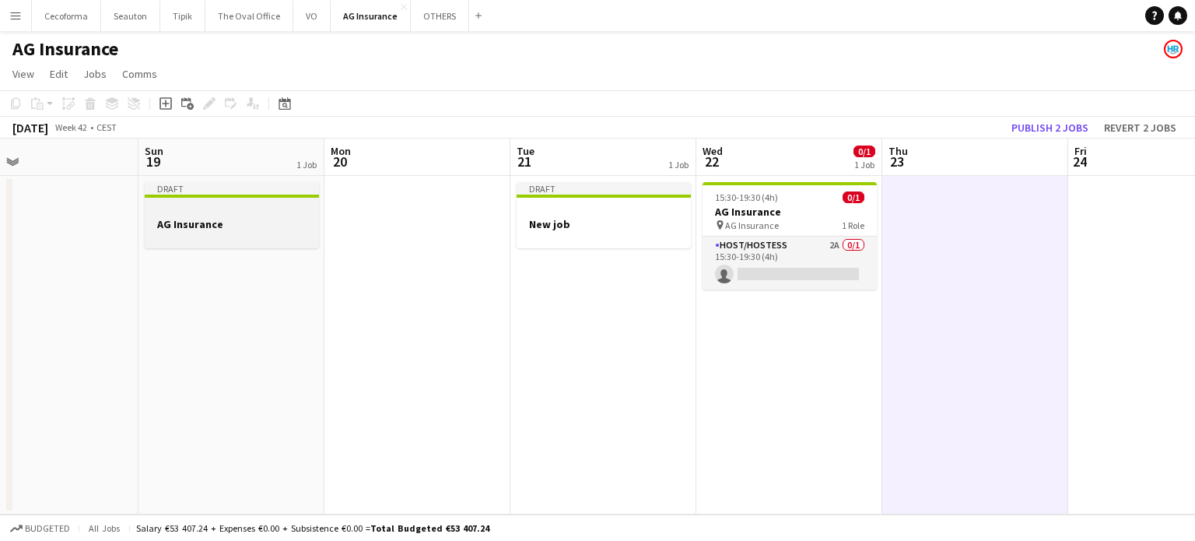
click at [207, 223] on h3 "AG Insurance" at bounding box center [232, 224] width 174 height 14
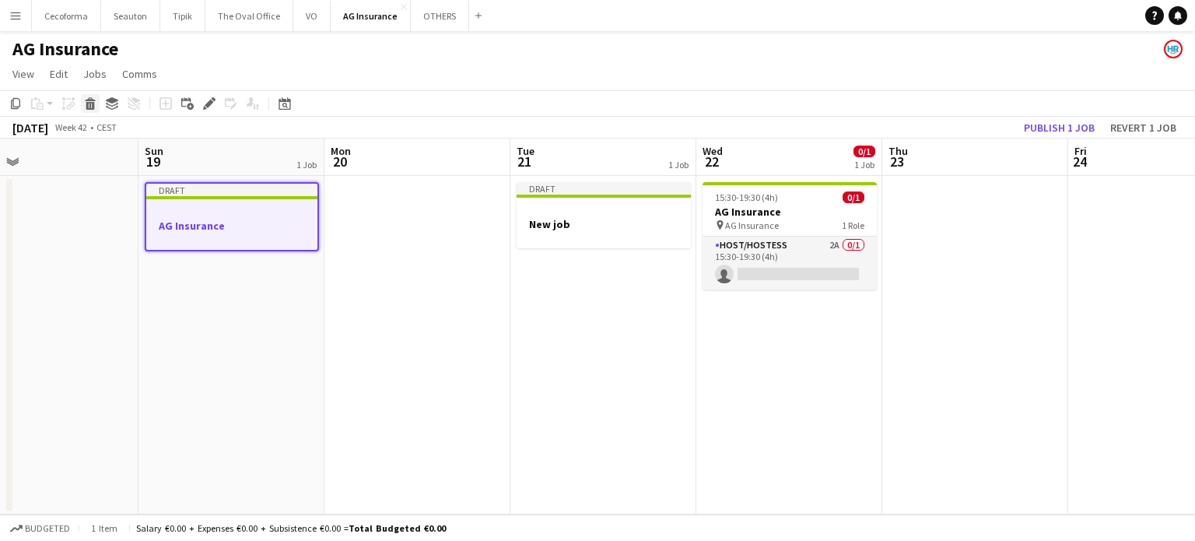
click at [89, 104] on icon "Delete" at bounding box center [90, 103] width 12 height 12
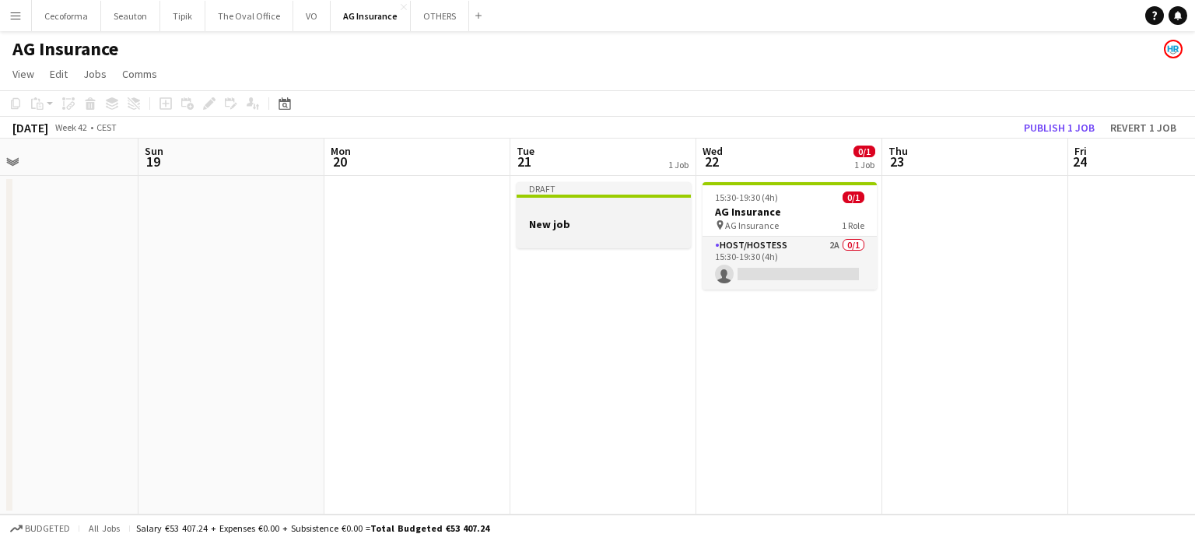
click at [566, 226] on h3 "New job" at bounding box center [604, 224] width 174 height 14
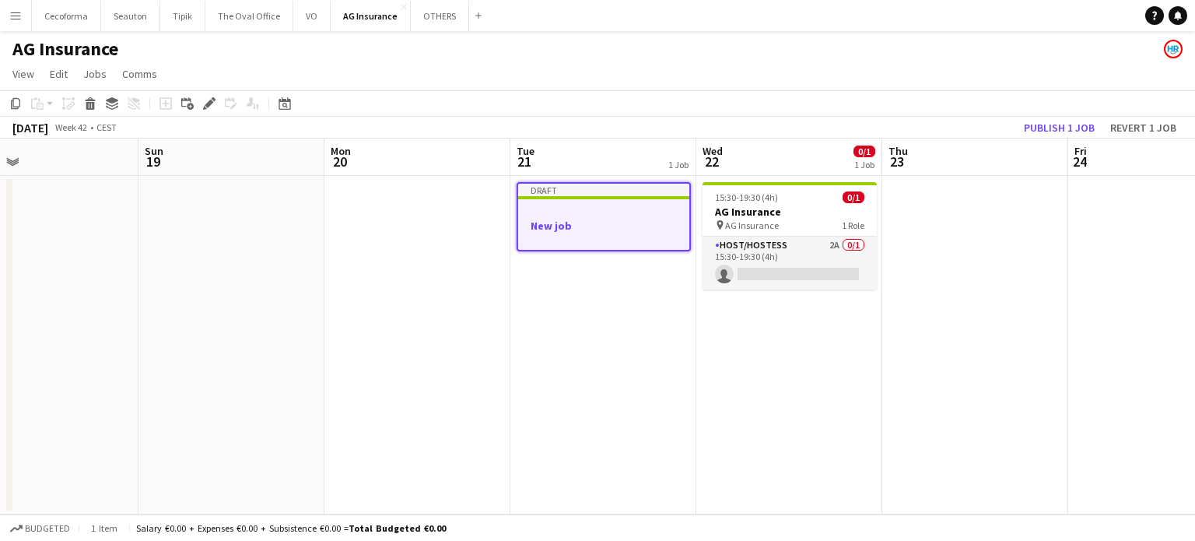
click at [622, 314] on app-date-cell "Draft New job" at bounding box center [603, 345] width 186 height 338
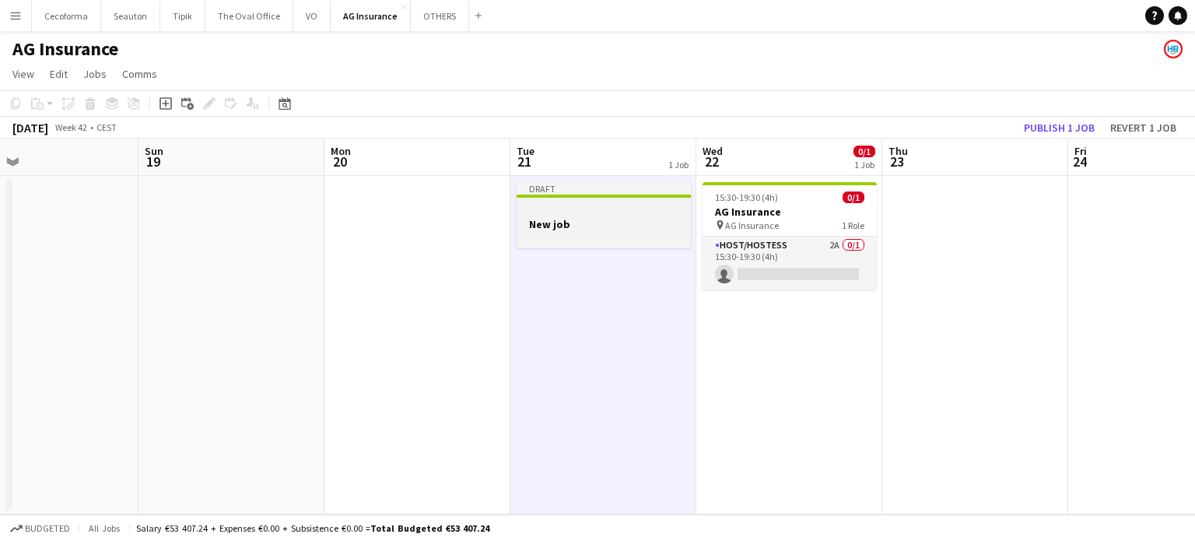
click at [545, 222] on h3 "New job" at bounding box center [604, 224] width 174 height 14
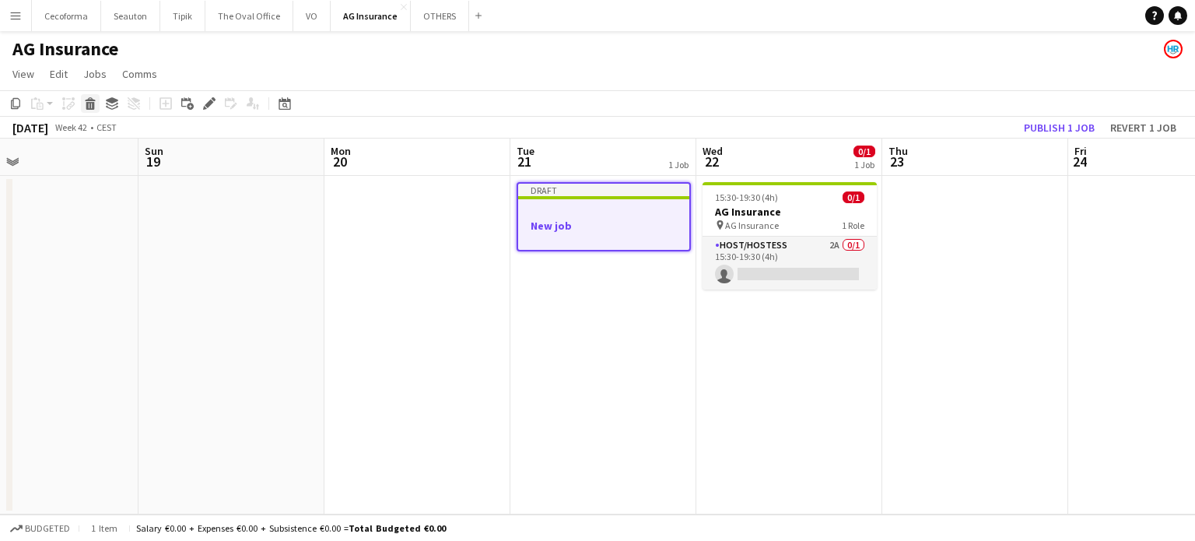
click at [90, 105] on icon at bounding box center [90, 106] width 9 height 8
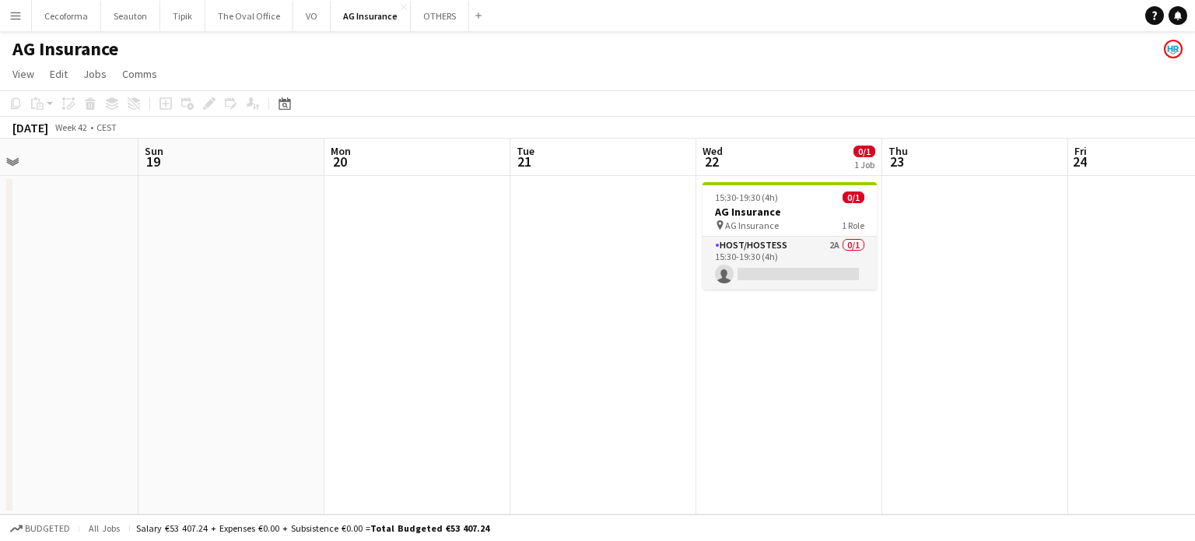
click at [529, 193] on app-date-cell at bounding box center [603, 345] width 186 height 338
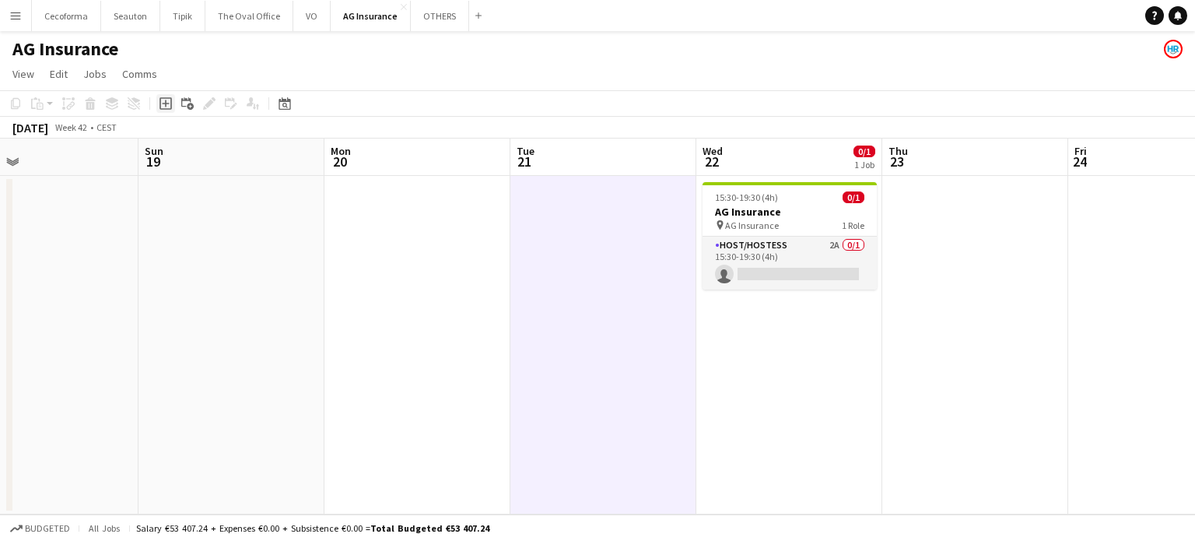
click at [168, 102] on icon "Add job" at bounding box center [165, 103] width 12 height 12
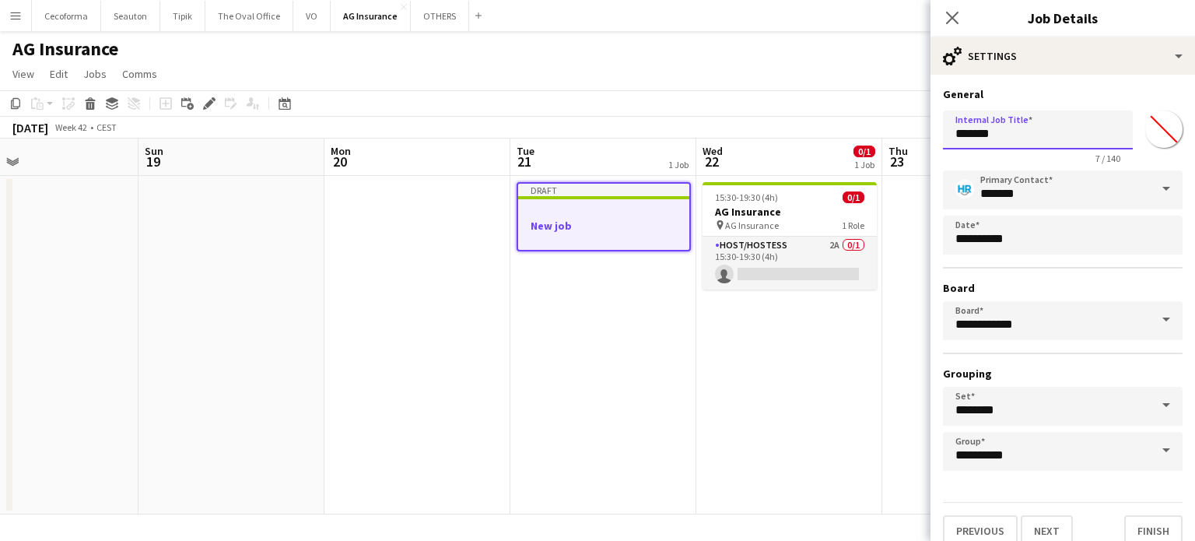
click at [1023, 142] on input "*******" at bounding box center [1038, 129] width 190 height 39
type input "*"
type input "**********"
click at [1129, 525] on button "Finish" at bounding box center [1153, 530] width 58 height 31
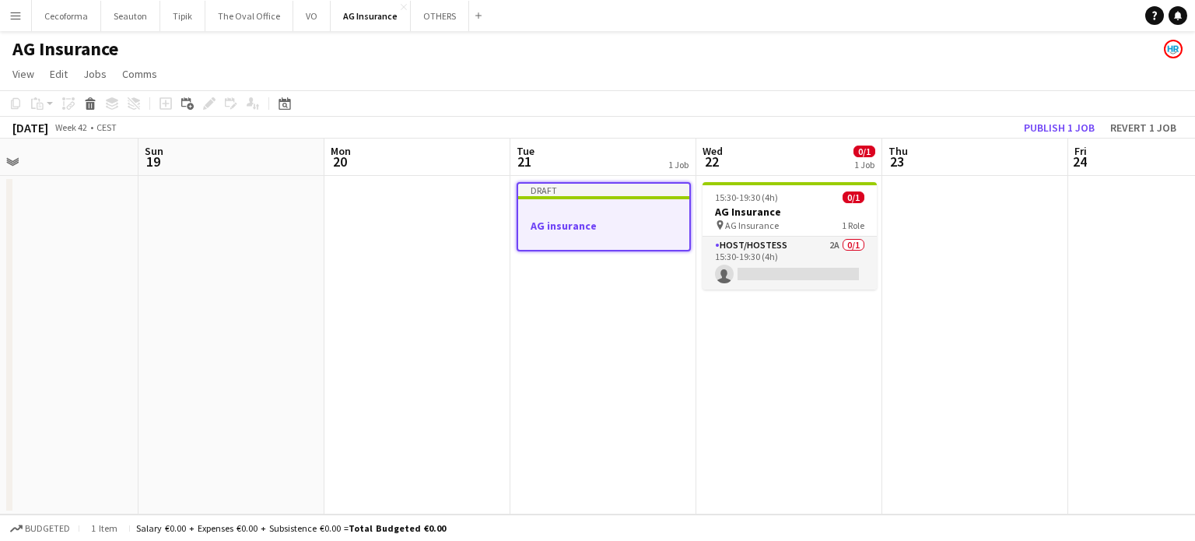
drag, startPoint x: 628, startPoint y: 375, endPoint x: 596, endPoint y: 289, distance: 92.1
click at [627, 375] on app-date-cell "Draft AG insurance" at bounding box center [603, 345] width 186 height 338
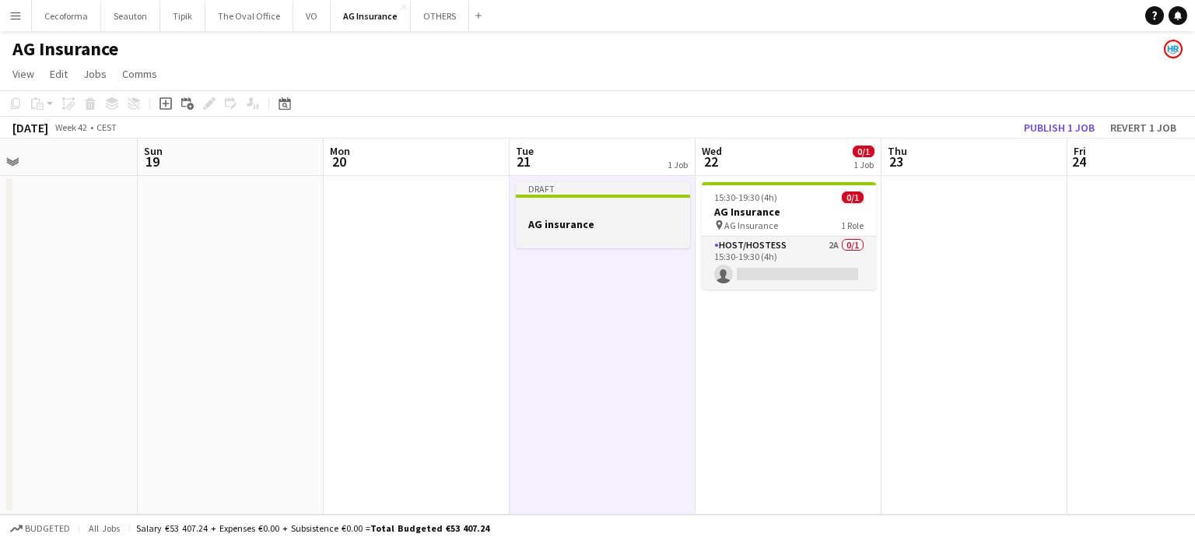
click at [559, 216] on app-job-card "Draft AG insurance" at bounding box center [603, 215] width 174 height 66
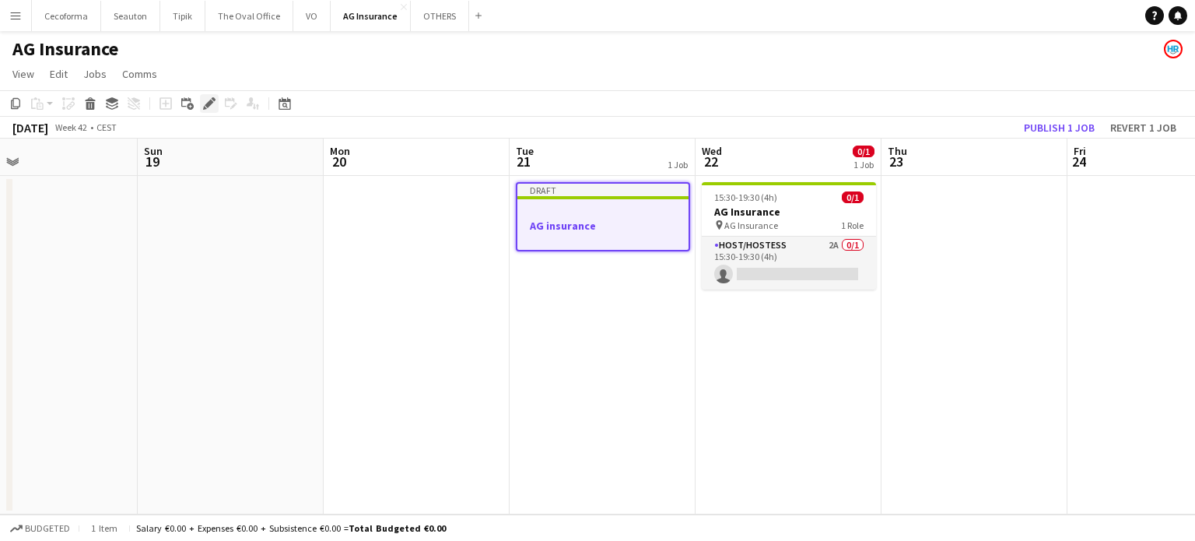
click at [207, 100] on icon "Edit" at bounding box center [209, 103] width 12 height 12
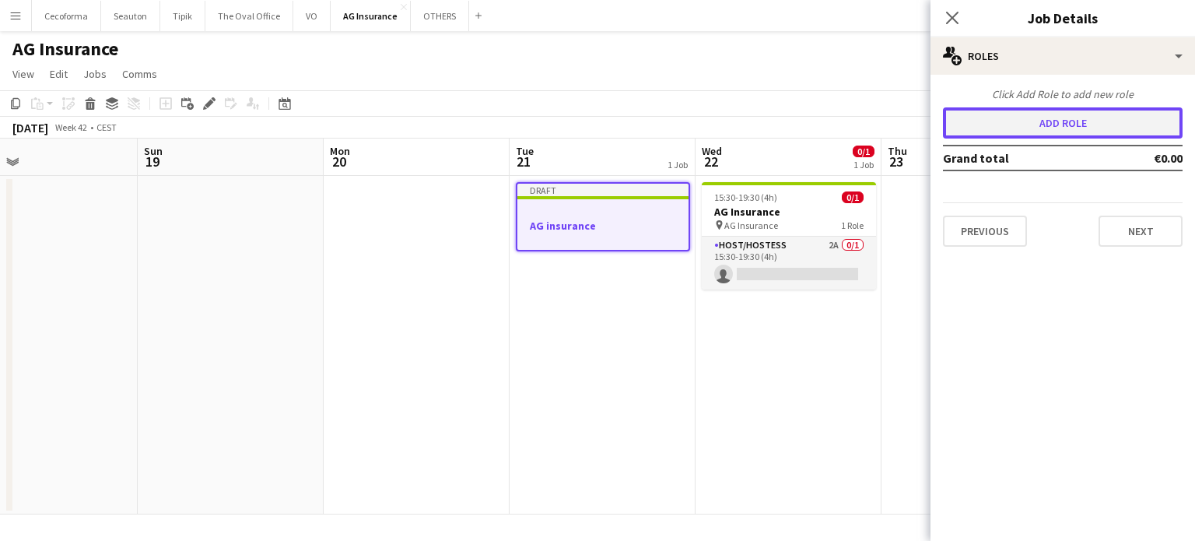
click at [1083, 114] on button "Add role" at bounding box center [1063, 122] width 240 height 31
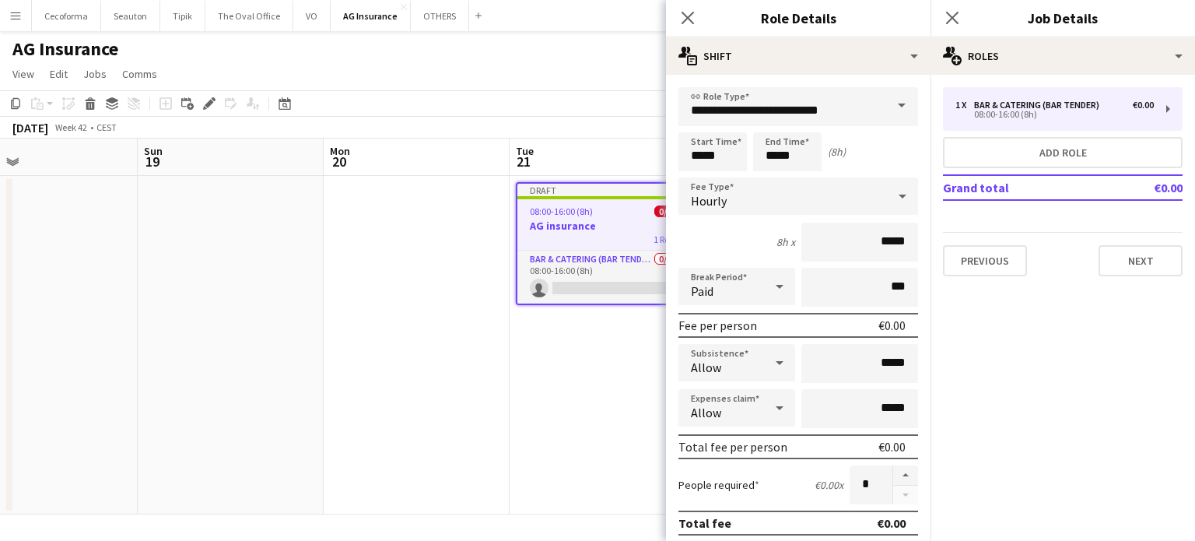
click at [890, 105] on span at bounding box center [901, 105] width 33 height 37
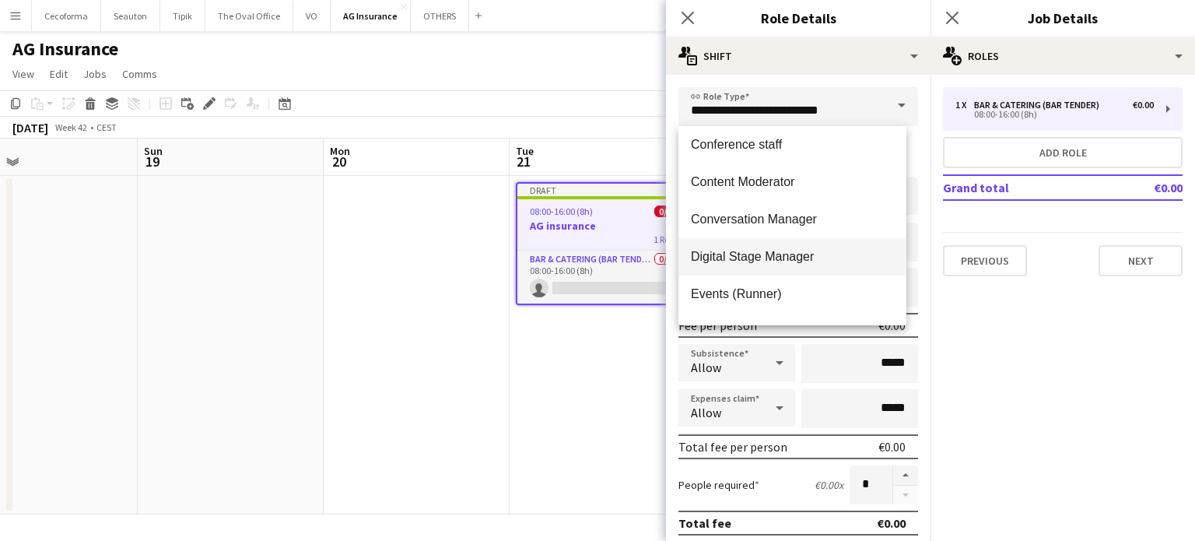
scroll to position [233, 0]
click at [725, 255] on span "Host/Hostess" at bounding box center [792, 253] width 203 height 15
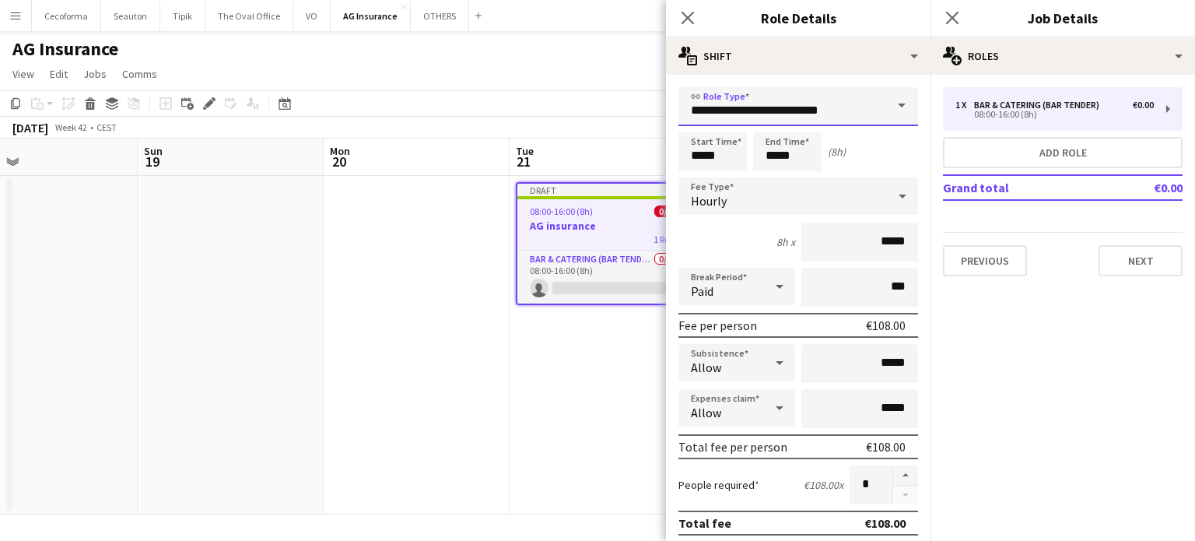
type input "**********"
type input "******"
click at [777, 153] on input "*****" at bounding box center [787, 151] width 68 height 39
click at [774, 131] on div at bounding box center [771, 125] width 31 height 16
type input "*****"
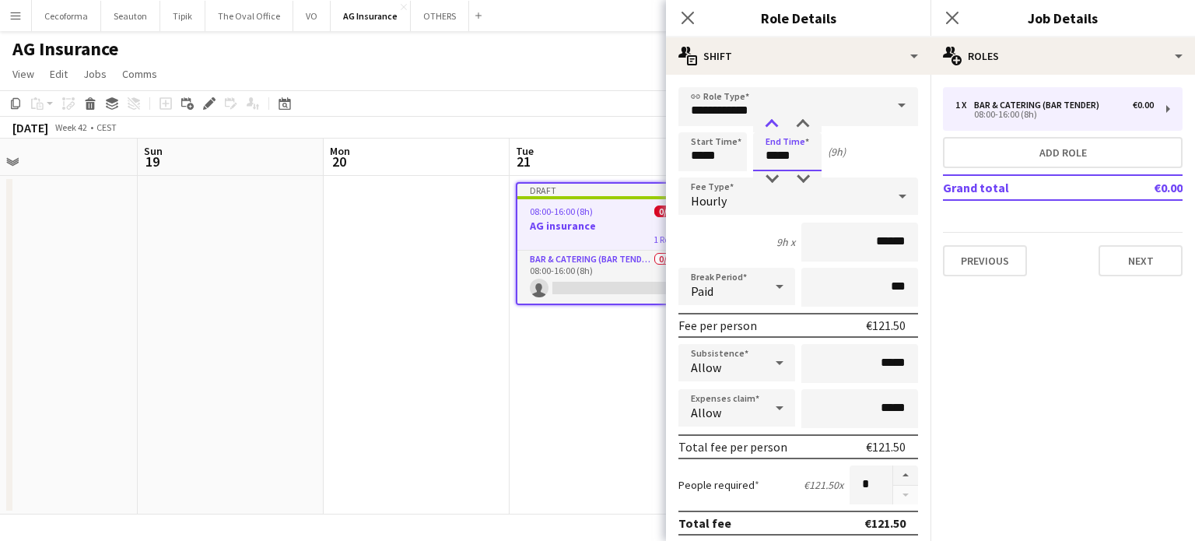
click at [774, 131] on div at bounding box center [771, 125] width 31 height 16
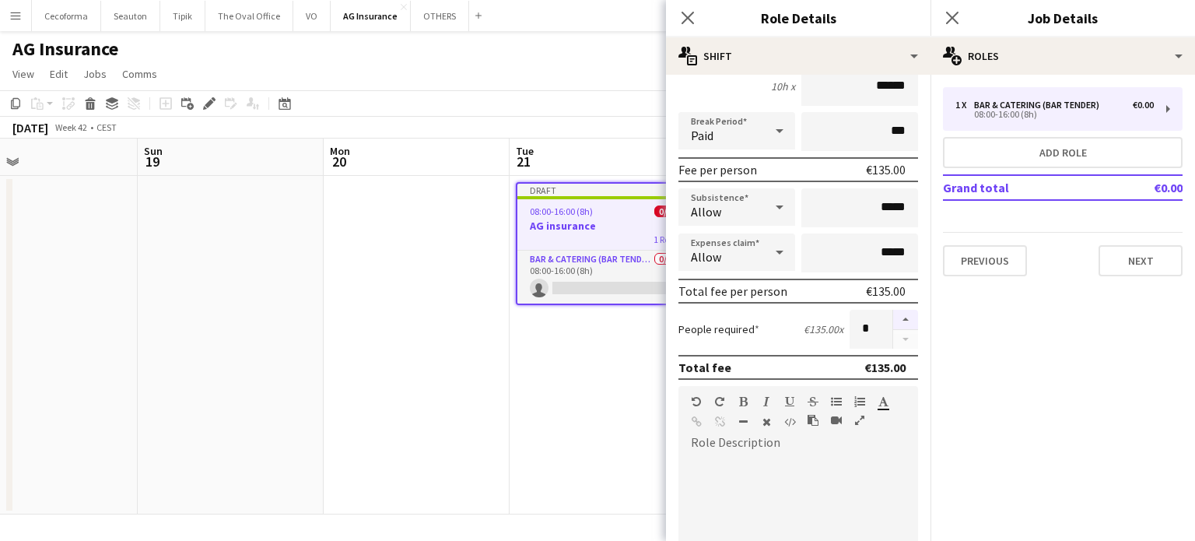
click at [893, 317] on button "button" at bounding box center [905, 320] width 25 height 20
type input "*"
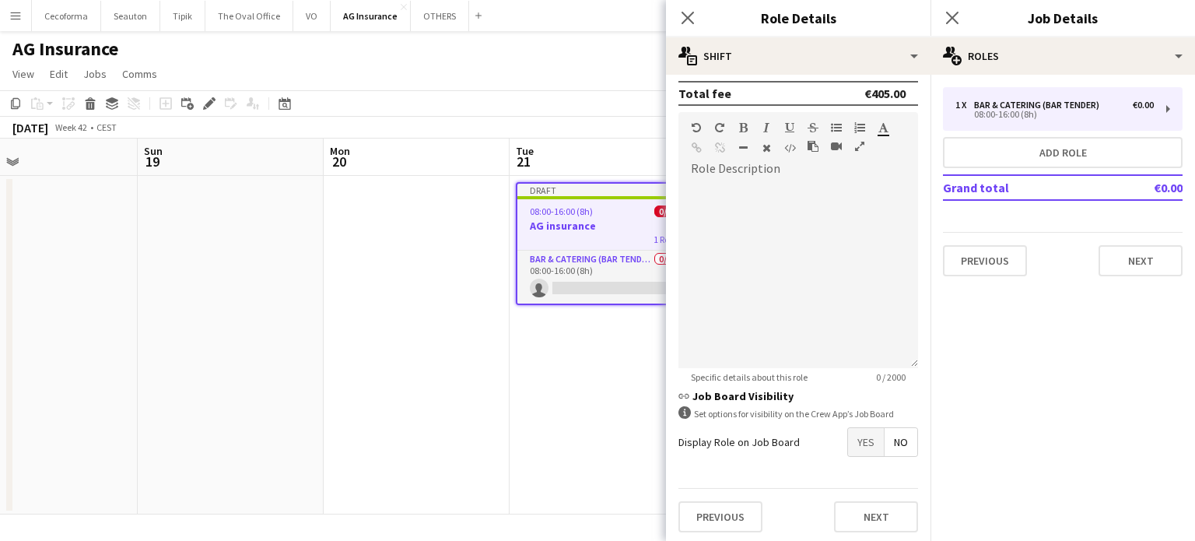
click at [852, 435] on span "Yes" at bounding box center [866, 442] width 36 height 28
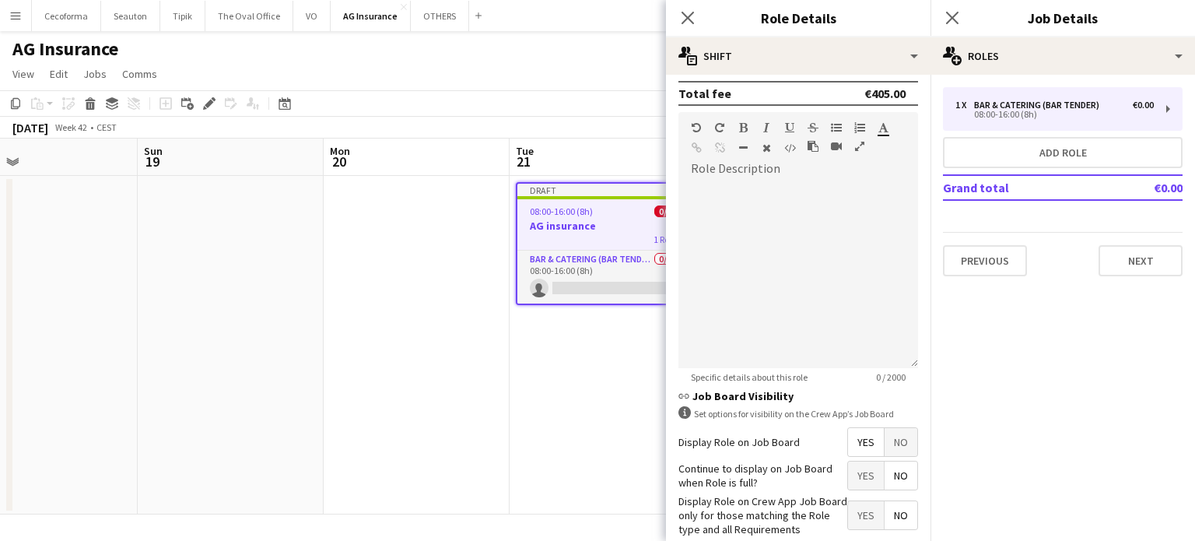
click at [893, 472] on span "No" at bounding box center [901, 475] width 33 height 28
click at [854, 506] on span "Yes" at bounding box center [866, 515] width 36 height 28
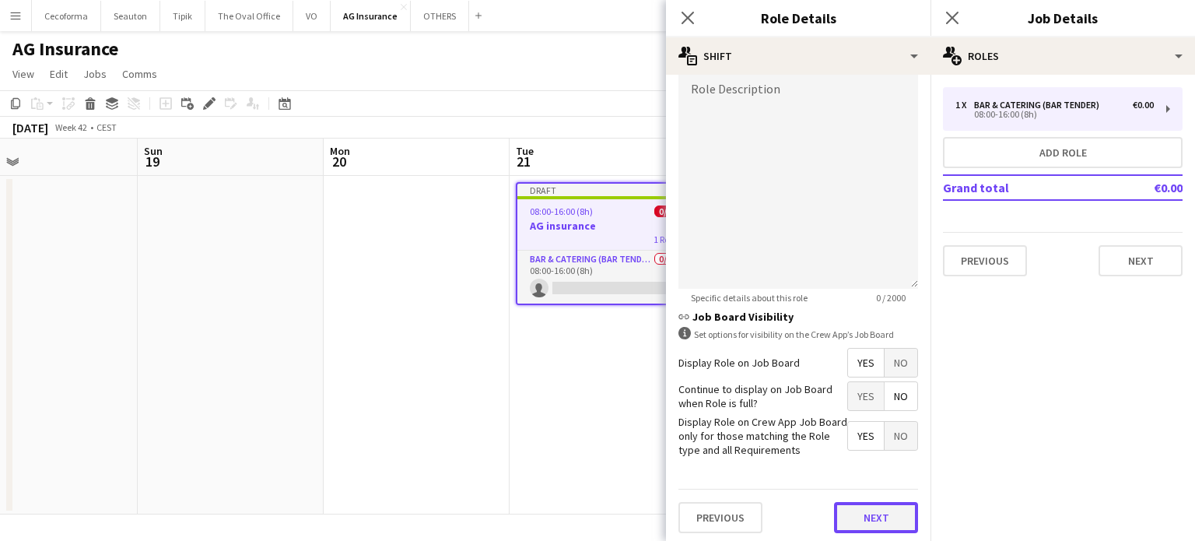
click at [879, 510] on button "Next" at bounding box center [876, 517] width 84 height 31
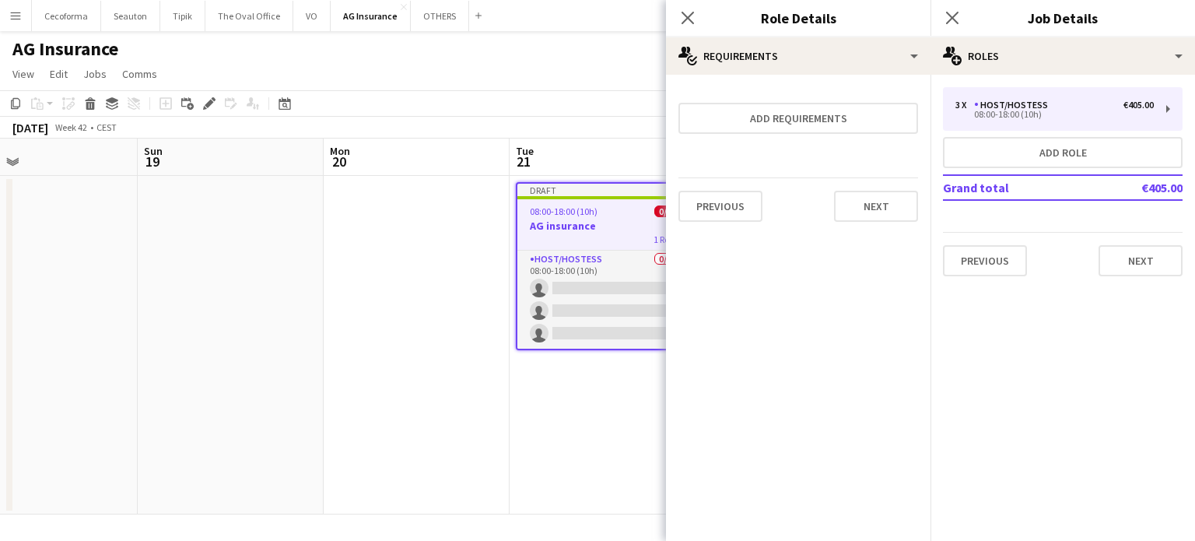
scroll to position [0, 0]
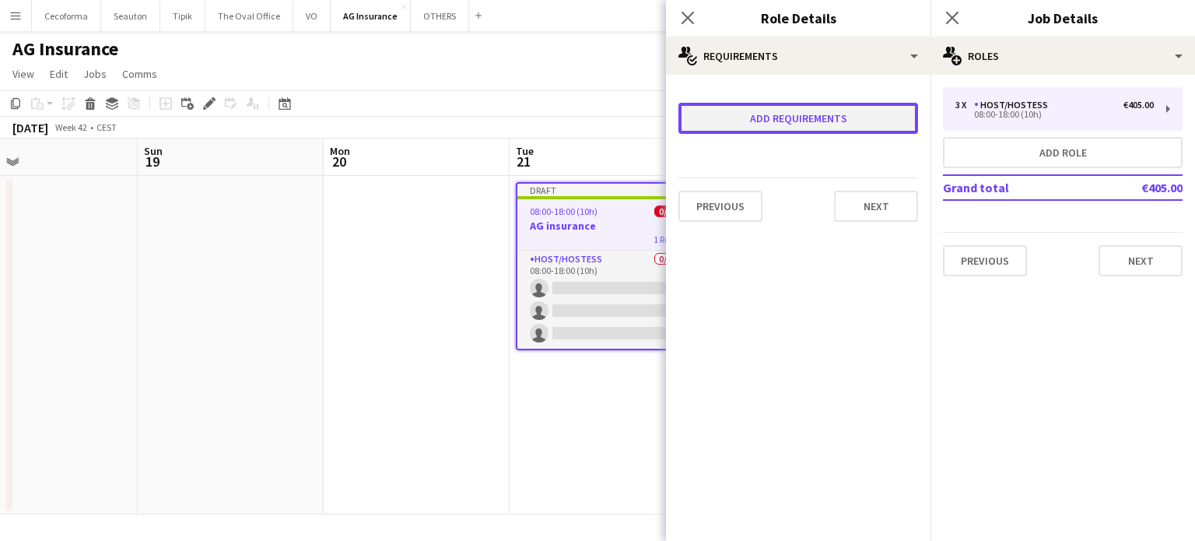
click at [730, 121] on button "Add requirements" at bounding box center [798, 118] width 240 height 31
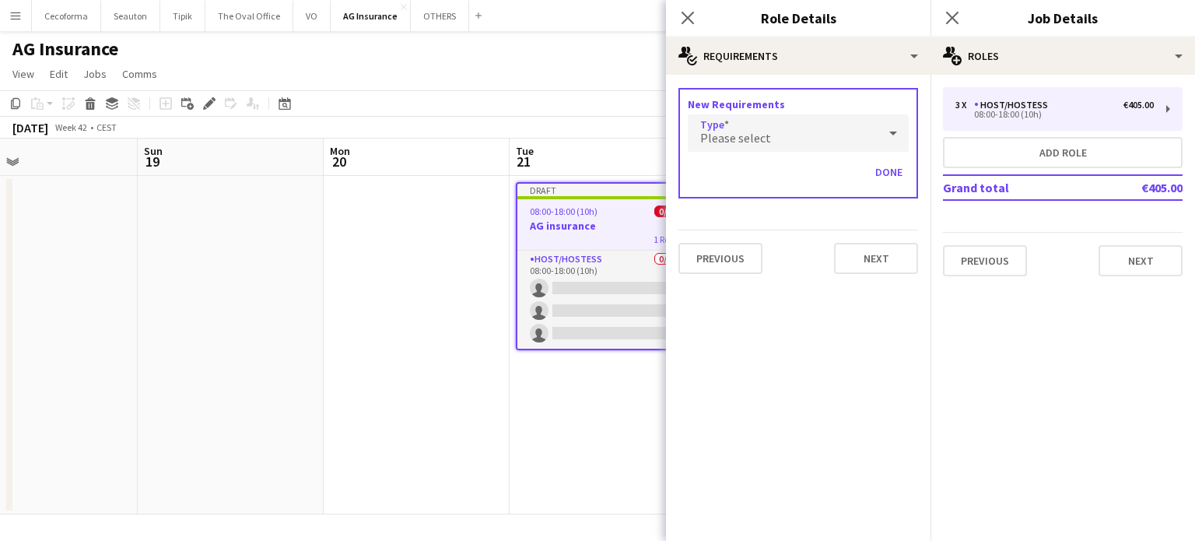
click at [716, 125] on div "Please select" at bounding box center [783, 132] width 190 height 37
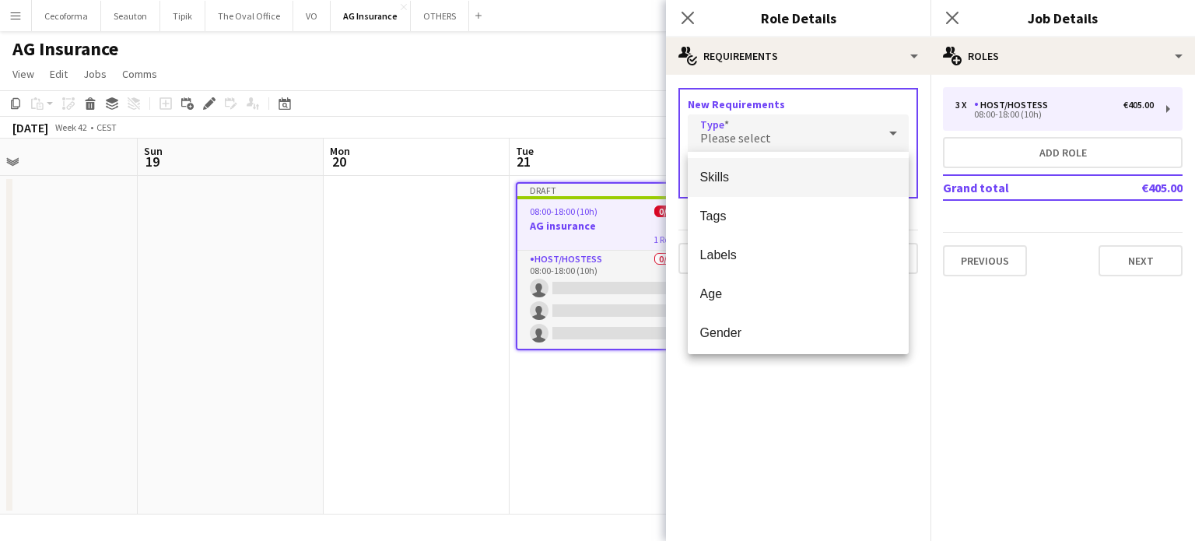
click at [710, 179] on span "Skills" at bounding box center [798, 177] width 197 height 15
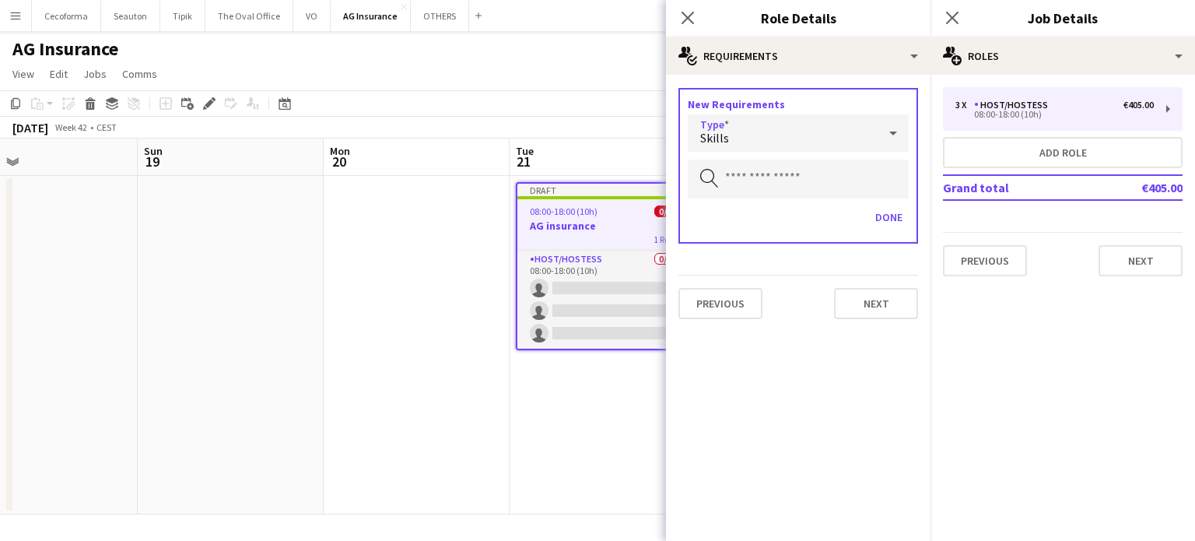
click at [716, 175] on icon "Search by skill" at bounding box center [709, 178] width 19 height 19
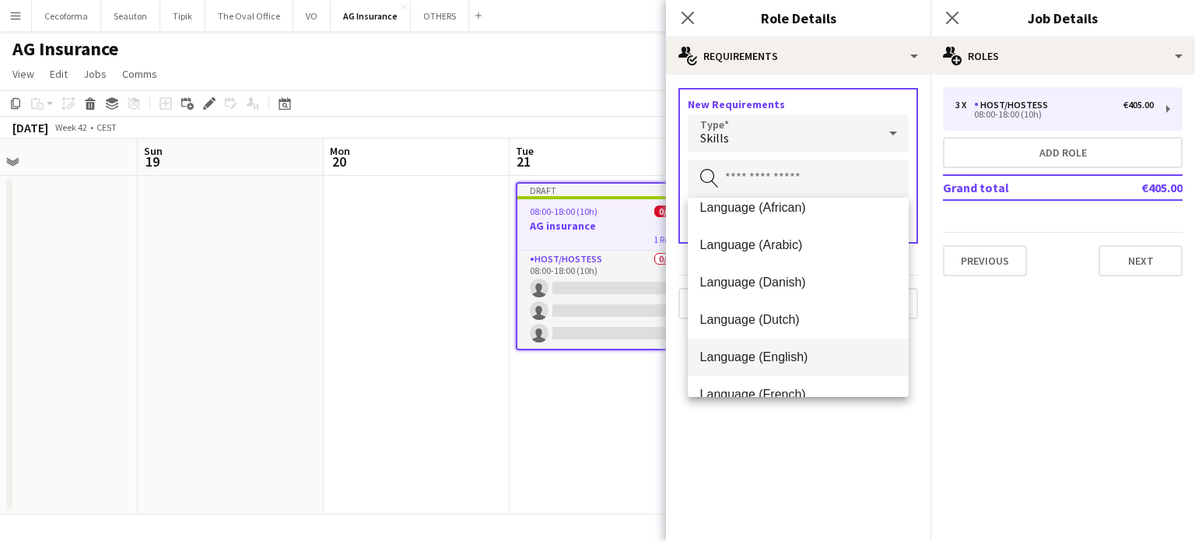
scroll to position [78, 0]
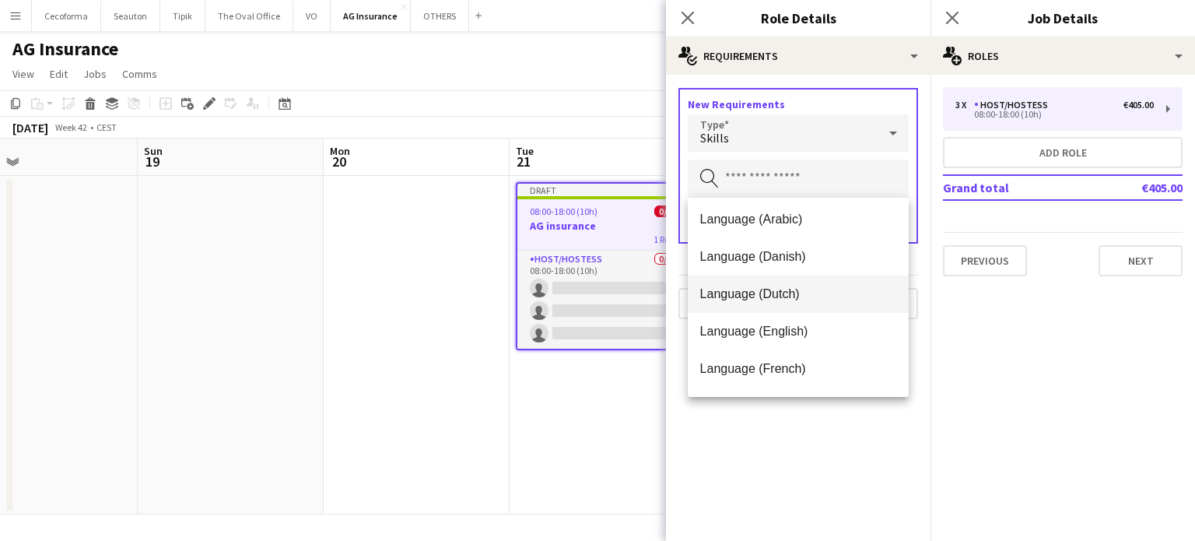
click at [743, 297] on span "Language (Dutch)" at bounding box center [798, 293] width 197 height 15
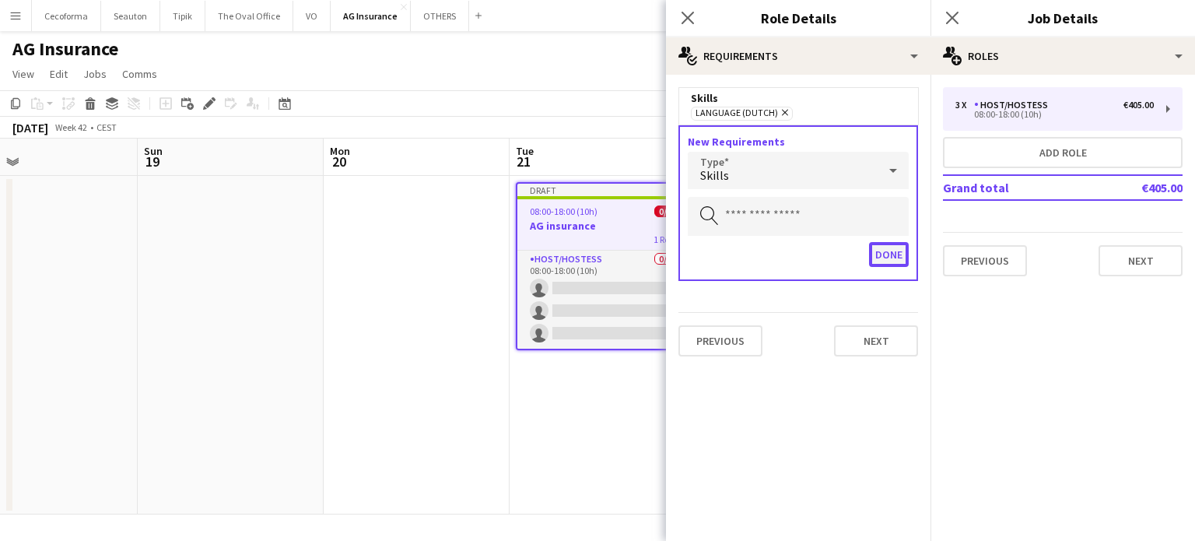
click at [892, 258] on button "Done" at bounding box center [889, 254] width 40 height 25
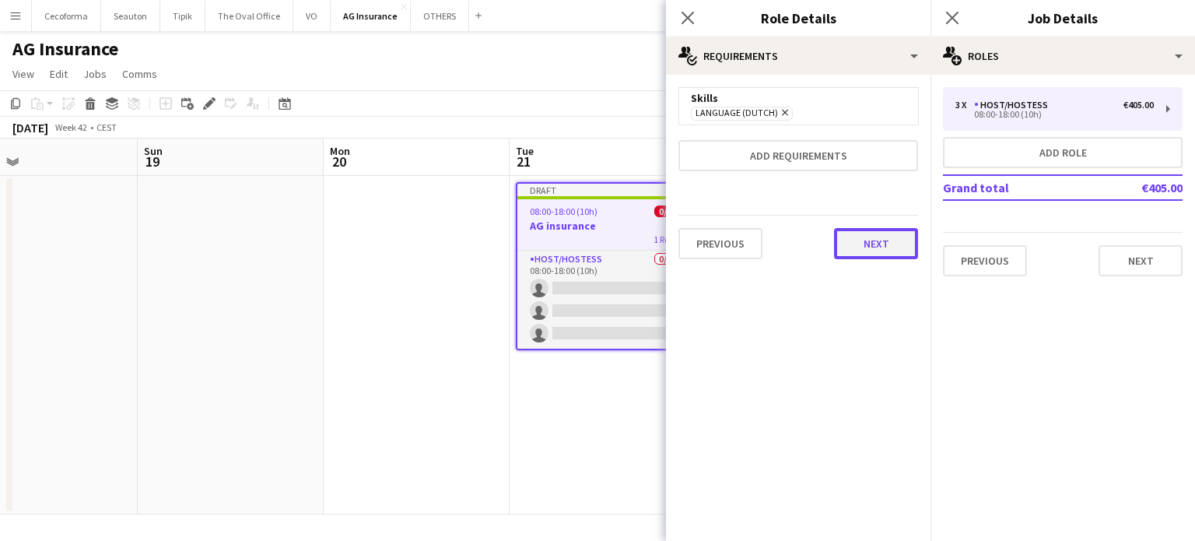
click at [884, 236] on button "Next" at bounding box center [876, 243] width 84 height 31
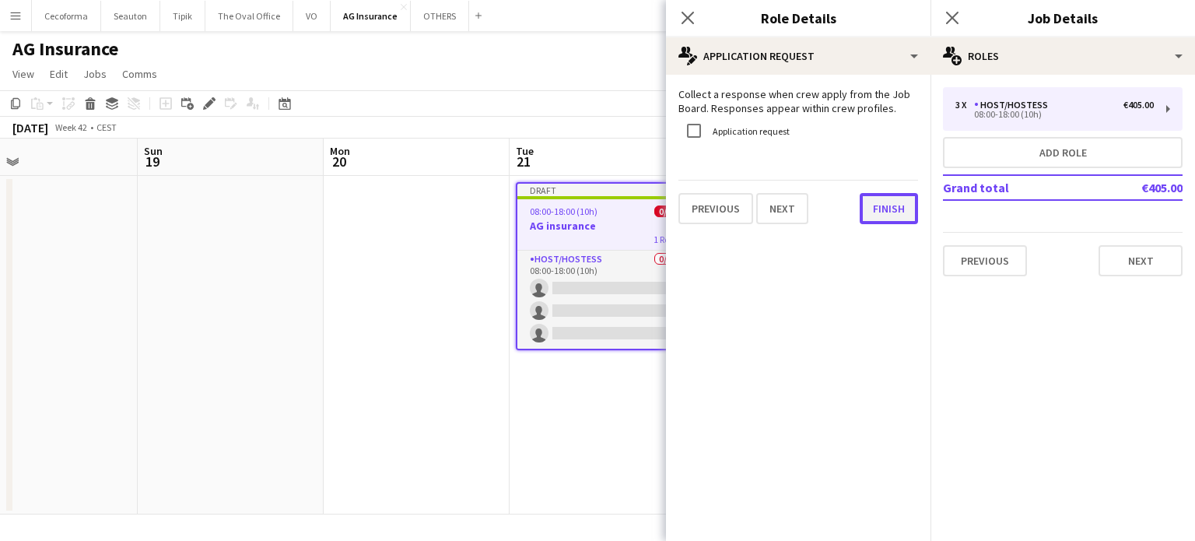
click at [887, 211] on button "Finish" at bounding box center [889, 208] width 58 height 31
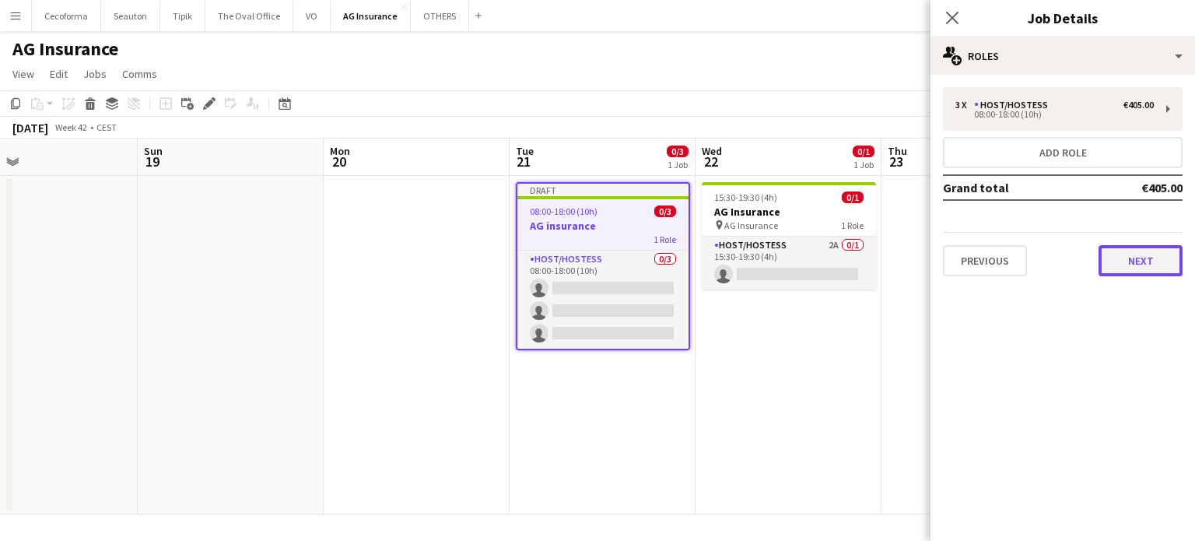
click at [1147, 260] on button "Next" at bounding box center [1140, 260] width 84 height 31
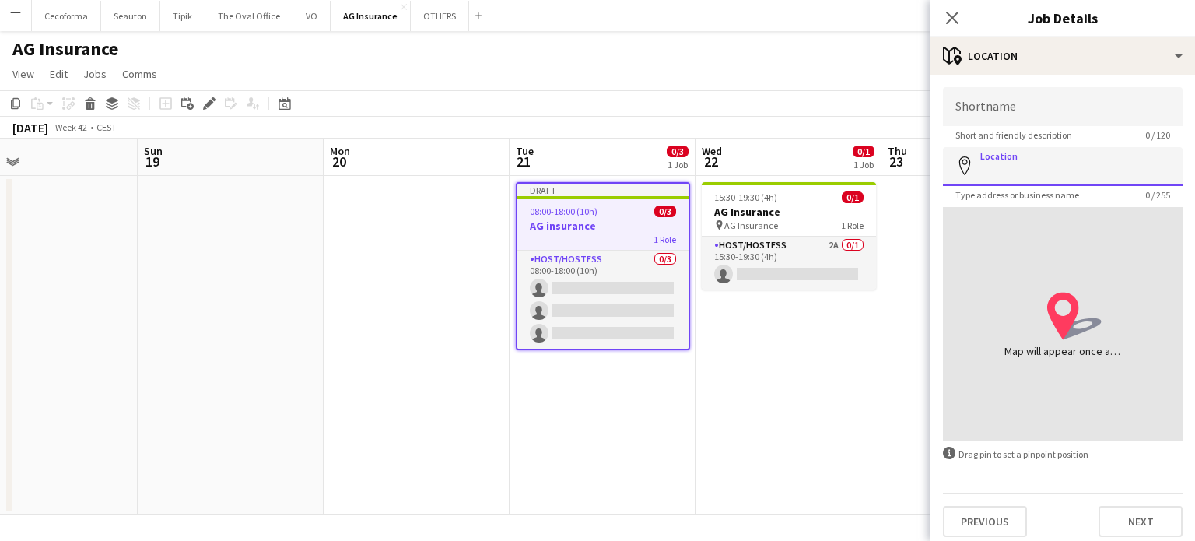
click at [1018, 177] on input "Location" at bounding box center [1063, 166] width 240 height 39
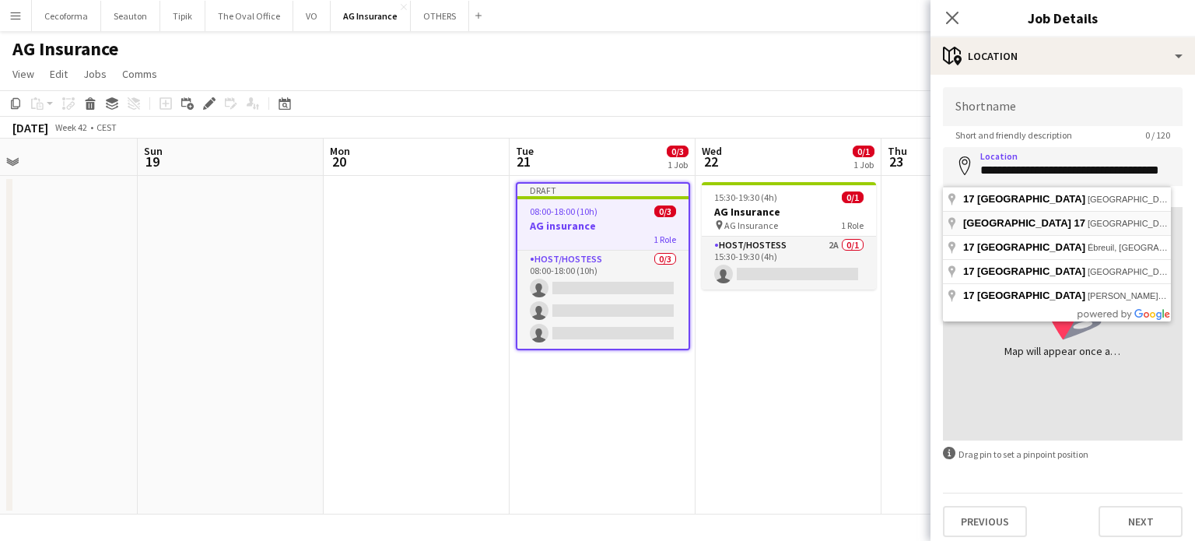
type input "**********"
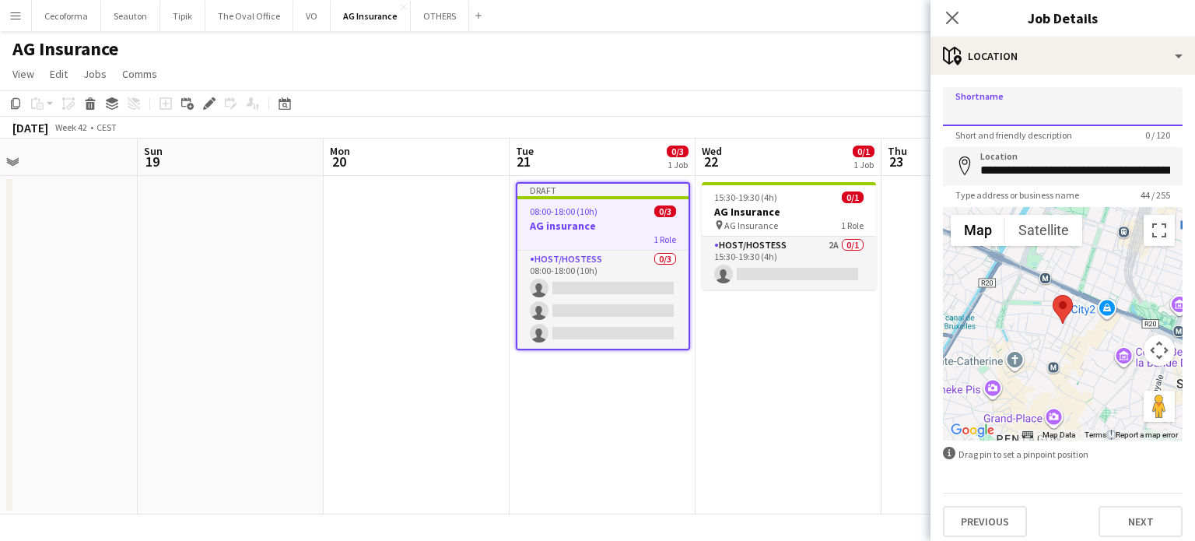
click at [993, 111] on input "Shortname" at bounding box center [1063, 106] width 240 height 39
type input "**********"
click at [1137, 517] on button "Next" at bounding box center [1140, 521] width 84 height 31
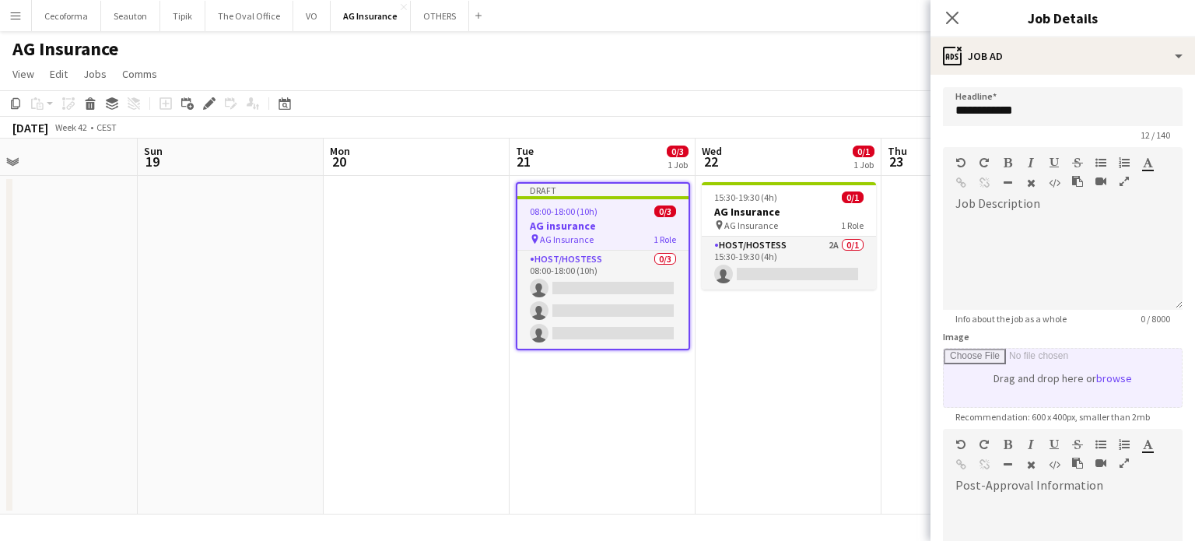
click at [1035, 370] on input "Image" at bounding box center [1063, 378] width 238 height 58
type input "**********"
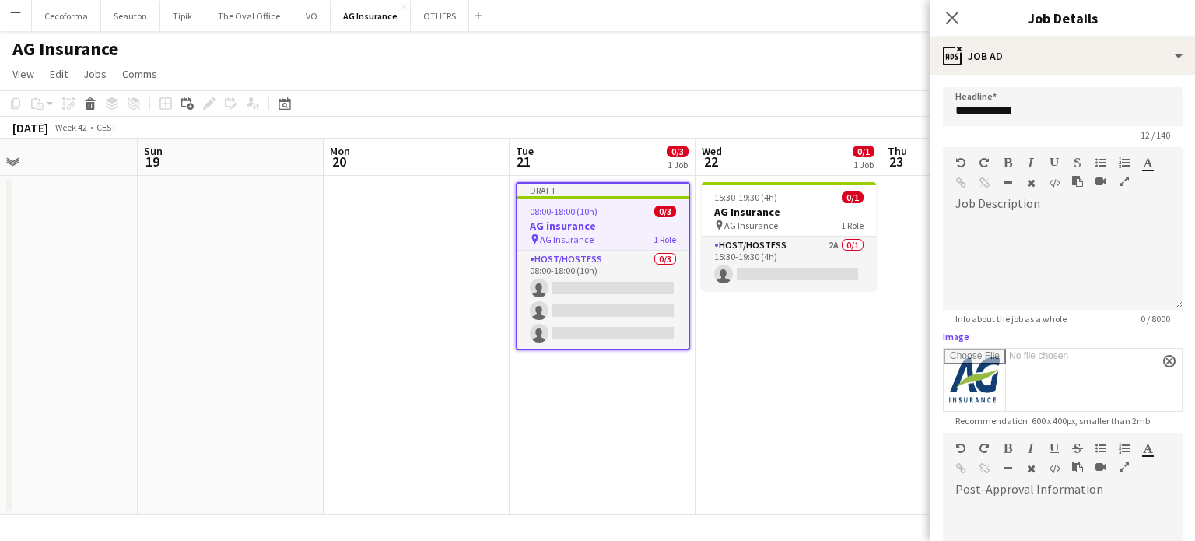
scroll to position [230, 0]
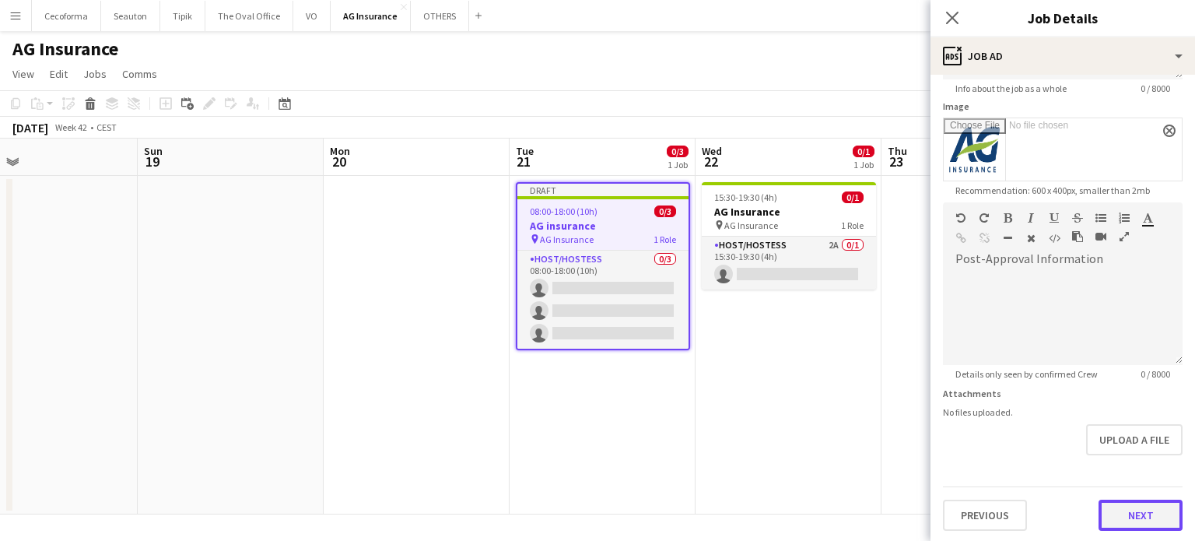
click at [1128, 517] on button "Next" at bounding box center [1140, 514] width 84 height 31
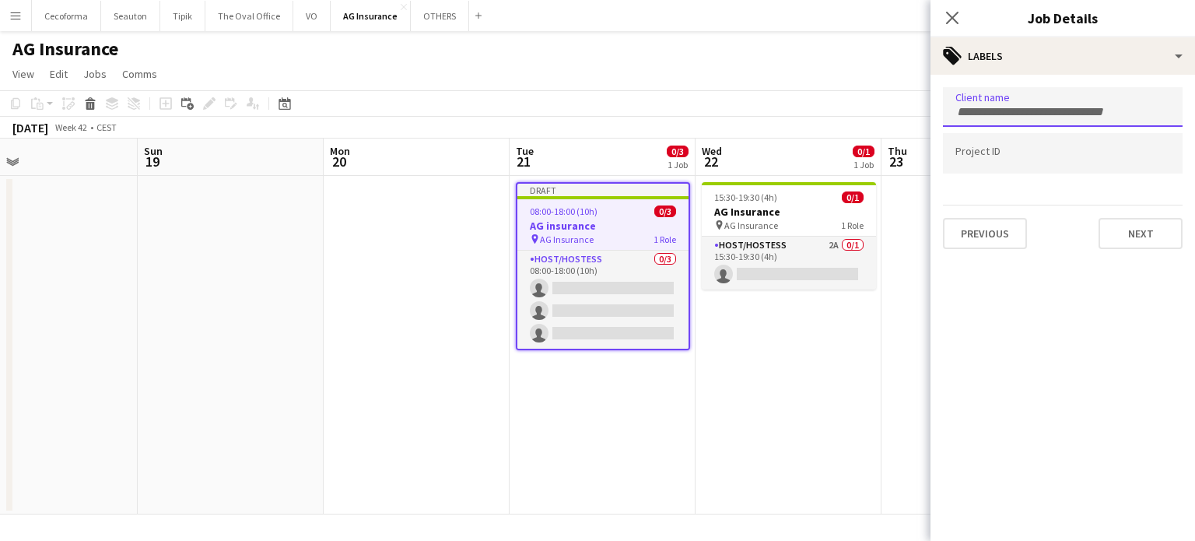
click at [1021, 113] on input "Type to search client labels..." at bounding box center [1062, 112] width 215 height 14
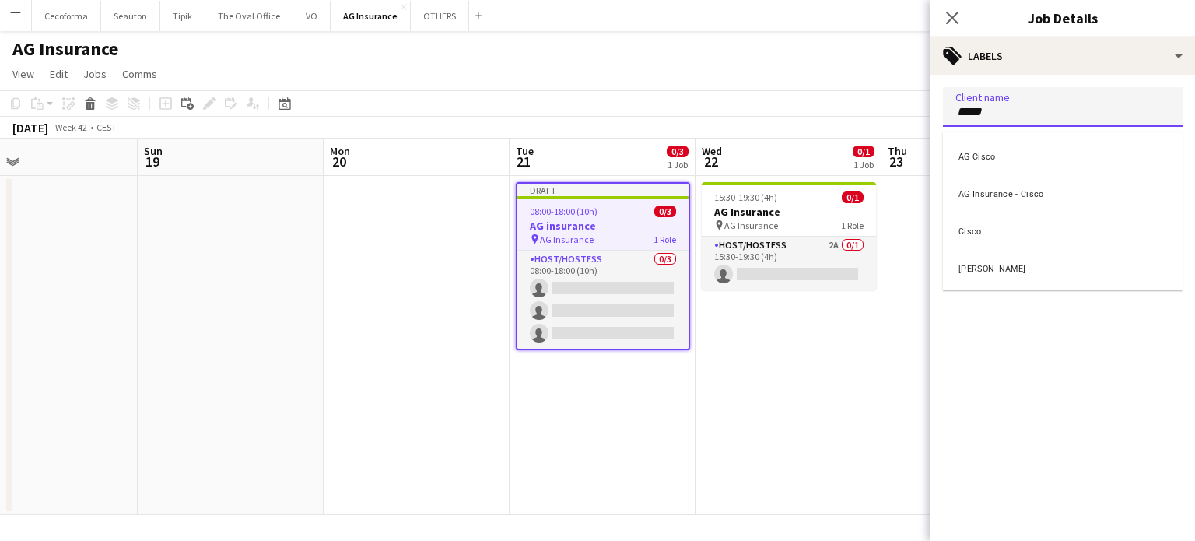
type input "*****"
click at [965, 232] on div "Cisco" at bounding box center [1063, 229] width 240 height 37
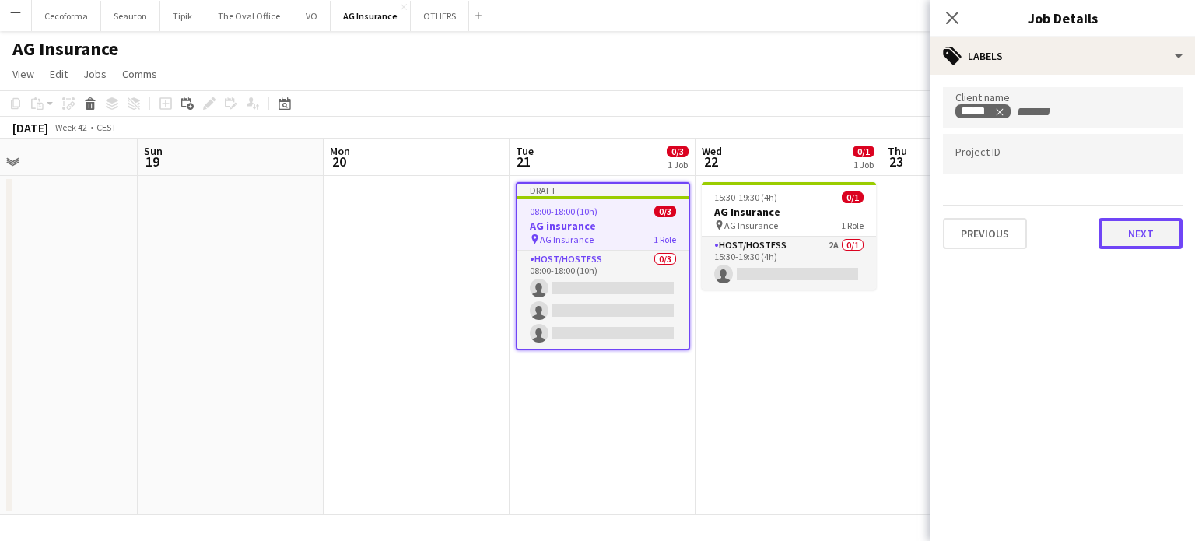
click at [1157, 239] on button "Next" at bounding box center [1140, 233] width 84 height 31
type input "*******"
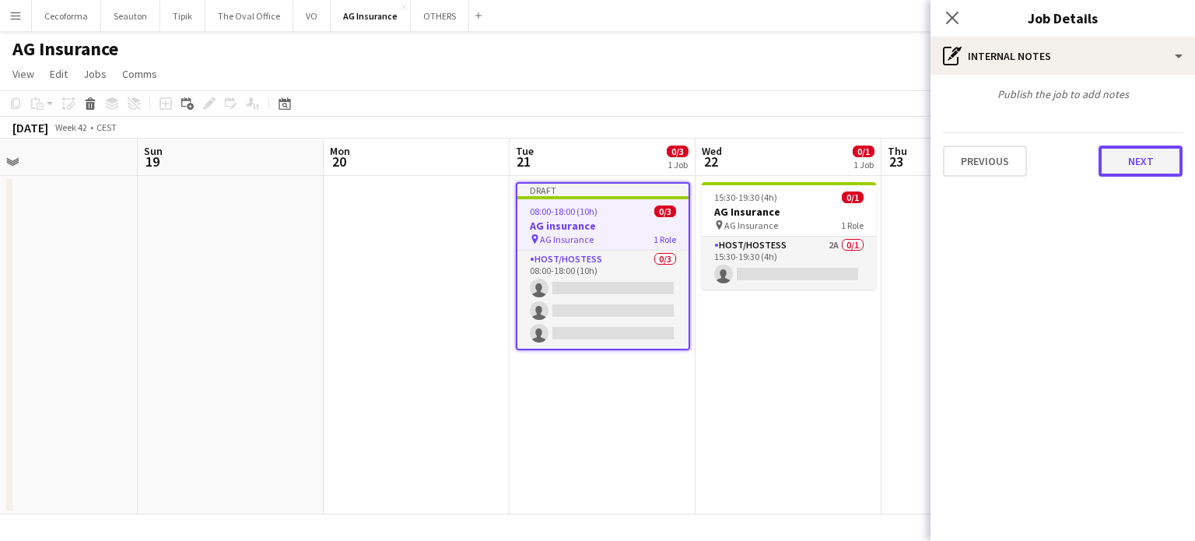
click at [1140, 166] on button "Next" at bounding box center [1140, 160] width 84 height 31
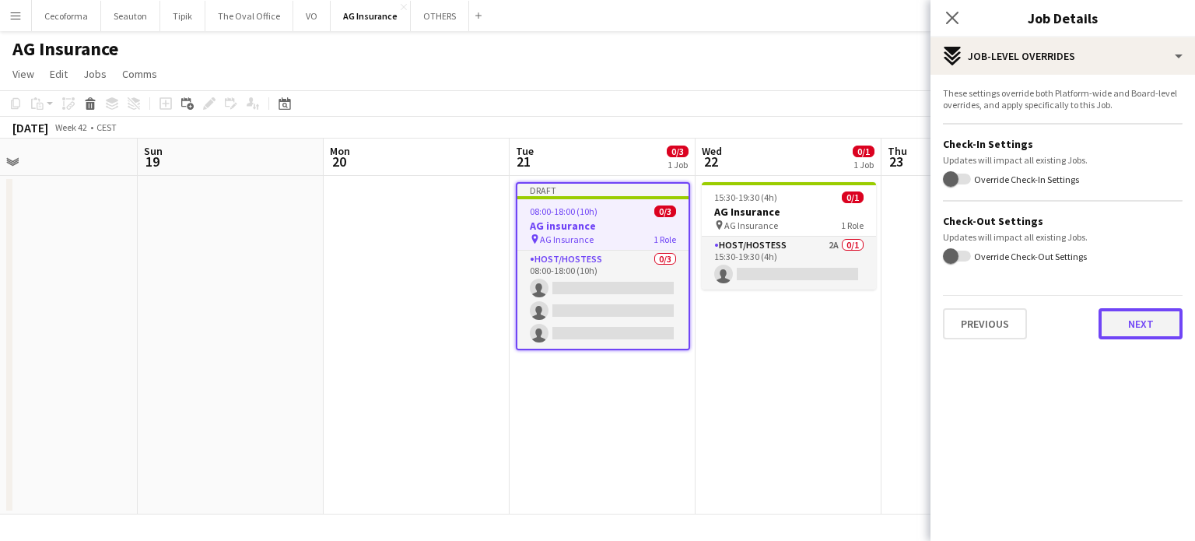
click at [1169, 316] on button "Next" at bounding box center [1140, 323] width 84 height 31
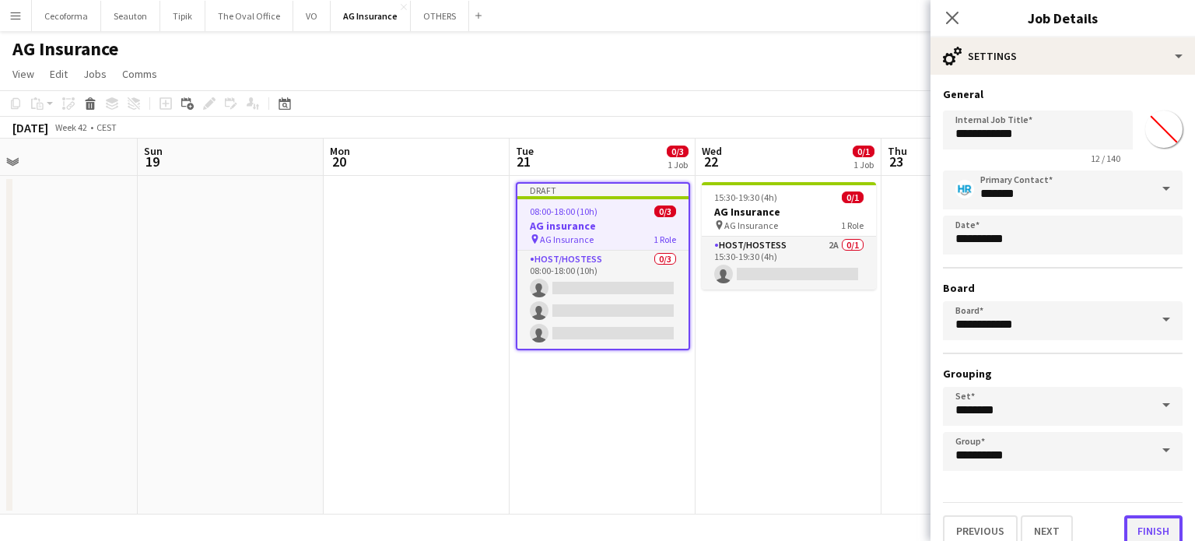
click at [1142, 525] on button "Finish" at bounding box center [1153, 530] width 58 height 31
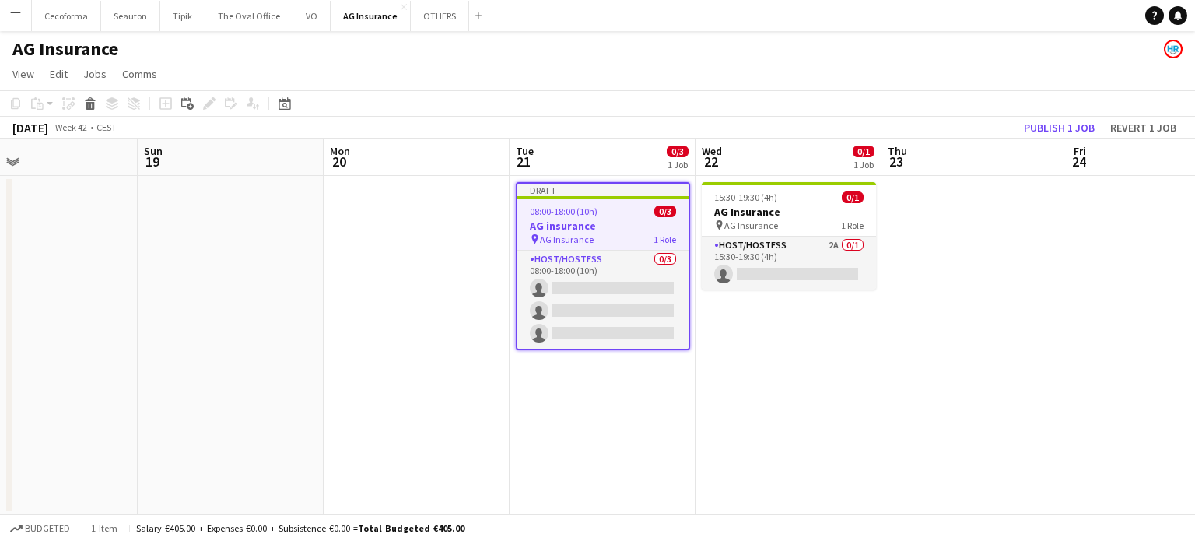
click at [794, 447] on app-date-cell "15:30-19:30 (4h) 0/1 AG Insurance pin AG Insurance 1 Role Host/Hostess 2A 0/1 1…" at bounding box center [788, 345] width 186 height 338
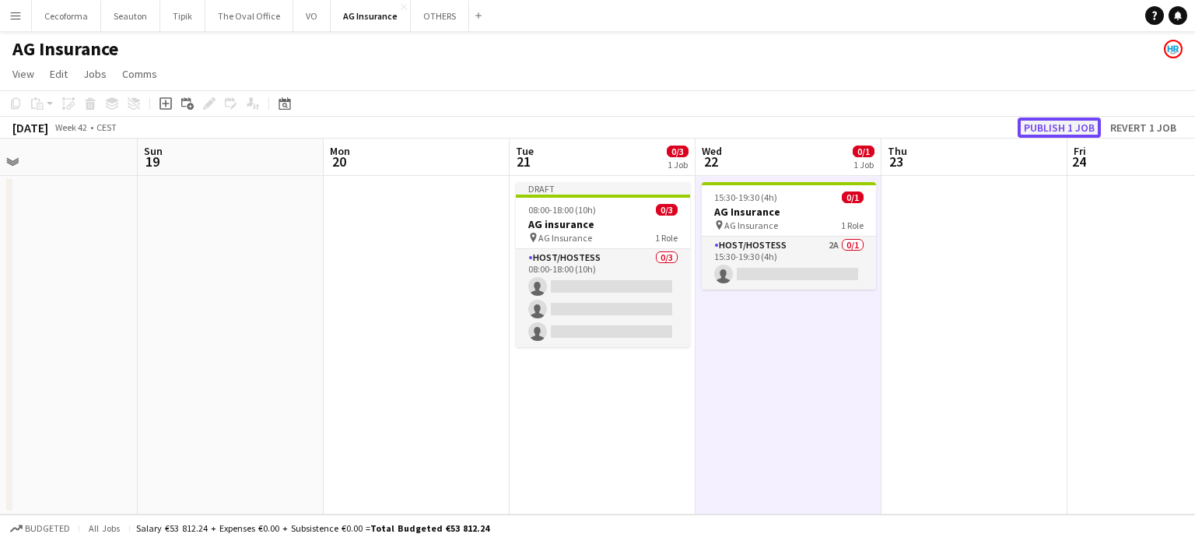
click at [1064, 129] on button "Publish 1 job" at bounding box center [1059, 127] width 83 height 20
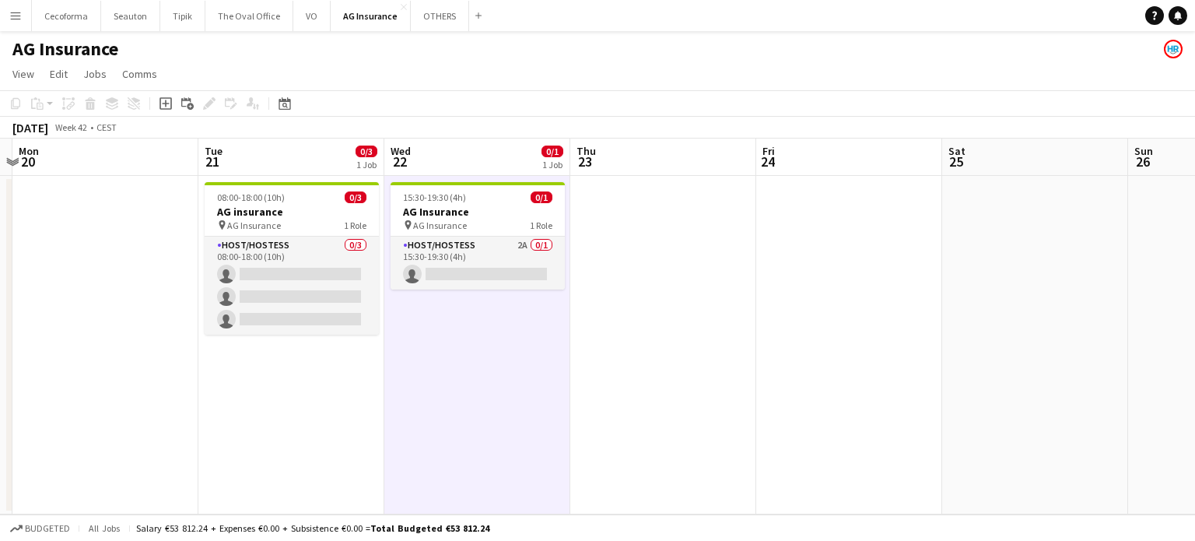
drag, startPoint x: 949, startPoint y: 347, endPoint x: 927, endPoint y: 343, distance: 22.9
click at [618, 324] on app-calendar-viewport "Thu 16 Fri 17 Sat 18 Sun 19 Mon 20 Tue 21 0/3 1 Job Wed 22 0/1 1 Job Thu 23 Fri…" at bounding box center [597, 326] width 1195 height 376
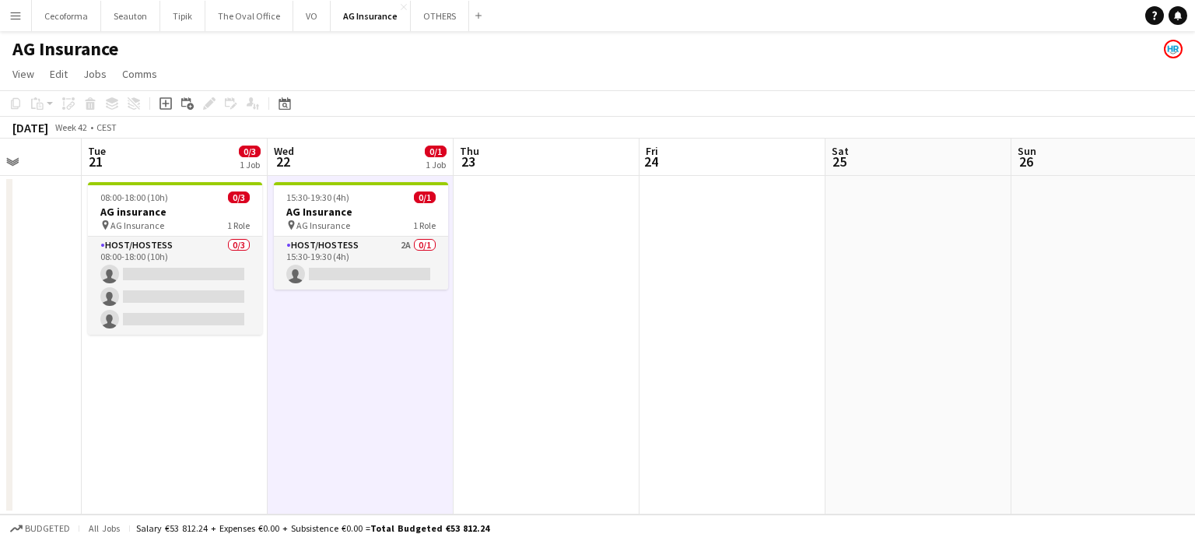
drag, startPoint x: 657, startPoint y: 306, endPoint x: 563, endPoint y: 286, distance: 95.4
click at [540, 282] on app-calendar-viewport "Sat 18 Sun 19 Mon 20 Tue 21 0/3 1 Job Wed 22 0/1 1 Job Thu 23 Fri 24 Sat 25 Sun…" at bounding box center [597, 326] width 1195 height 376
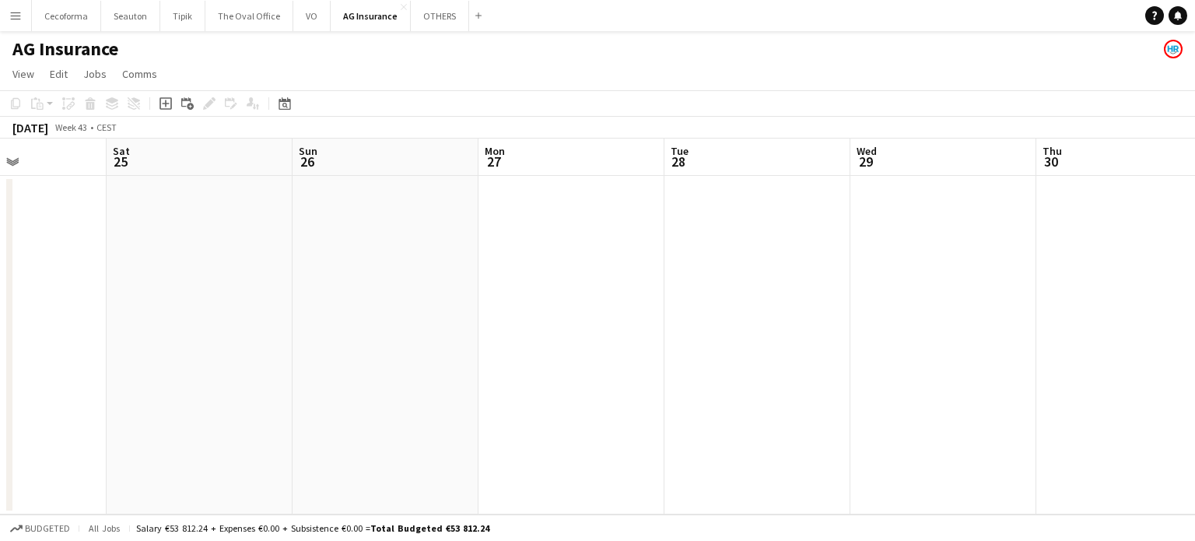
drag, startPoint x: 545, startPoint y: 278, endPoint x: 779, endPoint y: 308, distance: 236.1
click at [499, 272] on app-calendar-viewport "Wed 22 0/1 1 Job Thu 23 Fri 24 Sat 25 Sun 26 Mon 27 Tue 28 Wed 29 Thu 30 Fri 31…" at bounding box center [597, 326] width 1195 height 376
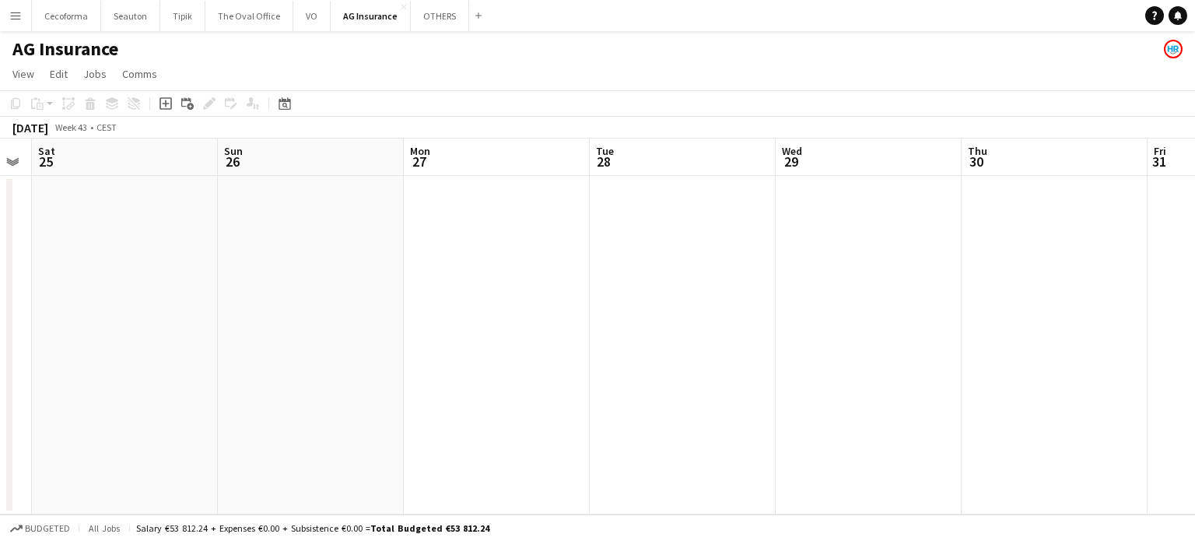
drag, startPoint x: 699, startPoint y: 307, endPoint x: 871, endPoint y: 357, distance: 179.2
click at [321, 231] on app-calendar-viewport "Wed 22 0/1 1 Job Thu 23 Fri 24 Sat 25 Sun 26 Mon 27 Tue 28 Wed 29 Thu 30 Fri 31…" at bounding box center [597, 326] width 1195 height 376
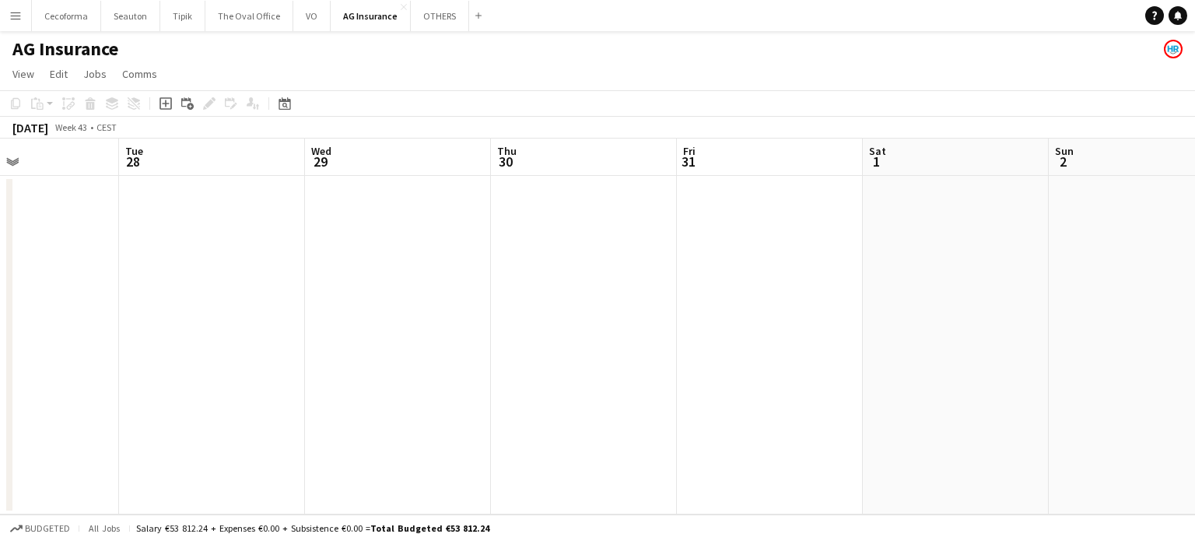
drag, startPoint x: 737, startPoint y: 346, endPoint x: 606, endPoint y: 320, distance: 134.1
click at [607, 321] on app-calendar-viewport "Fri 24 Sat 25 Sun 26 Mon 27 Tue 28 Wed 29 Thu 30 Fri 31 Sat 1 Sun 2 Mon 3 Tue 4" at bounding box center [597, 326] width 1195 height 376
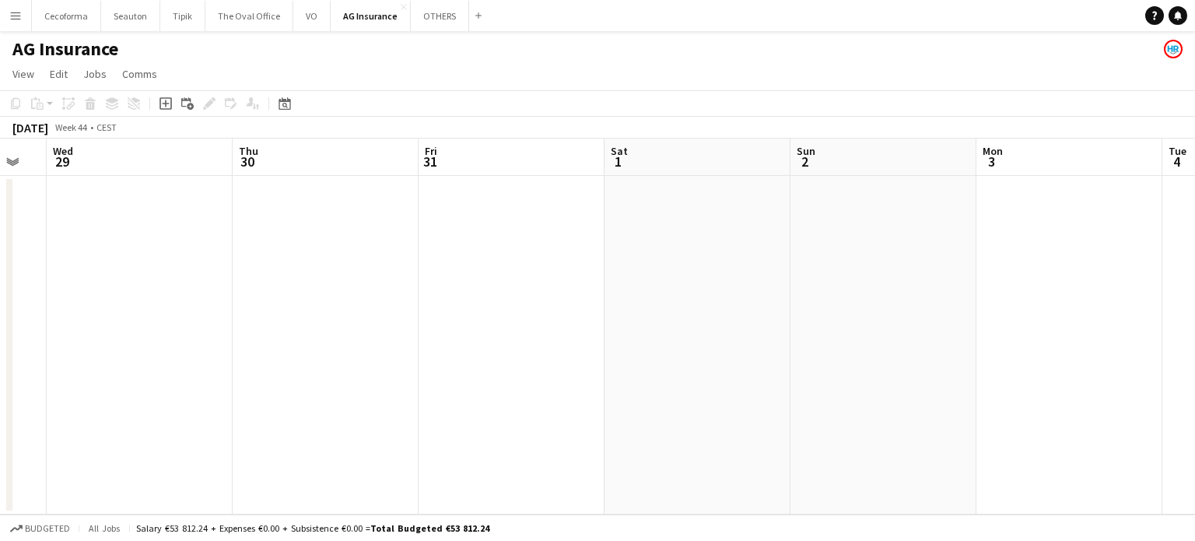
drag, startPoint x: 837, startPoint y: 376, endPoint x: 391, endPoint y: 263, distance: 459.8
click at [380, 259] on app-calendar-viewport "Sun 26 Mon 27 Tue 28 Wed 29 Thu 30 Fri 31 Sat 1 Sun 2 Mon 3 Tue 4 Wed 5 Thu 6" at bounding box center [597, 326] width 1195 height 376
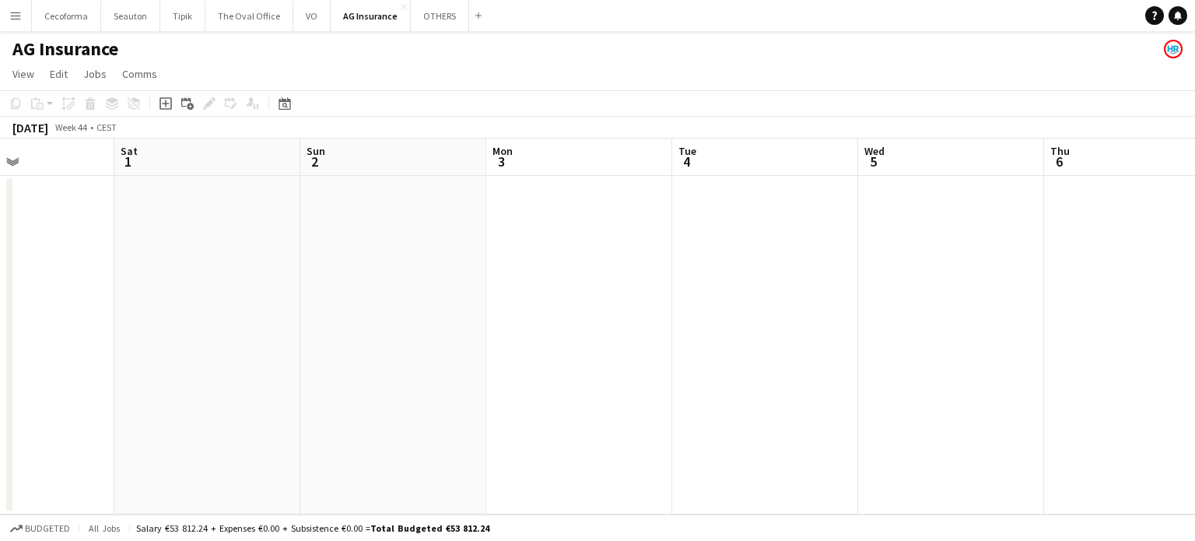
click at [609, 320] on app-calendar-viewport "Tue 28 Wed 29 Thu 30 Fri 31 Sat 1 Sun 2 Mon 3 Tue 4 Wed 5 Thu 6 Fri 7 Sat 8" at bounding box center [597, 326] width 1195 height 376
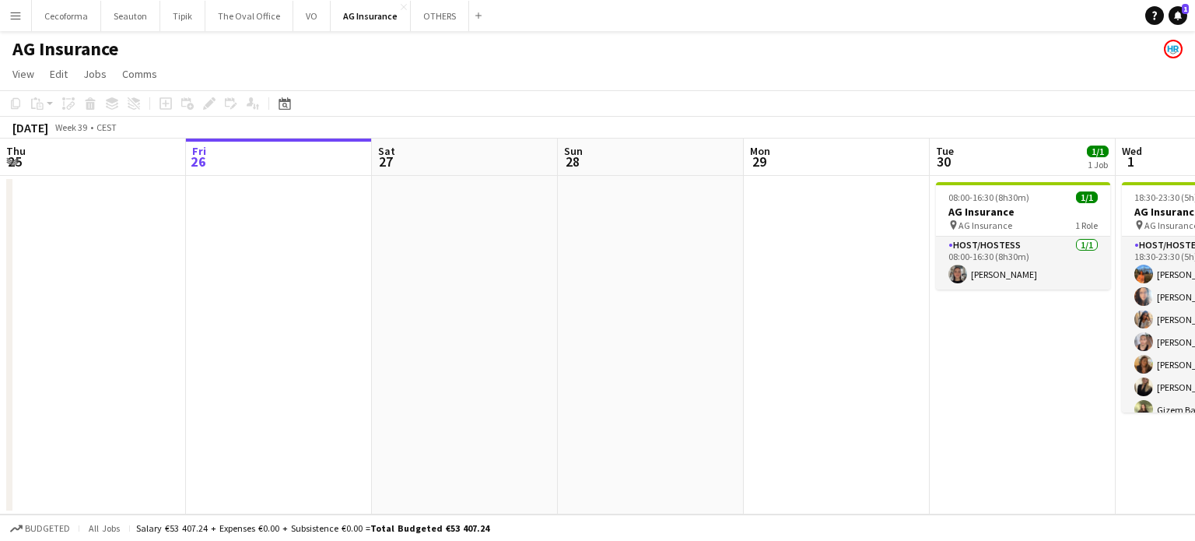
drag, startPoint x: 918, startPoint y: 380, endPoint x: 470, endPoint y: 337, distance: 450.1
click at [472, 338] on app-calendar-viewport "Tue 23 Wed 24 2/2 1 Job Thu 25 Fri 26 Sat 27 Sun 28 Mon 29 Tue 30 1/1 1 Job Wed…" at bounding box center [597, 326] width 1195 height 376
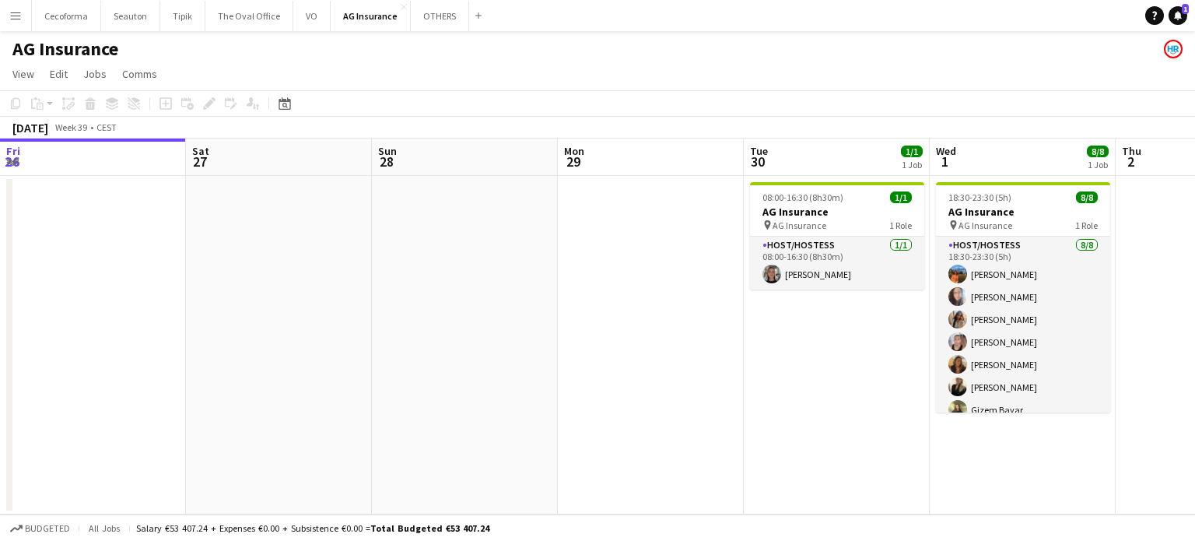
scroll to position [0, 632]
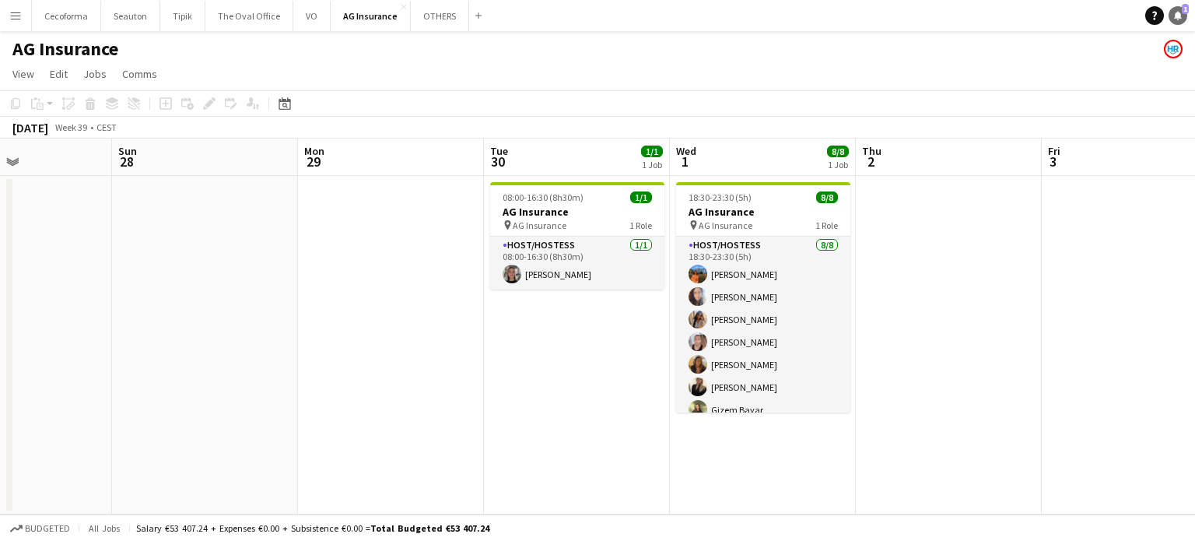
click at [1175, 13] on icon "Notifications" at bounding box center [1177, 15] width 9 height 9
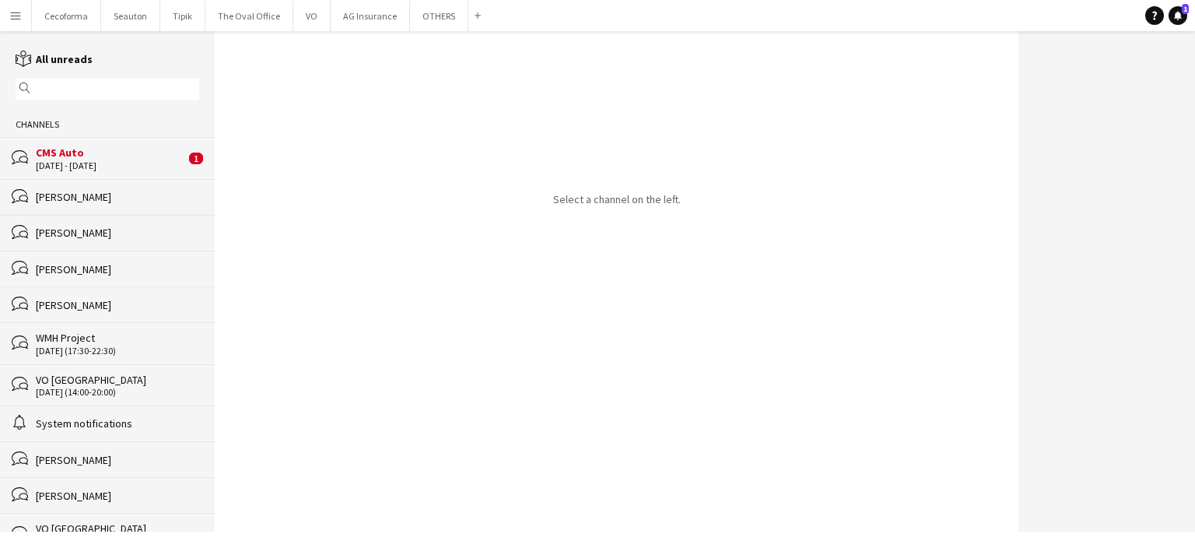
click at [56, 153] on div "CMS Auto" at bounding box center [110, 152] width 149 height 14
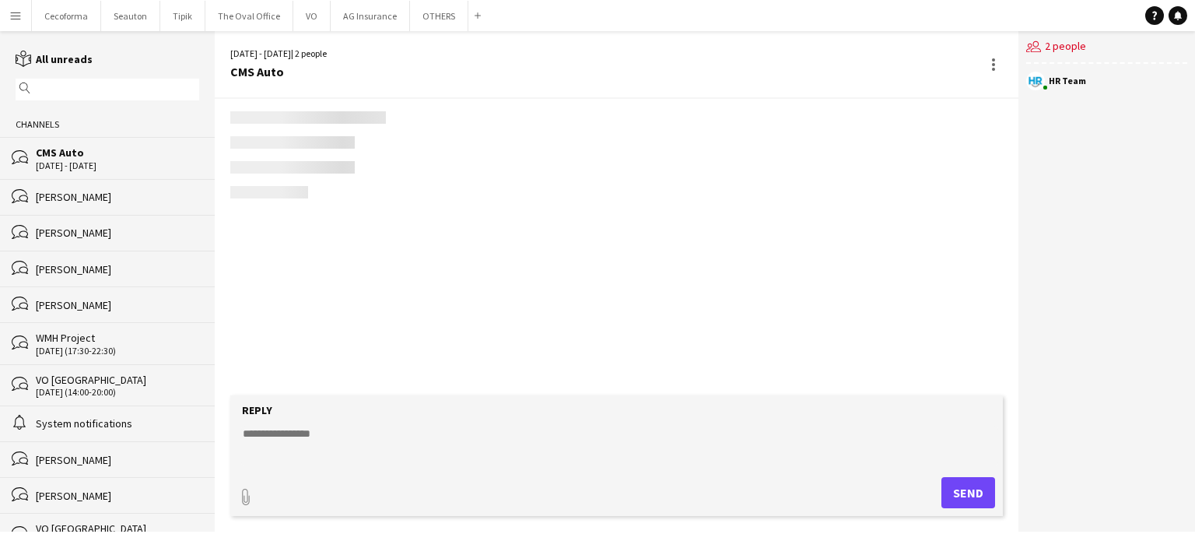
scroll to position [128, 0]
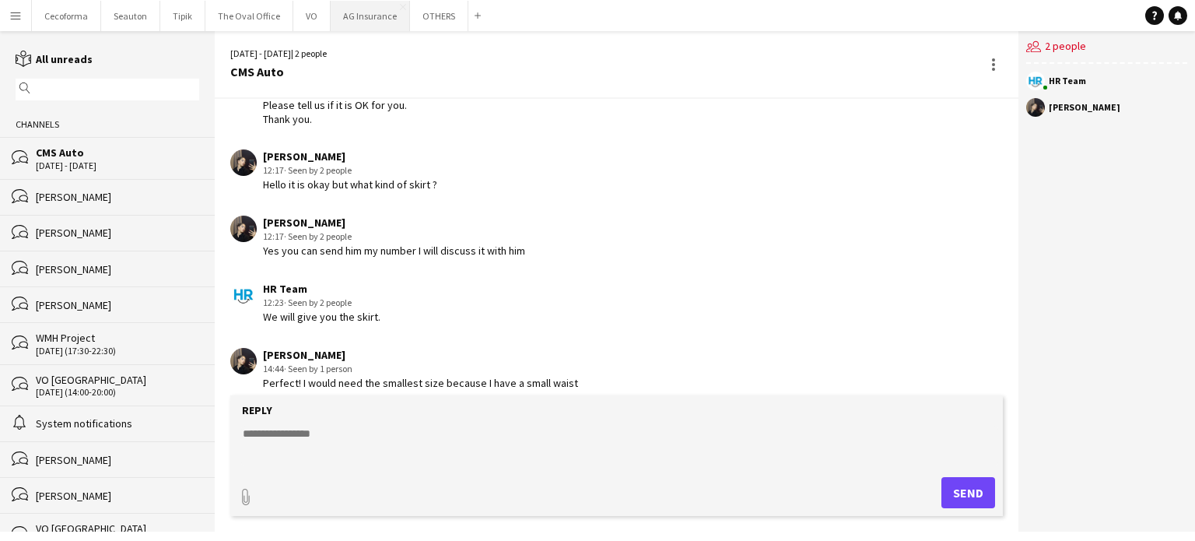
click at [363, 15] on button "AG Insurance Close" at bounding box center [370, 16] width 79 height 30
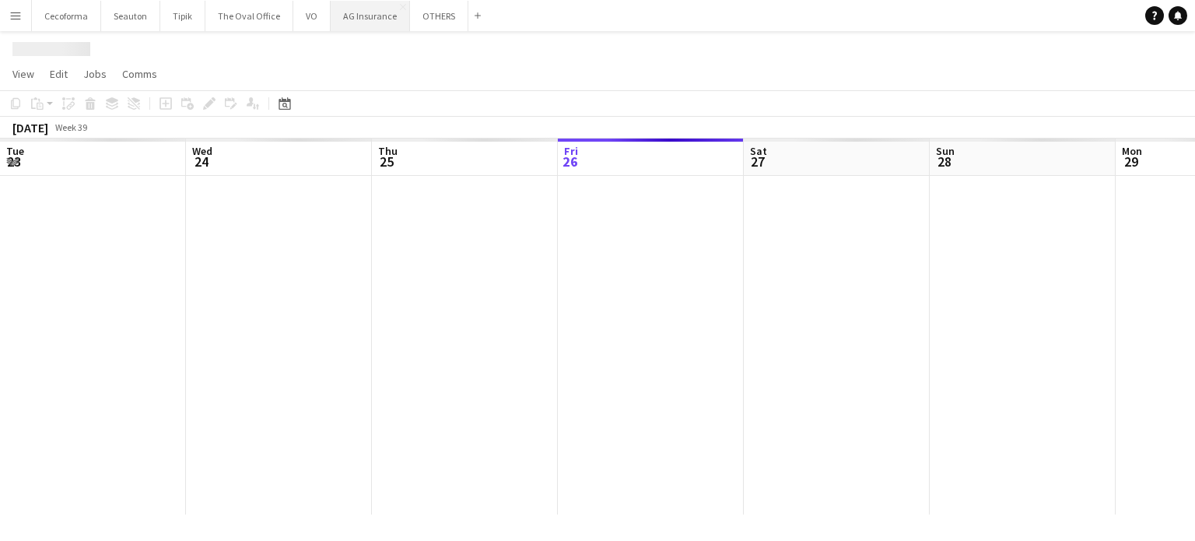
scroll to position [0, 372]
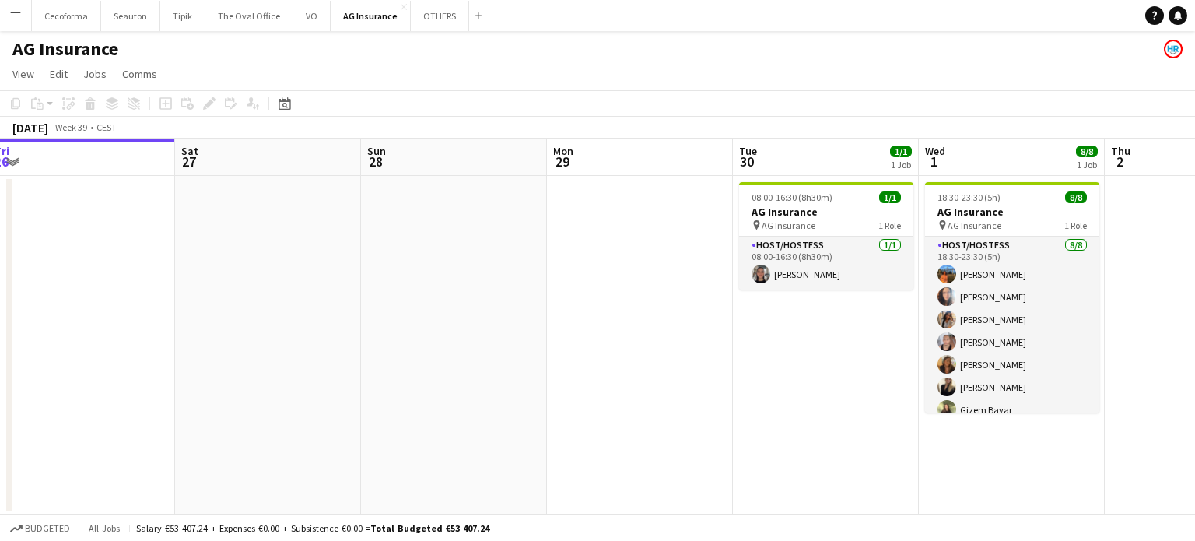
drag, startPoint x: 884, startPoint y: 403, endPoint x: 545, endPoint y: 336, distance: 345.7
click at [515, 321] on app-calendar-viewport "Tue 23 Wed 24 2/2 1 Job Thu 25 Fri 26 Sat 27 Sun 28 Mon 29 Tue 30 1/1 1 Job Wed…" at bounding box center [597, 326] width 1195 height 376
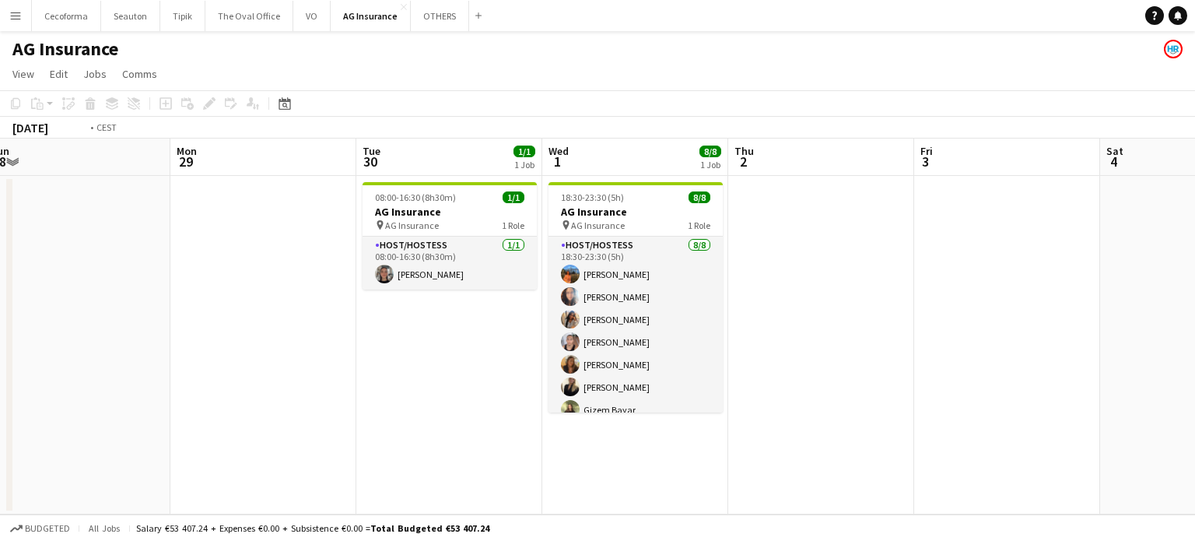
drag, startPoint x: 1049, startPoint y: 402, endPoint x: 627, endPoint y: 317, distance: 430.2
click at [569, 303] on app-calendar-viewport "Thu 25 Fri 26 Sat 27 Sun 28 Mon 29 Tue 30 1/1 1 Job Wed 1 8/8 1 Job Thu 2 Fri 3…" at bounding box center [597, 326] width 1195 height 376
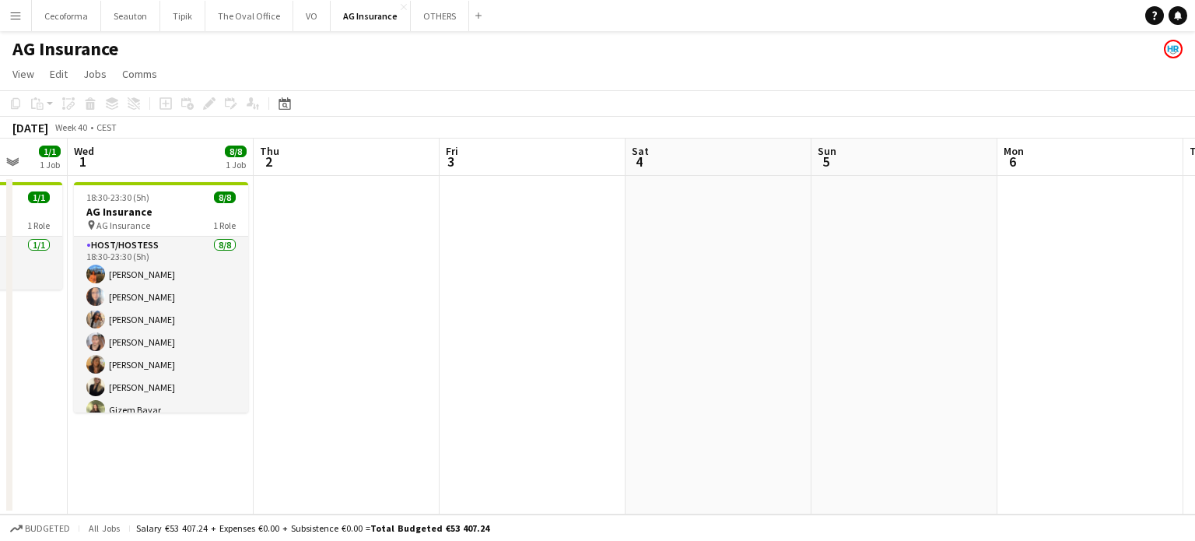
drag, startPoint x: 582, startPoint y: 400, endPoint x: 485, endPoint y: 397, distance: 96.5
click at [384, 398] on app-calendar-viewport "Sat 27 Sun 28 Mon 29 Tue 30 1/1 1 Job Wed 1 8/8 1 Job Thu 2 Fri 3 Sat 4 Sun 5 M…" at bounding box center [597, 326] width 1195 height 376
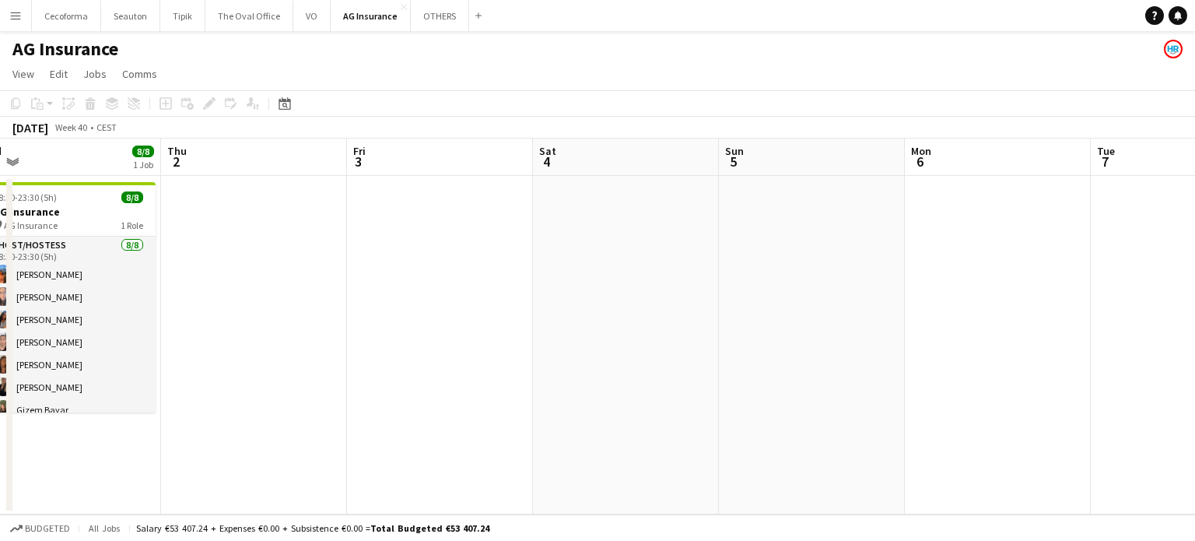
drag, startPoint x: 534, startPoint y: 382, endPoint x: 64, endPoint y: 282, distance: 481.1
click at [0, 282] on app-calendar-viewport "Mon 29 Tue 30 1/1 1 Job Wed 1 8/8 1 Job Thu 2 Fri 3 Sat 4 Sun 5 Mon 6 Tue 7 Wed…" at bounding box center [597, 326] width 1195 height 376
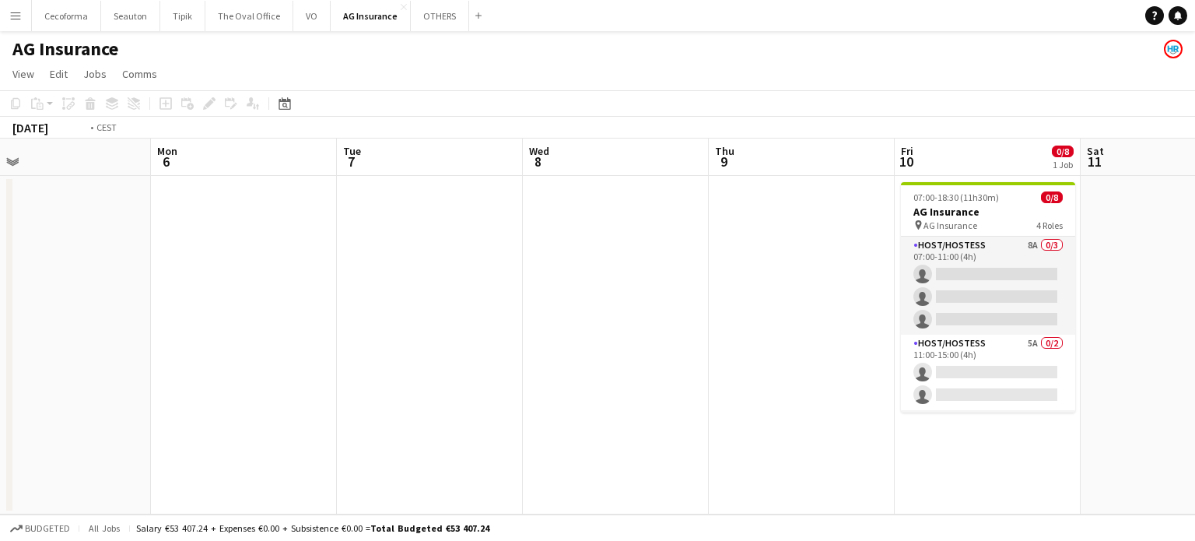
drag, startPoint x: 615, startPoint y: 357, endPoint x: 186, endPoint y: 307, distance: 431.6
click at [72, 270] on app-calendar-viewport "Thu 2 Fri 3 Sat 4 Sun 5 Mon 6 Tue 7 Wed 8 Thu 9 Fri 10 0/8 1 Job Sat 11 Sun 12 …" at bounding box center [597, 326] width 1195 height 376
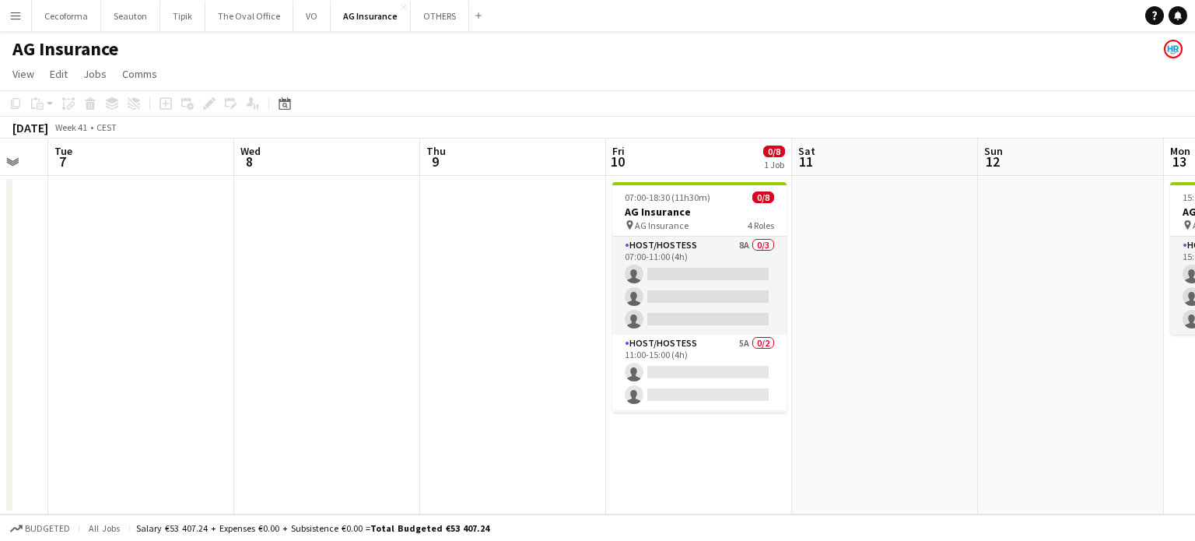
drag, startPoint x: 772, startPoint y: 398, endPoint x: 173, endPoint y: 287, distance: 608.4
click at [179, 287] on app-calendar-viewport "Sat 4 Sun 5 Mon 6 Tue 7 Wed 8 Thu 9 Fri 10 0/8 1 Job Sat 11 Sun 12 Mon 13 0/3 1…" at bounding box center [597, 326] width 1195 height 376
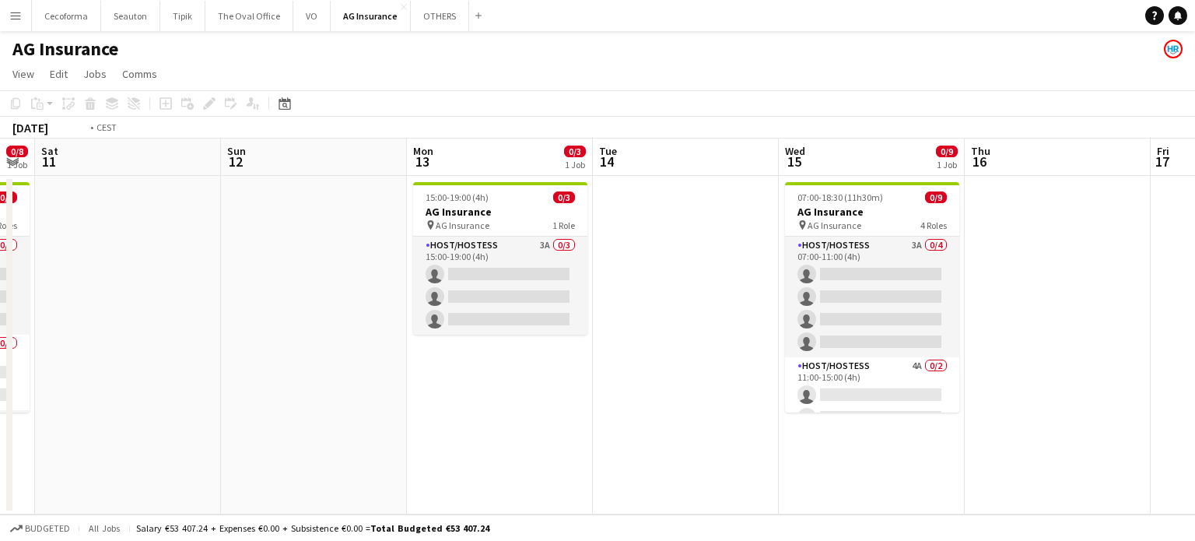
drag, startPoint x: 345, startPoint y: 319, endPoint x: 174, endPoint y: 268, distance: 177.9
click at [202, 277] on app-calendar-viewport "Wed 8 Thu 9 Fri 10 0/8 1 Job Sat 11 Sun 12 Mon 13 0/3 1 Job Tue 14 Wed 15 0/9 1…" at bounding box center [597, 326] width 1195 height 376
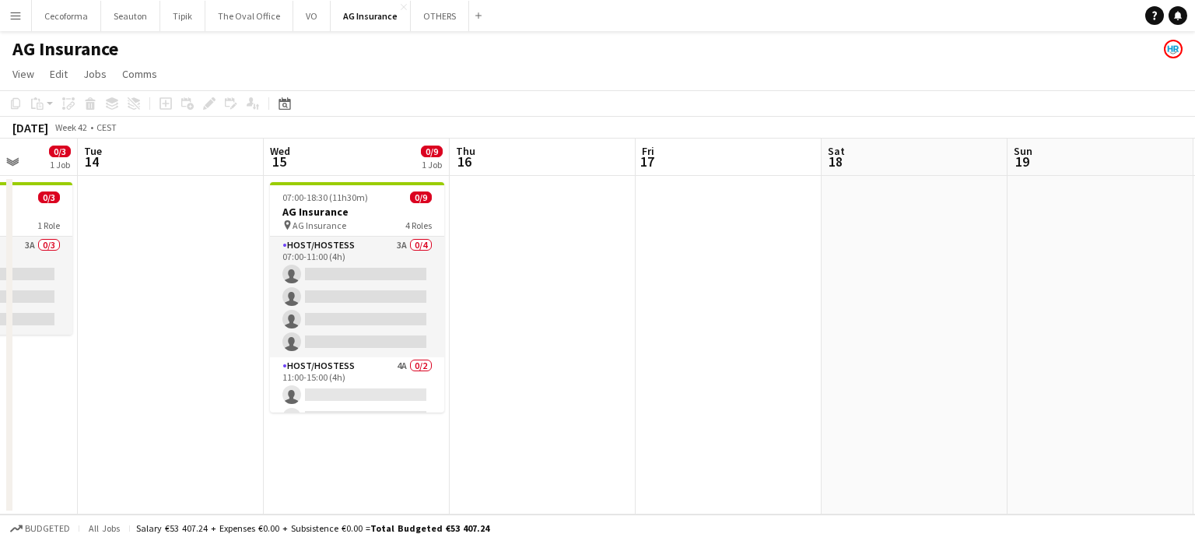
drag, startPoint x: 669, startPoint y: 342, endPoint x: 80, endPoint y: 220, distance: 601.4
click at [125, 228] on app-calendar-viewport "Fri 10 0/8 1 Job Sat 11 Sun 12 Mon 13 0/3 1 Job Tue 14 Wed 15 0/9 1 Job Thu 16 …" at bounding box center [597, 326] width 1195 height 376
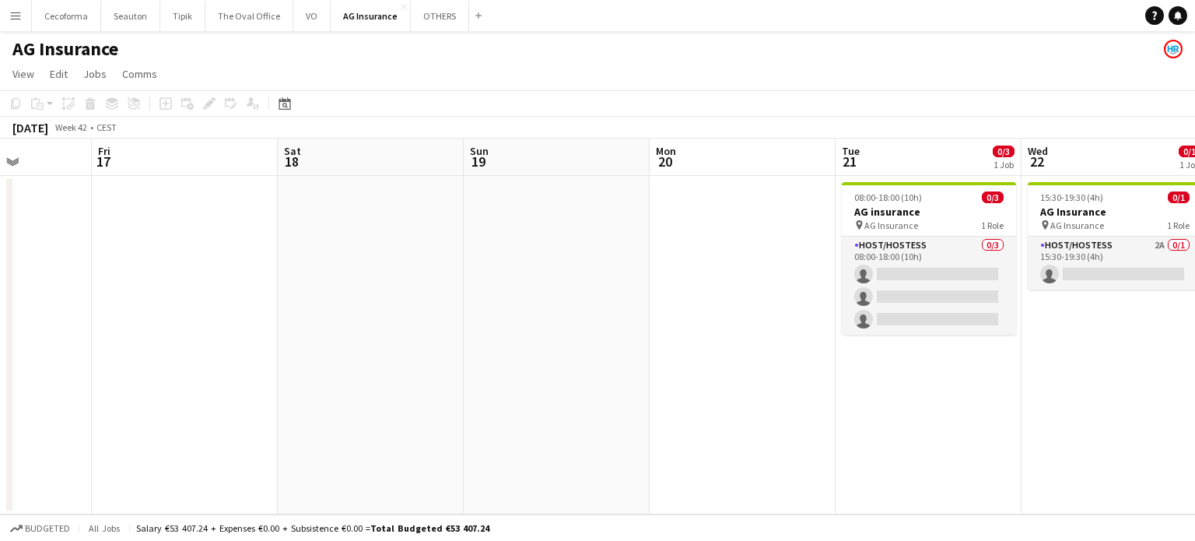
drag, startPoint x: 146, startPoint y: 253, endPoint x: 106, endPoint y: 248, distance: 40.7
click at [115, 249] on app-calendar-viewport "Mon 13 0/3 1 Job Tue 14 Wed 15 0/9 1 Job Thu 16 Fri 17 Sat 18 Sun 19 Mon 20 Tue…" at bounding box center [597, 326] width 1195 height 376
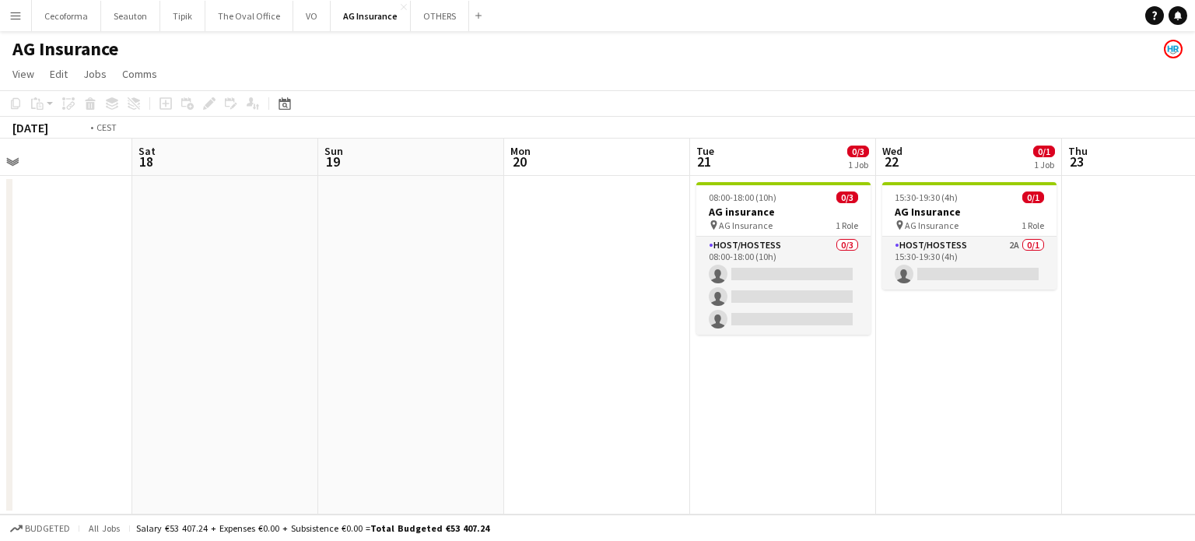
drag, startPoint x: 705, startPoint y: 360, endPoint x: 92, endPoint y: 215, distance: 629.9
click at [93, 215] on app-calendar-viewport "Wed 15 0/9 1 Job Thu 16 Fri 17 Sat 18 Sun 19 Mon 20 Tue 21 0/3 1 Job Wed 22 0/1…" at bounding box center [597, 326] width 1195 height 376
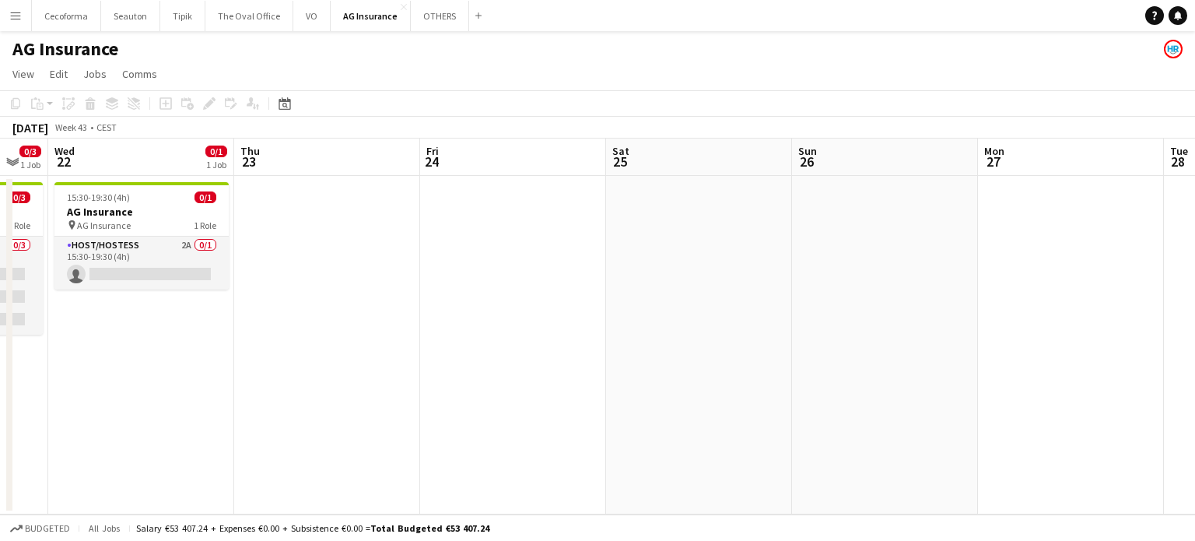
drag, startPoint x: 514, startPoint y: 267, endPoint x: 142, endPoint y: 208, distance: 376.5
click at [117, 197] on app-calendar-viewport "Sun 19 Mon 20 Tue 21 0/3 1 Job Wed 22 0/1 1 Job Thu 23 Fri 24 Sat 25 Sun 26 Mon…" at bounding box center [597, 326] width 1195 height 376
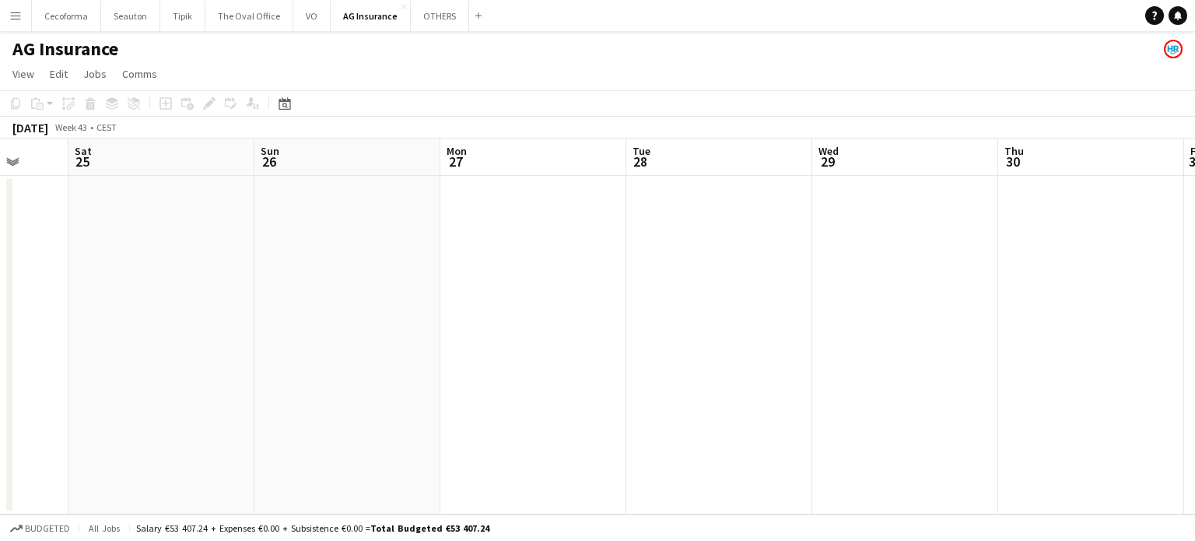
click at [191, 248] on app-calendar-viewport "Tue 21 0/3 1 Job Wed 22 0/1 1 Job Thu 23 Fri 24 Sat 25 Sun 26 Mon 27 Tue 28 Wed…" at bounding box center [597, 326] width 1195 height 376
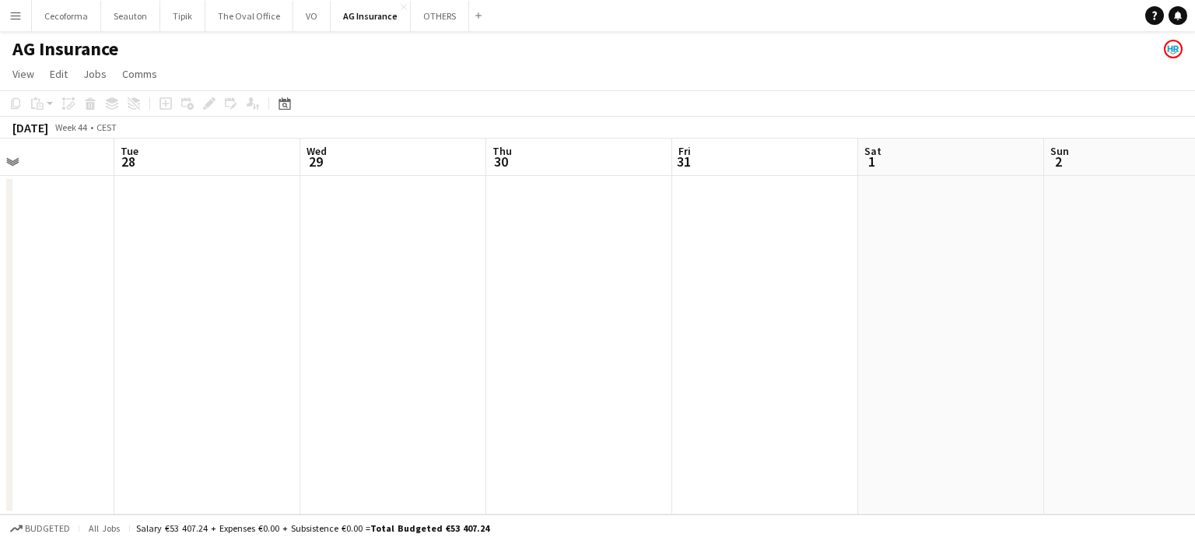
drag, startPoint x: 596, startPoint y: 351, endPoint x: 436, endPoint y: 328, distance: 161.2
click at [175, 241] on app-calendar-viewport "Sat 25 Sun 26 Mon 27 Tue 28 Wed 29 Thu 30 Fri 31 Sat 1 Sun 2 Mon 3 Tue 4 Wed 5" at bounding box center [597, 326] width 1195 height 376
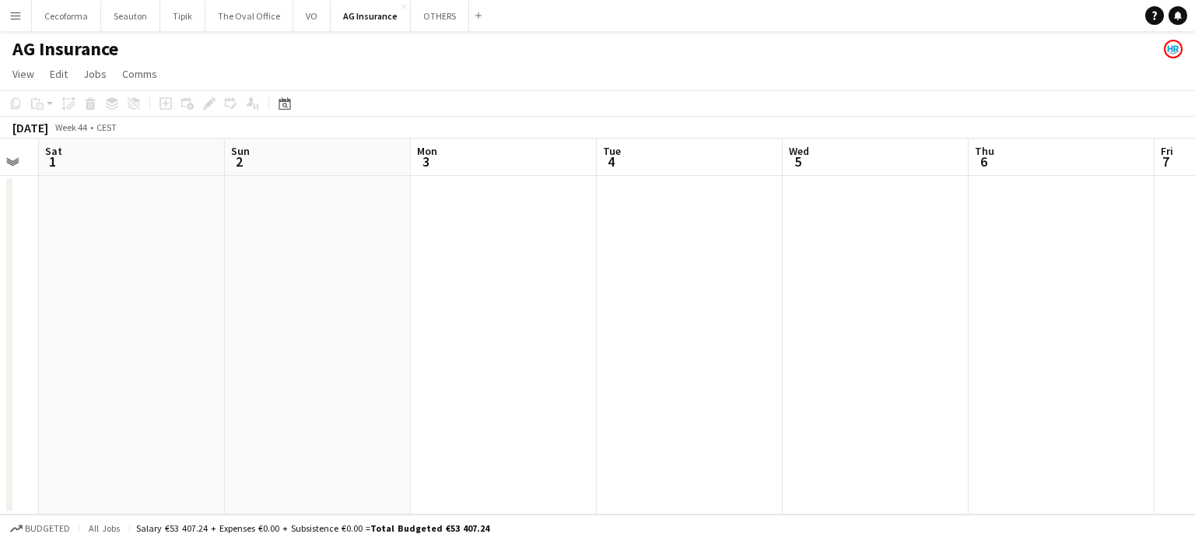
drag, startPoint x: 510, startPoint y: 332, endPoint x: 333, endPoint y: 298, distance: 180.6
click at [206, 267] on app-calendar-viewport "Wed 29 Thu 30 Fri 31 Sat 1 Sun 2 Mon 3 Tue 4 Wed 5 Thu 6 Fri 7 Sat 8 Sun 9" at bounding box center [597, 326] width 1195 height 376
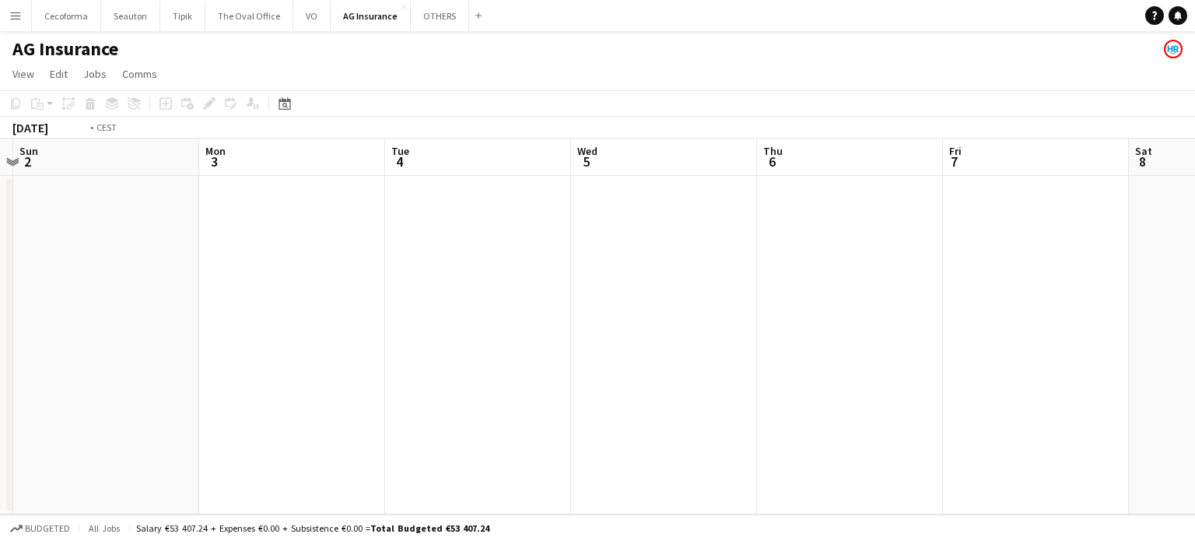
drag, startPoint x: 906, startPoint y: 391, endPoint x: 358, endPoint y: 283, distance: 558.1
click at [405, 298] on app-calendar-viewport "Wed 29 Thu 30 Fri 31 Sat 1 Sun 2 Mon 3 Tue 4 Wed 5 Thu 6 Fri 7 Sat 8 Sun 9" at bounding box center [597, 326] width 1195 height 376
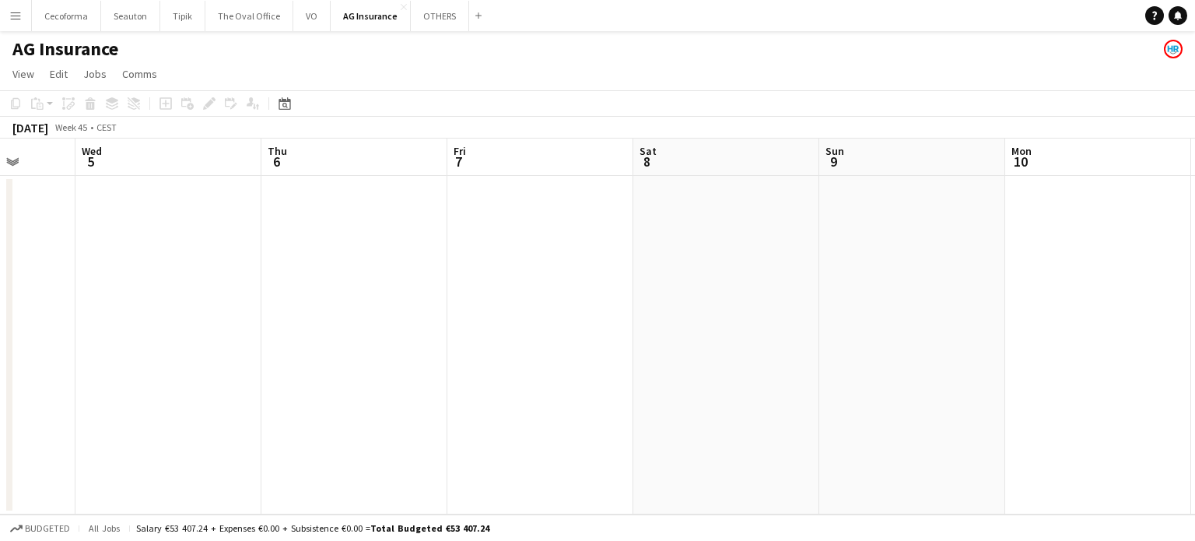
click at [526, 211] on app-date-cell at bounding box center [540, 345] width 186 height 338
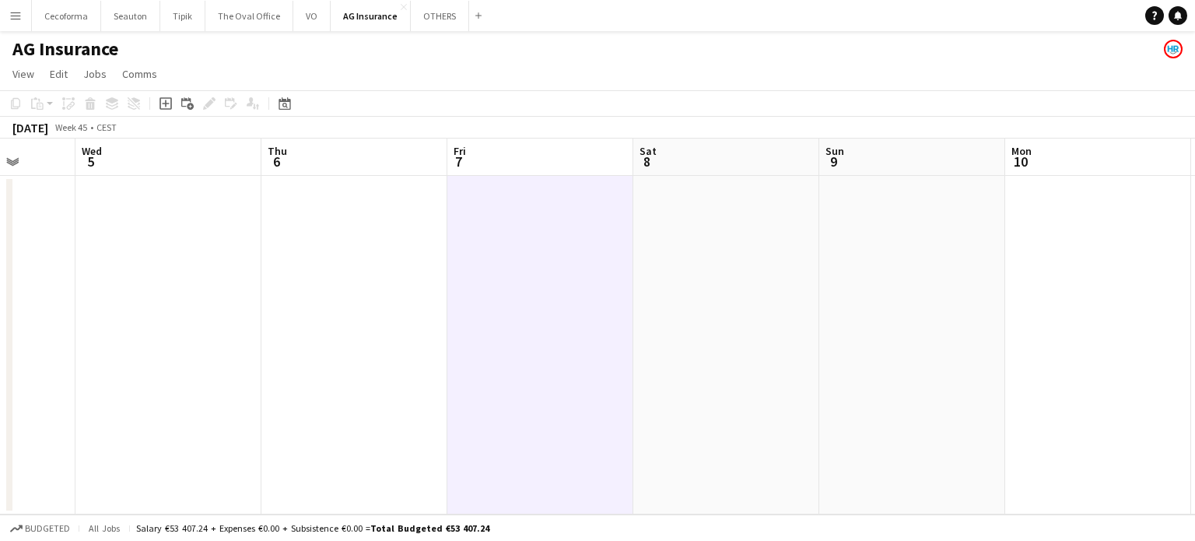
scroll to position [0, 482]
click at [164, 99] on icon "Add job" at bounding box center [165, 103] width 12 height 12
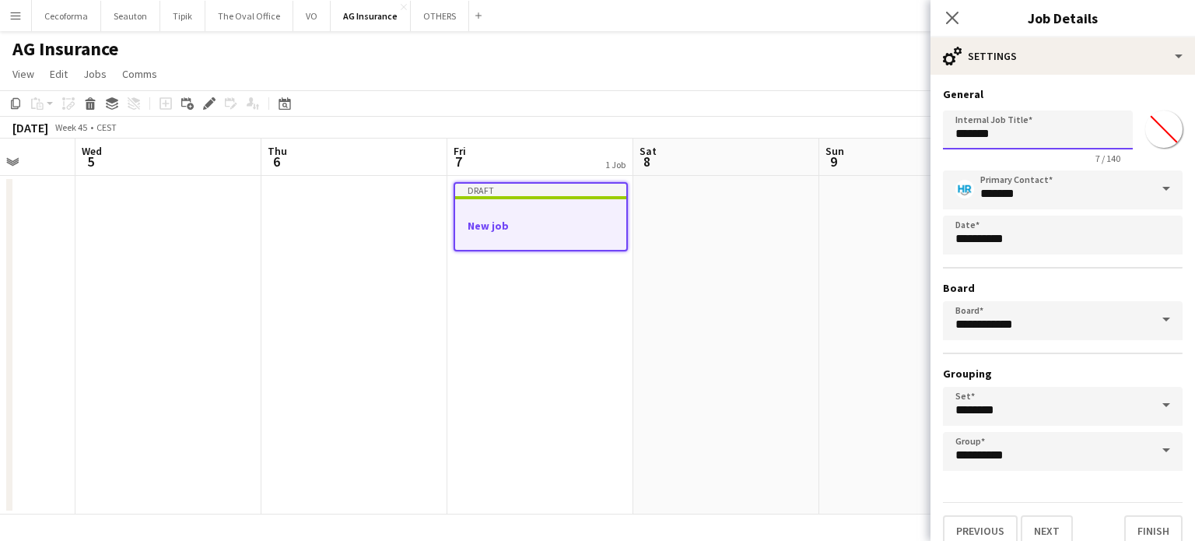
click at [1021, 136] on input "*******" at bounding box center [1038, 129] width 190 height 39
type input "*"
type input "**********"
click at [1138, 524] on button "Finish" at bounding box center [1153, 530] width 58 height 31
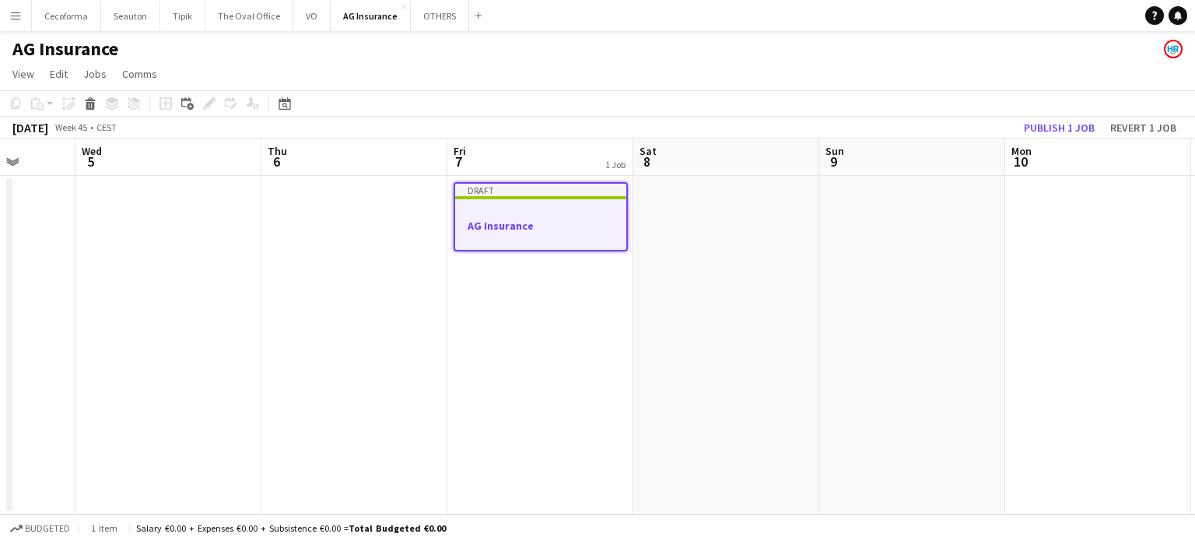
drag, startPoint x: 580, startPoint y: 289, endPoint x: 580, endPoint y: 274, distance: 15.6
click at [580, 289] on app-date-cell "Draft AG Insurance" at bounding box center [540, 345] width 186 height 338
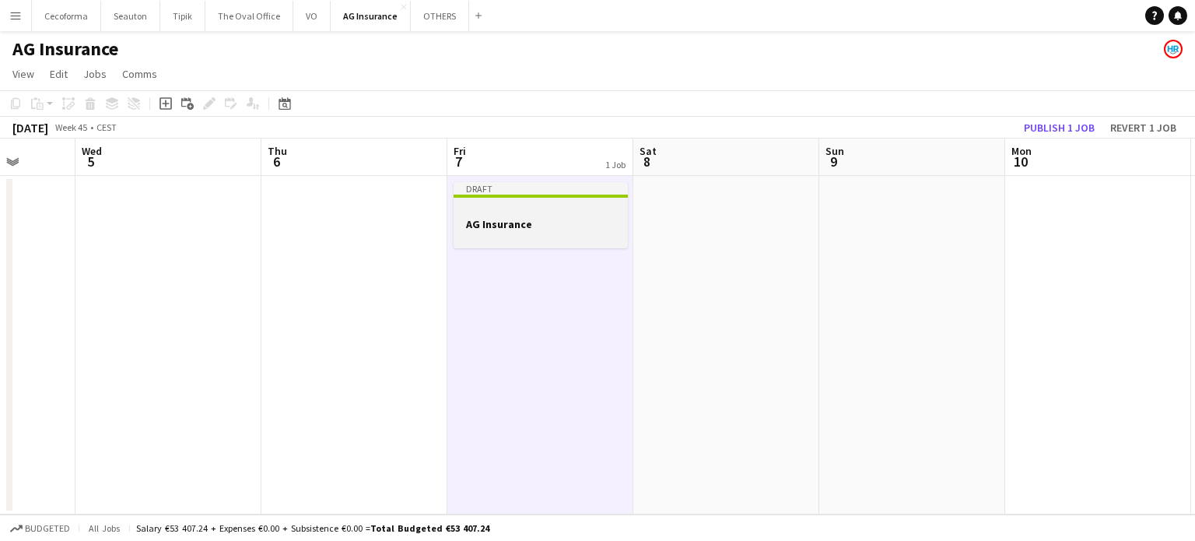
click at [563, 231] on div at bounding box center [541, 237] width 174 height 12
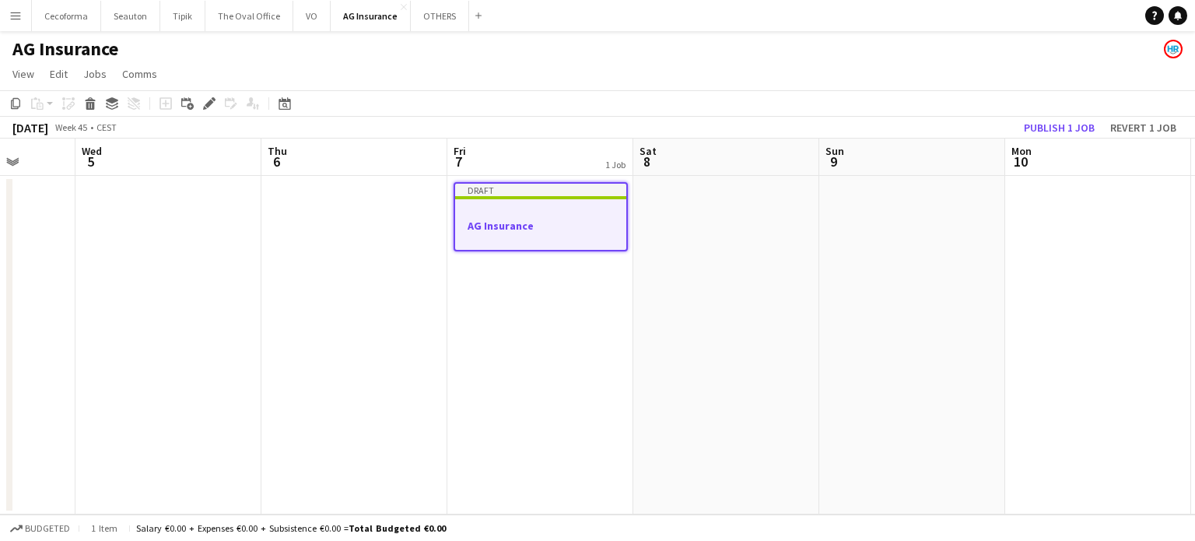
scroll to position [0, 483]
click at [212, 102] on icon at bounding box center [209, 104] width 9 height 9
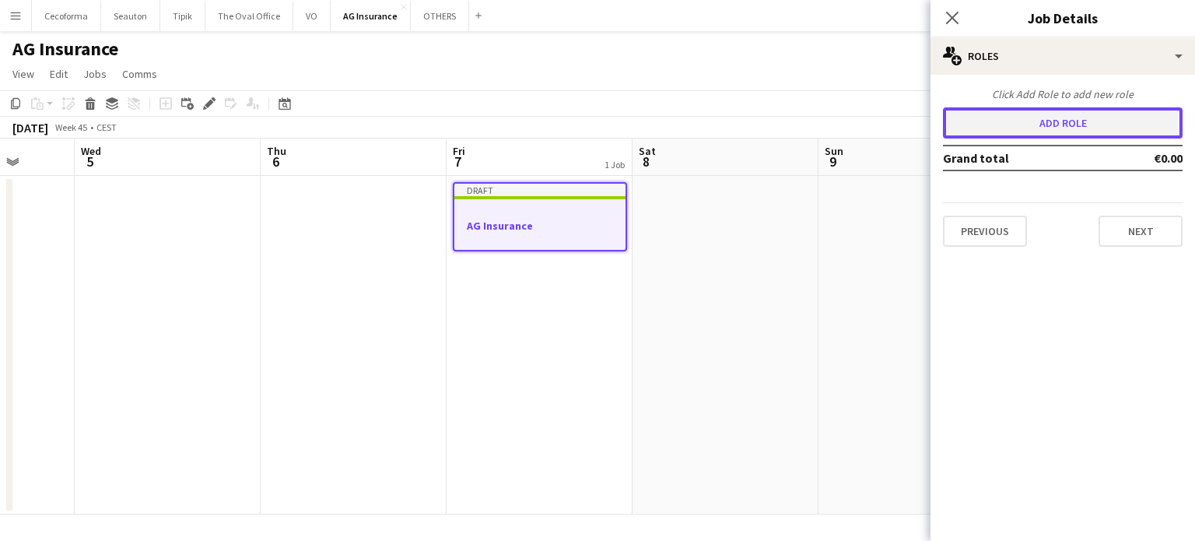
click at [1020, 127] on button "Add role" at bounding box center [1063, 122] width 240 height 31
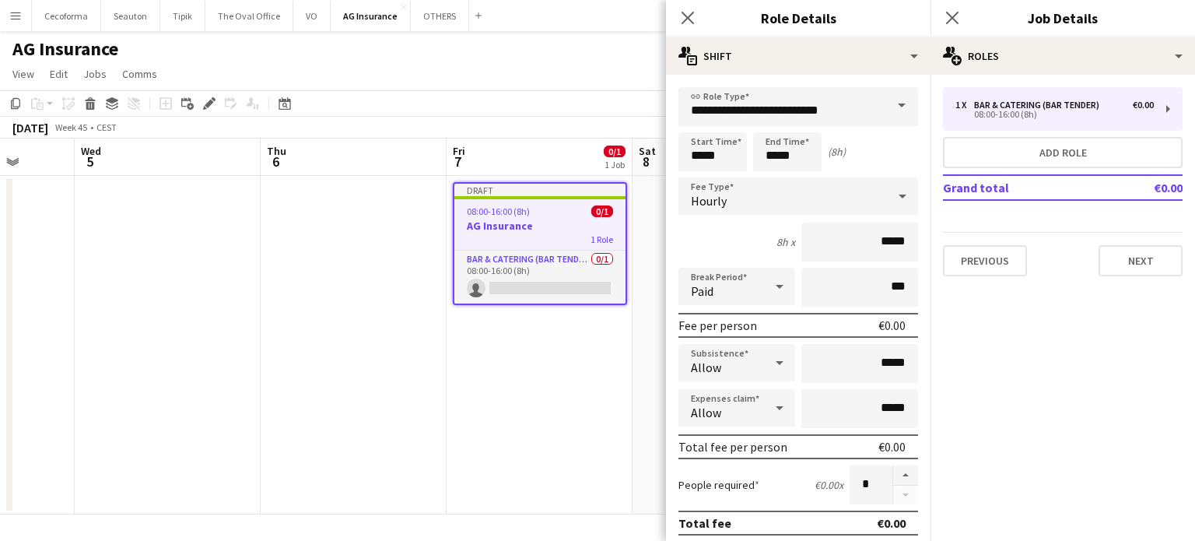
click at [891, 102] on span at bounding box center [901, 105] width 33 height 37
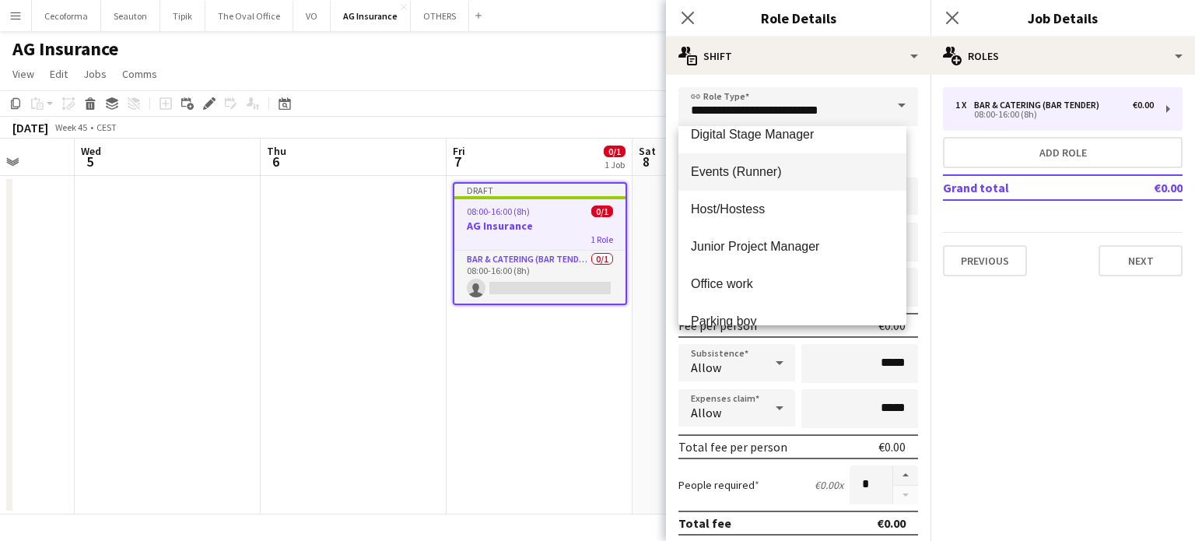
scroll to position [311, 0]
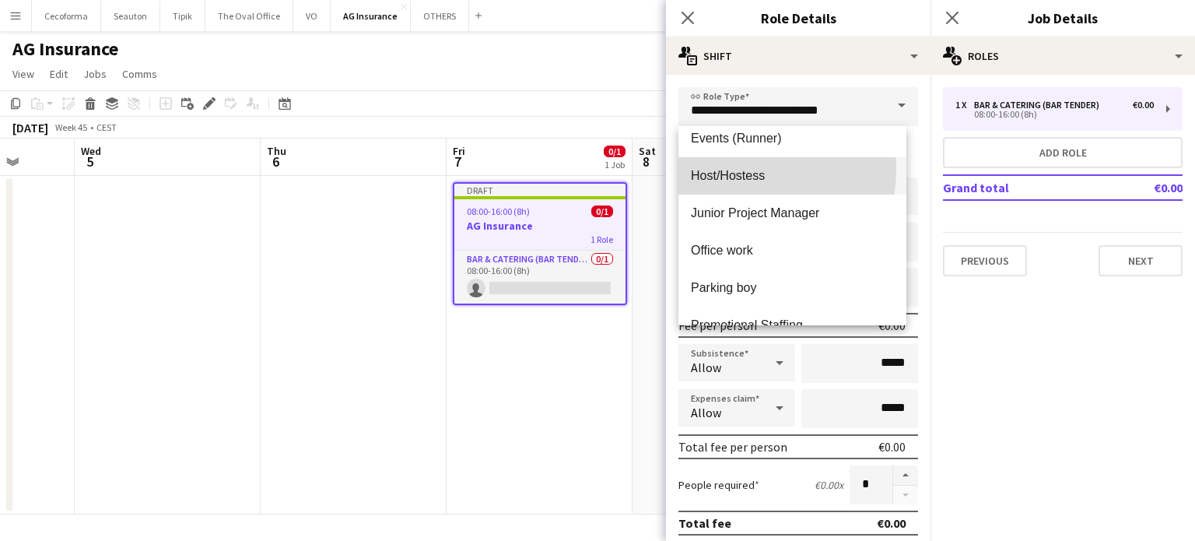
click at [709, 168] on span "Host/Hostess" at bounding box center [792, 175] width 203 height 15
type input "**********"
type input "******"
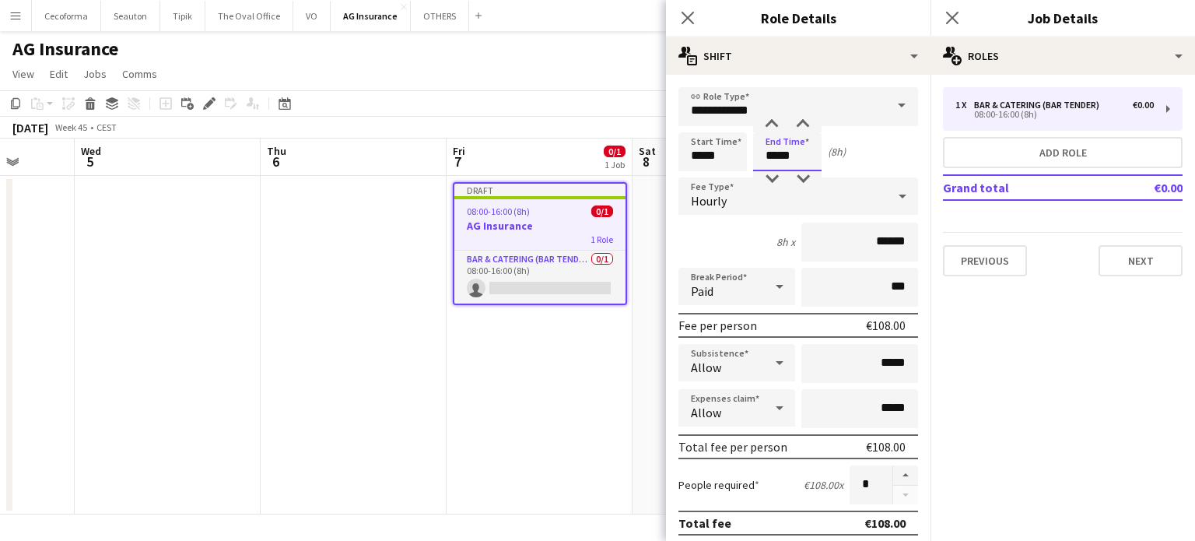
click at [776, 153] on input "*****" at bounding box center [787, 151] width 68 height 39
click at [773, 118] on div at bounding box center [771, 125] width 31 height 16
type input "*****"
click at [773, 118] on div at bounding box center [771, 125] width 31 height 16
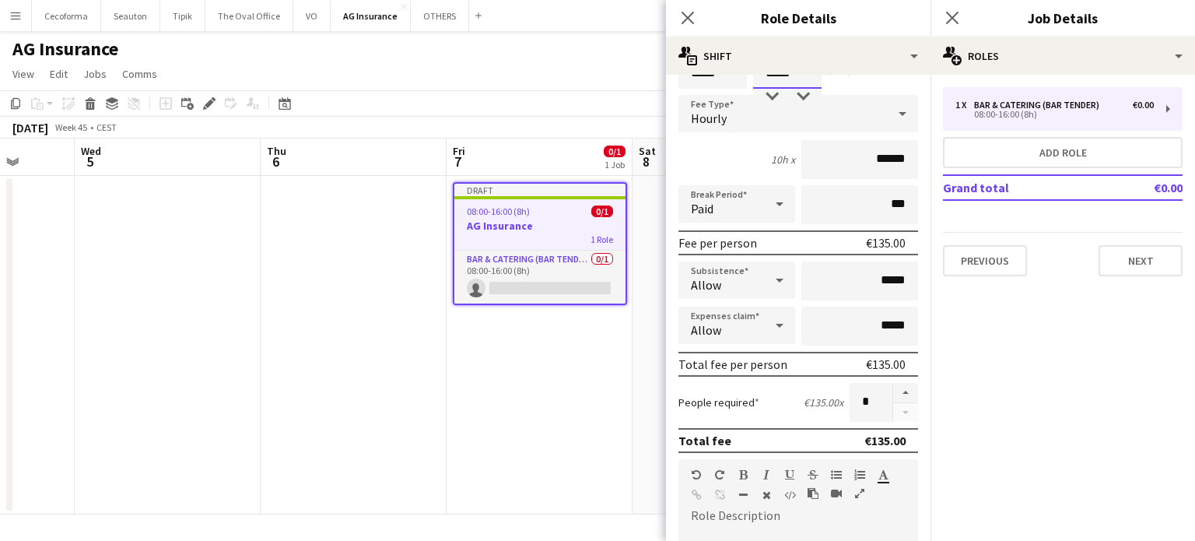
scroll to position [156, 0]
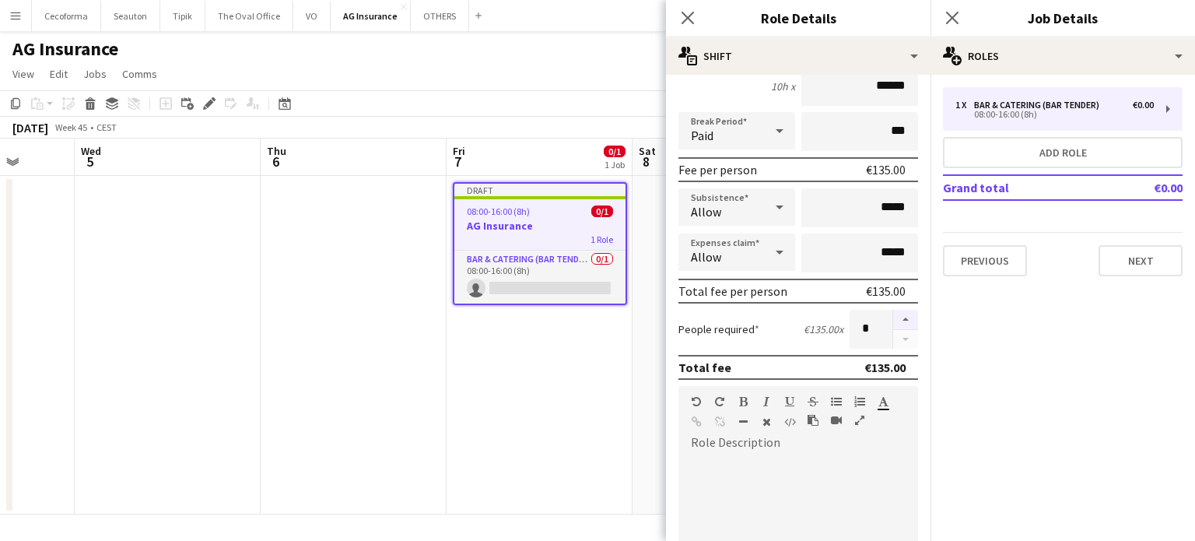
click at [893, 317] on button "button" at bounding box center [905, 320] width 25 height 20
type input "*"
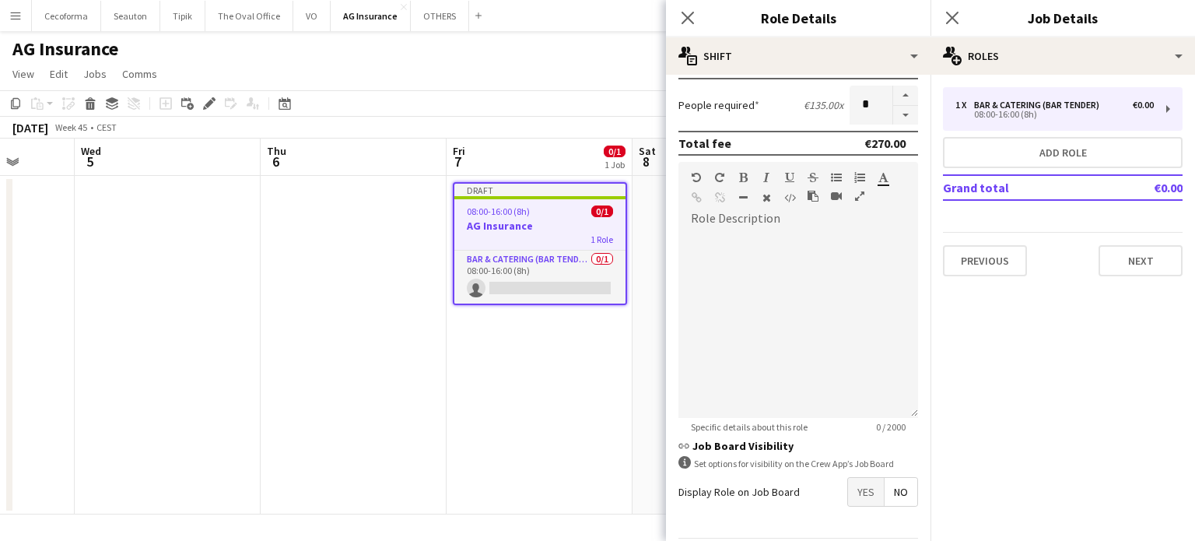
scroll to position [429, 0]
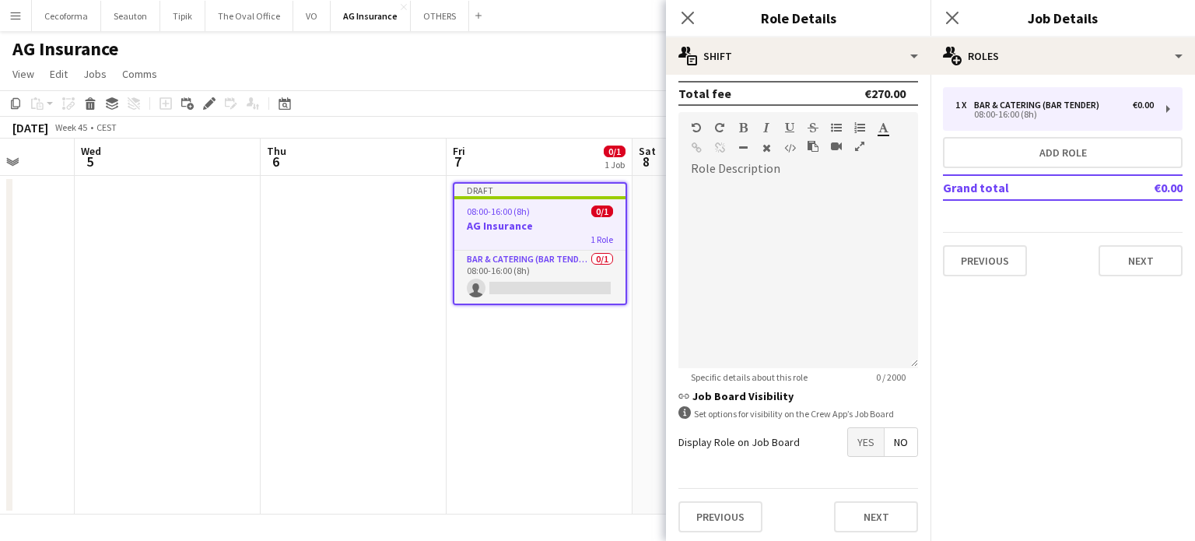
click at [857, 440] on span "Yes" at bounding box center [866, 442] width 36 height 28
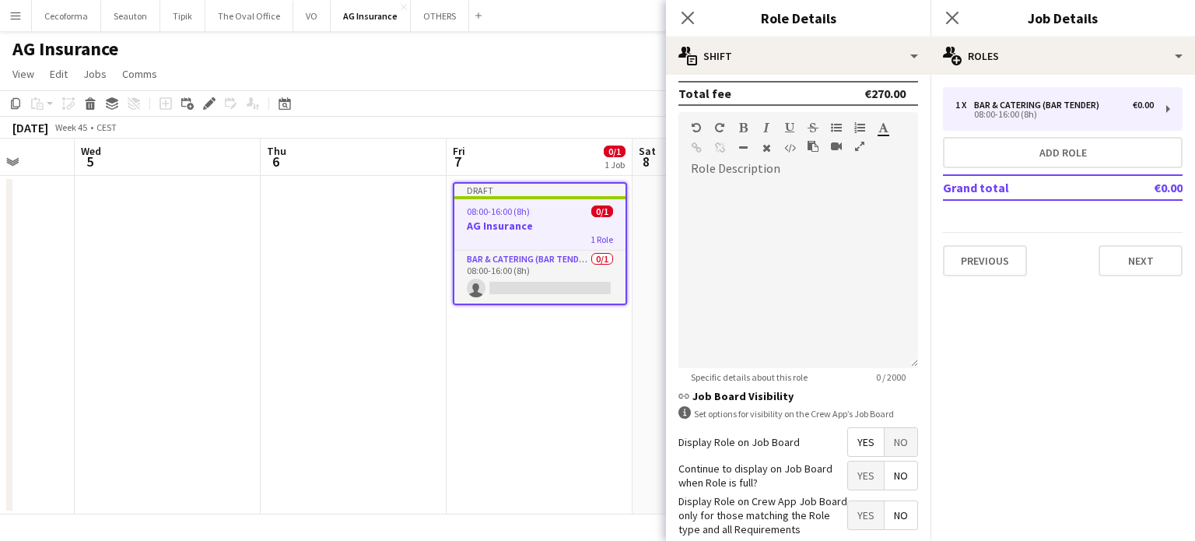
click at [893, 477] on span "No" at bounding box center [901, 475] width 33 height 28
click at [862, 502] on span "Yes" at bounding box center [866, 515] width 36 height 28
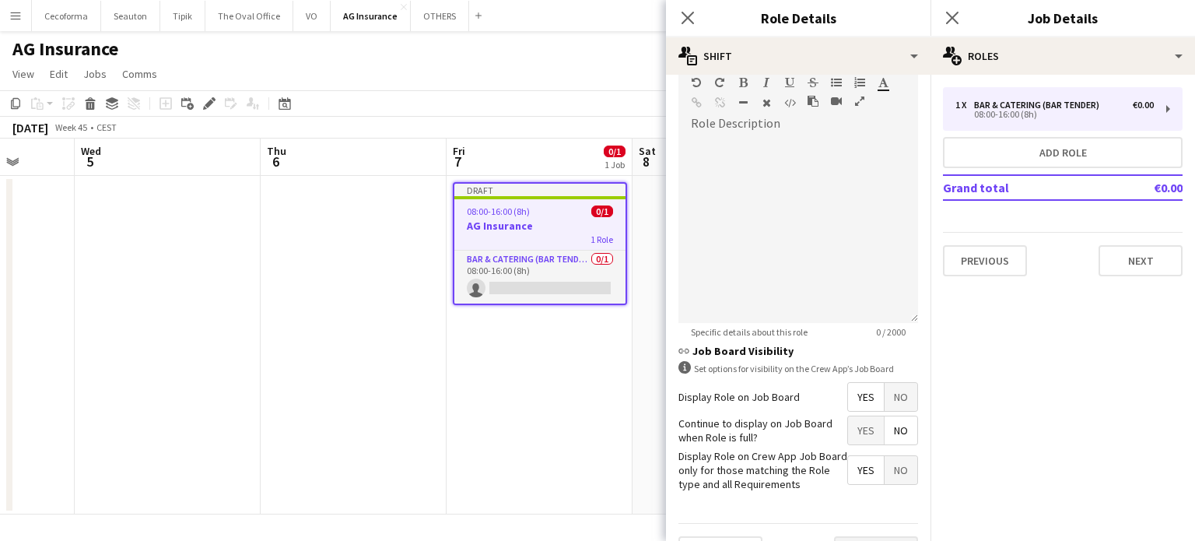
scroll to position [509, 0]
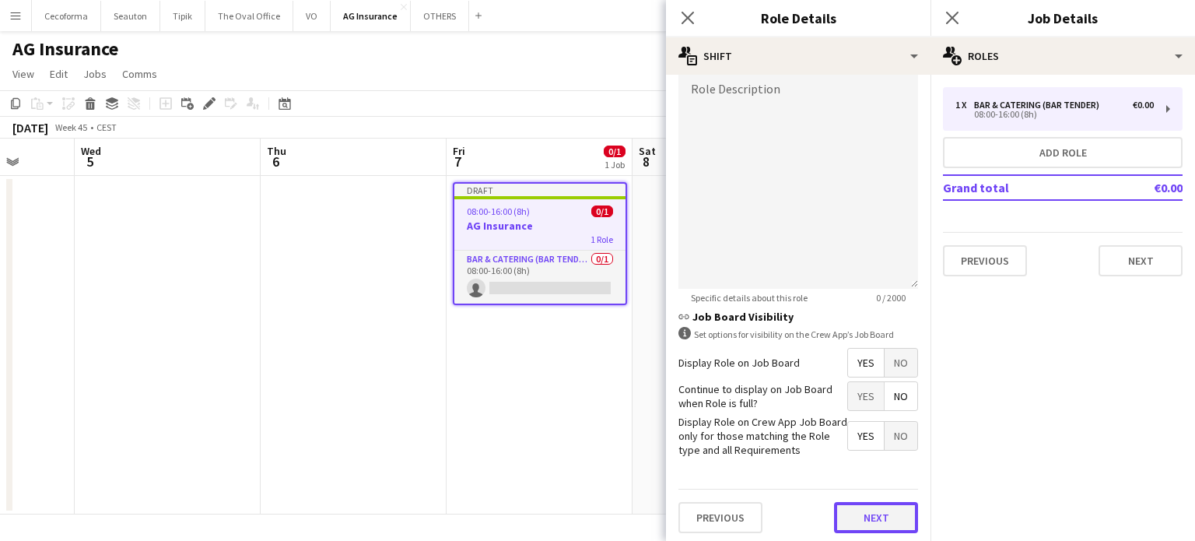
click at [868, 513] on button "Next" at bounding box center [876, 517] width 84 height 31
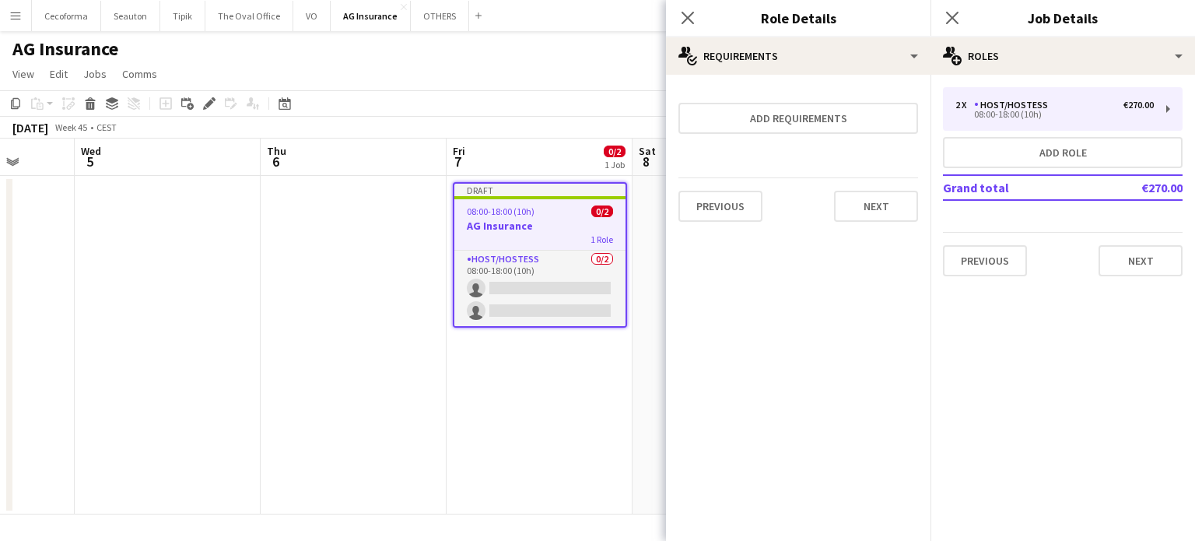
scroll to position [0, 0]
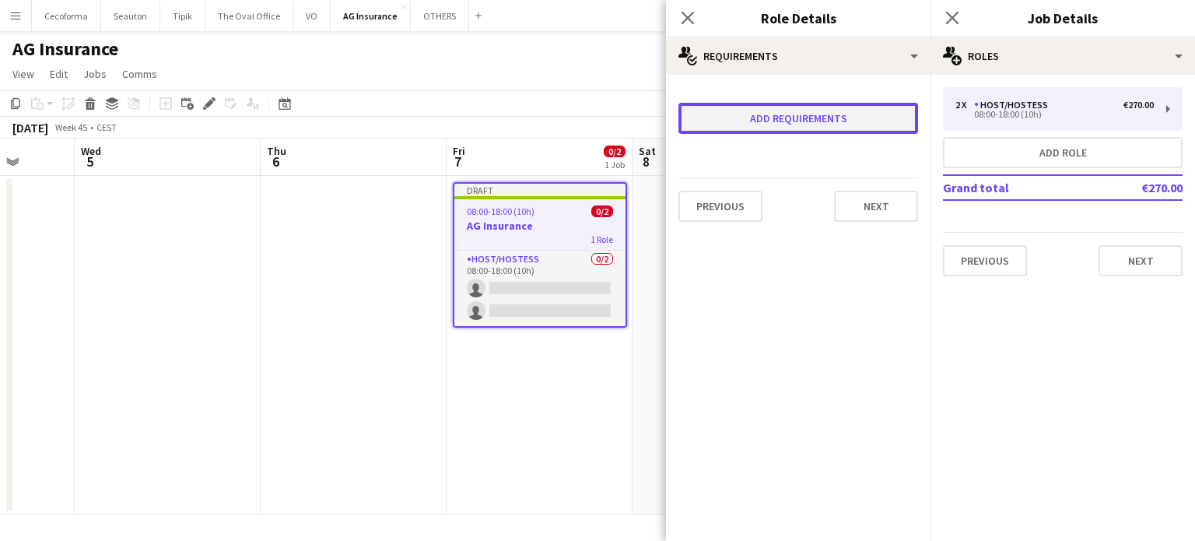
click at [747, 121] on button "Add requirements" at bounding box center [798, 118] width 240 height 31
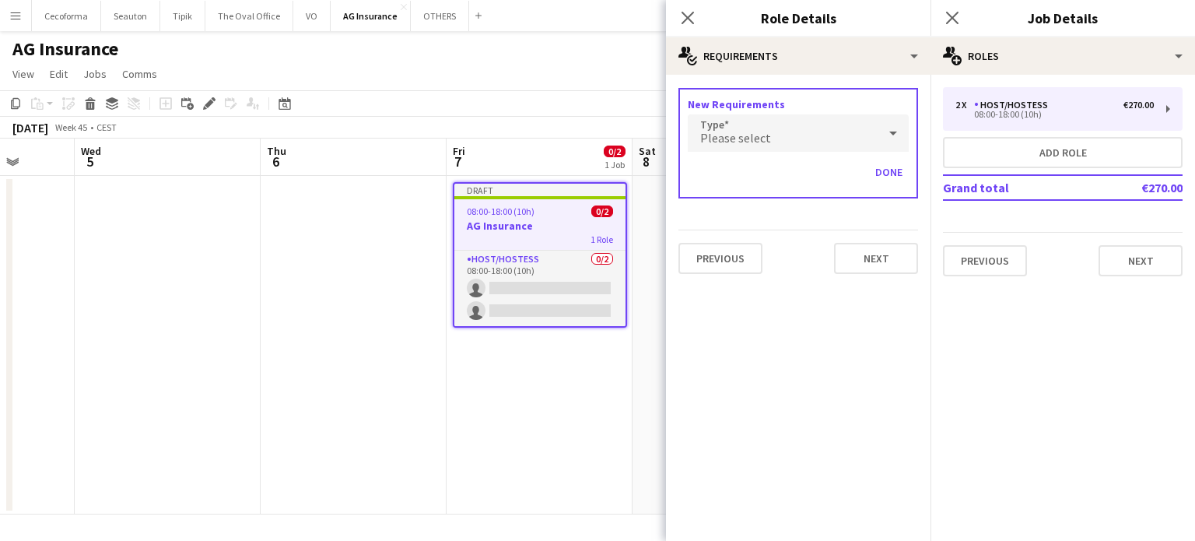
click at [734, 139] on span "Please select" at bounding box center [735, 138] width 71 height 16
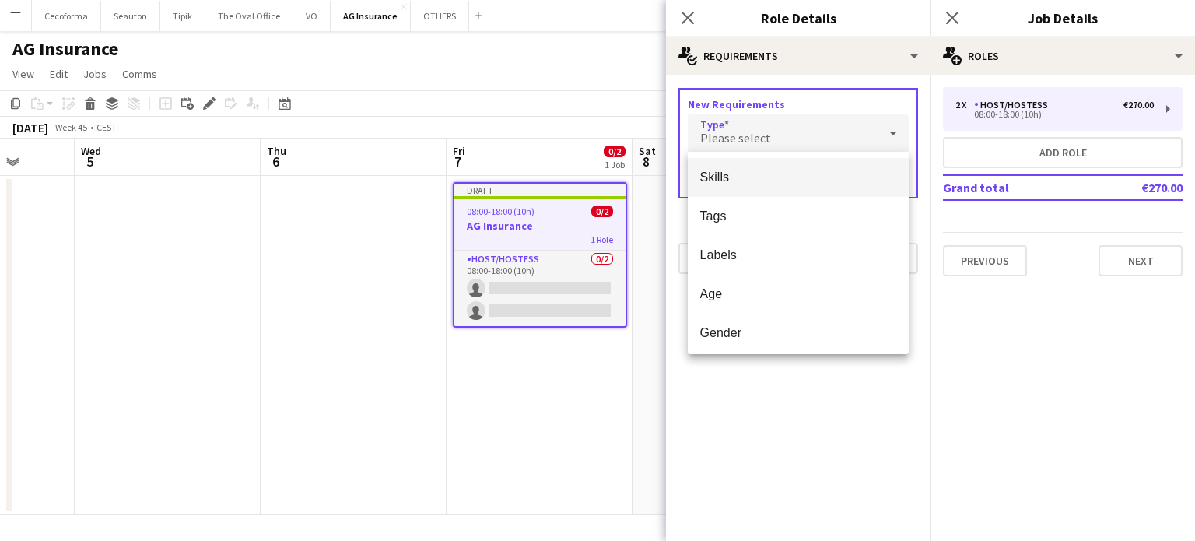
click at [725, 170] on span "Skills" at bounding box center [798, 177] width 197 height 15
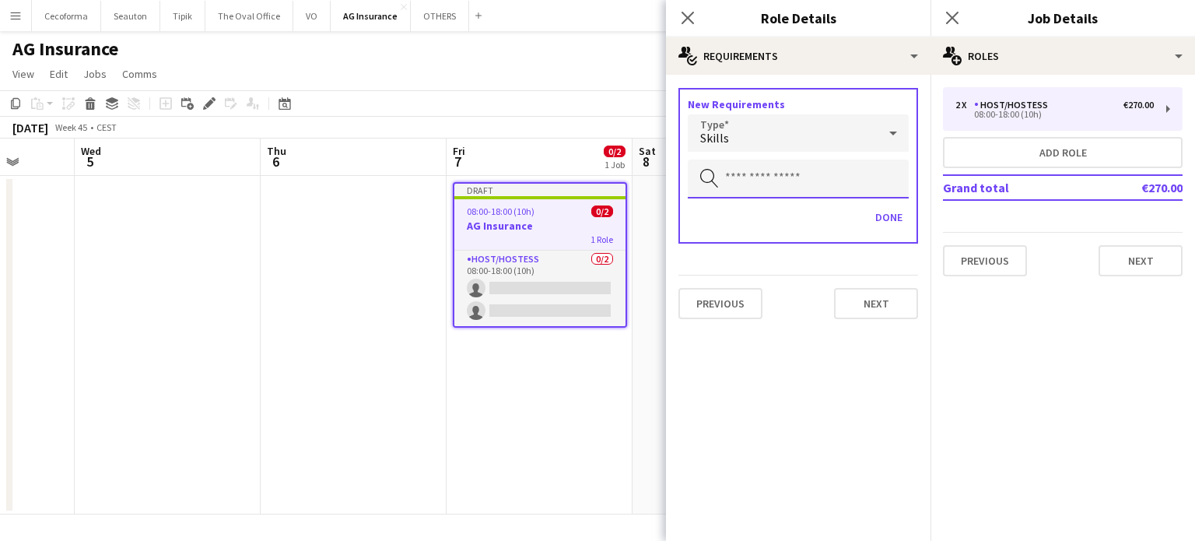
click at [723, 182] on input "text" at bounding box center [798, 178] width 221 height 39
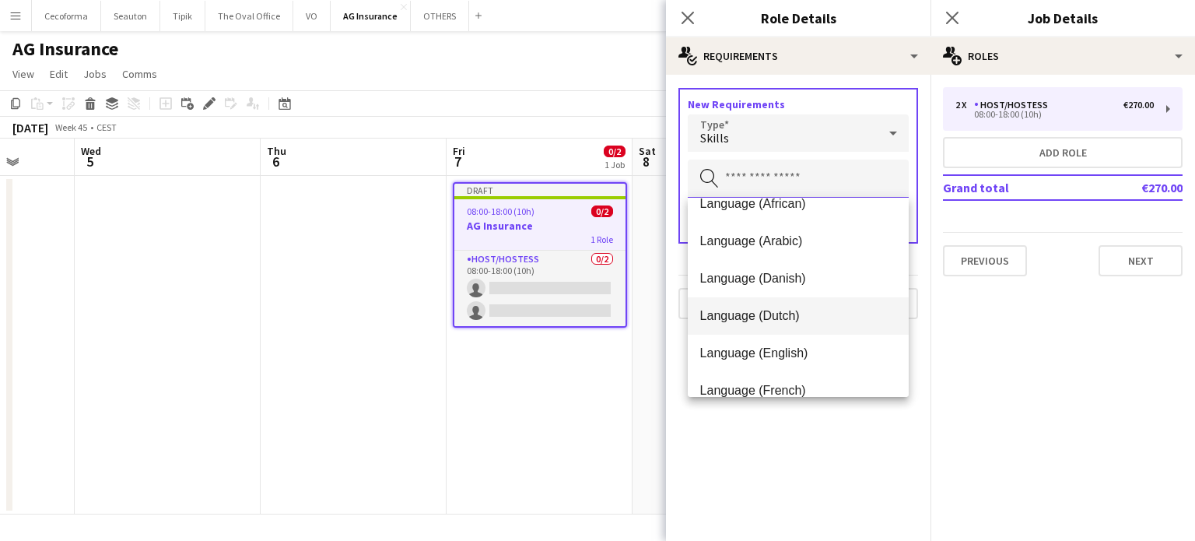
scroll to position [78, 0]
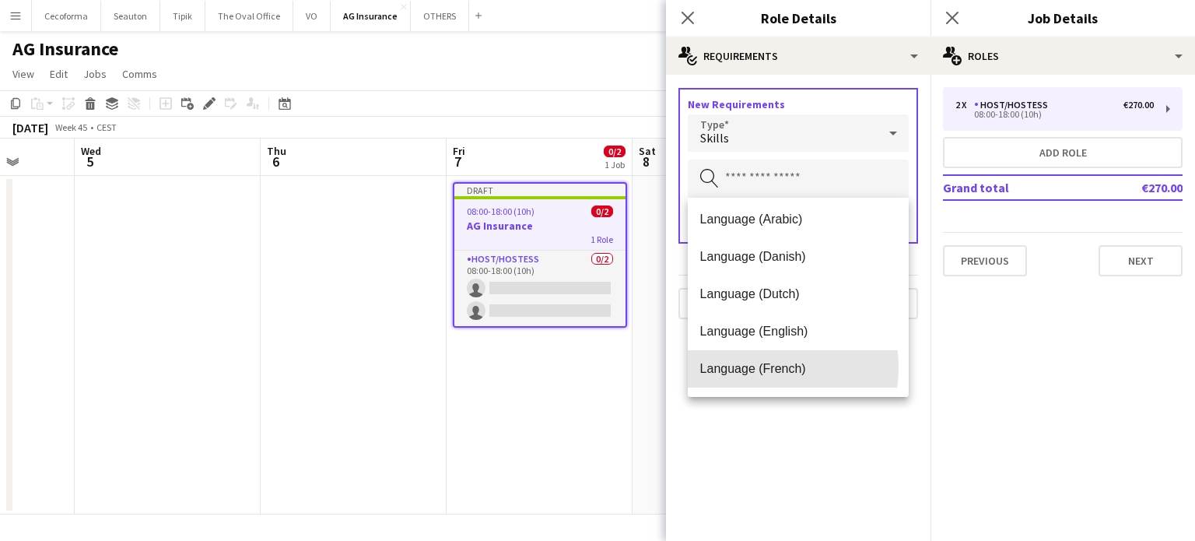
click at [753, 366] on span "Language (French)" at bounding box center [798, 368] width 197 height 15
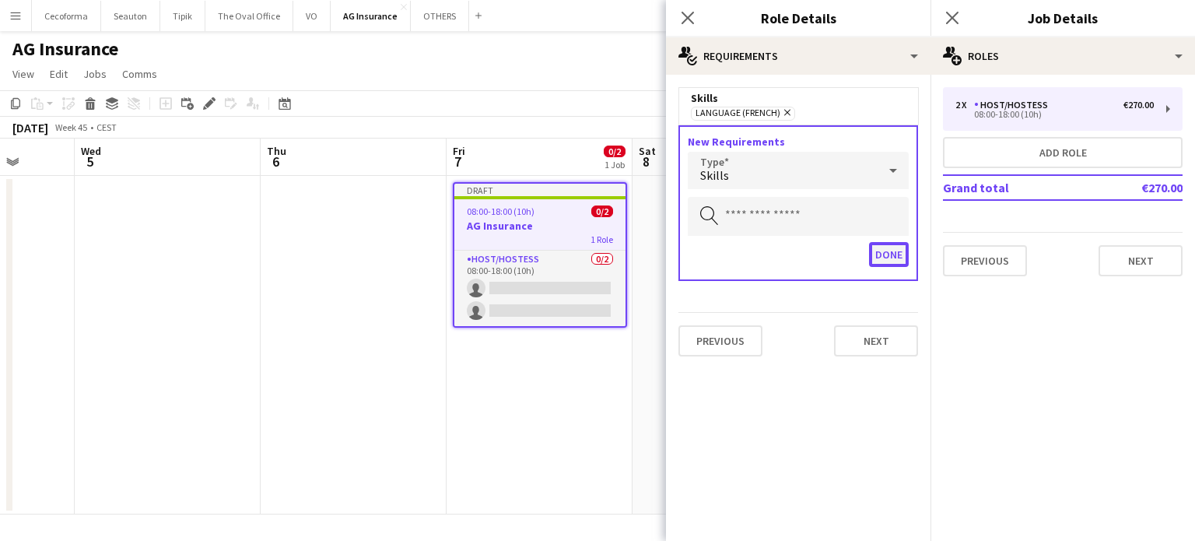
click at [885, 254] on button "Done" at bounding box center [889, 254] width 40 height 25
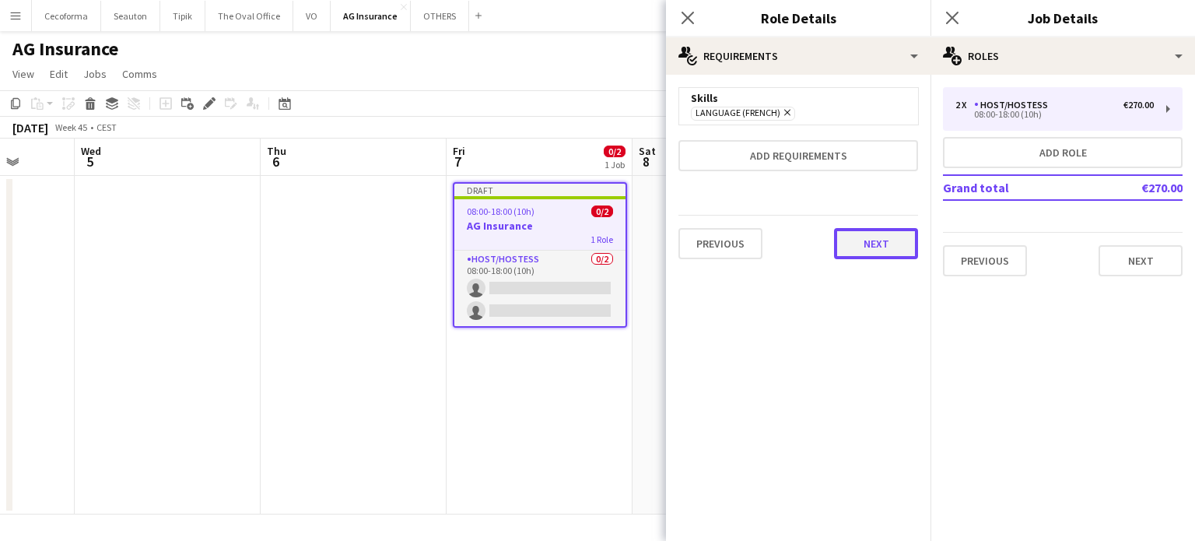
click at [878, 240] on button "Next" at bounding box center [876, 243] width 84 height 31
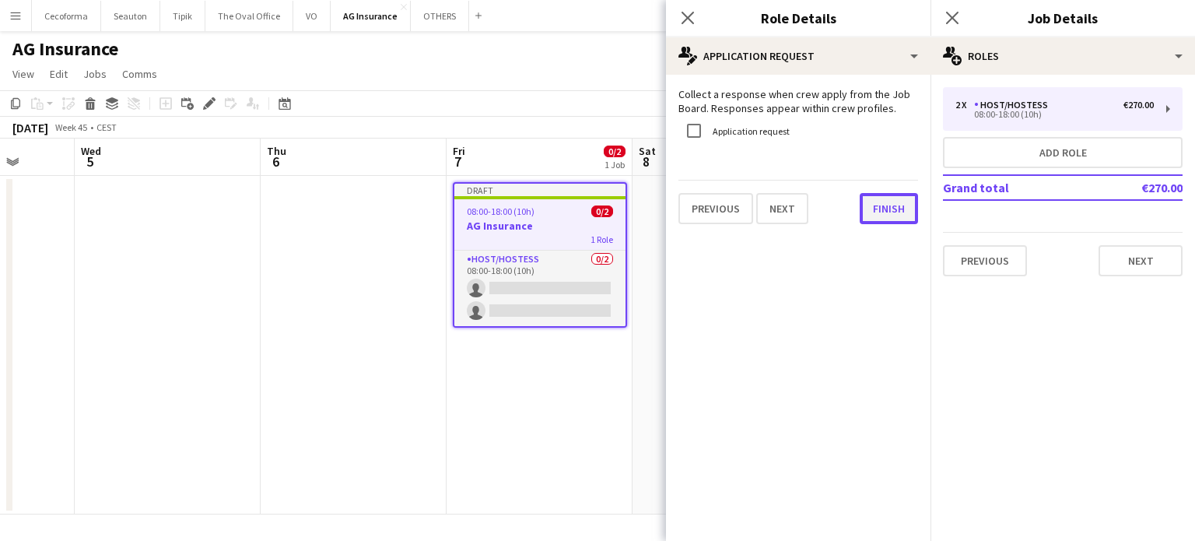
click at [896, 203] on button "Finish" at bounding box center [889, 208] width 58 height 31
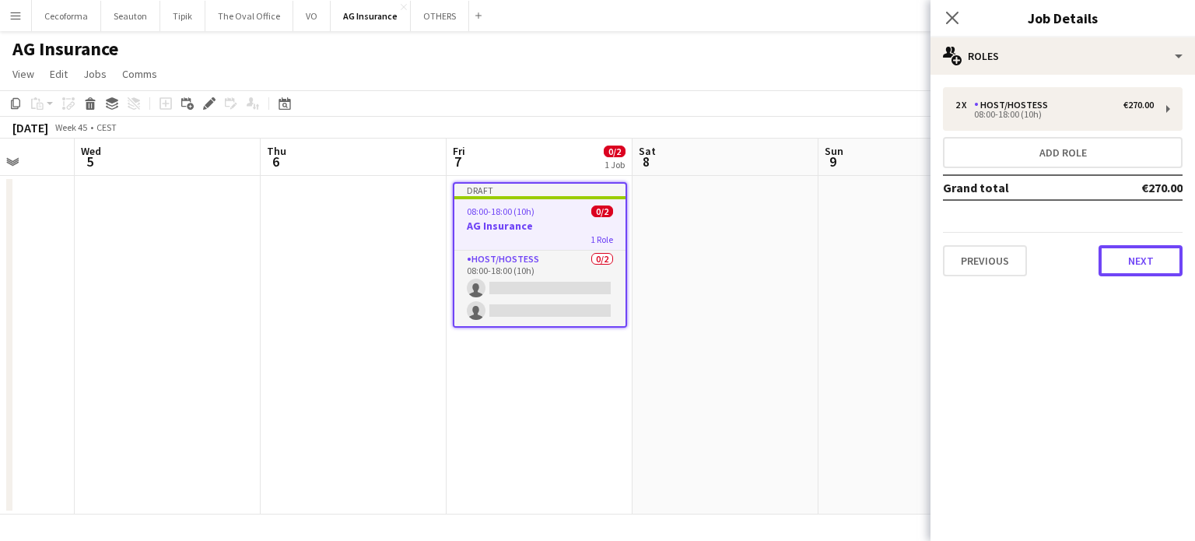
click at [1147, 259] on button "Next" at bounding box center [1140, 260] width 84 height 31
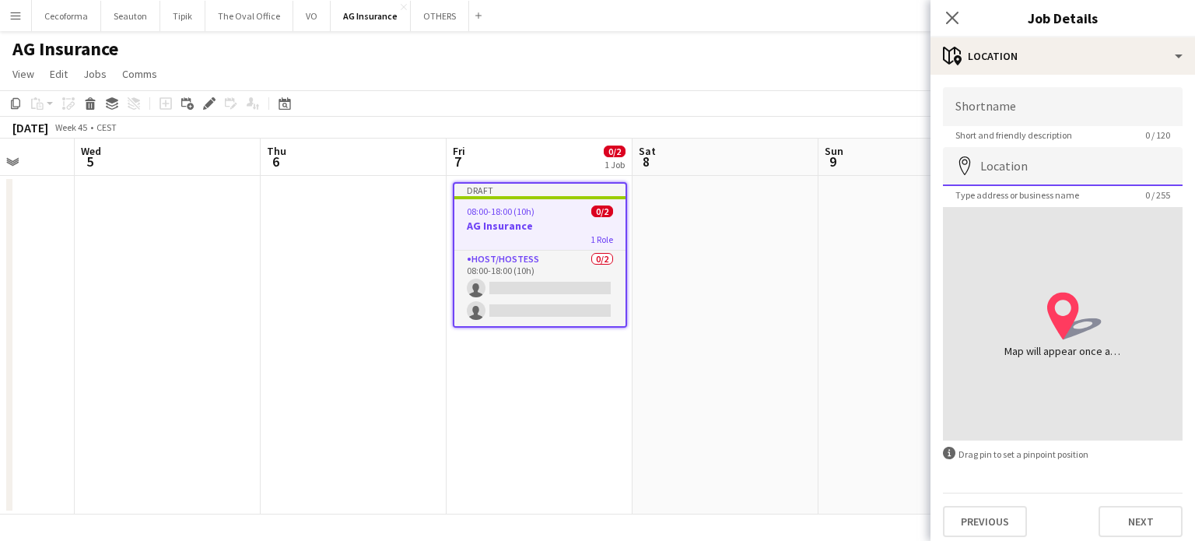
click at [1033, 166] on input "Location" at bounding box center [1063, 166] width 240 height 39
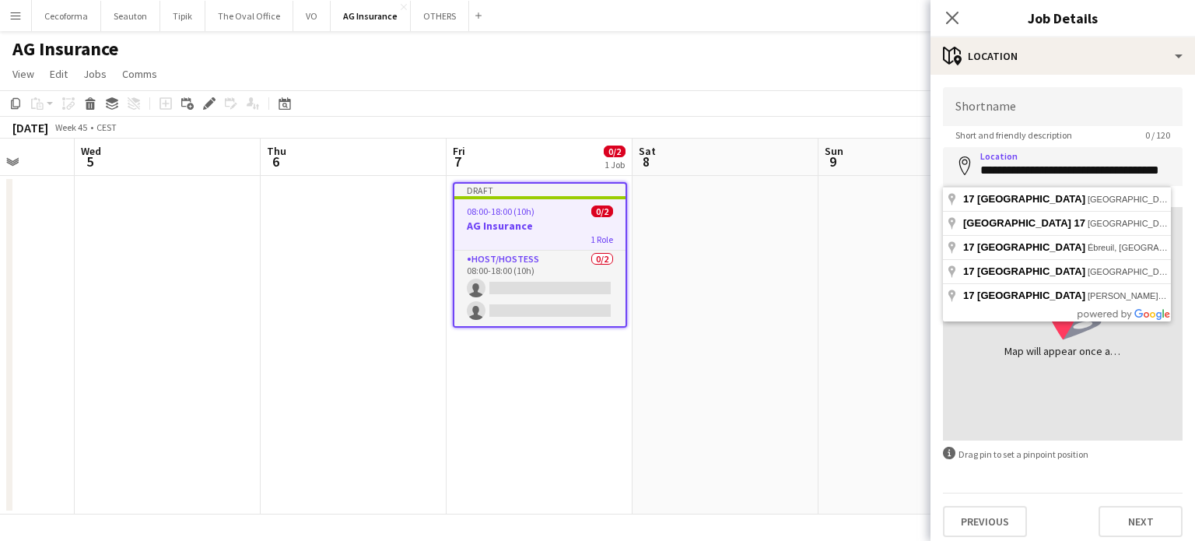
type input "**********"
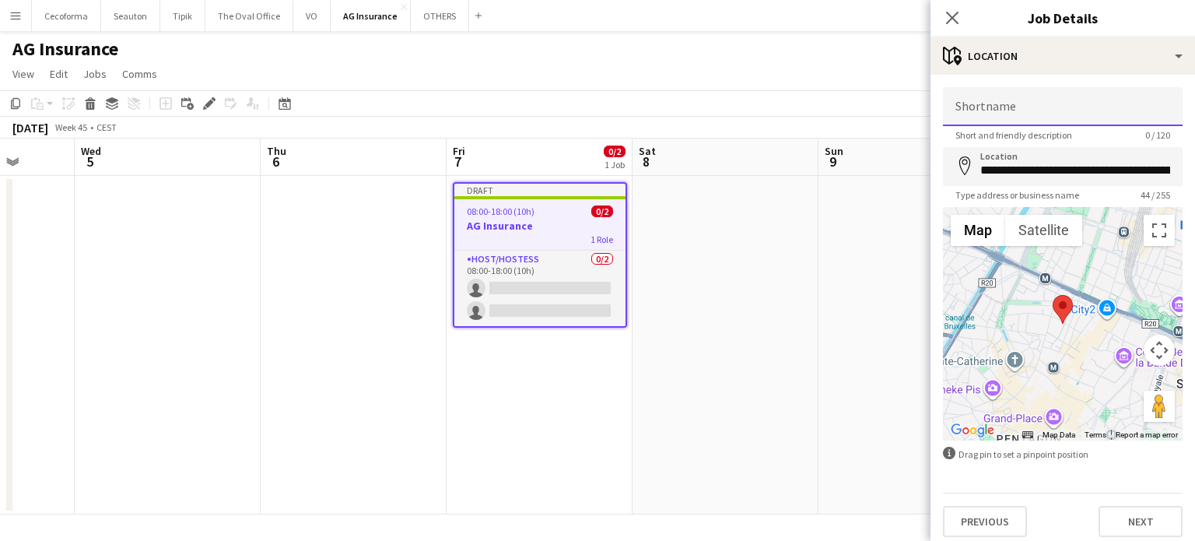
click at [1000, 111] on input "Shortname" at bounding box center [1063, 106] width 240 height 39
type input "**********"
click at [1143, 519] on button "Next" at bounding box center [1140, 521] width 84 height 31
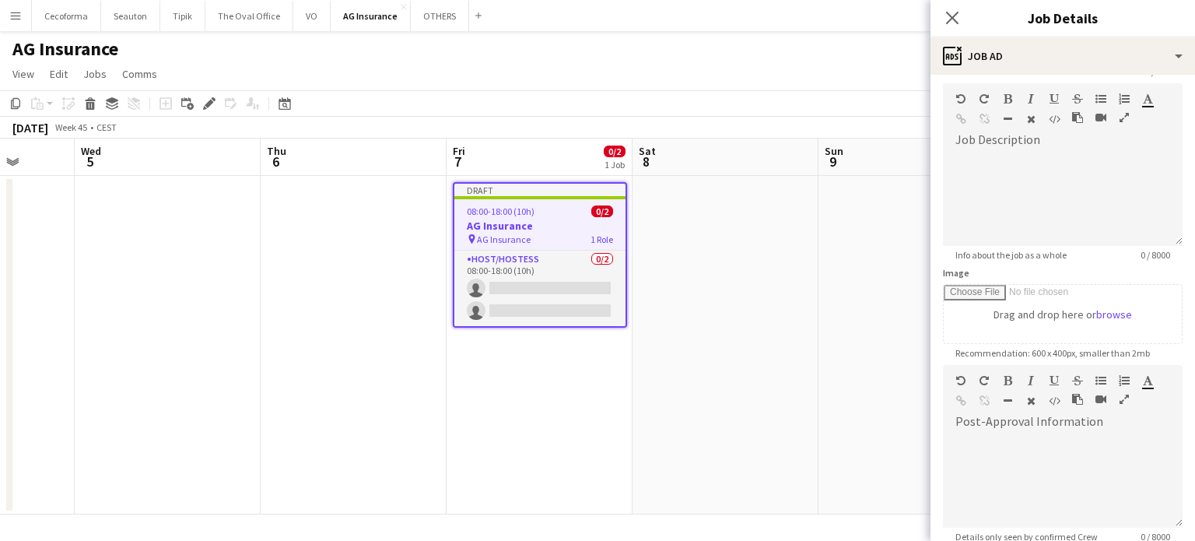
scroll to position [156, 0]
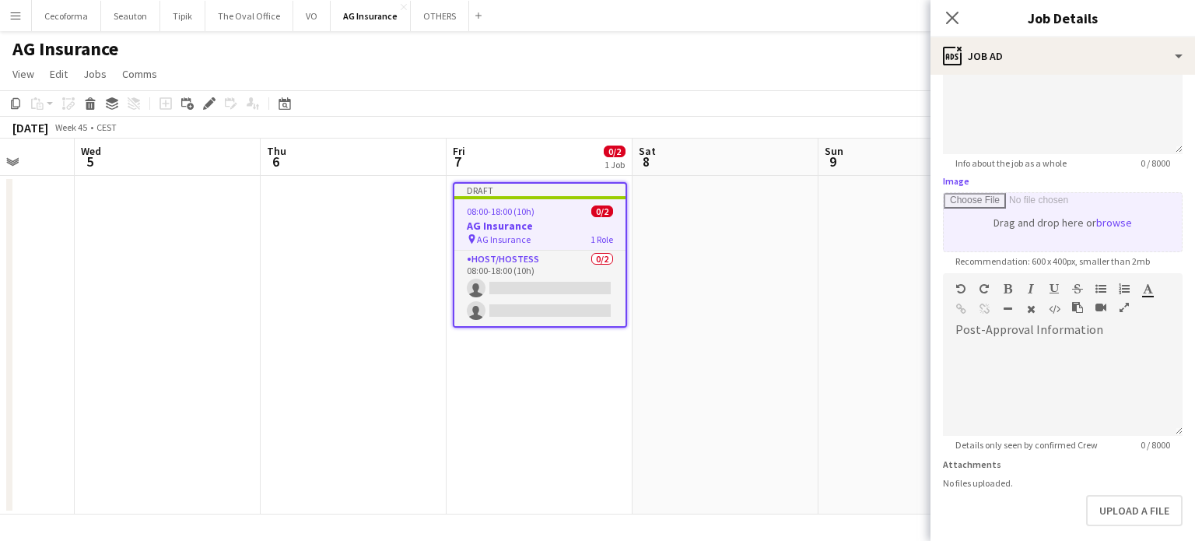
click at [1063, 226] on input "Image" at bounding box center [1063, 222] width 238 height 58
type input "**********"
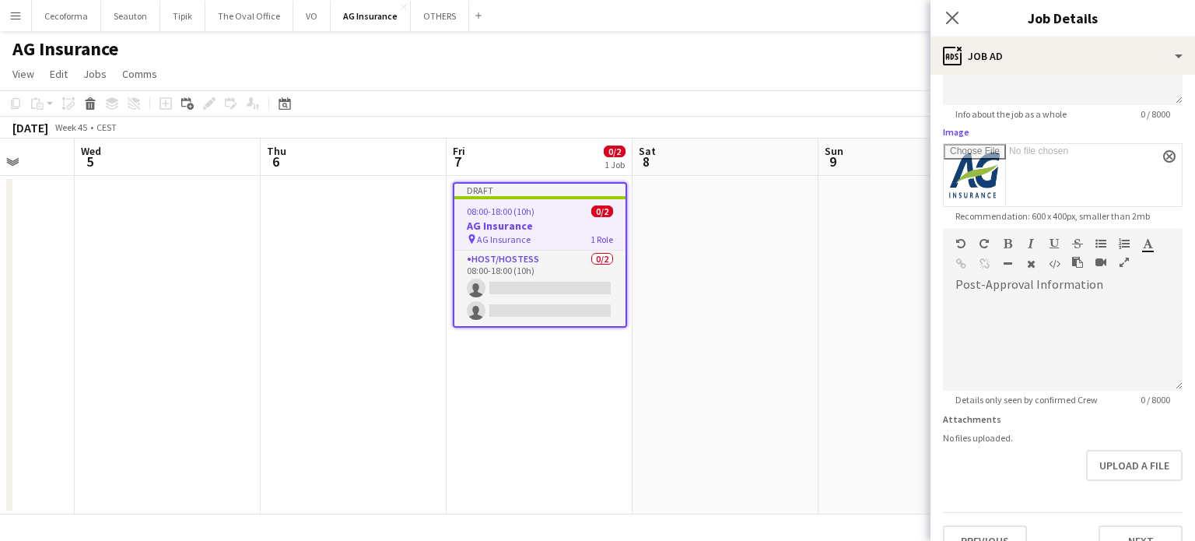
scroll to position [230, 0]
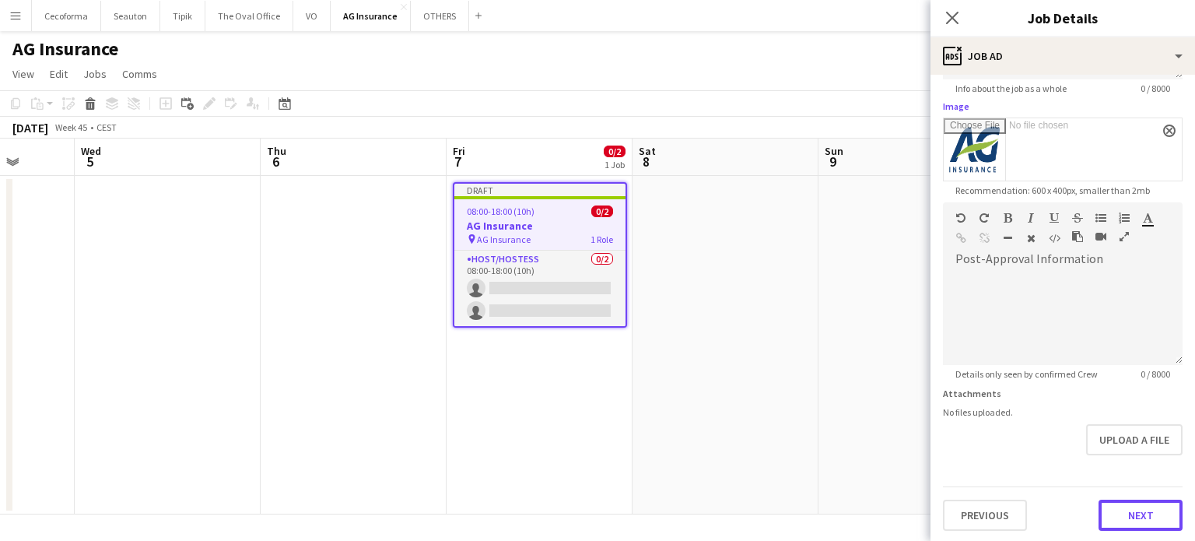
click at [1130, 510] on button "Next" at bounding box center [1140, 514] width 84 height 31
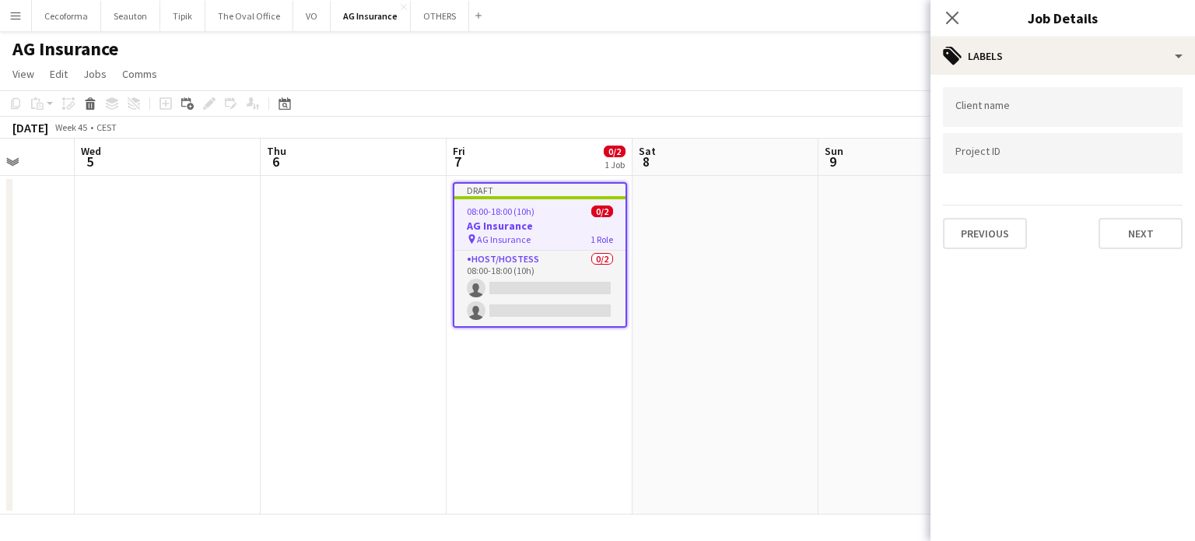
scroll to position [0, 0]
click at [1062, 110] on input "Type to search client labels..." at bounding box center [1062, 107] width 215 height 14
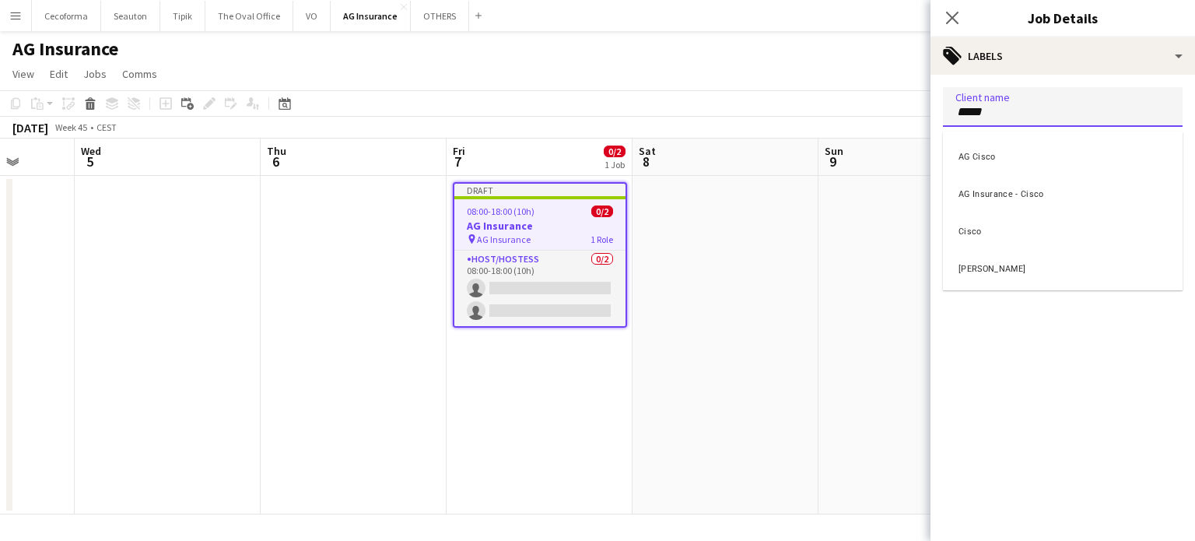
type input "*****"
click at [972, 234] on div "Cisco" at bounding box center [1063, 229] width 240 height 37
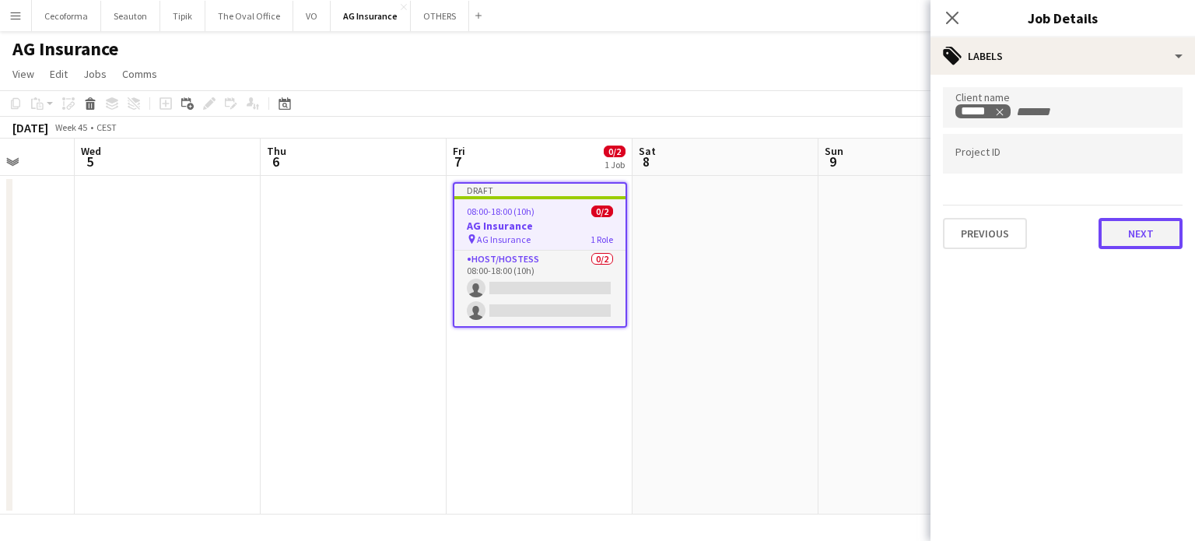
click at [1147, 229] on button "Next" at bounding box center [1140, 233] width 84 height 31
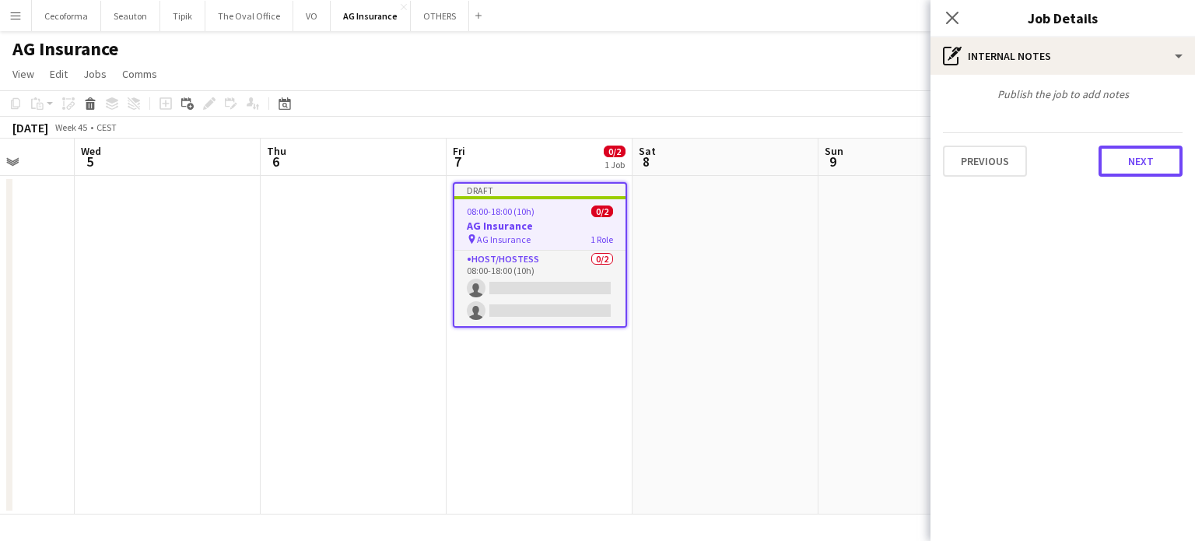
click at [1140, 156] on button "Next" at bounding box center [1140, 160] width 84 height 31
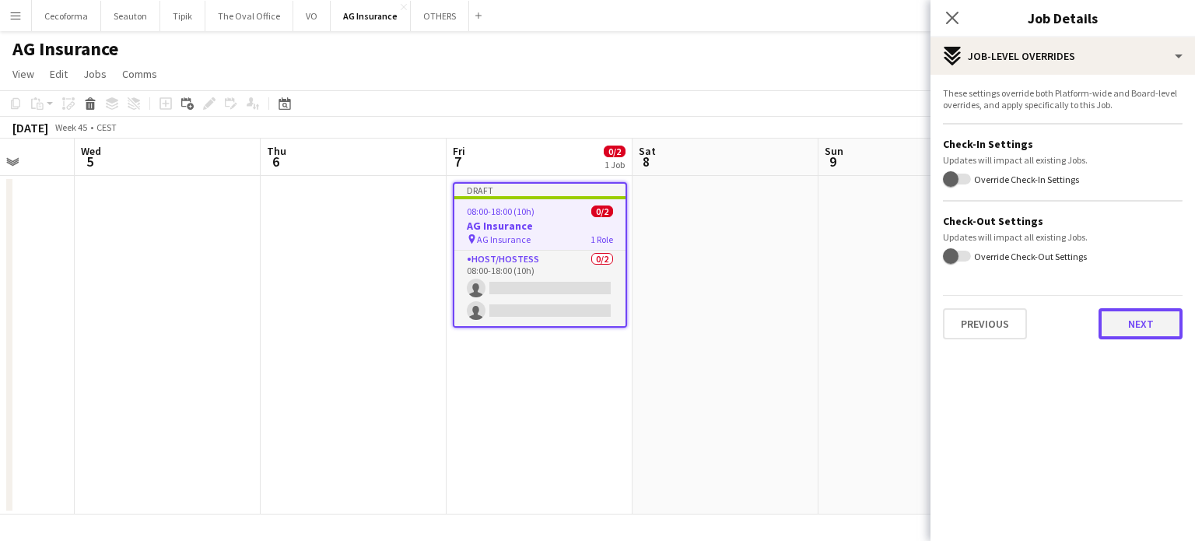
click at [1133, 316] on button "Next" at bounding box center [1140, 323] width 84 height 31
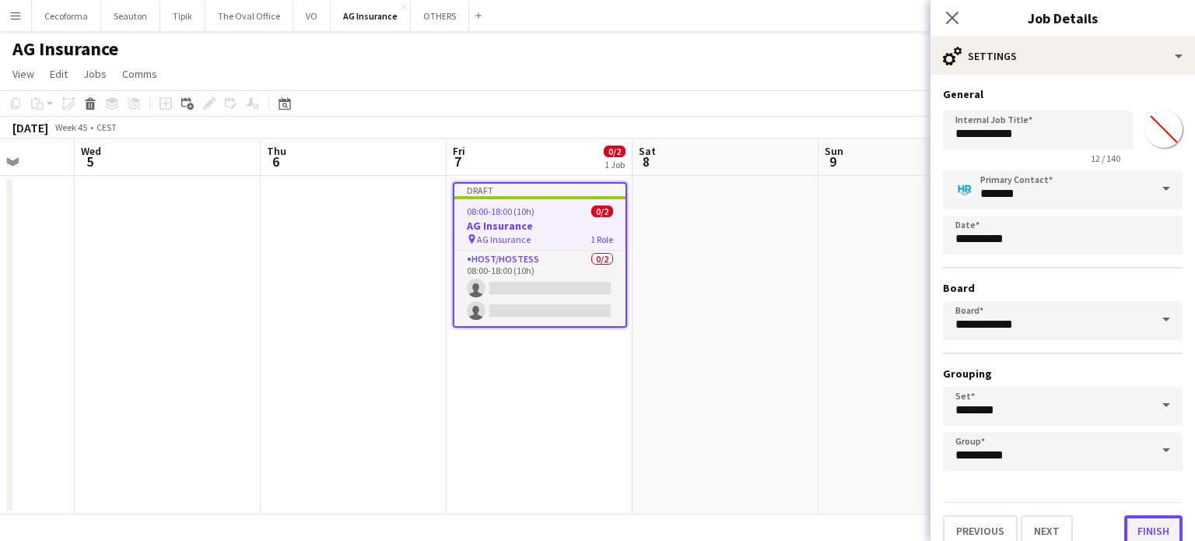
click at [1153, 522] on button "Finish" at bounding box center [1153, 530] width 58 height 31
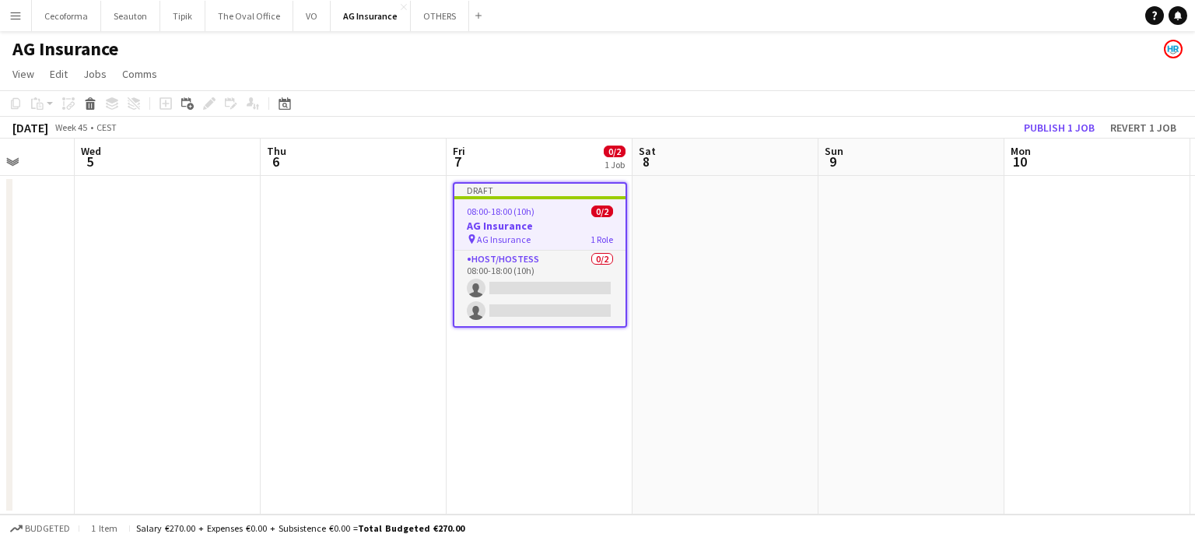
click at [713, 367] on app-date-cell at bounding box center [725, 345] width 186 height 338
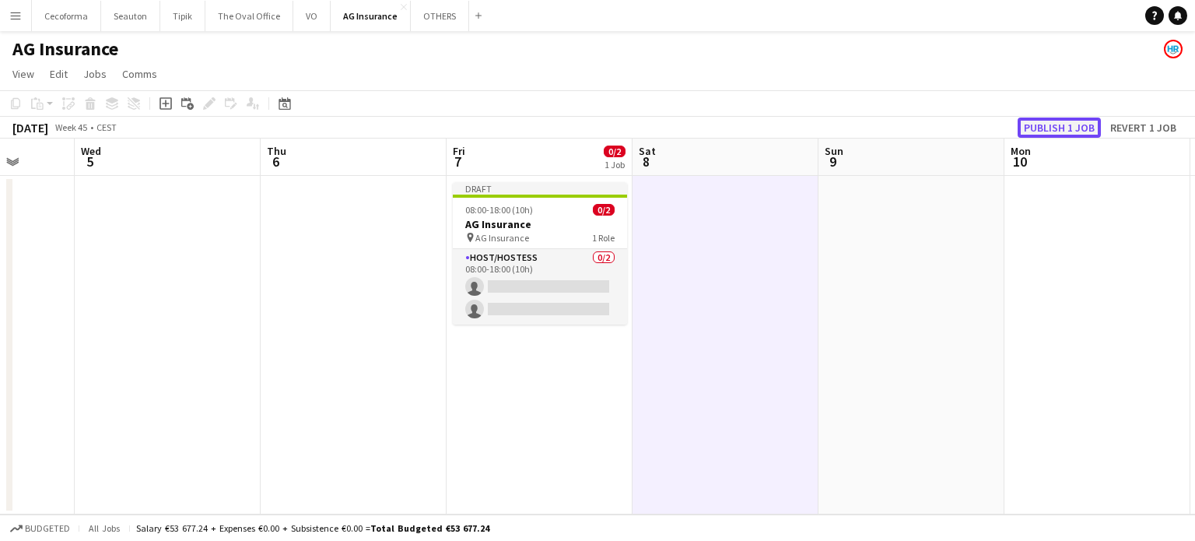
click at [1067, 128] on button "Publish 1 job" at bounding box center [1059, 127] width 83 height 20
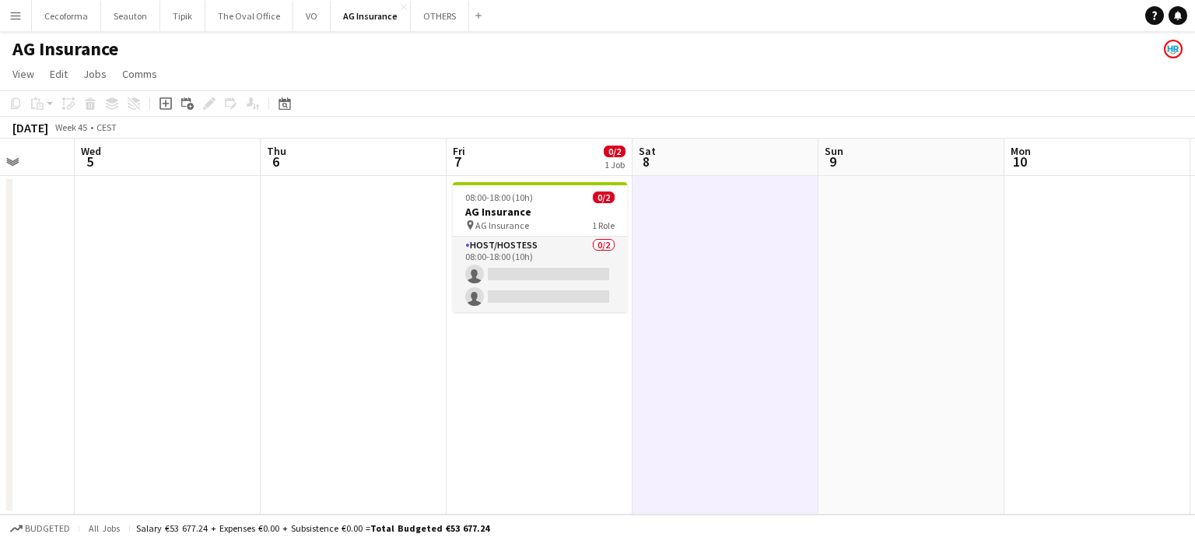
drag, startPoint x: 674, startPoint y: 397, endPoint x: 892, endPoint y: 419, distance: 219.0
click at [890, 419] on app-calendar-viewport "Sun 2 Mon 3 Tue 4 Wed 5 Thu 6 Fri 7 0/2 1 Job Sat 8 Sun 9 Mon 10 Tue 11 Wed 12 …" at bounding box center [597, 326] width 1195 height 376
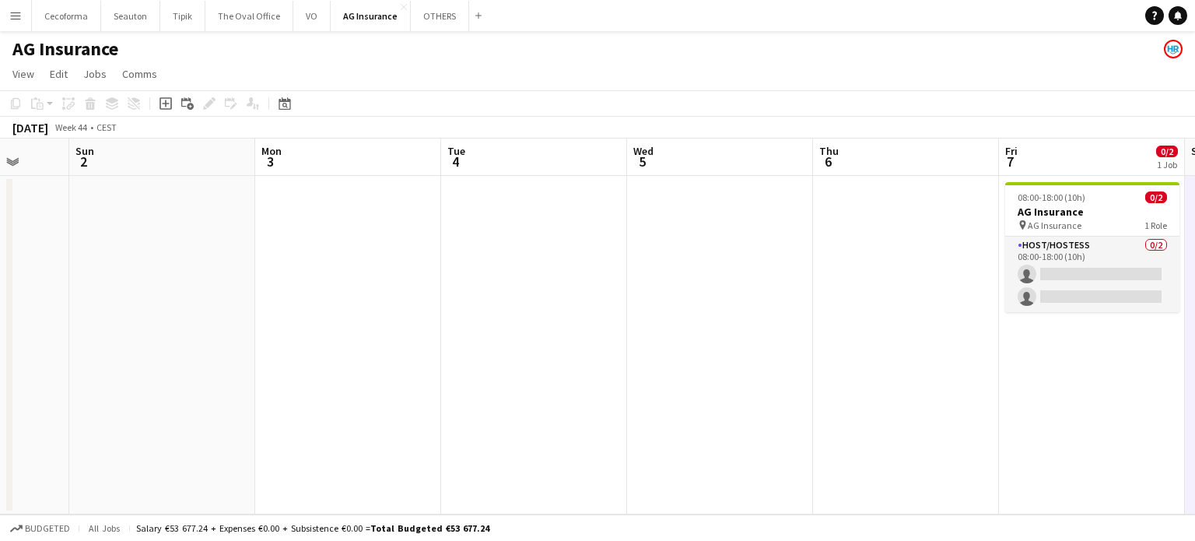
drag, startPoint x: 585, startPoint y: 317, endPoint x: 856, endPoint y: 349, distance: 272.7
click at [798, 343] on app-calendar-viewport "Thu 30 Fri 31 Sat 1 Sun 2 Mon 3 Tue 4 Wed 5 Thu 6 Fri 7 0/2 1 Job Sat 8 Sun 9 M…" at bounding box center [597, 326] width 1195 height 376
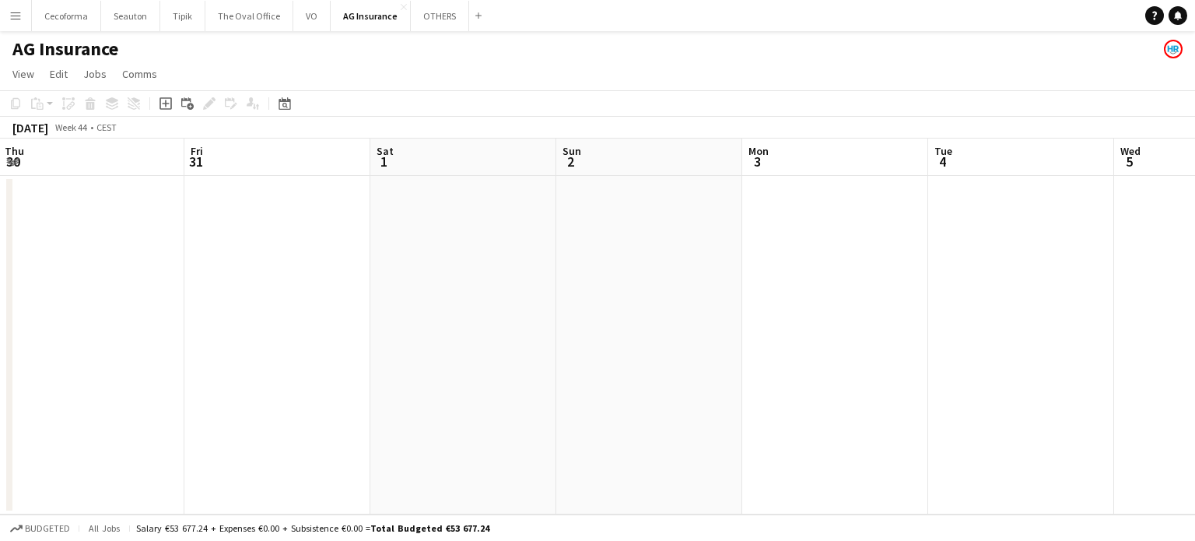
drag, startPoint x: 338, startPoint y: 292, endPoint x: 724, endPoint y: 347, distance: 390.6
click at [709, 343] on app-calendar-viewport "Tue 28 Wed 29 Thu 30 Fri 31 Sat 1 Sun 2 Mon 3 Tue 4 Wed 5 Thu 6 Fri 7 0/2 1 Job…" at bounding box center [597, 326] width 1195 height 376
drag, startPoint x: 723, startPoint y: 383, endPoint x: 749, endPoint y: 391, distance: 27.1
click at [747, 391] on app-calendar-viewport "Sun 26 Mon 27 Tue 28 Wed 29 Thu 30 Fri 31 Sat 1 Sun 2 Mon 3 Tue 4 Wed 5 Thu 6" at bounding box center [597, 326] width 1195 height 376
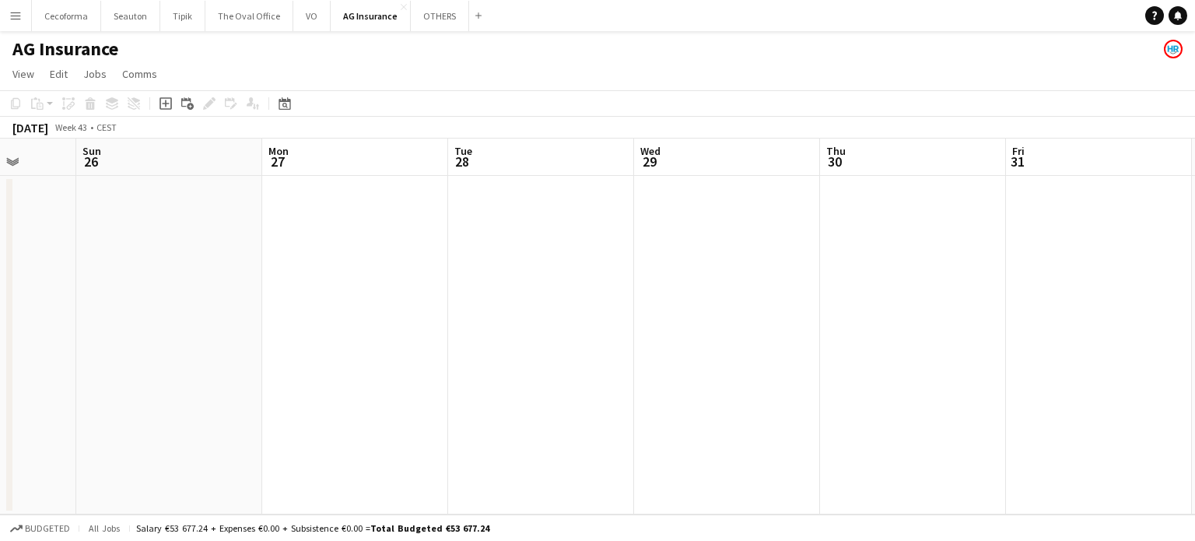
drag, startPoint x: 522, startPoint y: 342, endPoint x: 632, endPoint y: 352, distance: 110.2
click at [612, 350] on app-calendar-viewport "Thu 23 Fri 24 Sat 25 Sun 26 Mon 27 Tue 28 Wed 29 Thu 30 Fri 31 Sat 1 Sun 2 Mon 3" at bounding box center [597, 326] width 1195 height 376
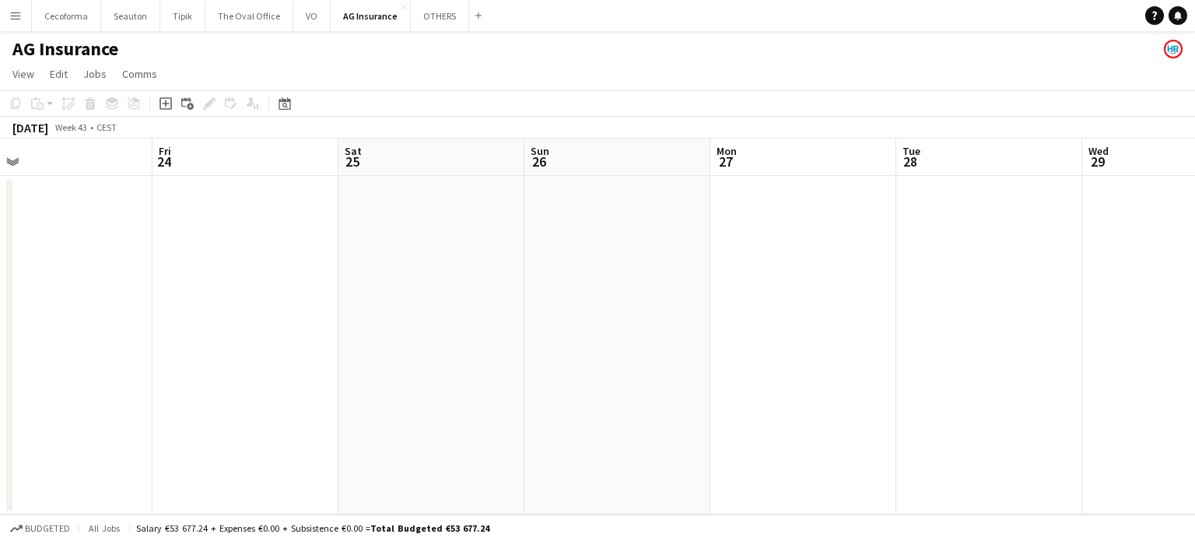
drag, startPoint x: 536, startPoint y: 400, endPoint x: 881, endPoint y: 408, distance: 345.5
click at [884, 412] on app-calendar-viewport "Tue 21 0/3 1 Job Wed 22 0/1 1 Job Thu 23 Fri 24 Sat 25 Sun 26 Mon 27 Tue 28 Wed…" at bounding box center [597, 326] width 1195 height 376
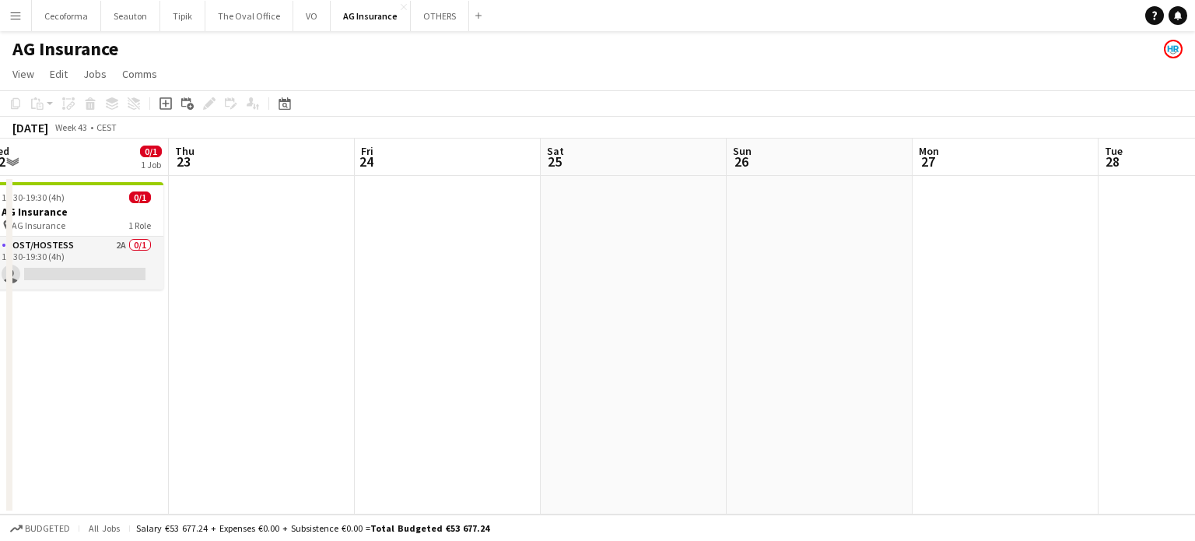
click at [682, 355] on app-calendar-viewport "Mon 20 Tue 21 0/3 1 Job Wed 22 0/1 1 Job Thu 23 Fri 24 Sat 25 Sun 26 Mon 27 Tue…" at bounding box center [597, 326] width 1195 height 376
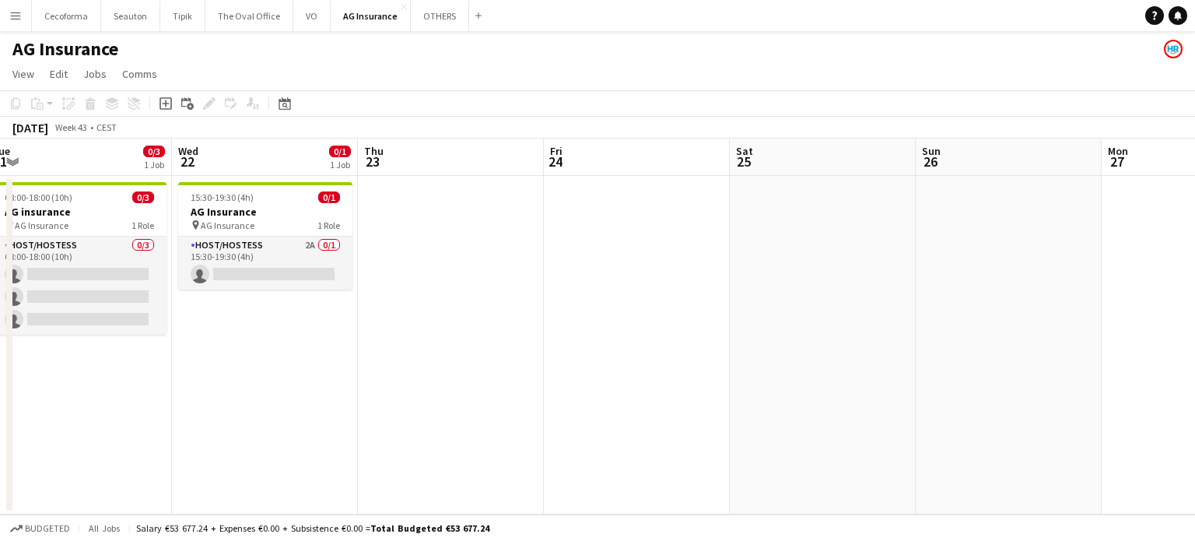
click at [1004, 345] on app-calendar-viewport "Sun 19 Mon 20 Tue 21 0/3 1 Job Wed 22 0/1 1 Job Thu 23 Fri 24 Sat 25 Sun 26 Mon…" at bounding box center [597, 326] width 1195 height 376
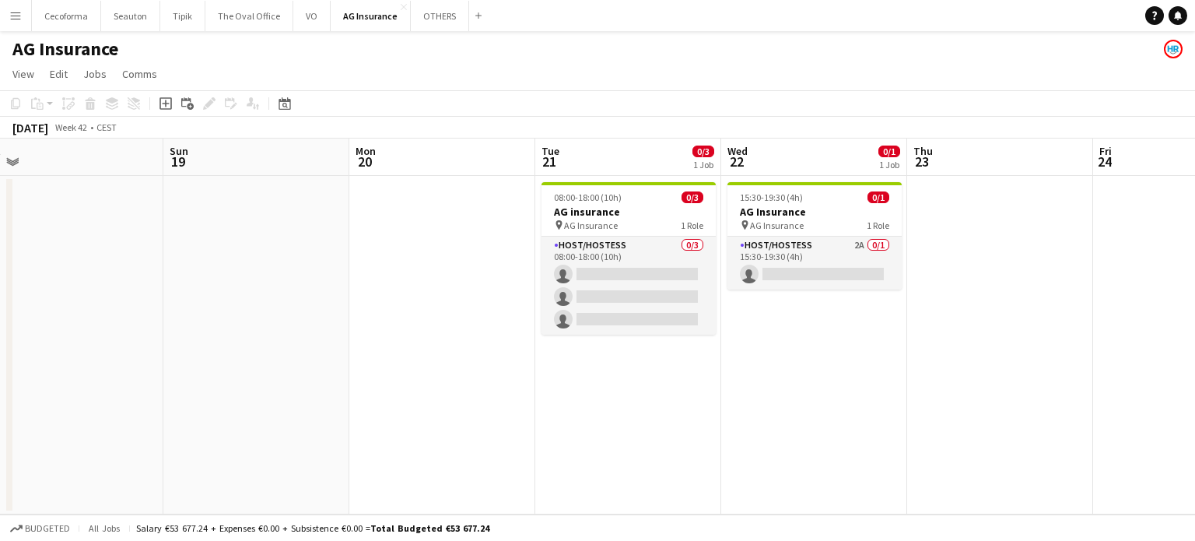
drag, startPoint x: 850, startPoint y: 370, endPoint x: 505, endPoint y: 317, distance: 348.7
click at [506, 317] on app-calendar-viewport "Thu 16 Fri 17 Sat 18 Sun 19 Mon 20 Tue 21 0/3 1 Job Wed 22 0/1 1 Job Thu 23 Fri…" at bounding box center [597, 326] width 1195 height 376
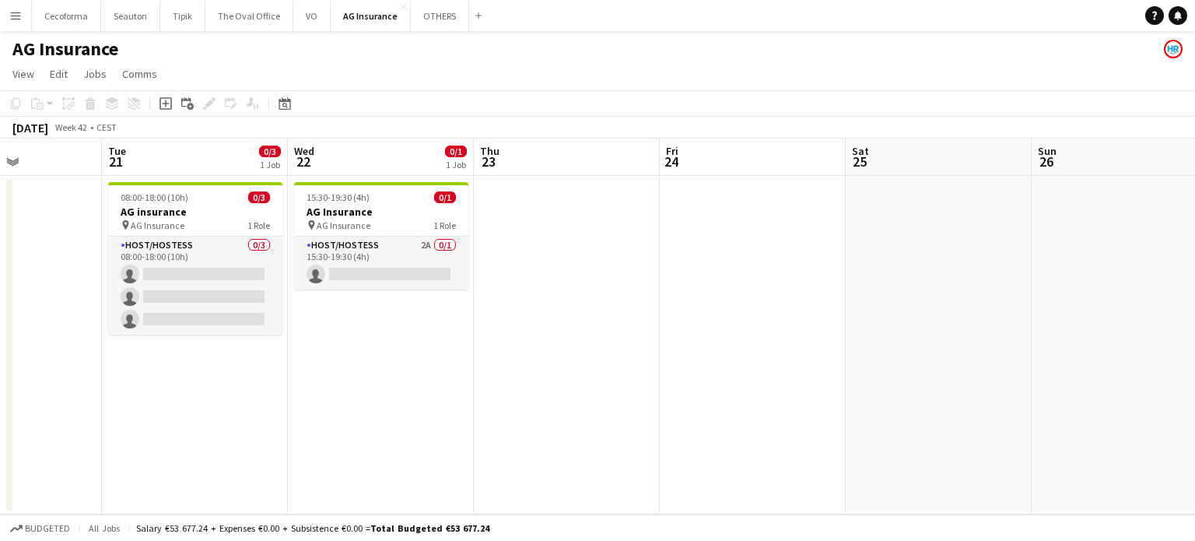
drag, startPoint x: 734, startPoint y: 357, endPoint x: 428, endPoint y: 310, distance: 309.4
click at [414, 310] on app-calendar-viewport "Sat 18 Sun 19 Mon 20 Tue 21 0/3 1 Job Wed 22 0/1 1 Job Thu 23 Fri 24 Sat 25 Sun…" at bounding box center [597, 326] width 1195 height 376
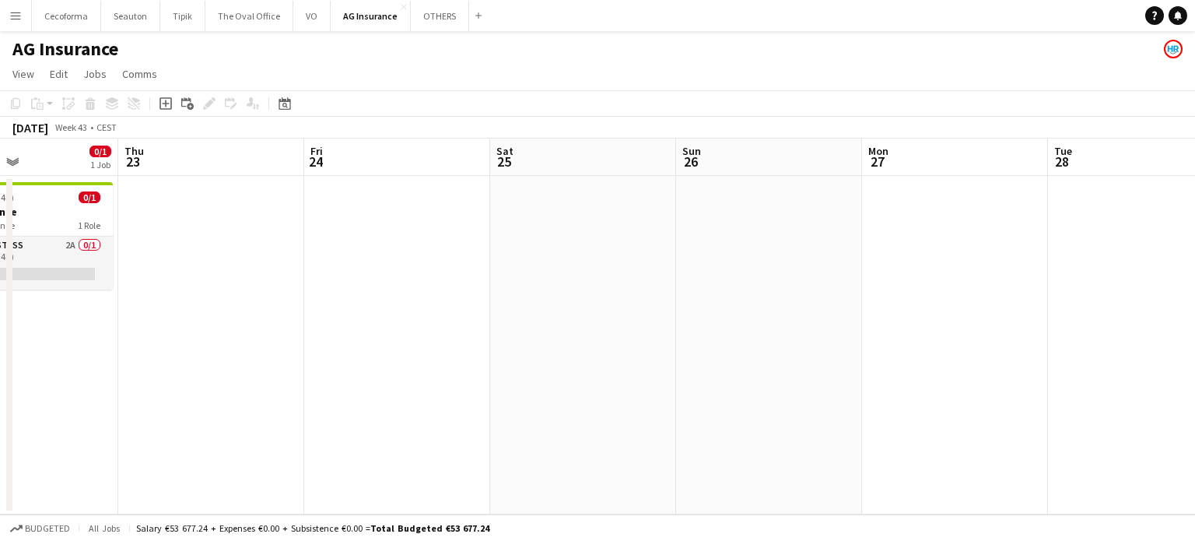
click at [429, 352] on app-calendar-viewport "Mon 20 Tue 21 0/3 1 Job Wed 22 0/1 1 Job Thu 23 Fri 24 Sat 25 Sun 26 Mon 27 Tue…" at bounding box center [597, 326] width 1195 height 376
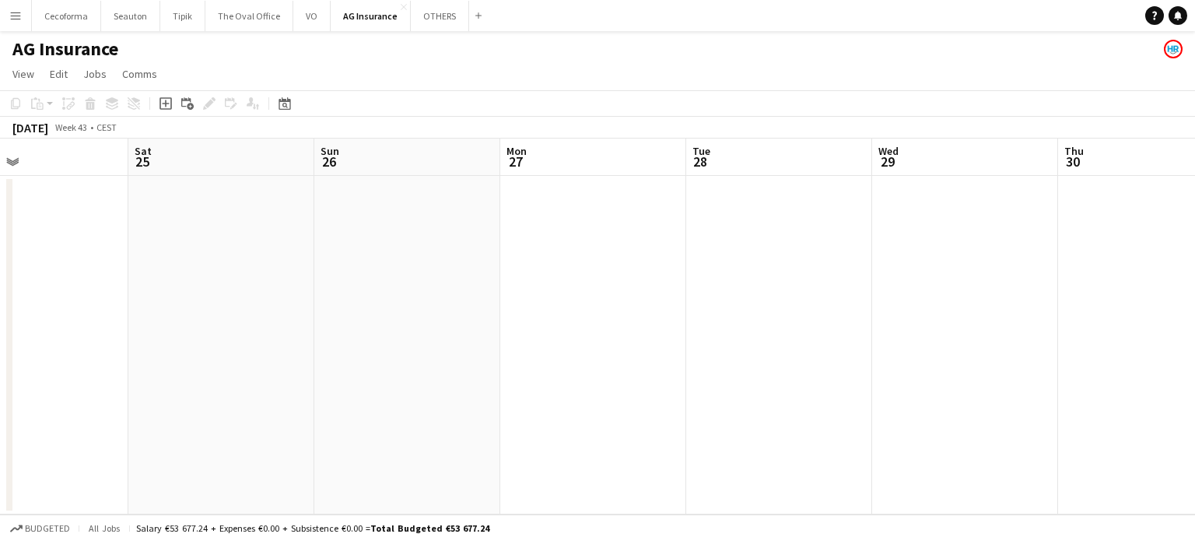
drag, startPoint x: 650, startPoint y: 408, endPoint x: 580, endPoint y: 405, distance: 70.9
click at [363, 358] on app-calendar-viewport "Wed 22 0/1 1 Job Thu 23 Fri 24 Sat 25 Sun 26 Mon 27 Tue 28 Wed 29 Thu 30 Fri 31…" at bounding box center [597, 326] width 1195 height 376
drag, startPoint x: 433, startPoint y: 388, endPoint x: 447, endPoint y: 391, distance: 13.4
click at [392, 380] on app-calendar-viewport "Fri 24 Sat 25 Sun 26 Mon 27 Tue 28 Wed 29 Thu 30 Fri 31 Sat 1 Sun 2 Mon 3 Tue 4" at bounding box center [597, 326] width 1195 height 376
click at [205, 352] on app-calendar-viewport "Sat 25 Sun 26 Mon 27 Tue 28 Wed 29 Thu 30 Fri 31 Sat 1 Sun 2 Mon 3 Tue 4 Wed 5" at bounding box center [597, 326] width 1195 height 376
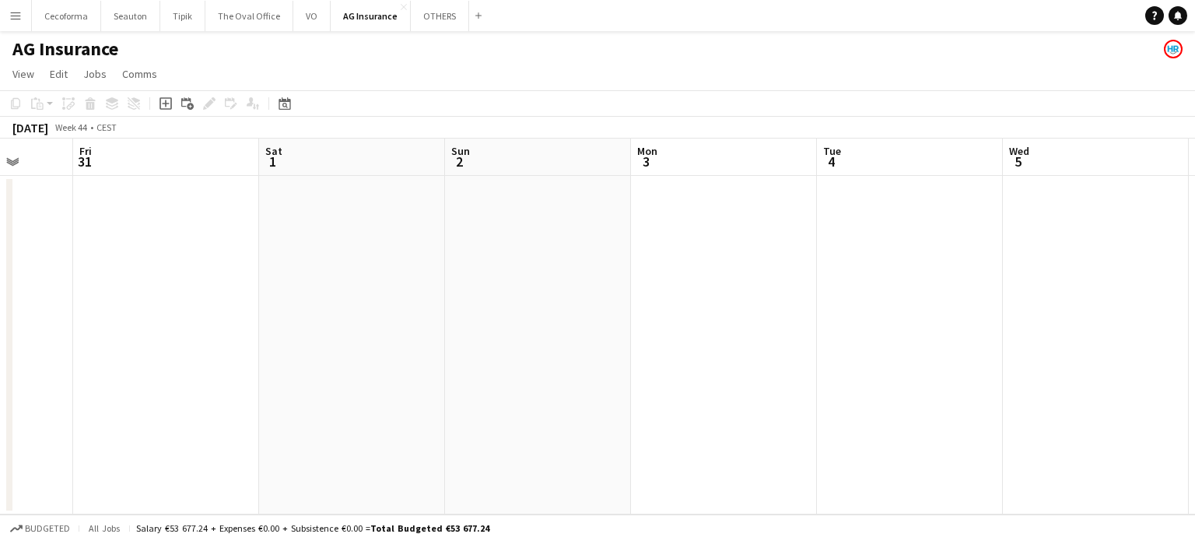
drag, startPoint x: 595, startPoint y: 466, endPoint x: 190, endPoint y: 375, distance: 415.4
click at [189, 375] on app-calendar-viewport "Tue 28 Wed 29 Thu 30 Fri 31 Sat 1 Sun 2 Mon 3 Tue 4 Wed 5 Thu 6 Fri 7 0/2 1 Job…" at bounding box center [597, 326] width 1195 height 376
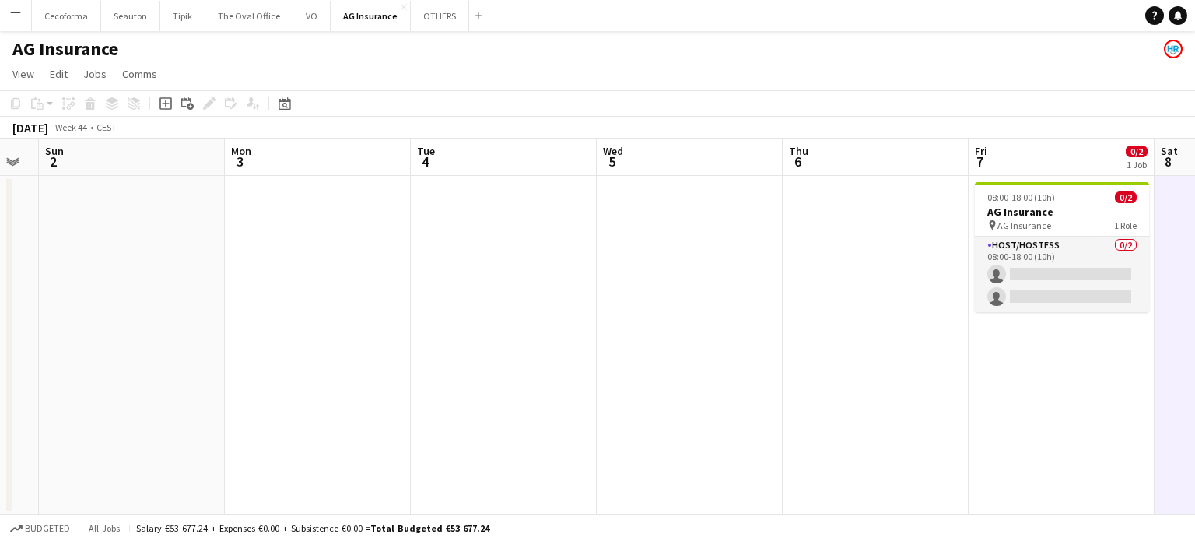
drag, startPoint x: 283, startPoint y: 412, endPoint x: 224, endPoint y: 398, distance: 60.6
click at [202, 394] on app-calendar-viewport "Thu 30 Fri 31 Sat 1 Sun 2 Mon 3 Tue 4 Wed 5 Thu 6 Fri 7 0/2 1 Job Sat 8 Sun 9 M…" at bounding box center [597, 326] width 1195 height 376
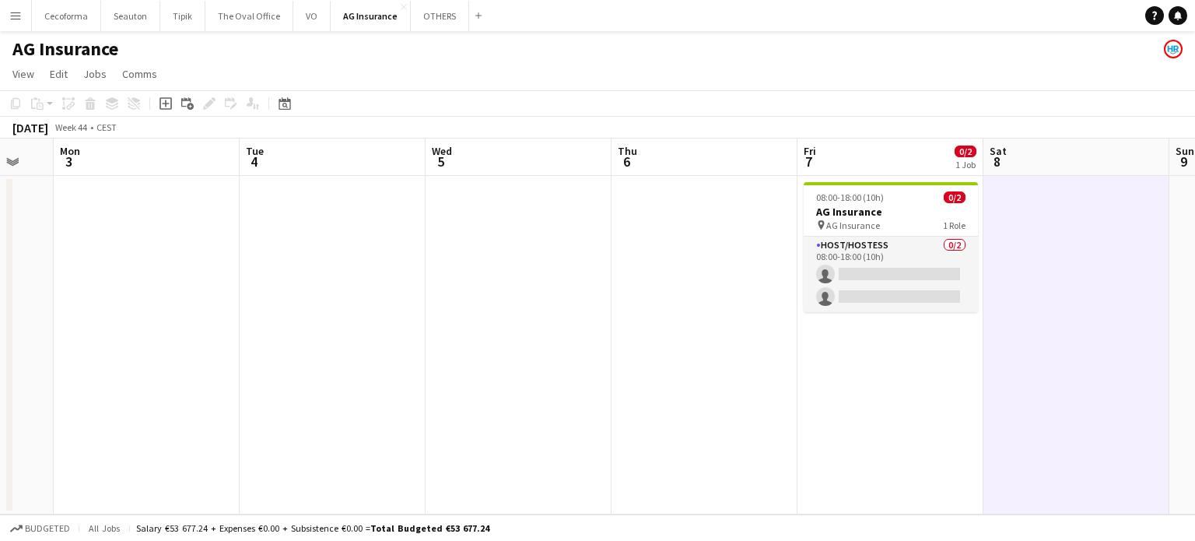
drag, startPoint x: 370, startPoint y: 436, endPoint x: 121, endPoint y: 348, distance: 263.3
click at [168, 371] on app-calendar-viewport "Thu 30 Fri 31 Sat 1 Sun 2 Mon 3 Tue 4 Wed 5 Thu 6 Fri 7 0/2 1 Job Sat 8 Sun 9 M…" at bounding box center [597, 326] width 1195 height 376
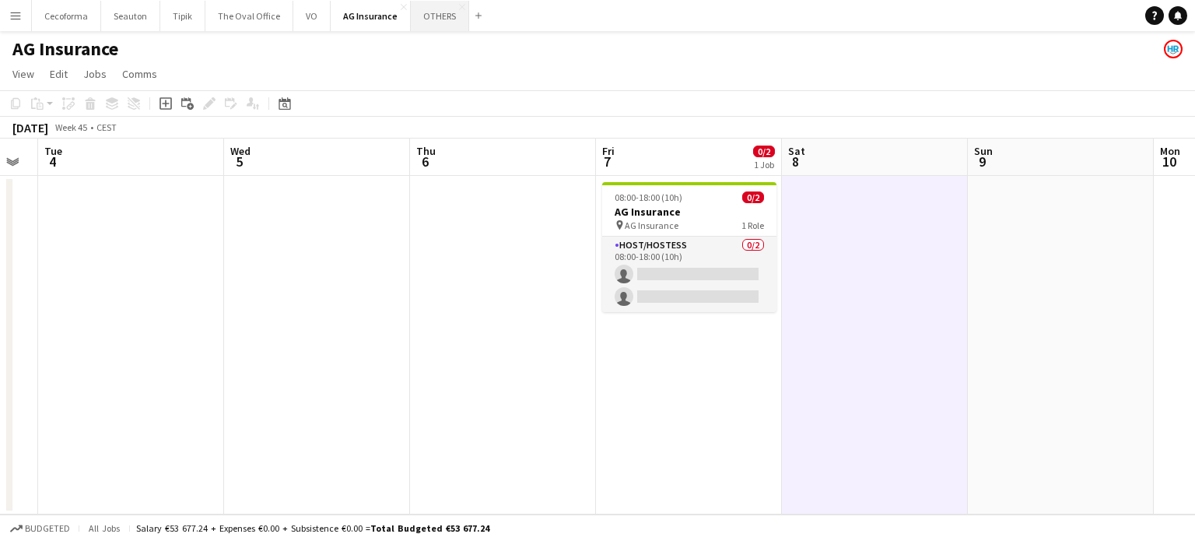
click at [429, 12] on button "OTHERS Close" at bounding box center [440, 16] width 58 height 30
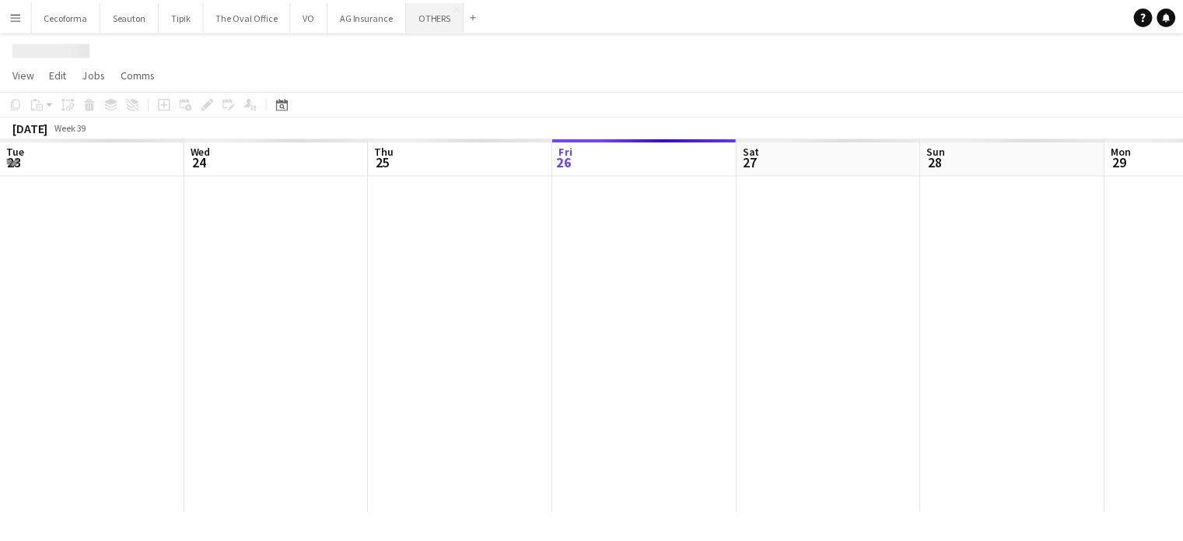
scroll to position [0, 372]
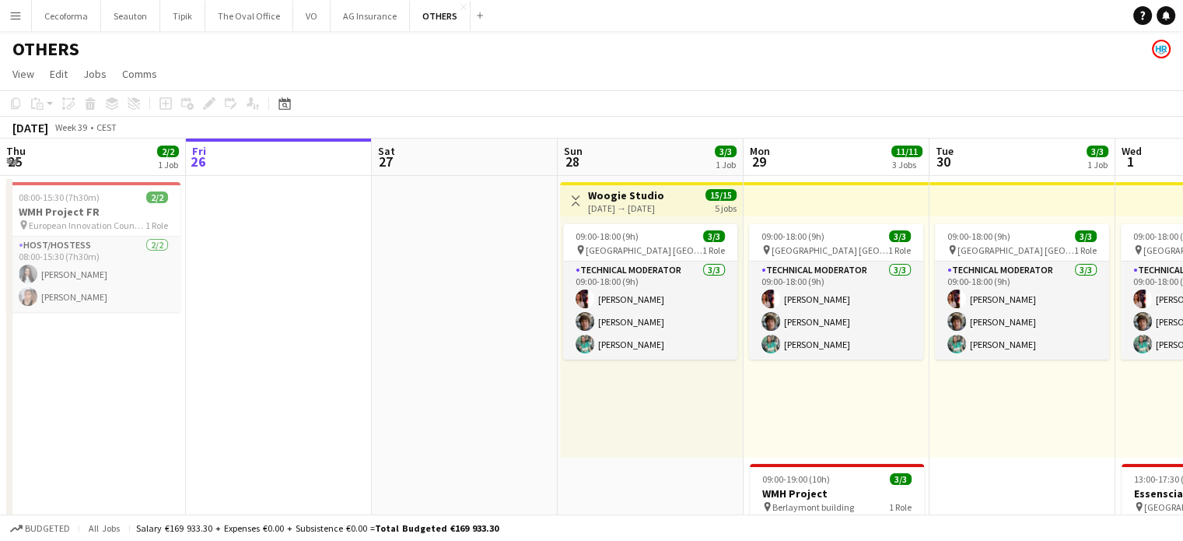
drag, startPoint x: 415, startPoint y: 394, endPoint x: 272, endPoint y: 366, distance: 145.7
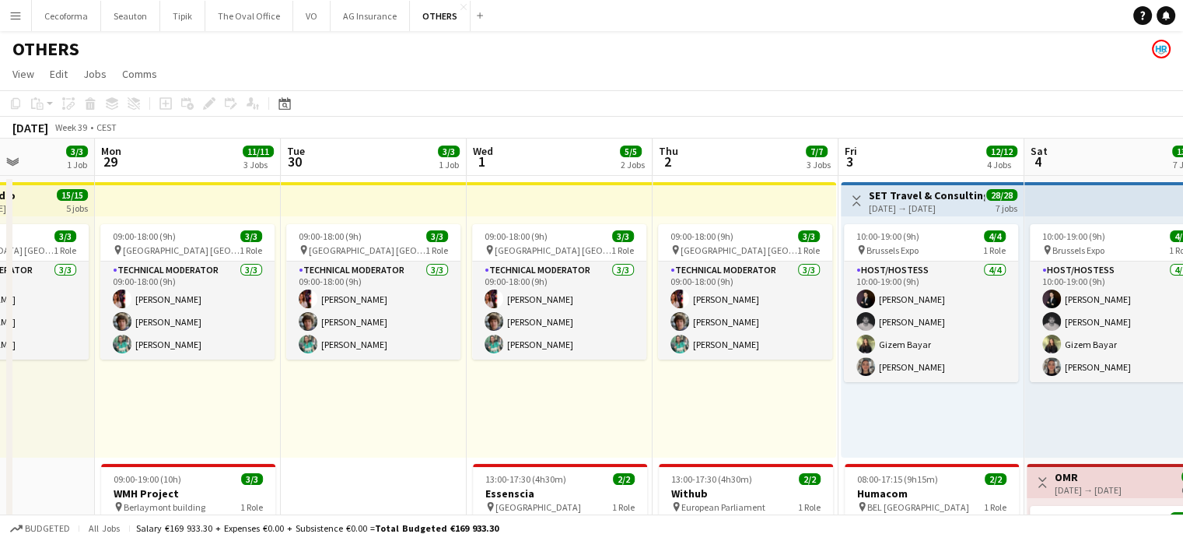
drag, startPoint x: 370, startPoint y: 396, endPoint x: 249, endPoint y: 364, distance: 125.5
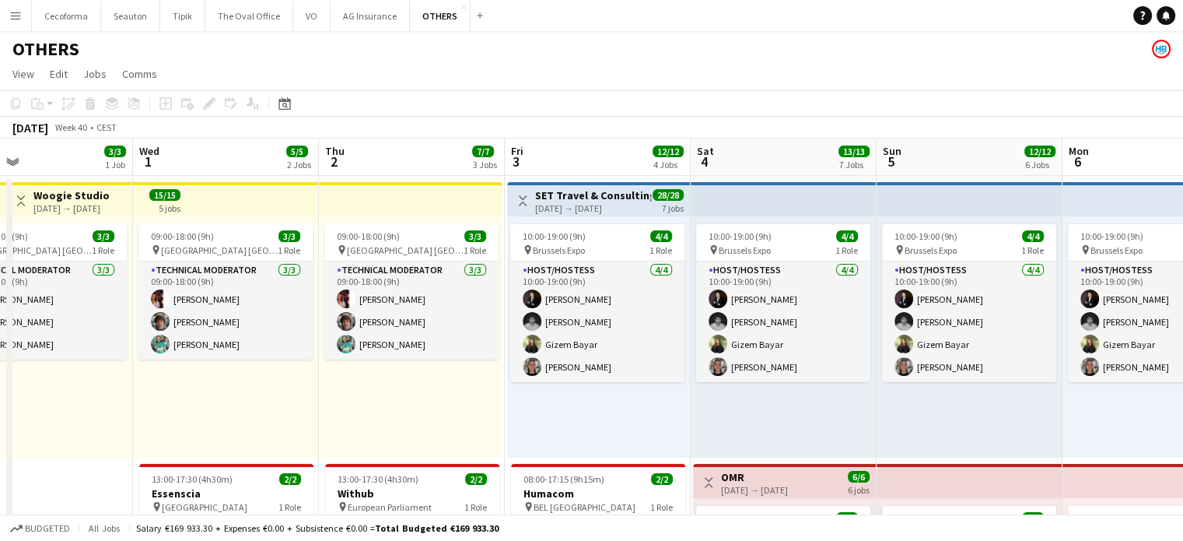
drag, startPoint x: 553, startPoint y: 411, endPoint x: 425, endPoint y: 389, distance: 130.2
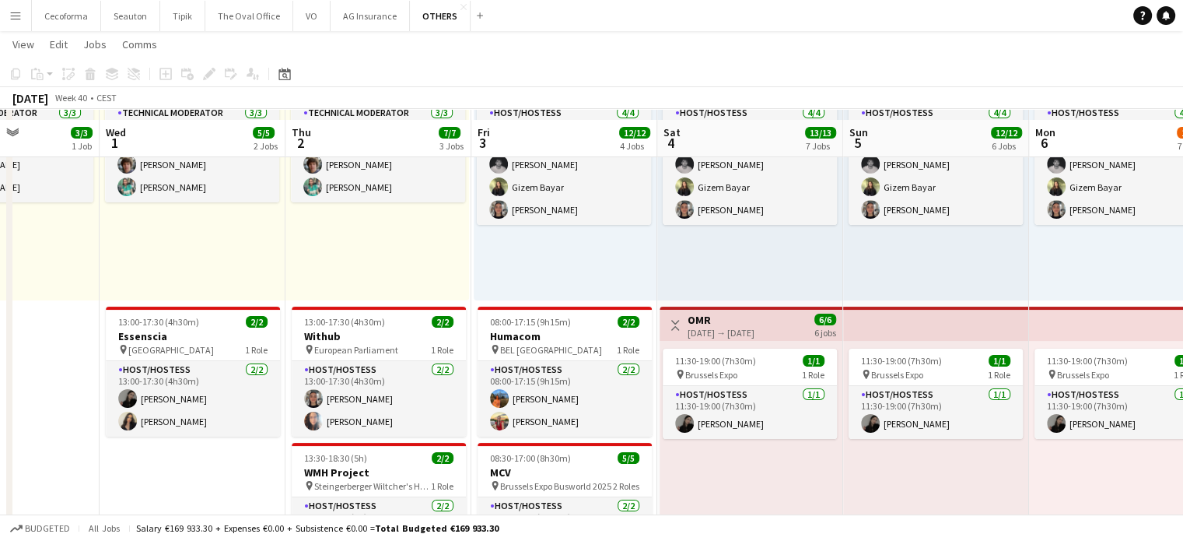
scroll to position [233, 0]
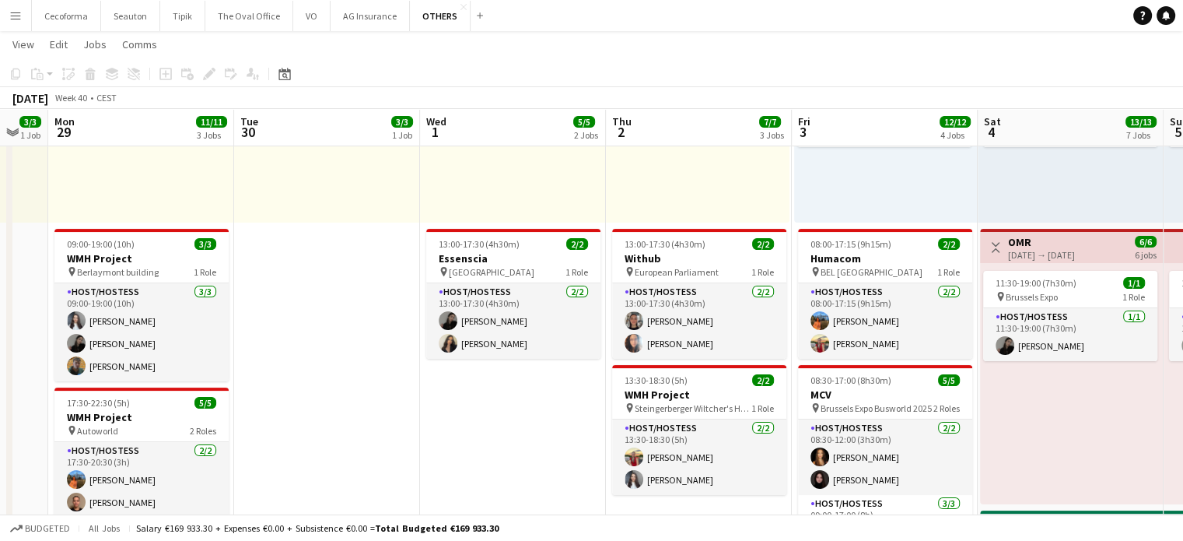
drag, startPoint x: 49, startPoint y: 422, endPoint x: 369, endPoint y: 454, distance: 321.3
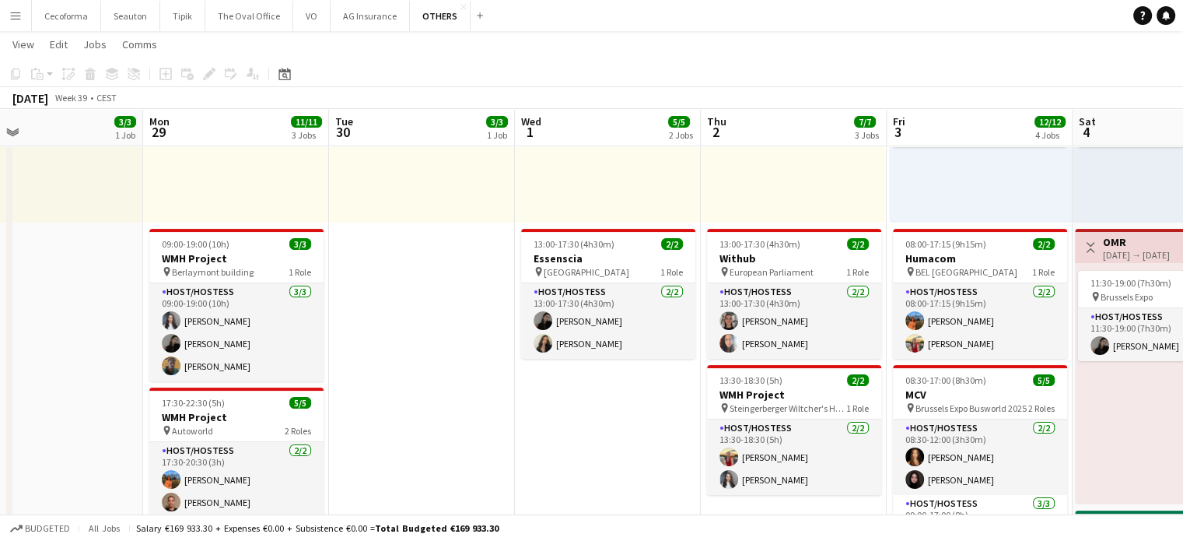
drag, startPoint x: 363, startPoint y: 457, endPoint x: 444, endPoint y: 482, distance: 85.2
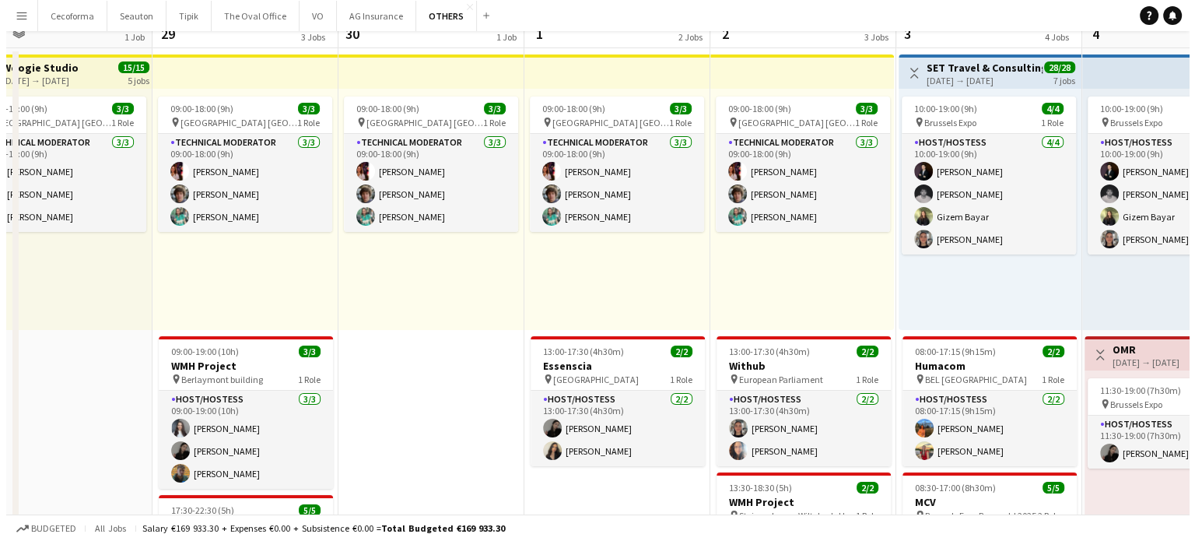
scroll to position [0, 0]
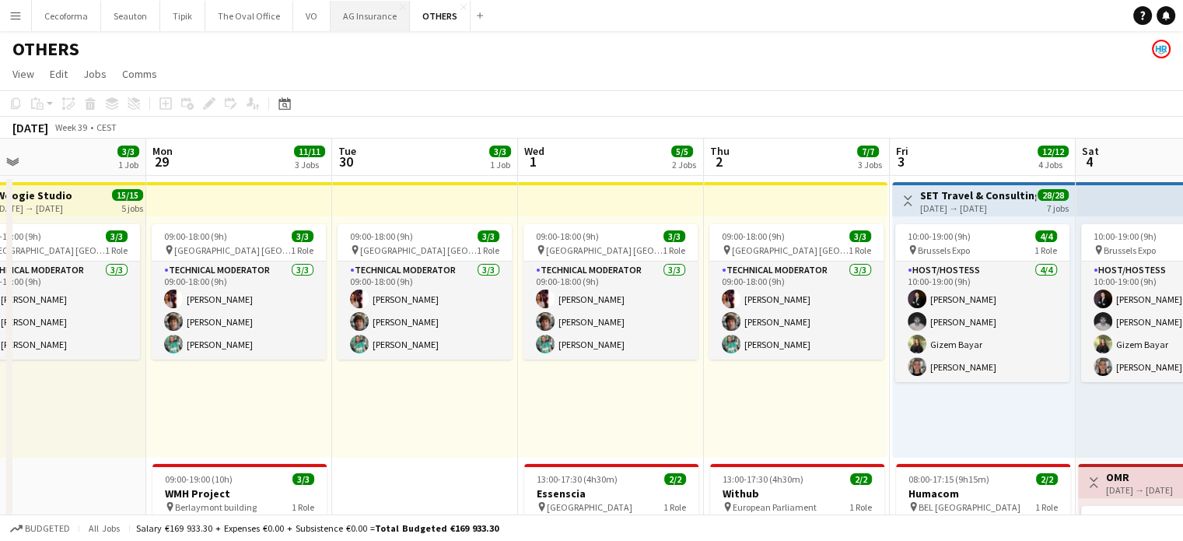
click at [363, 23] on button "AG Insurance Close" at bounding box center [370, 16] width 79 height 30
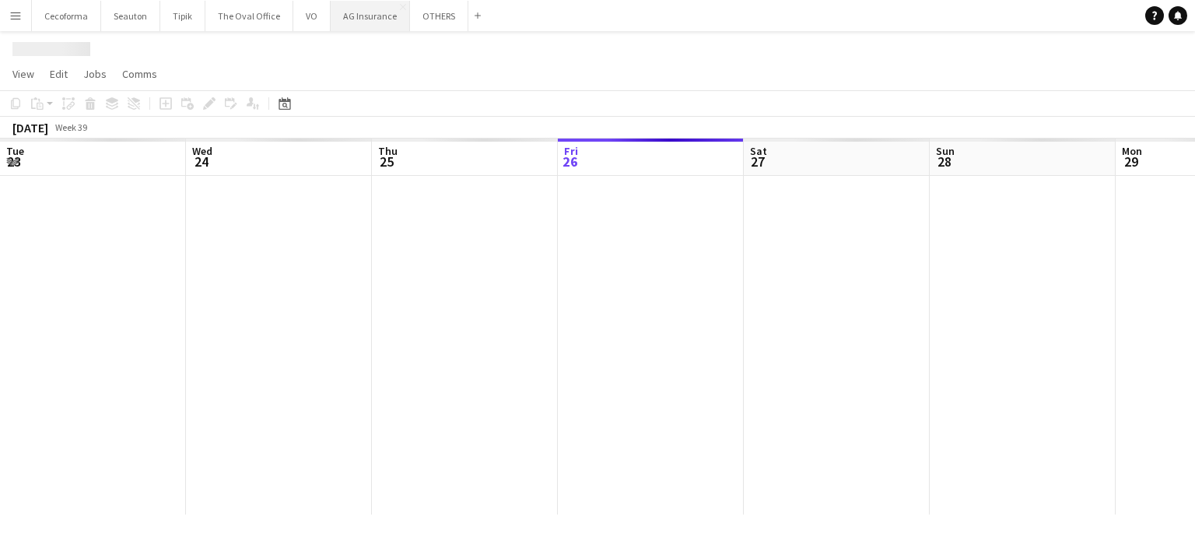
scroll to position [0, 372]
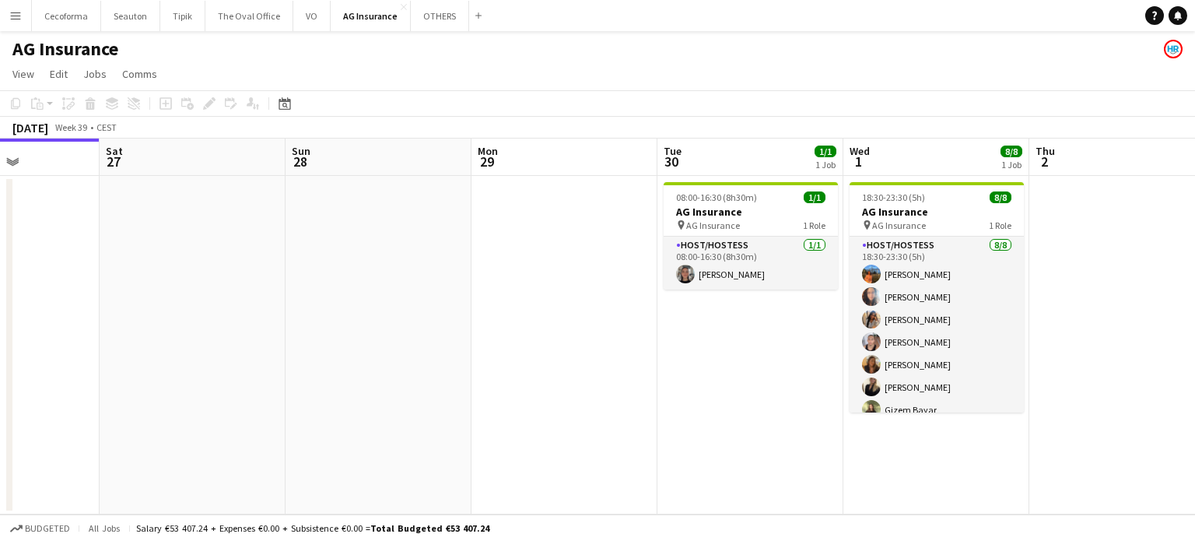
drag, startPoint x: 635, startPoint y: 363, endPoint x: 261, endPoint y: 298, distance: 379.1
click at [261, 298] on app-calendar-viewport "Tue 23 Wed 24 2/2 1 Job Thu 25 Fri 26 Sat 27 Sun 28 Mon 29 Tue 30 1/1 1 Job Wed…" at bounding box center [597, 326] width 1195 height 376
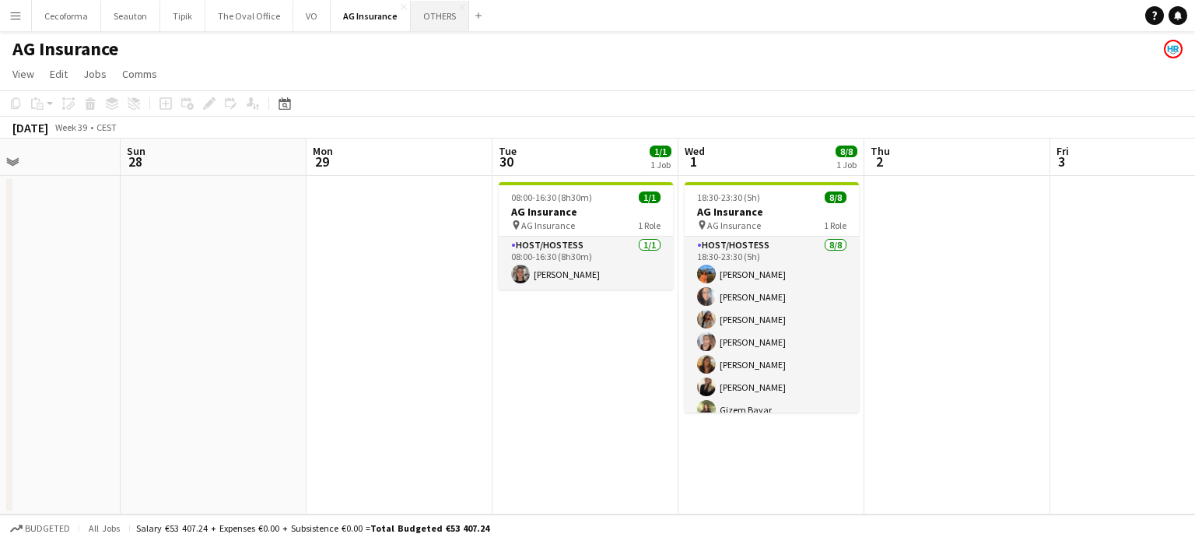
click at [431, 15] on button "OTHERS Close" at bounding box center [440, 16] width 58 height 30
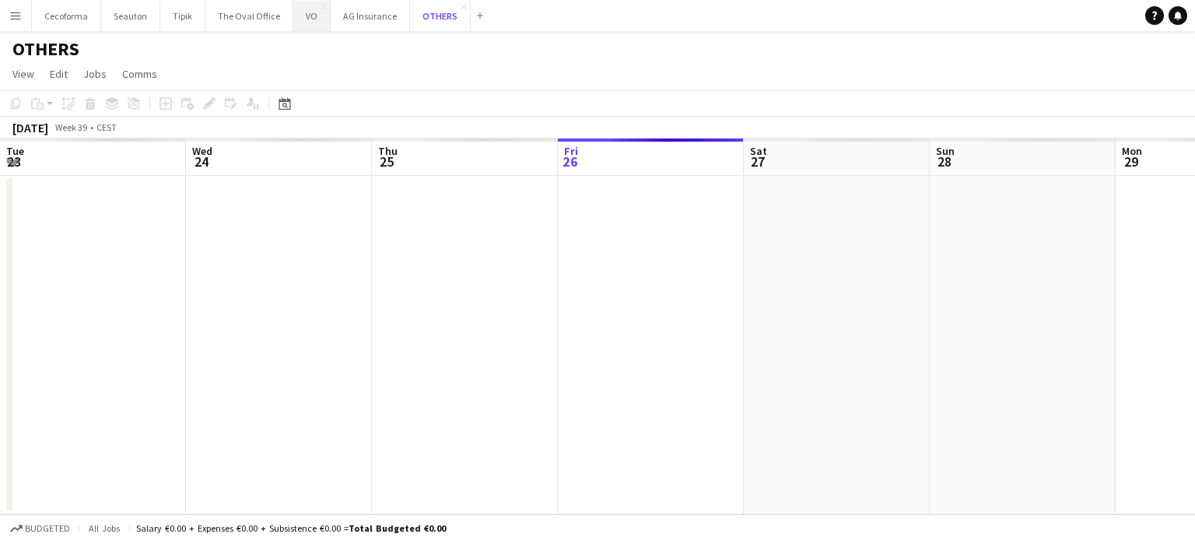
scroll to position [0, 372]
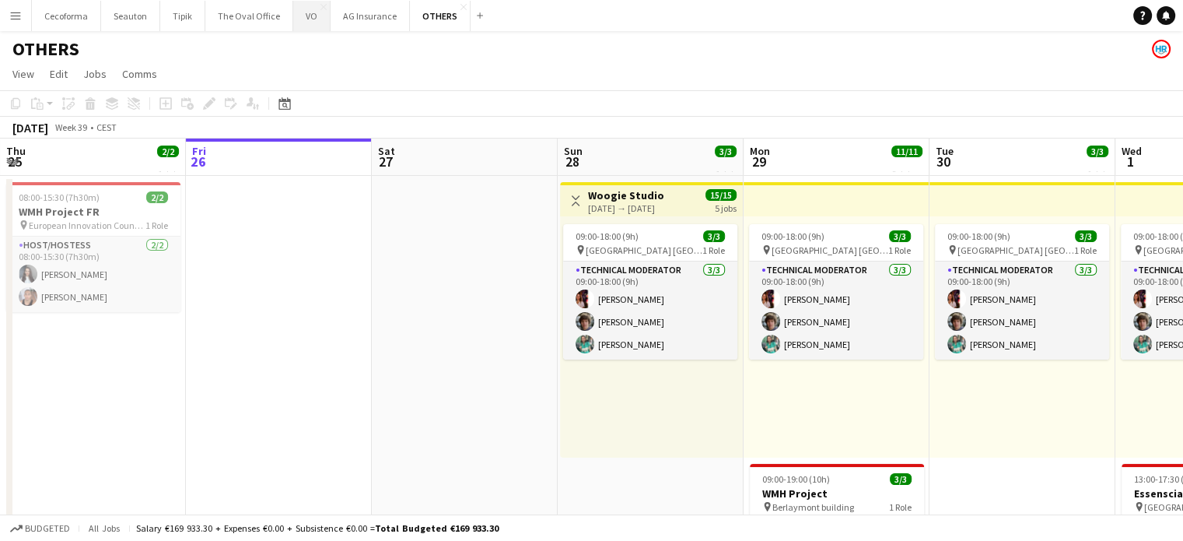
click at [304, 15] on button "VO Close" at bounding box center [311, 16] width 37 height 30
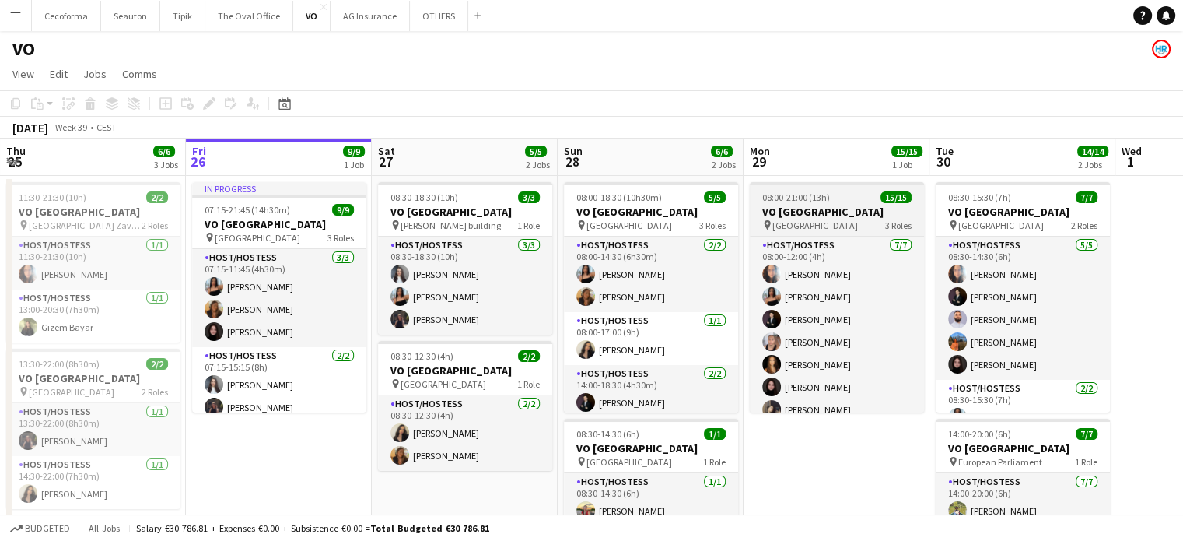
click at [803, 205] on h3 "VO [GEOGRAPHIC_DATA]" at bounding box center [837, 212] width 174 height 14
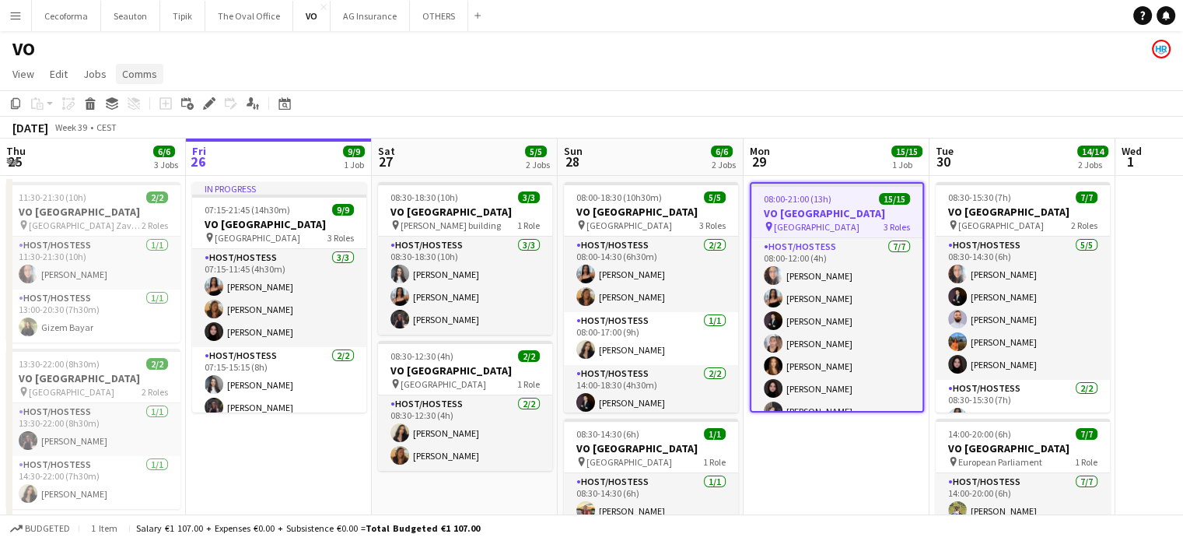
click at [131, 73] on span "Comms" at bounding box center [139, 74] width 35 height 14
click at [141, 138] on span "Create chat" at bounding box center [155, 140] width 54 height 14
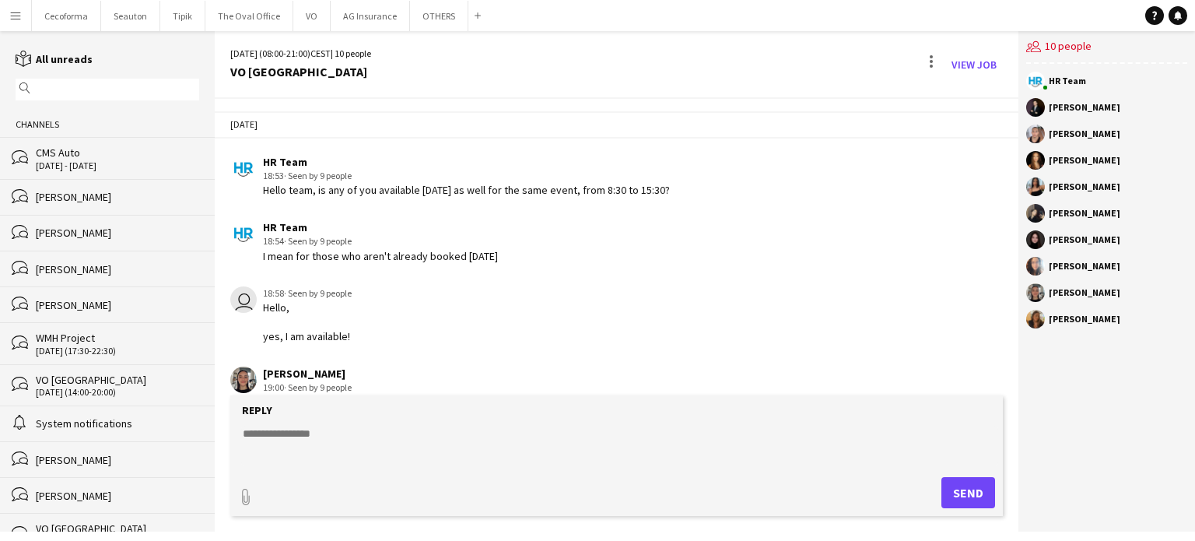
scroll to position [99, 0]
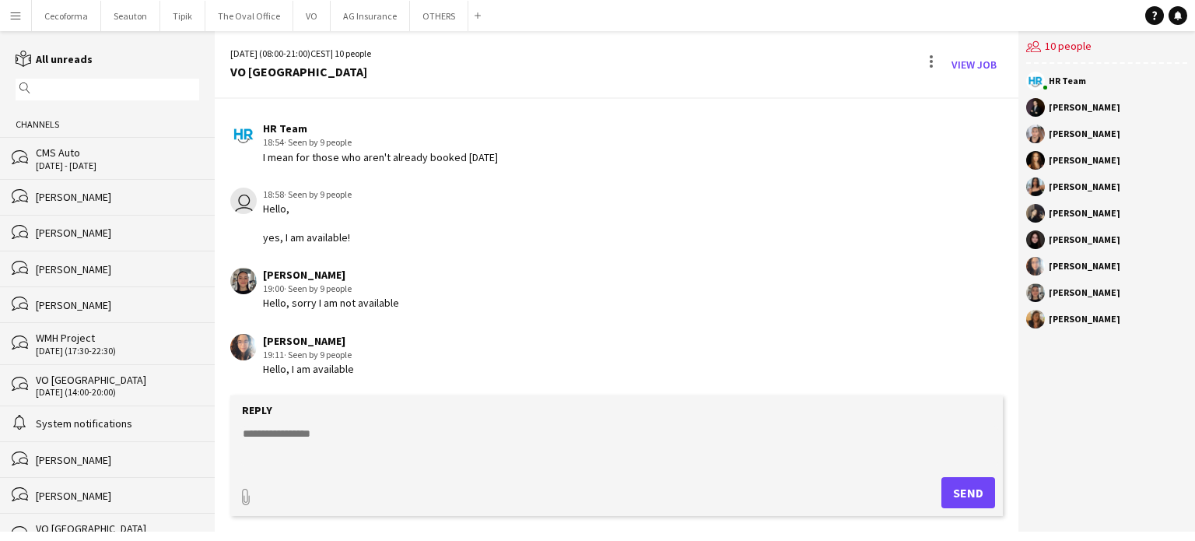
click at [64, 387] on div "[DATE] (14:00-20:00)" at bounding box center [117, 392] width 163 height 11
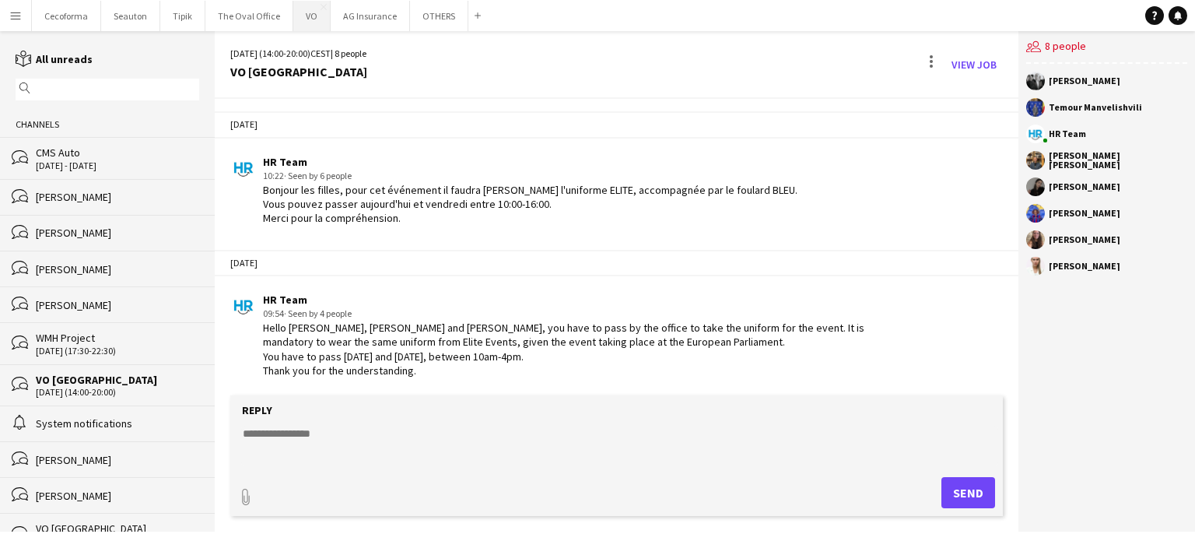
click at [309, 15] on button "VO Close" at bounding box center [311, 16] width 37 height 30
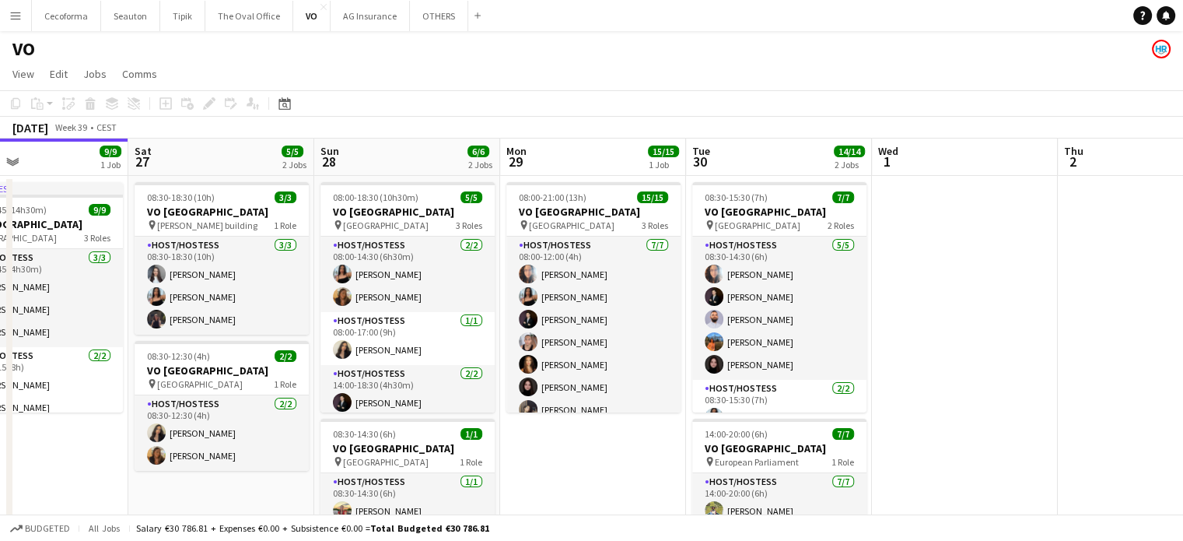
drag, startPoint x: 809, startPoint y: 489, endPoint x: 600, endPoint y: 432, distance: 216.8
click at [600, 432] on app-calendar-viewport "Tue 23 Wed 24 Thu 25 6/6 3 Jobs Fri 26 9/9 1 Job Sat 27 5/5 2 Jobs Sun 28 6/6 2…" at bounding box center [591, 424] width 1183 height 572
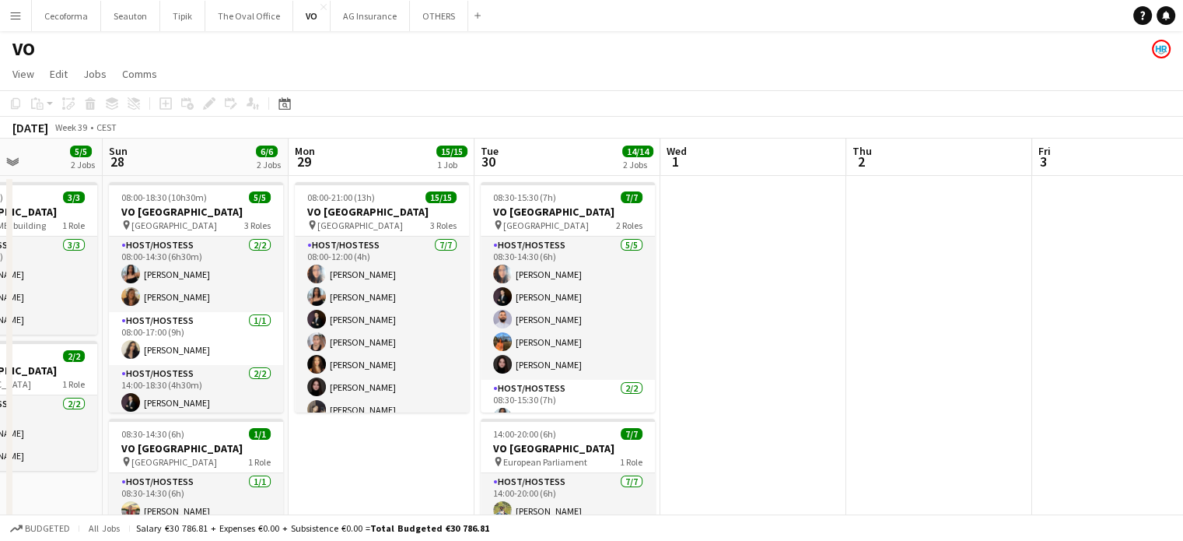
drag, startPoint x: 930, startPoint y: 410, endPoint x: 370, endPoint y: 300, distance: 570.9
click at [344, 295] on app-calendar-viewport "Thu 25 6/6 3 Jobs Fri 26 9/9 1 Job Sat 27 5/5 2 Jobs Sun 28 6/6 2 Jobs Mon 29 1…" at bounding box center [591, 424] width 1183 height 572
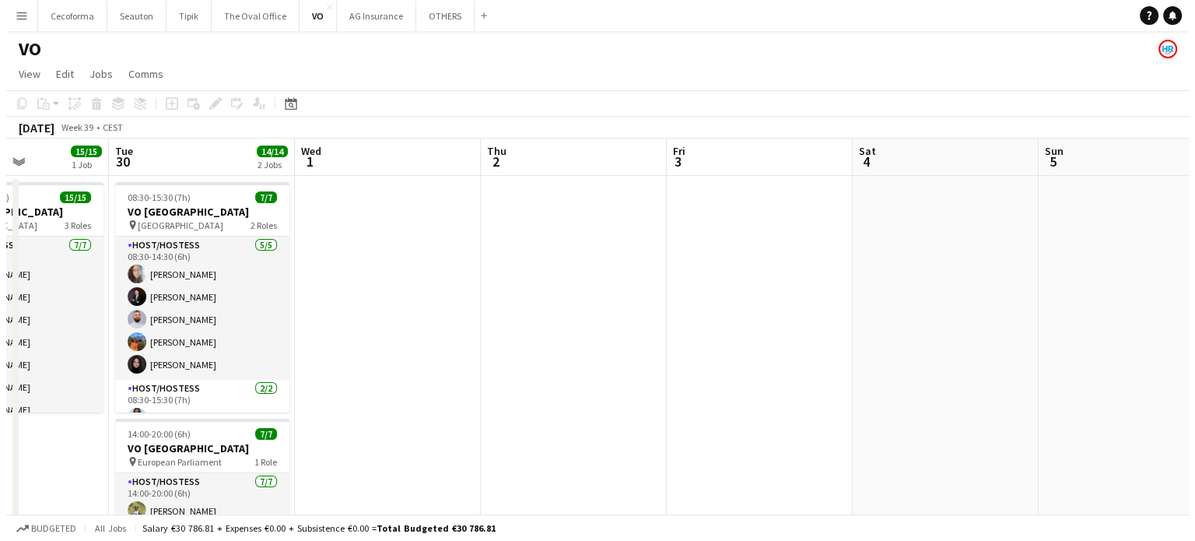
scroll to position [0, 460]
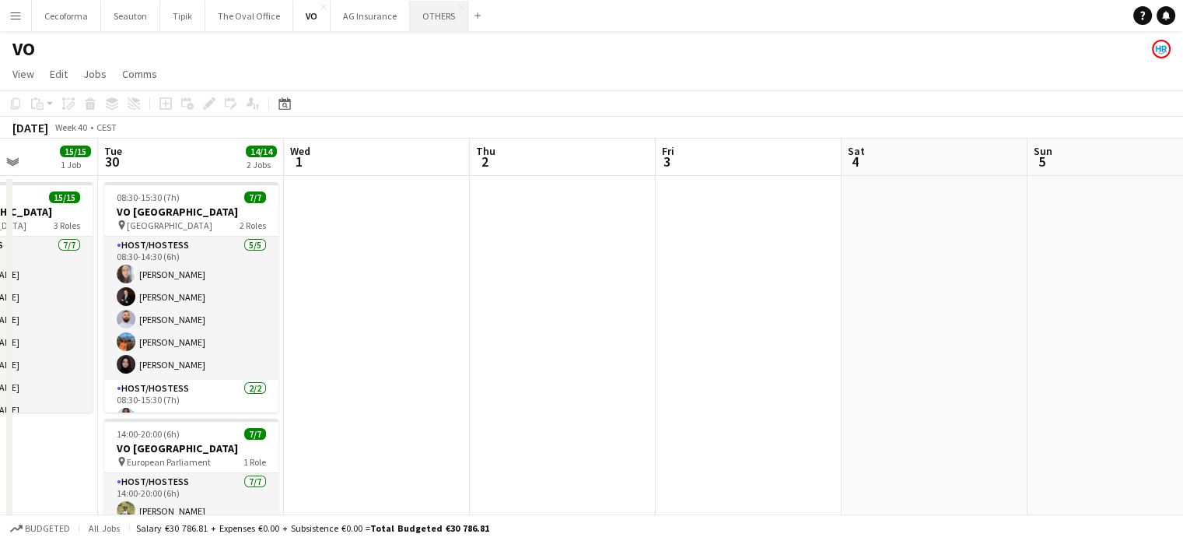
click at [432, 14] on button "OTHERS Close" at bounding box center [439, 16] width 58 height 30
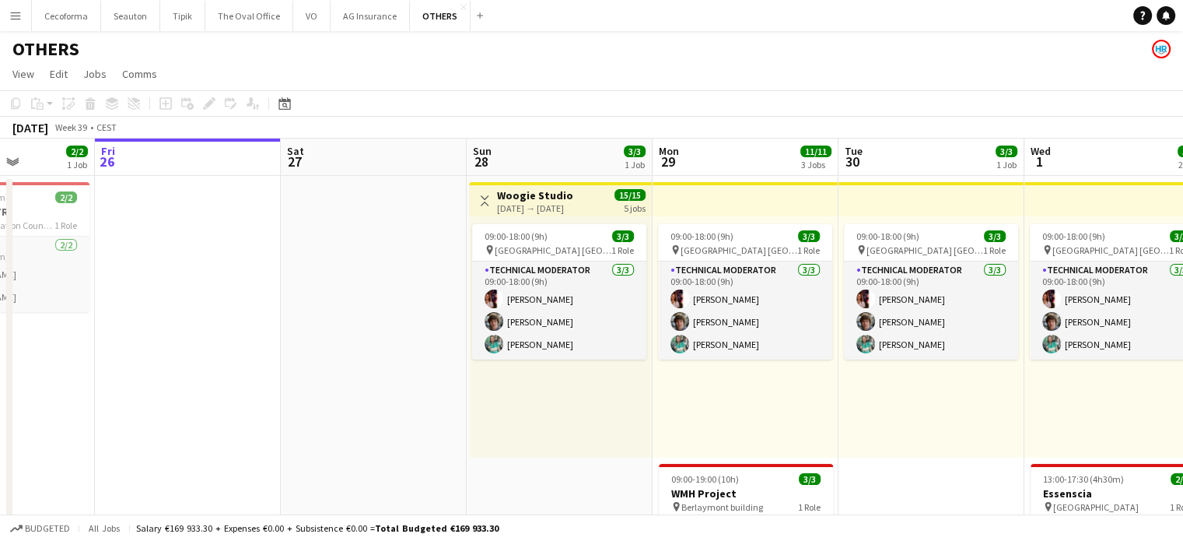
scroll to position [0, 547]
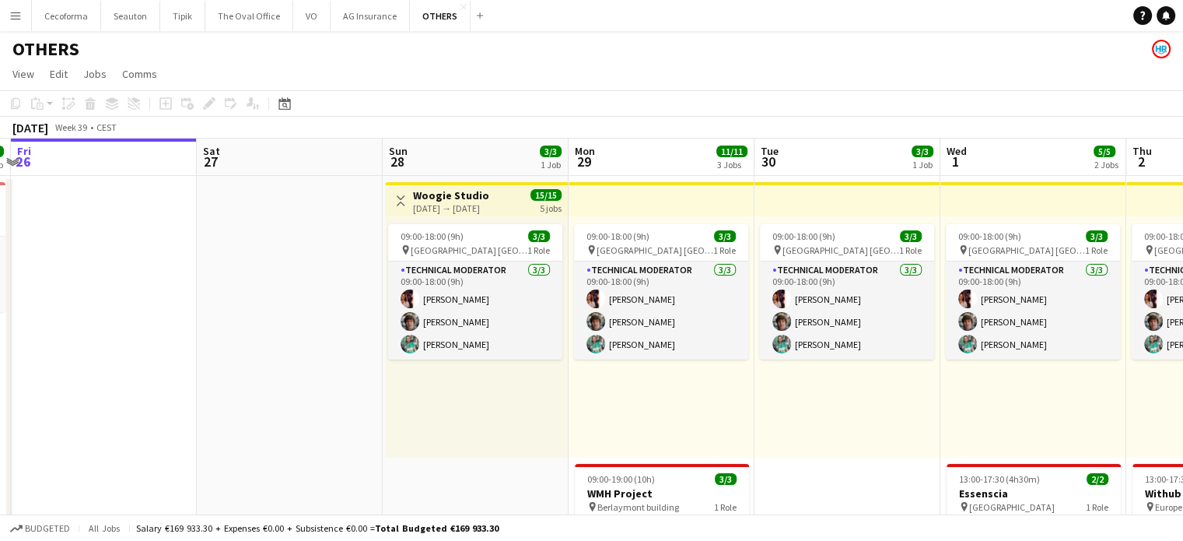
drag, startPoint x: 413, startPoint y: 322, endPoint x: 248, endPoint y: 295, distance: 167.2
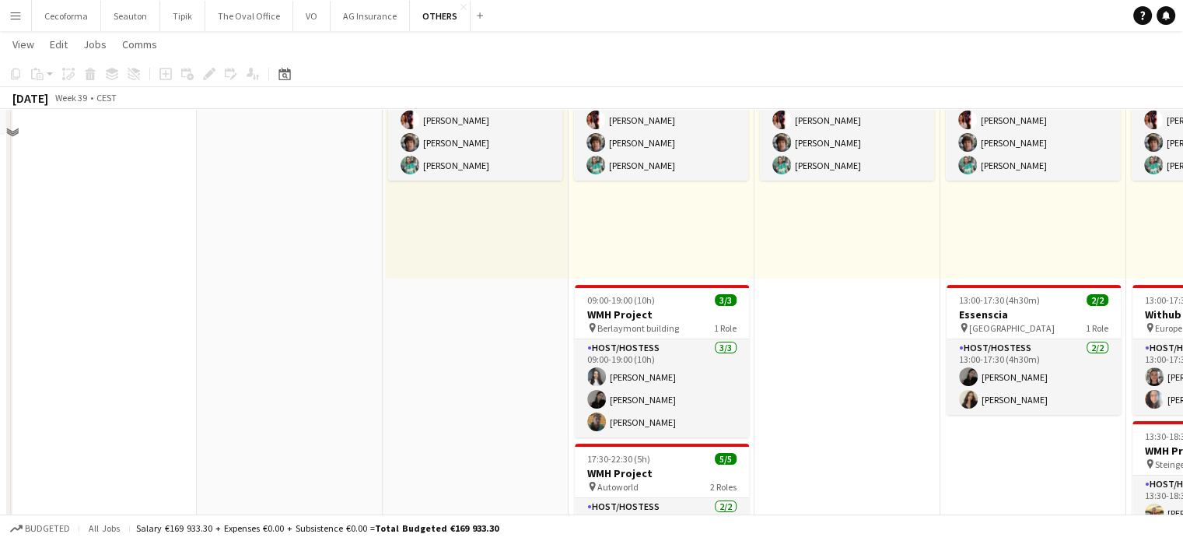
scroll to position [233, 0]
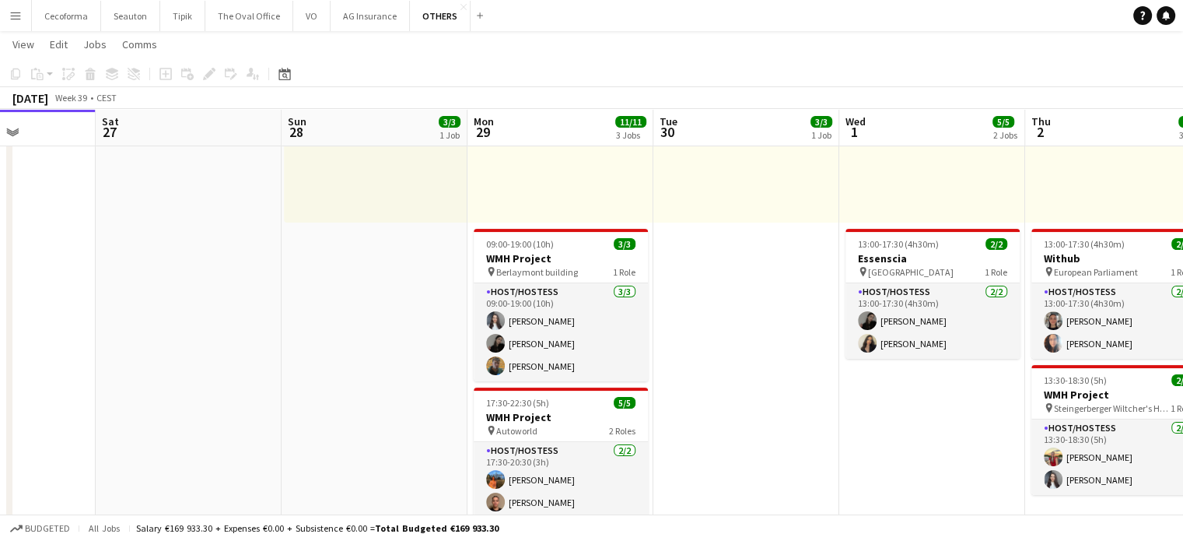
drag, startPoint x: 436, startPoint y: 352, endPoint x: 111, endPoint y: 287, distance: 331.7
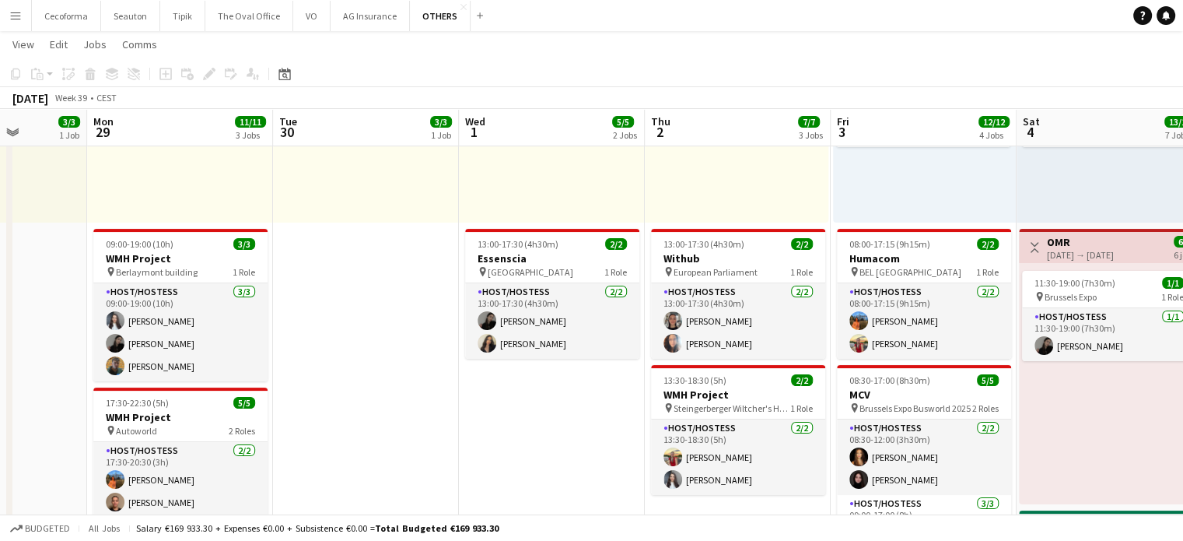
scroll to position [0, 688]
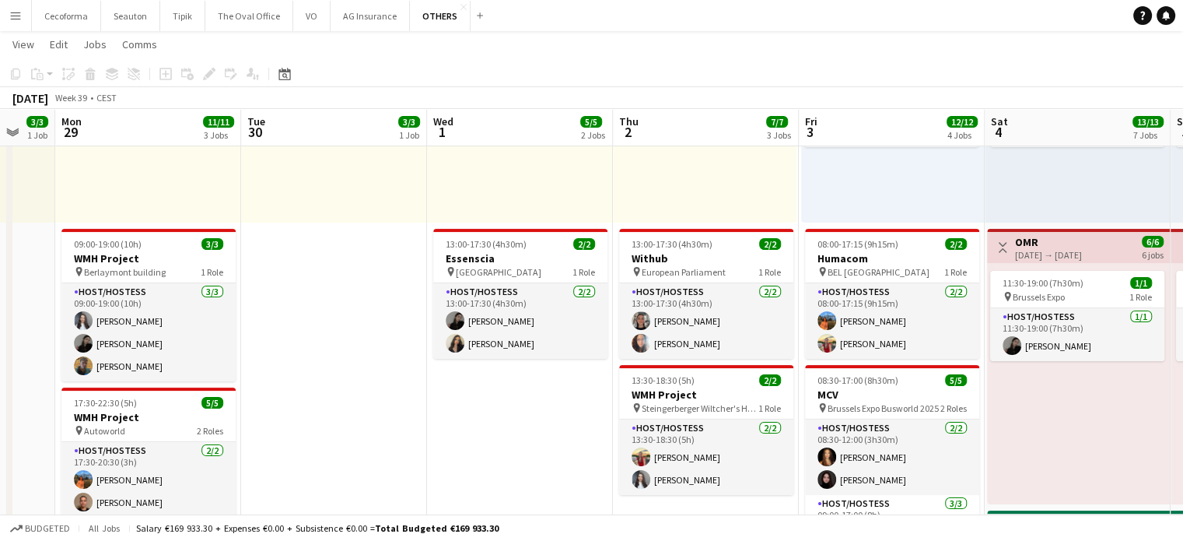
drag, startPoint x: 592, startPoint y: 436, endPoint x: 416, endPoint y: 432, distance: 175.9
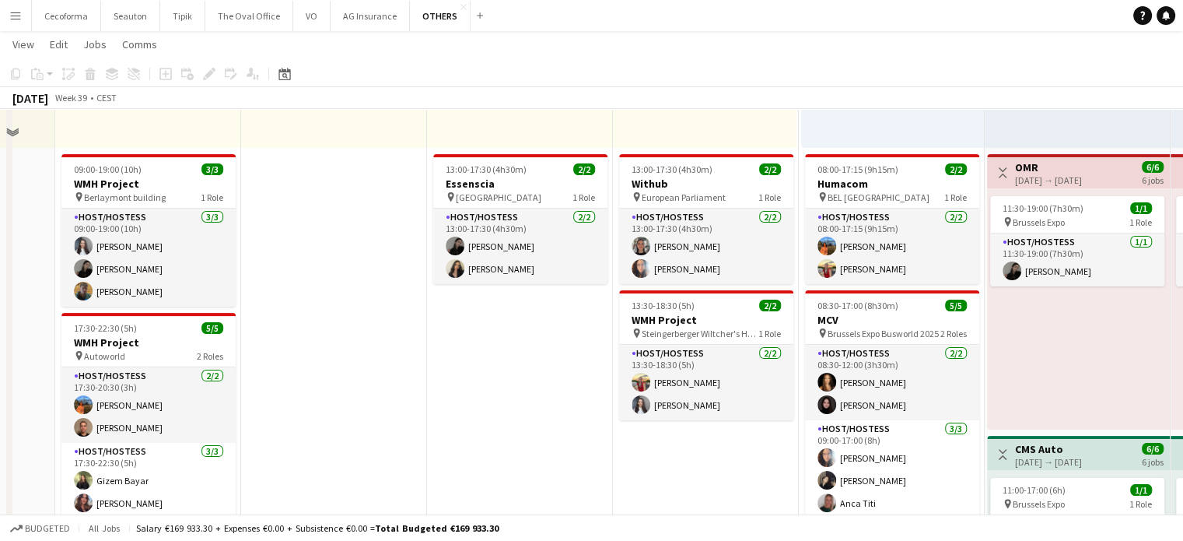
scroll to position [311, 0]
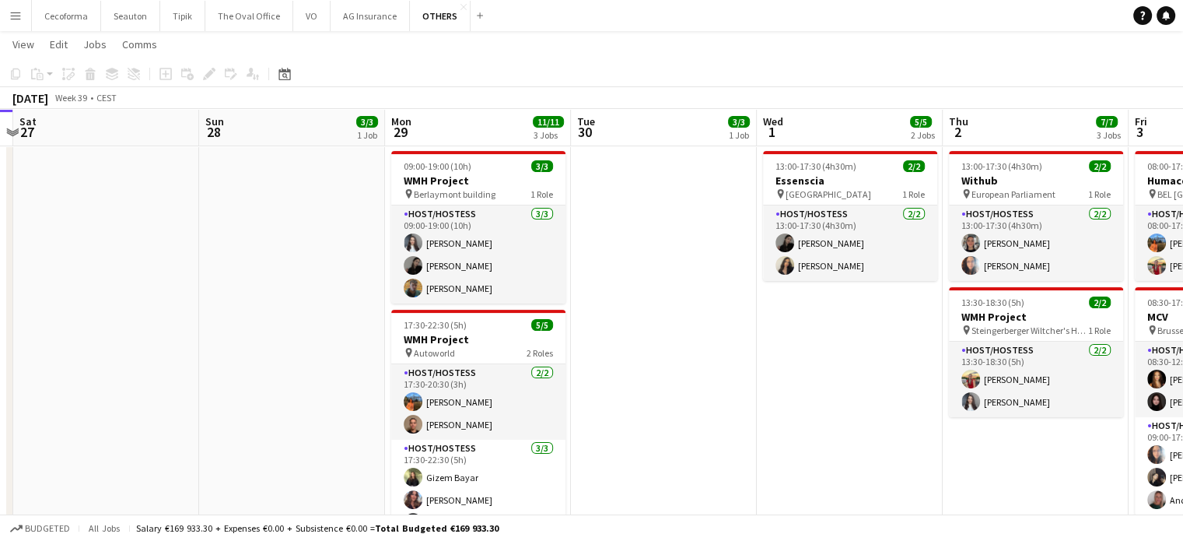
drag, startPoint x: 366, startPoint y: 384, endPoint x: 725, endPoint y: 388, distance: 359.4
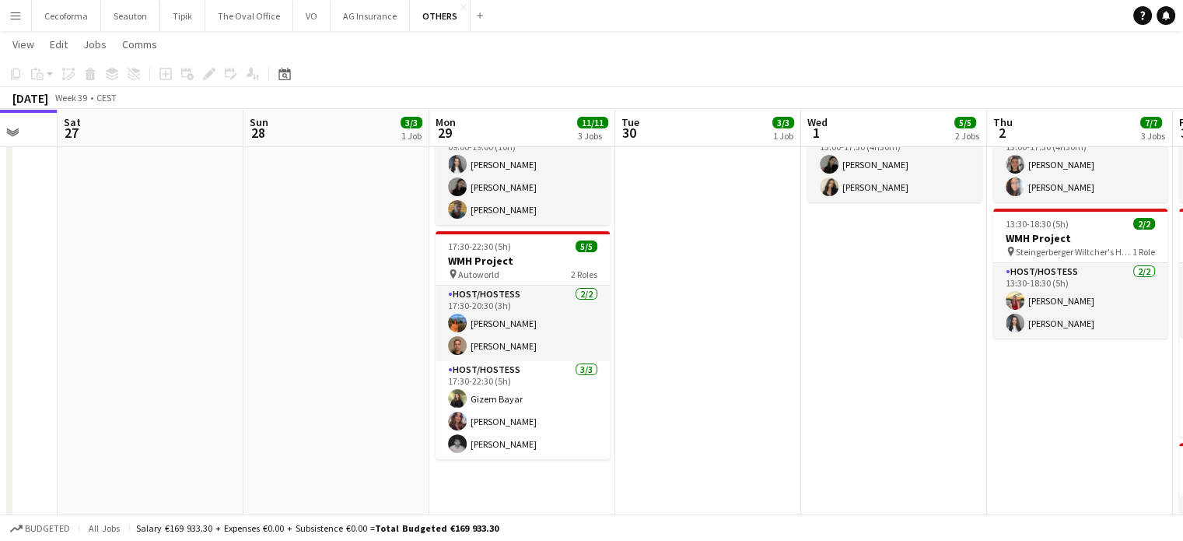
scroll to position [389, 0]
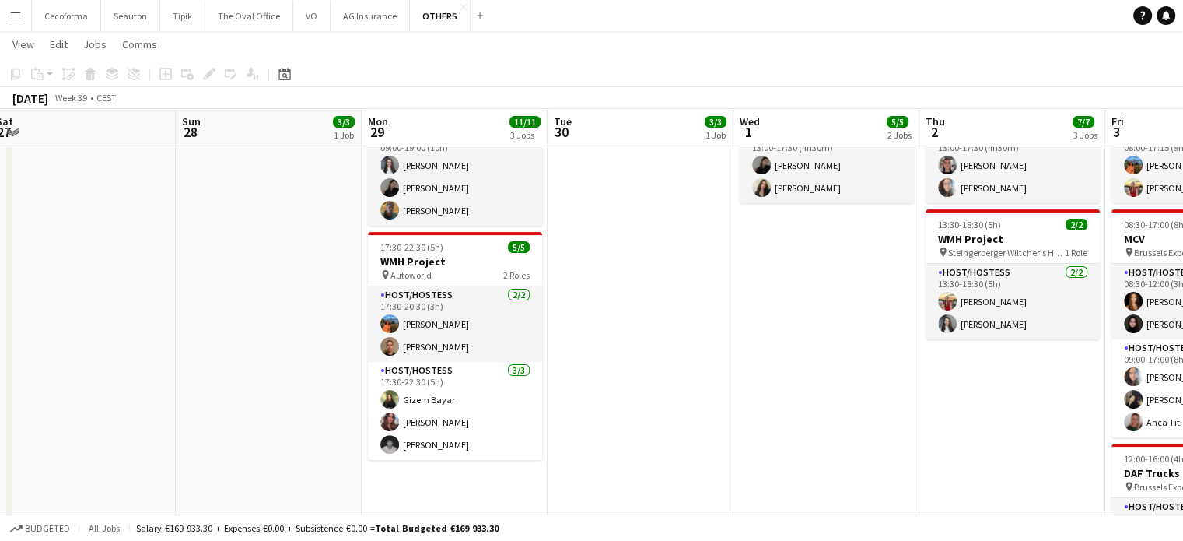
drag, startPoint x: 881, startPoint y: 377, endPoint x: 792, endPoint y: 376, distance: 88.7
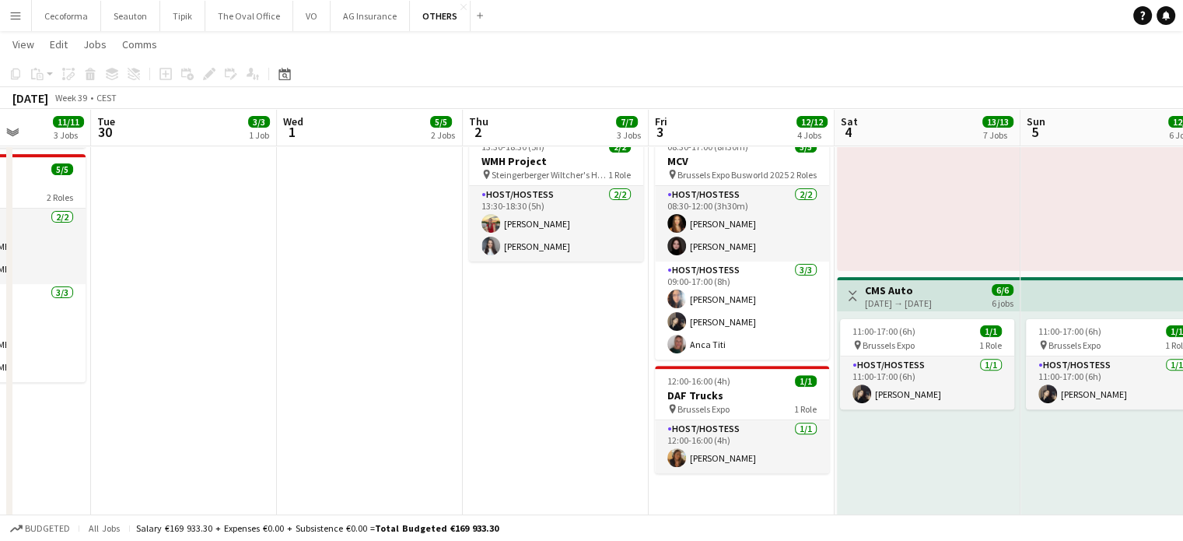
scroll to position [0, 514]
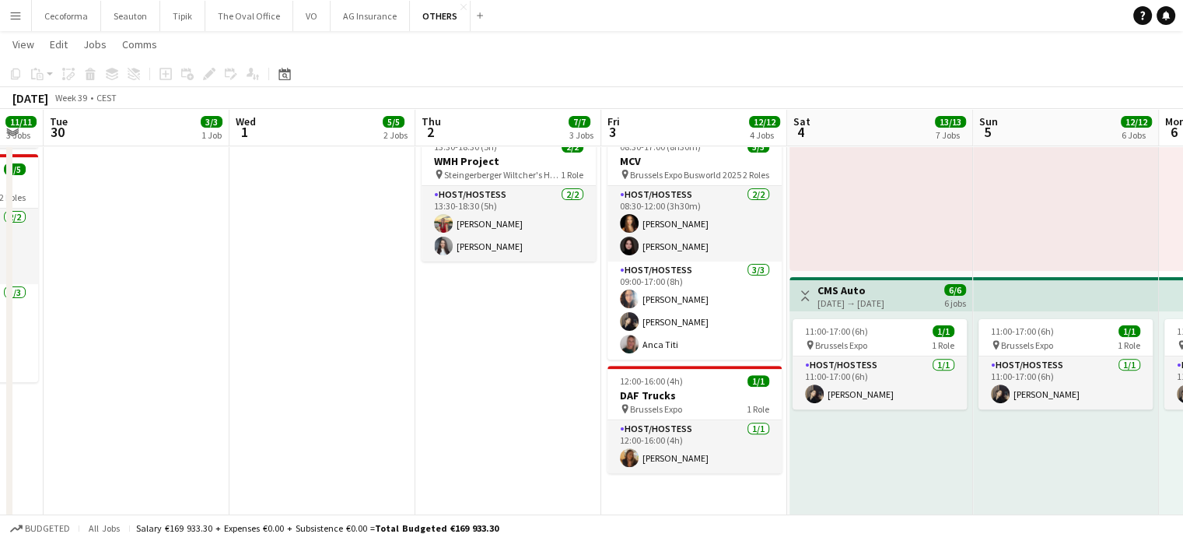
drag, startPoint x: 742, startPoint y: 370, endPoint x: 330, endPoint y: 296, distance: 418.7
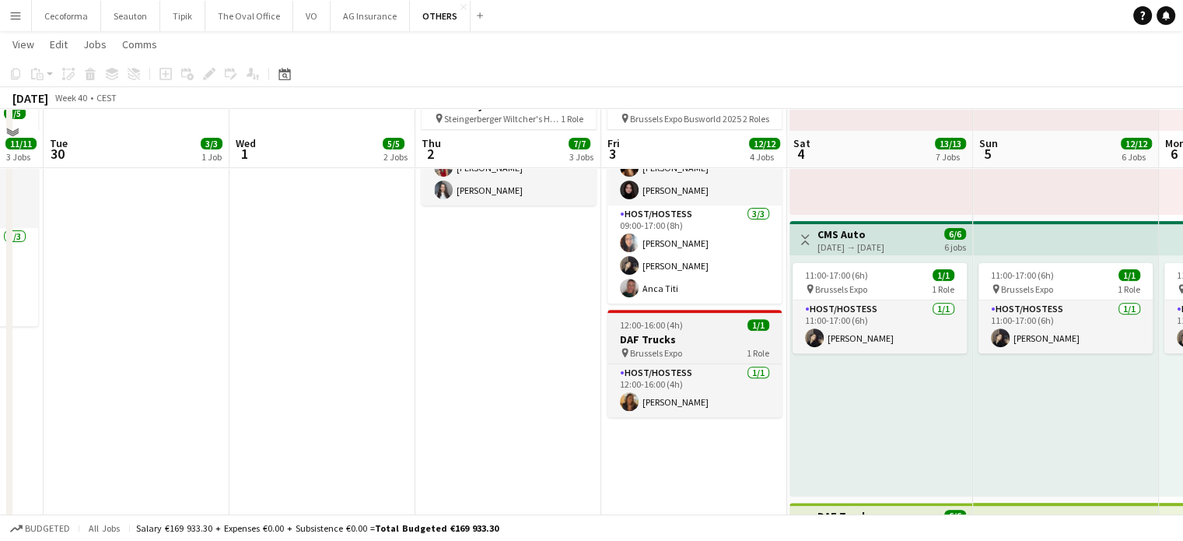
scroll to position [545, 0]
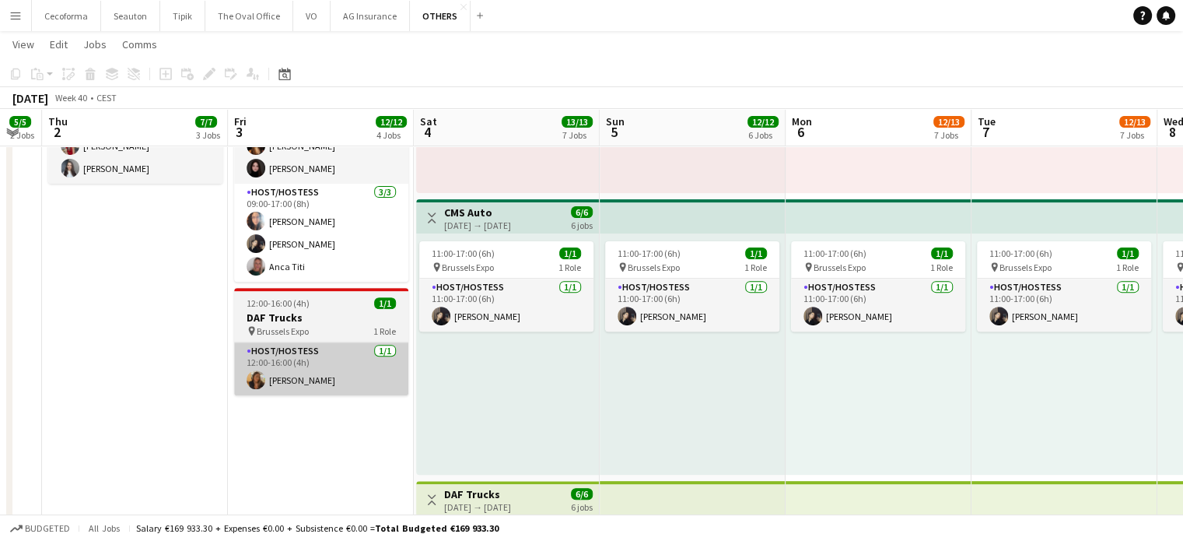
drag, startPoint x: 672, startPoint y: 421, endPoint x: 447, endPoint y: 385, distance: 228.4
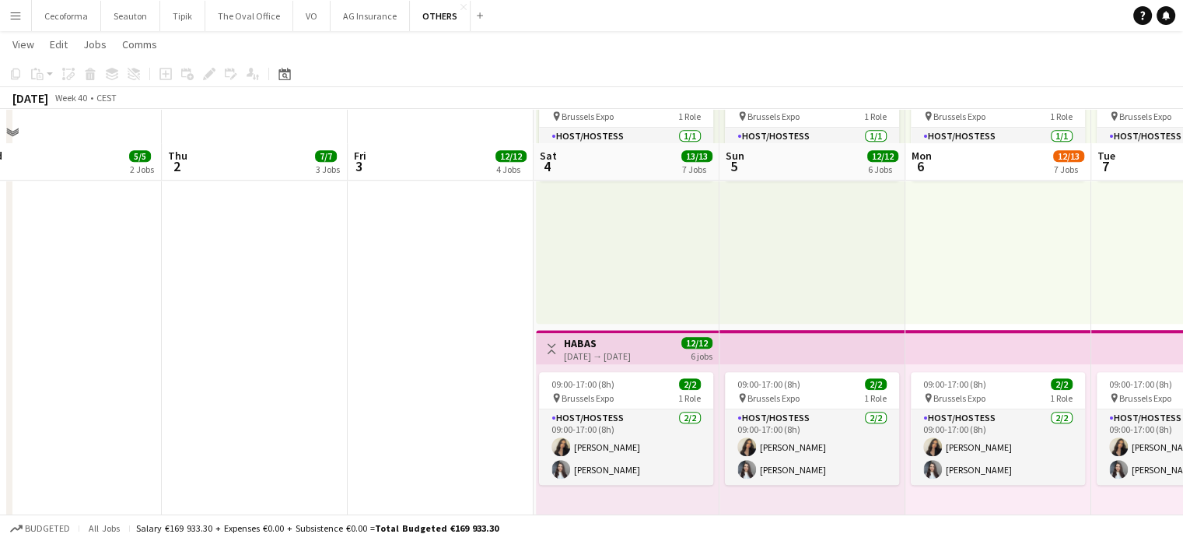
scroll to position [1011, 0]
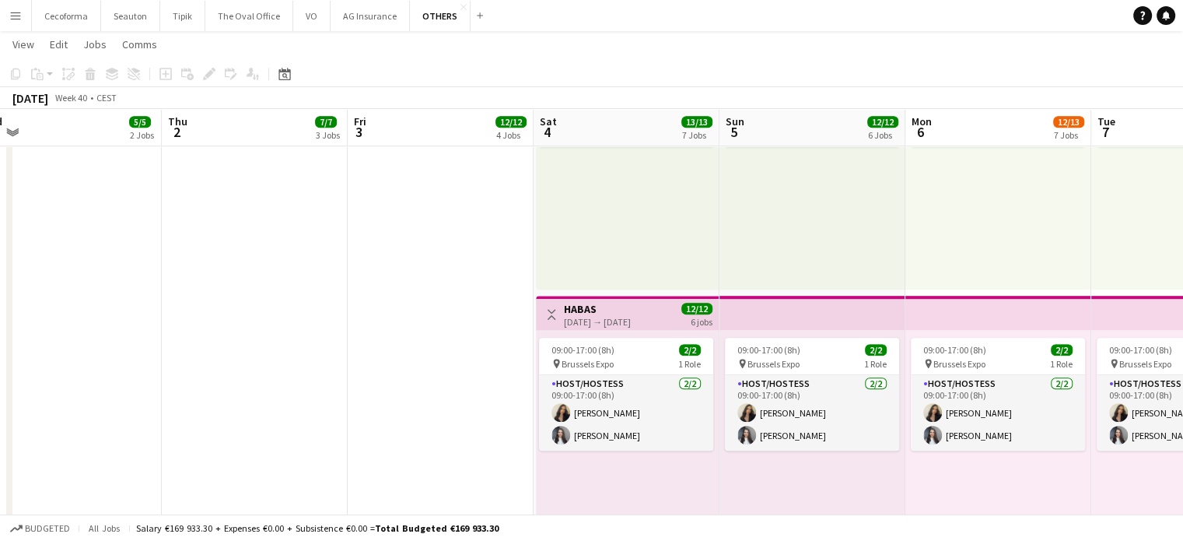
click at [393, 359] on app-date-cell "Toggle View SET Travel & Consulting GmbH [DATE] → [DATE] 28/28 7 jobs 10:00-19:…" at bounding box center [441, 222] width 186 height 2118
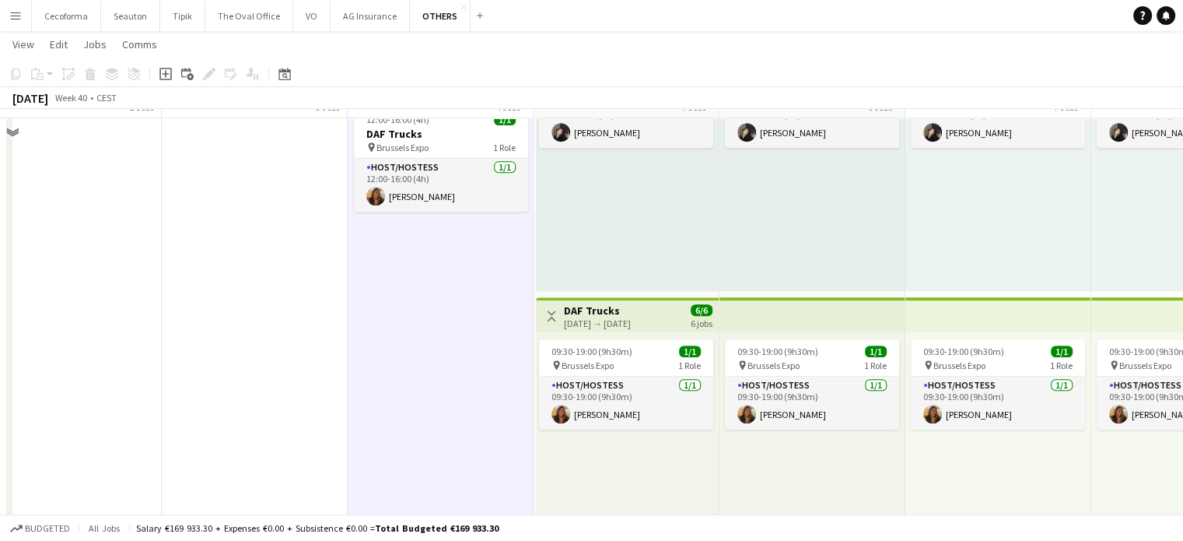
scroll to position [700, 0]
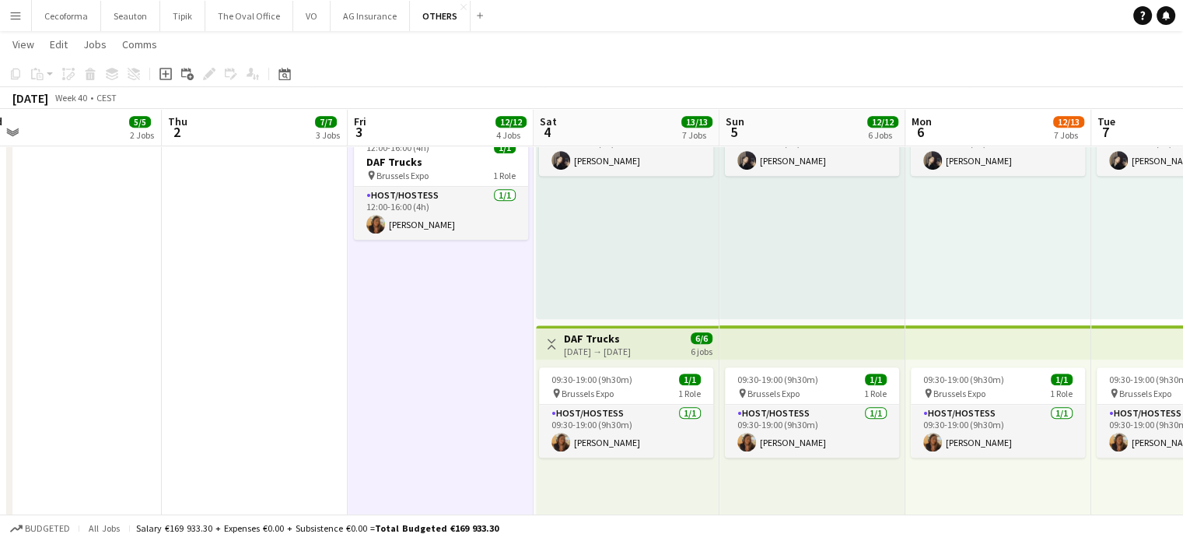
click at [90, 359] on app-date-cell "Toggle View Woogie Studio 28-09-2025 → 02-10-2025 15/15 5 jobs 09:00-18:00 (9h)…" at bounding box center [69, 533] width 186 height 2118
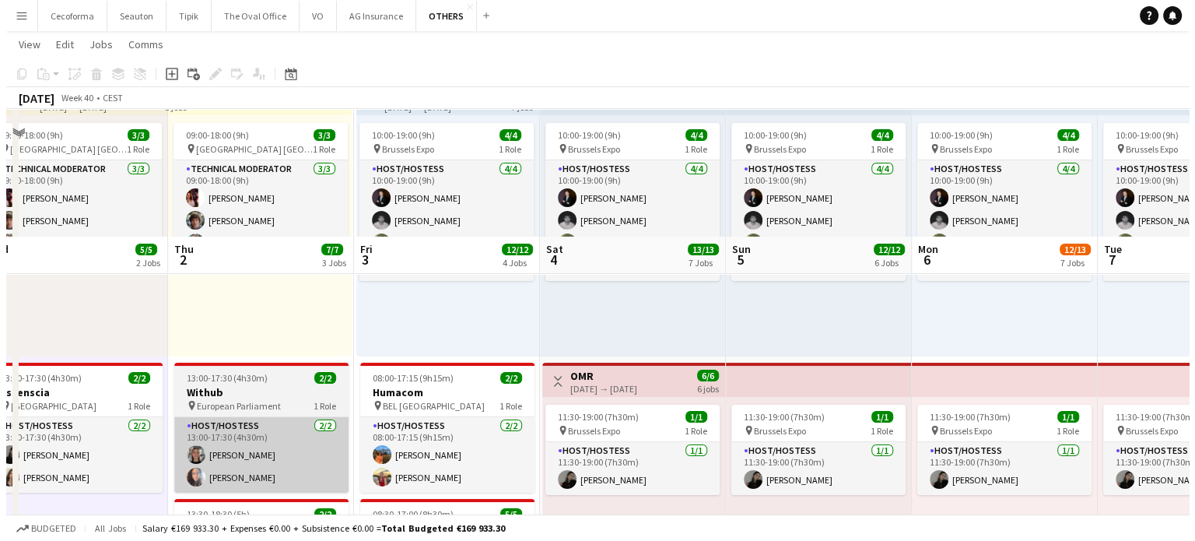
scroll to position [0, 0]
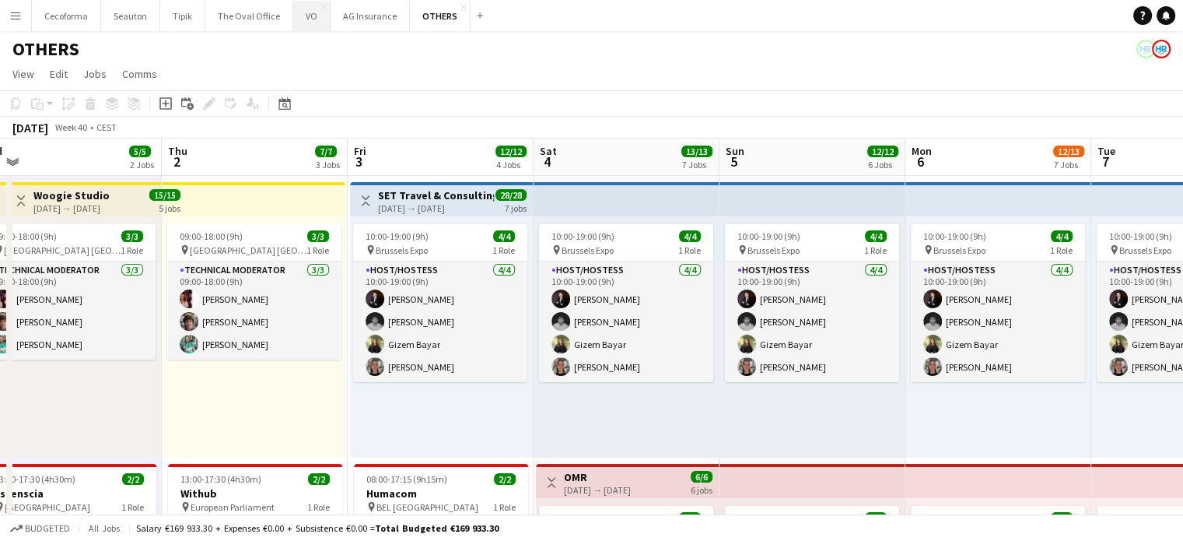
click at [307, 19] on button "VO Close" at bounding box center [311, 16] width 37 height 30
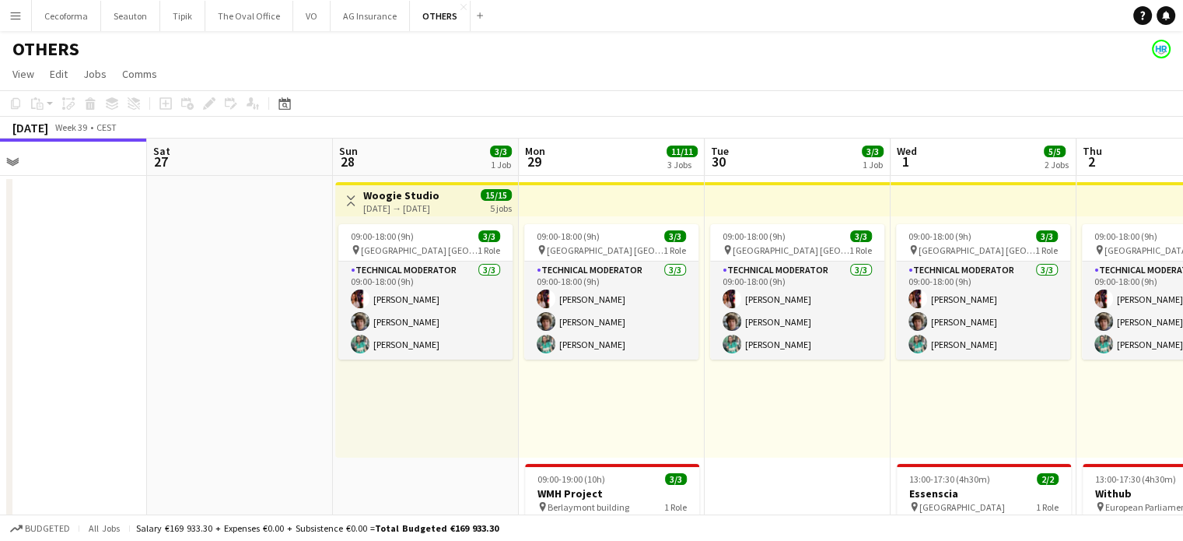
drag, startPoint x: 374, startPoint y: 326, endPoint x: 118, endPoint y: 270, distance: 262.0
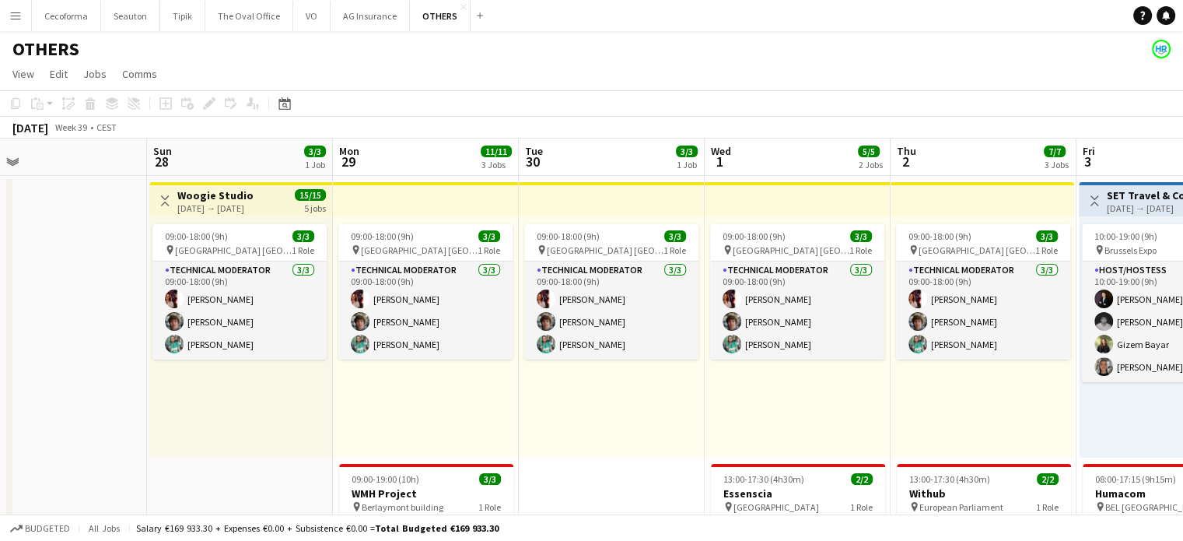
scroll to position [0, 570]
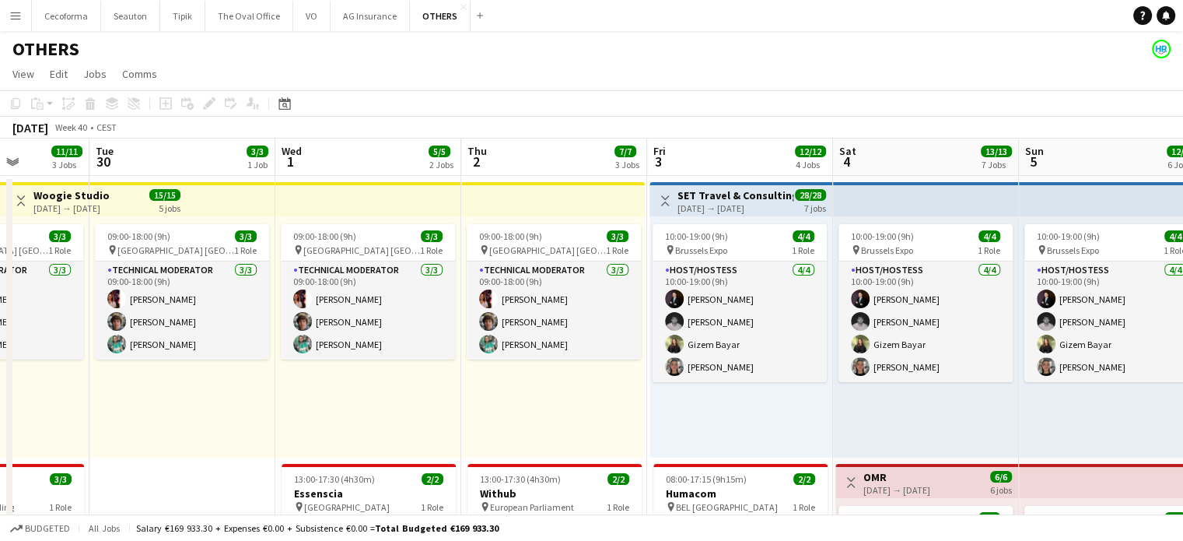
drag, startPoint x: 644, startPoint y: 493, endPoint x: 131, endPoint y: 348, distance: 533.7
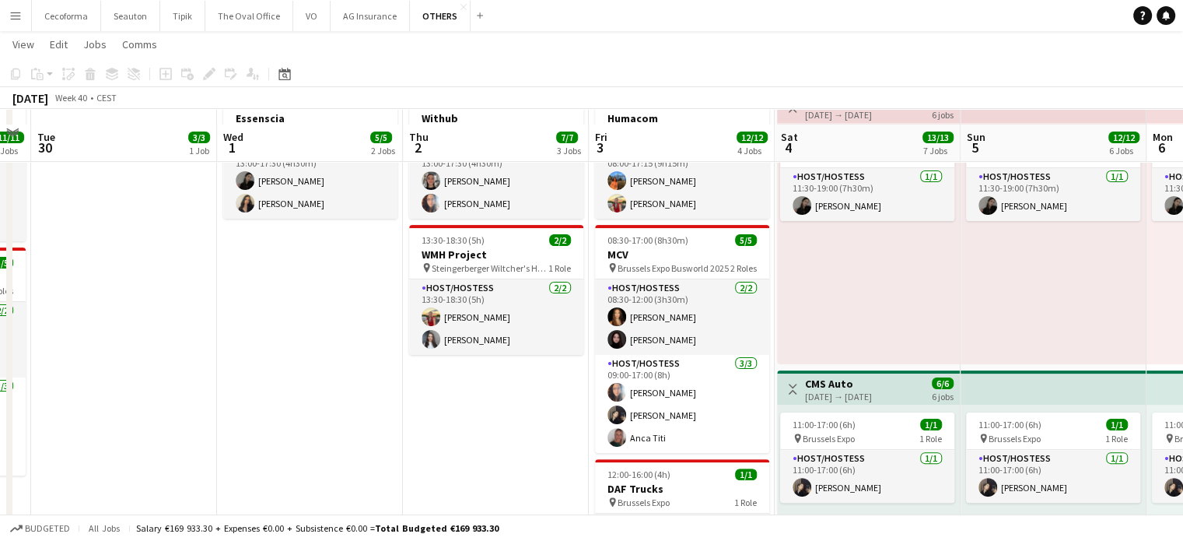
scroll to position [389, 0]
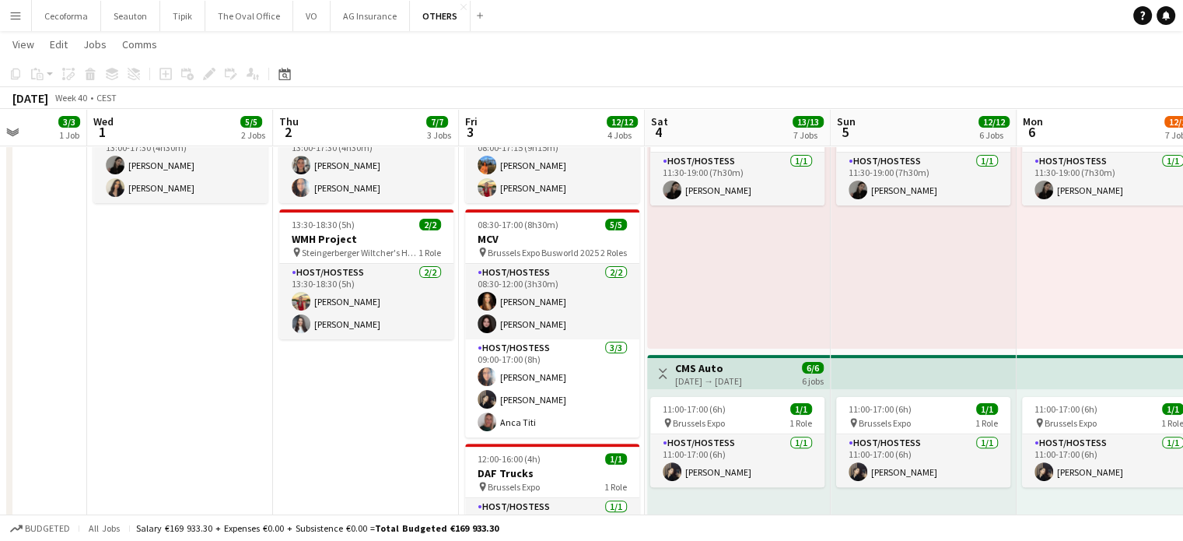
drag, startPoint x: 487, startPoint y: 425, endPoint x: 146, endPoint y: 354, distance: 348.0
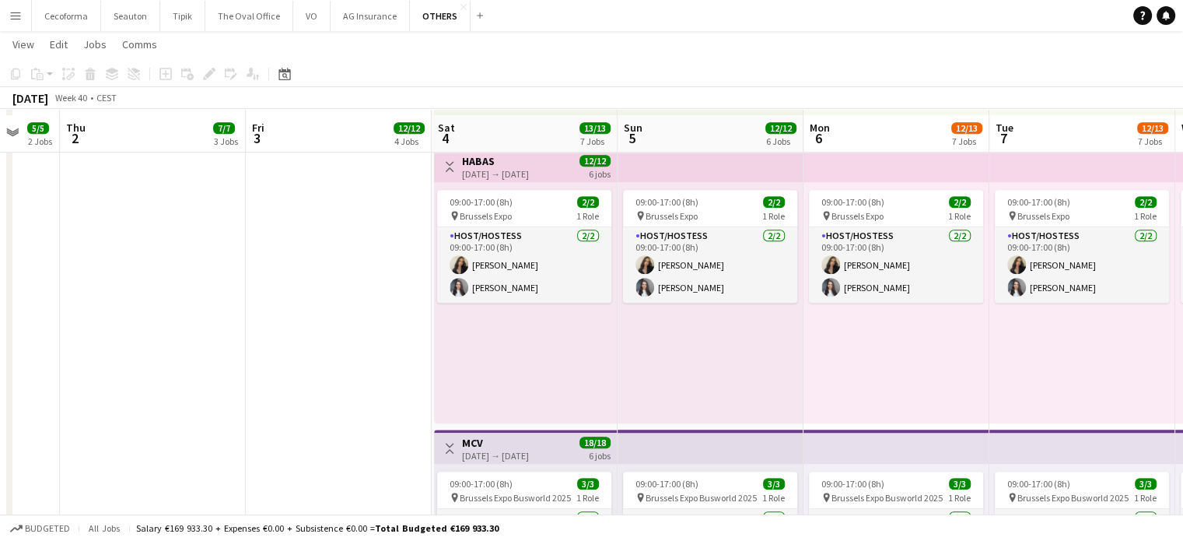
scroll to position [1167, 0]
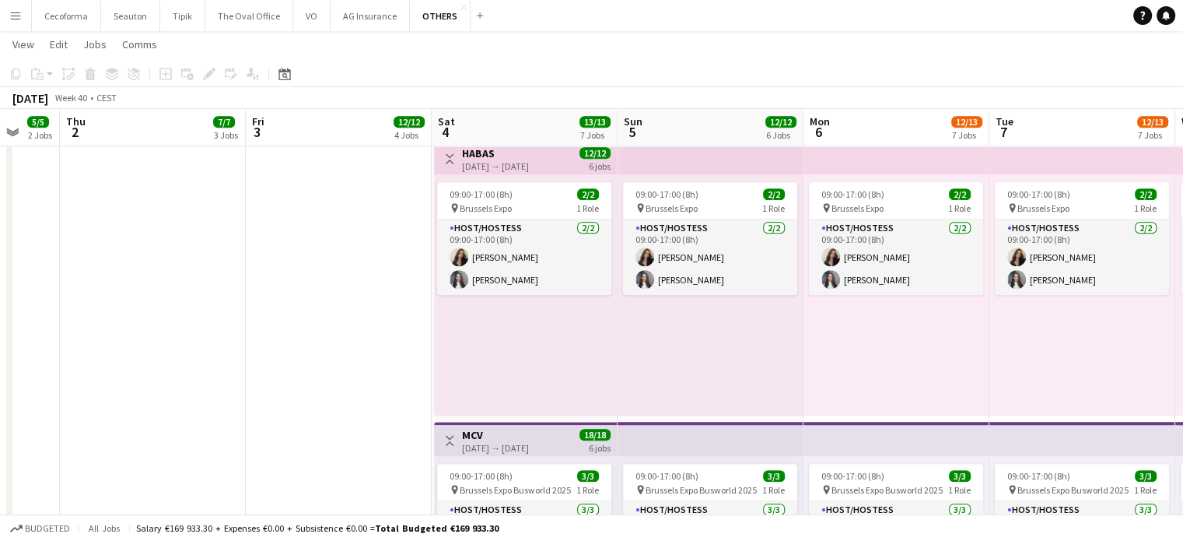
click at [350, 390] on app-date-cell "Toggle View SET Travel & Consulting GmbH [DATE] → [DATE] 28/28 7 jobs 10:00-19:…" at bounding box center [339, 66] width 186 height 2118
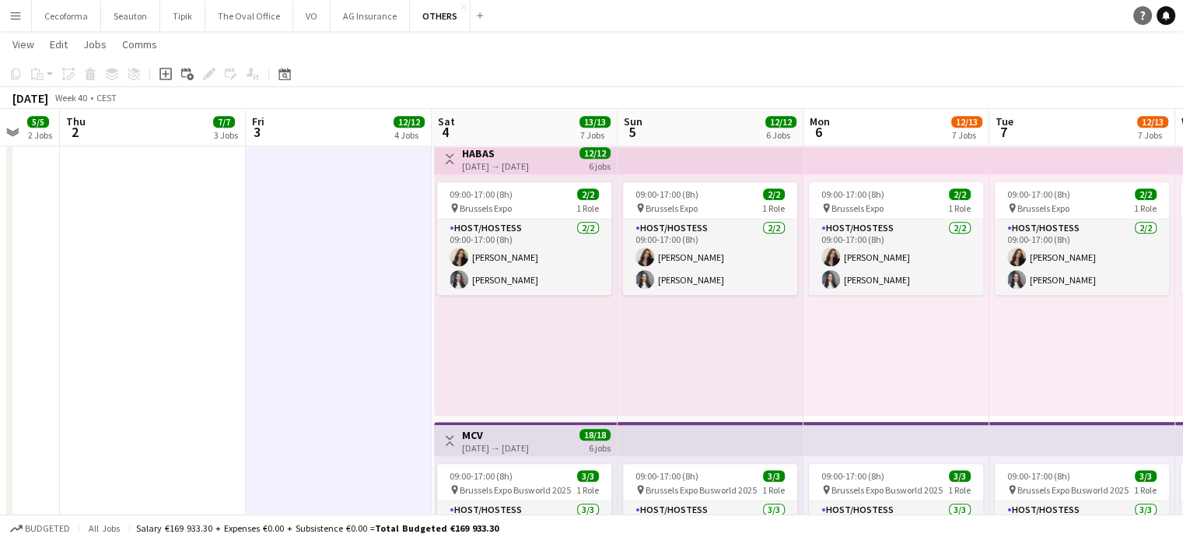
click at [1164, 18] on icon "Notifications" at bounding box center [1165, 15] width 9 height 9
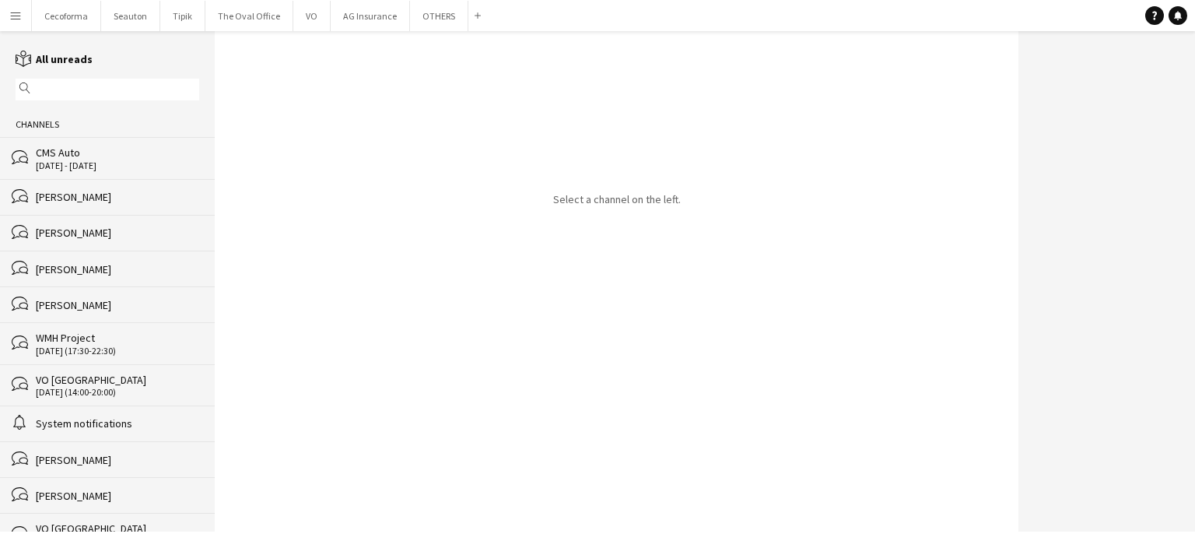
click at [75, 202] on div "[PERSON_NAME]" at bounding box center [117, 197] width 163 height 14
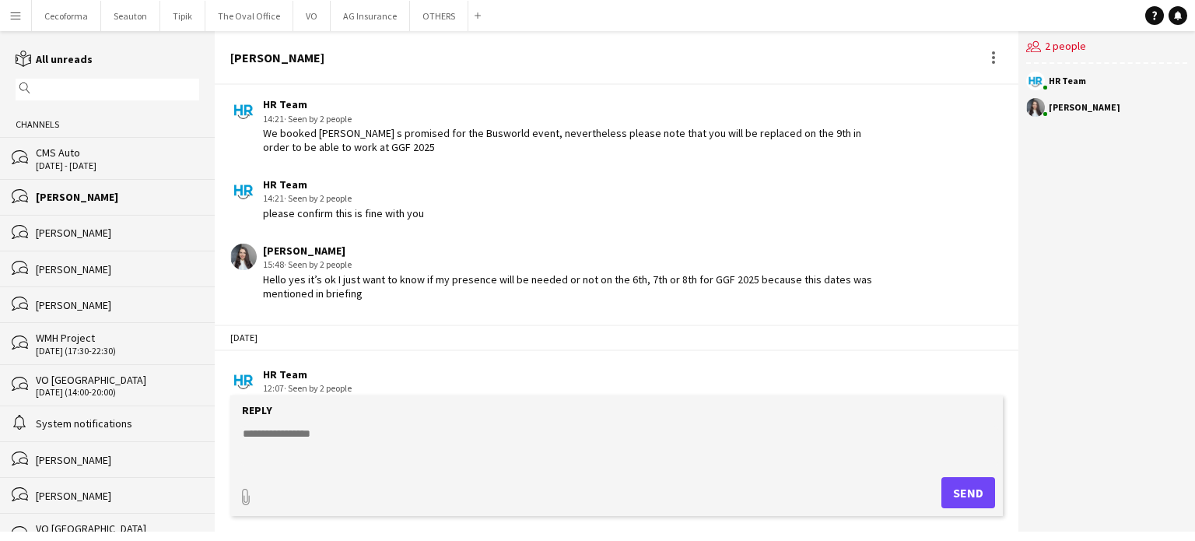
scroll to position [2221, 0]
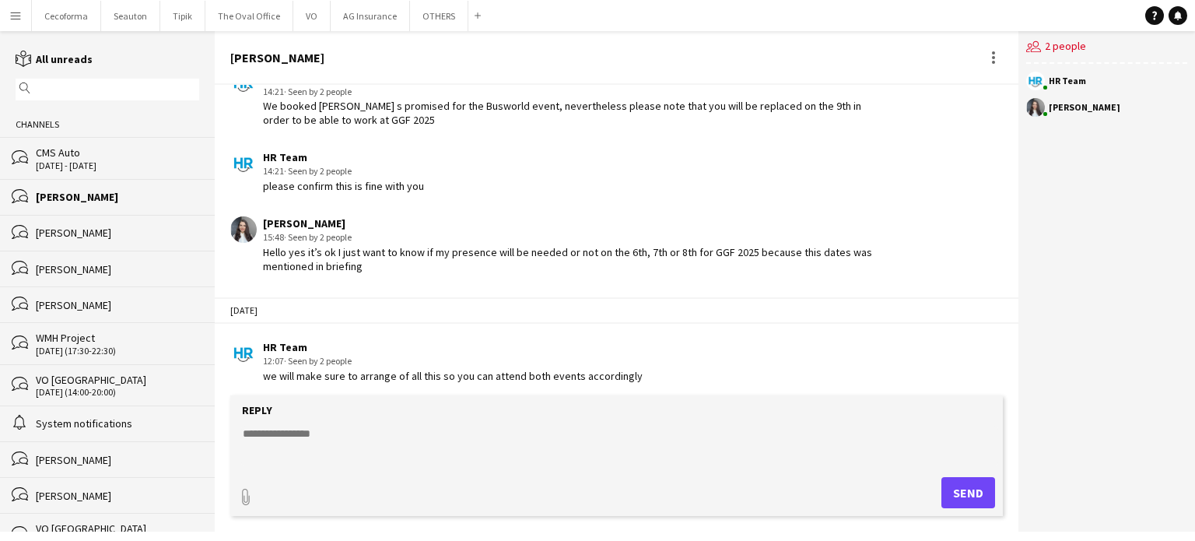
click at [664, 365] on div "HR Team 12:07 · Seen by 2 people we will make sure to arrange of all this so yo…" at bounding box center [551, 361] width 643 height 43
click at [1061, 350] on div "users2 2 people HR Team [PERSON_NAME]" at bounding box center [1106, 281] width 177 height 500
click at [368, 15] on button "AG Insurance Close" at bounding box center [370, 16] width 79 height 30
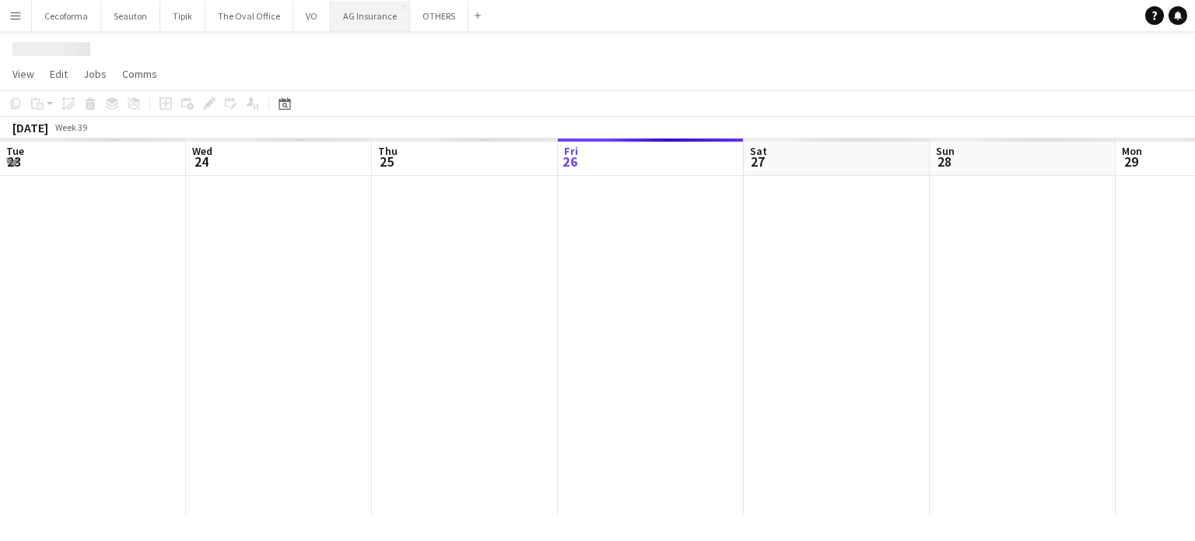
scroll to position [0, 372]
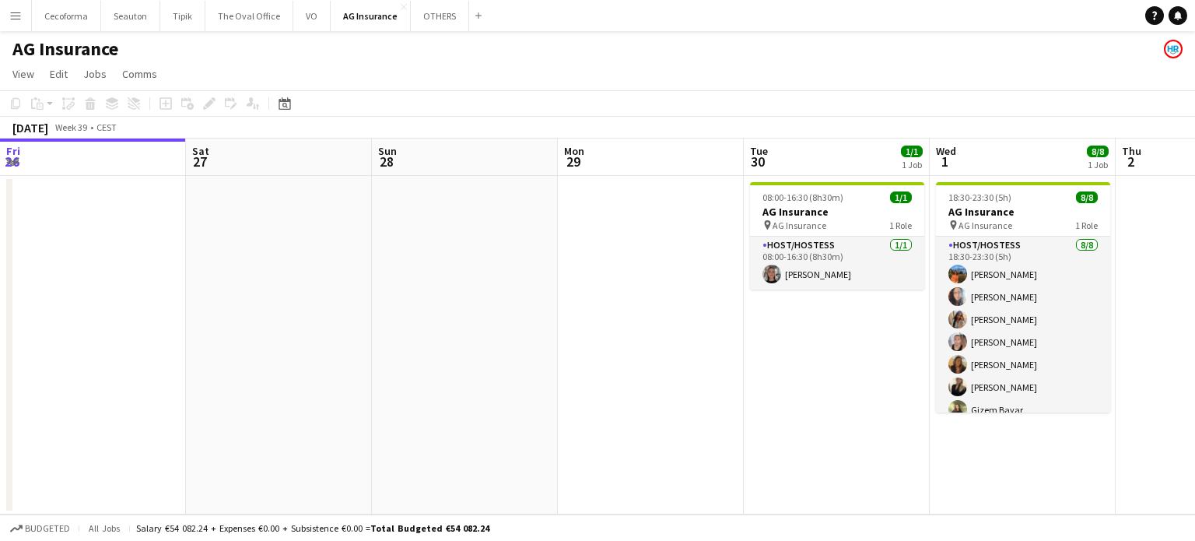
drag, startPoint x: 503, startPoint y: 286, endPoint x: 113, endPoint y: 278, distance: 389.8
click at [113, 278] on app-calendar-viewport "Tue 23 Wed 24 2/2 1 Job Thu 25 Fri 26 Sat 27 Sun 28 Mon 29 Tue 30 1/1 1 Job Wed…" at bounding box center [597, 326] width 1195 height 376
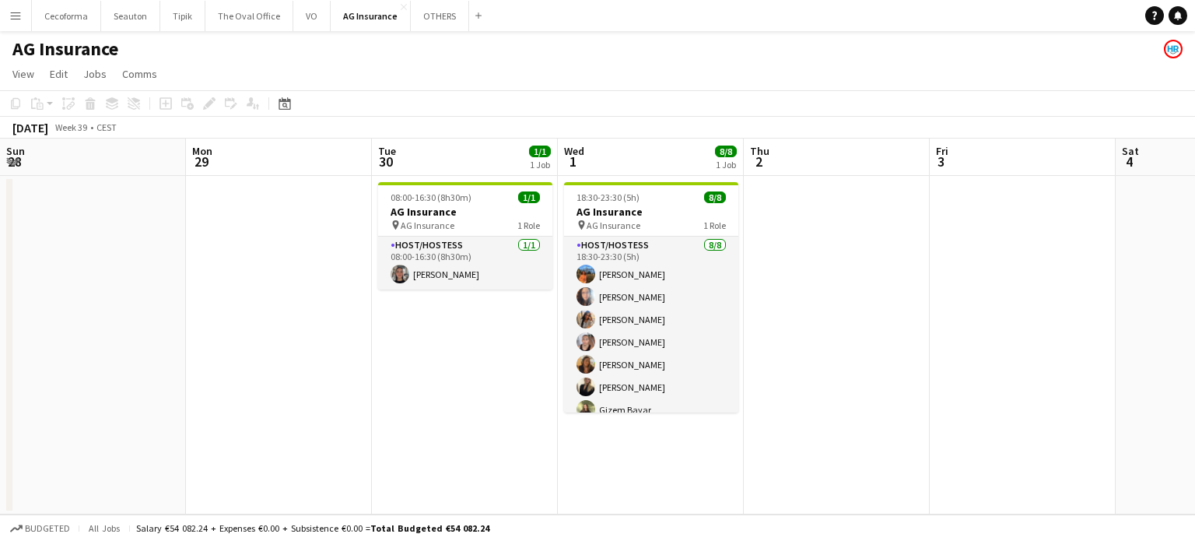
scroll to position [0, 390]
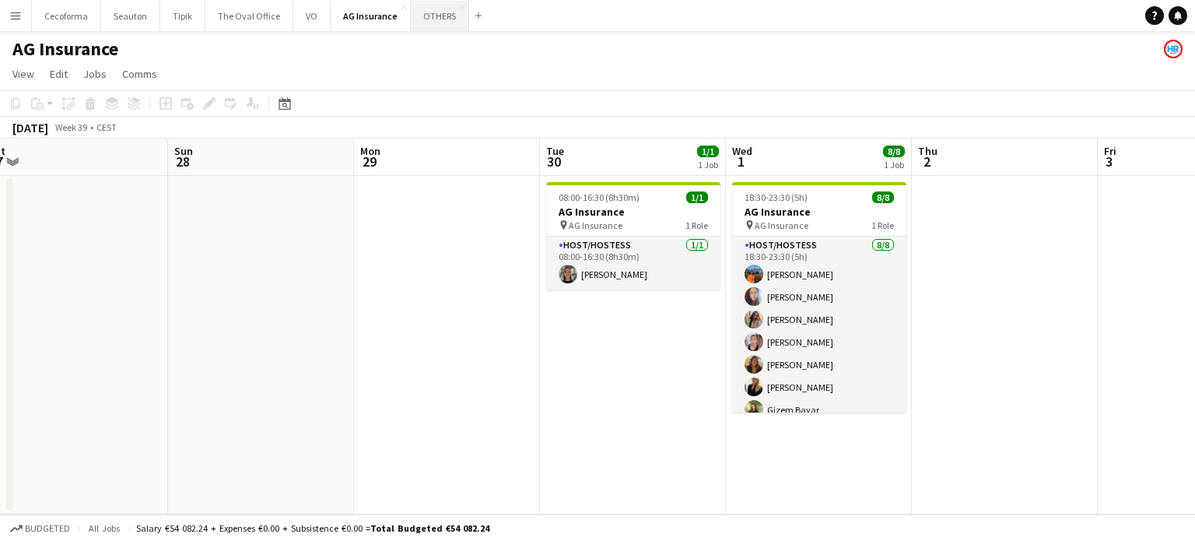
click at [433, 15] on button "OTHERS Close" at bounding box center [440, 16] width 58 height 30
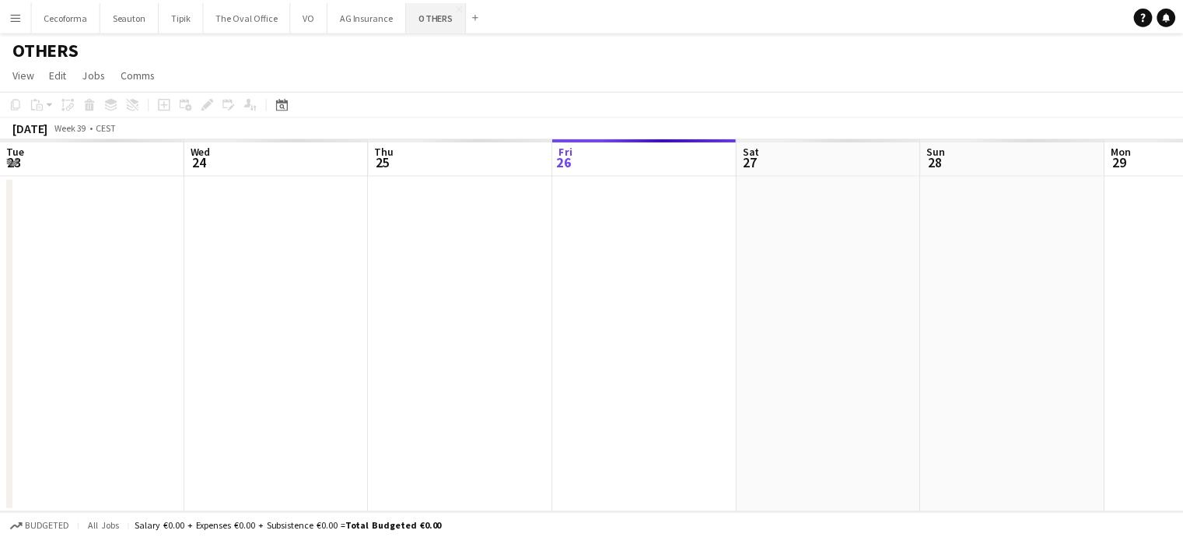
scroll to position [0, 372]
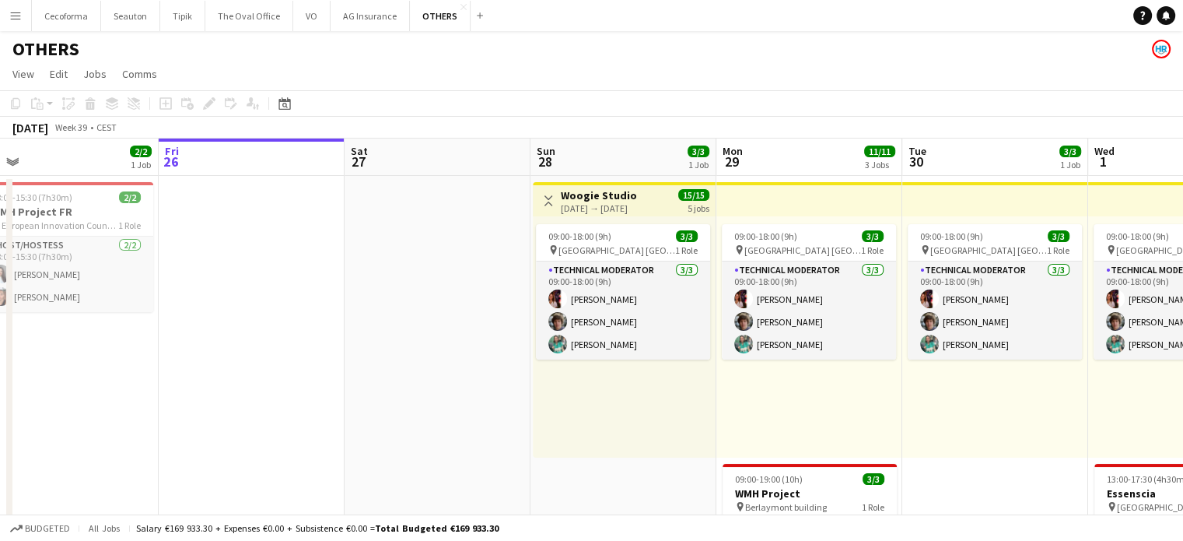
drag, startPoint x: 721, startPoint y: 476, endPoint x: 302, endPoint y: 429, distance: 422.0
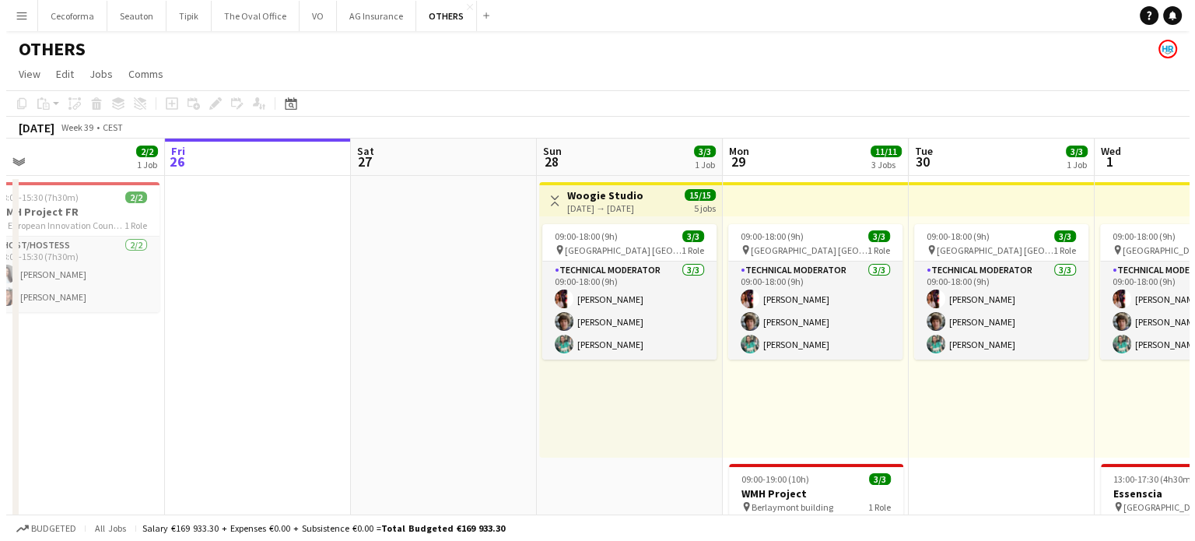
scroll to position [0, 427]
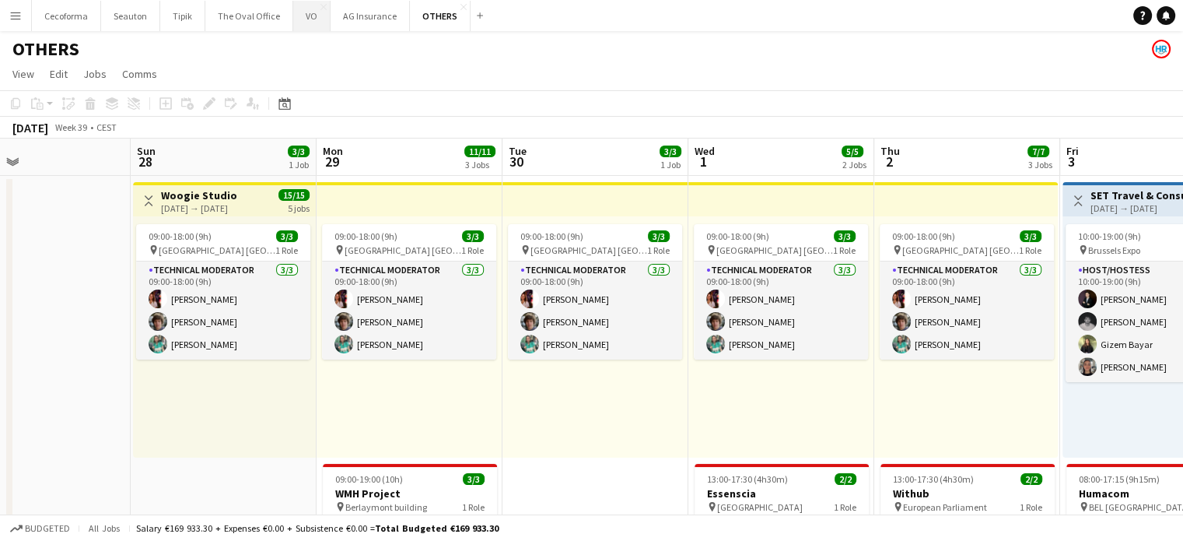
click at [307, 13] on button "VO Close" at bounding box center [311, 16] width 37 height 30
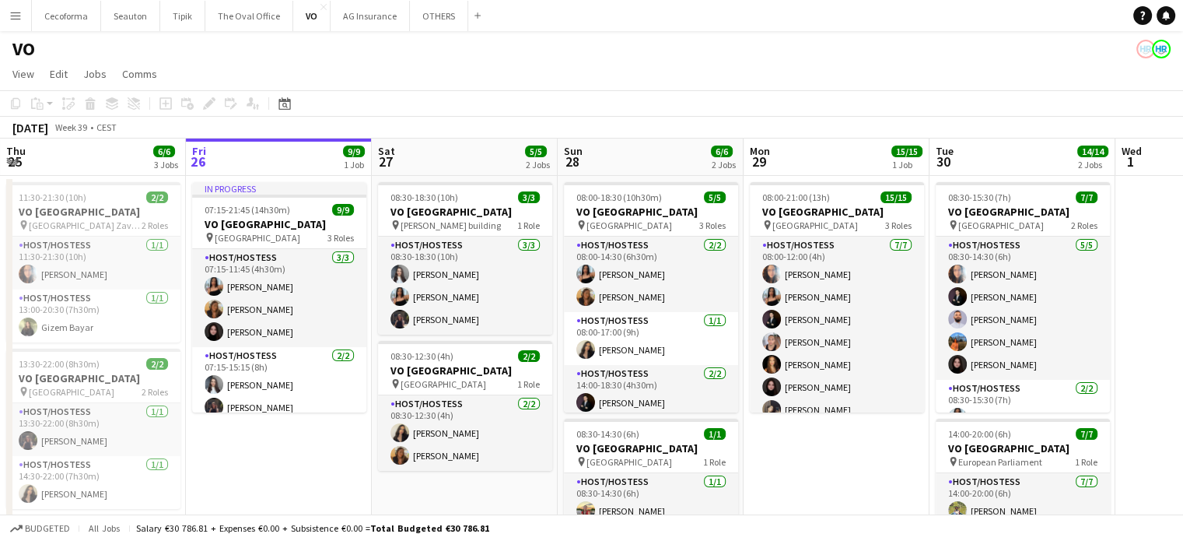
scroll to position [0, 409]
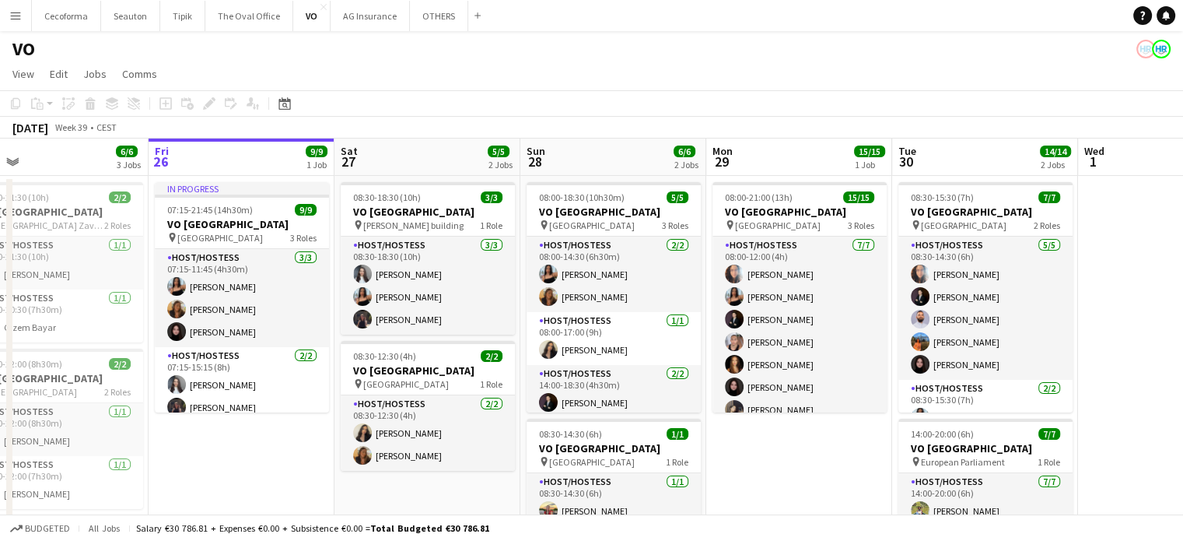
drag, startPoint x: 831, startPoint y: 478, endPoint x: 794, endPoint y: 467, distance: 39.1
click at [794, 467] on app-calendar-viewport "Tue 23 Wed 24 Thu 25 6/6 3 Jobs Fri 26 9/9 1 Job Sat 27 5/5 2 Jobs Sun 28 6/6 2…" at bounding box center [591, 424] width 1183 height 572
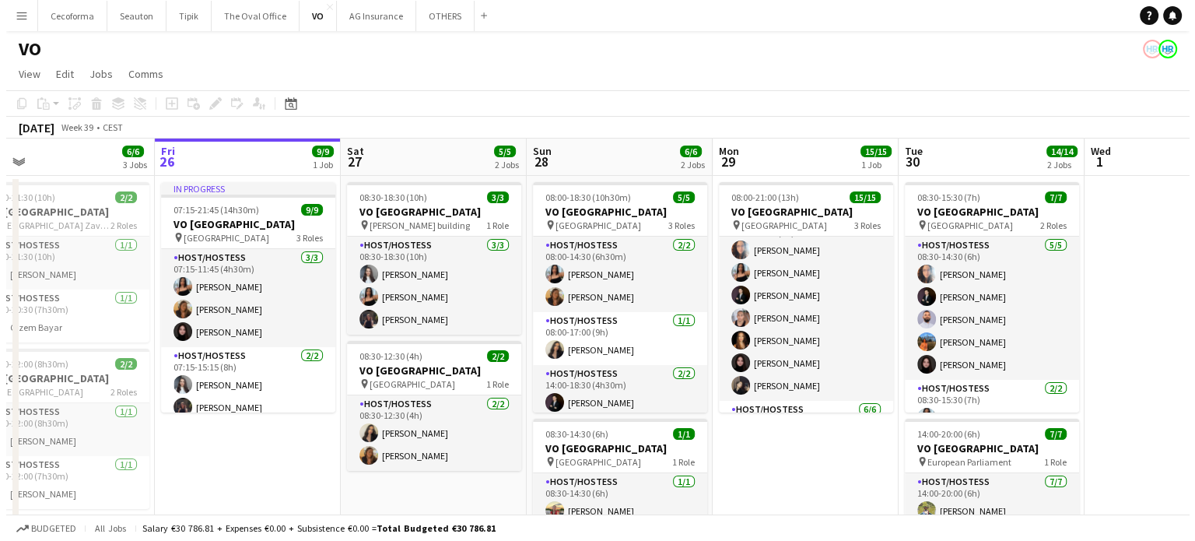
scroll to position [0, 0]
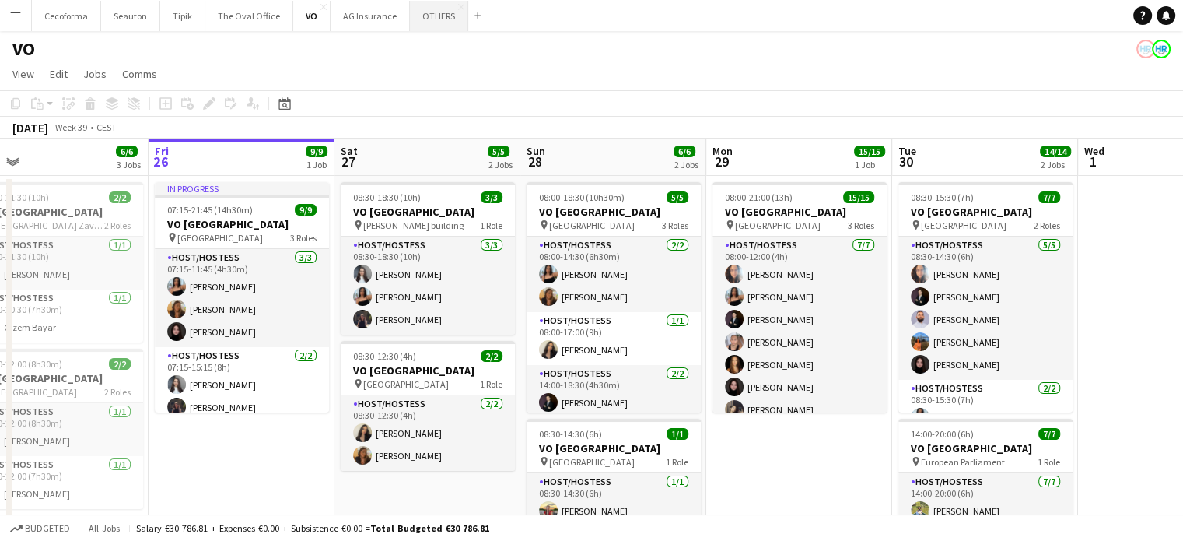
click at [424, 19] on button "OTHERS Close" at bounding box center [439, 16] width 58 height 30
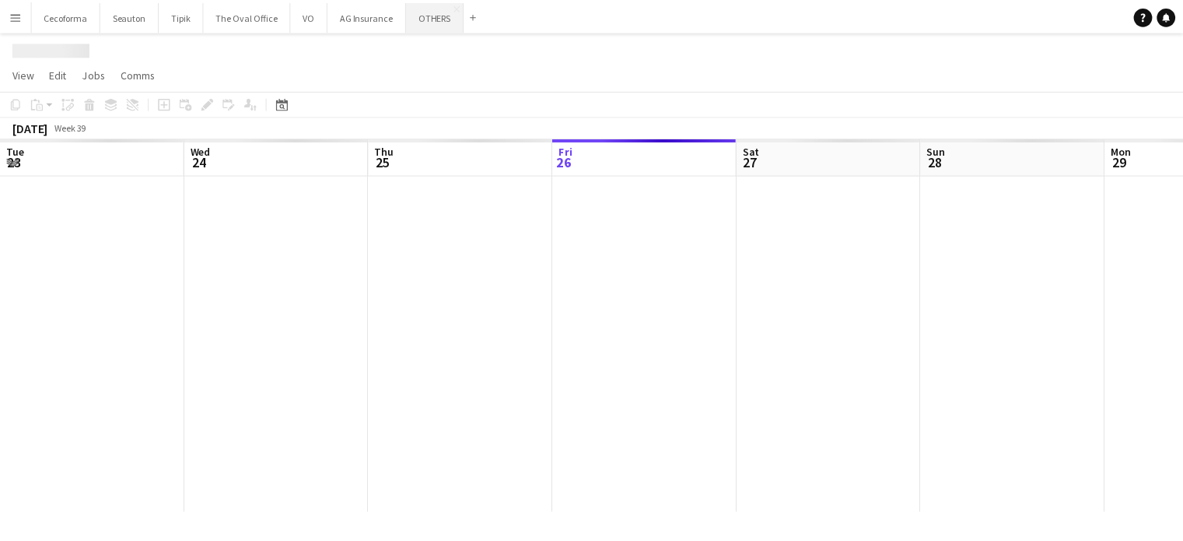
scroll to position [0, 372]
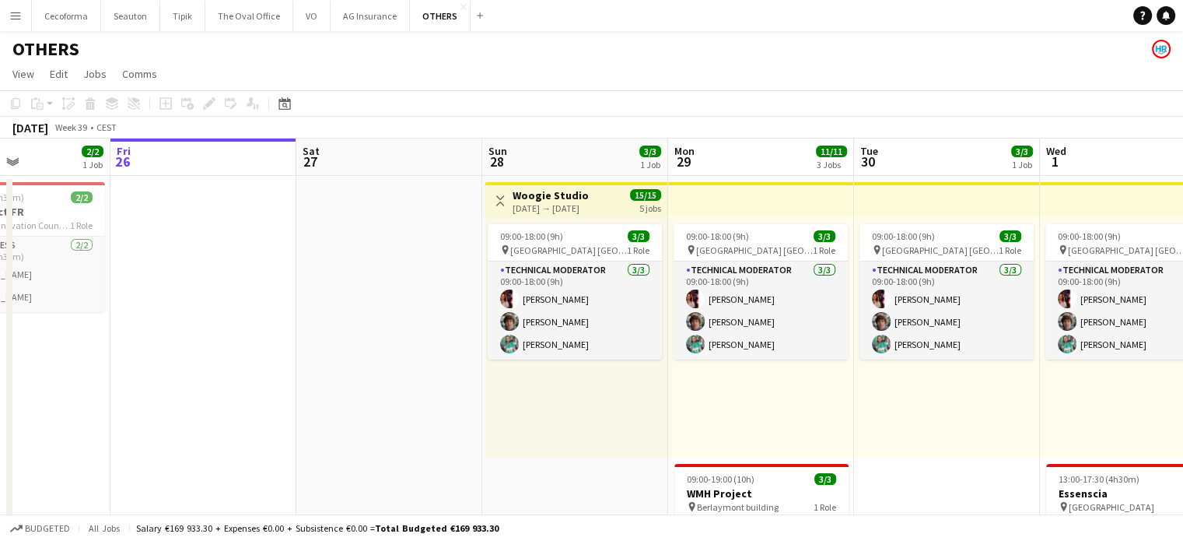
drag, startPoint x: 451, startPoint y: 407, endPoint x: 342, endPoint y: 386, distance: 111.7
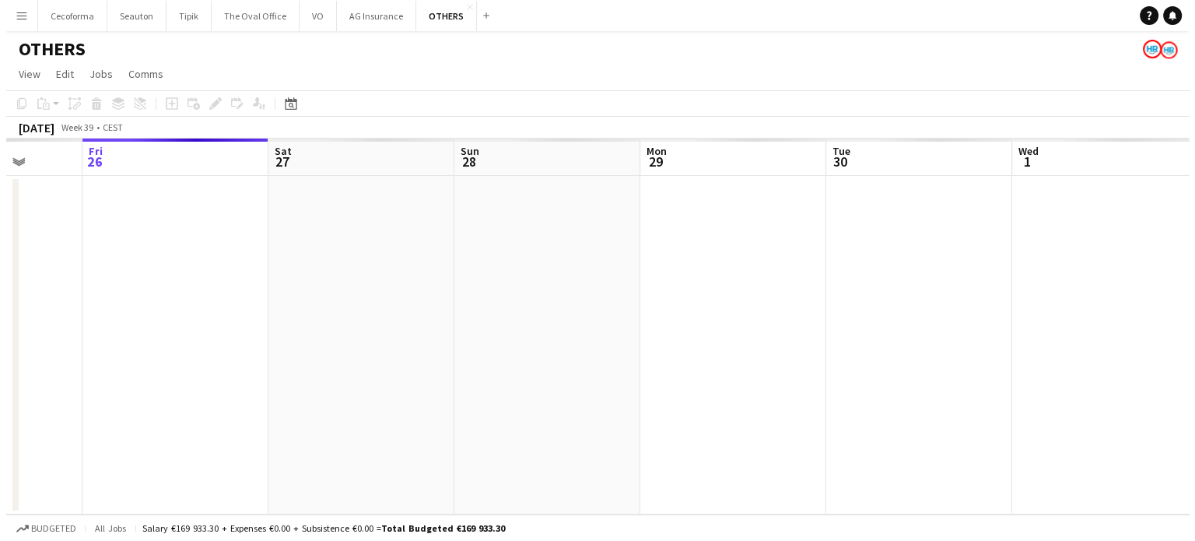
scroll to position [0, 0]
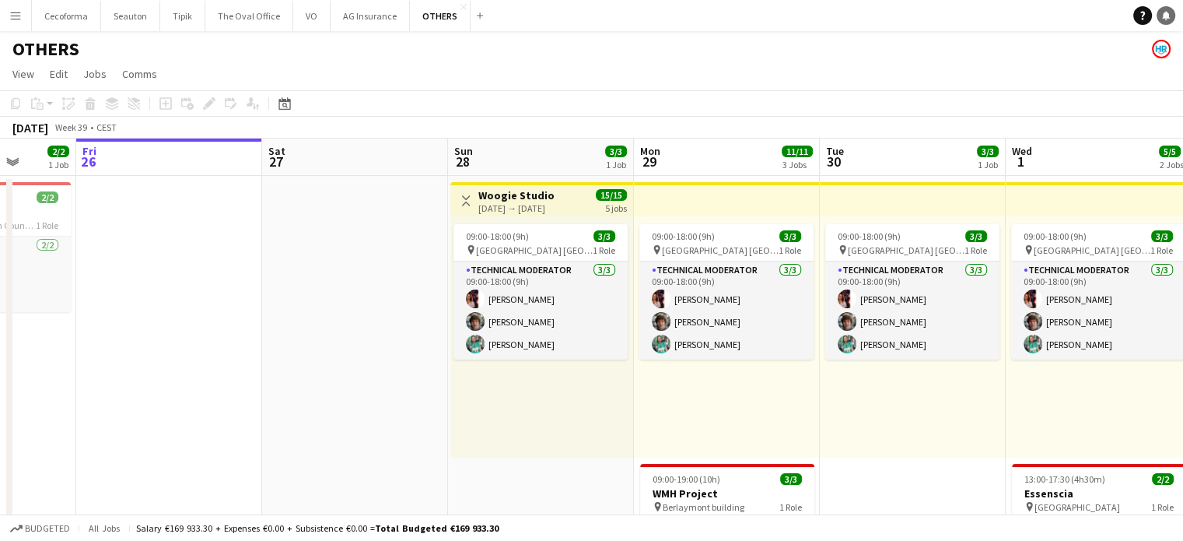
click at [1168, 18] on icon "Notifications" at bounding box center [1165, 15] width 9 height 9
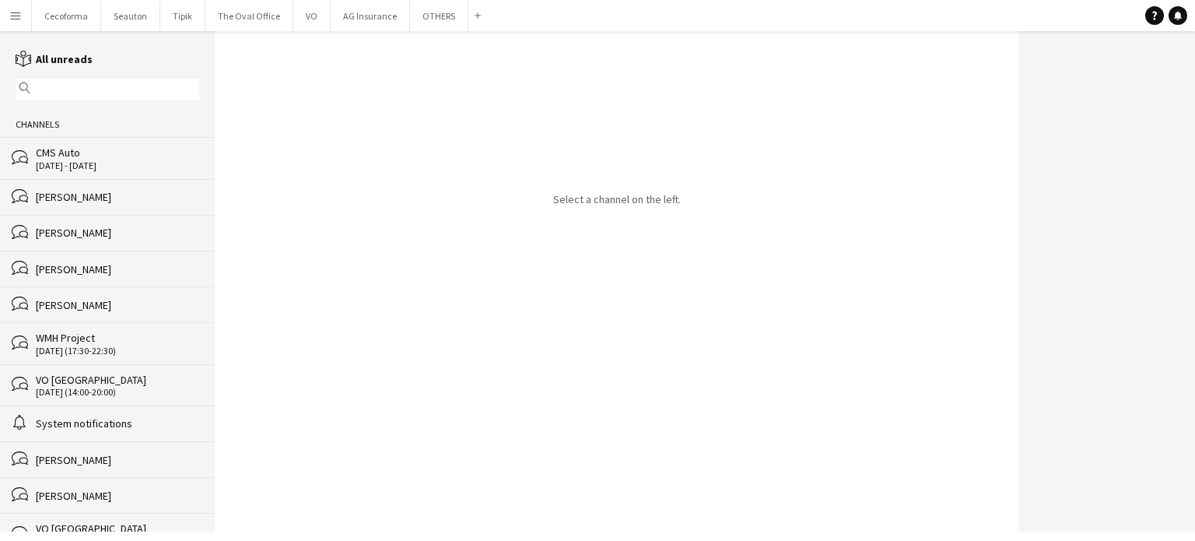
click at [65, 198] on div "[PERSON_NAME]" at bounding box center [117, 197] width 163 height 14
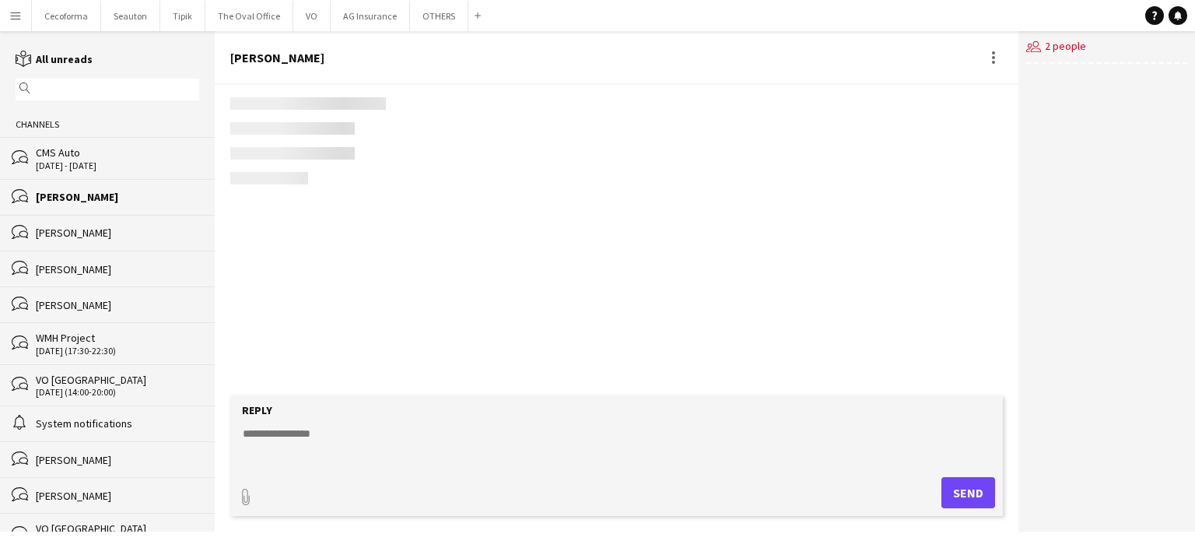
scroll to position [2221, 0]
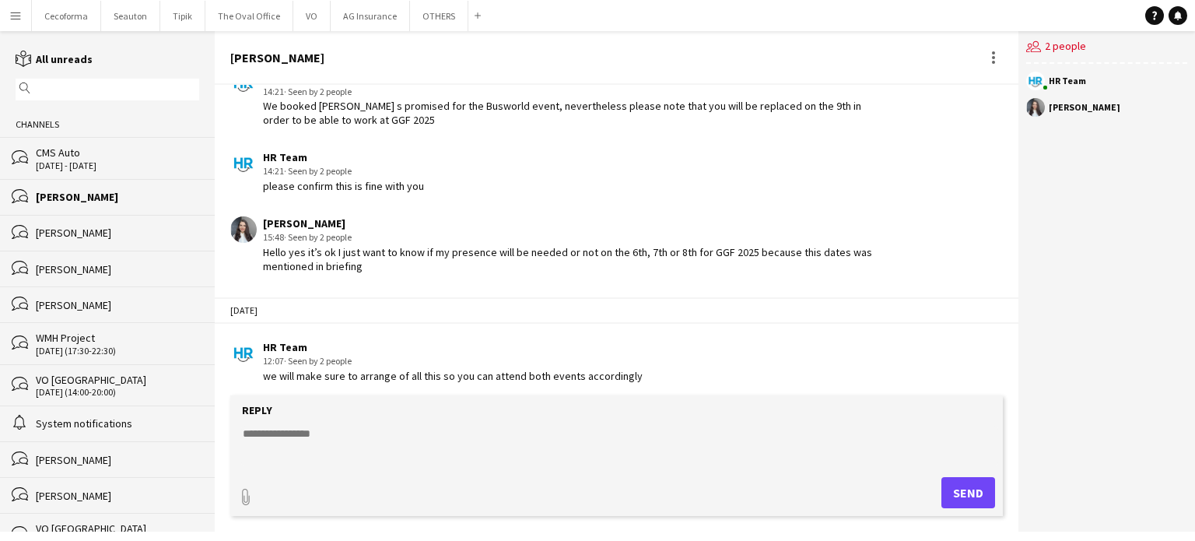
click at [419, 15] on button "OTHERS Close" at bounding box center [439, 16] width 58 height 30
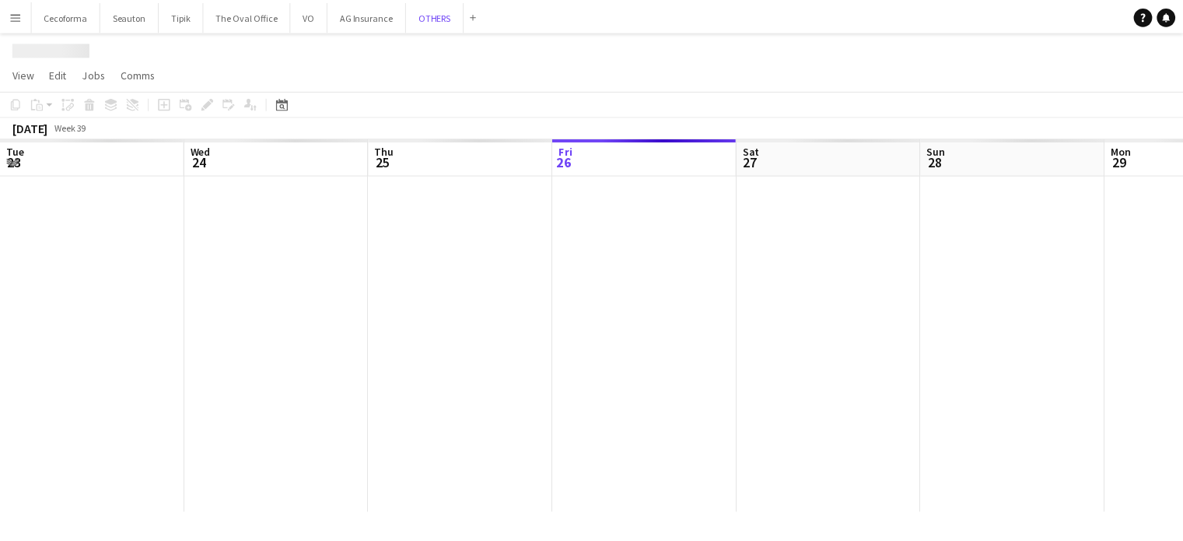
scroll to position [0, 372]
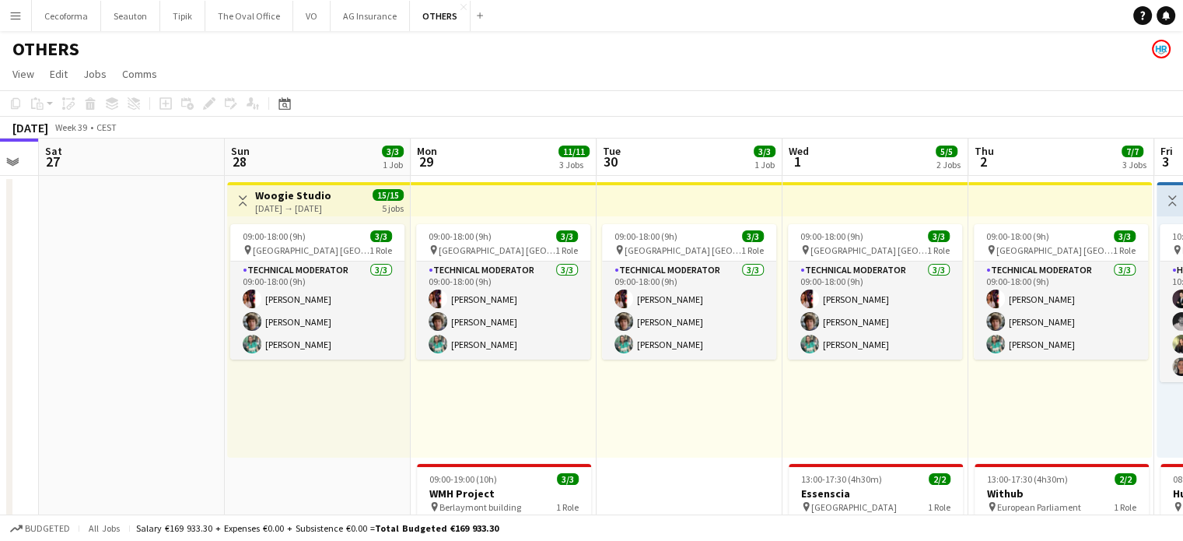
drag, startPoint x: 440, startPoint y: 366, endPoint x: 100, endPoint y: 250, distance: 359.9
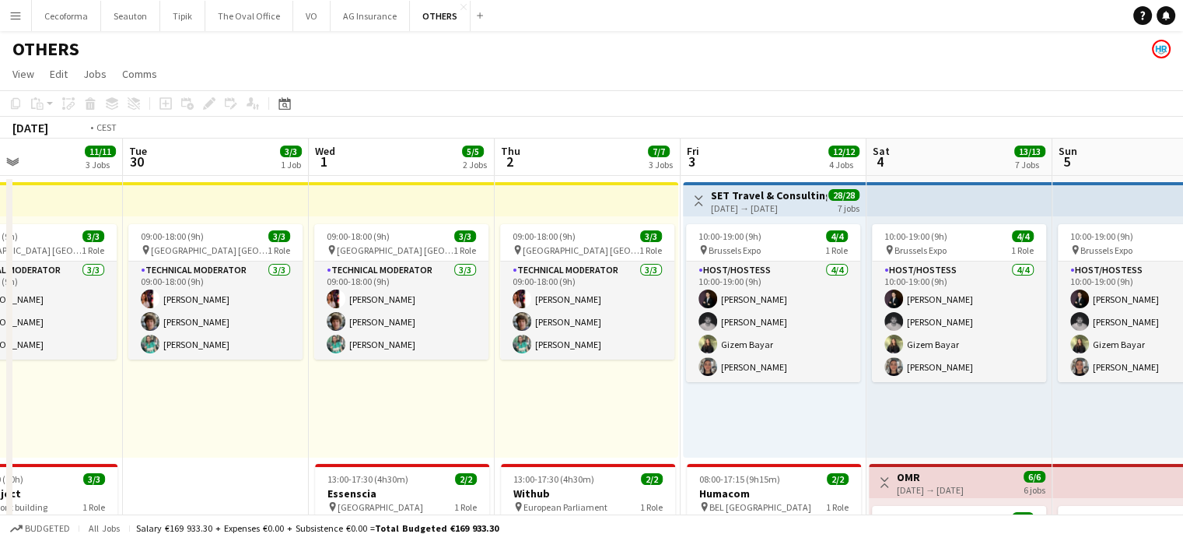
scroll to position [0, 397]
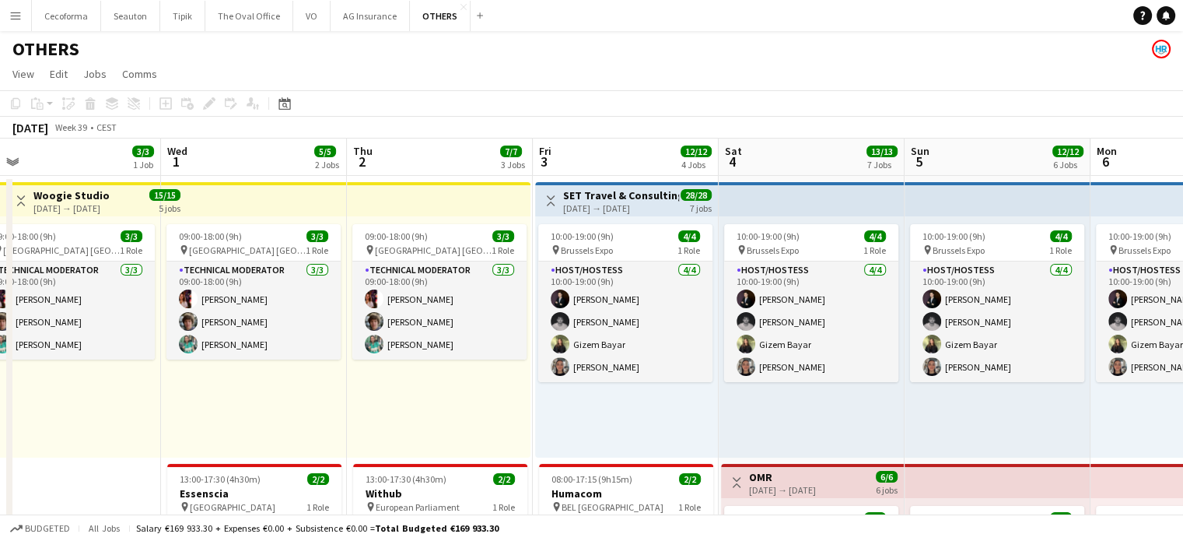
drag, startPoint x: 426, startPoint y: 348, endPoint x: 0, endPoint y: 169, distance: 462.3
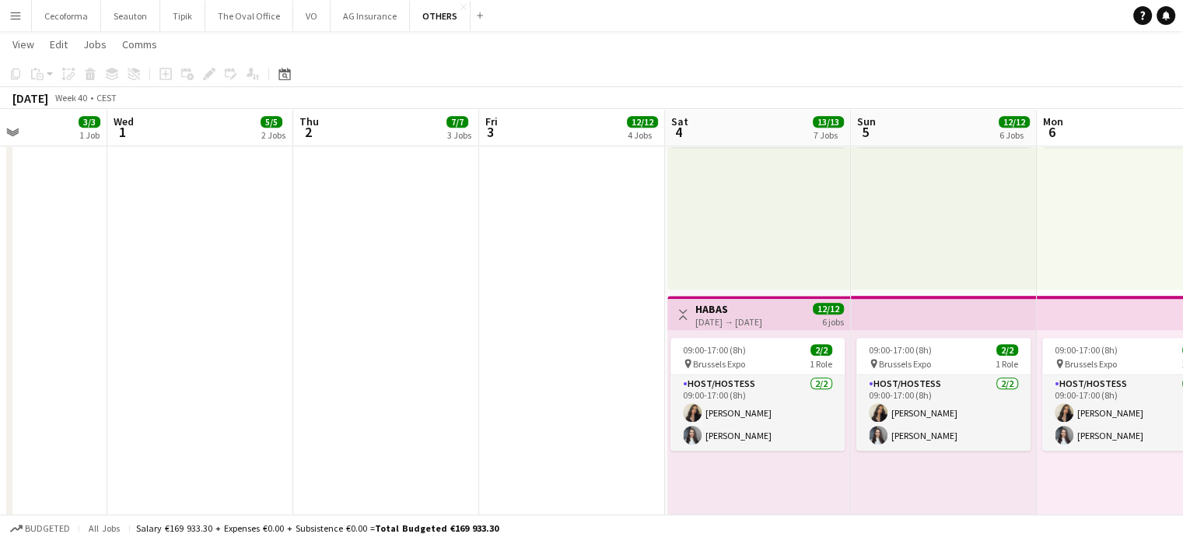
scroll to position [0, 532]
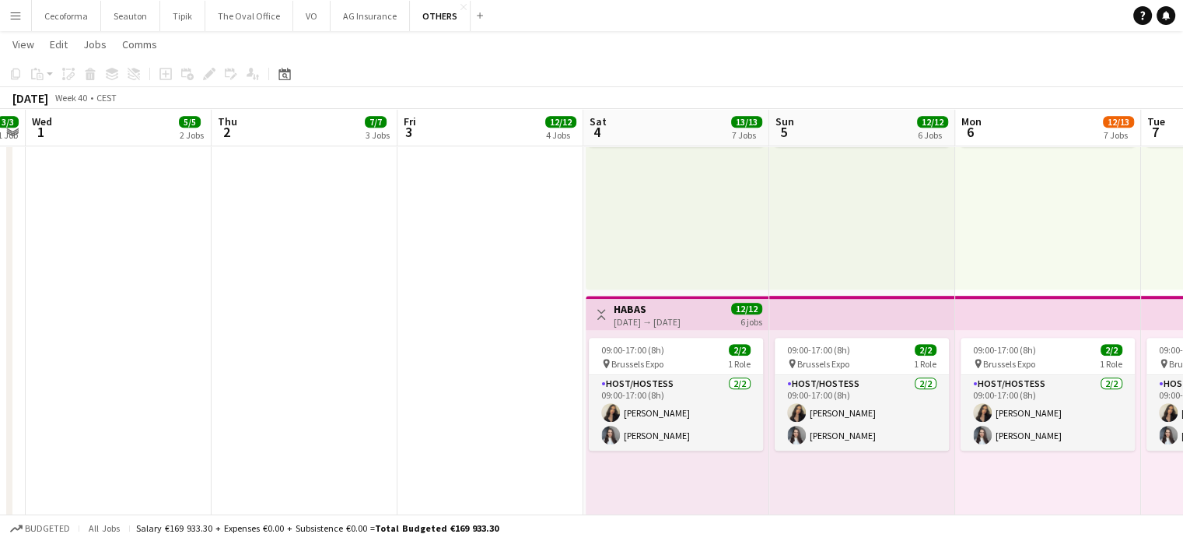
drag, startPoint x: 646, startPoint y: 370, endPoint x: 524, endPoint y: 340, distance: 124.9
click at [524, 340] on app-calendar-viewport "Sun 28 3/3 1 Job Mon 29 11/11 3 Jobs Tue 30 3/3 1 Job Wed 1 5/5 2 Jobs Thu 2 7/…" at bounding box center [591, 164] width 1183 height 2231
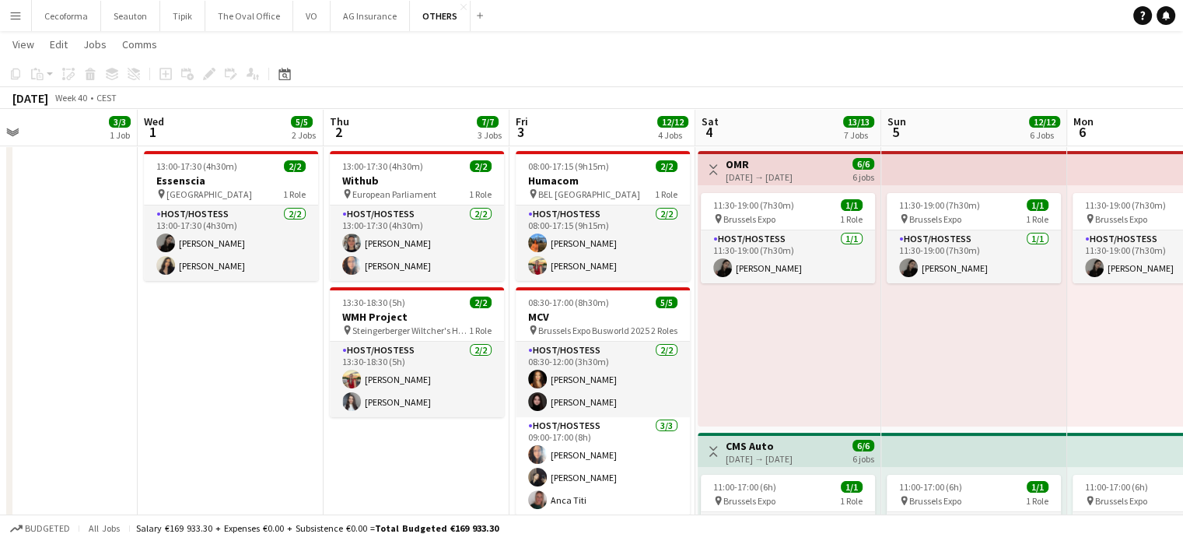
scroll to position [0, 387]
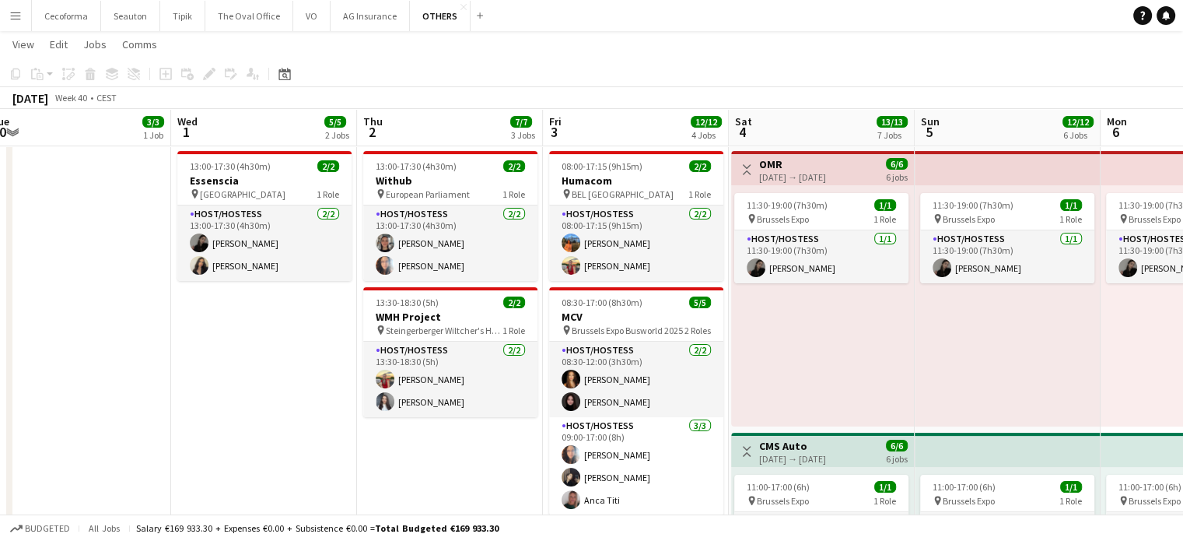
drag, startPoint x: 146, startPoint y: 376, endPoint x: 292, endPoint y: 426, distance: 153.8
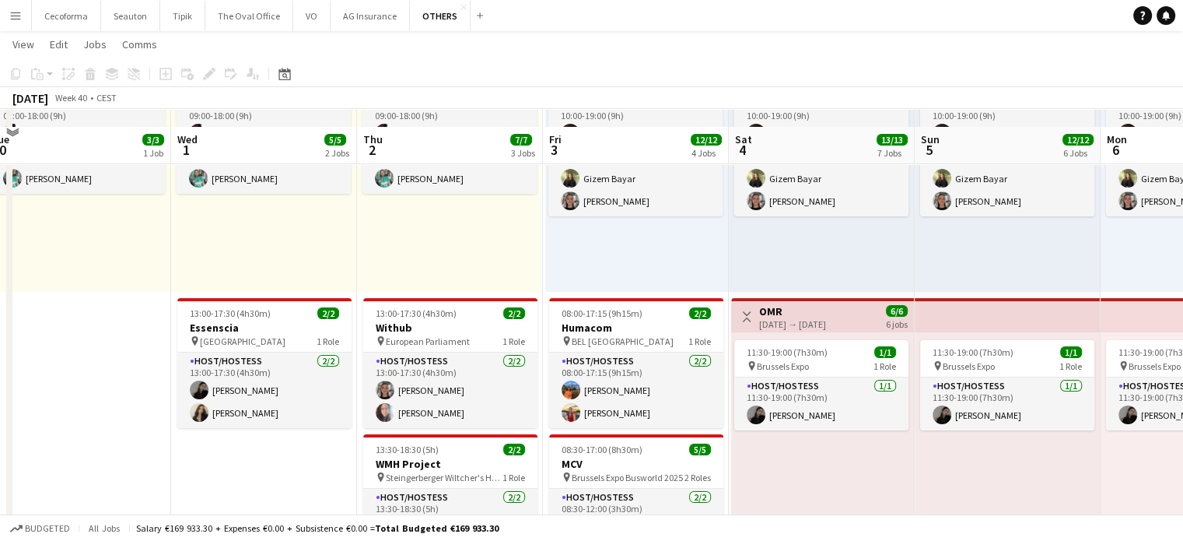
scroll to position [156, 0]
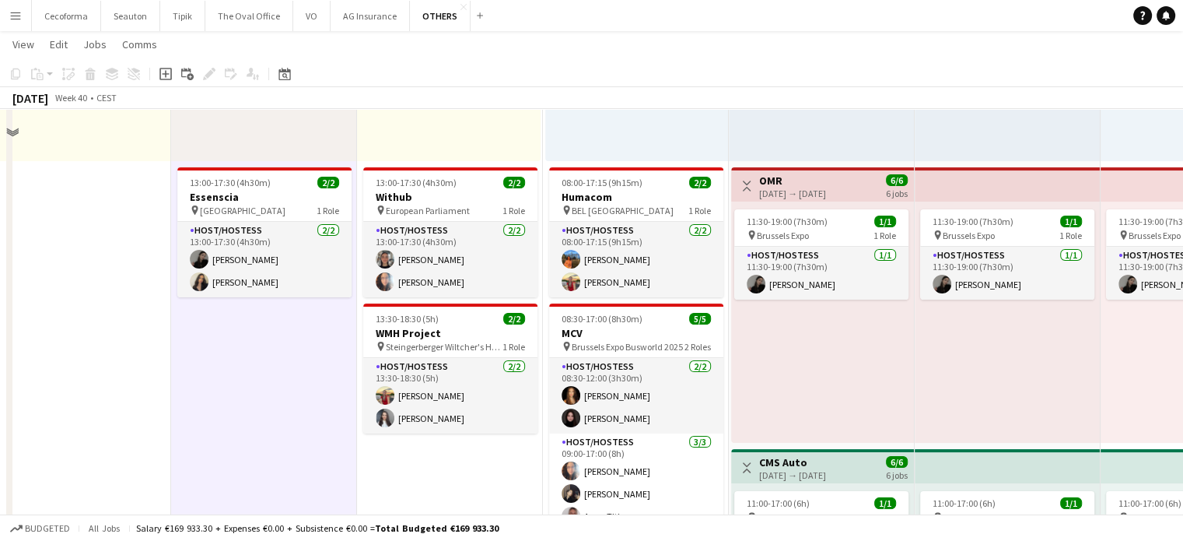
scroll to position [233, 0]
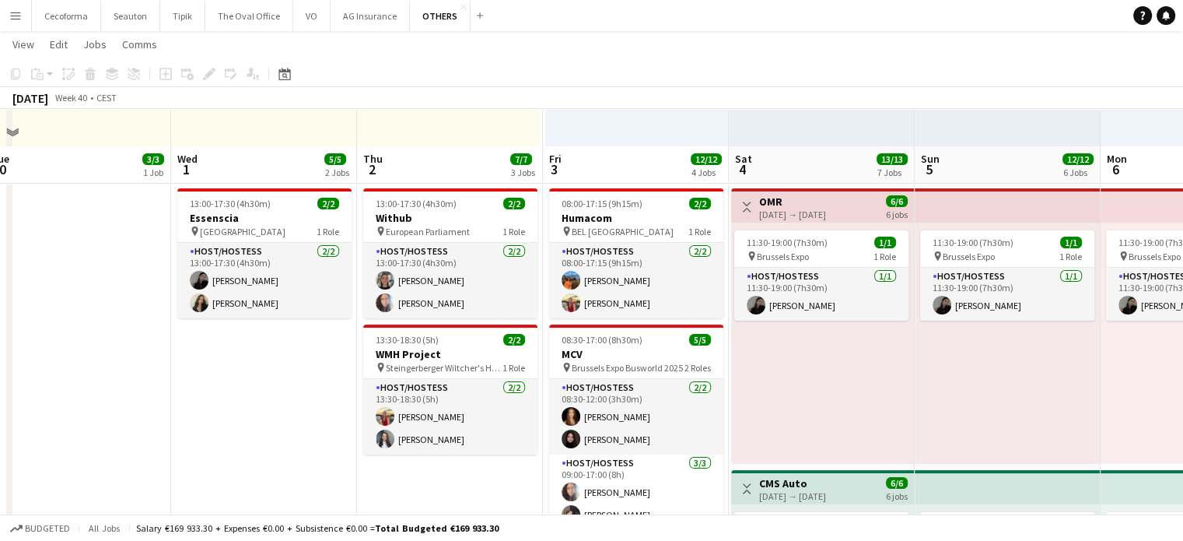
scroll to position [311, 0]
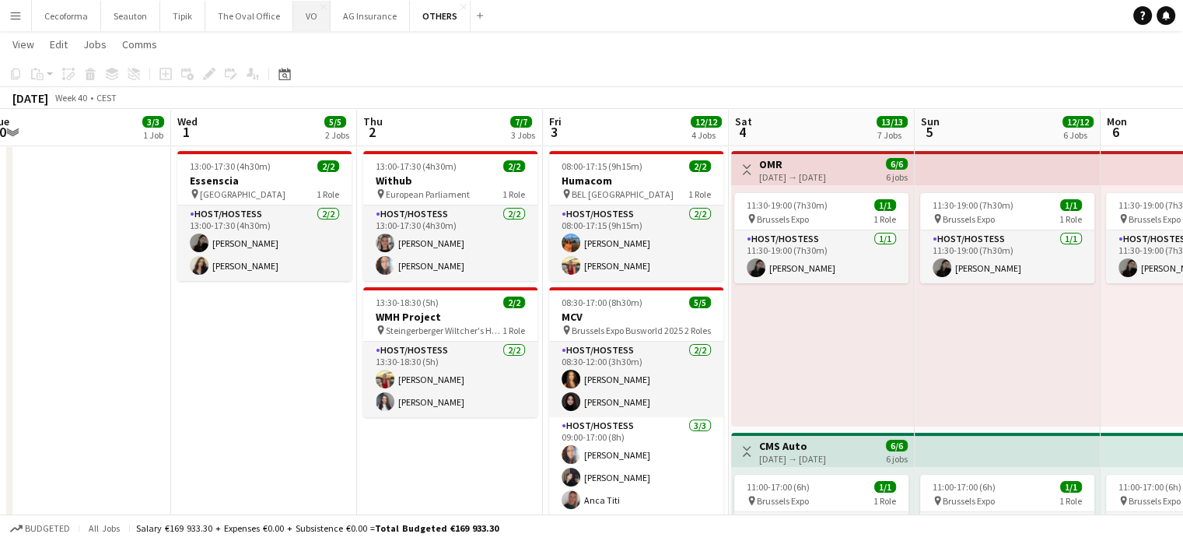
click at [300, 17] on button "VO Close" at bounding box center [311, 16] width 37 height 30
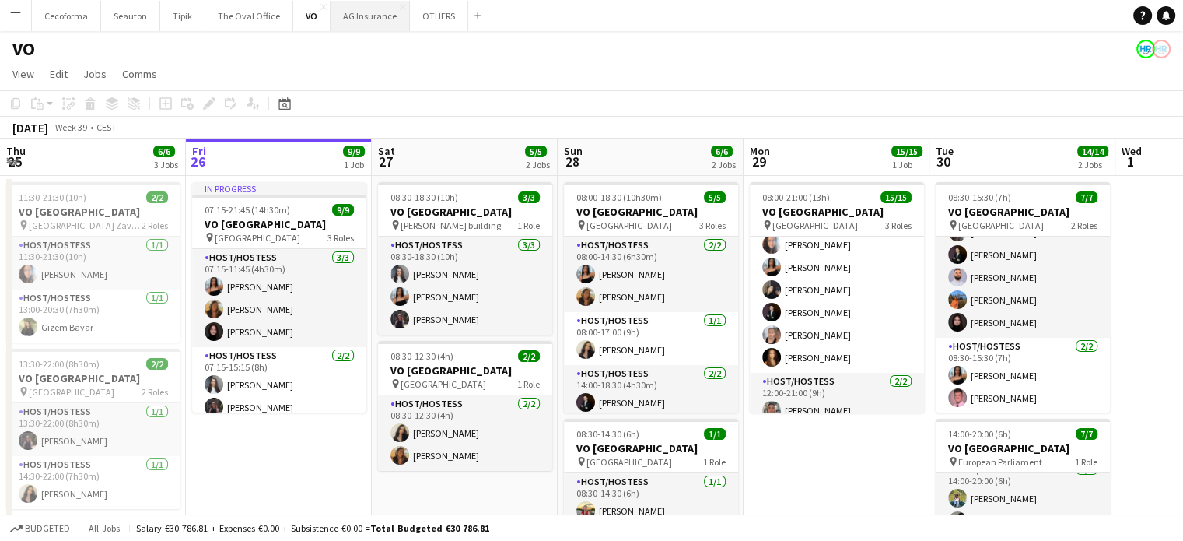
click at [346, 9] on button "AG Insurance Close" at bounding box center [370, 16] width 79 height 30
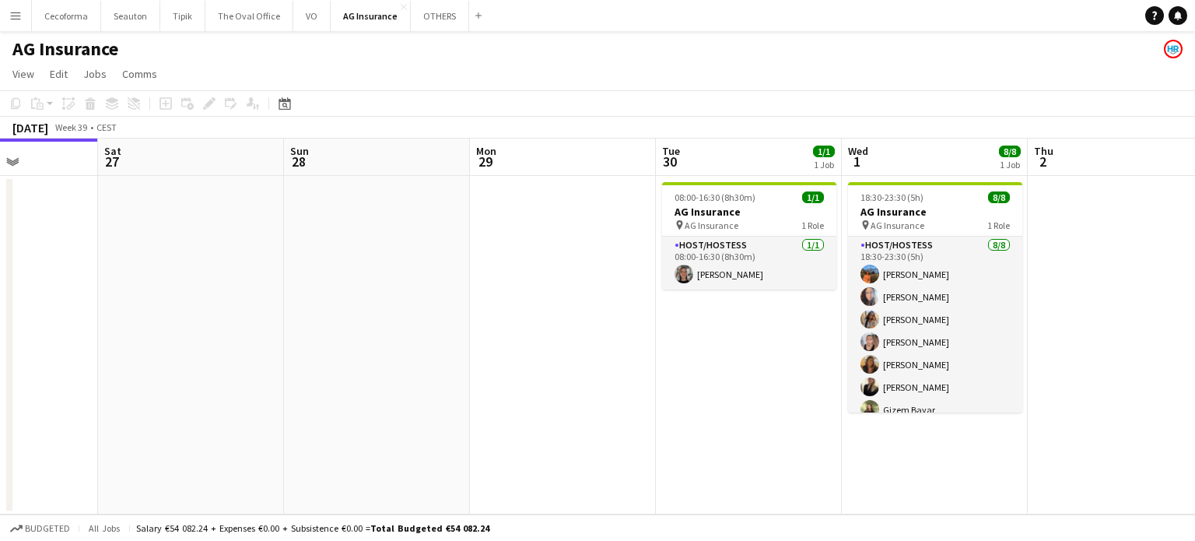
drag, startPoint x: 856, startPoint y: 337, endPoint x: 370, endPoint y: 279, distance: 488.8
click at [385, 284] on app-calendar-viewport "Tue 23 Wed 24 2/2 1 Job Thu 25 Fri 26 Sat 27 Sun 28 Mon 29 Tue 30 1/1 1 Job Wed…" at bounding box center [597, 326] width 1195 height 376
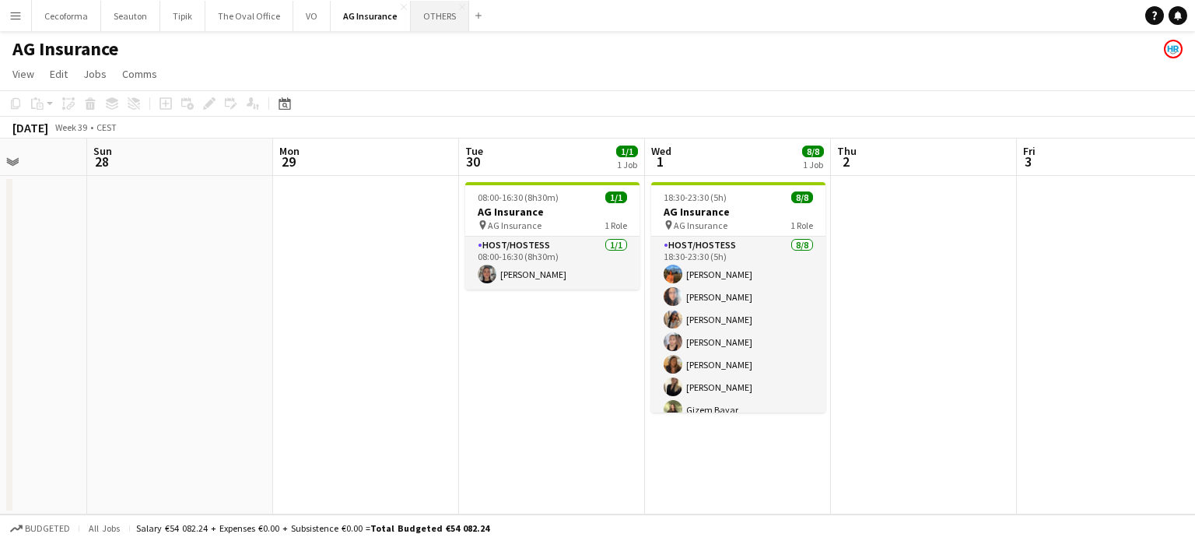
click at [433, 15] on button "OTHERS Close" at bounding box center [440, 16] width 58 height 30
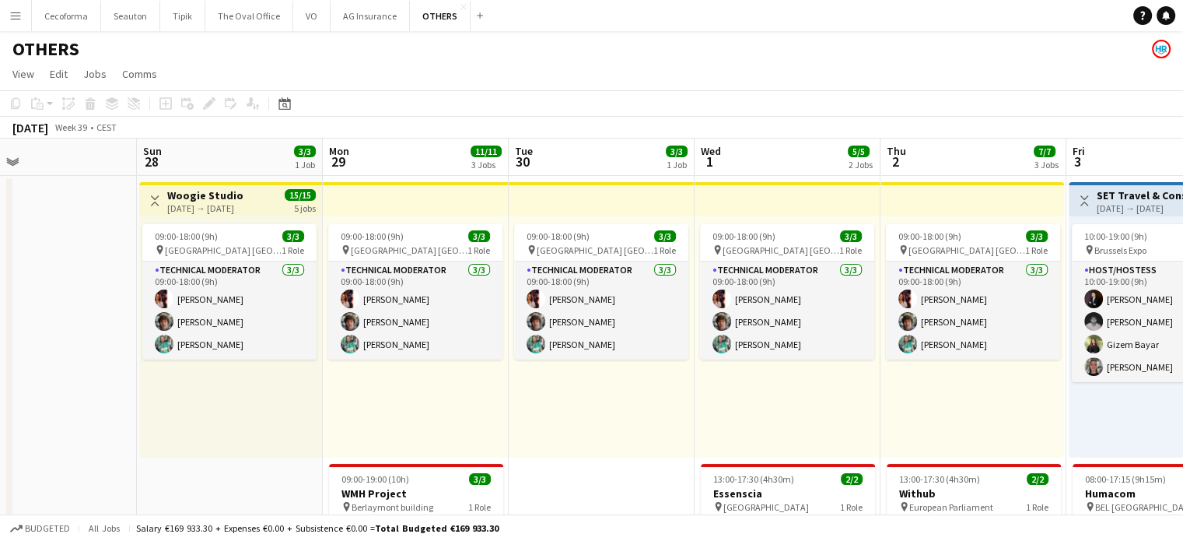
scroll to position [0, 442]
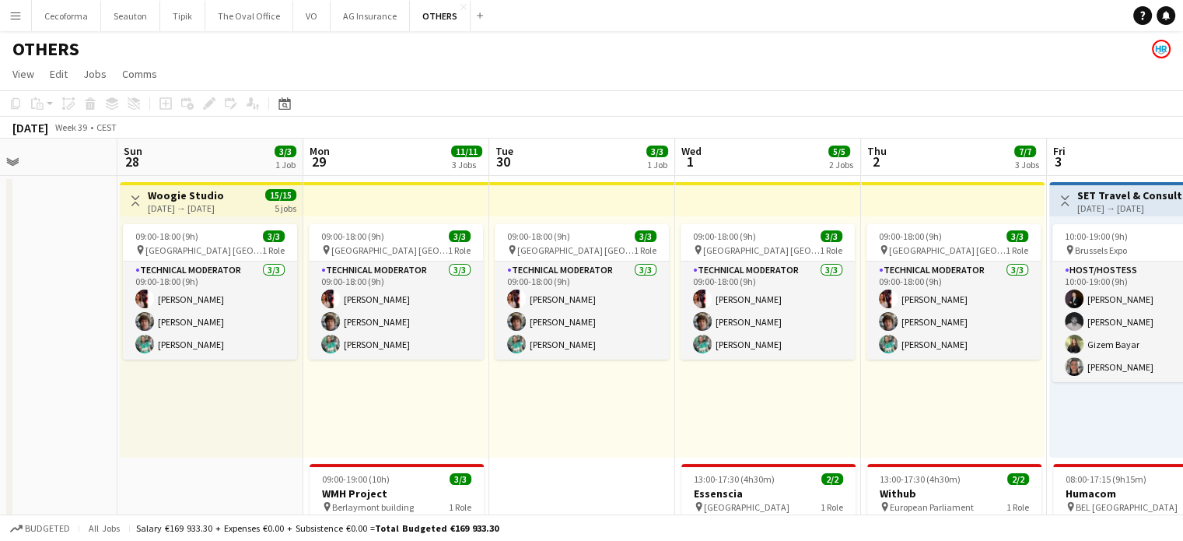
drag, startPoint x: 622, startPoint y: 435, endPoint x: 190, endPoint y: 376, distance: 436.6
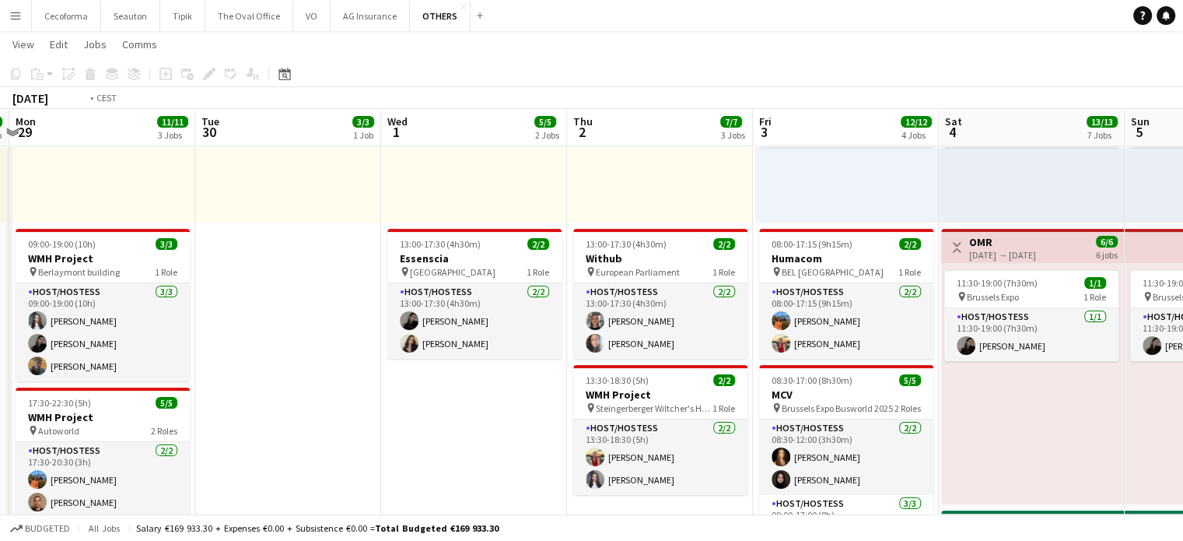
scroll to position [0, 433]
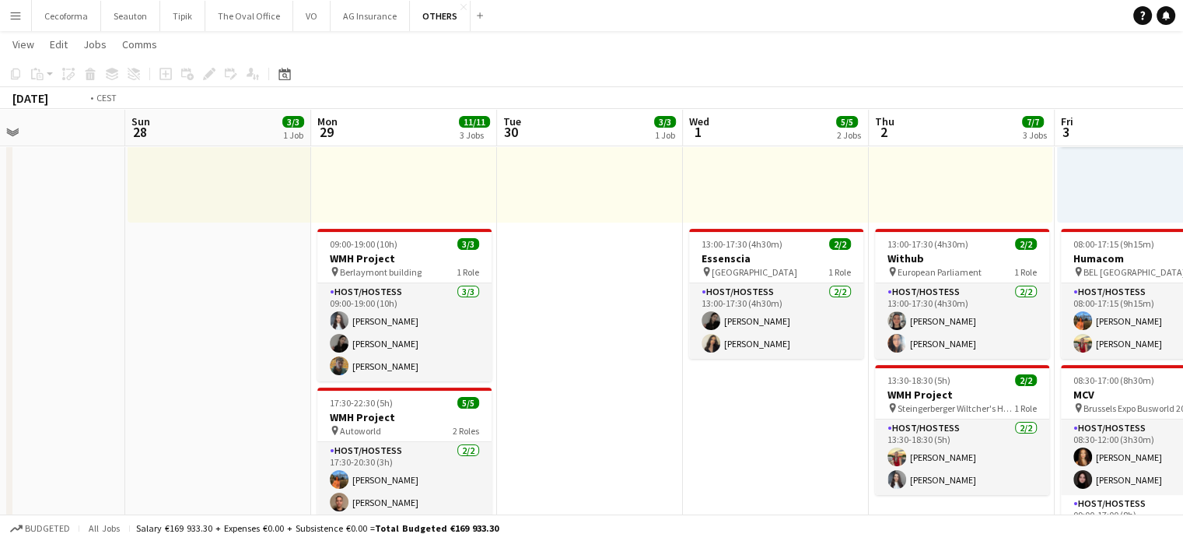
drag, startPoint x: 621, startPoint y: 302, endPoint x: 258, endPoint y: 280, distance: 363.2
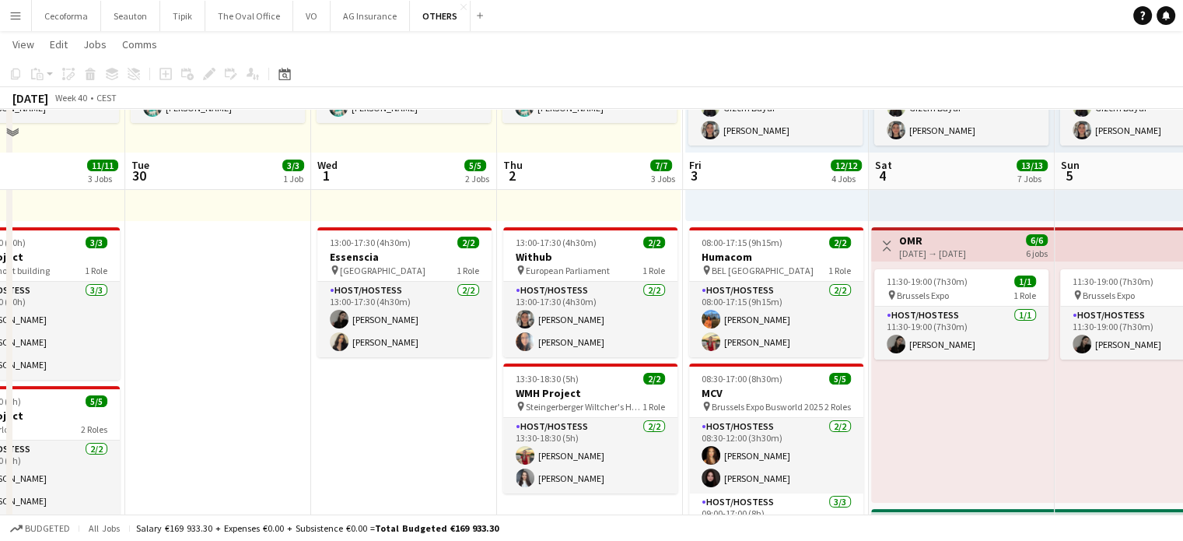
scroll to position [311, 0]
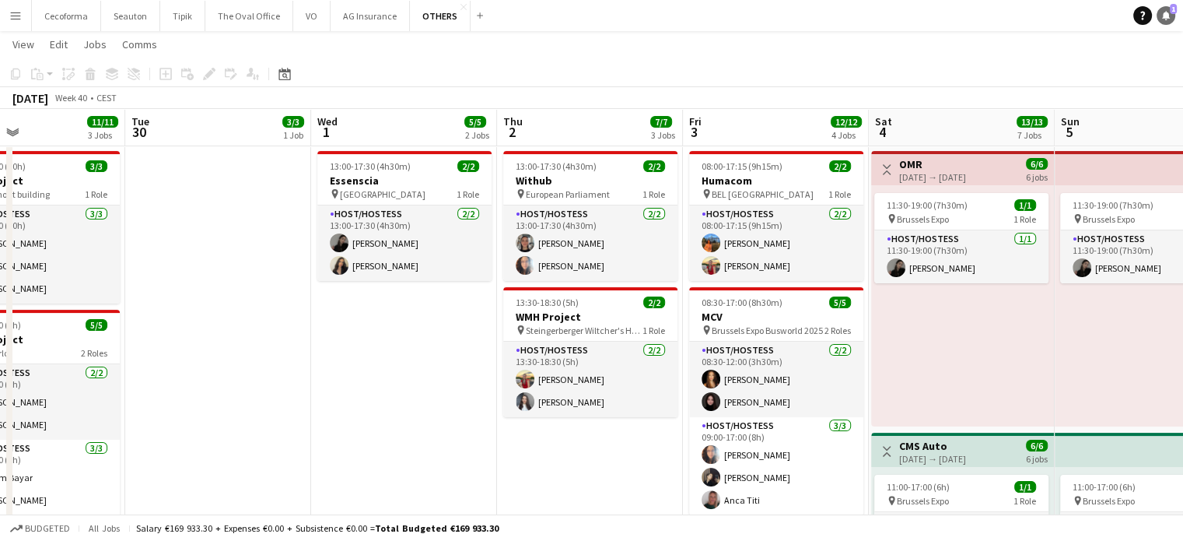
click at [1167, 13] on icon at bounding box center [1166, 15] width 8 height 8
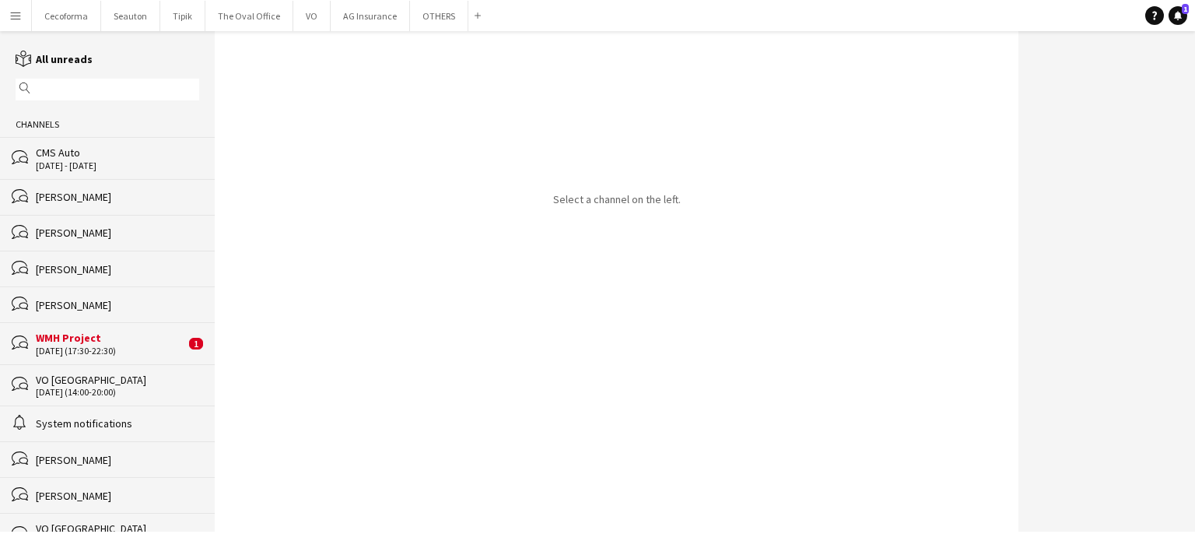
click at [72, 345] on div "[DATE] (17:30-22:30)" at bounding box center [110, 350] width 149 height 11
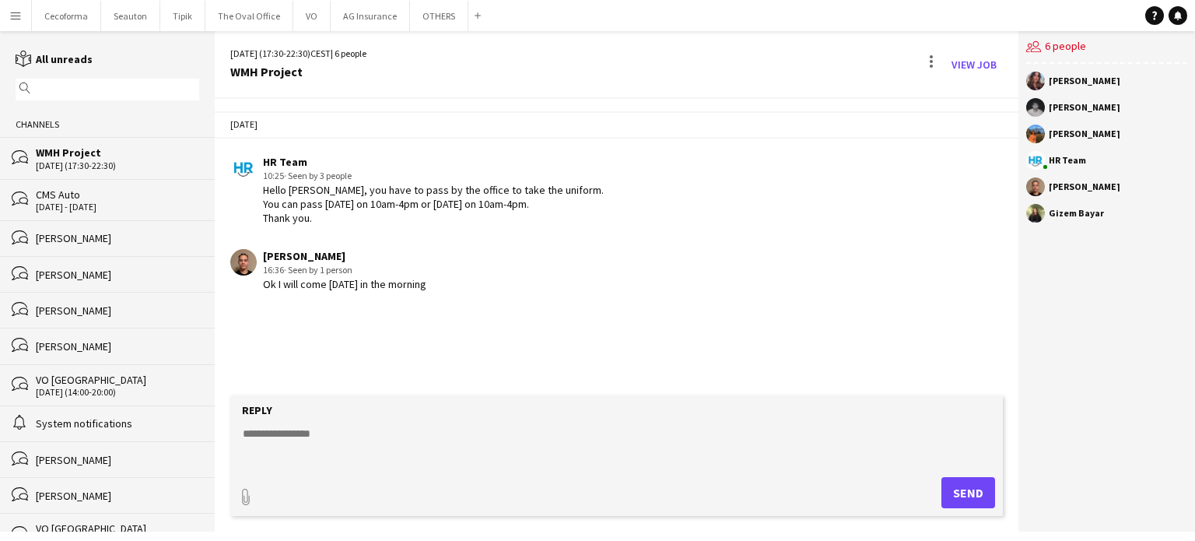
click at [287, 435] on textarea at bounding box center [619, 446] width 757 height 40
type textarea "**********"
click at [983, 489] on button "Send" at bounding box center [968, 492] width 54 height 31
click at [429, 15] on button "OTHERS Close" at bounding box center [439, 16] width 58 height 30
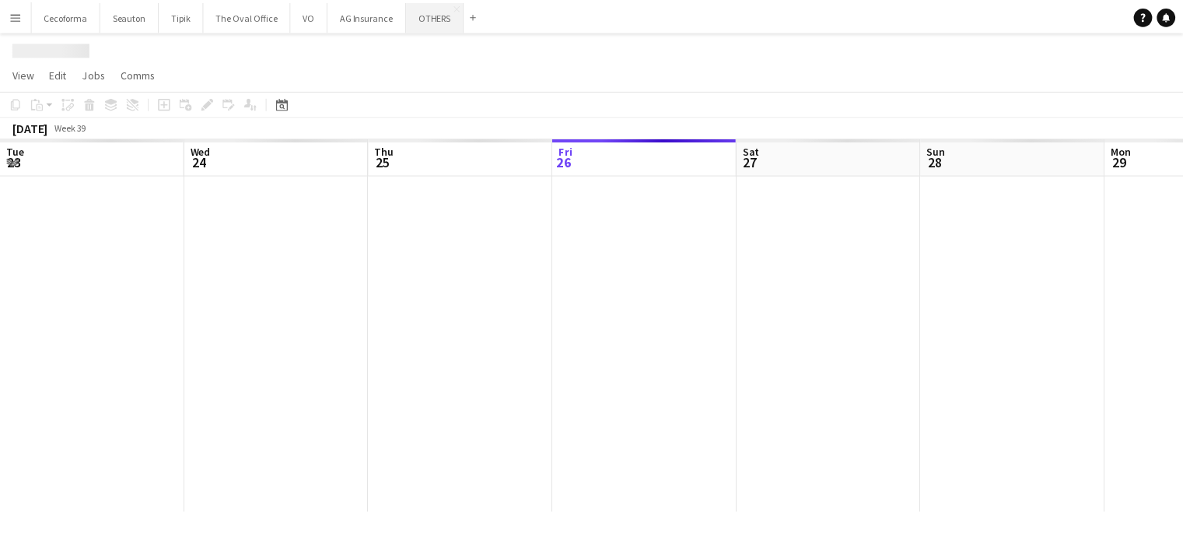
scroll to position [0, 372]
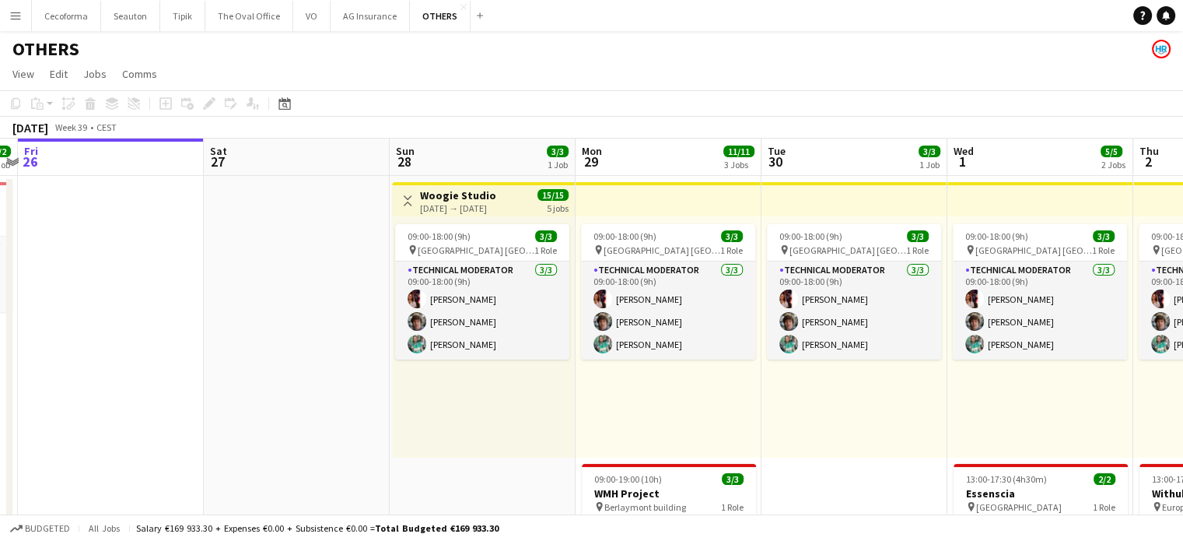
drag, startPoint x: 342, startPoint y: 349, endPoint x: 131, endPoint y: 289, distance: 219.0
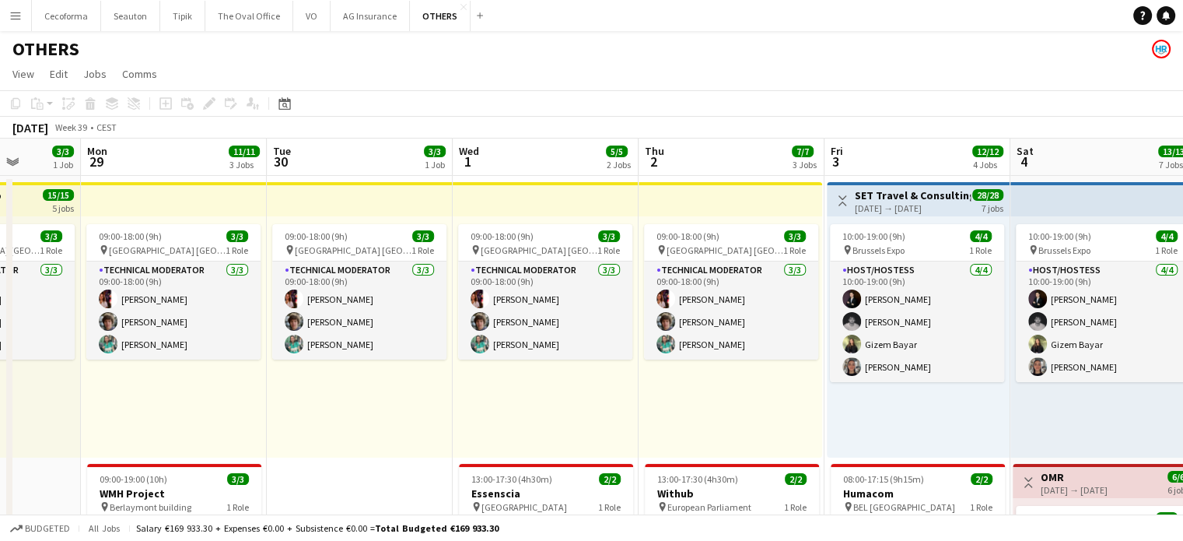
drag, startPoint x: 660, startPoint y: 454, endPoint x: 314, endPoint y: 348, distance: 362.0
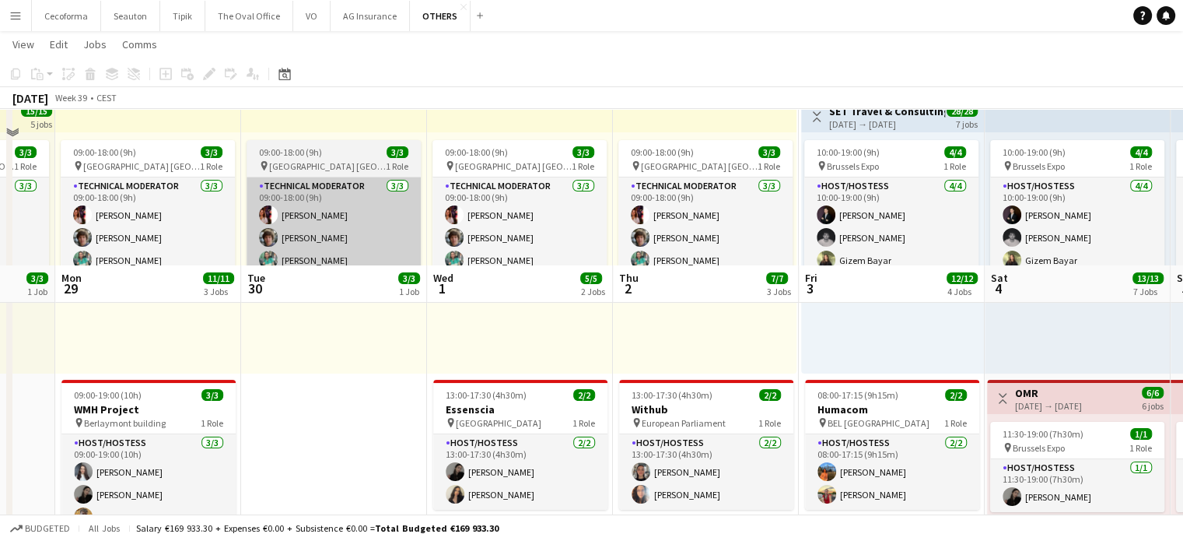
scroll to position [311, 0]
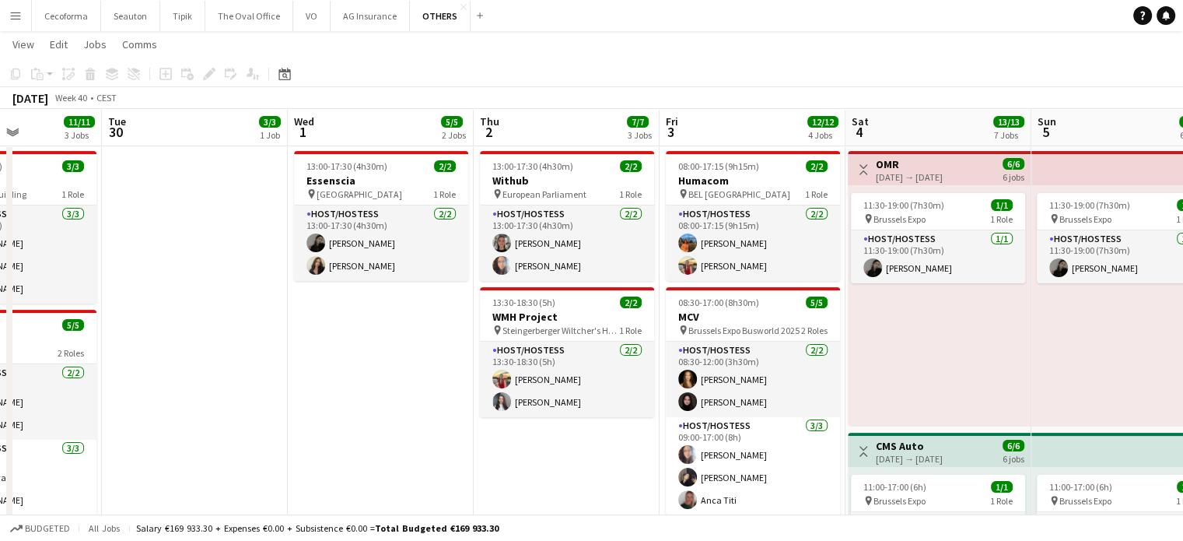
drag, startPoint x: 466, startPoint y: 397, endPoint x: 313, endPoint y: 363, distance: 156.9
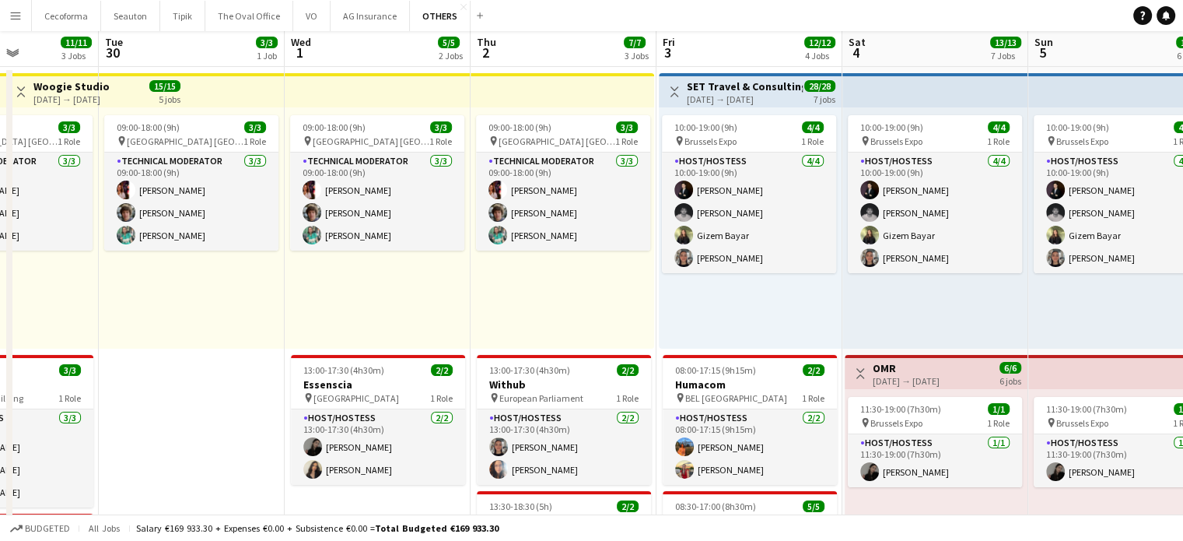
scroll to position [389, 0]
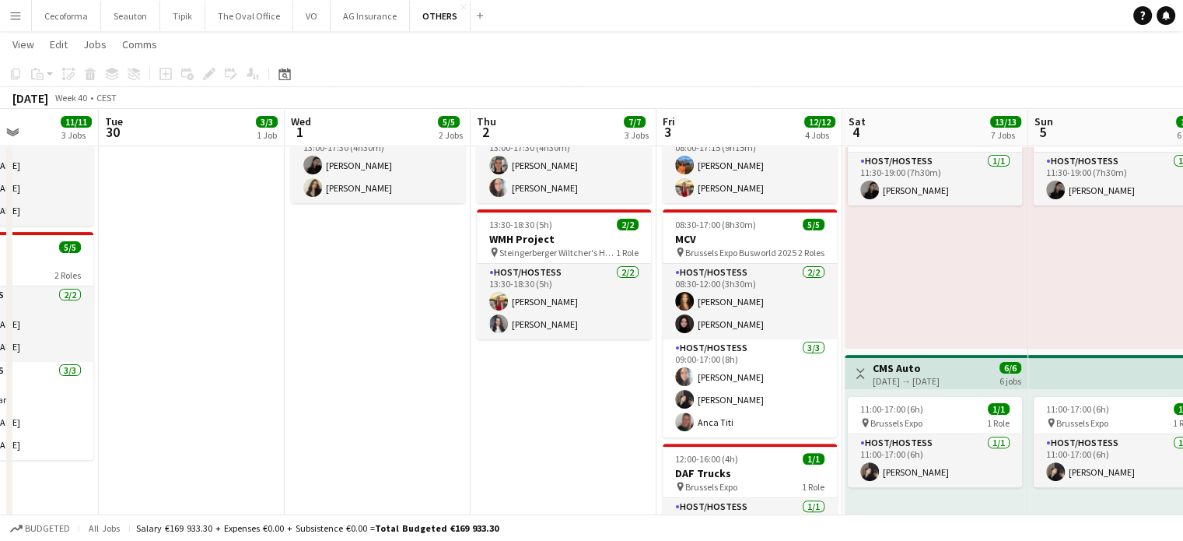
click at [12, 18] on app-icon "Menu" at bounding box center [15, 15] width 12 height 12
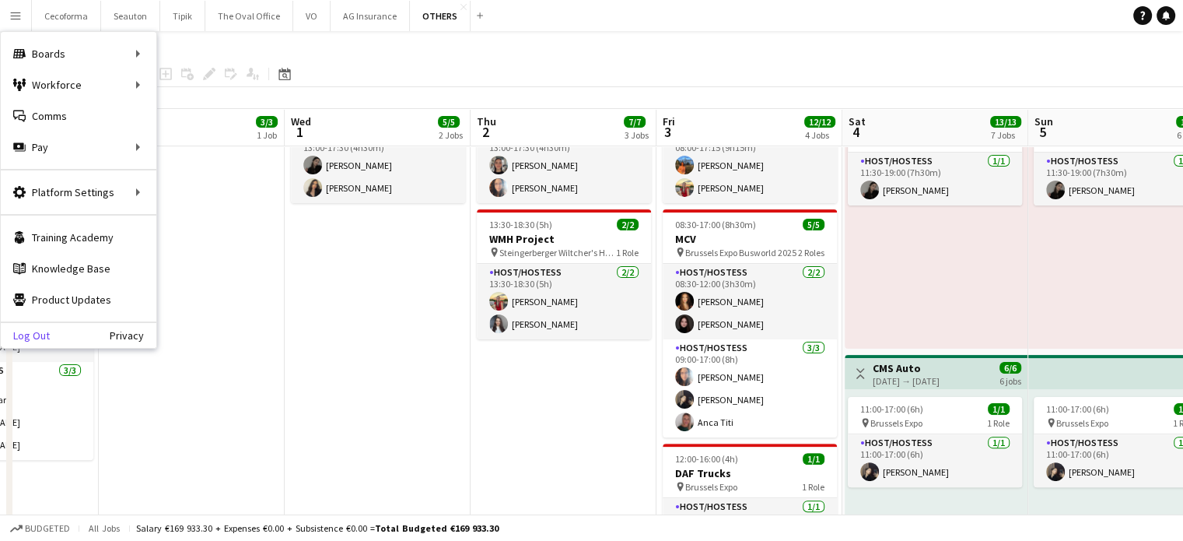
click at [33, 329] on link "Log Out" at bounding box center [25, 335] width 49 height 12
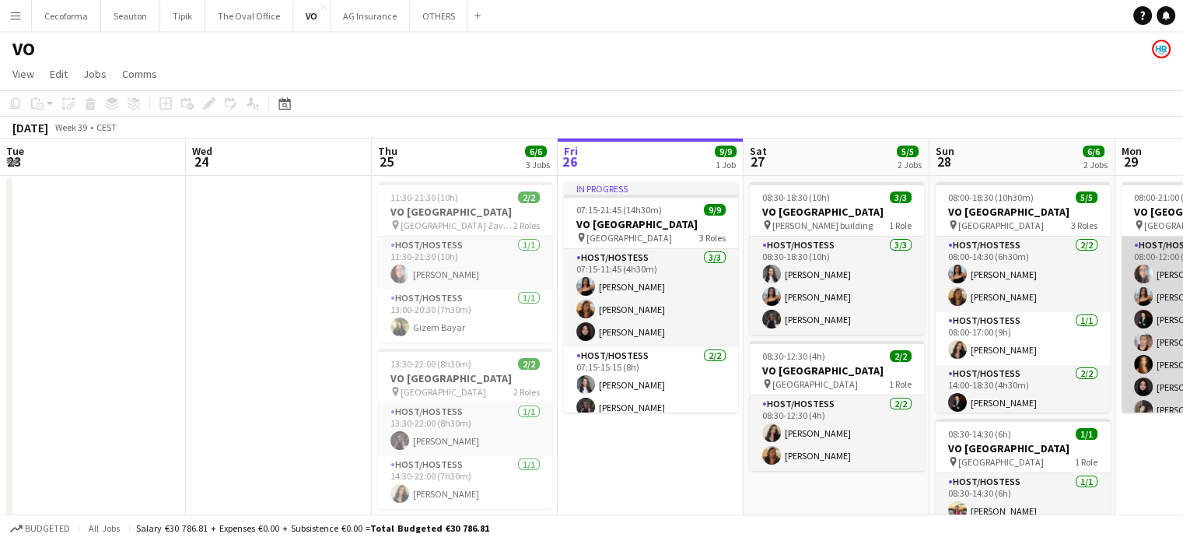
scroll to position [0, 372]
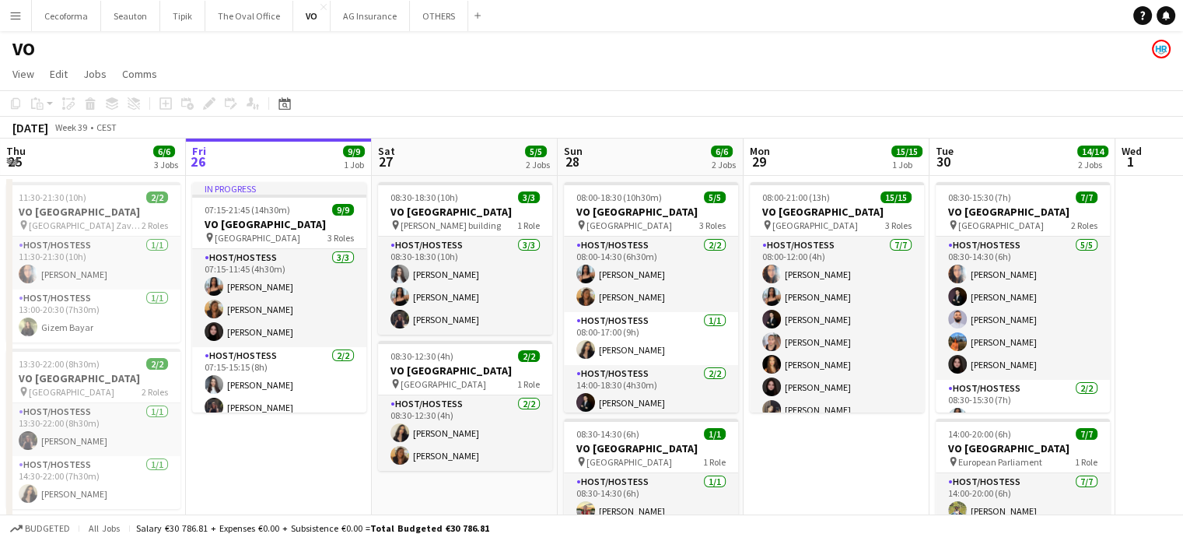
click at [19, 22] on button "Menu" at bounding box center [15, 15] width 31 height 31
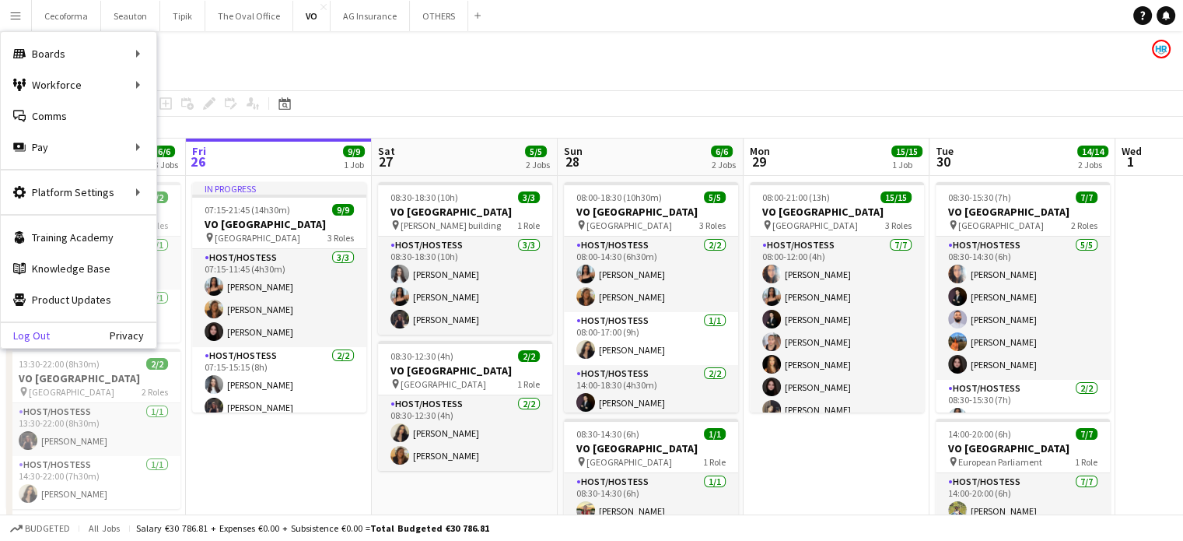
click at [39, 335] on link "Log Out" at bounding box center [25, 335] width 49 height 12
